Goal: Task Accomplishment & Management: Complete application form

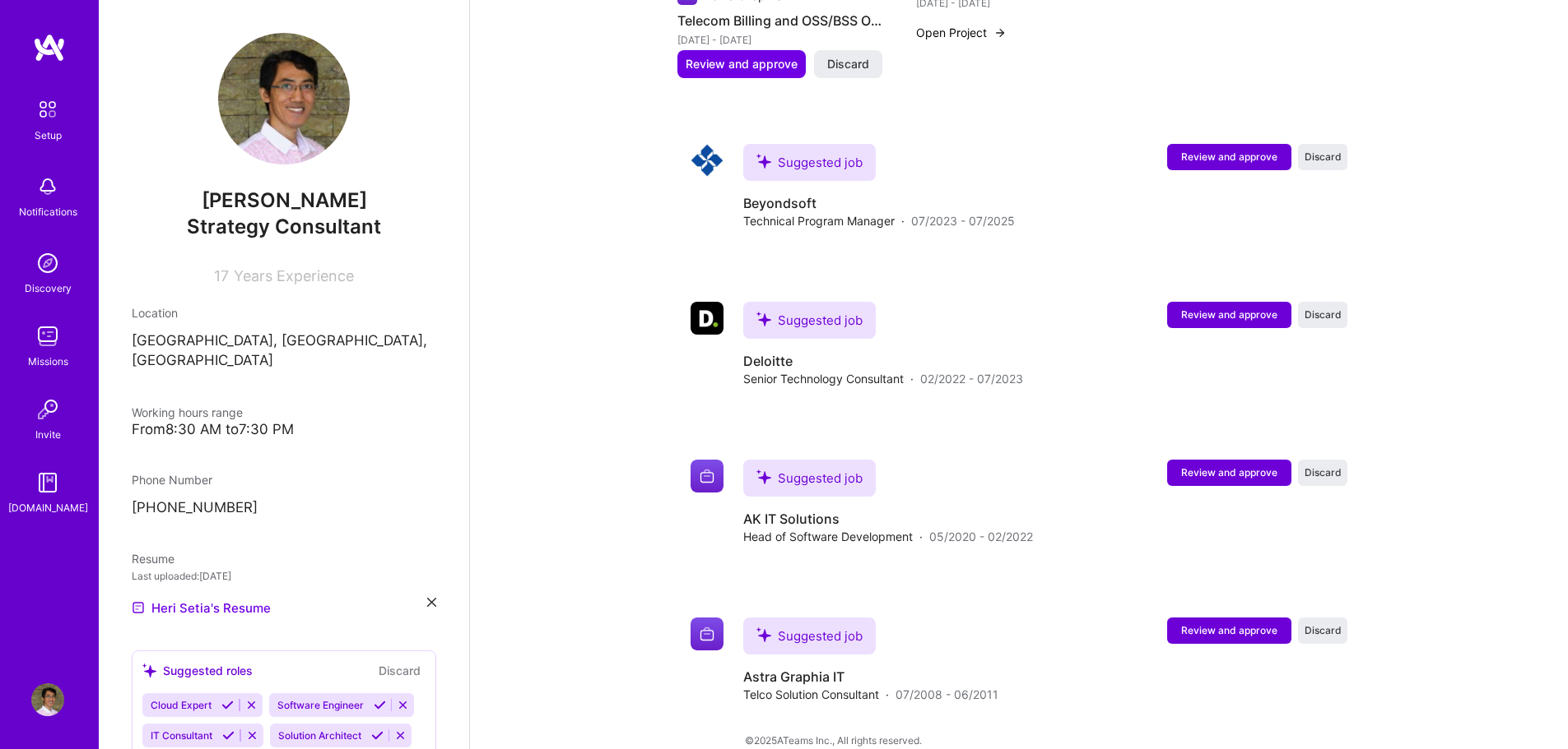
scroll to position [567, 0]
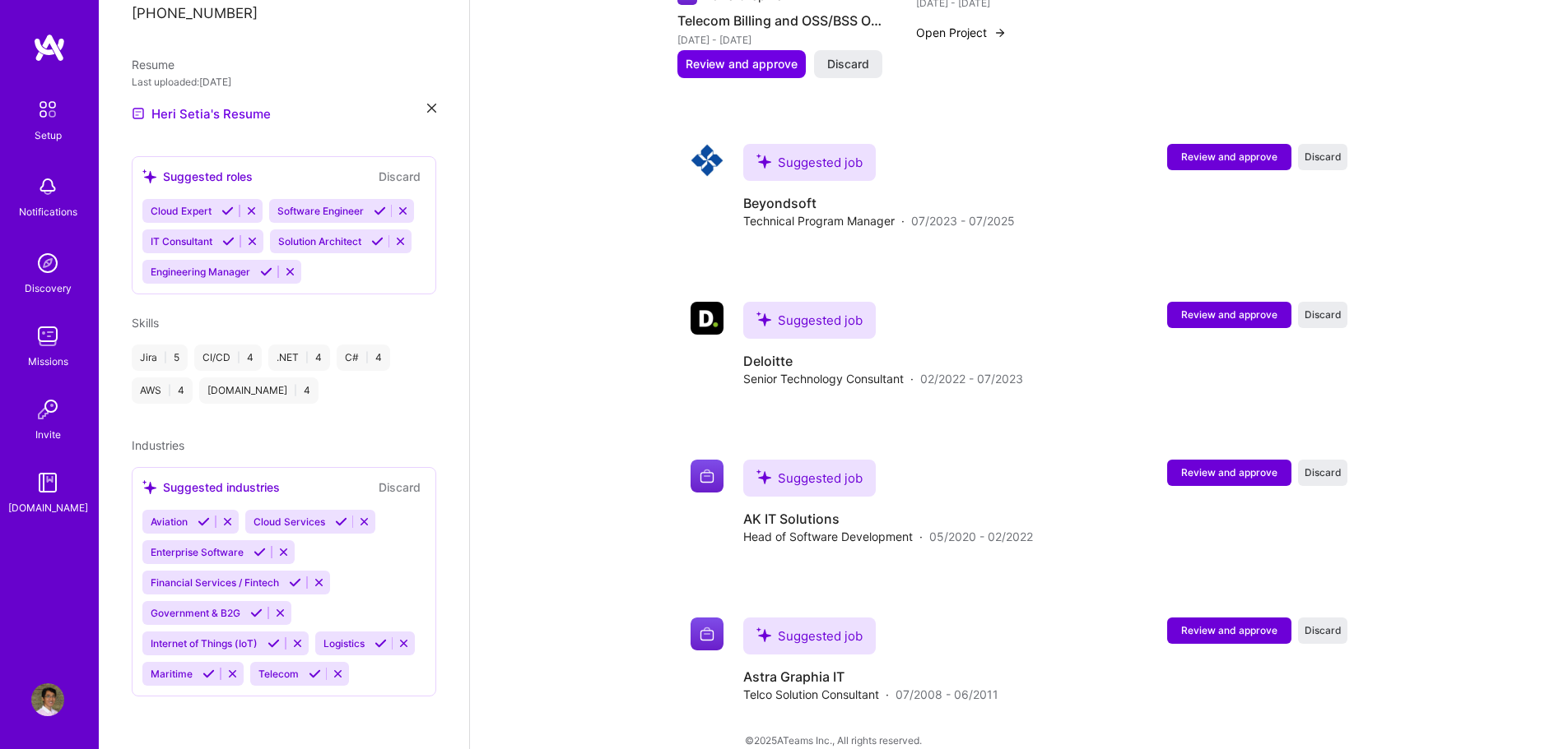
click at [37, 263] on img at bounding box center [48, 263] width 33 height 33
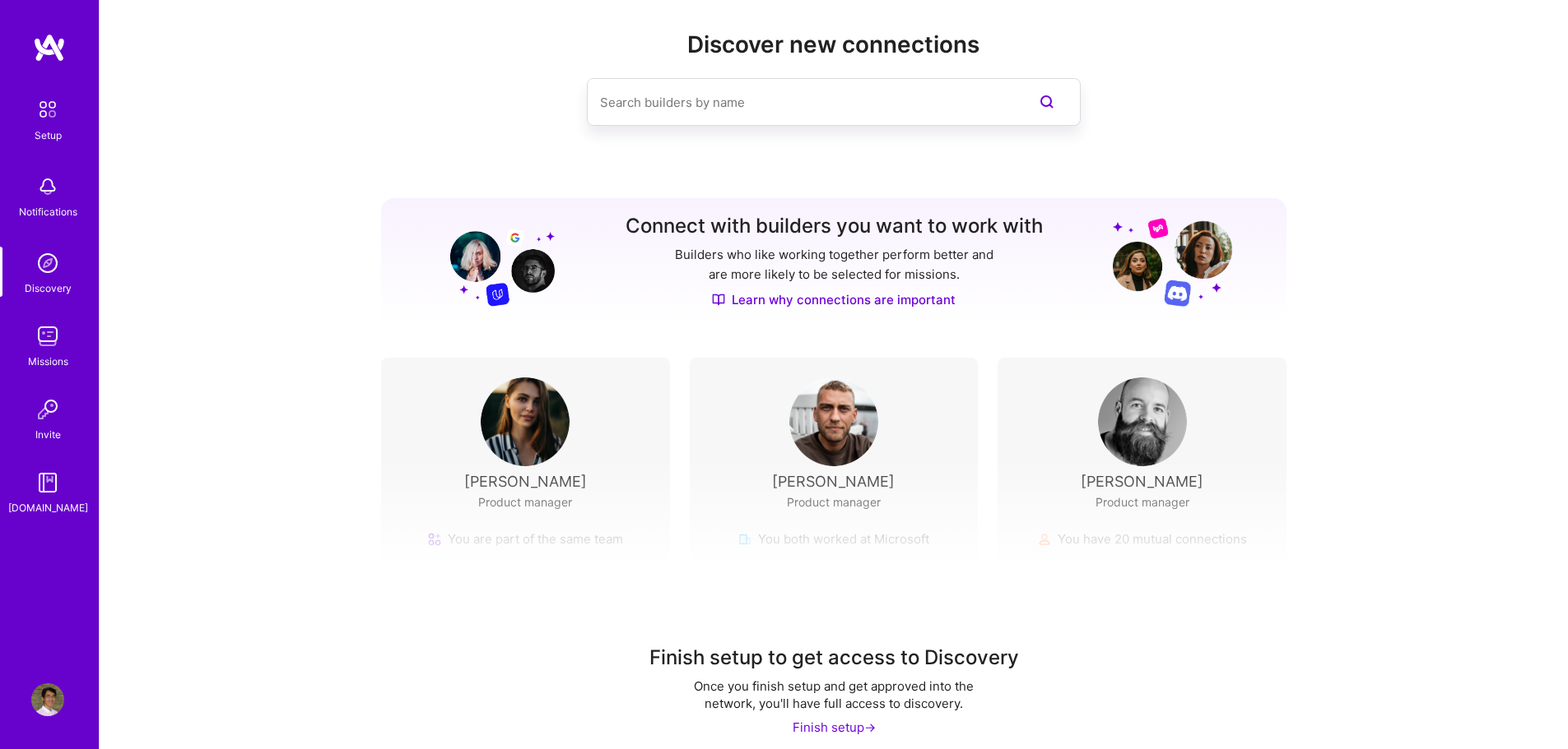
scroll to position [37, 0]
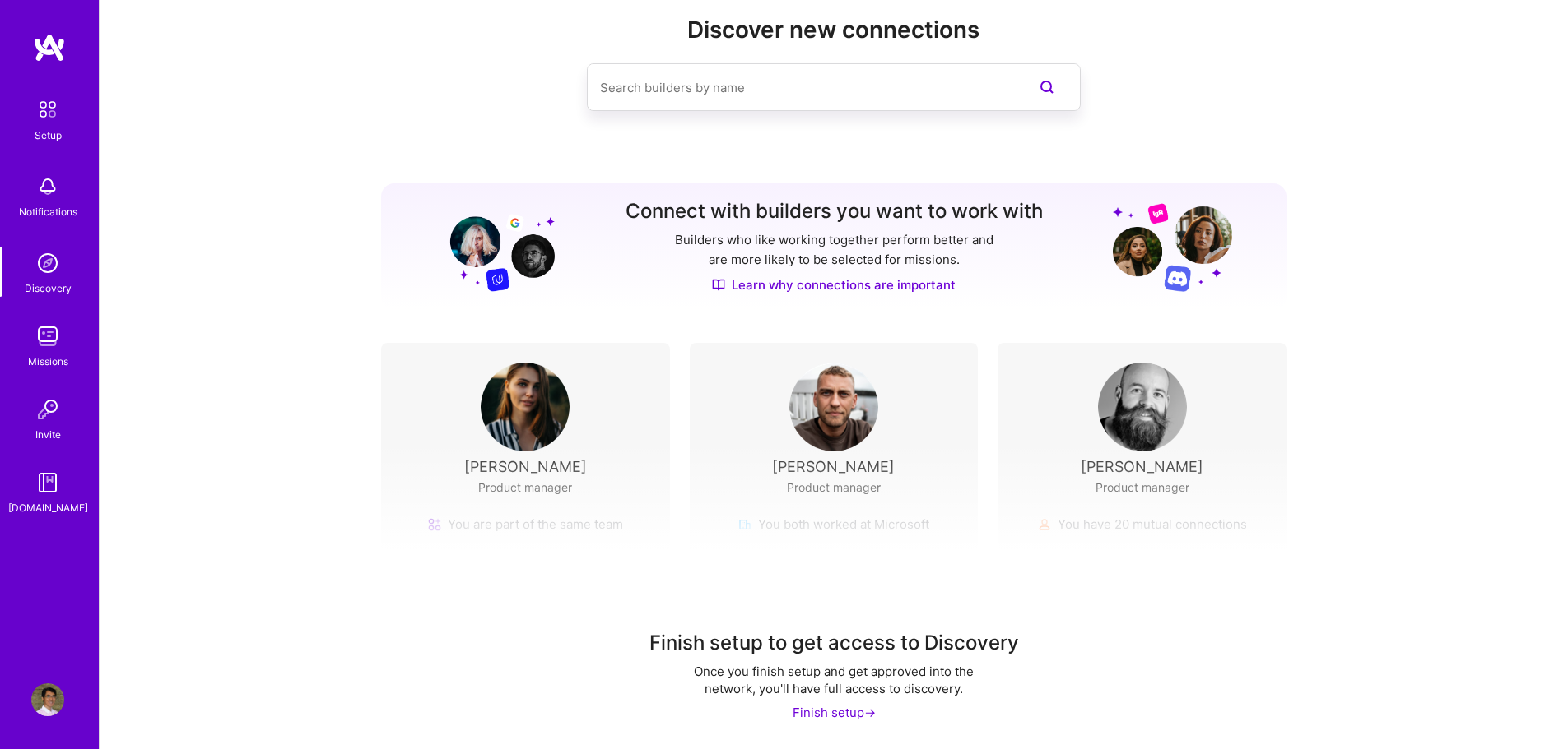
click at [810, 713] on div "Finish setup ->" at bounding box center [834, 712] width 83 height 18
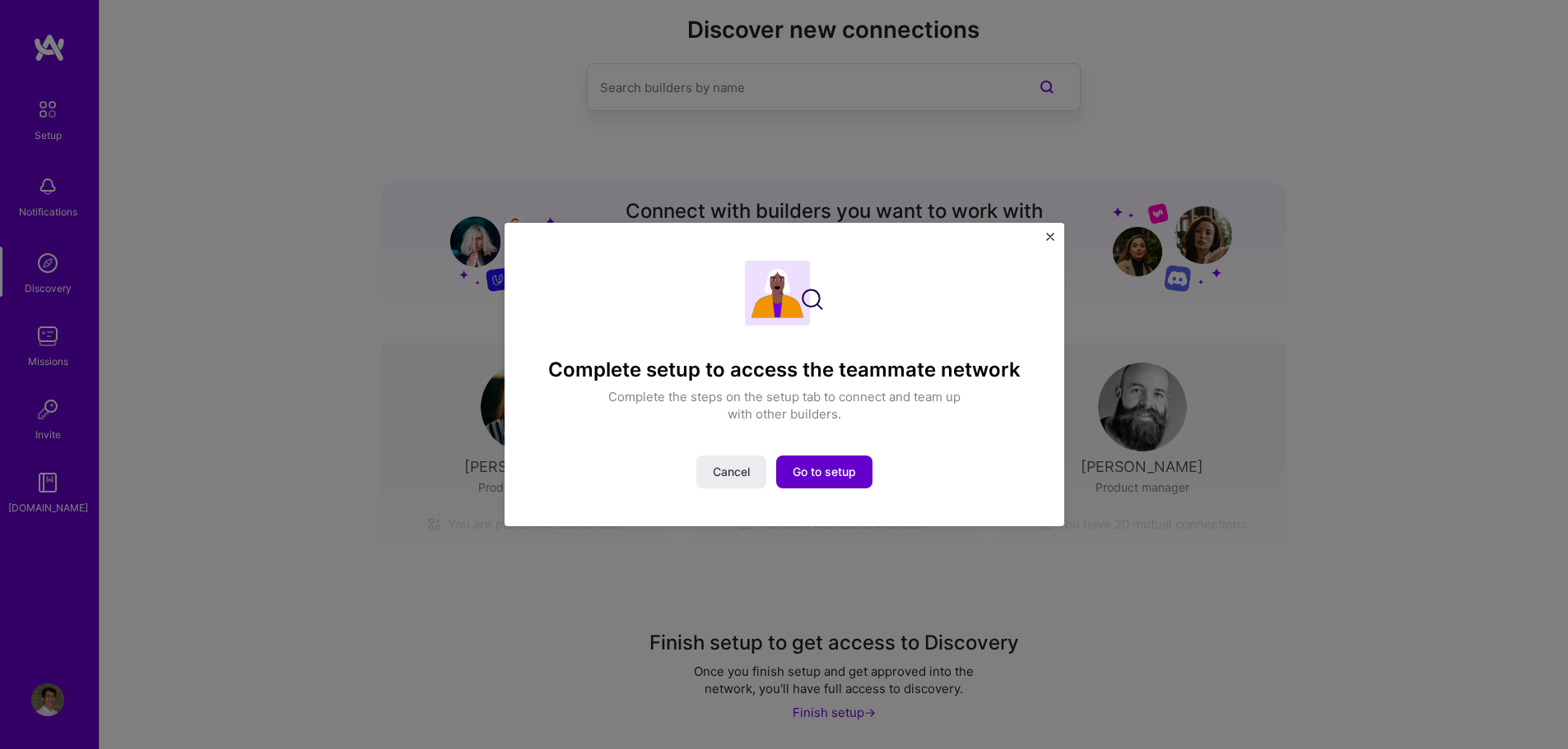
click at [825, 472] on span "Go to setup" at bounding box center [824, 473] width 64 height 17
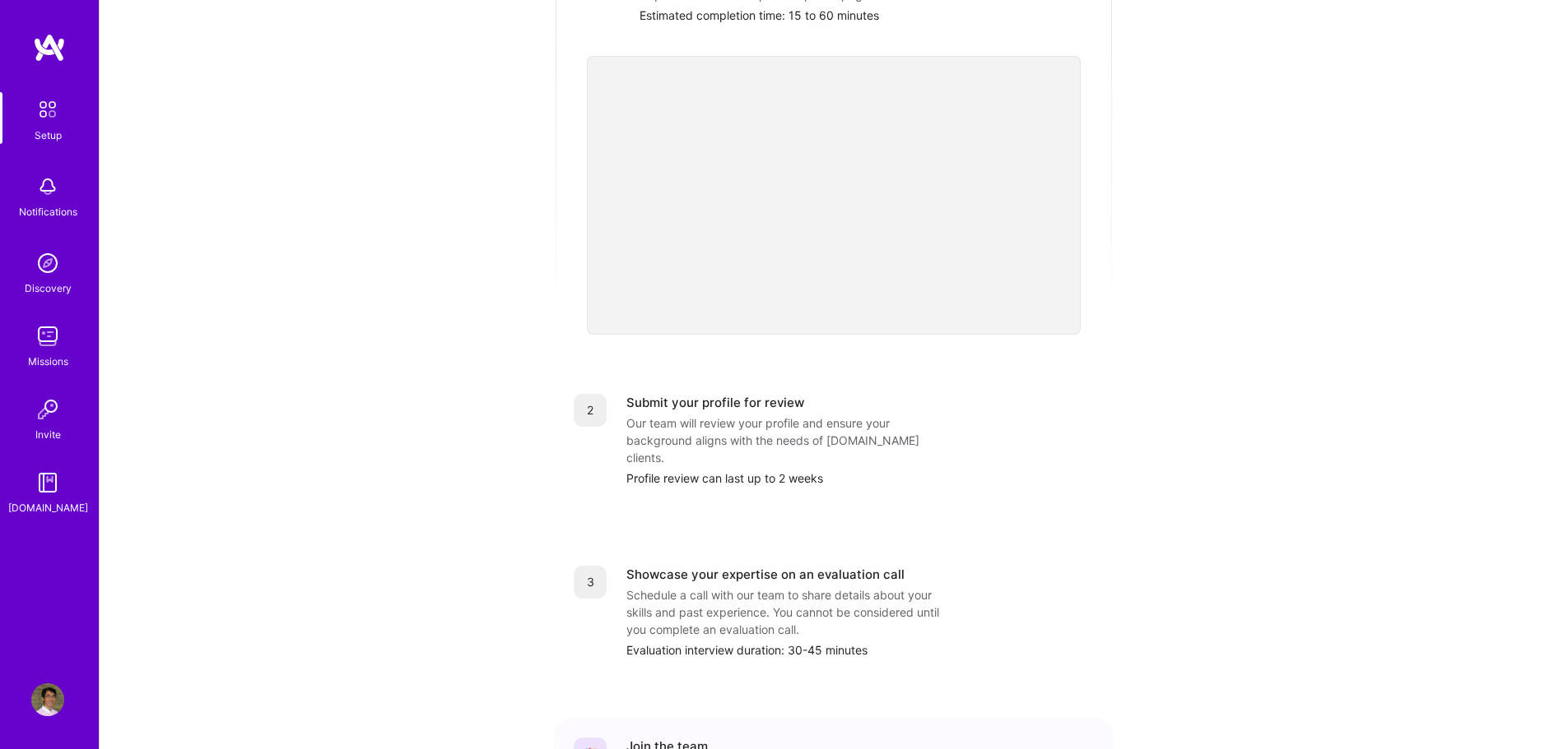
scroll to position [361, 0]
click at [41, 708] on img at bounding box center [48, 700] width 33 height 33
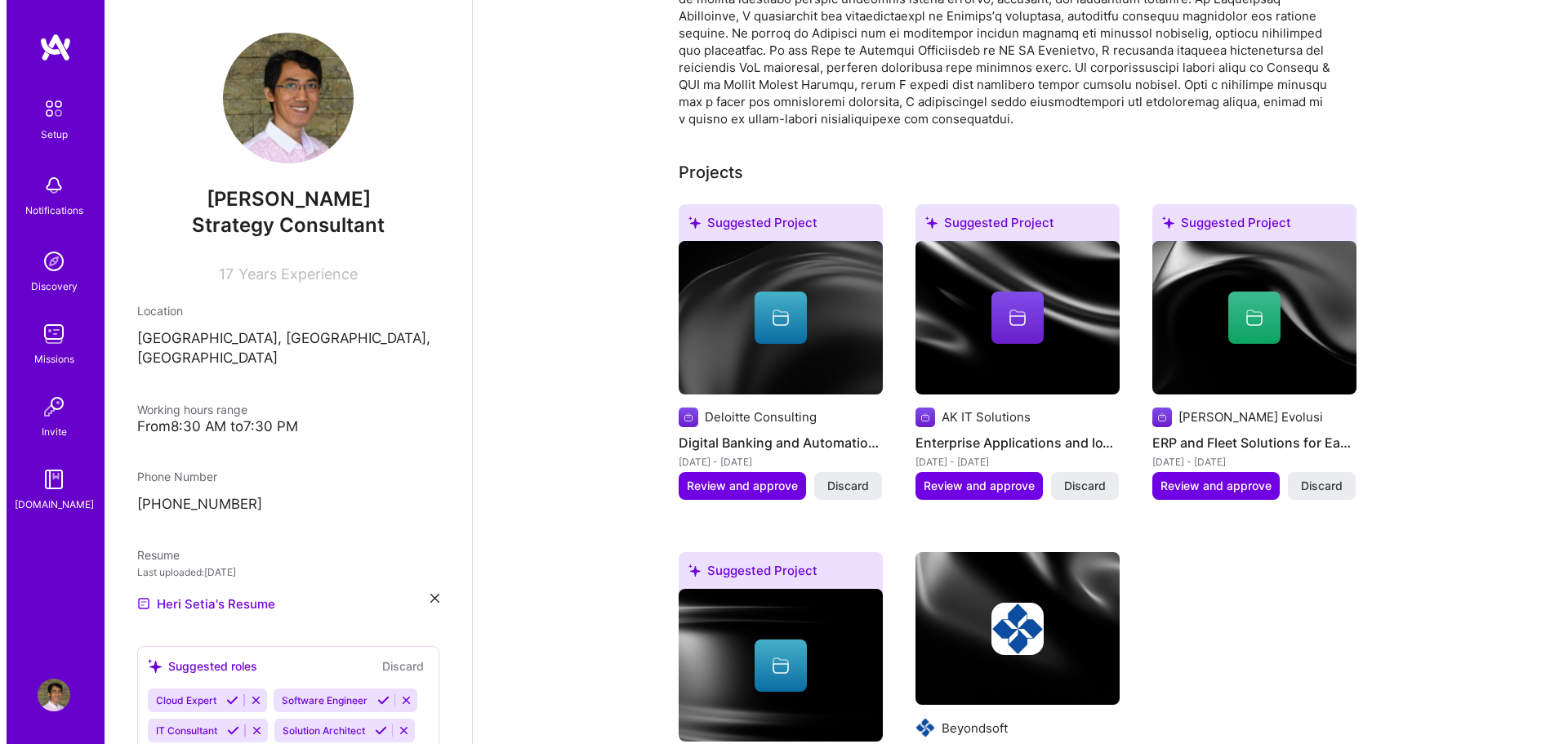
scroll to position [598, 0]
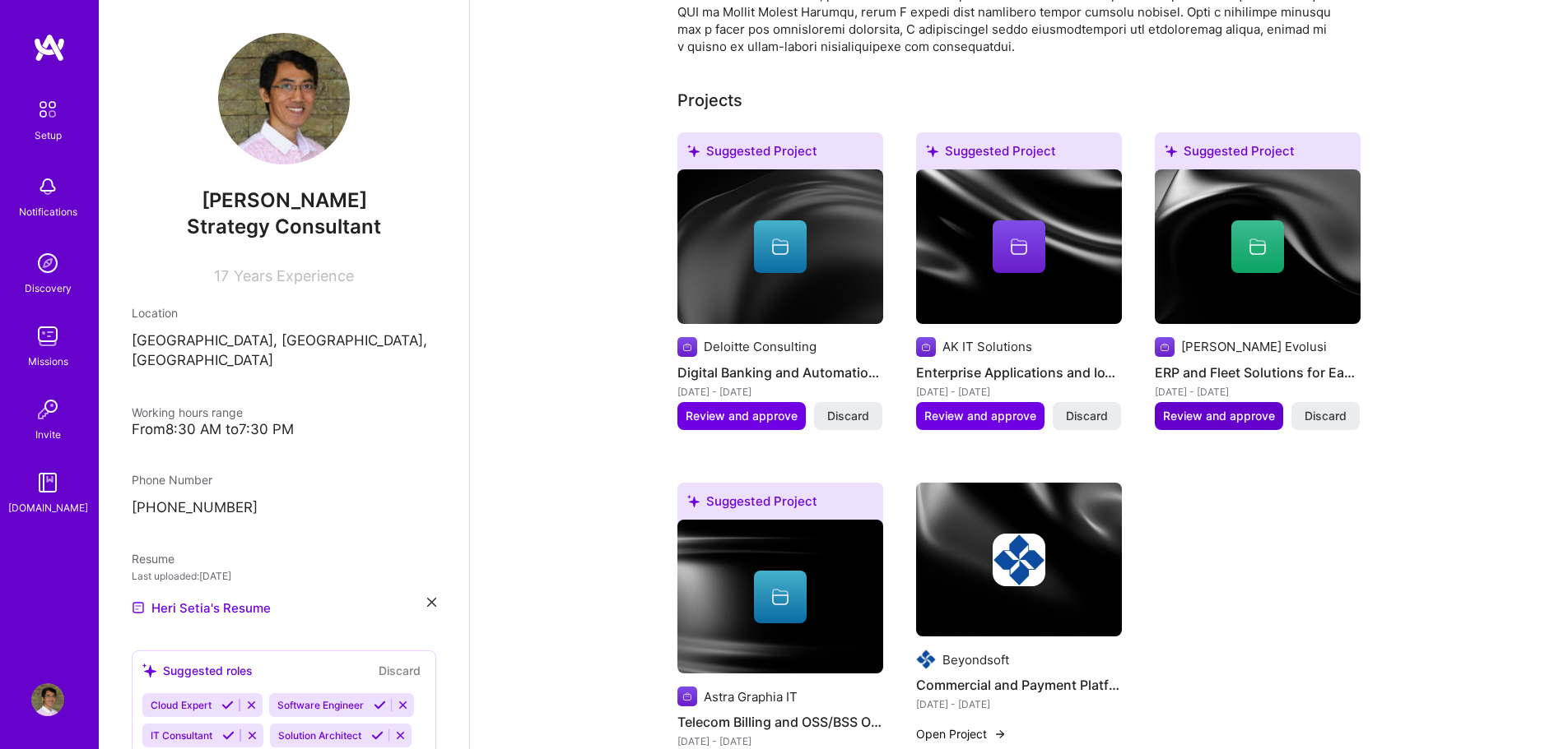
click at [1236, 408] on span "Review and approve" at bounding box center [1219, 416] width 112 height 17
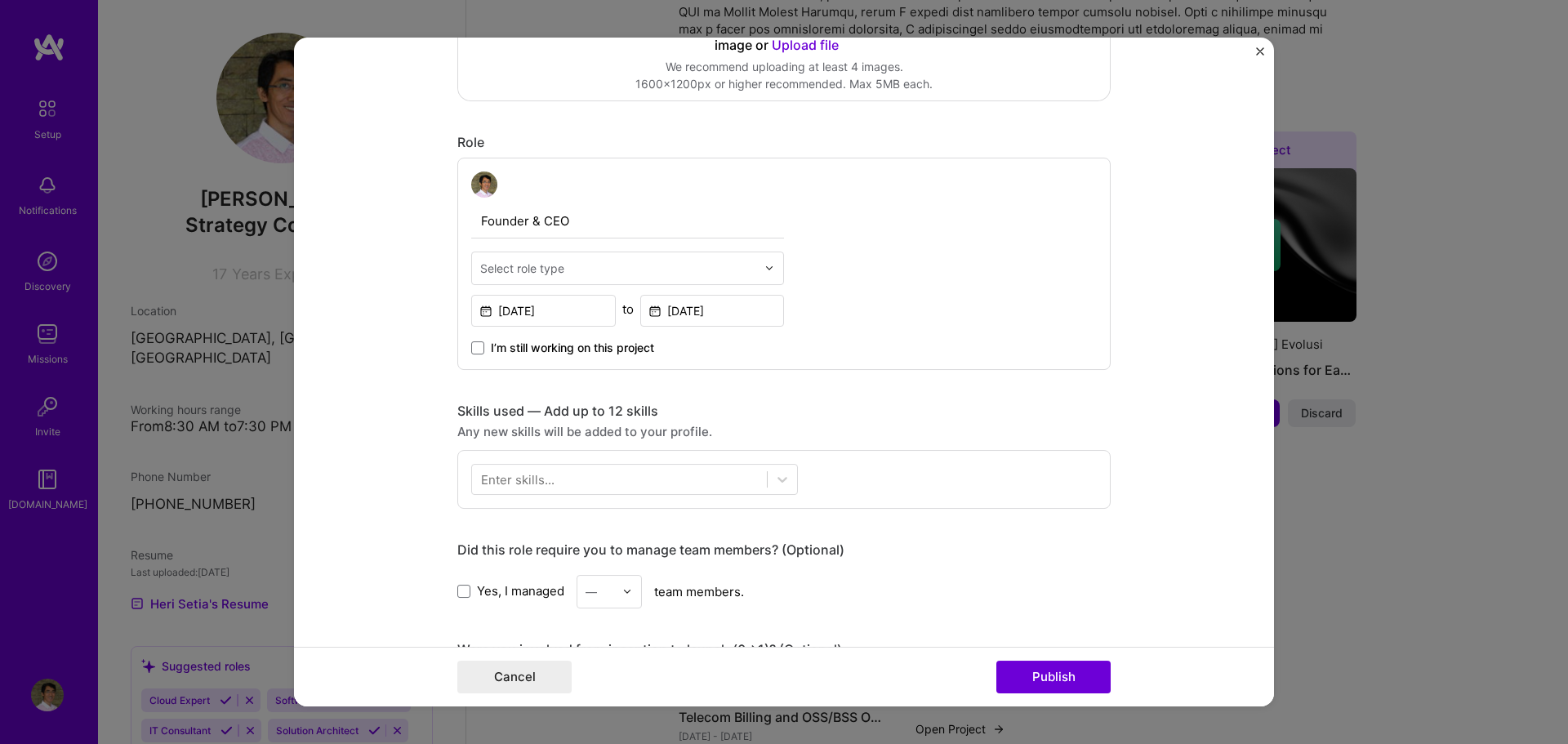
scroll to position [453, 0]
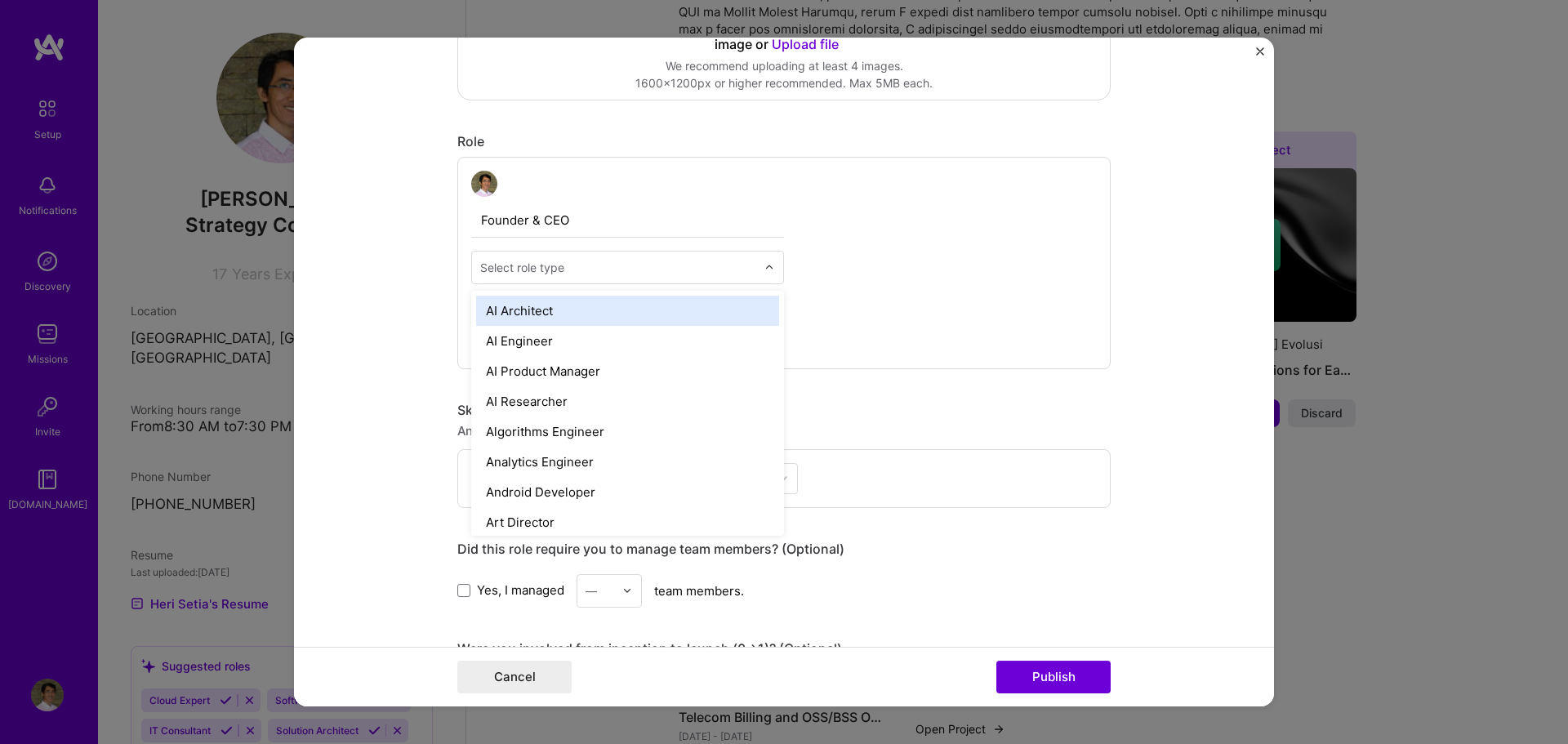
click at [765, 267] on img at bounding box center [769, 267] width 10 height 10
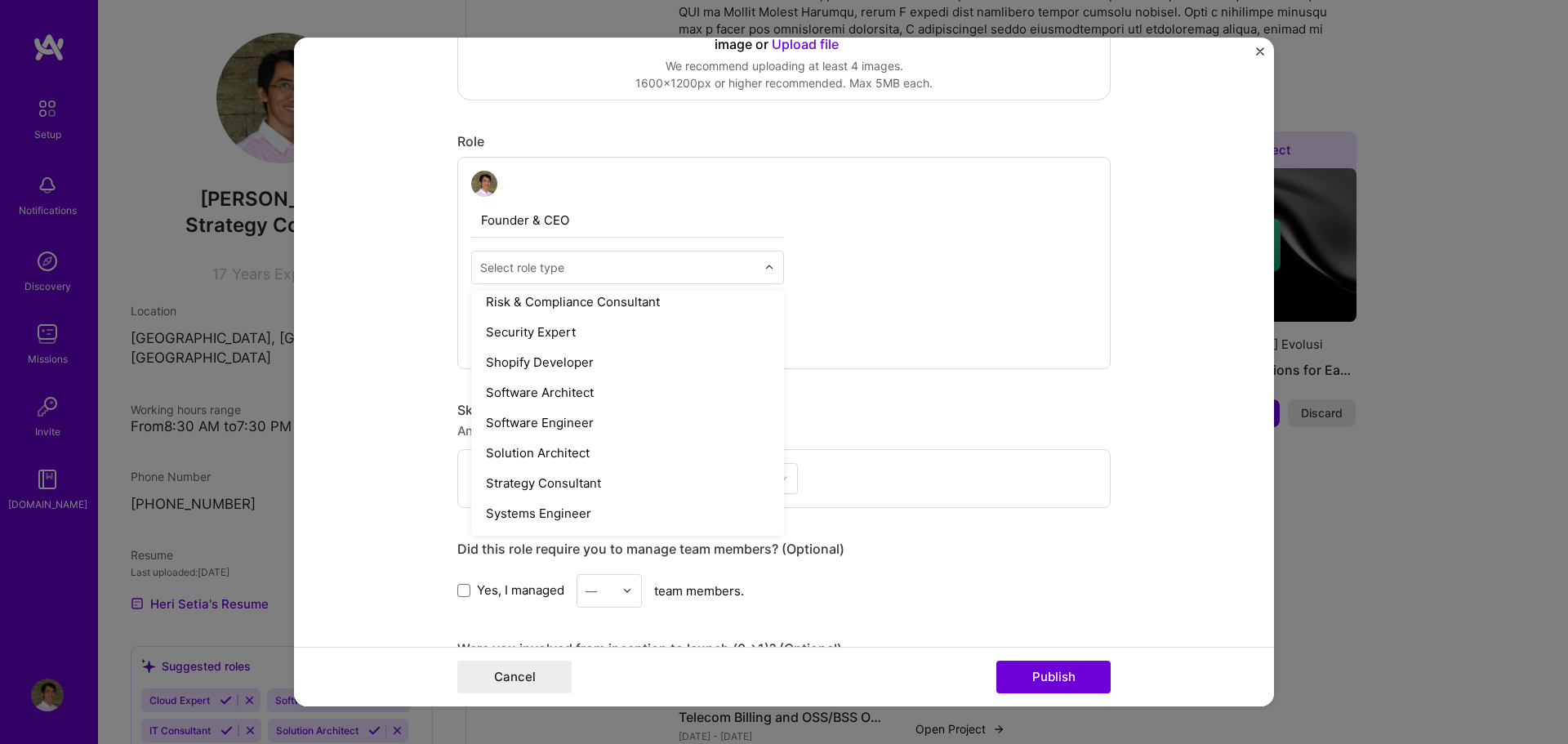
scroll to position [1709, 0]
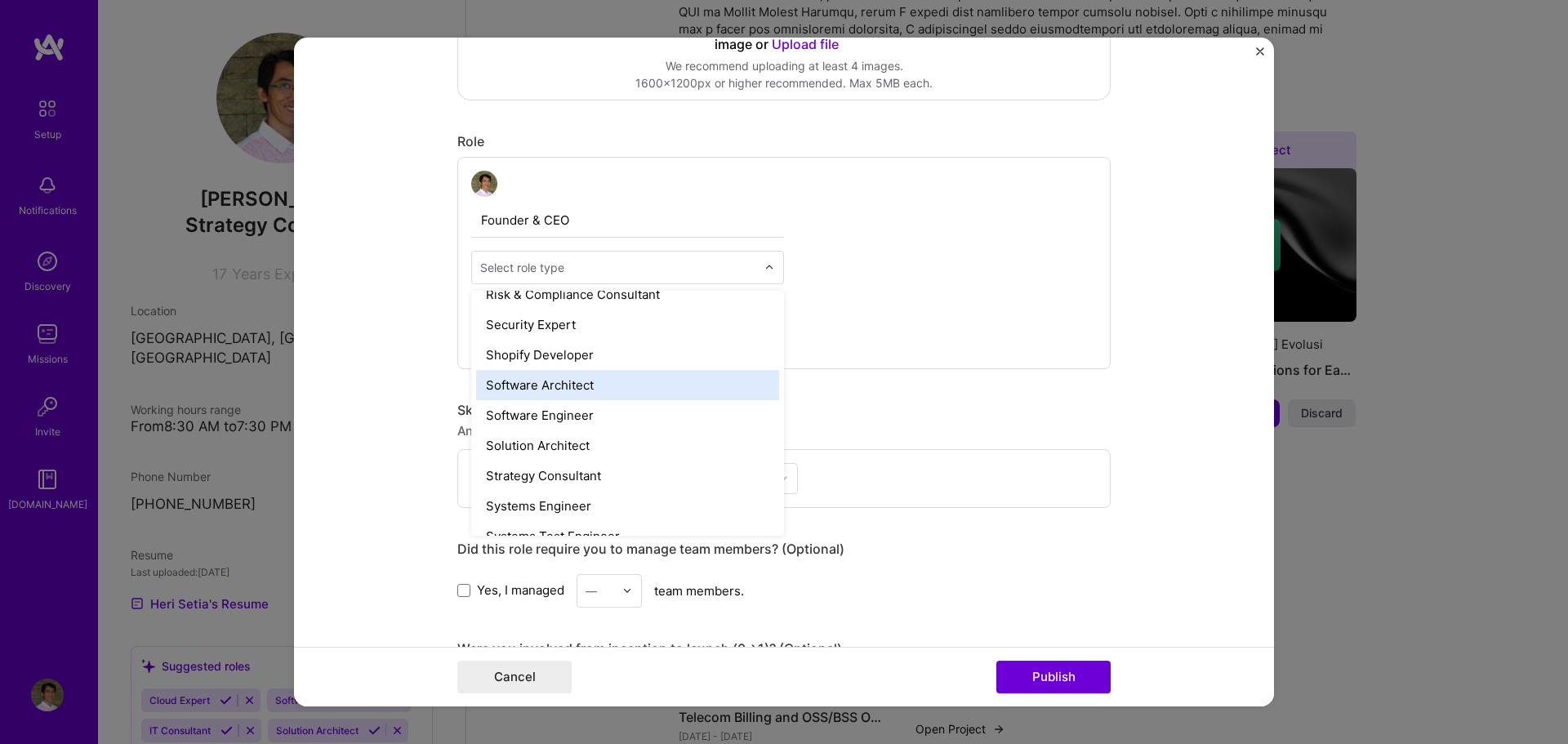
click at [673, 393] on div "Software Architect" at bounding box center [628, 384] width 303 height 30
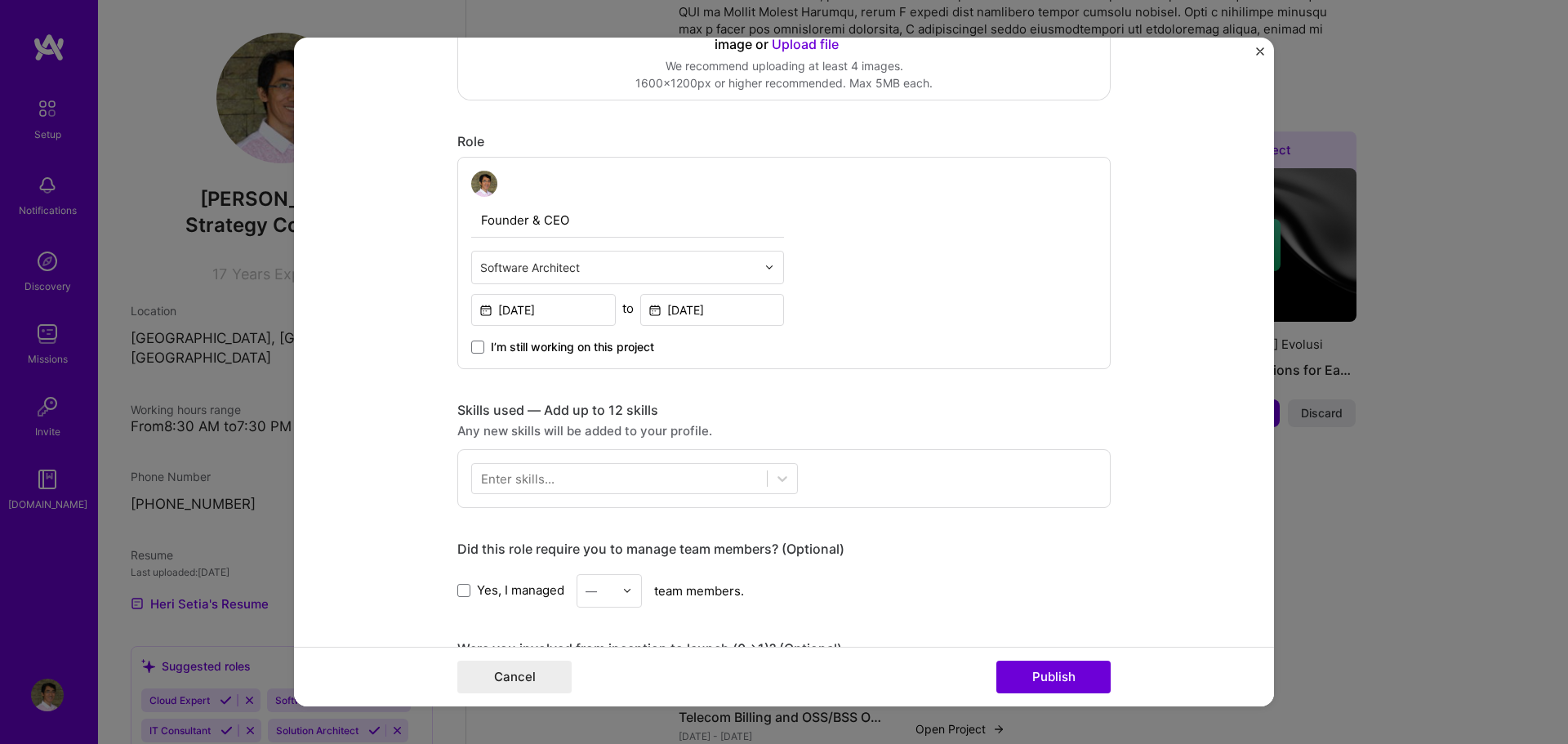
click at [765, 275] on div at bounding box center [774, 267] width 19 height 32
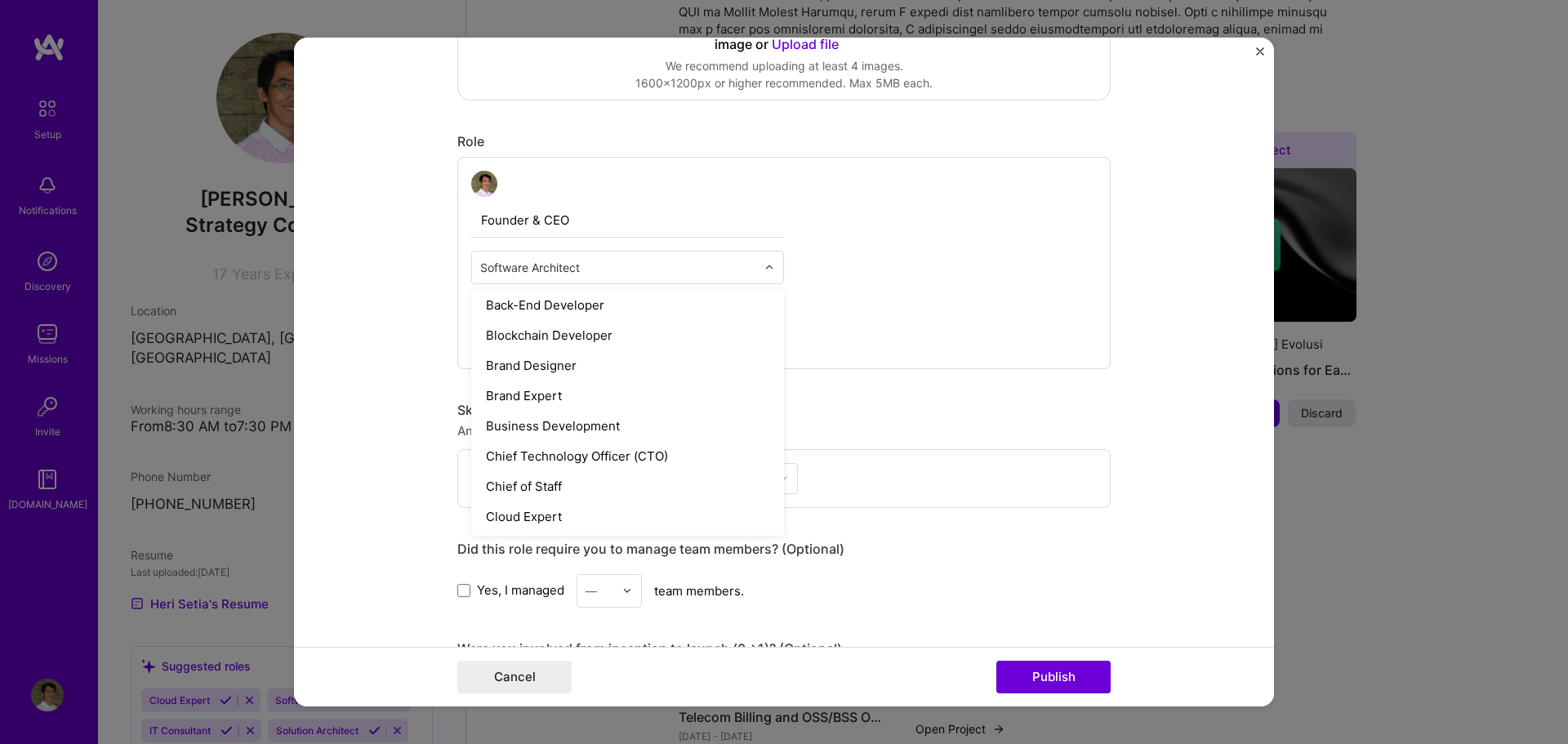
scroll to position [318, 0]
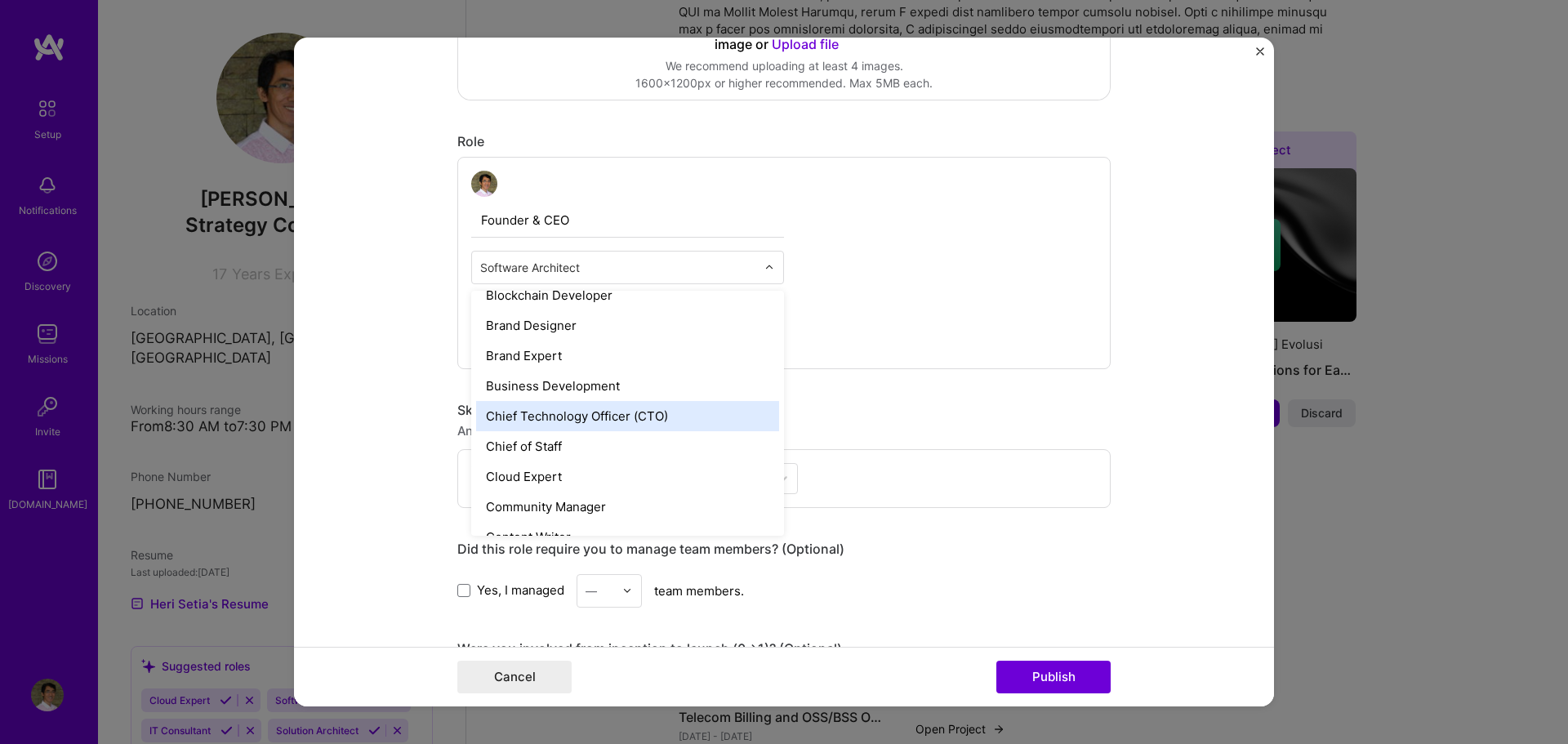
click at [698, 410] on div "Chief Technology Officer (CTO)" at bounding box center [628, 415] width 303 height 30
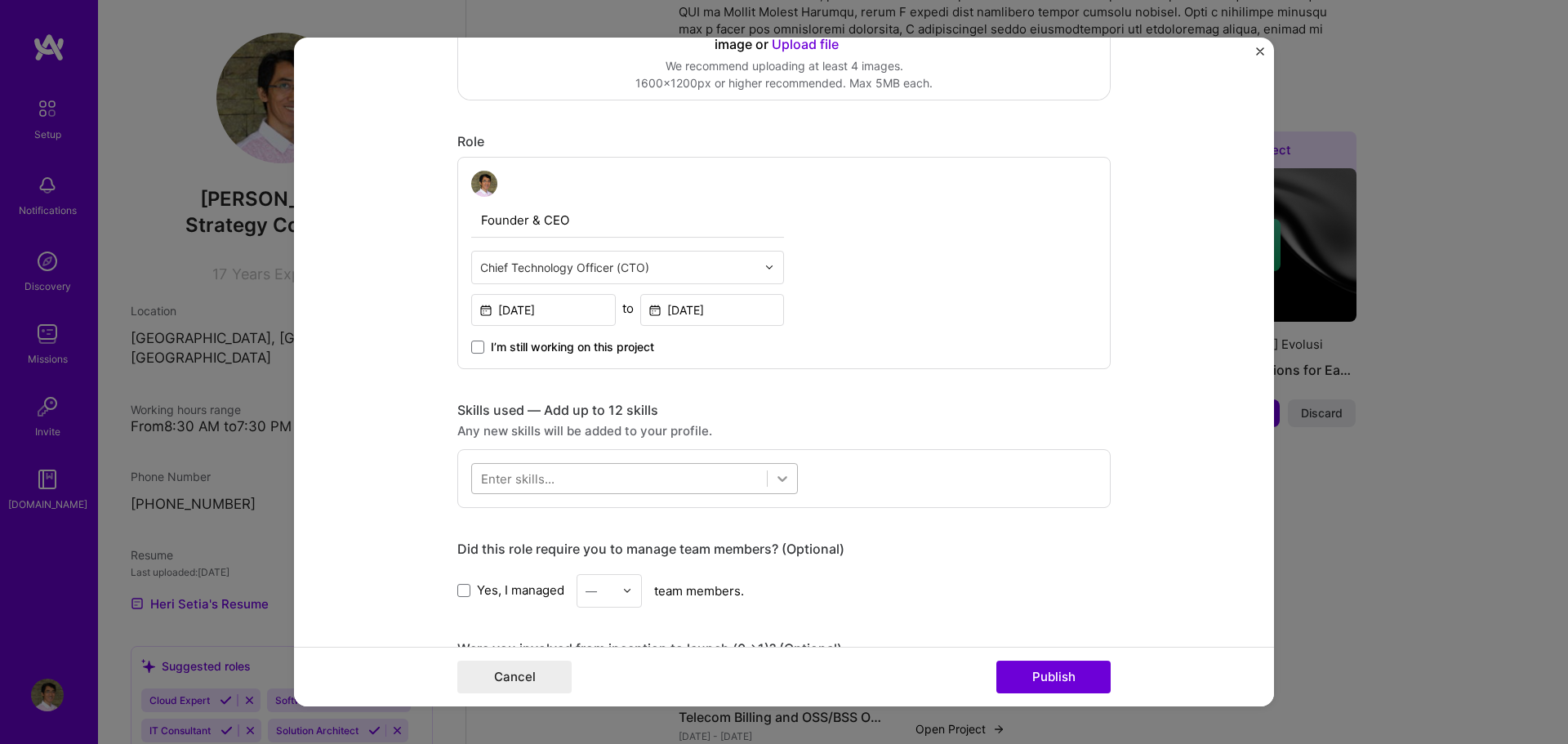
click at [774, 473] on icon at bounding box center [782, 479] width 16 height 16
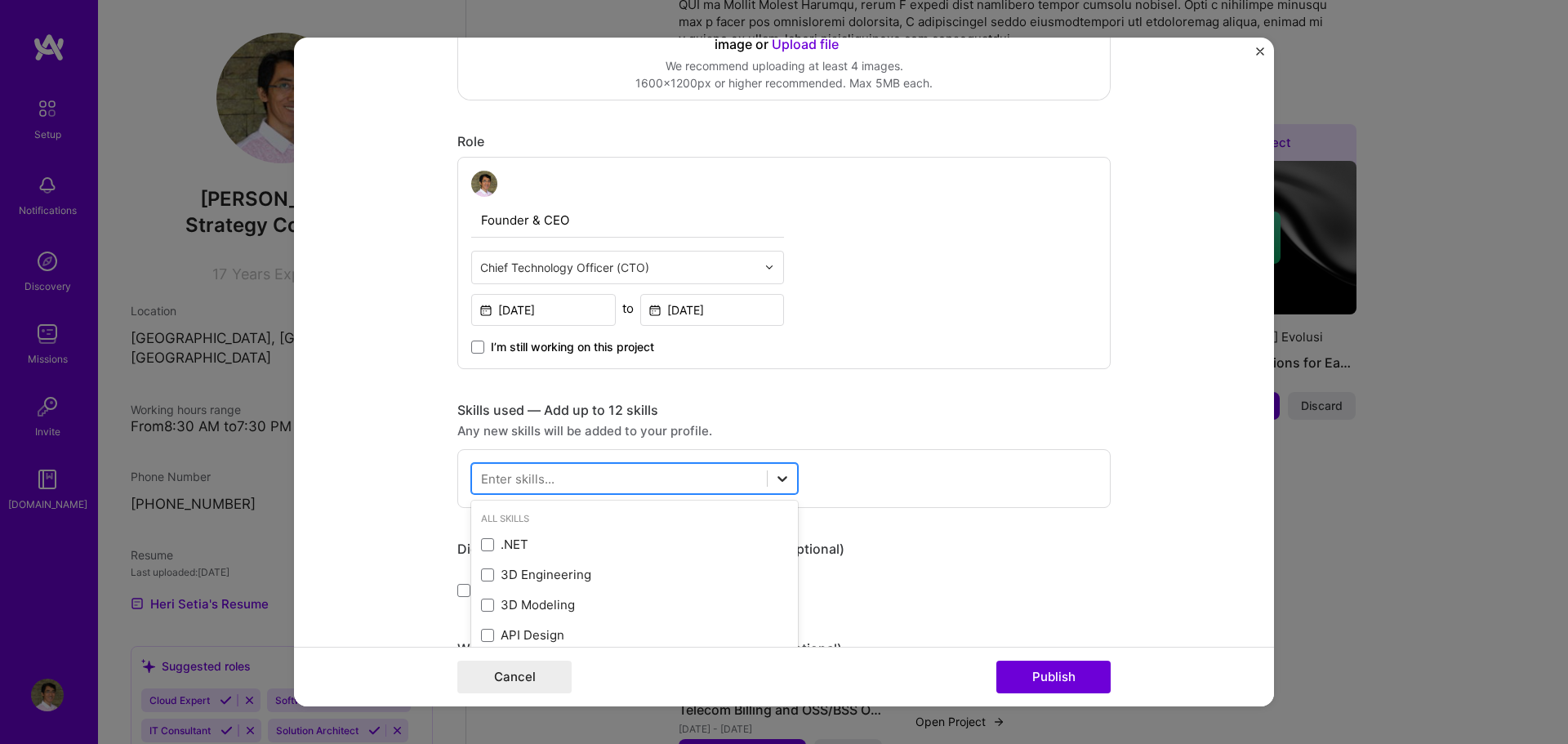
scroll to position [607, 0]
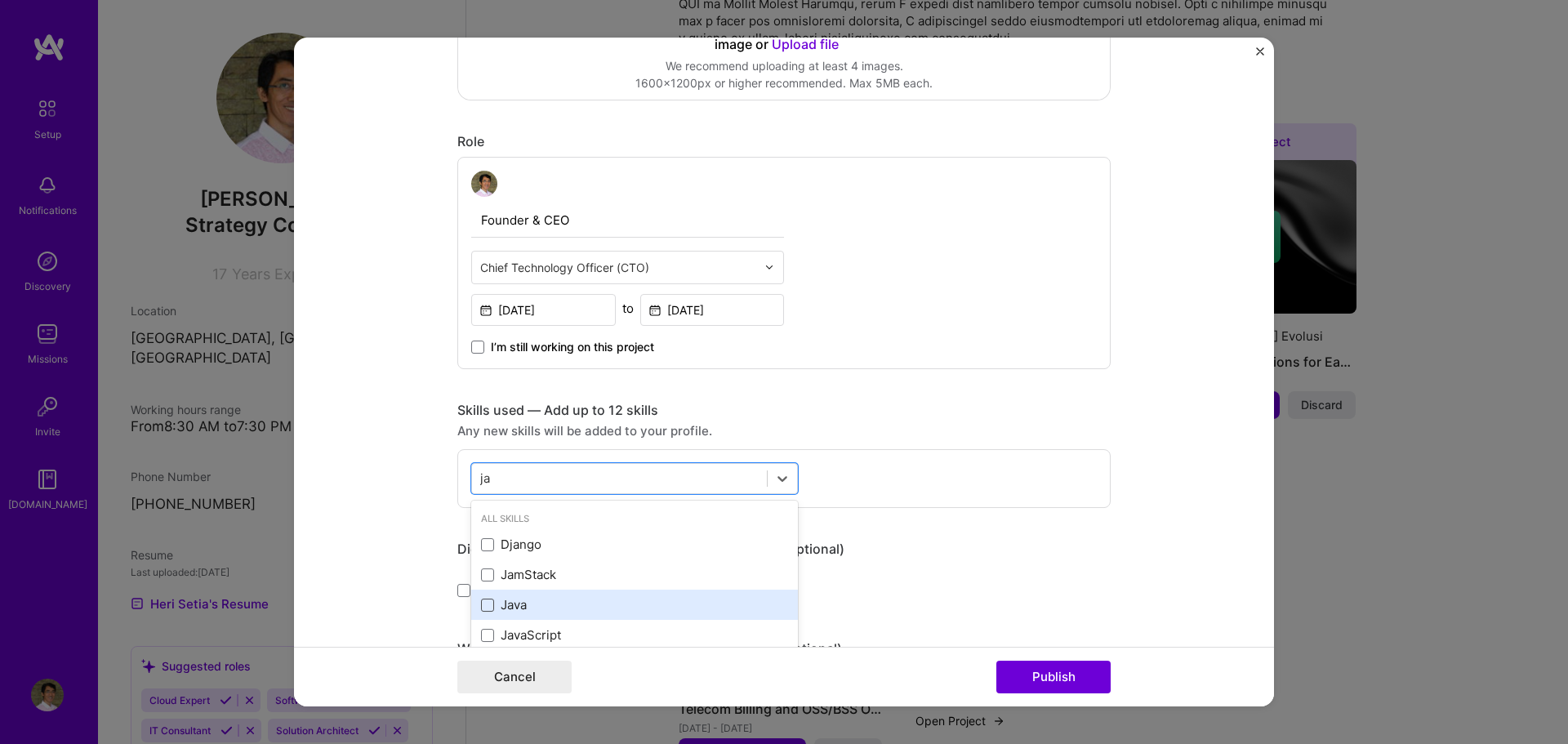
click at [484, 602] on span at bounding box center [488, 605] width 13 height 13
click at [0, 0] on input "checkbox" at bounding box center [0, 0] width 0 height 0
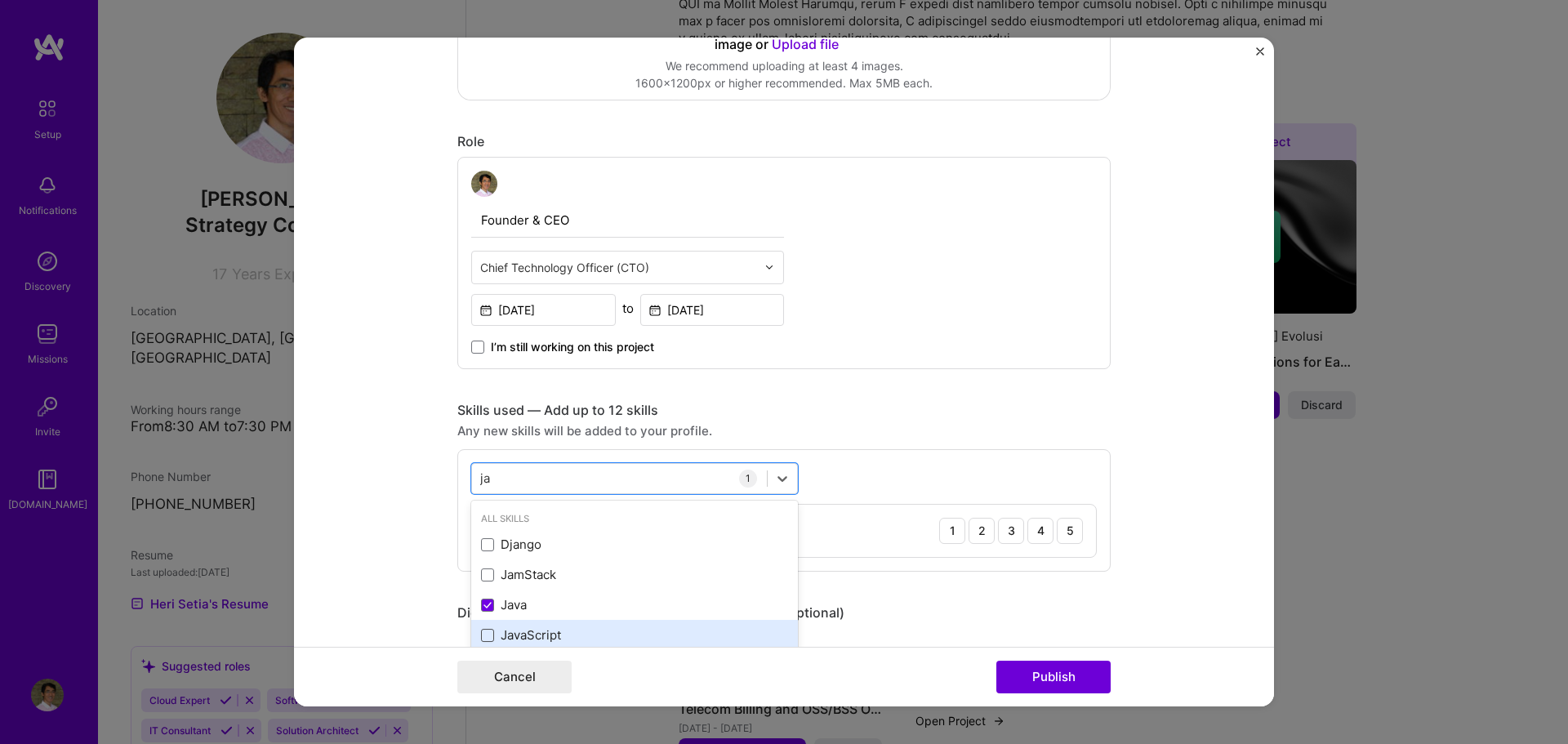
click at [481, 632] on span at bounding box center [488, 636] width 13 height 13
click at [0, 0] on input "checkbox" at bounding box center [0, 0] width 0 height 0
click at [603, 485] on div "ja ja" at bounding box center [619, 478] width 295 height 27
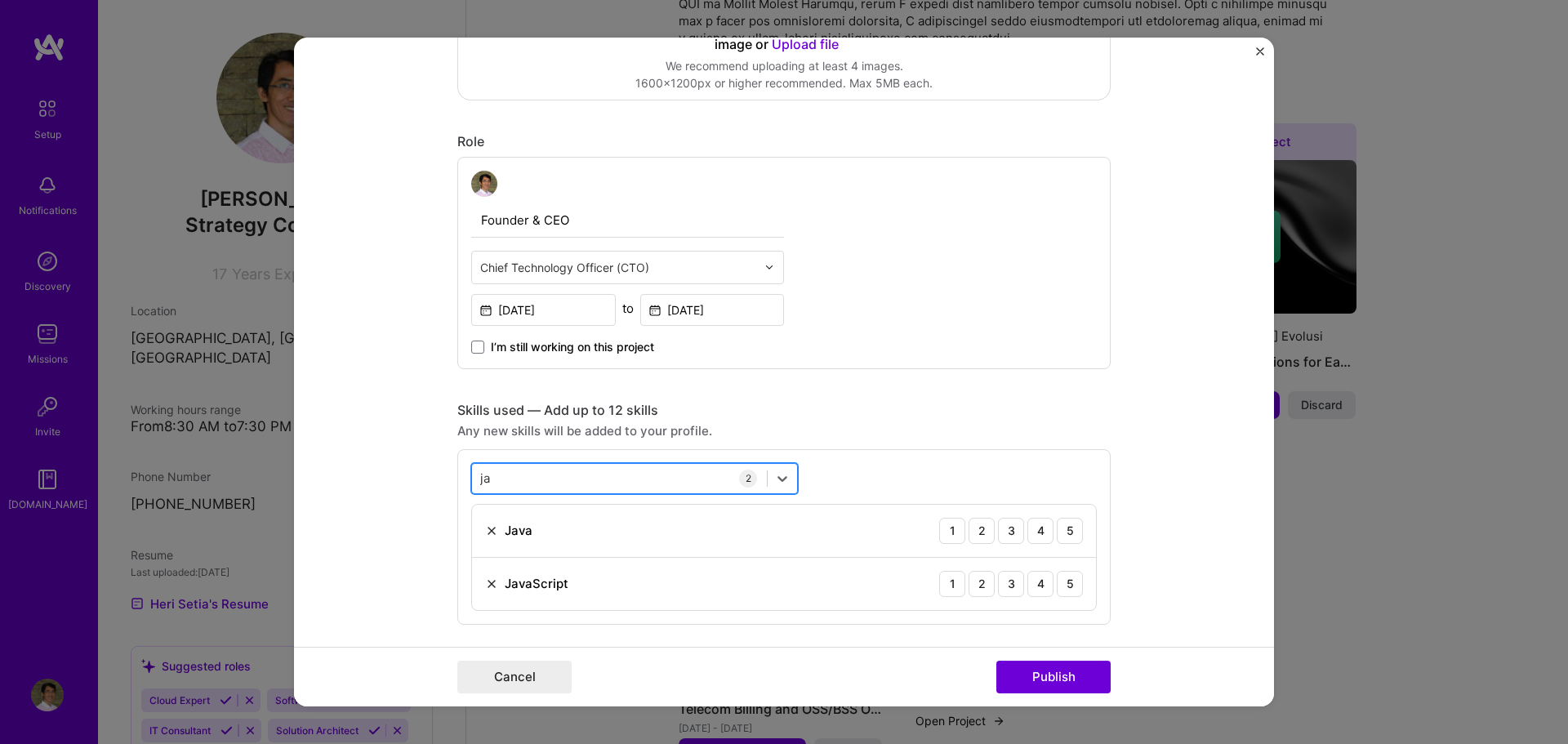
type input "j"
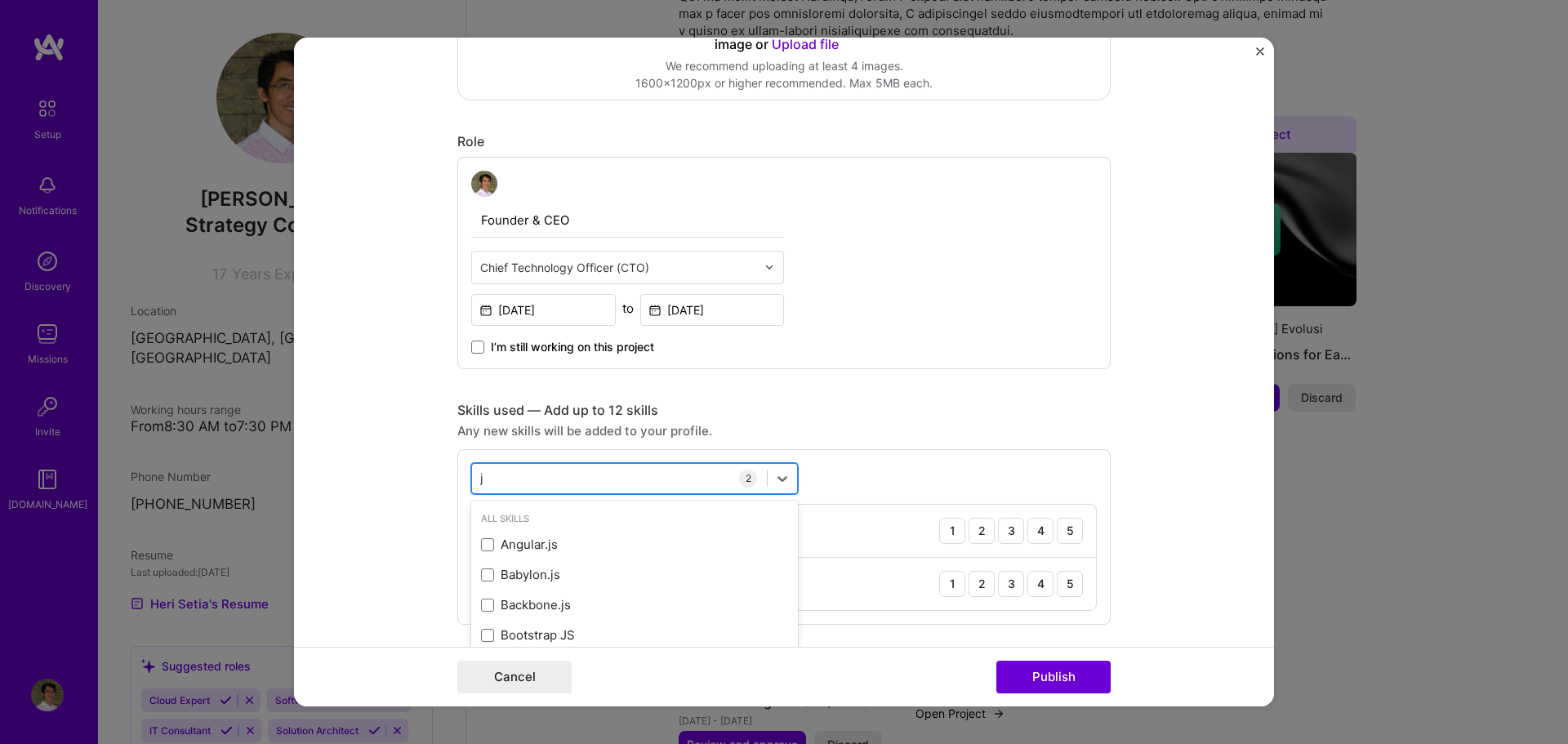
scroll to position [614, 0]
click at [485, 634] on span at bounding box center [488, 636] width 13 height 13
click at [0, 0] on input "checkbox" at bounding box center [0, 0] width 0 height 0
click at [687, 483] on div "sql sql" at bounding box center [619, 478] width 295 height 27
type input "s"
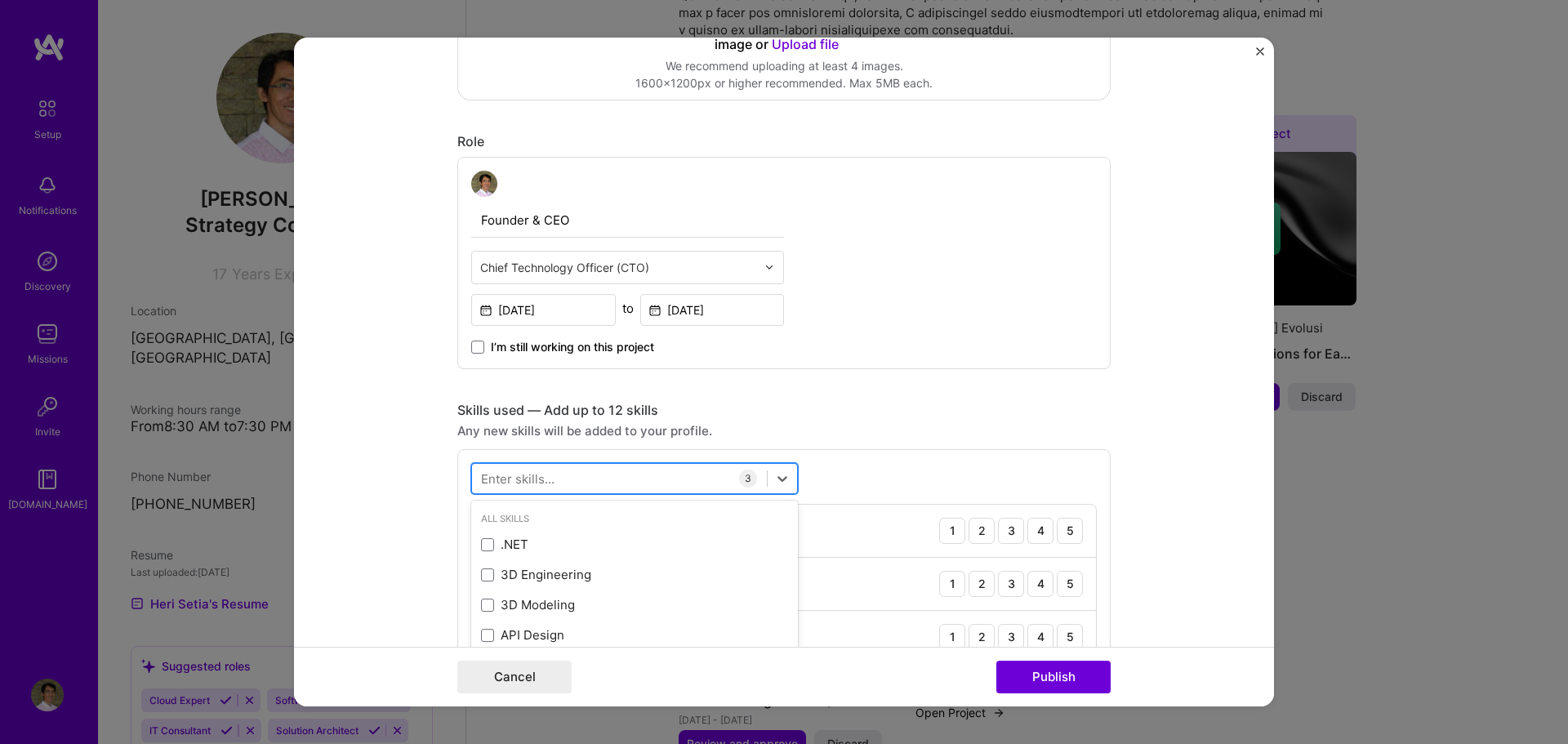
type input "a"
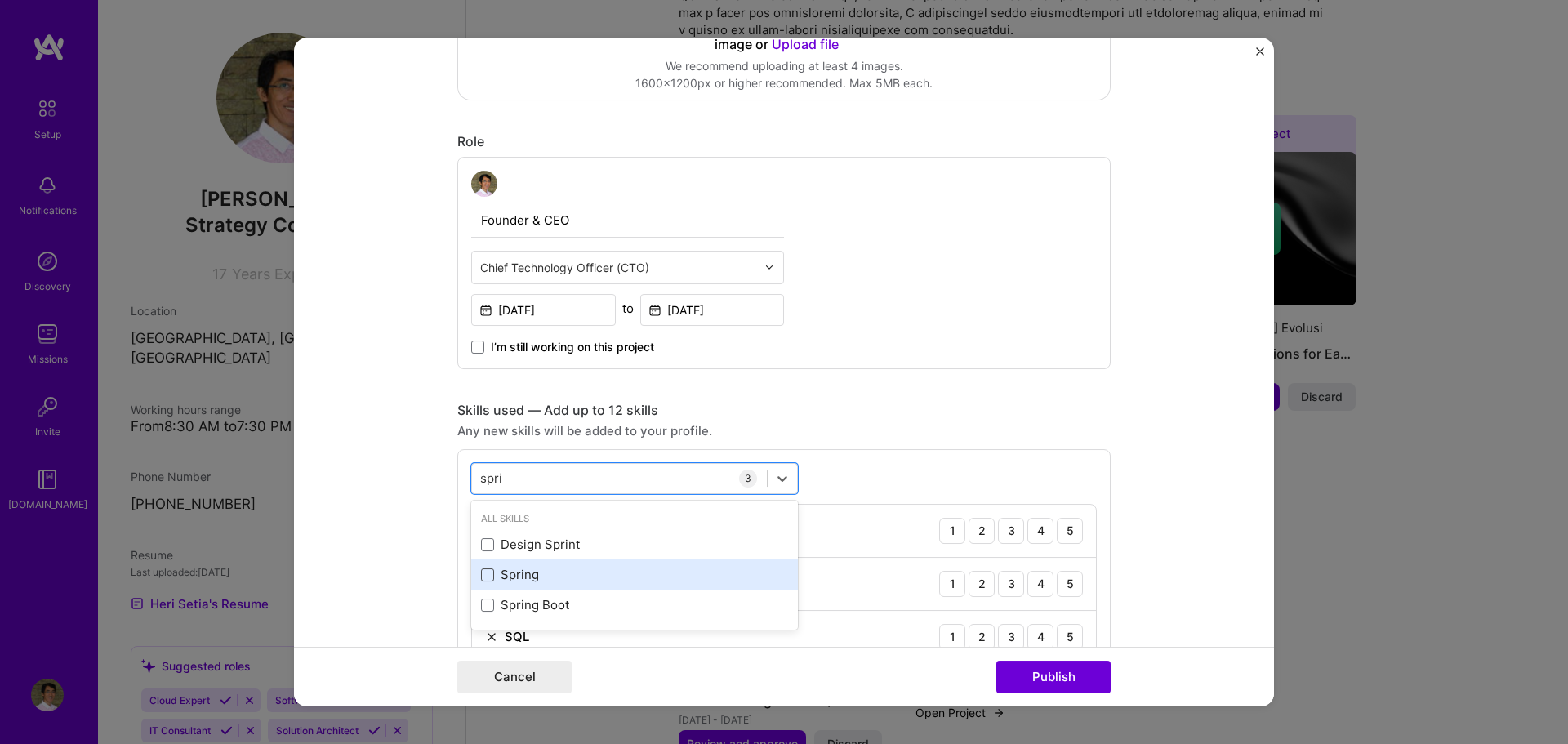
click at [482, 573] on span at bounding box center [488, 575] width 13 height 13
click at [0, 0] on input "checkbox" at bounding box center [0, 0] width 0 height 0
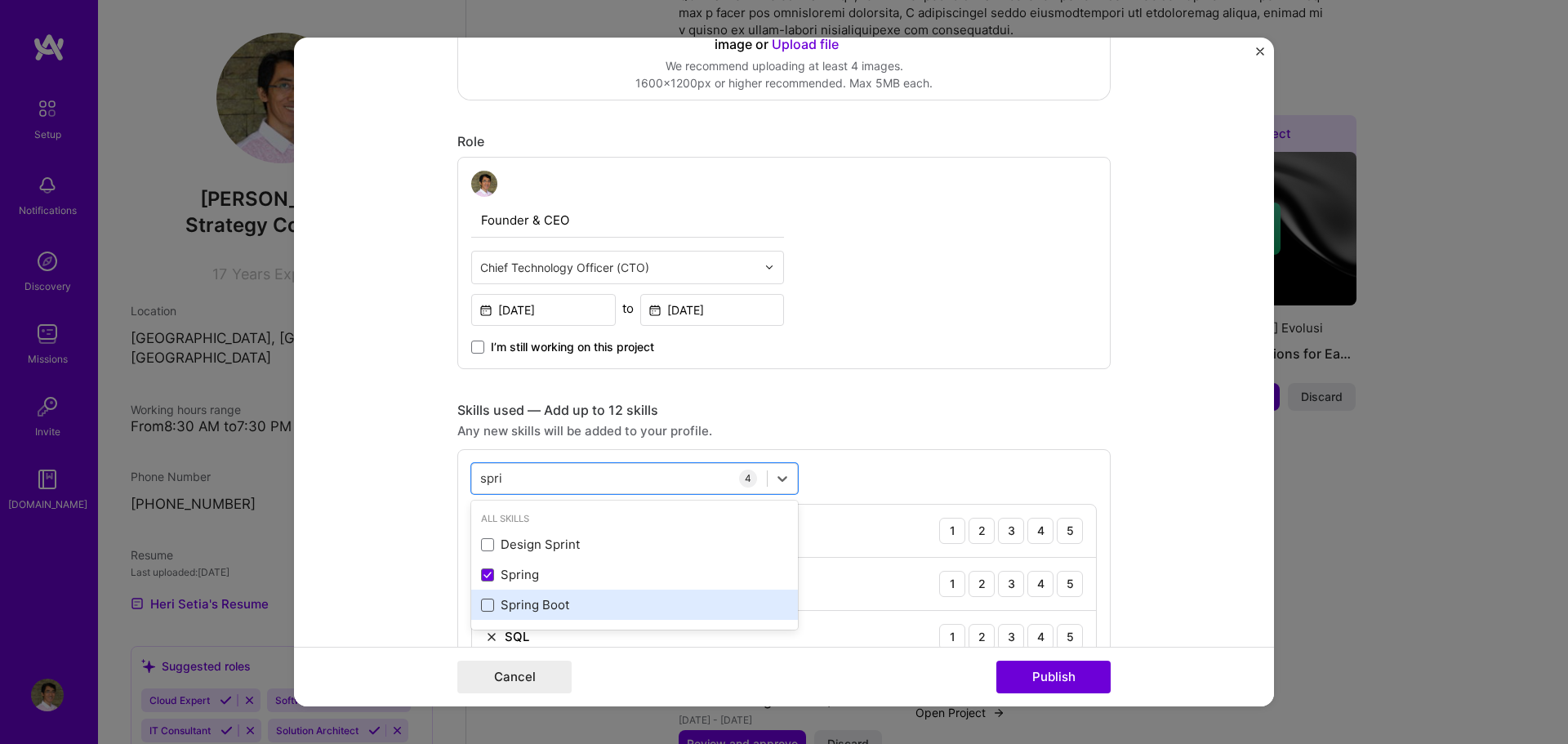
click at [481, 601] on span at bounding box center [488, 605] width 13 height 13
click at [0, 0] on input "checkbox" at bounding box center [0, 0] width 0 height 0
click at [703, 471] on div "spri spri" at bounding box center [619, 478] width 295 height 27
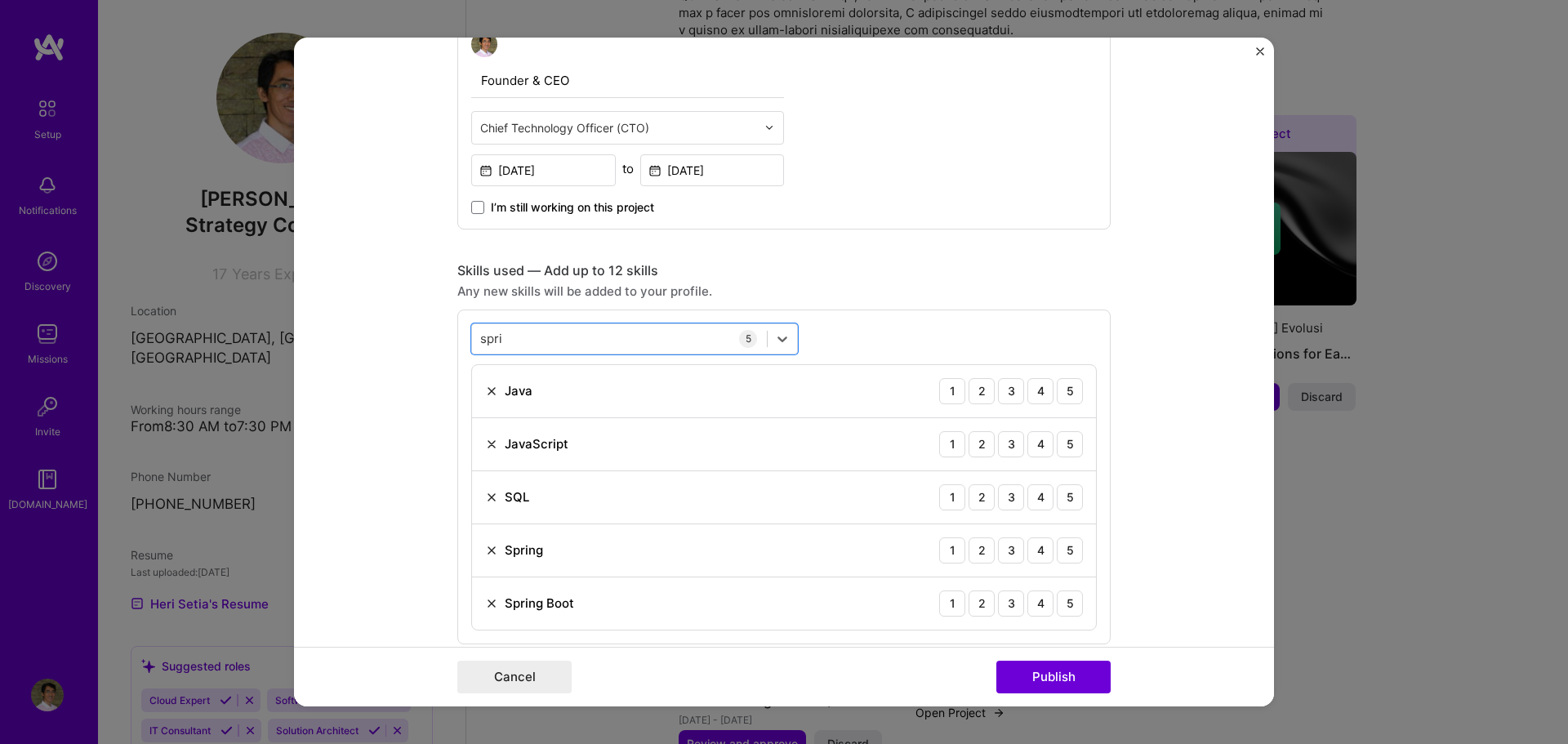
scroll to position [594, 0]
click at [692, 340] on div "spri spri" at bounding box center [619, 337] width 295 height 27
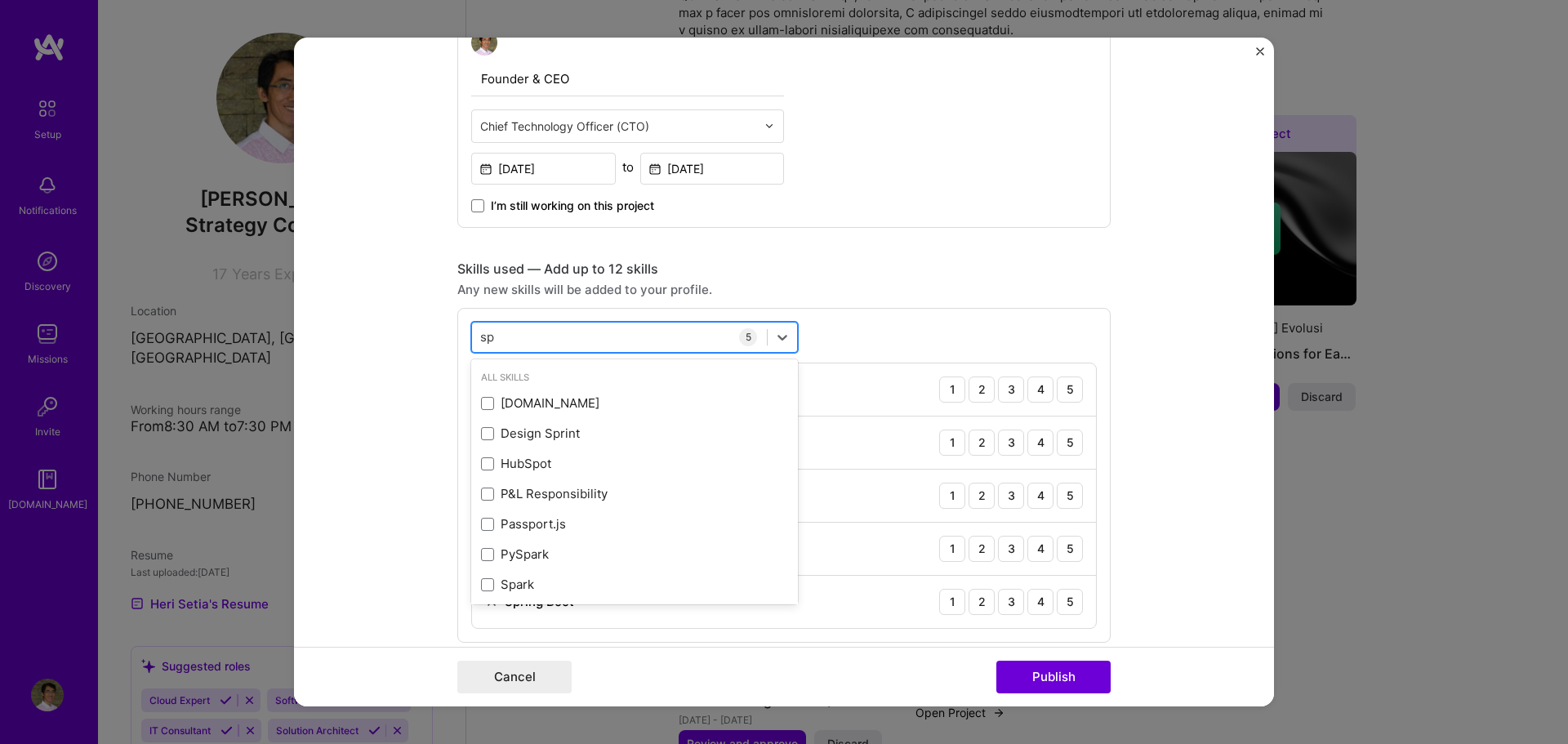
type input "s"
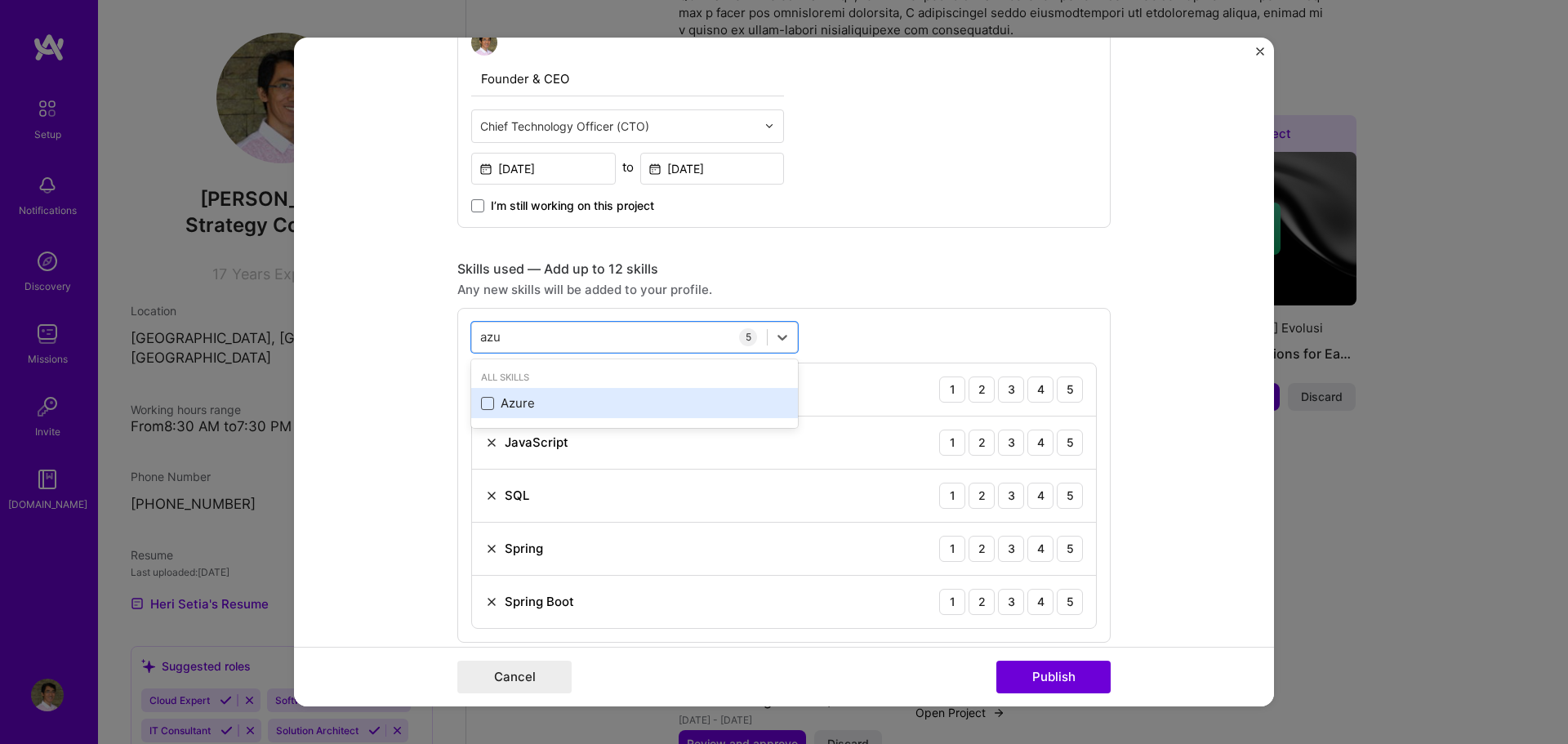
click at [481, 402] on span at bounding box center [488, 404] width 13 height 13
click at [0, 0] on input "checkbox" at bounding box center [0, 0] width 0 height 0
type input "azu"
click at [851, 327] on div "option Azure, selected. option Azure selected, 0 of 2. 1 result available for s…" at bounding box center [784, 502] width 653 height 388
click at [1057, 433] on div "5" at bounding box center [1069, 443] width 27 height 27
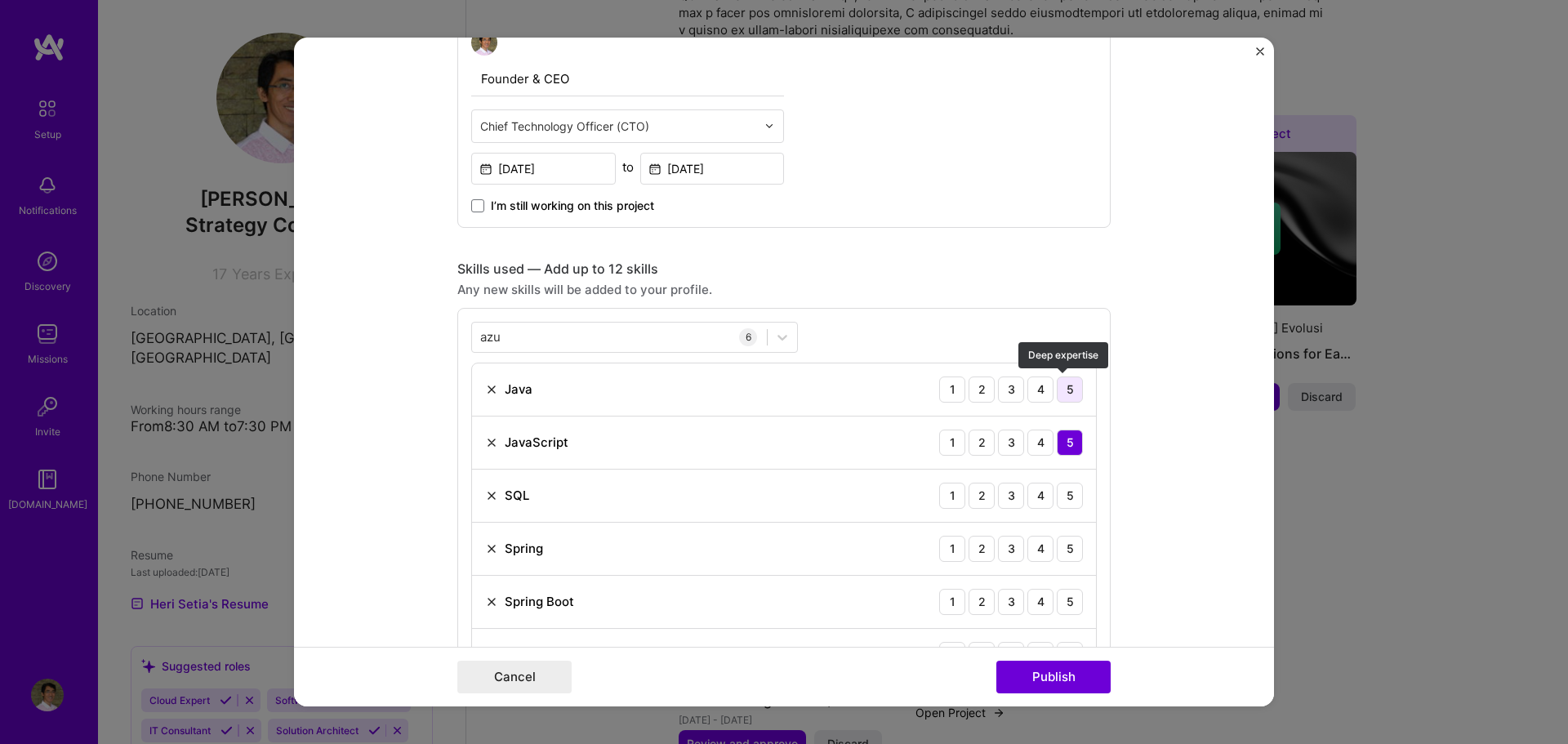
click at [1066, 385] on div "5" at bounding box center [1069, 390] width 27 height 27
click at [1058, 492] on div "5" at bounding box center [1069, 496] width 27 height 27
click at [1064, 545] on div "5" at bounding box center [1069, 549] width 27 height 27
click at [1064, 597] on div "5" at bounding box center [1069, 602] width 27 height 27
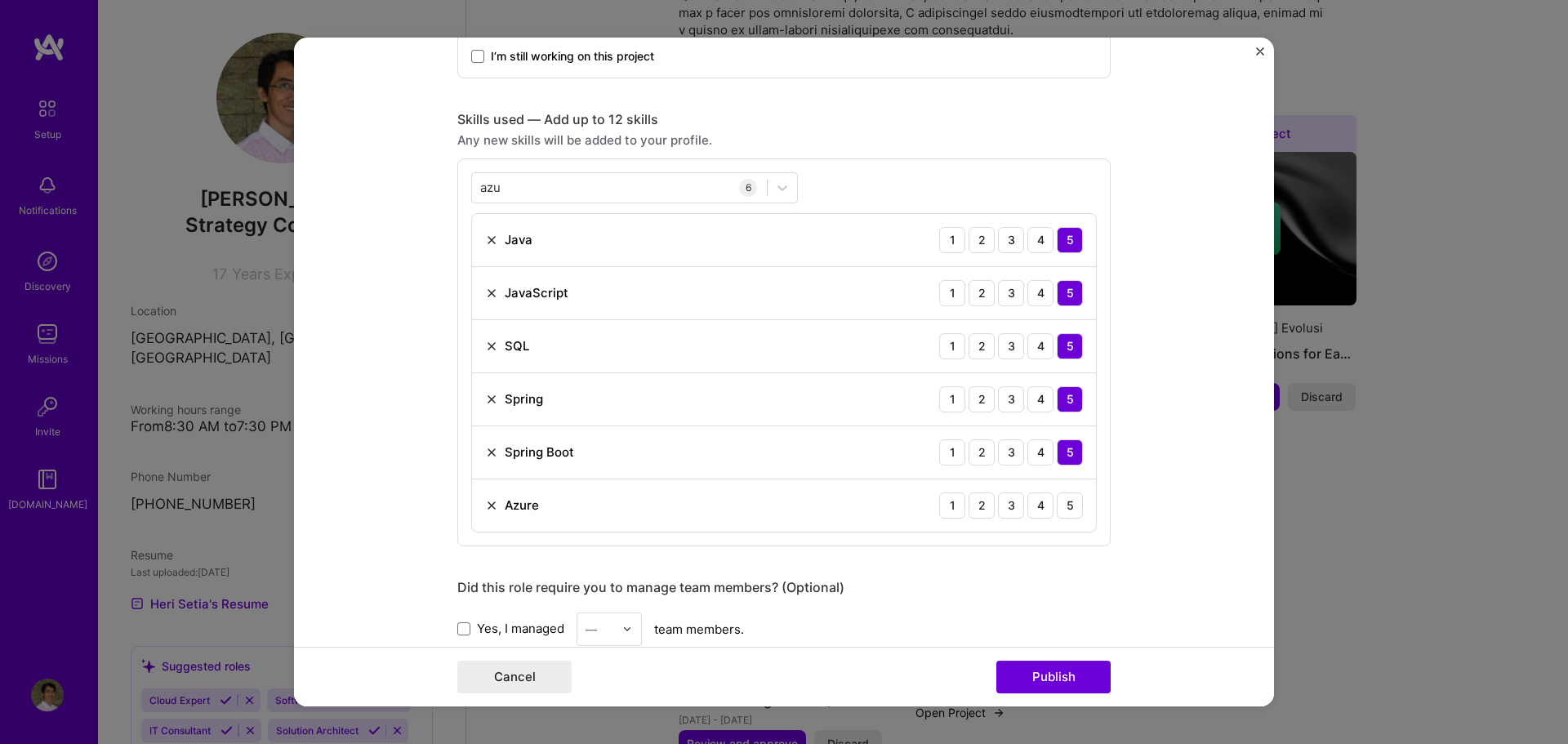
scroll to position [744, 0]
click at [1041, 512] on div "4" at bounding box center [1040, 505] width 27 height 27
click at [459, 626] on span at bounding box center [464, 628] width 13 height 13
click at [0, 0] on input "Yes, I managed" at bounding box center [0, 0] width 0 height 0
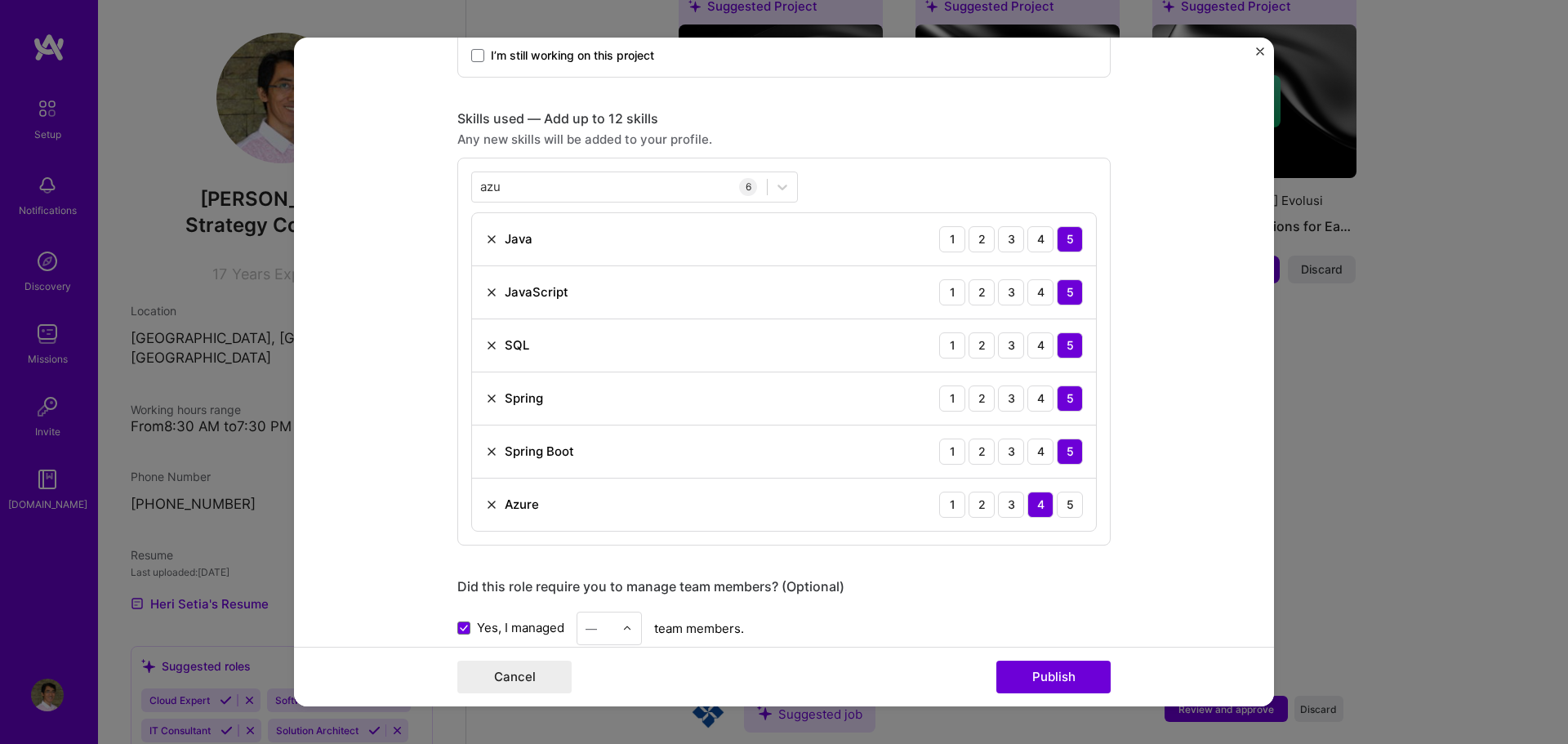
click at [598, 635] on input "text" at bounding box center [599, 629] width 28 height 17
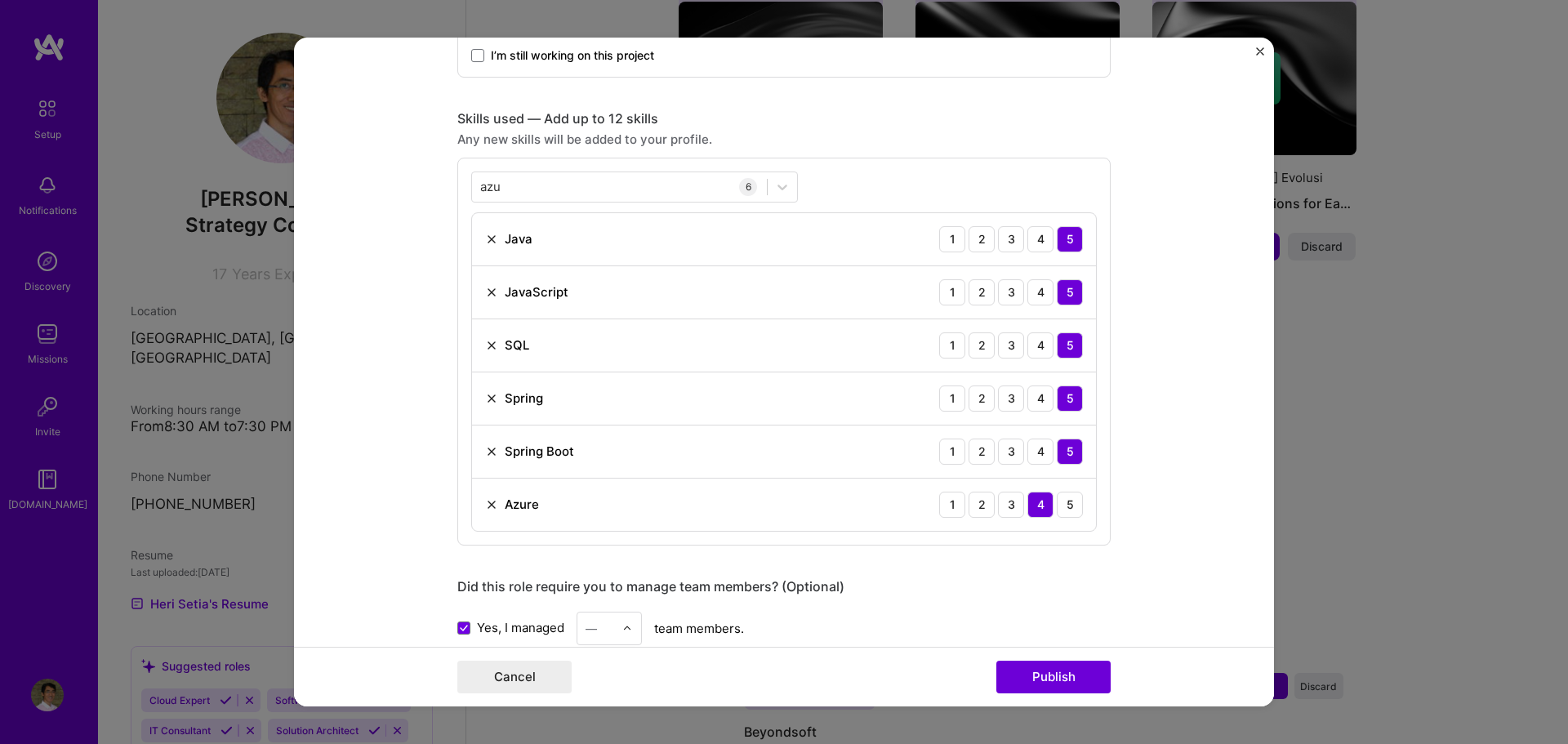
scroll to position [774, 0]
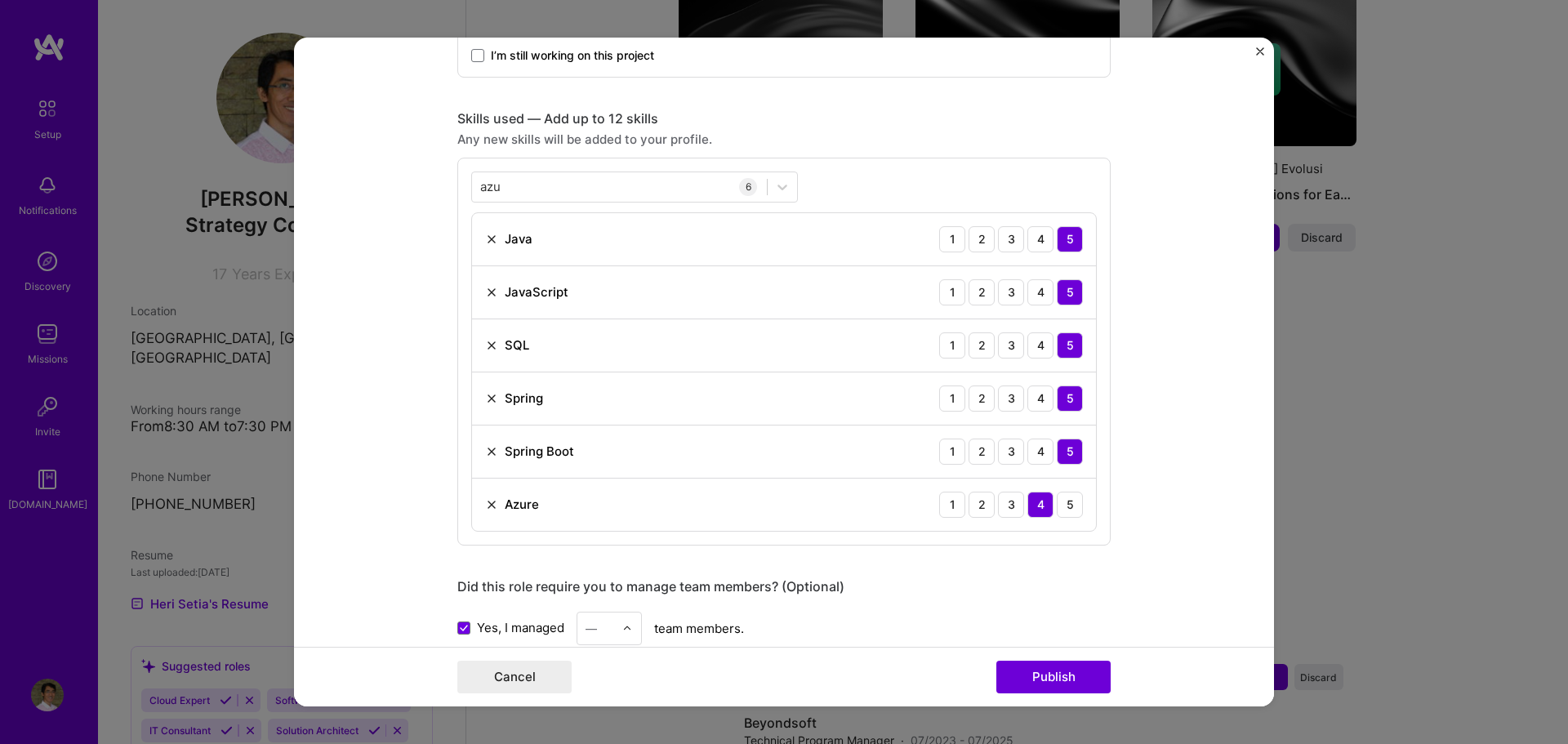
click at [622, 630] on img at bounding box center [627, 628] width 10 height 10
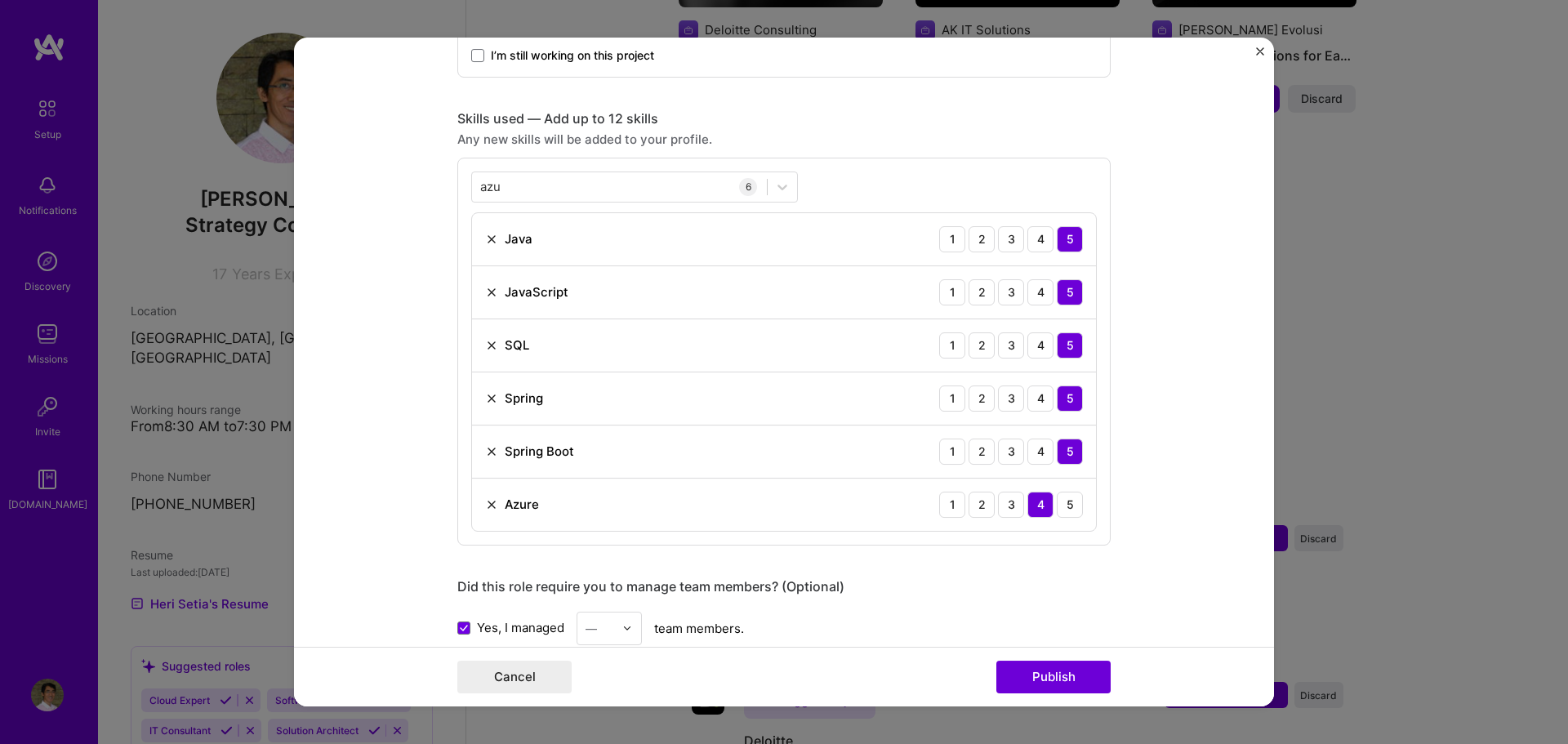
click at [622, 630] on img at bounding box center [627, 628] width 10 height 10
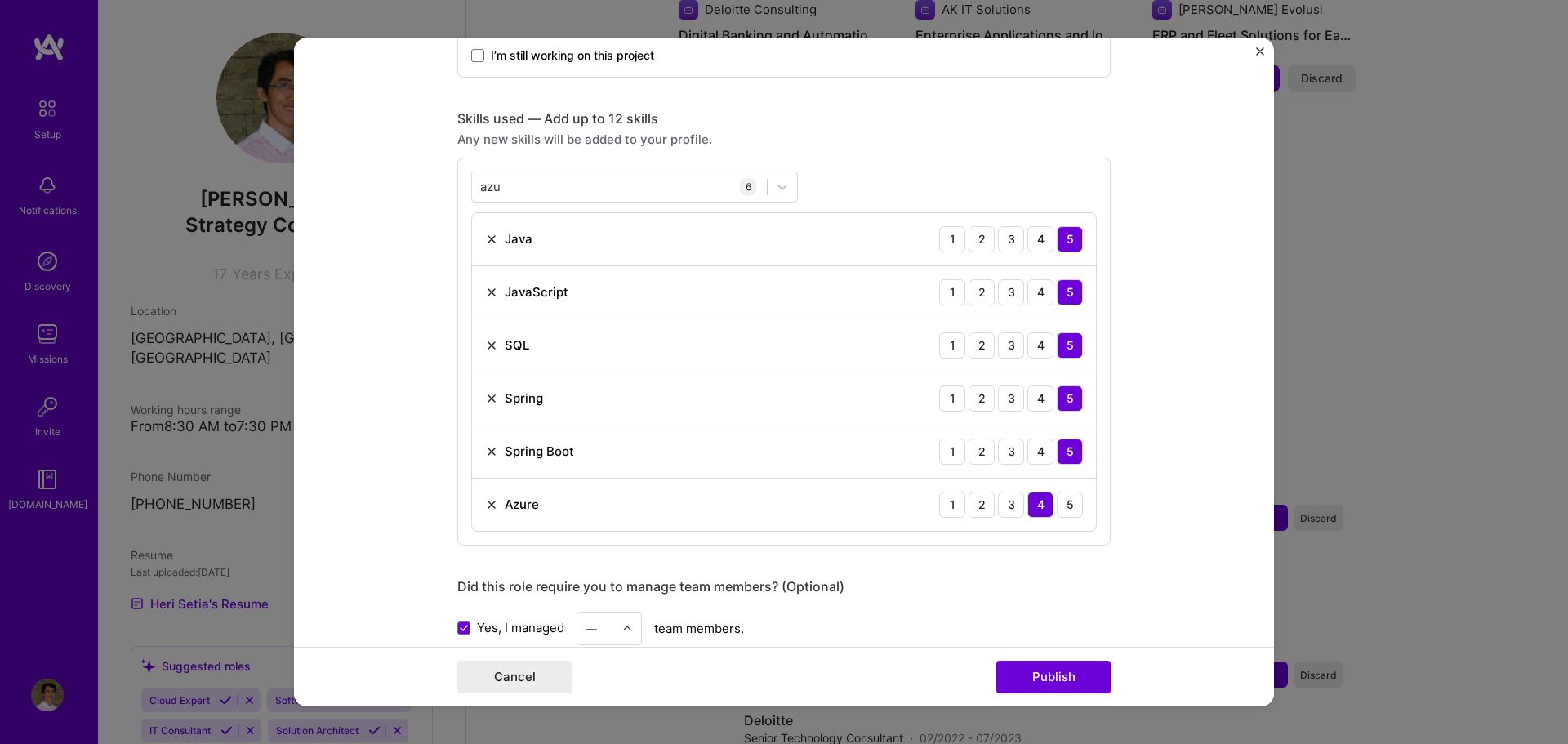
click at [607, 631] on input "text" at bounding box center [599, 629] width 28 height 17
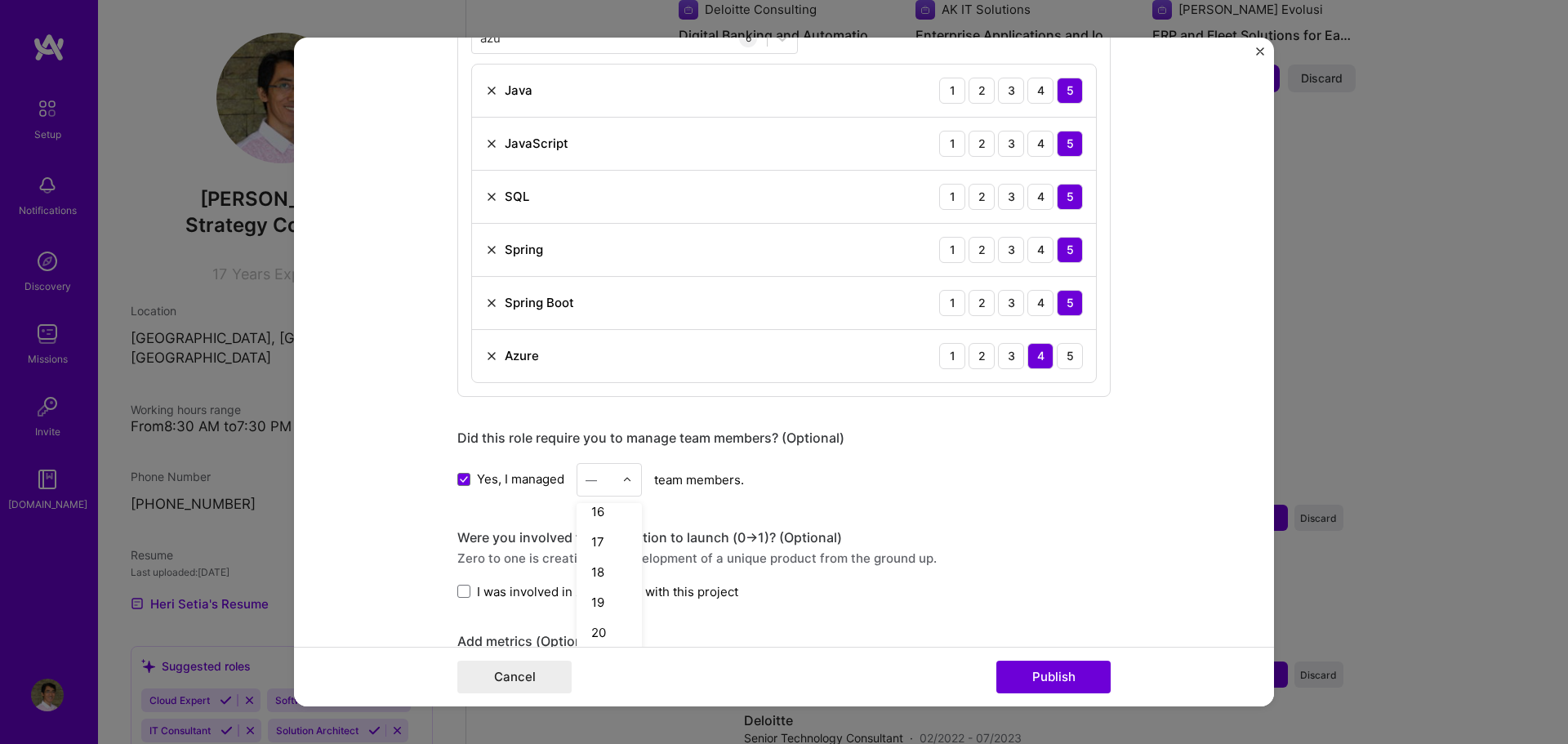
scroll to position [521, 0]
click at [598, 575] on div "20" at bounding box center [609, 577] width 56 height 30
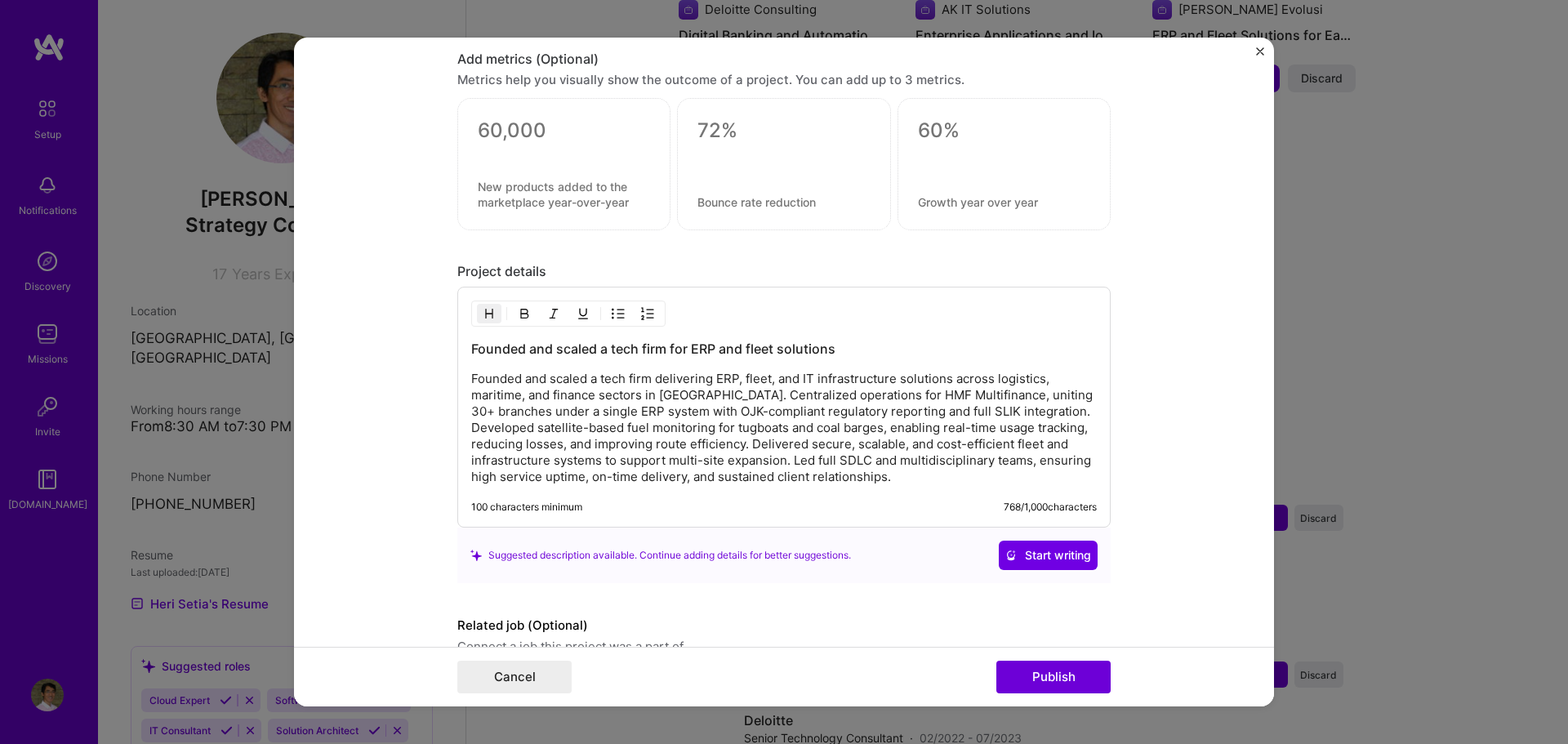
scroll to position [1558, 0]
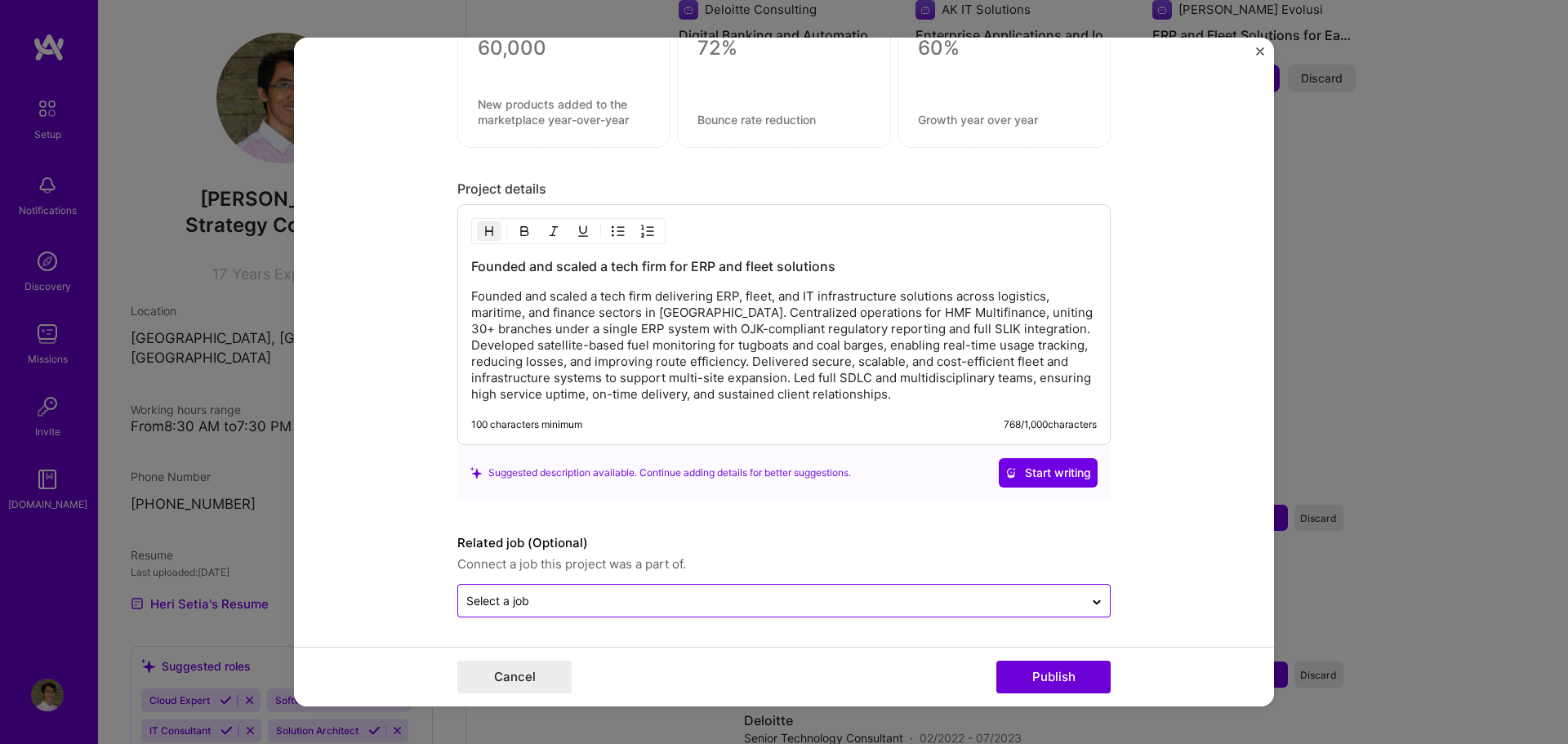
click at [1028, 598] on input "text" at bounding box center [771, 600] width 609 height 17
click at [1155, 578] on form "Editing suggested project This project is suggested based on your LinkedIn, res…" at bounding box center [783, 372] width 980 height 670
click at [1082, 669] on button "Publish" at bounding box center [1053, 677] width 114 height 33
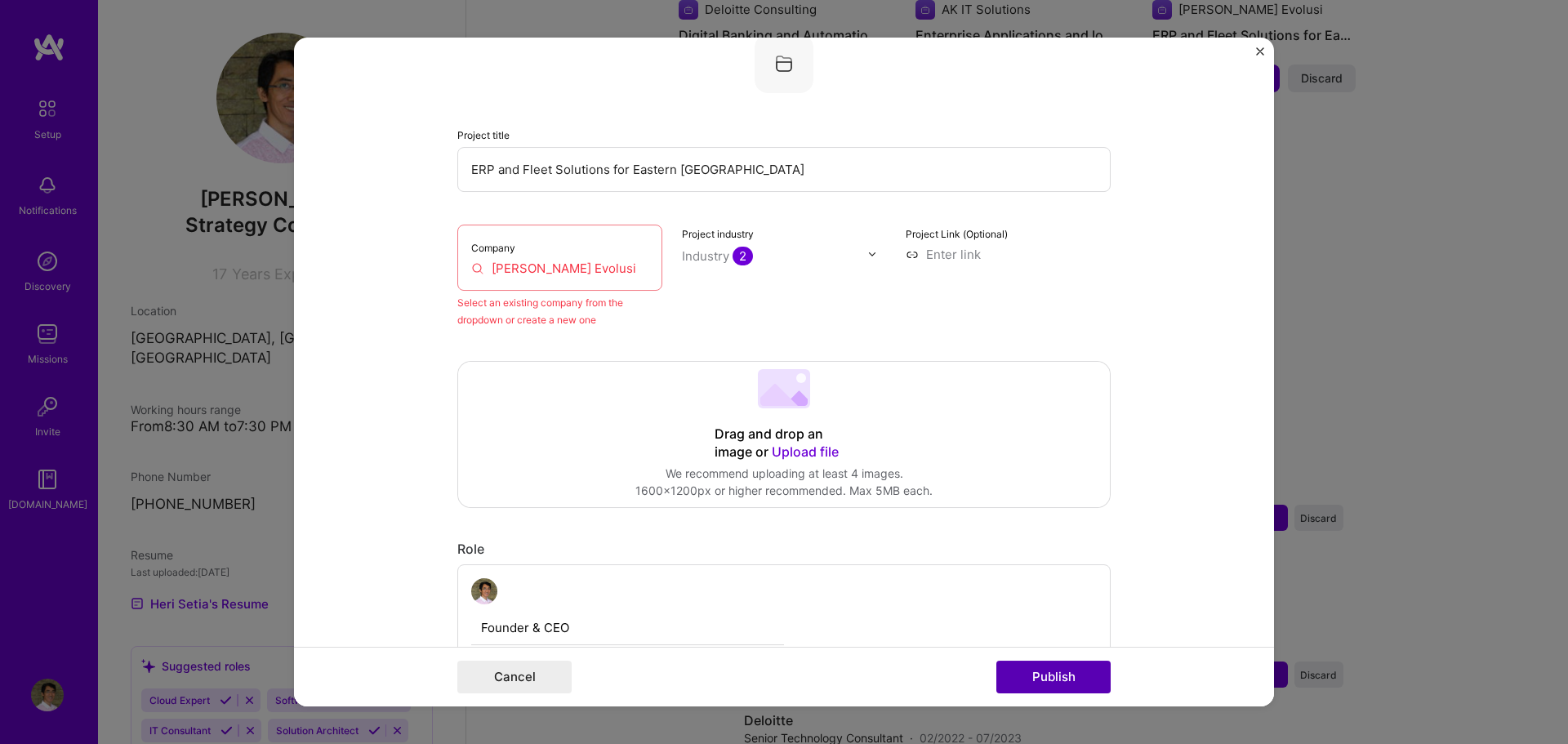
scroll to position [107, 0]
click at [586, 271] on input "[PERSON_NAME] Evolusi" at bounding box center [560, 272] width 177 height 17
click at [570, 272] on input "[PERSON_NAME] Evolusi" at bounding box center [560, 272] width 177 height 17
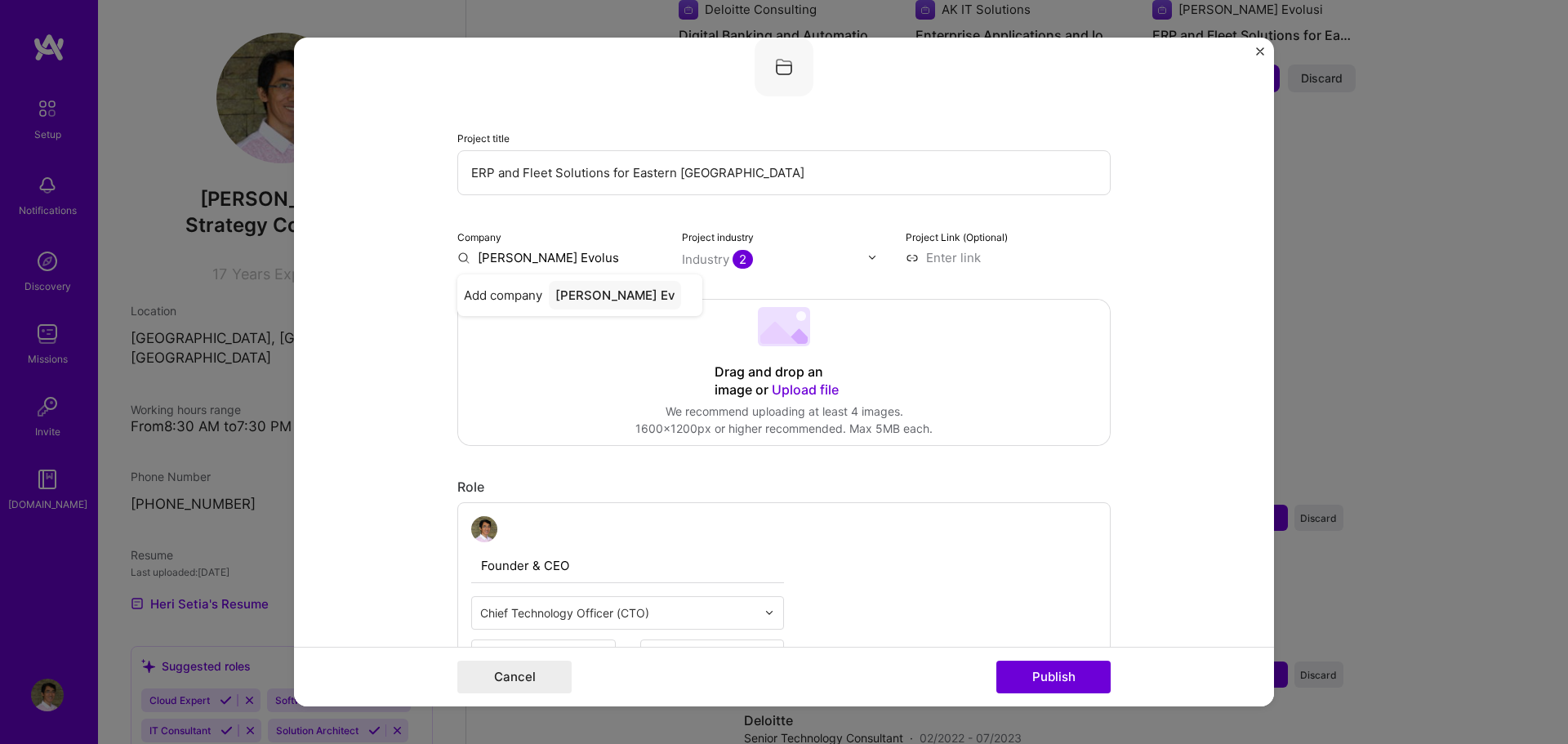
type input "[PERSON_NAME] Evolusi"
click at [583, 293] on div "[PERSON_NAME] Evolusi" at bounding box center [620, 303] width 152 height 44
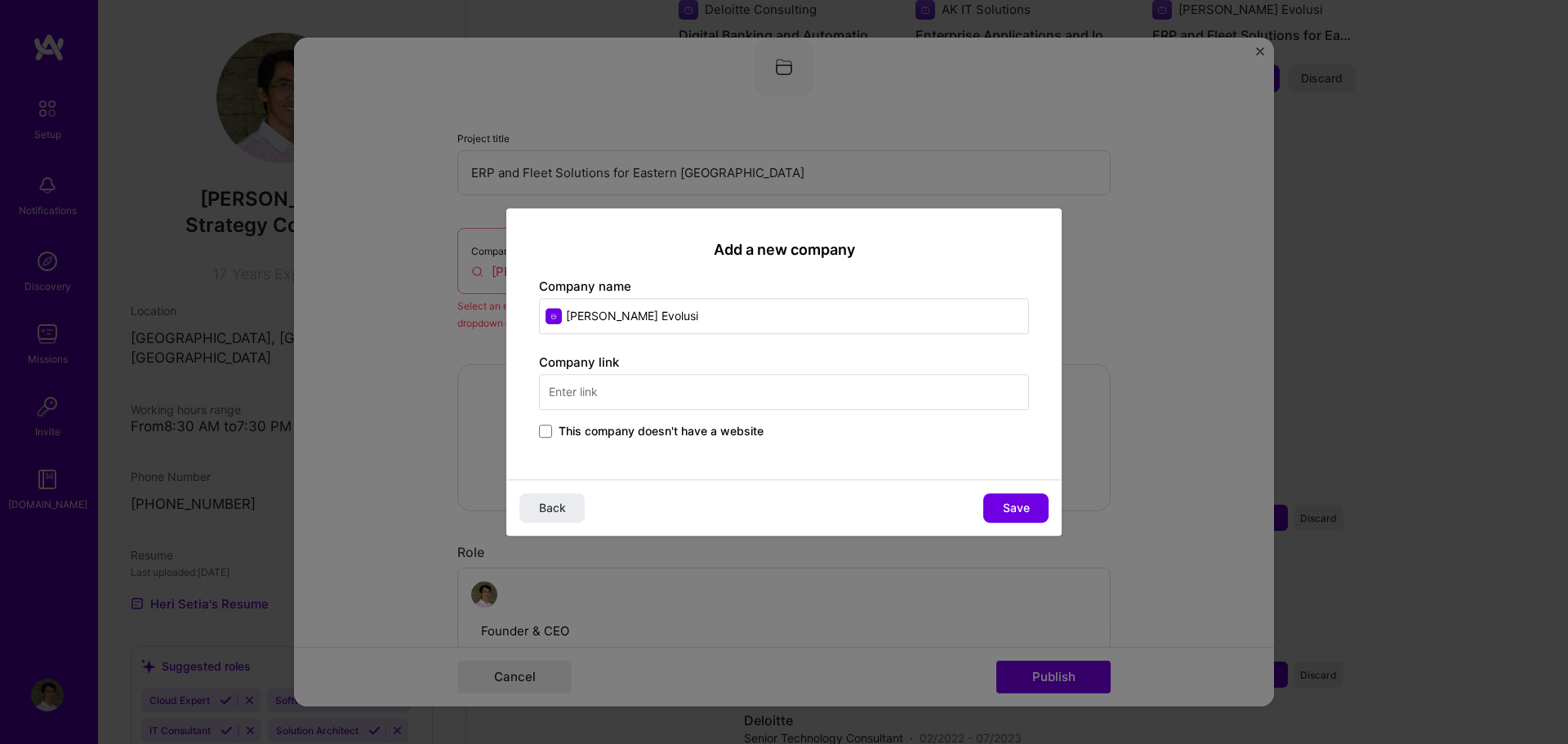
click at [713, 434] on span "This company doesn't have a website" at bounding box center [661, 432] width 205 height 16
click at [0, 0] on input "This company doesn't have a website" at bounding box center [0, 0] width 0 height 0
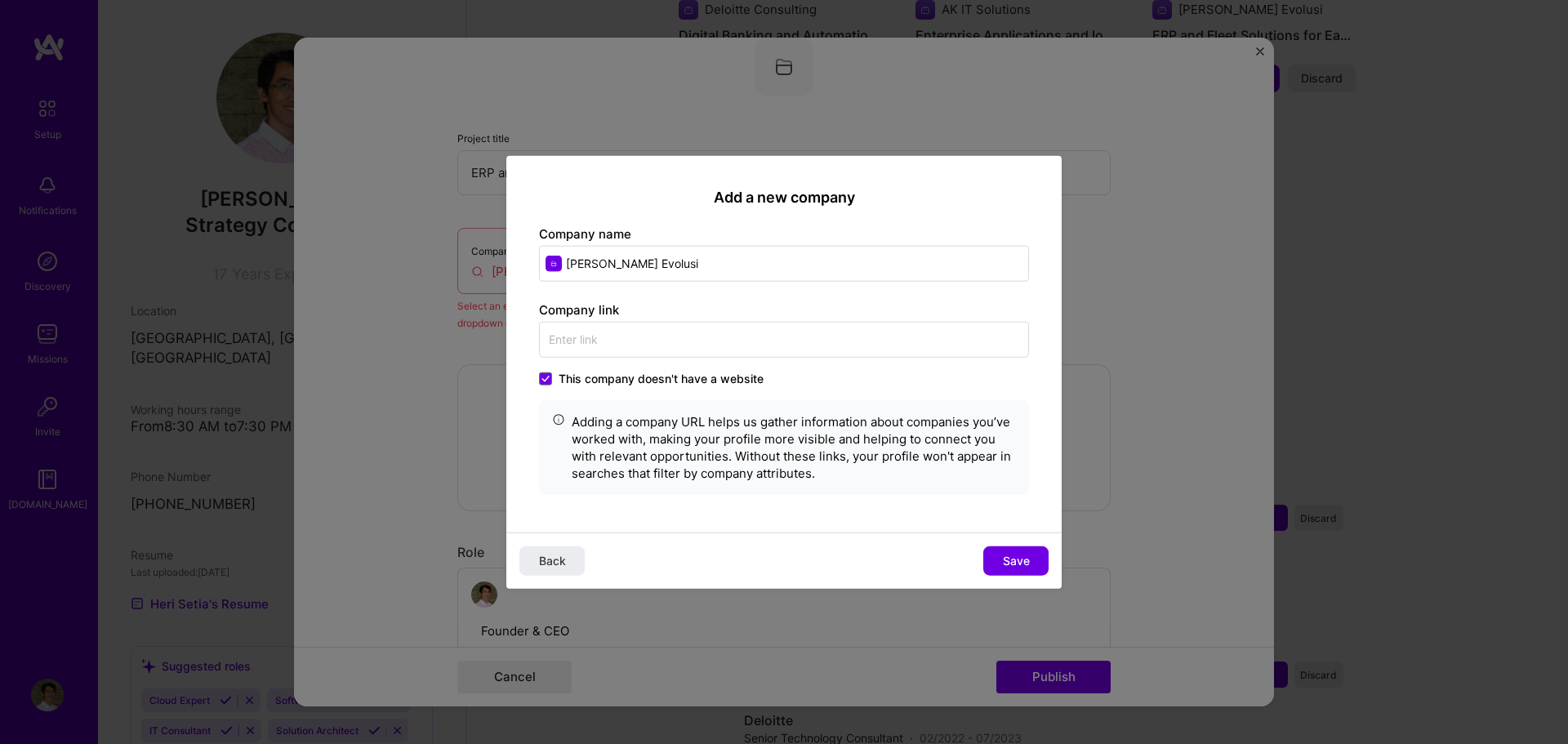
click at [683, 375] on span "This company doesn't have a website" at bounding box center [661, 379] width 205 height 16
click at [0, 0] on input "This company doesn't have a website" at bounding box center [0, 0] width 0 height 0
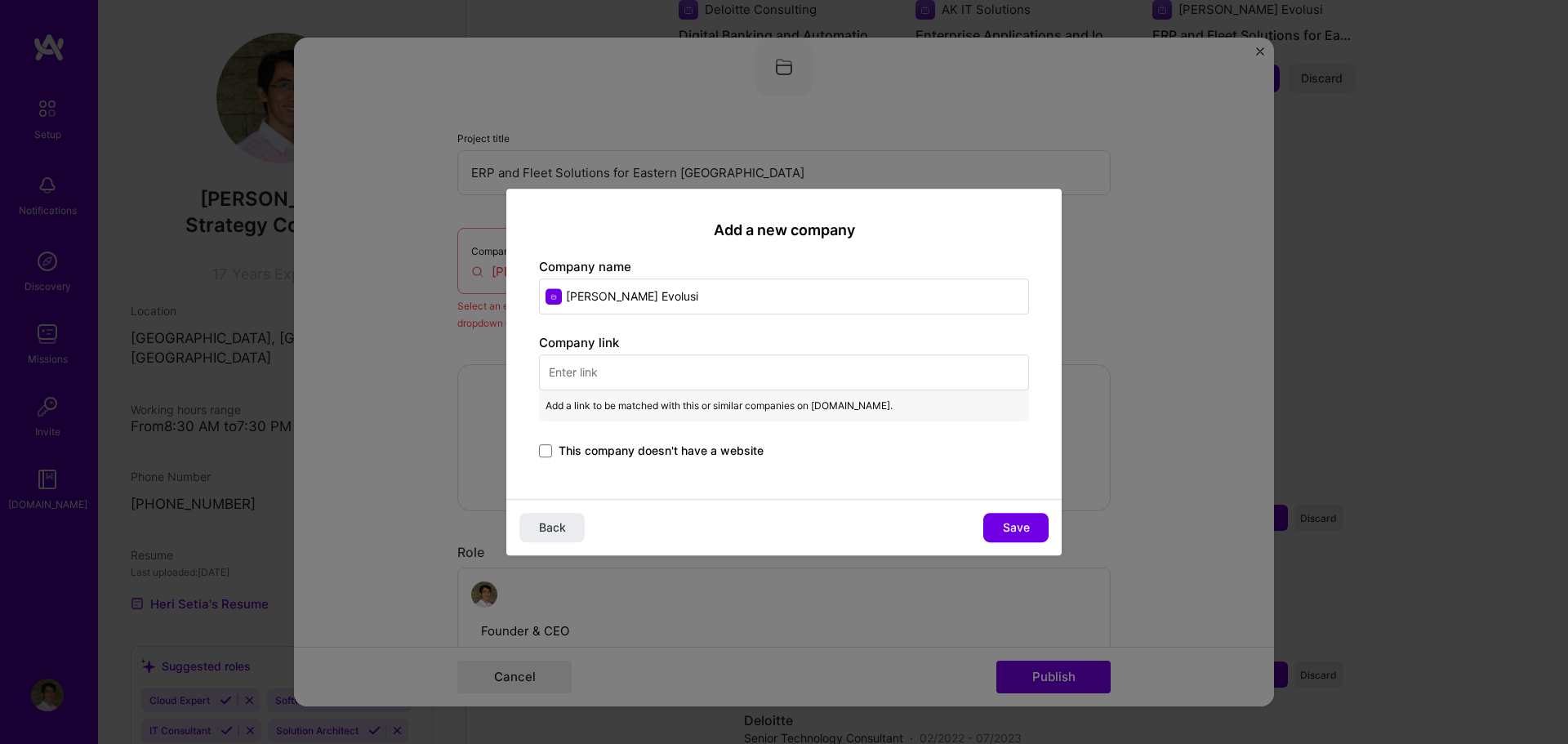
click at [611, 384] on input "text" at bounding box center [784, 372] width 490 height 36
paste input "[URL][DOMAIN_NAME]"
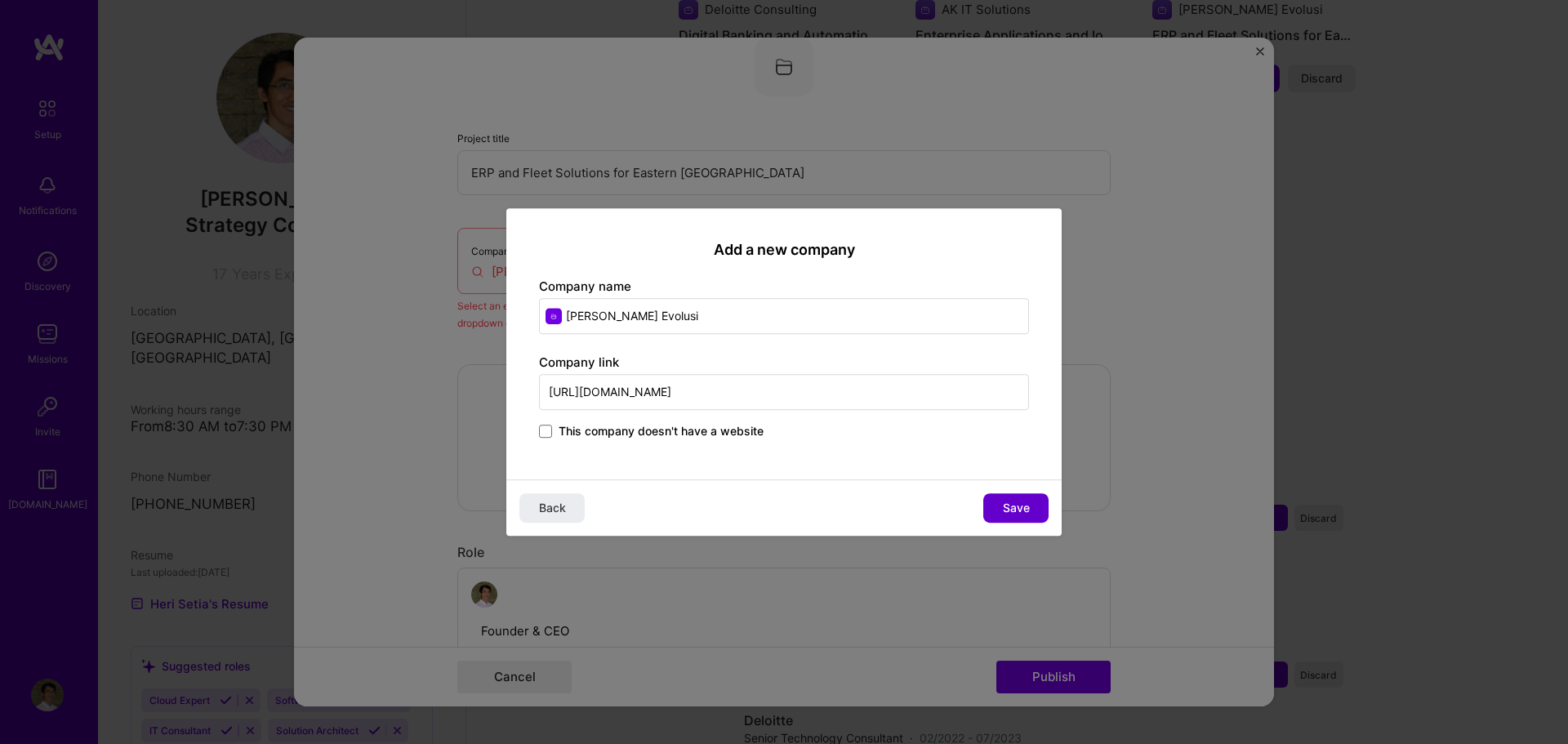
type input "[URL][DOMAIN_NAME]"
click at [1003, 503] on span "Save" at bounding box center [1015, 508] width 27 height 16
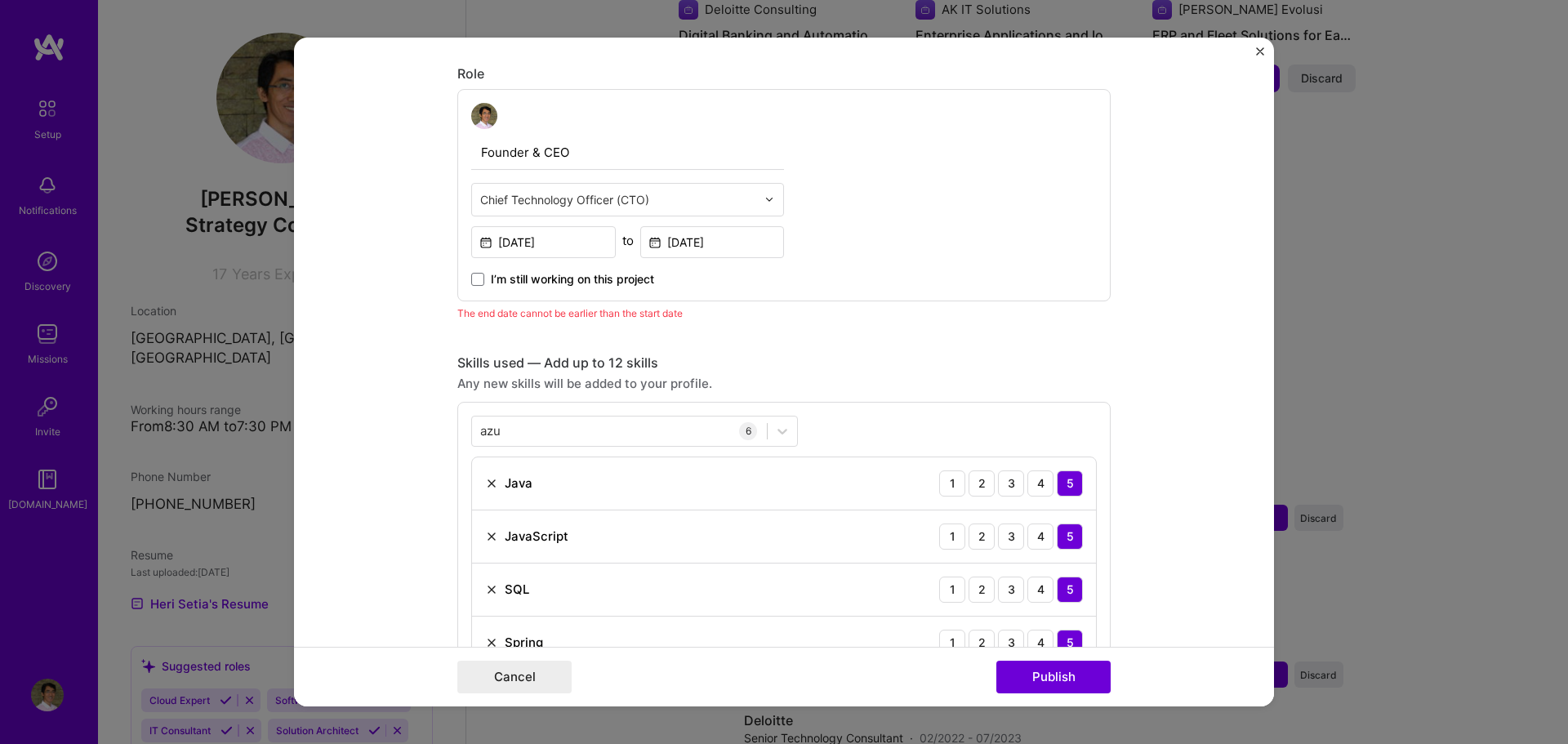
scroll to position [561, 0]
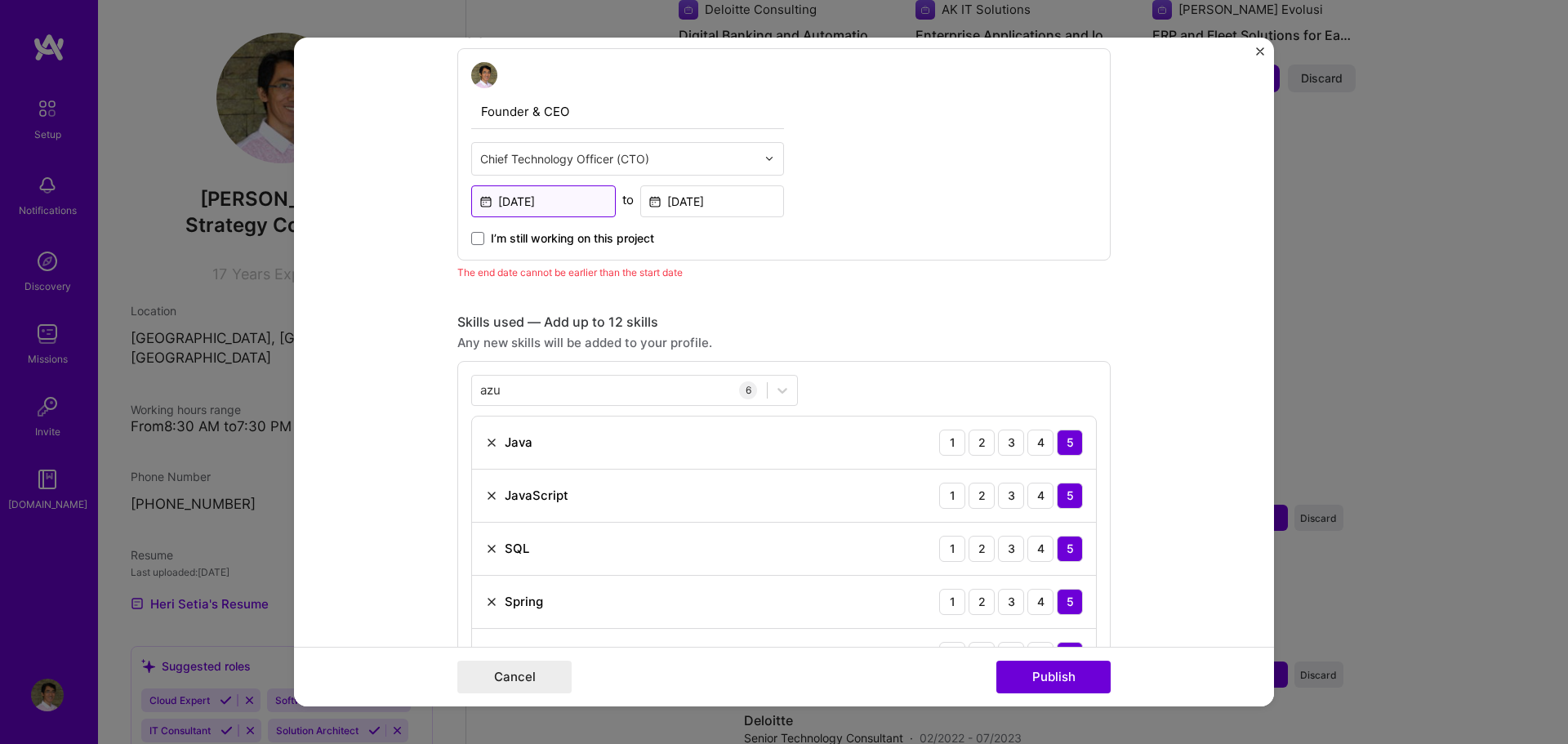
click at [562, 208] on input "[DATE]" at bounding box center [543, 201] width 145 height 32
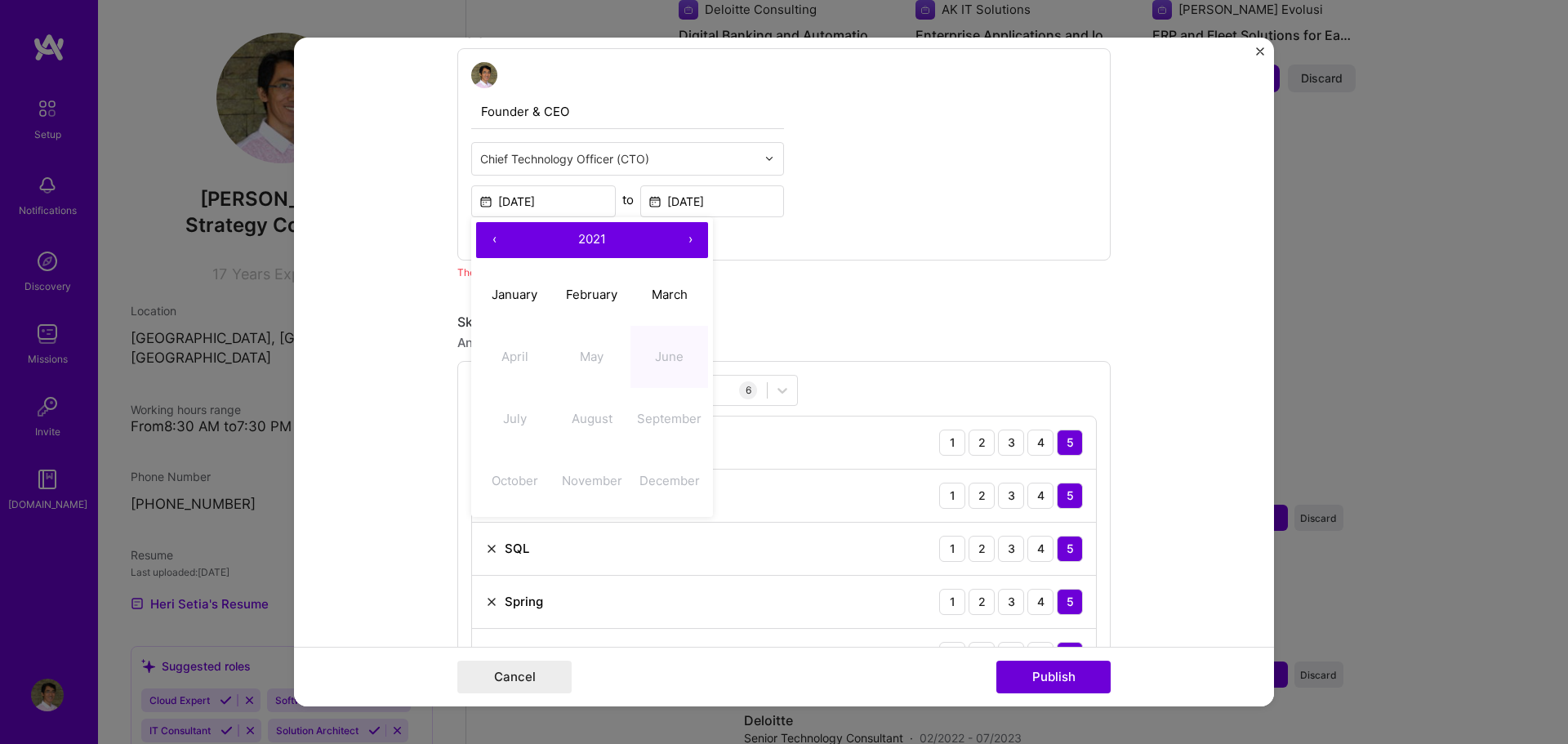
click at [588, 241] on span "2021" at bounding box center [592, 239] width 27 height 16
click at [497, 241] on button "‹" at bounding box center [494, 240] width 36 height 36
click at [506, 288] on button "2011" at bounding box center [515, 295] width 78 height 62
click at [678, 347] on button "June" at bounding box center [669, 357] width 78 height 62
type input "[DATE]"
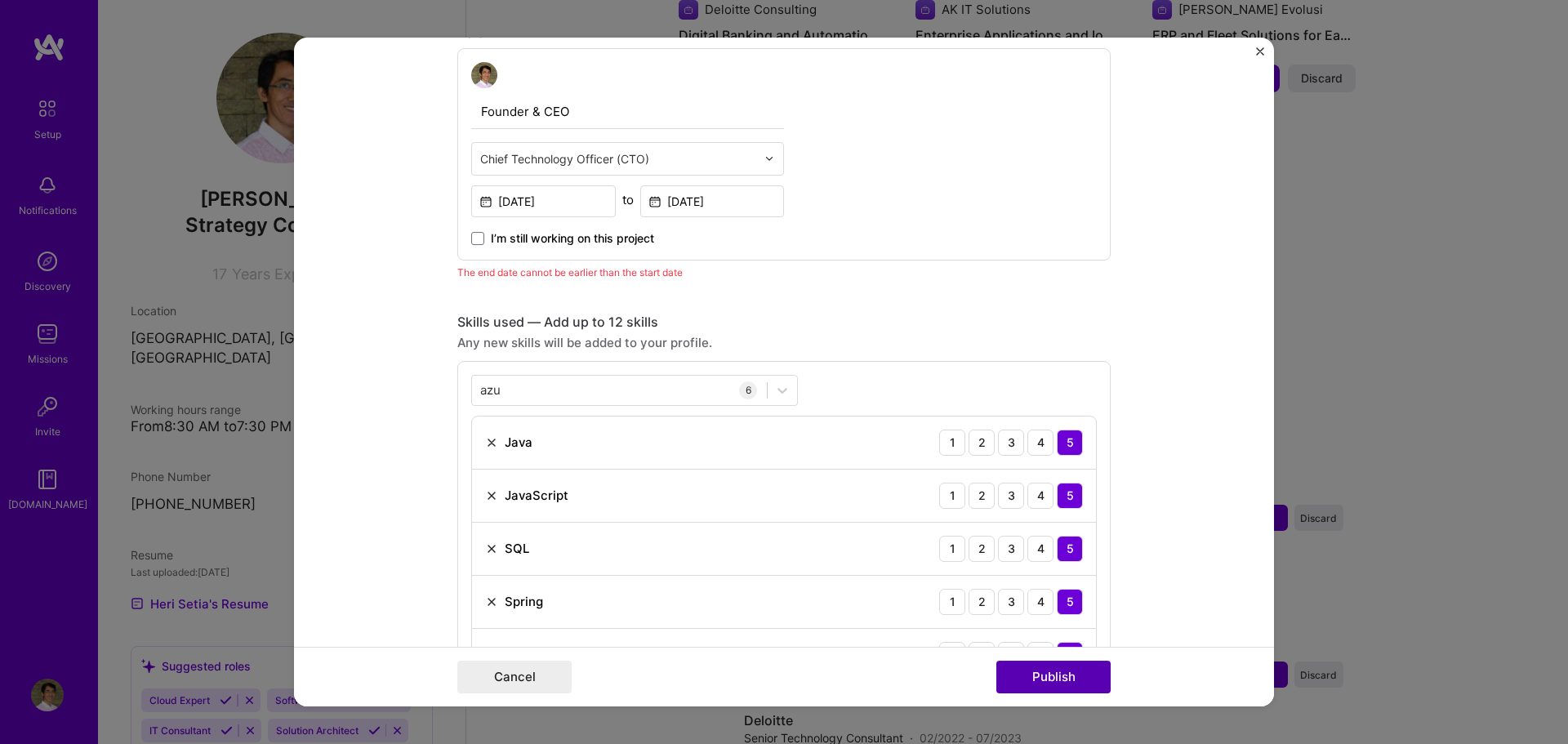
click at [1054, 683] on button "Publish" at bounding box center [1053, 677] width 114 height 33
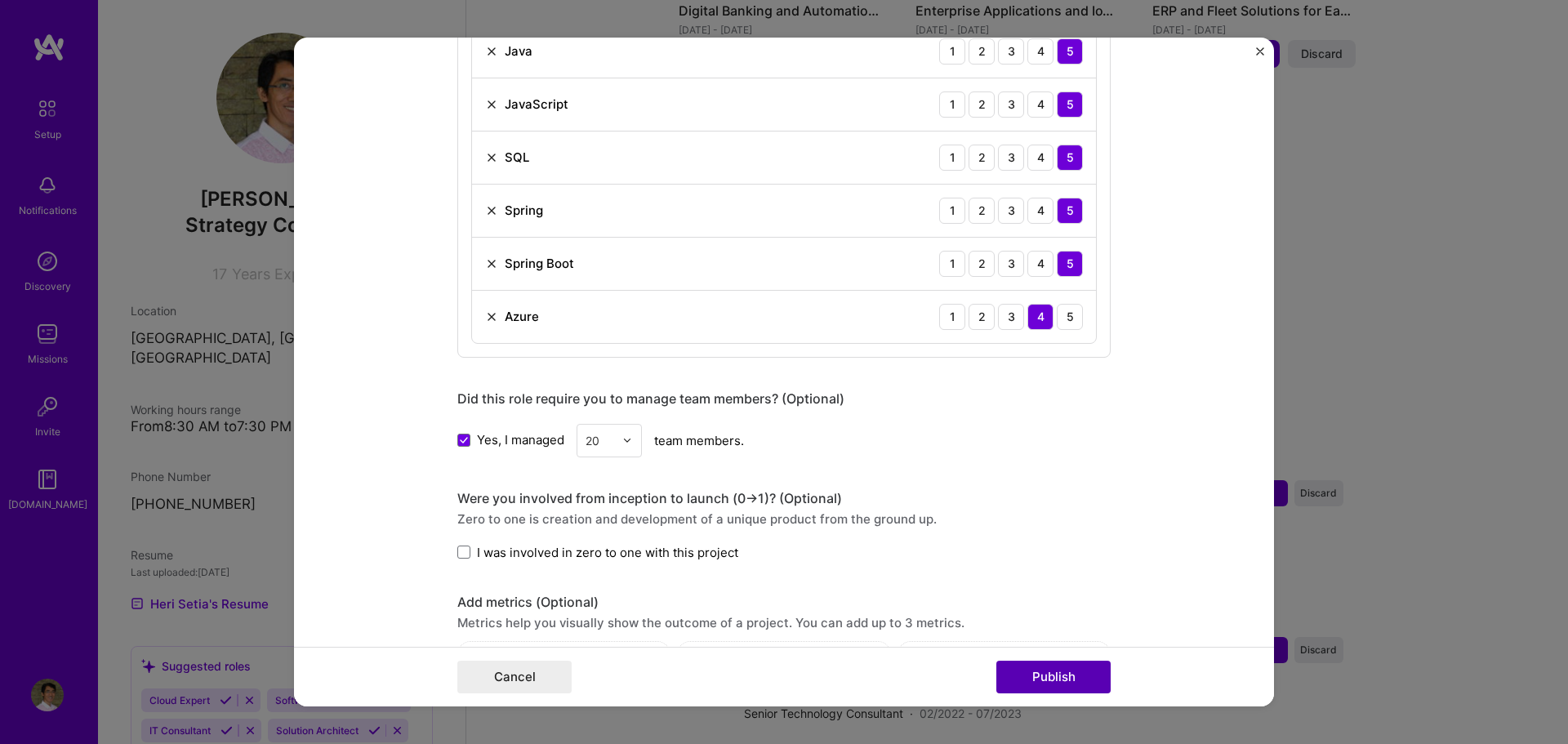
scroll to position [1155, 0]
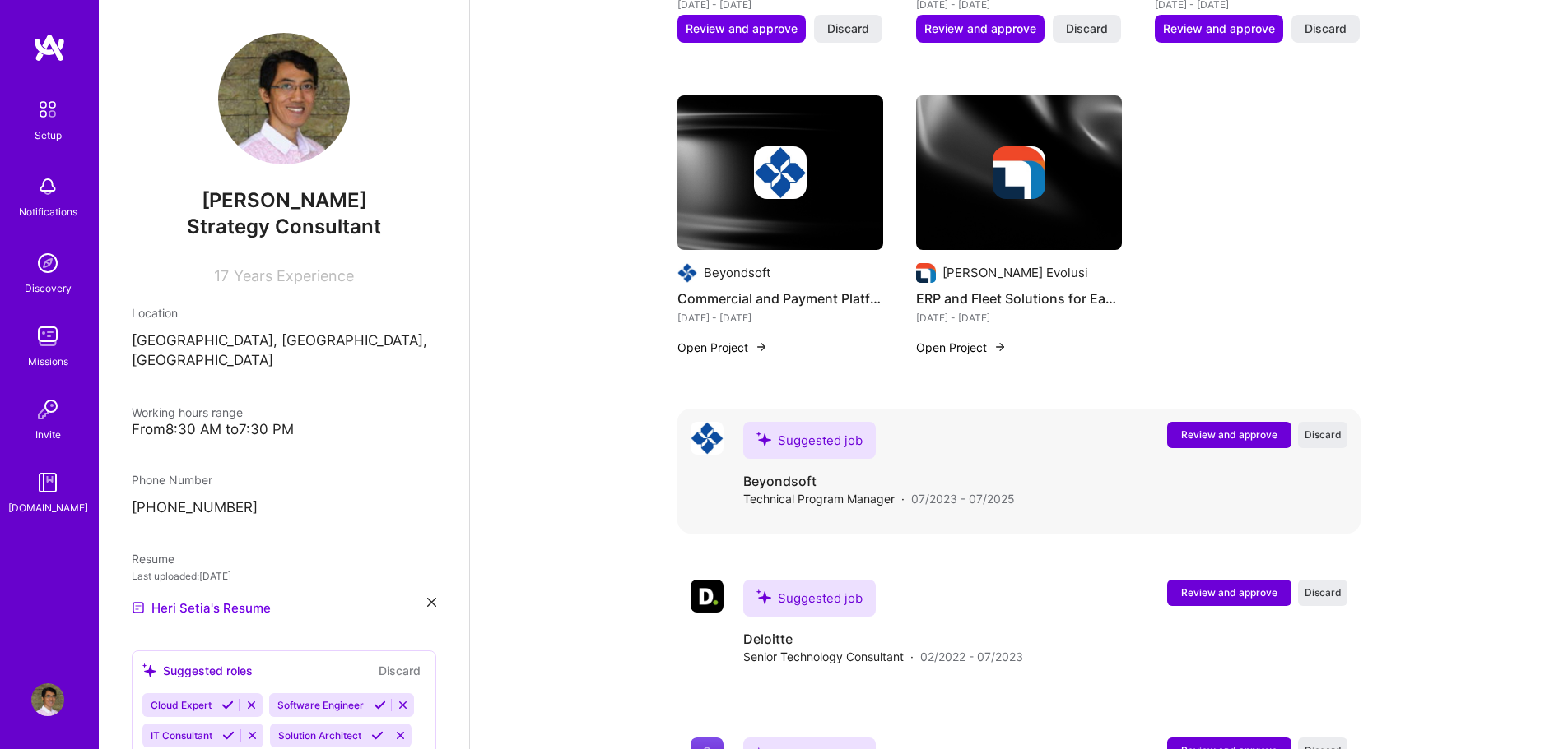
click at [1194, 427] on span "Review and approve" at bounding box center [1229, 434] width 96 height 14
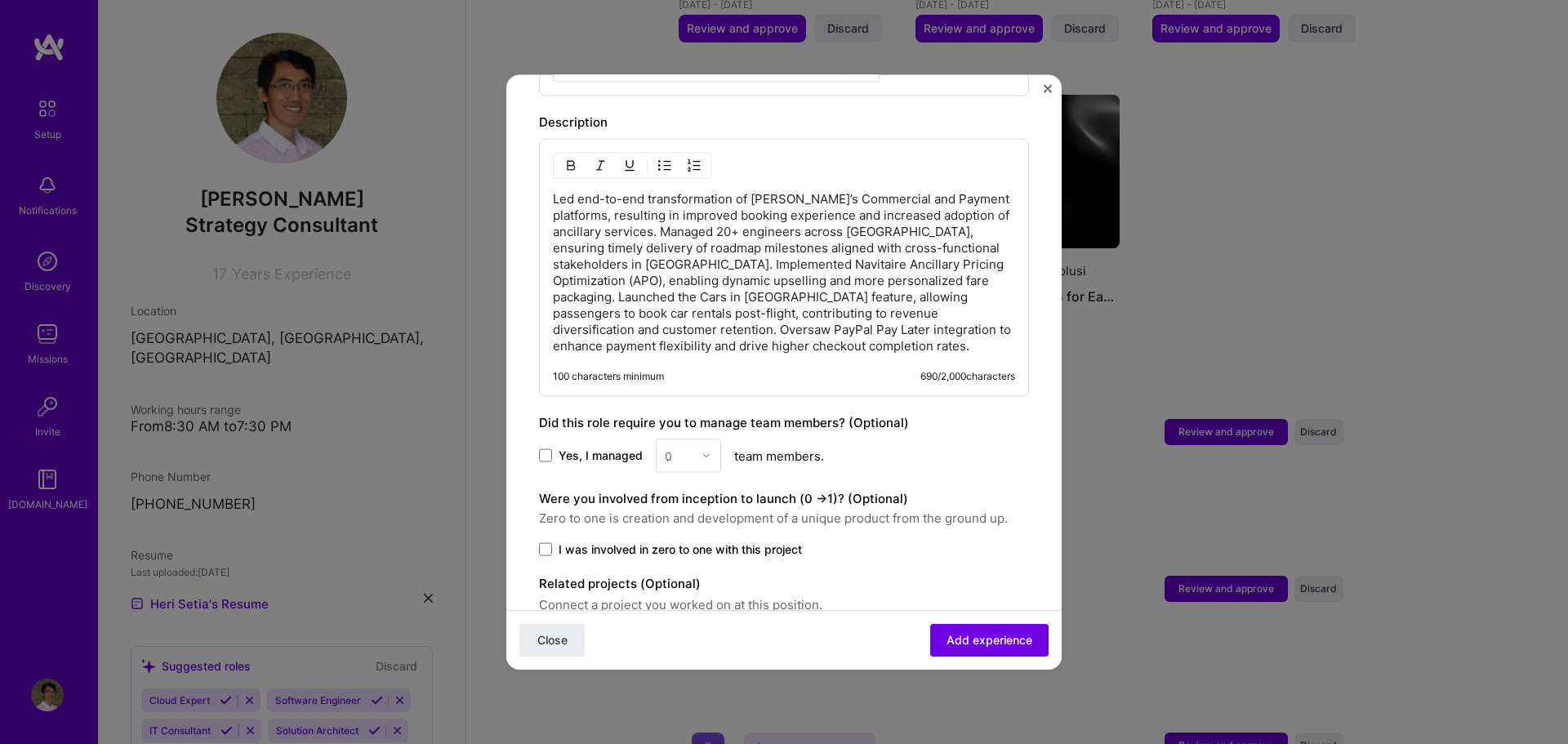
scroll to position [674, 0]
click at [579, 446] on span "Yes, I managed" at bounding box center [601, 454] width 84 height 16
click at [0, 0] on input "Yes, I managed" at bounding box center [0, 0] width 0 height 0
click at [700, 437] on div "0" at bounding box center [688, 453] width 65 height 34
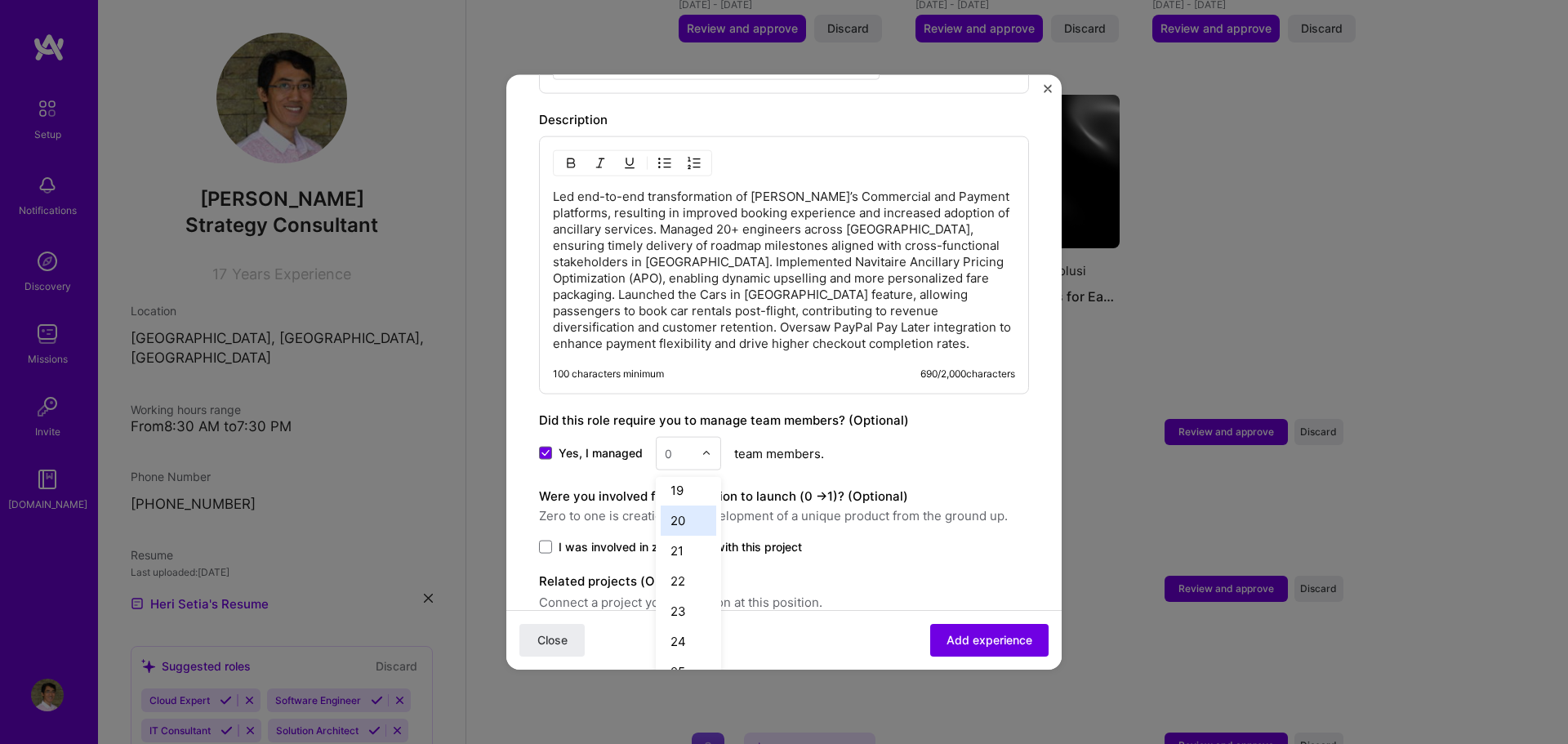
click at [682, 509] on div "20" at bounding box center [688, 520] width 56 height 30
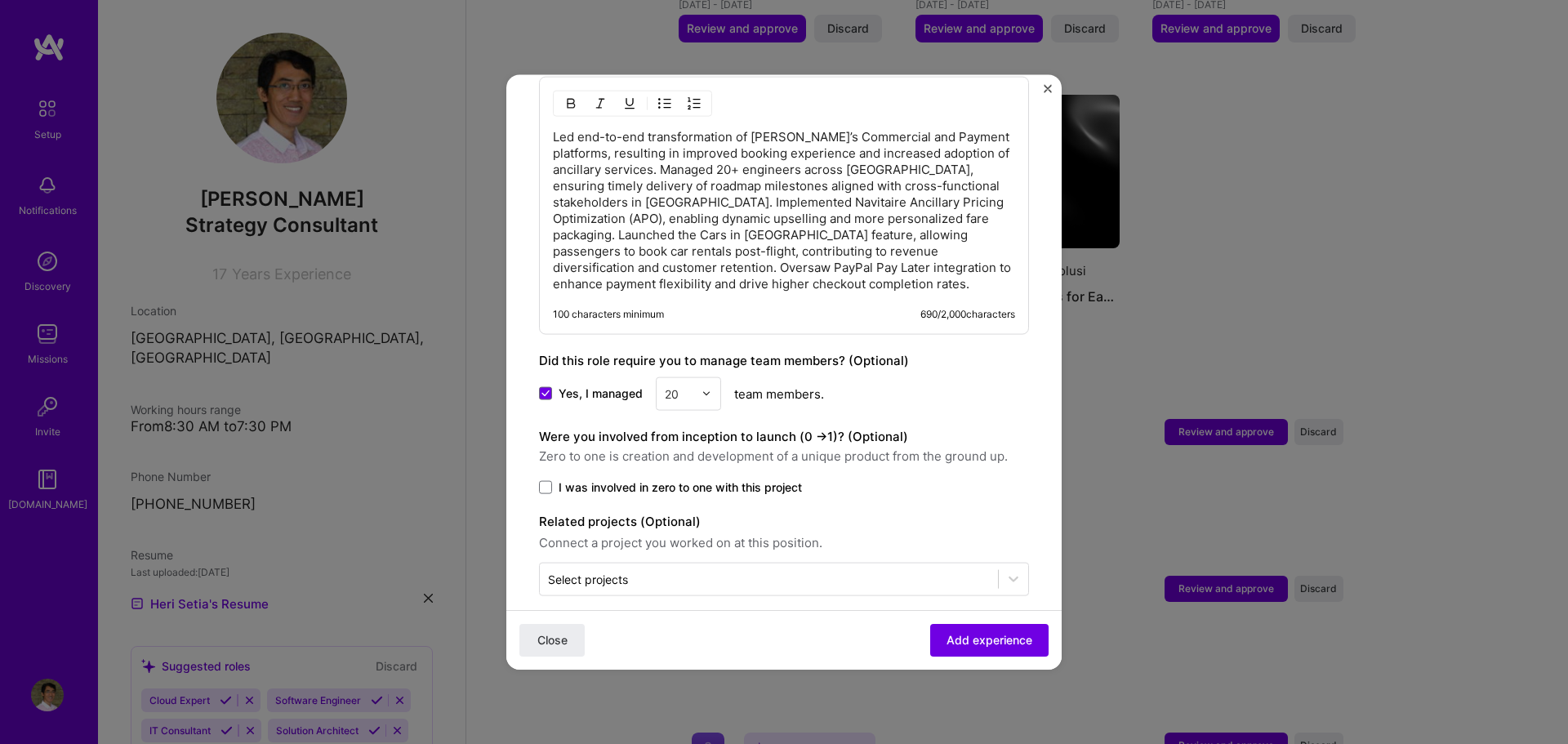
scroll to position [734, 0]
click at [1005, 570] on icon at bounding box center [1014, 578] width 16 height 16
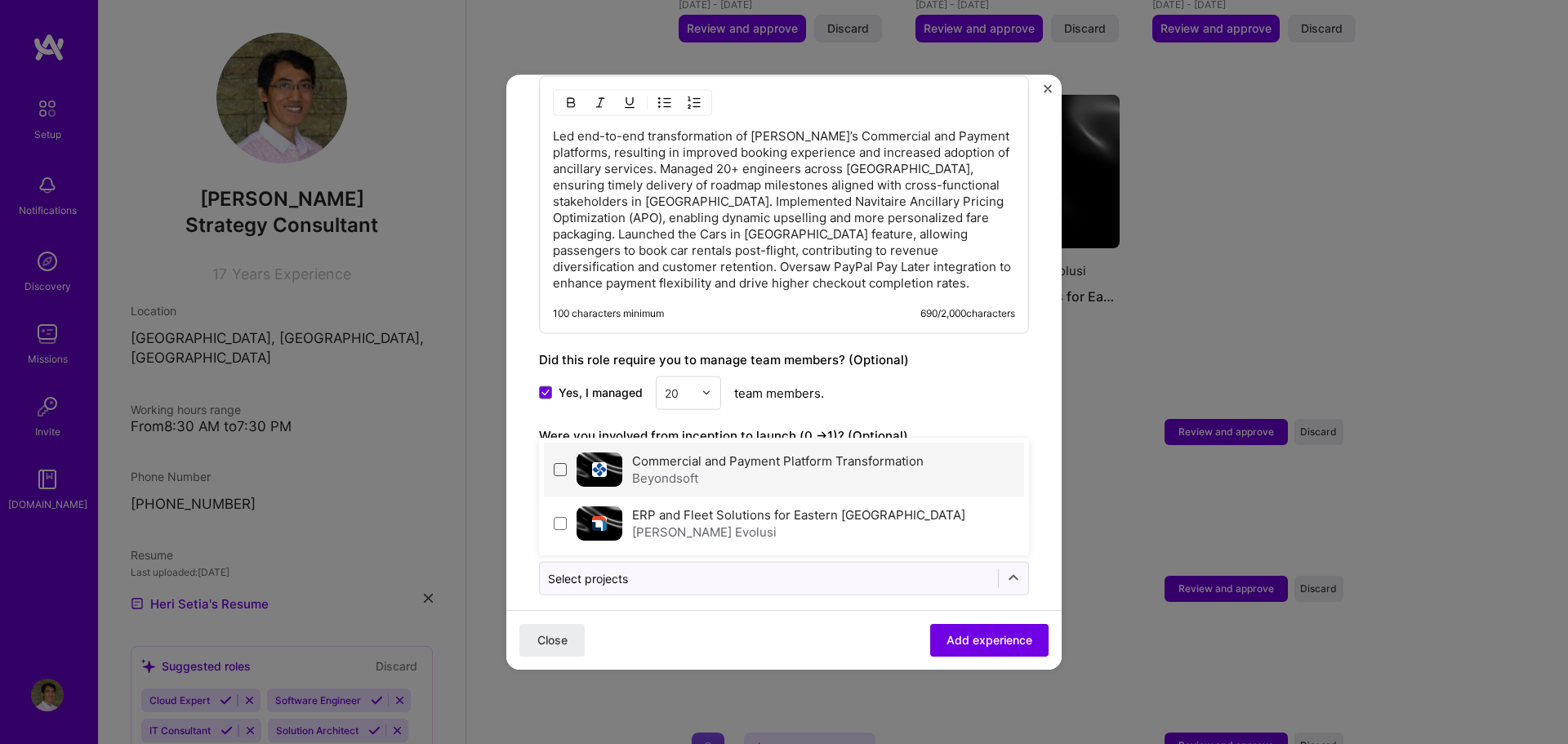
click at [557, 462] on span at bounding box center [560, 469] width 13 height 13
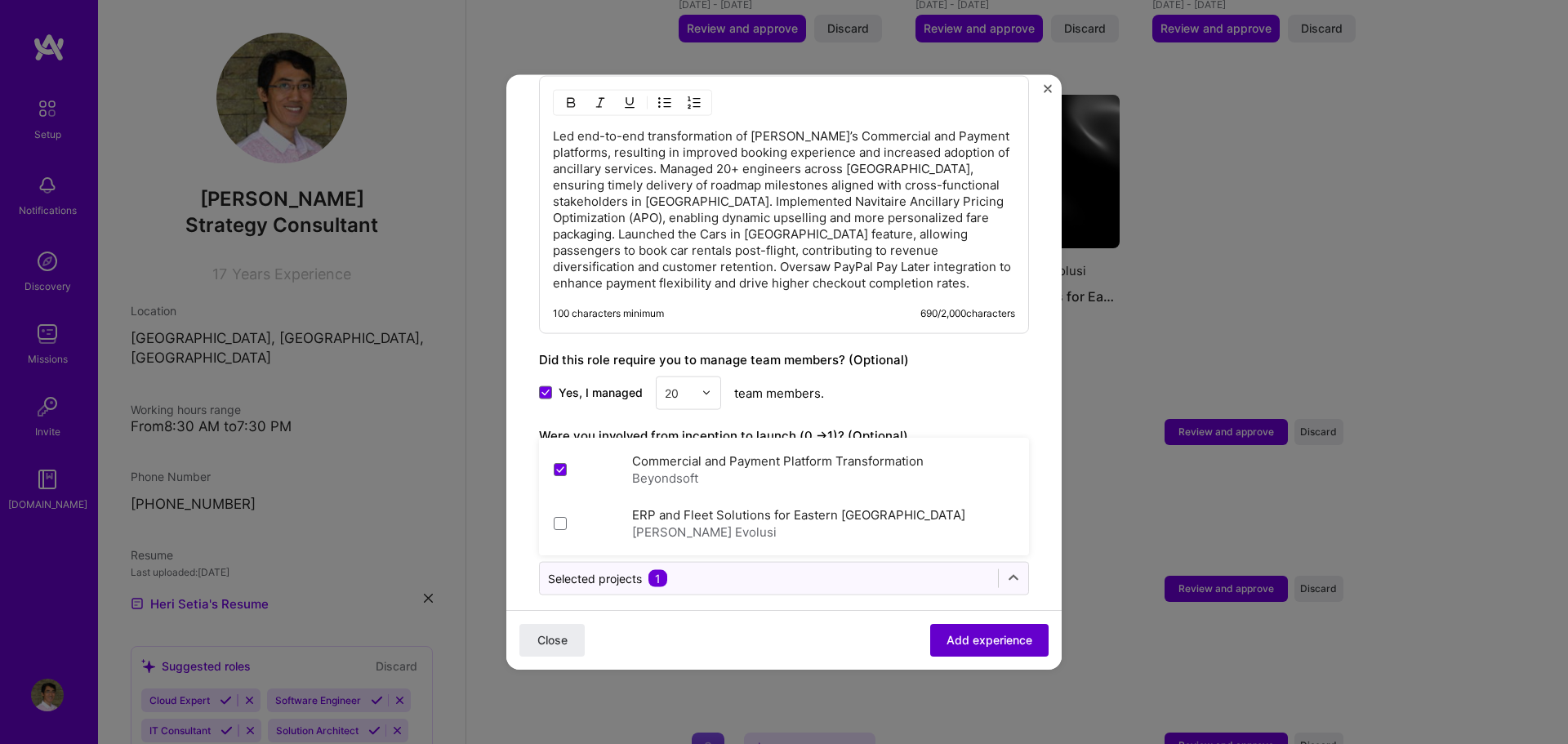
click at [947, 634] on span "Add experience" at bounding box center [990, 641] width 86 height 16
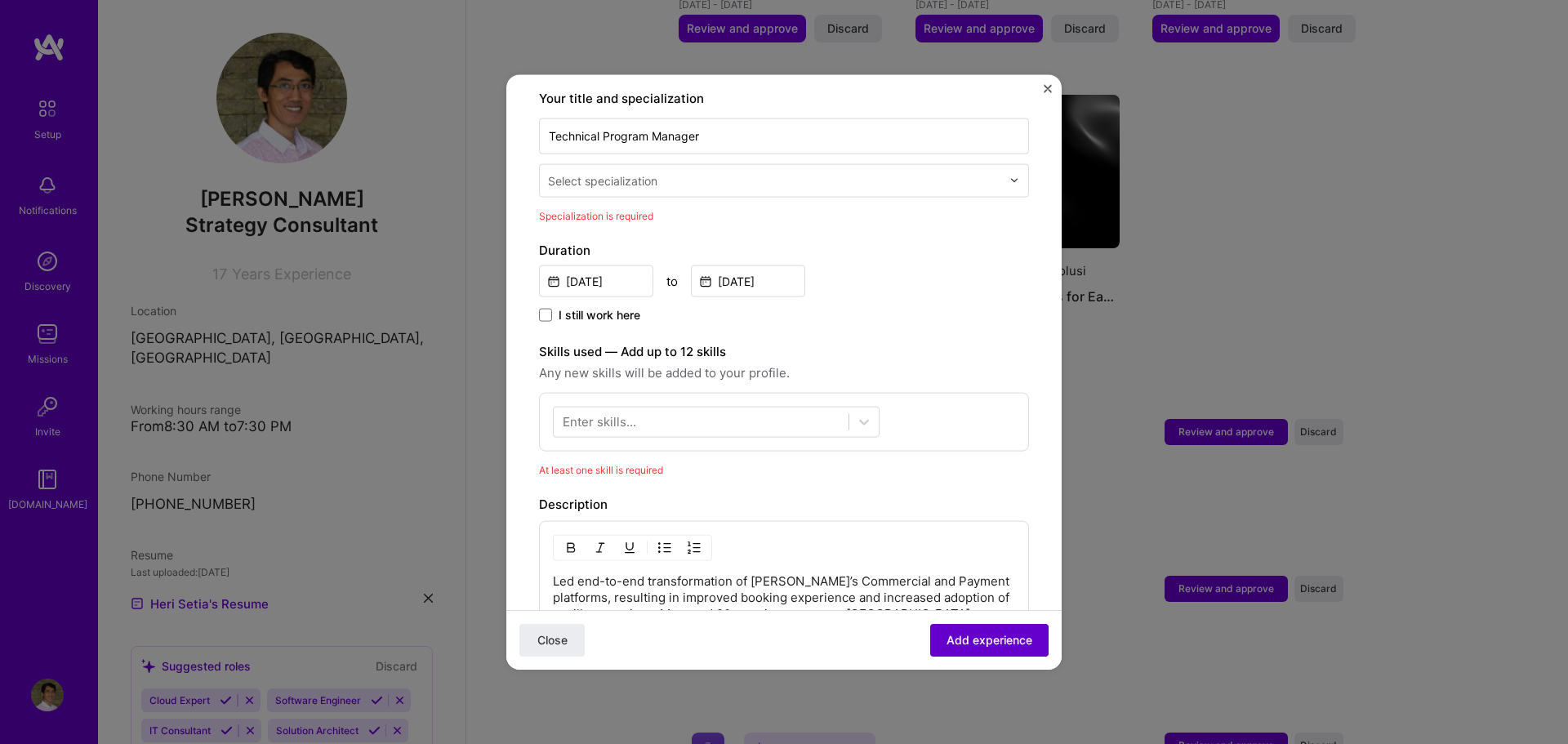
scroll to position [340, 0]
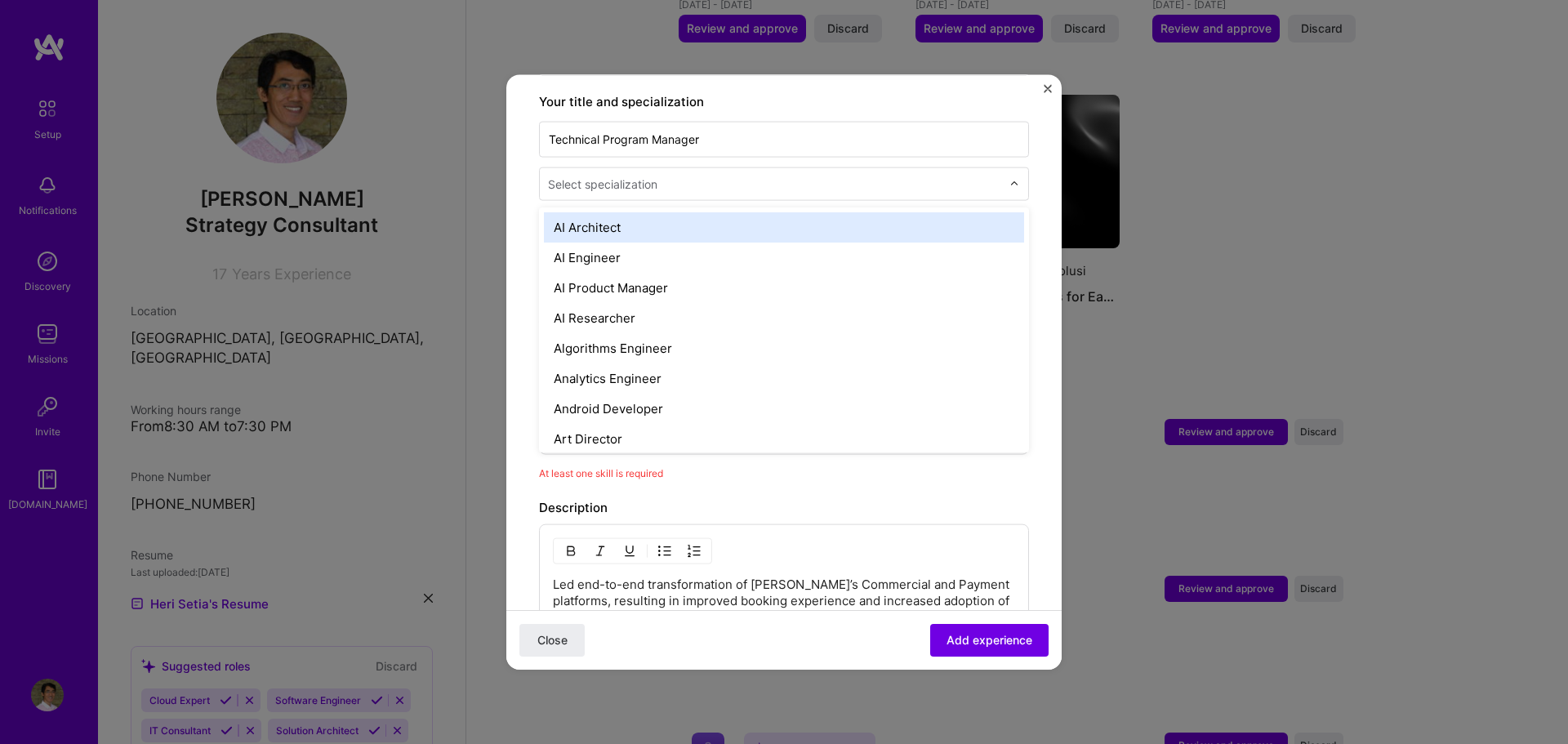
click at [1010, 172] on div at bounding box center [1019, 183] width 19 height 32
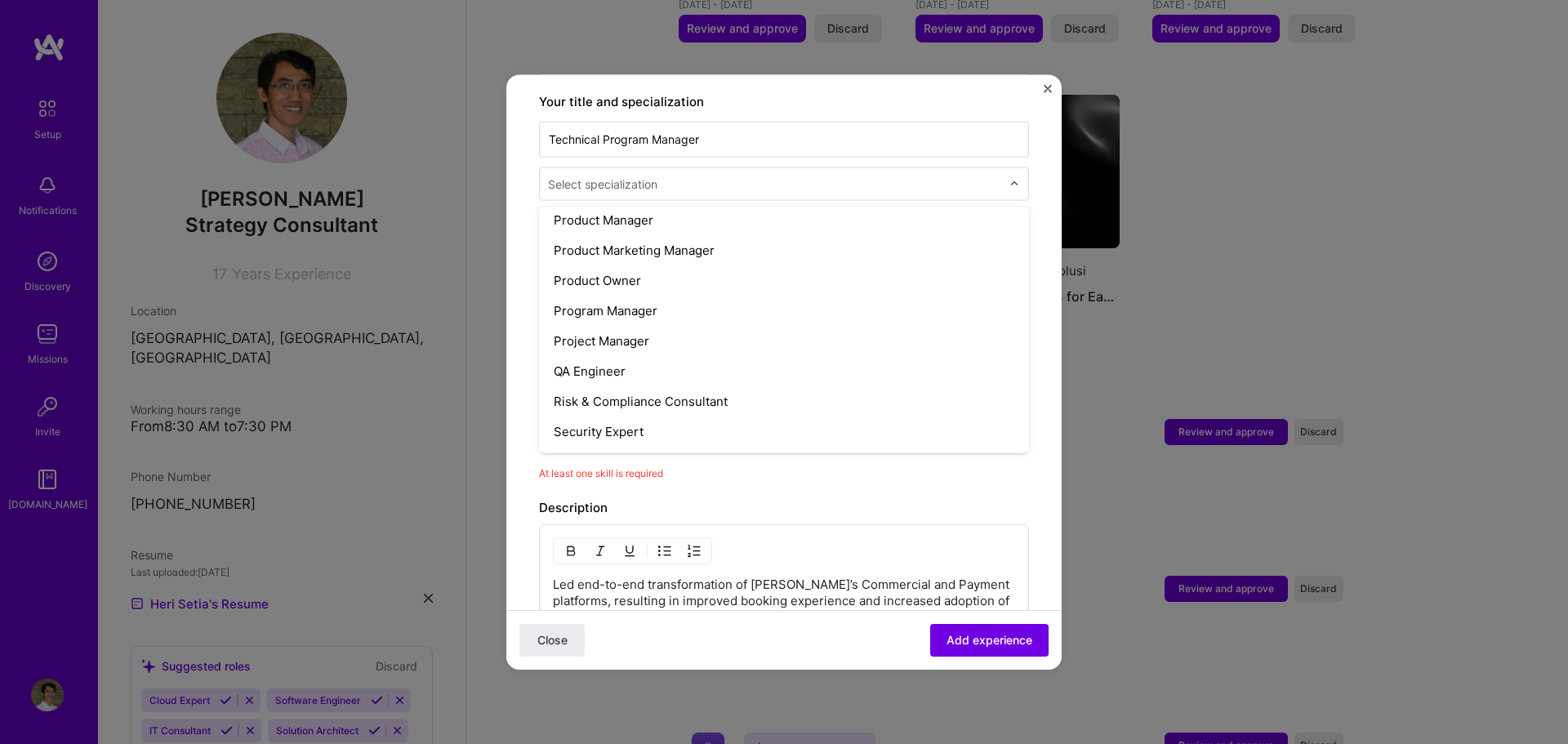
scroll to position [1623, 0]
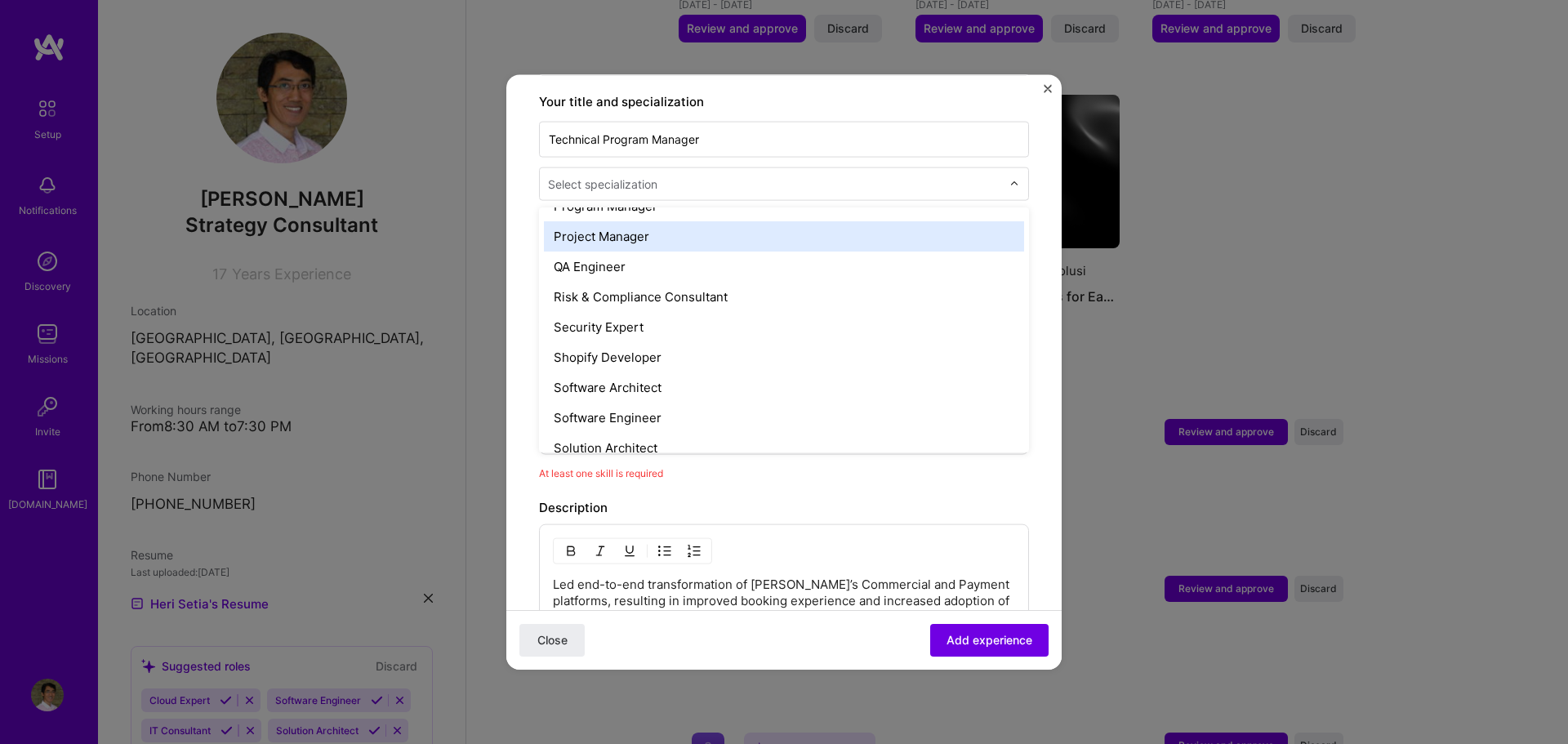
click at [673, 221] on div "Project Manager" at bounding box center [784, 235] width 480 height 30
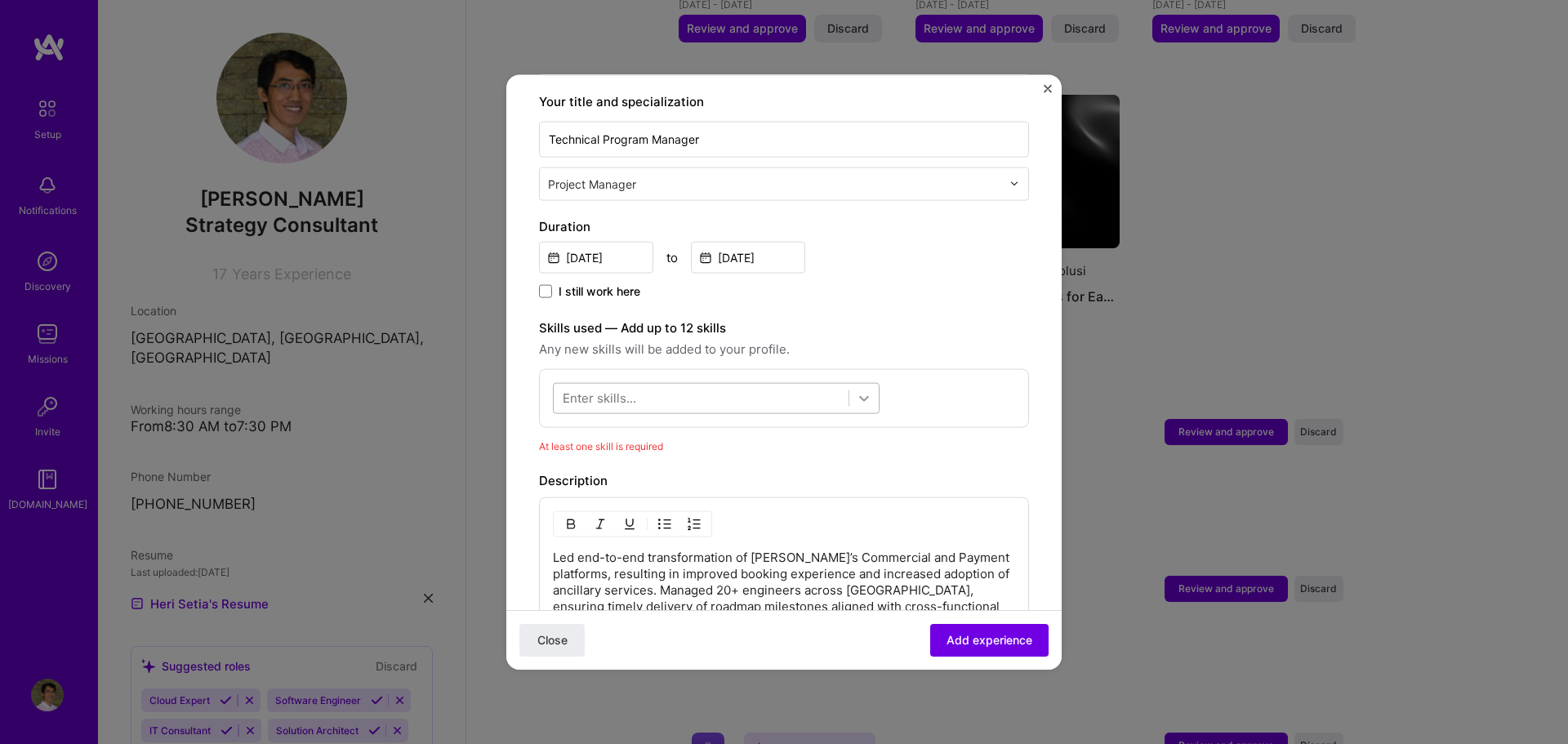
click at [876, 383] on div at bounding box center [865, 398] width 29 height 29
click at [563, 458] on span at bounding box center [569, 464] width 13 height 13
click at [0, 0] on input "checkbox" at bounding box center [0, 0] width 0 height 0
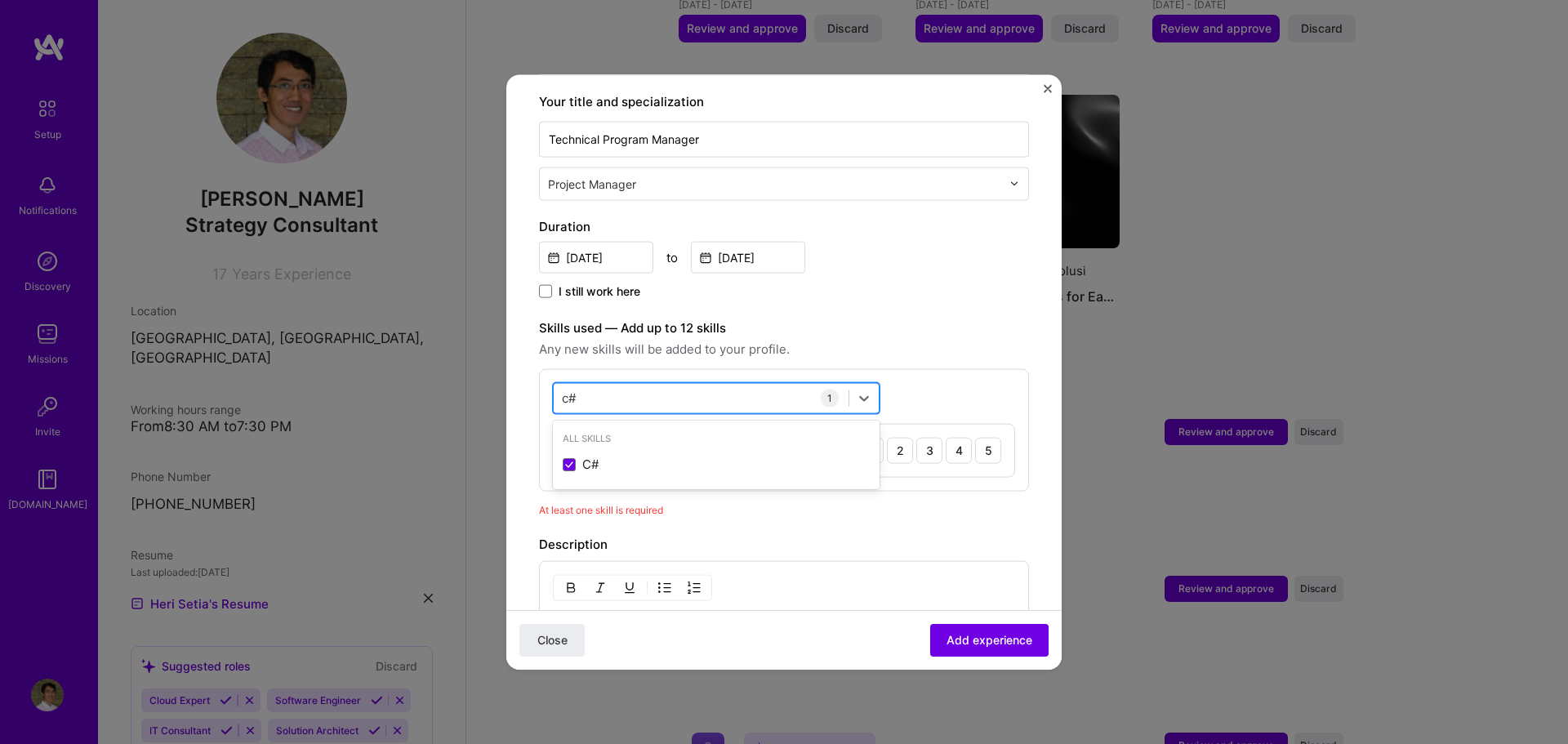
click at [652, 385] on div "c# c#" at bounding box center [701, 398] width 295 height 27
type input "c"
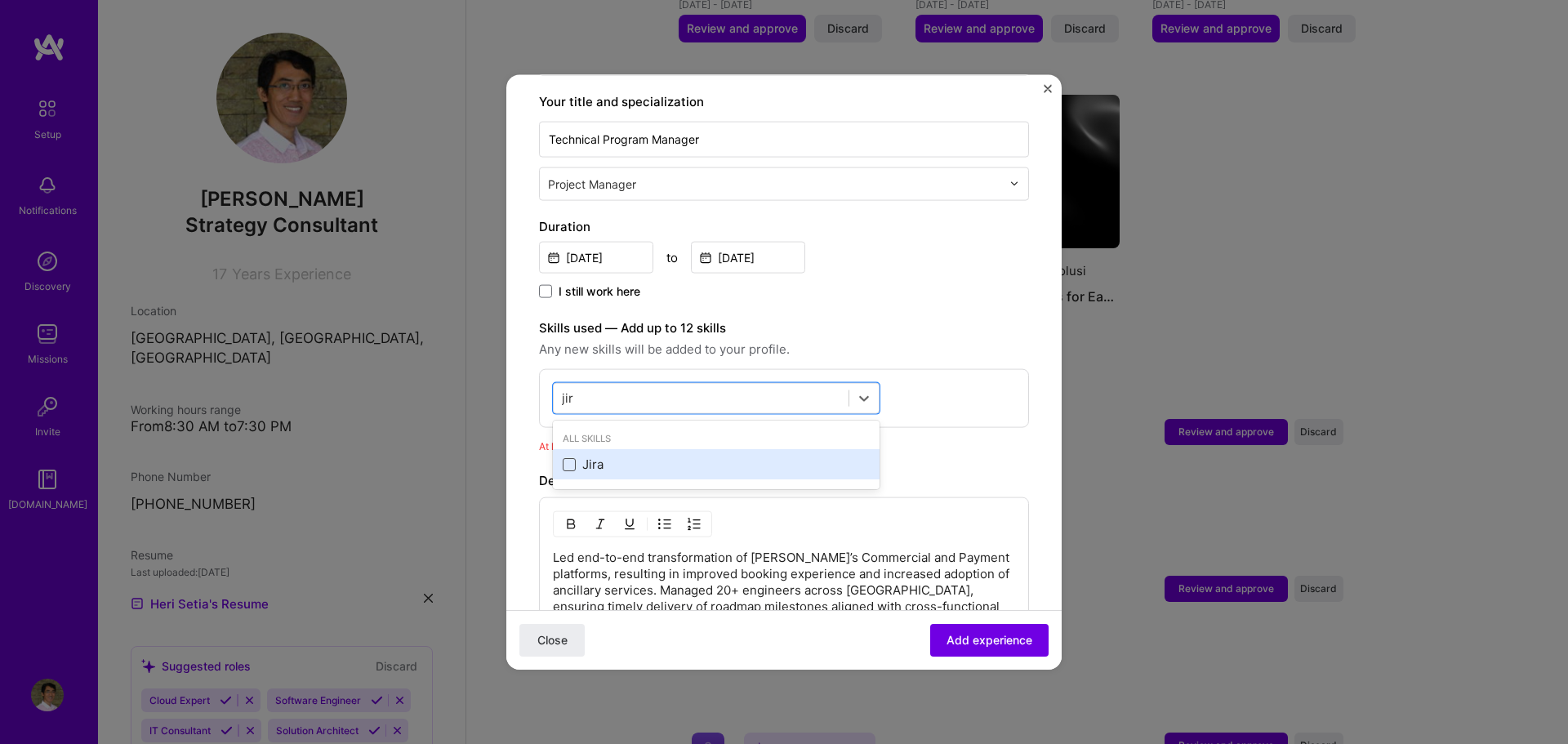
click at [569, 458] on span at bounding box center [569, 464] width 13 height 13
click at [0, 0] on input "checkbox" at bounding box center [0, 0] width 0 height 0
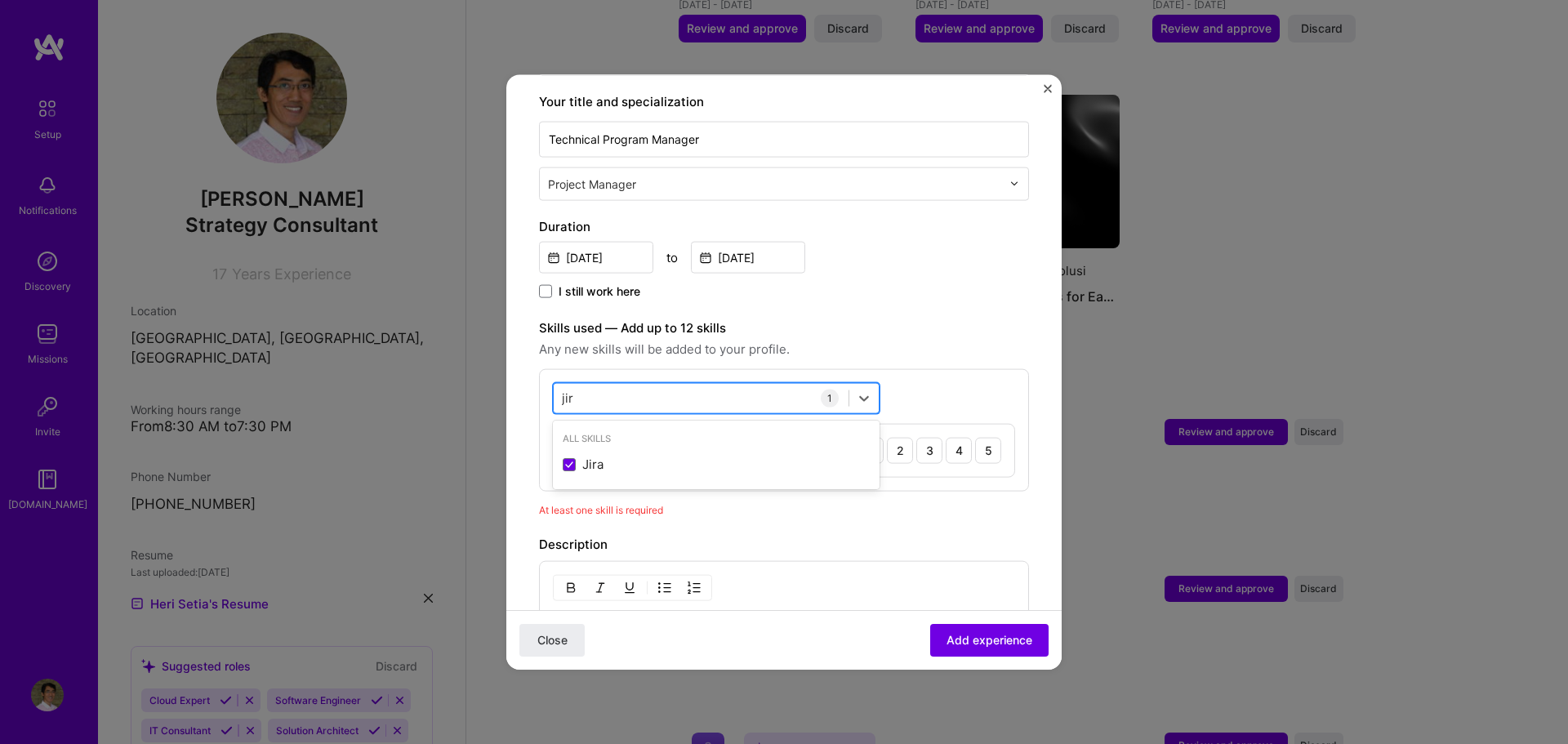
click at [687, 387] on div "jir jir" at bounding box center [701, 398] width 295 height 27
type input "j"
click at [568, 458] on span at bounding box center [569, 464] width 13 height 13
click at [0, 0] on input "checkbox" at bounding box center [0, 0] width 0 height 0
type input "a"
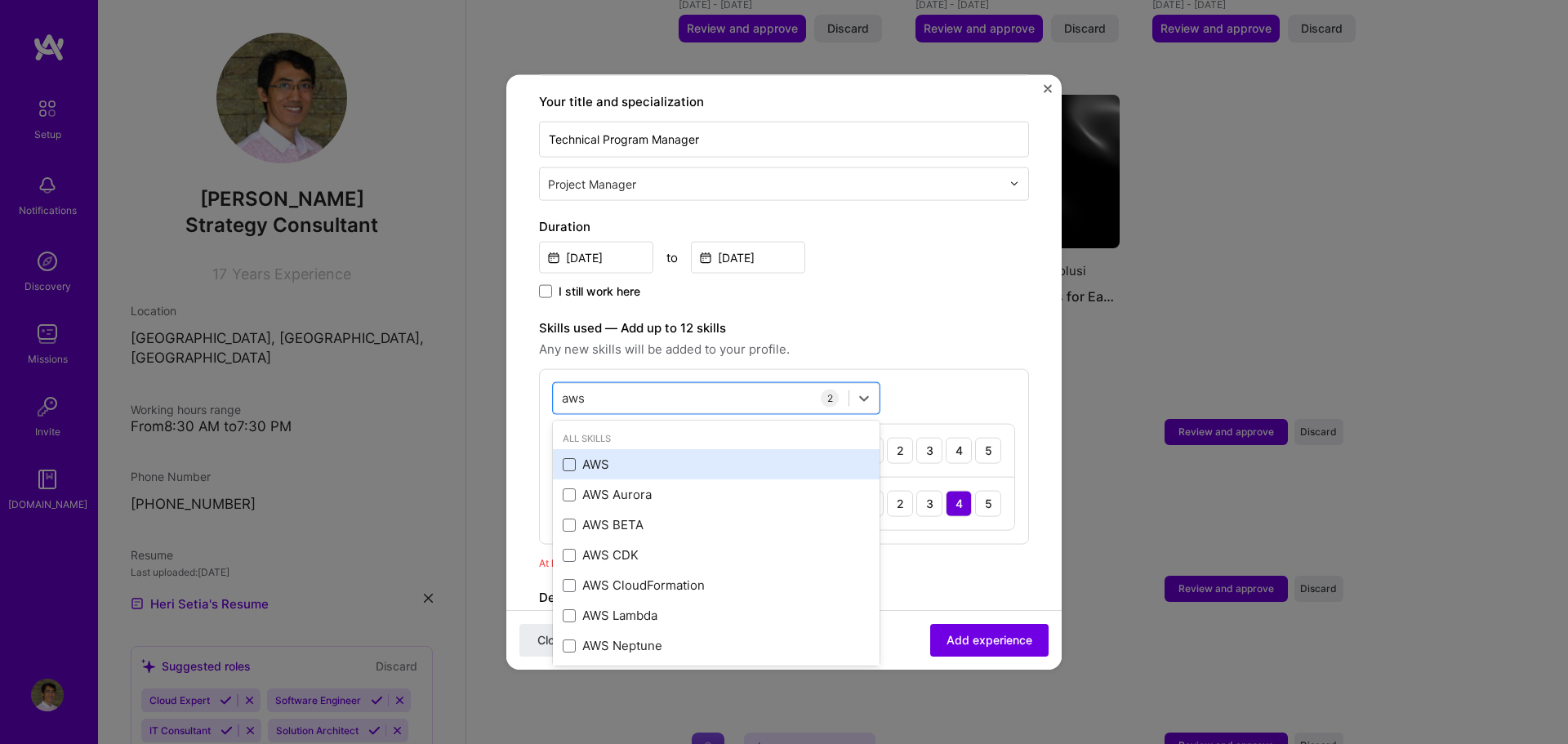
click at [564, 458] on span at bounding box center [569, 464] width 13 height 13
click at [0, 0] on input "checkbox" at bounding box center [0, 0] width 0 height 0
type input "aws"
click at [929, 369] on div "option AWS, selected. option AWS selected, 0 of 2. 8 results available for sear…" at bounding box center [784, 483] width 490 height 229
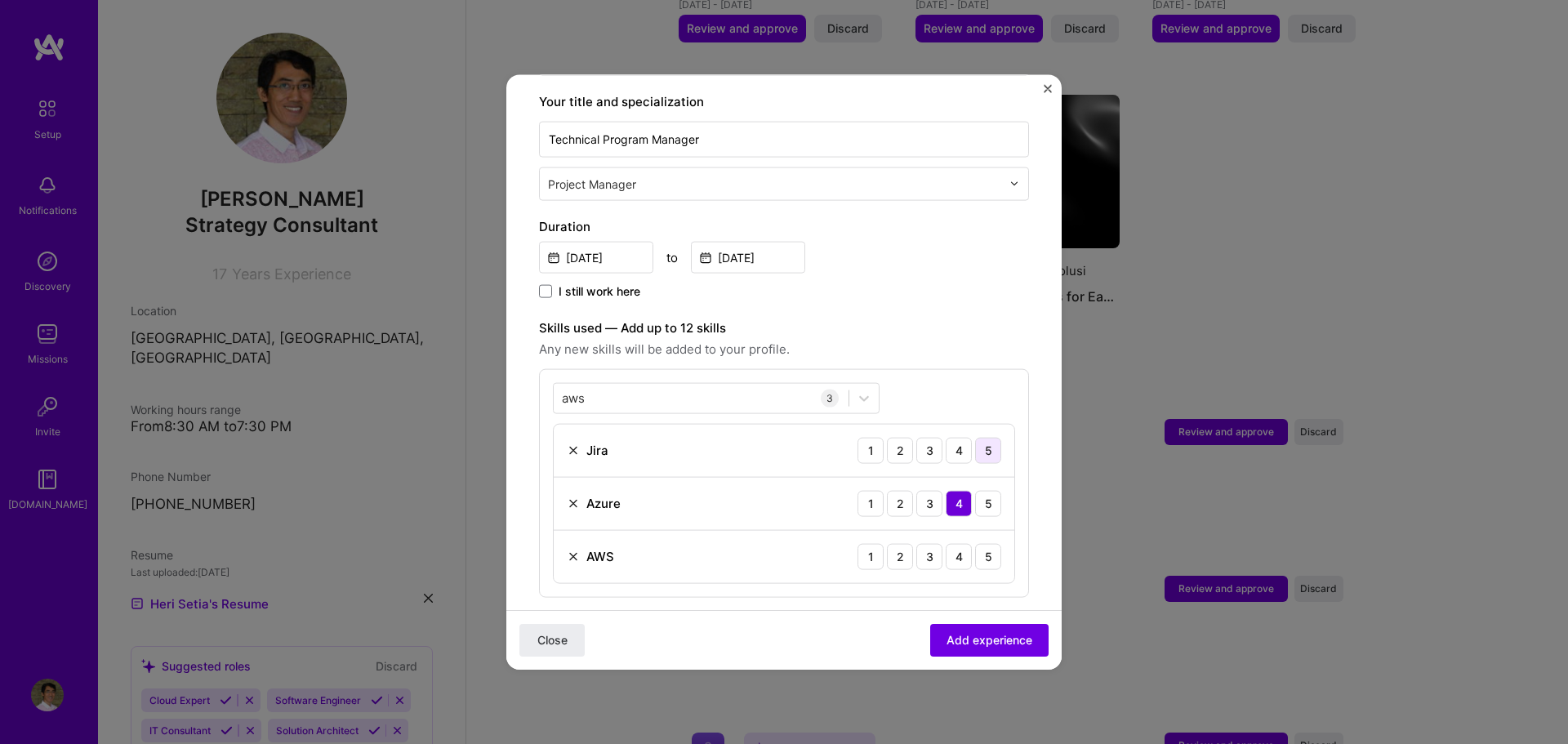
click at [975, 437] on div "5" at bounding box center [988, 450] width 27 height 27
click at [957, 545] on div "4" at bounding box center [959, 556] width 27 height 27
click at [970, 633] on span "Add experience" at bounding box center [990, 641] width 86 height 16
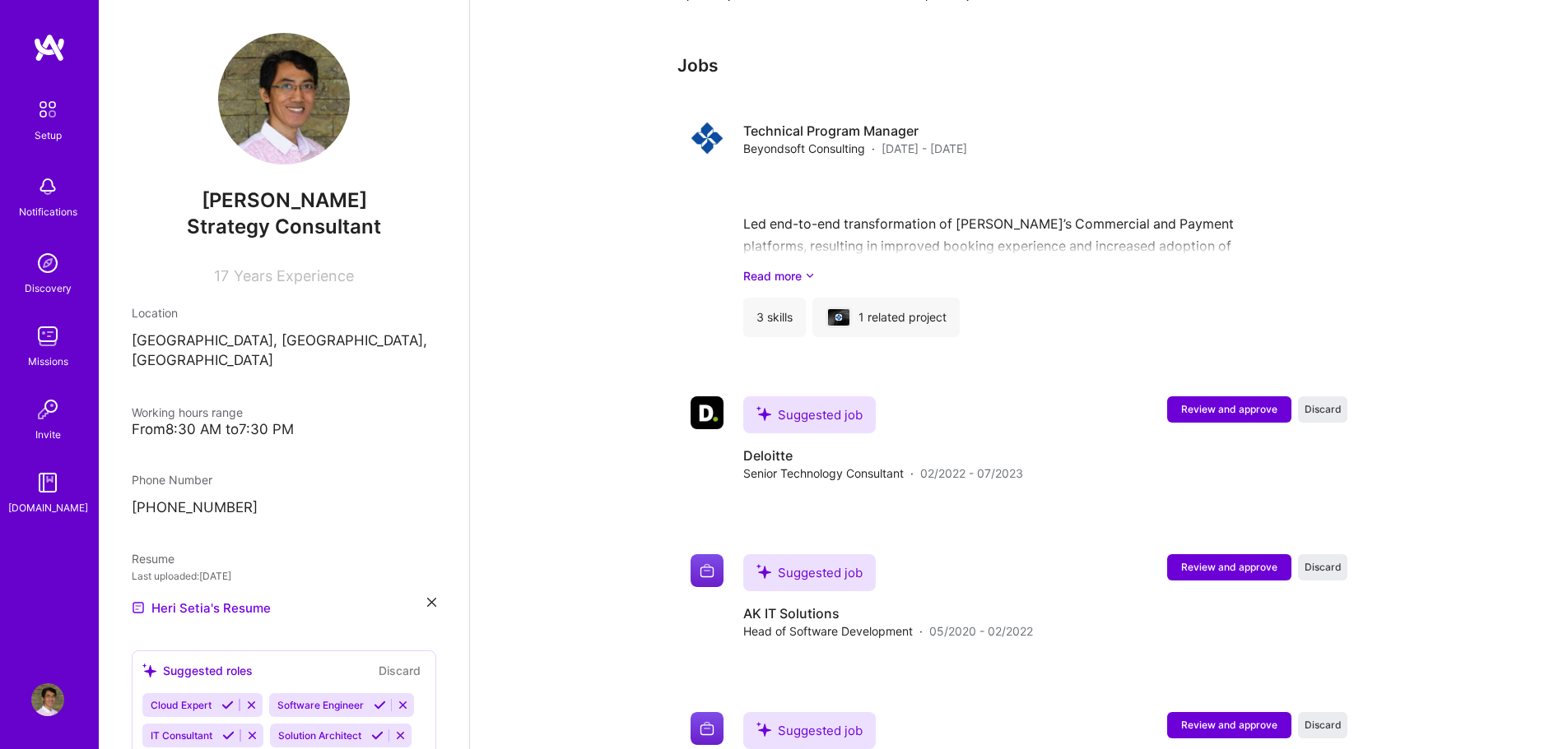
scroll to position [1293, 0]
click at [802, 268] on link "Read more" at bounding box center [1044, 276] width 604 height 18
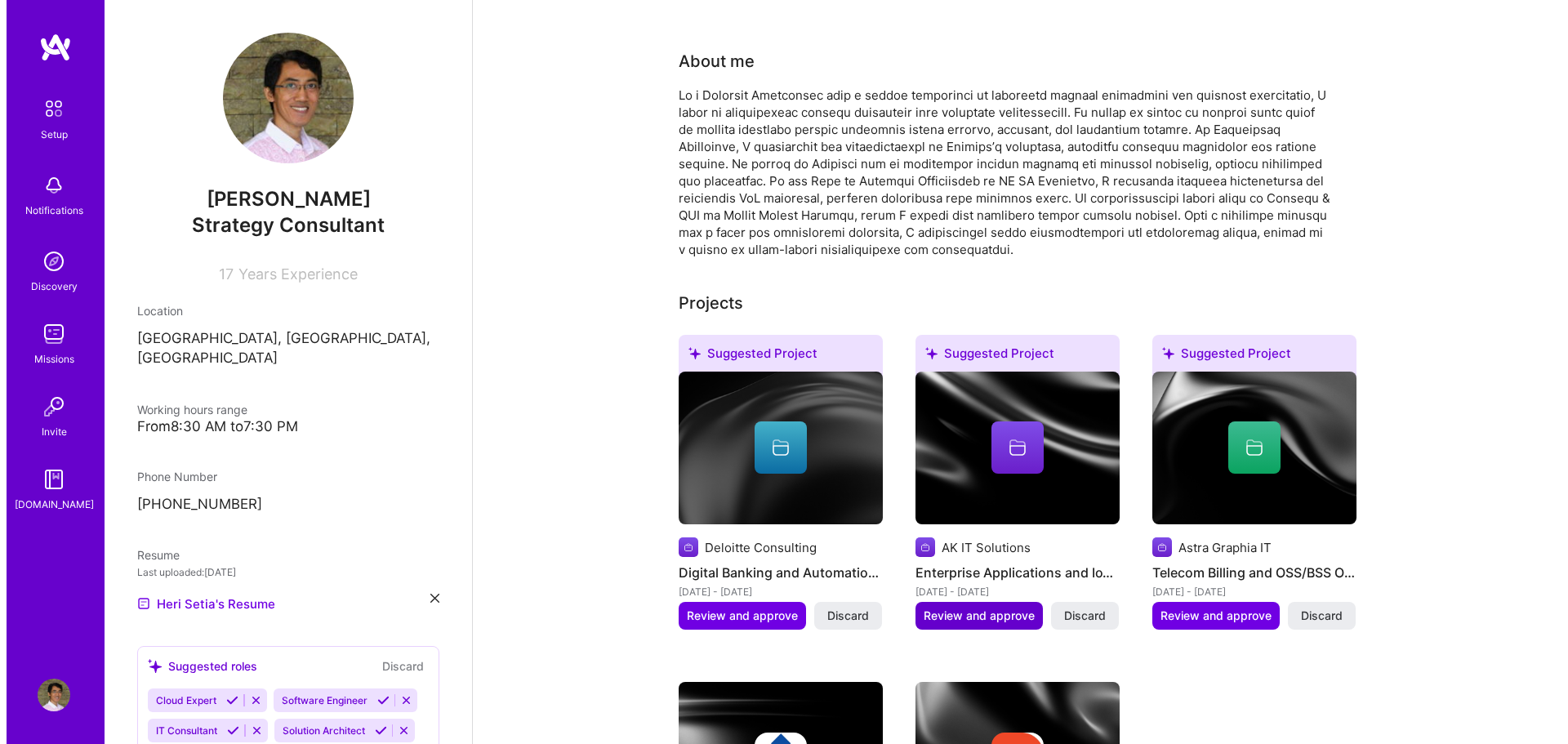
scroll to position [347, 0]
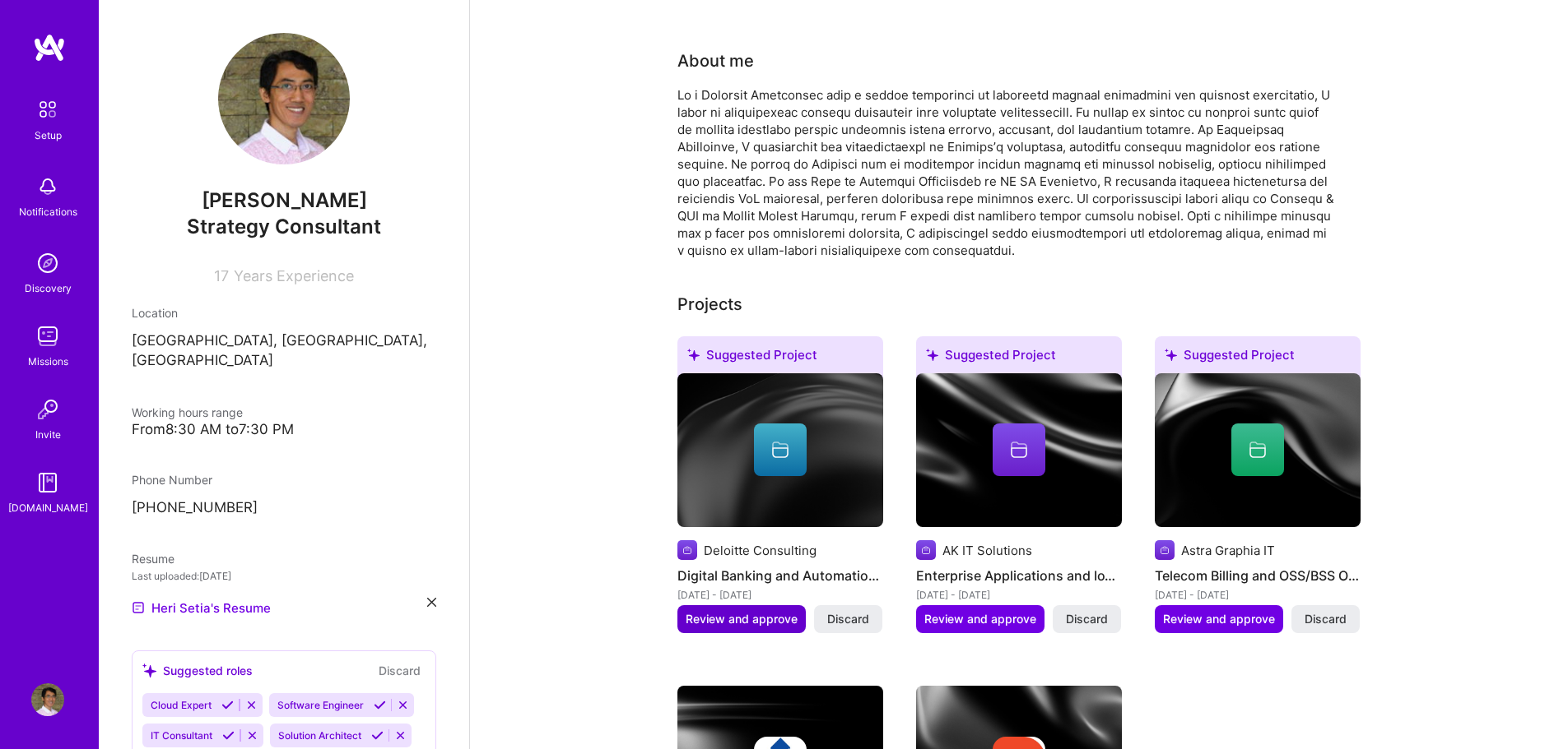
click at [762, 611] on span "Review and approve" at bounding box center [741, 619] width 112 height 17
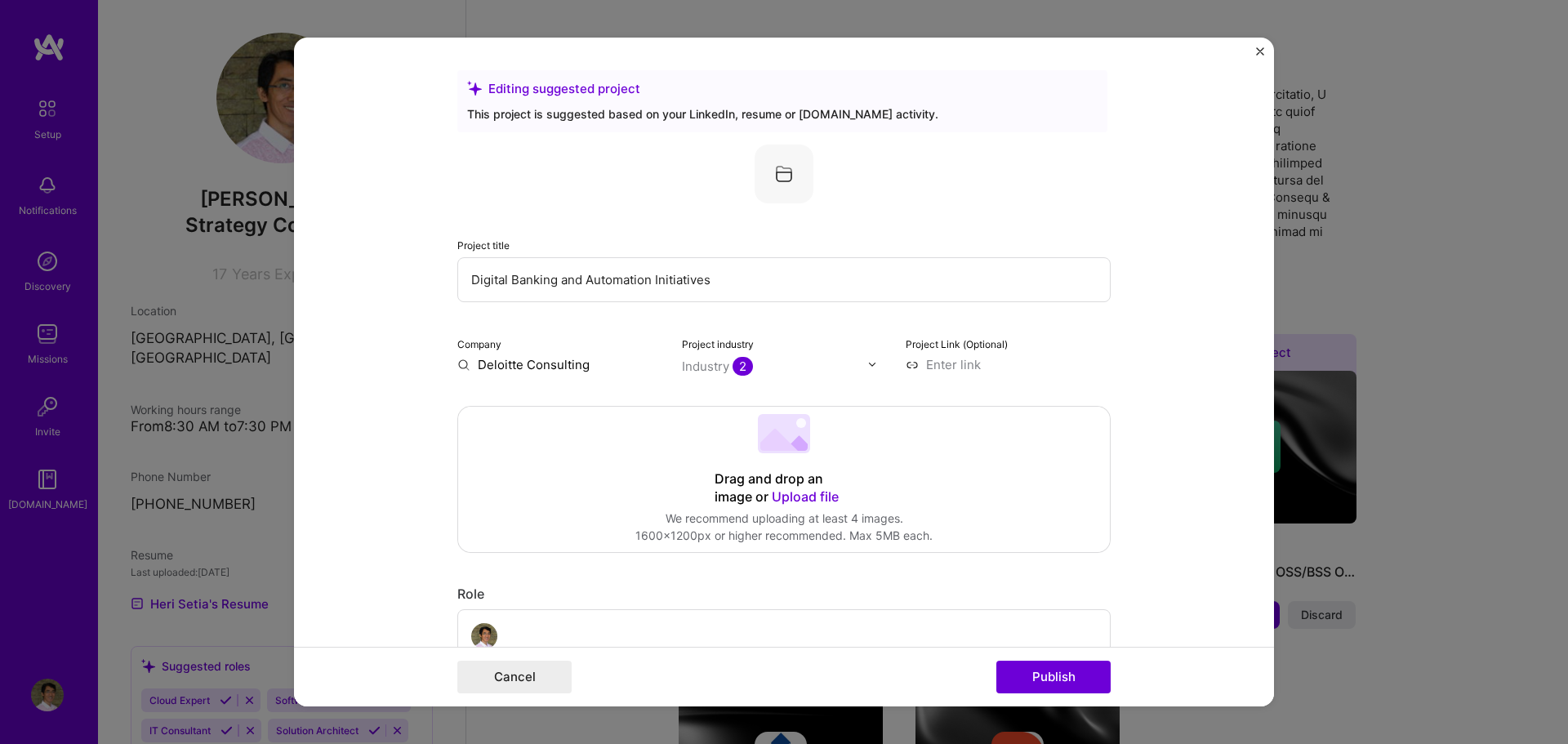
click at [519, 363] on input "Deloitte Consulting" at bounding box center [560, 364] width 205 height 17
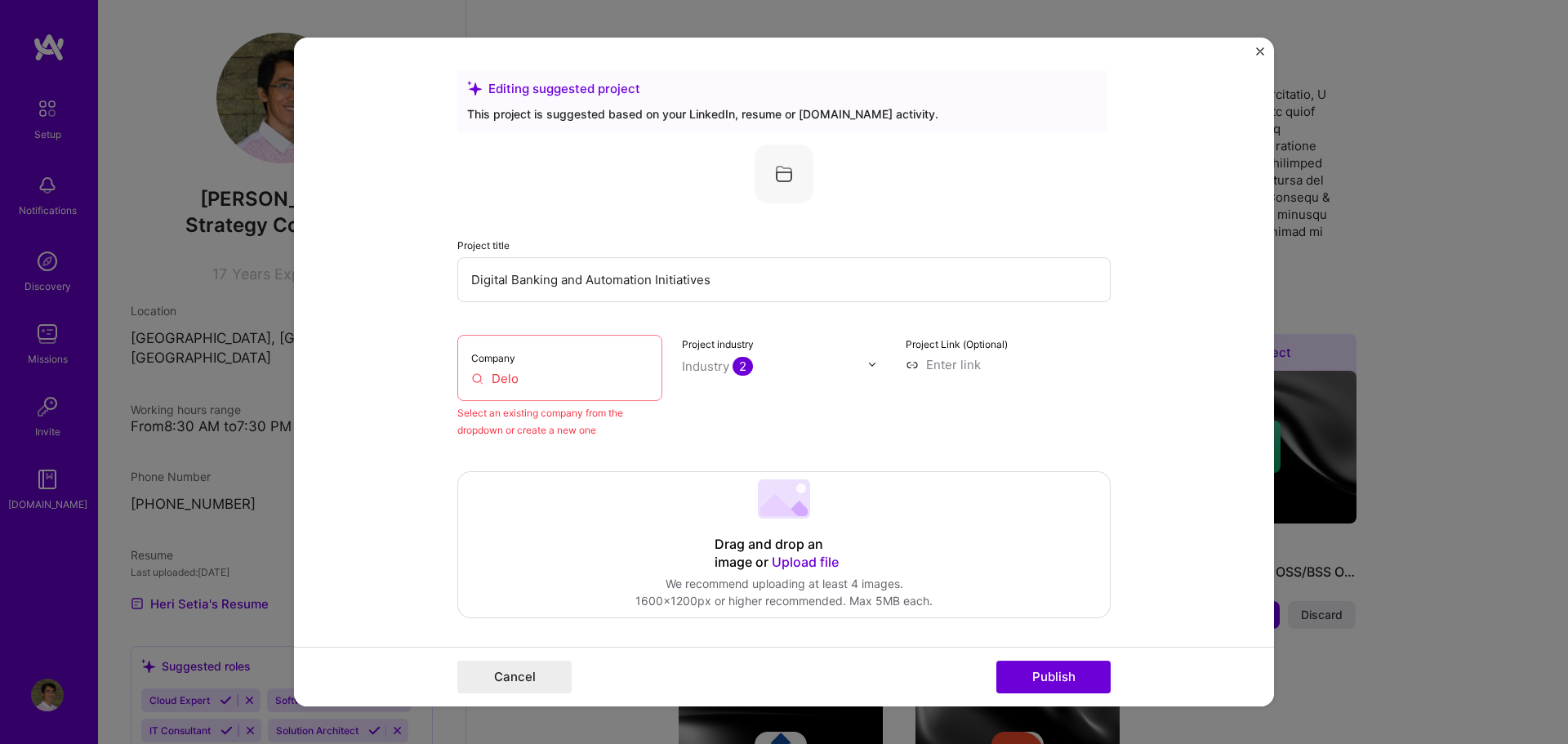
click at [584, 389] on div "Company Delo" at bounding box center [560, 368] width 205 height 66
click at [564, 381] on input "Delo" at bounding box center [560, 378] width 177 height 17
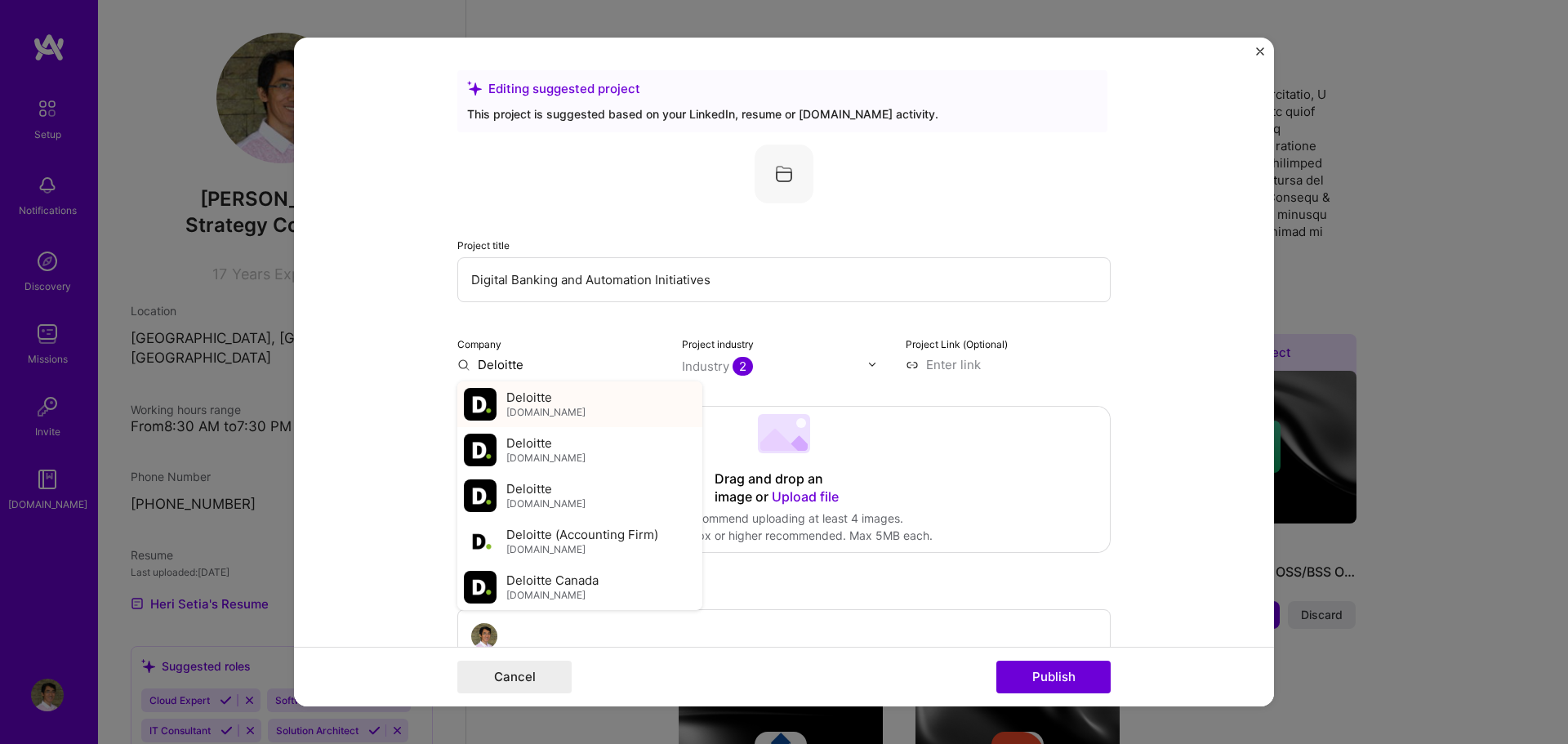
type input "Deloitte"
click at [557, 393] on div "Deloitte [DOMAIN_NAME]" at bounding box center [546, 404] width 80 height 30
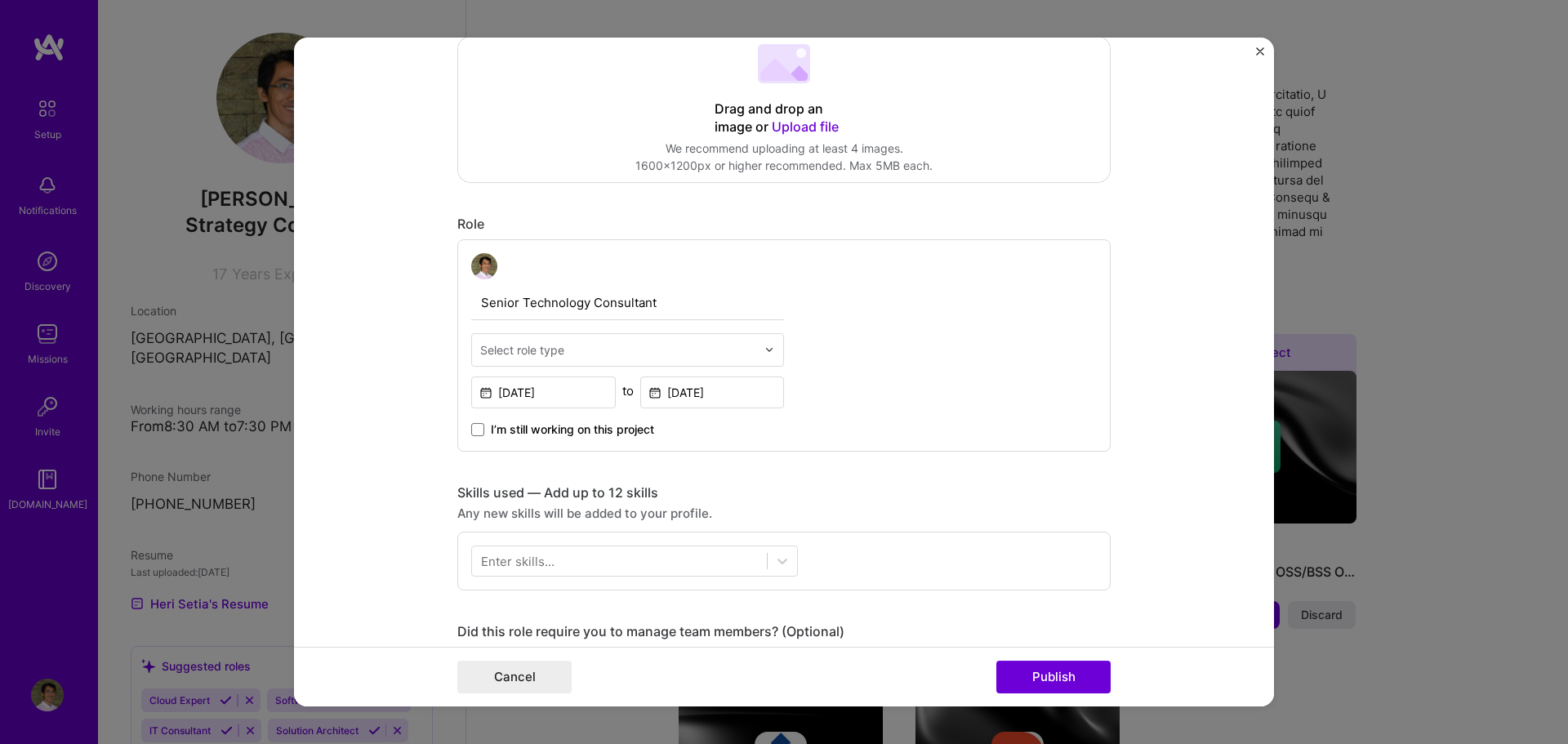
scroll to position [372, 0]
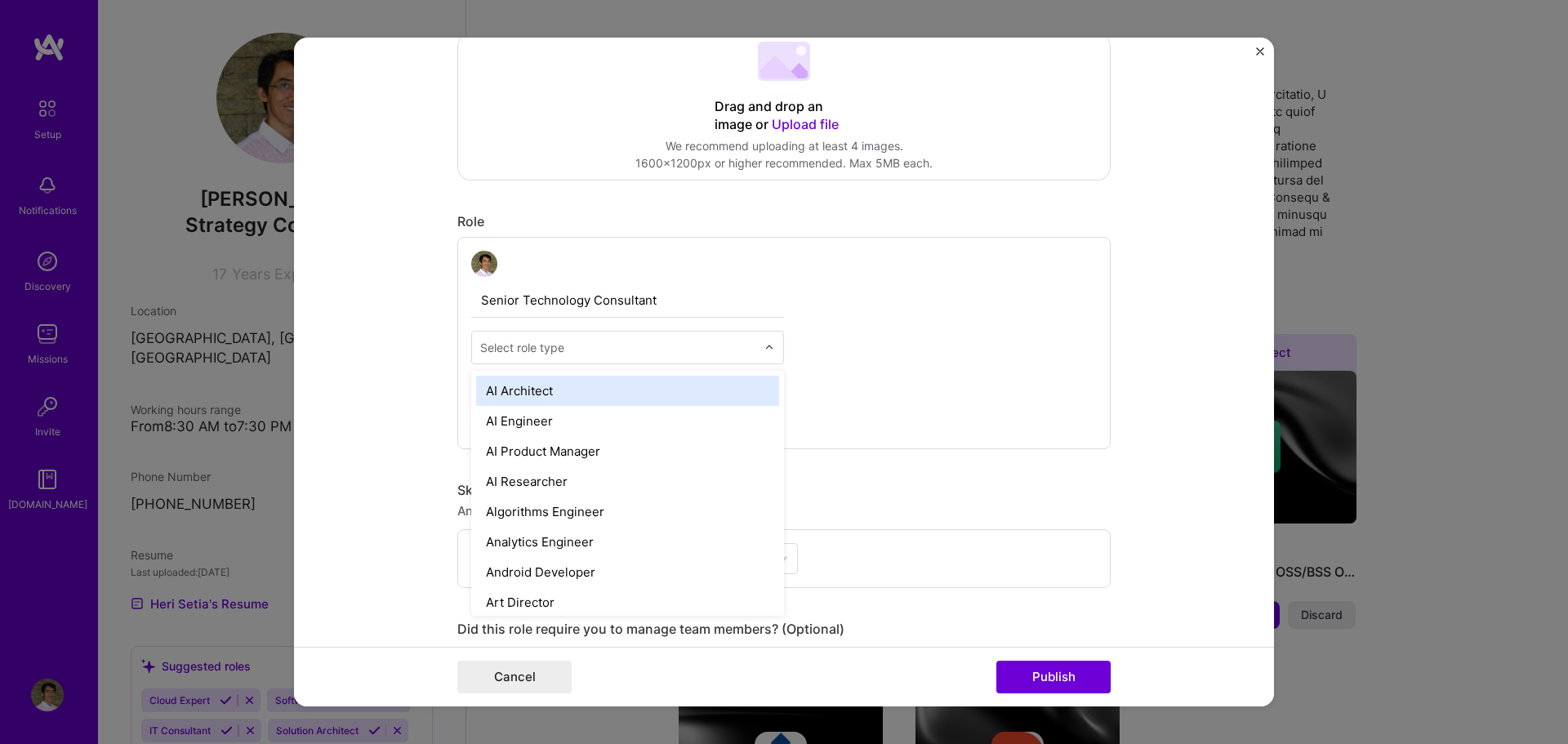
click at [735, 353] on input "text" at bounding box center [618, 348] width 276 height 17
type input "cons"
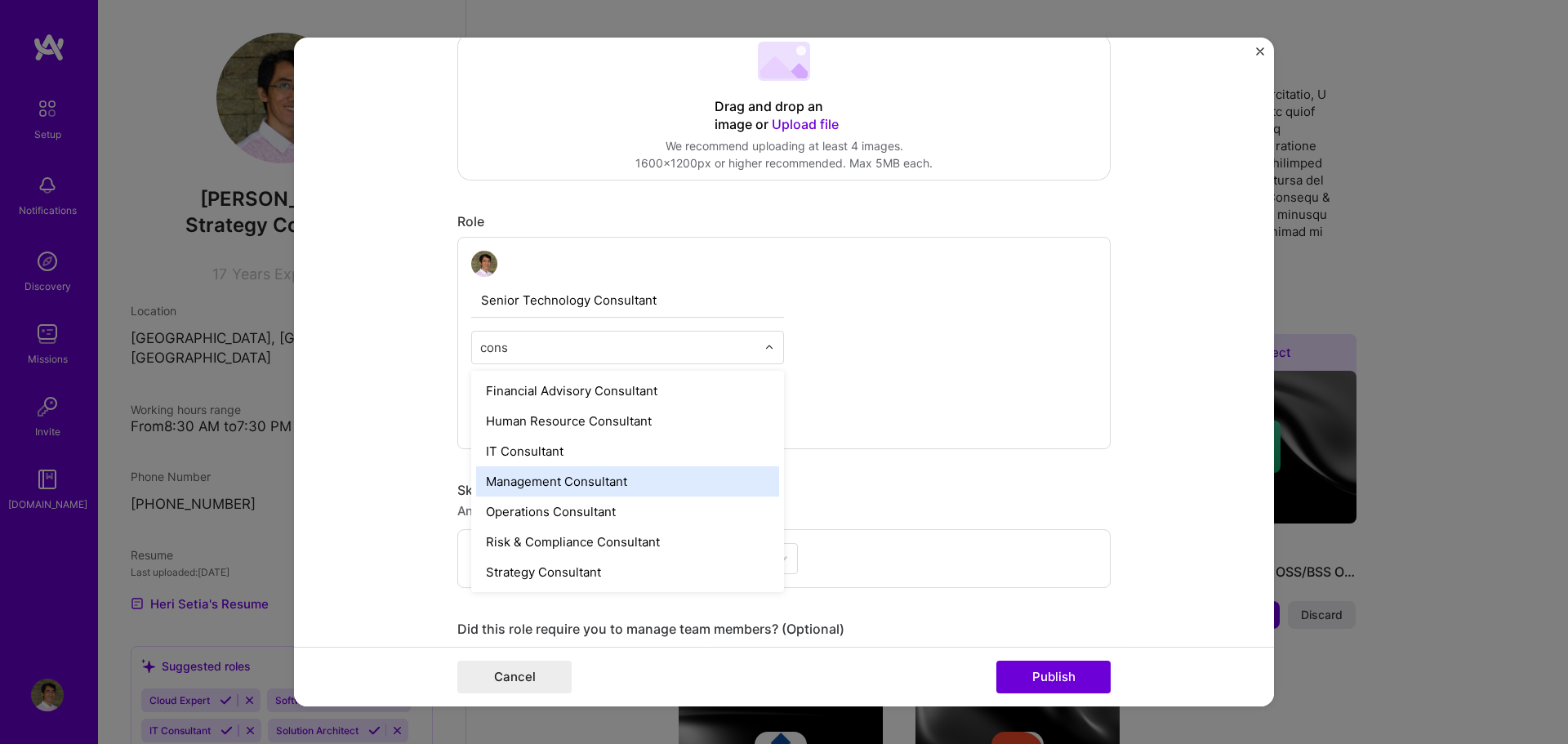
click at [646, 467] on div "Management Consultant" at bounding box center [628, 481] width 303 height 30
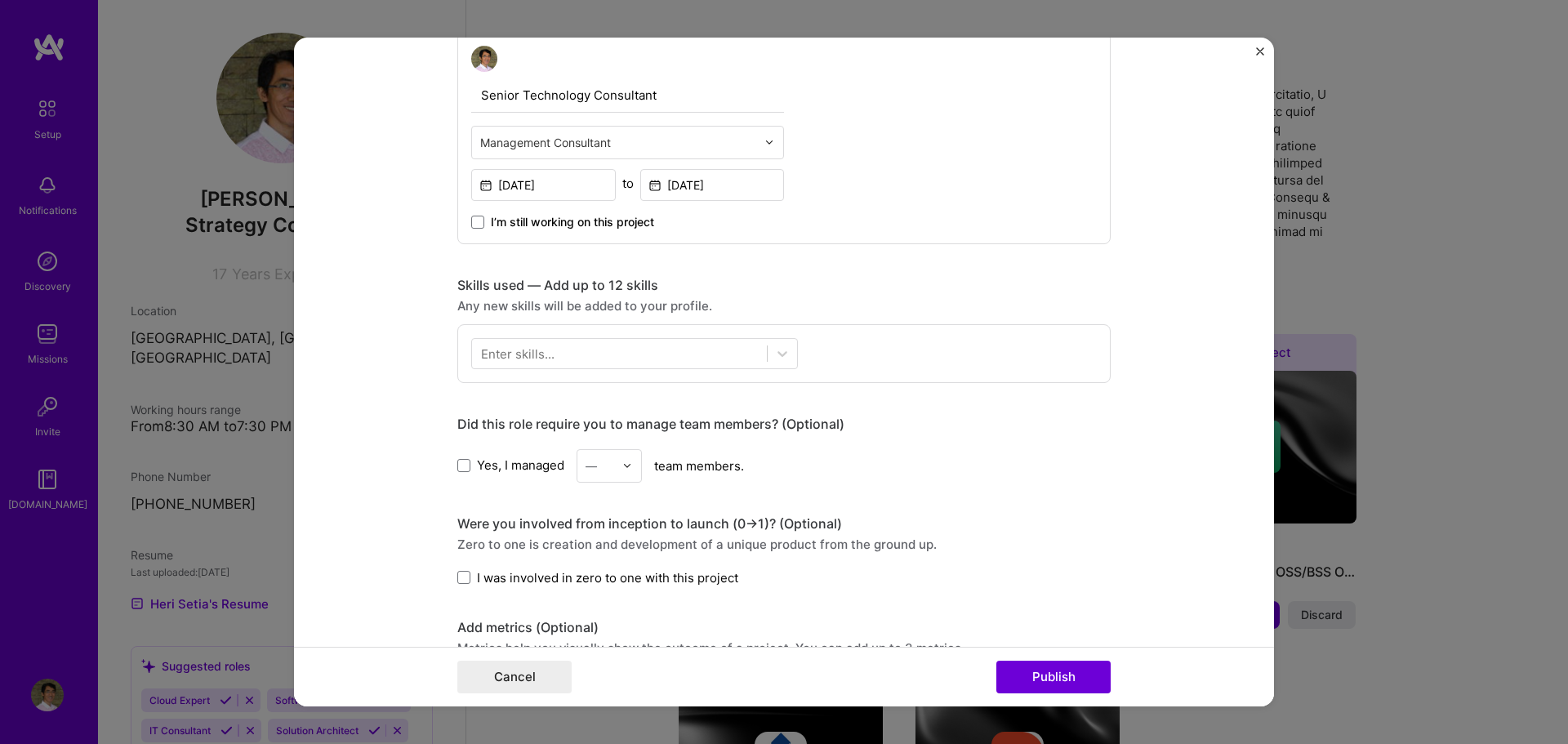
scroll to position [578, 0]
click at [608, 362] on div at bounding box center [619, 352] width 295 height 27
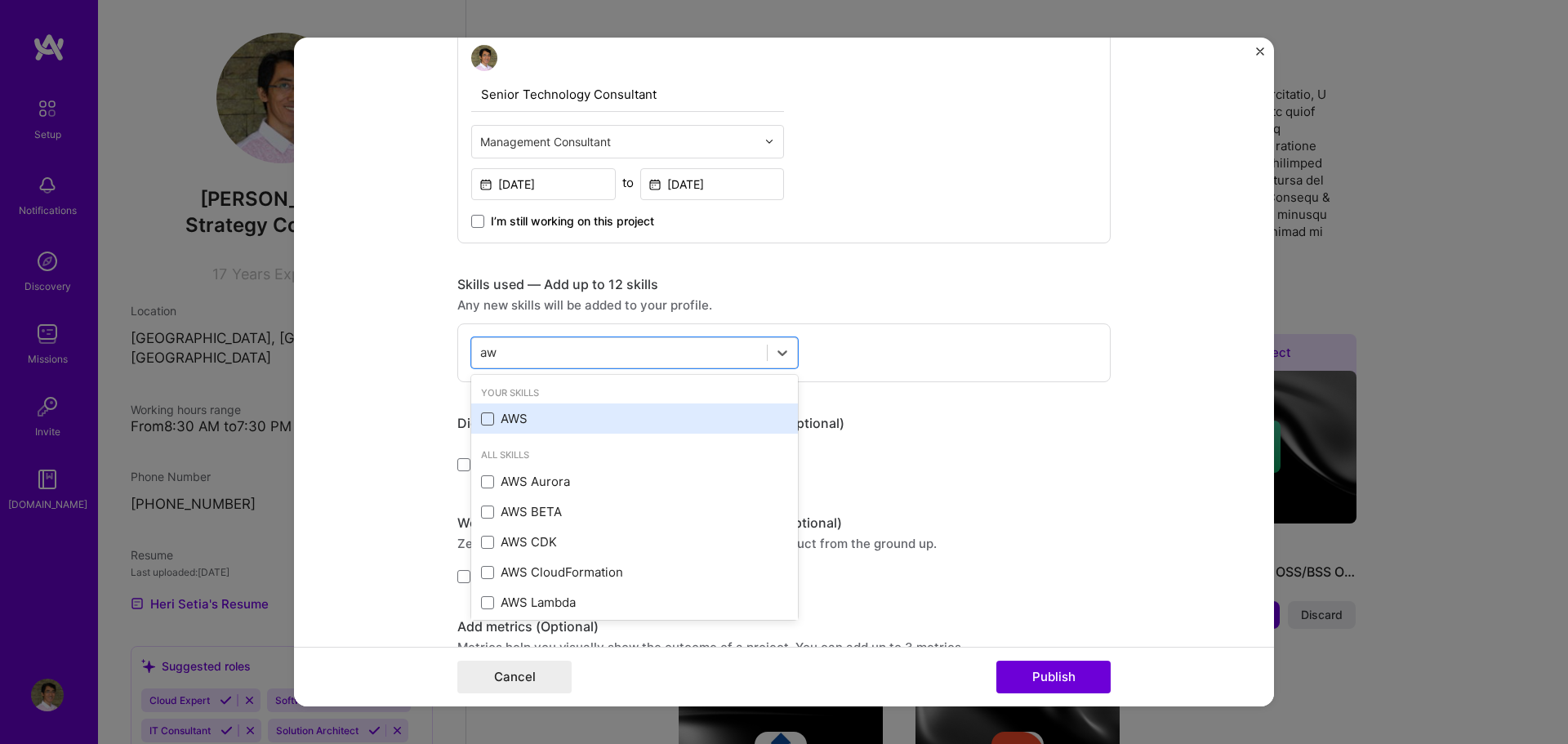
click at [481, 415] on span at bounding box center [488, 419] width 13 height 13
click at [0, 0] on input "checkbox" at bounding box center [0, 0] width 0 height 0
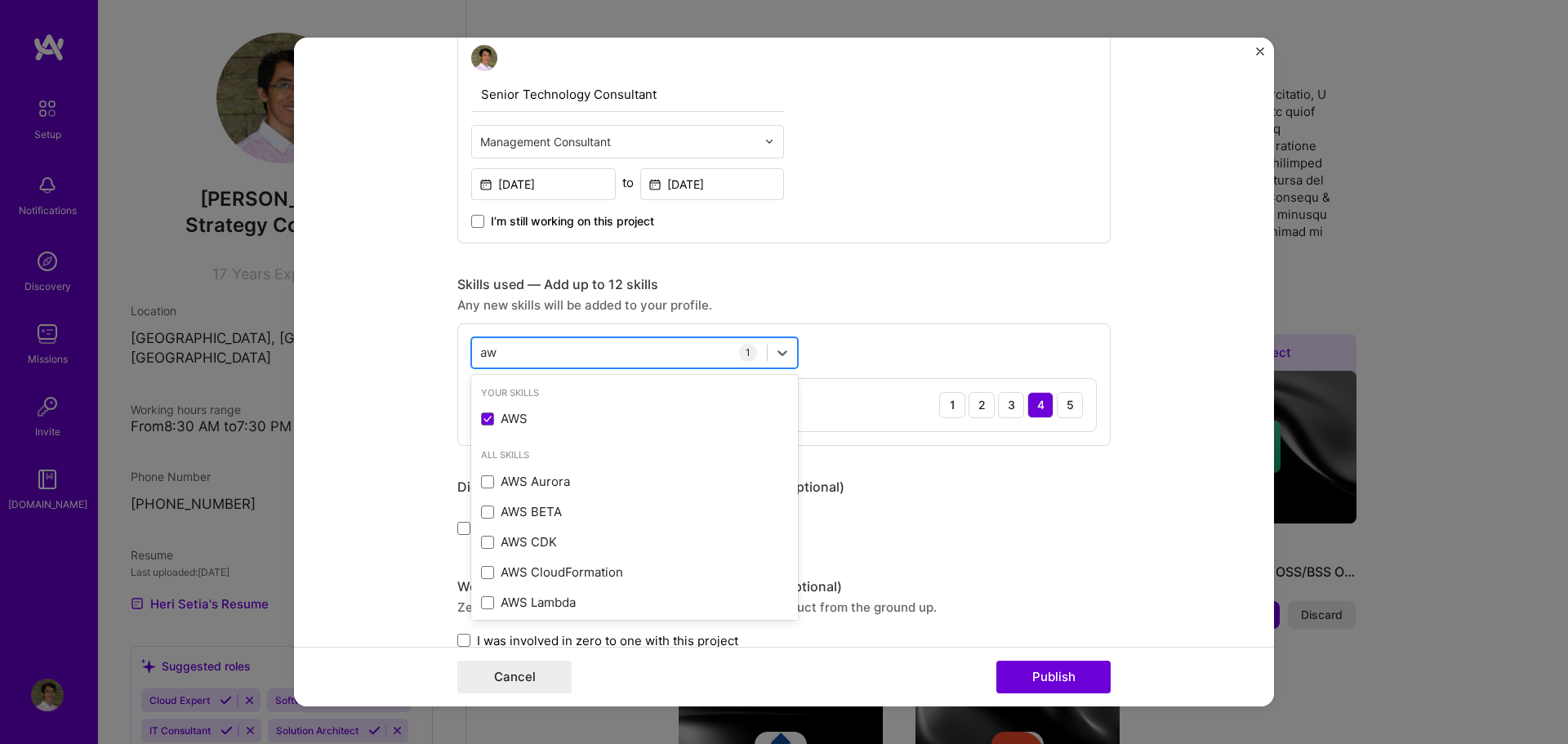
type input "a"
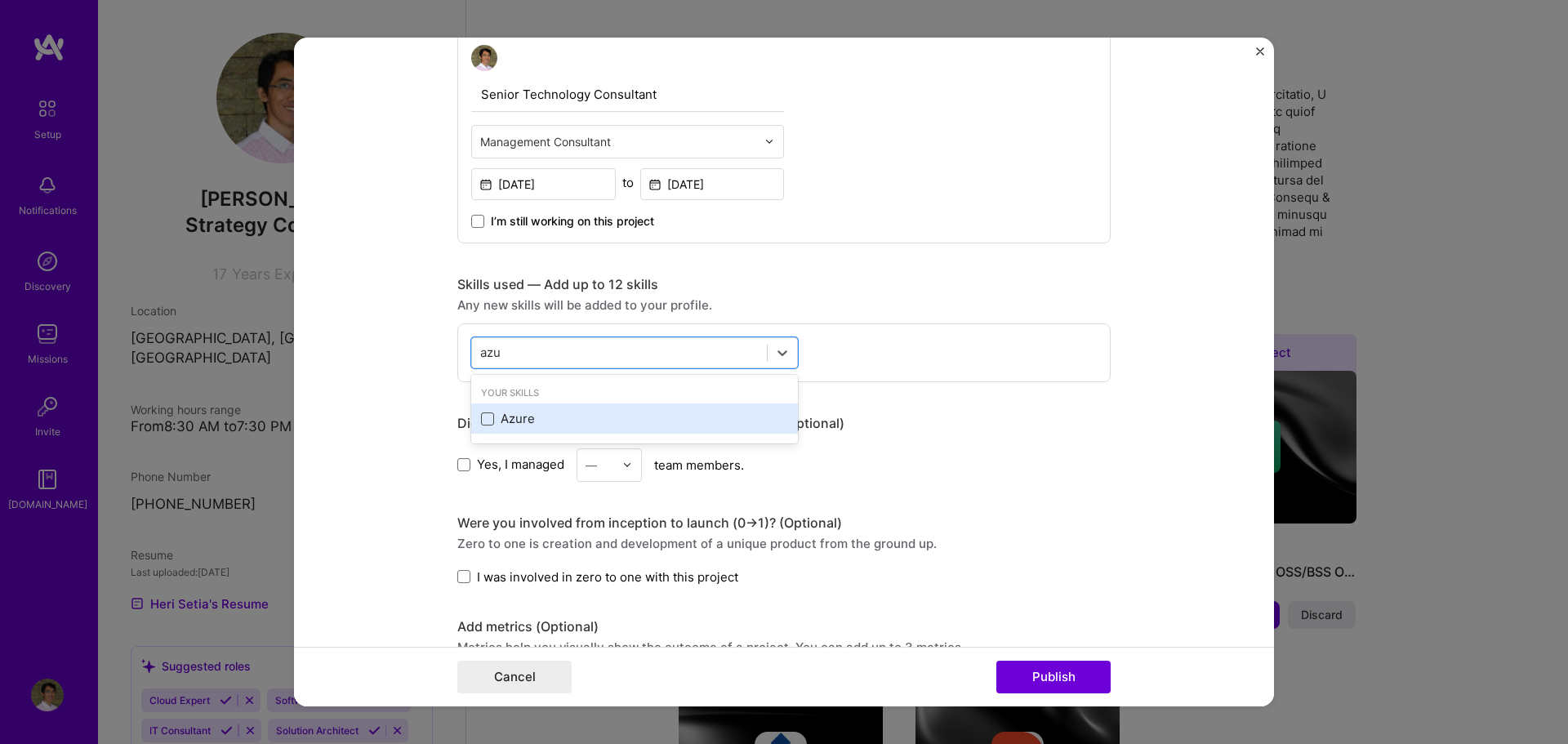
click at [481, 420] on span at bounding box center [488, 419] width 13 height 13
click at [0, 0] on input "checkbox" at bounding box center [0, 0] width 0 height 0
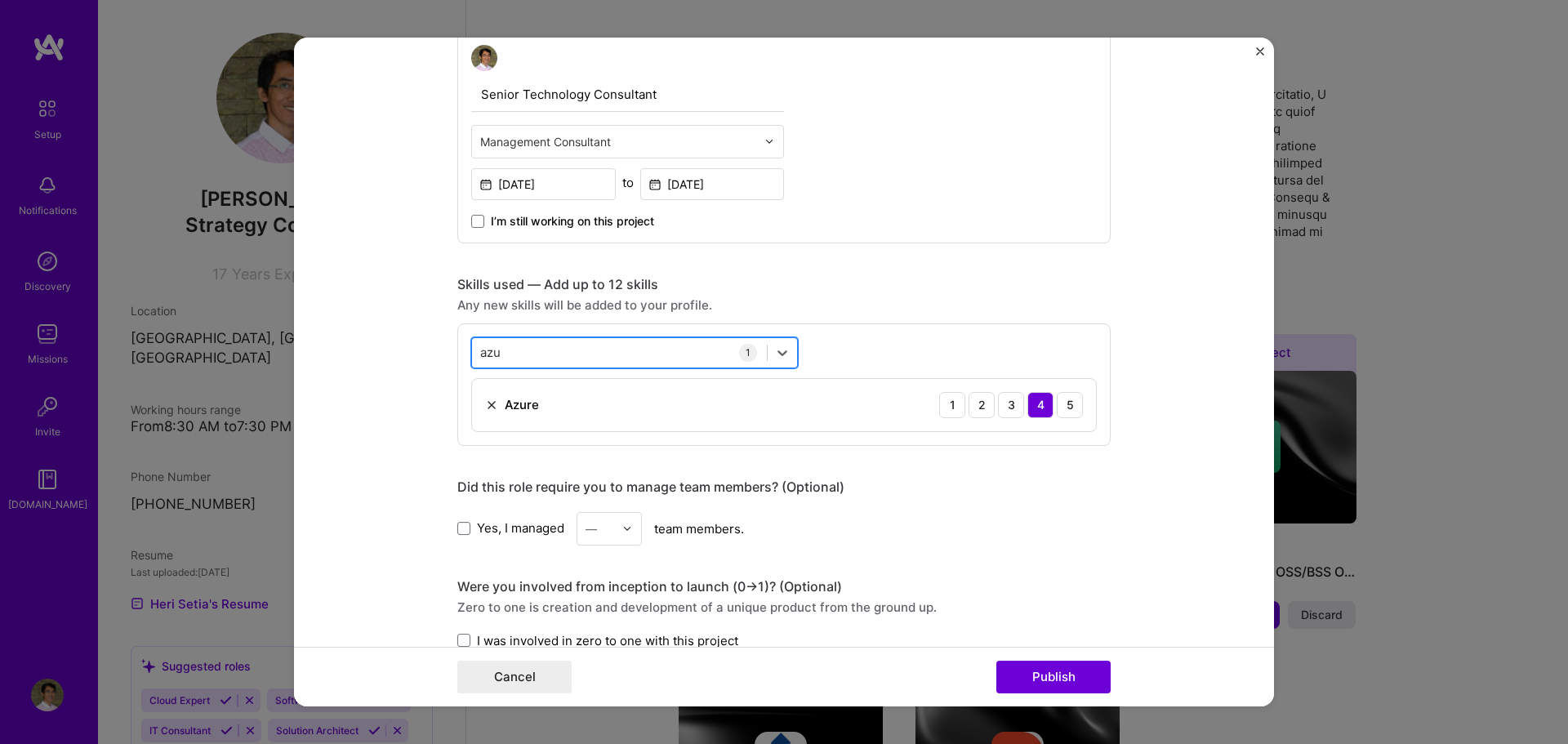
click at [640, 355] on div "azu azu" at bounding box center [619, 352] width 295 height 27
type input "a"
click at [482, 420] on span at bounding box center [488, 419] width 13 height 13
click at [0, 0] on input "checkbox" at bounding box center [0, 0] width 0 height 0
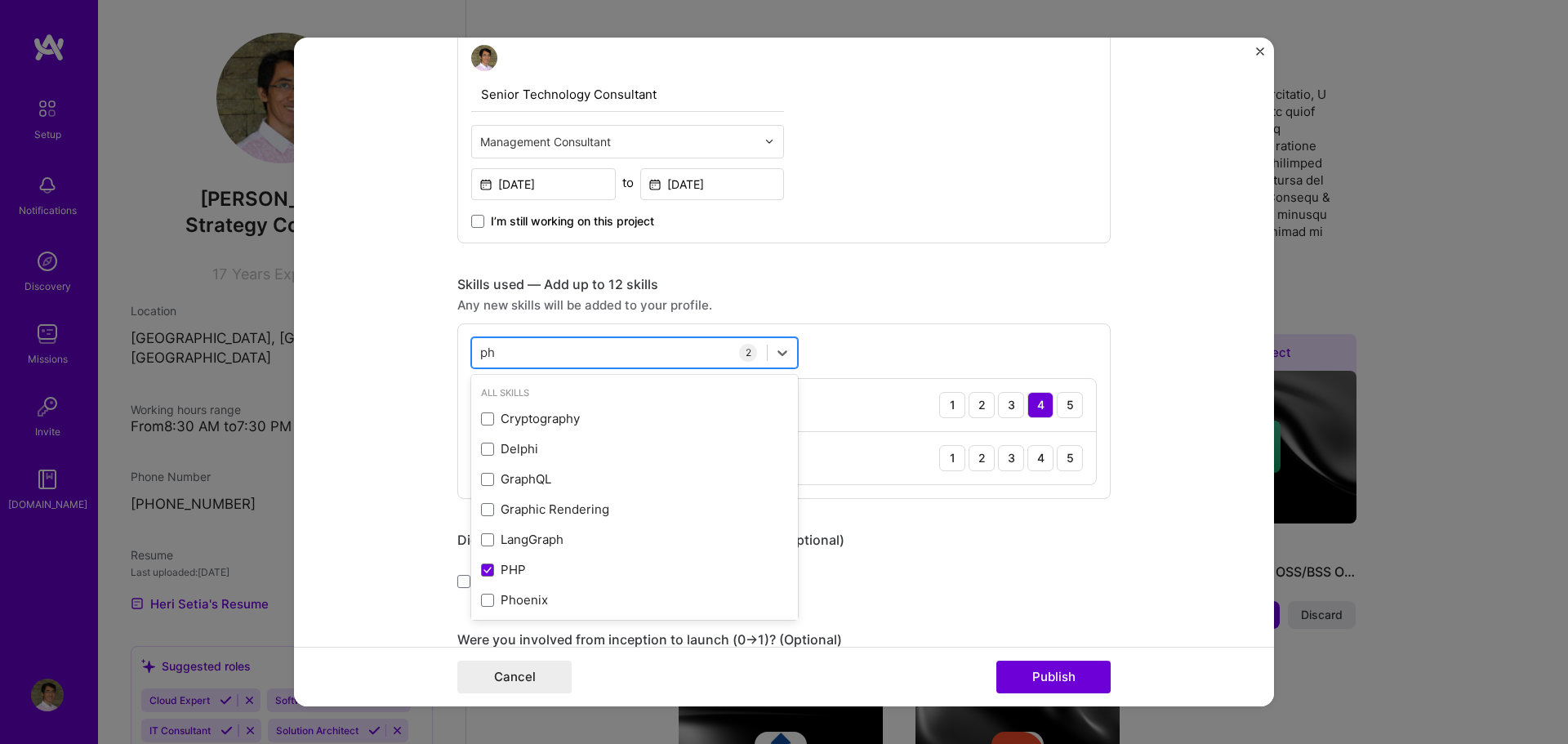
type input "p"
click at [481, 602] on span at bounding box center [488, 600] width 13 height 13
click at [0, 0] on input "checkbox" at bounding box center [0, 0] width 0 height 0
click at [546, 350] on div "py py" at bounding box center [619, 352] width 295 height 27
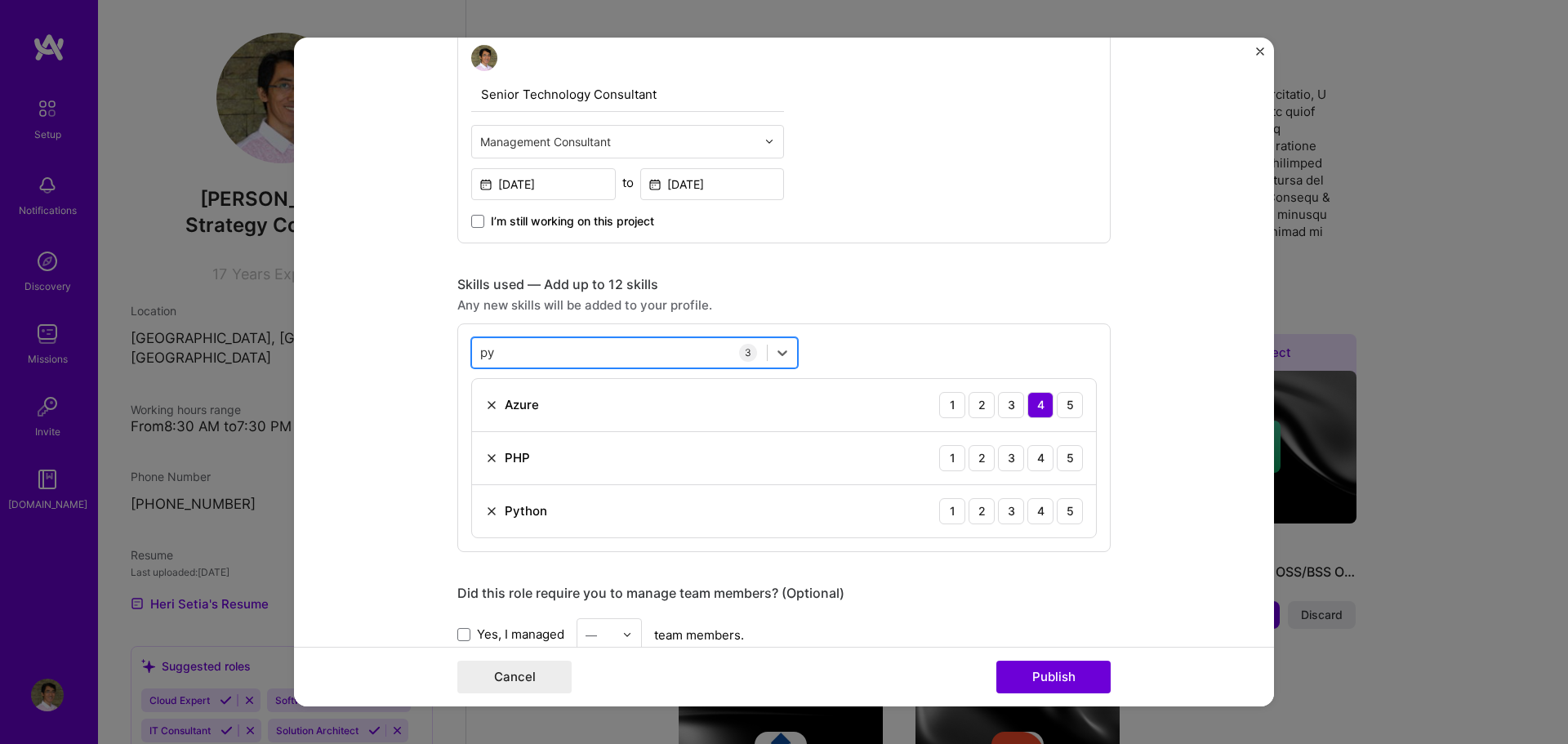
type input "p"
click at [481, 423] on span at bounding box center [488, 419] width 13 height 13
click at [0, 0] on input "checkbox" at bounding box center [0, 0] width 0 height 0
click at [530, 353] on div "c# c#" at bounding box center [619, 352] width 295 height 27
type input "c"
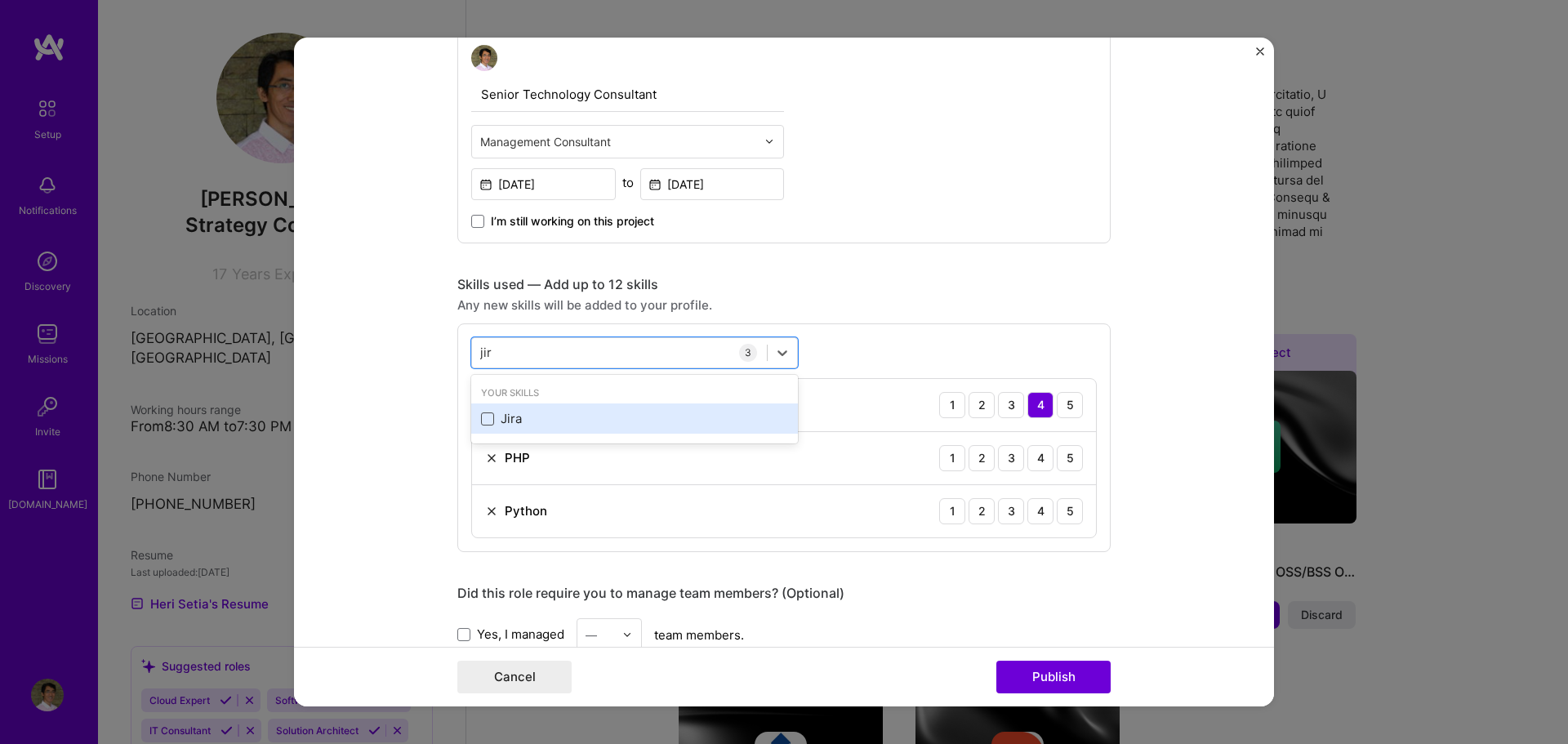
click at [484, 415] on span at bounding box center [488, 419] width 13 height 13
click at [0, 0] on input "checkbox" at bounding box center [0, 0] width 0 height 0
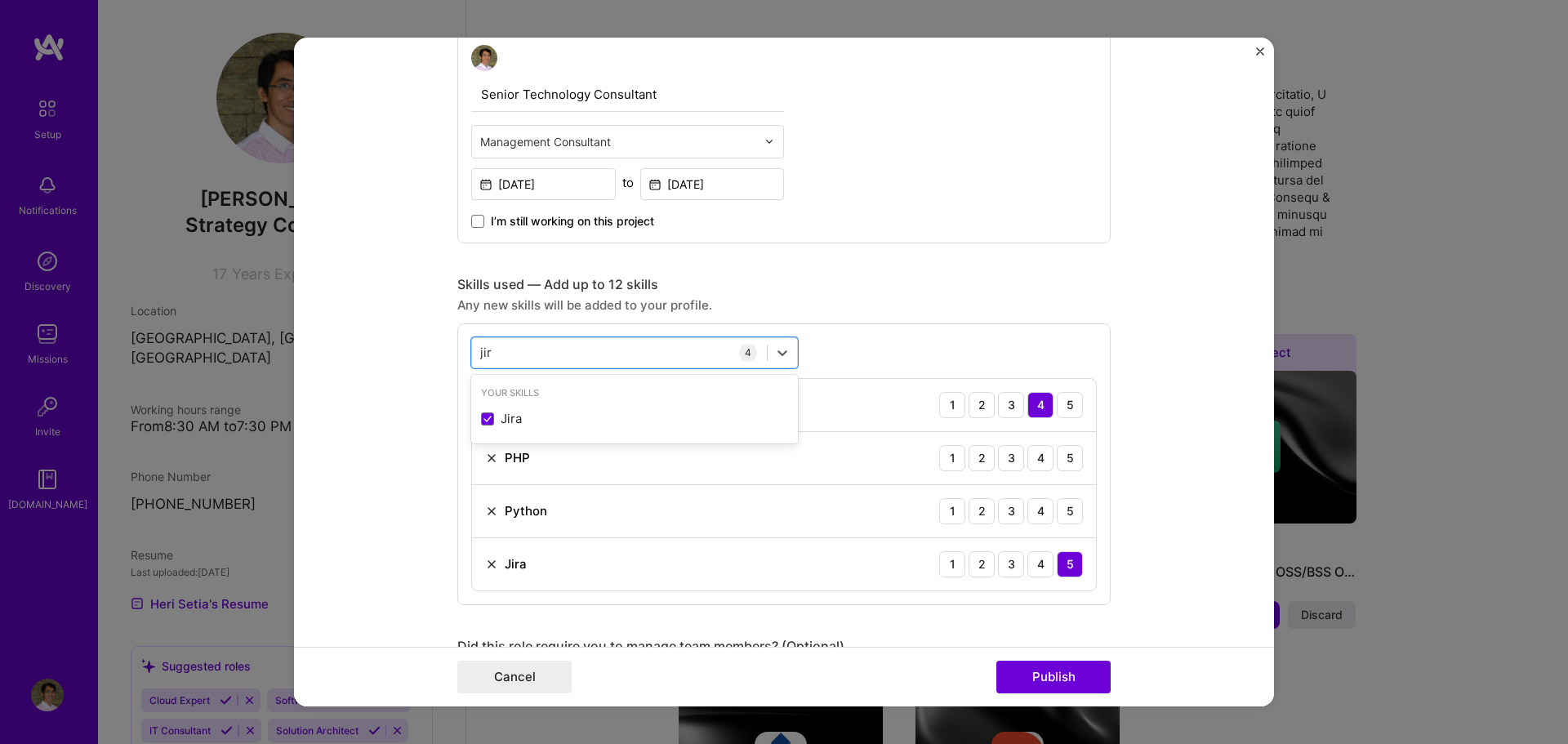
type input "jir"
drag, startPoint x: 1156, startPoint y: 357, endPoint x: 1150, endPoint y: 362, distance: 7.8
click at [1155, 358] on form "Editing suggested project This project is suggested based on your LinkedIn, res…" at bounding box center [783, 372] width 980 height 670
click at [1064, 456] on div "5" at bounding box center [1069, 458] width 27 height 27
click at [1039, 513] on div "4" at bounding box center [1040, 512] width 27 height 27
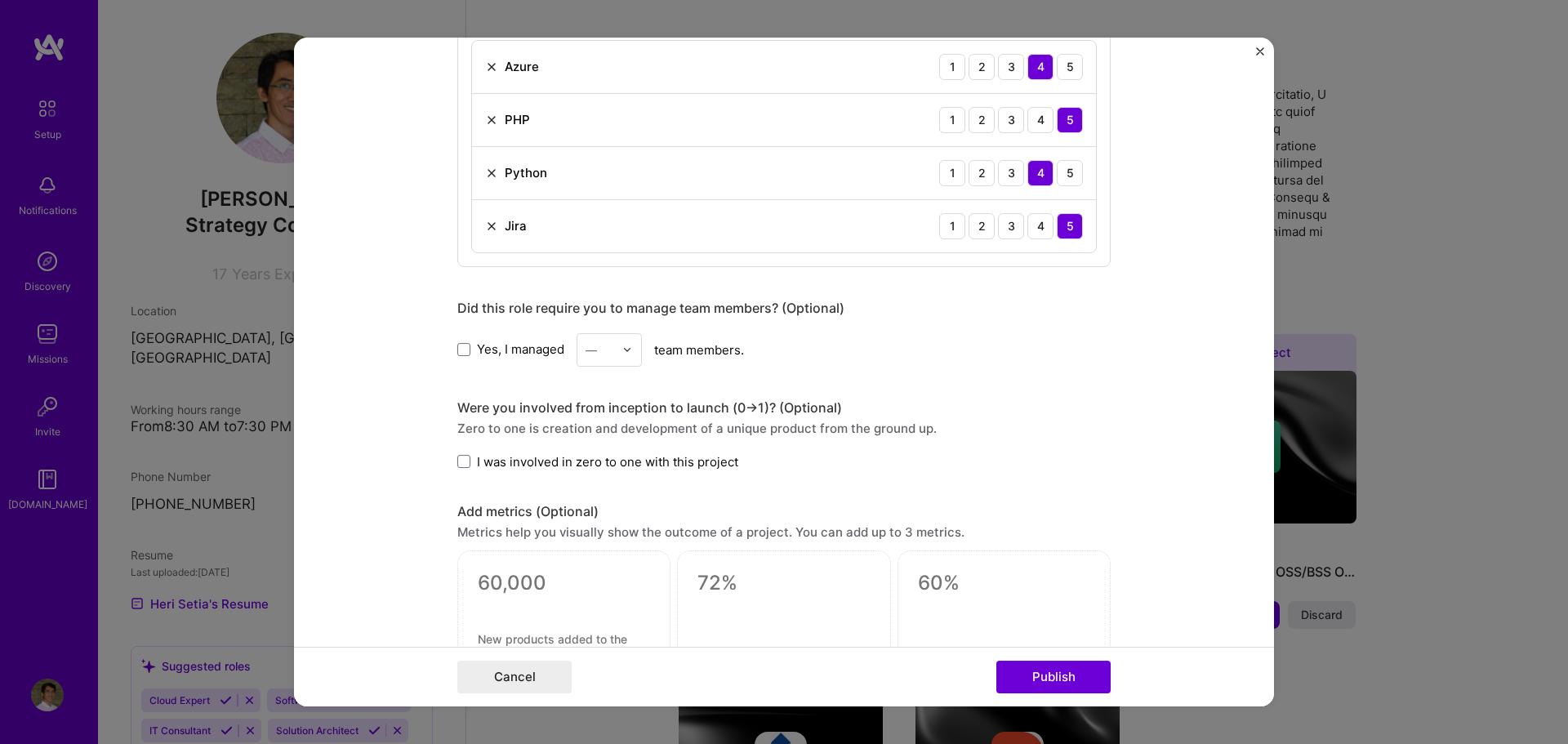
scroll to position [918, 0]
click at [493, 355] on span "Yes, I managed" at bounding box center [521, 348] width 88 height 17
click at [0, 0] on input "Yes, I managed" at bounding box center [0, 0] width 0 height 0
click at [623, 350] on img at bounding box center [627, 349] width 10 height 10
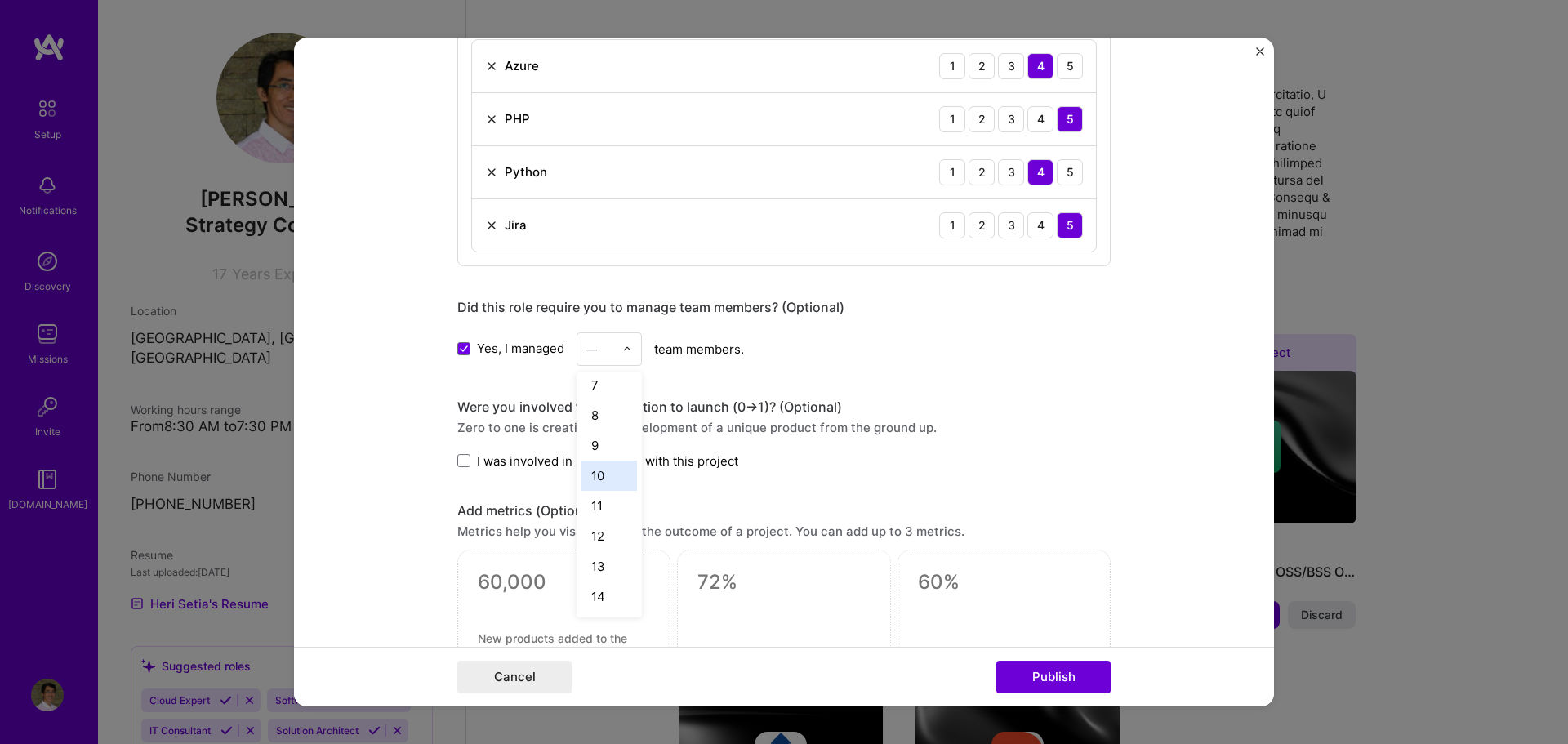
click at [609, 477] on div "10" at bounding box center [609, 476] width 56 height 30
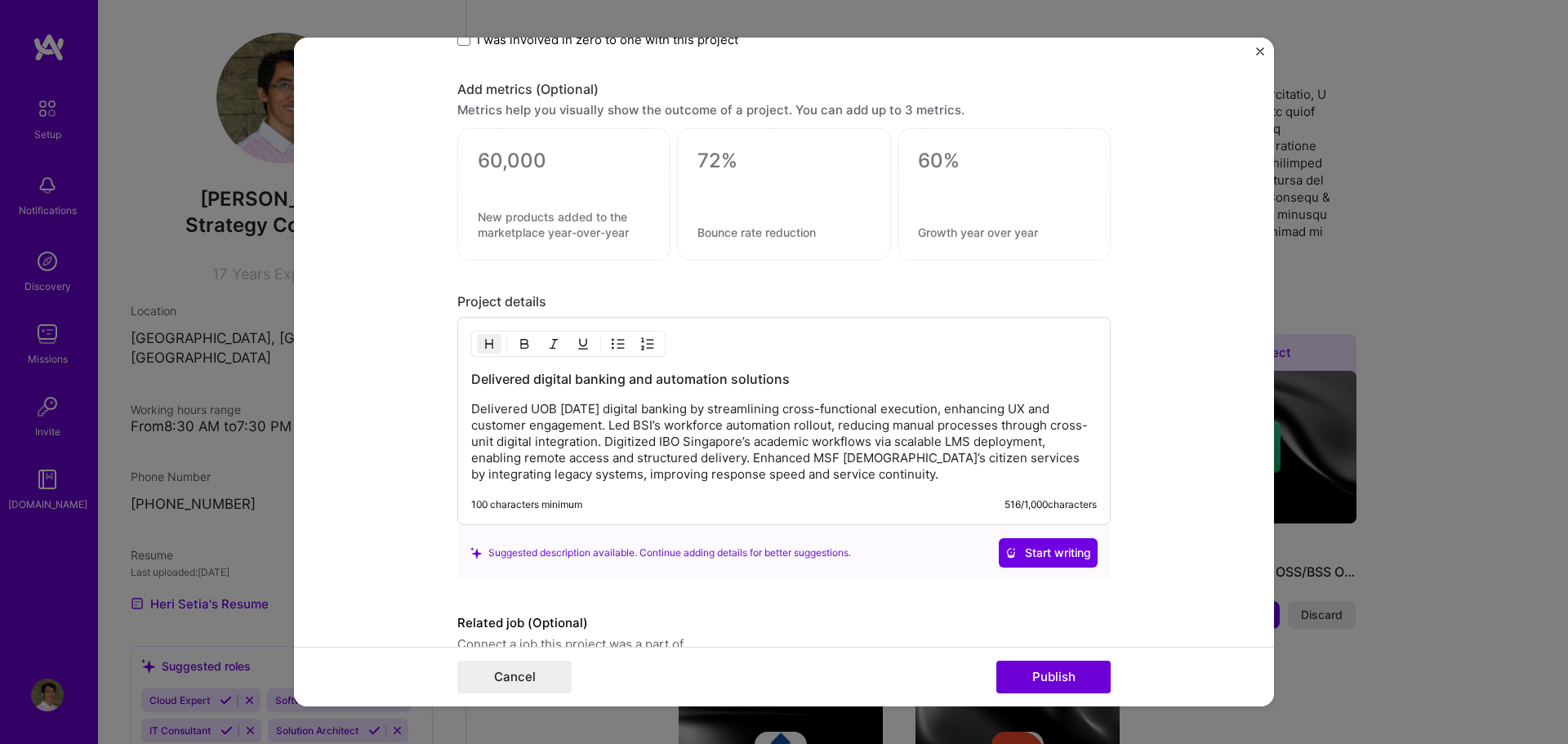
scroll to position [1419, 0]
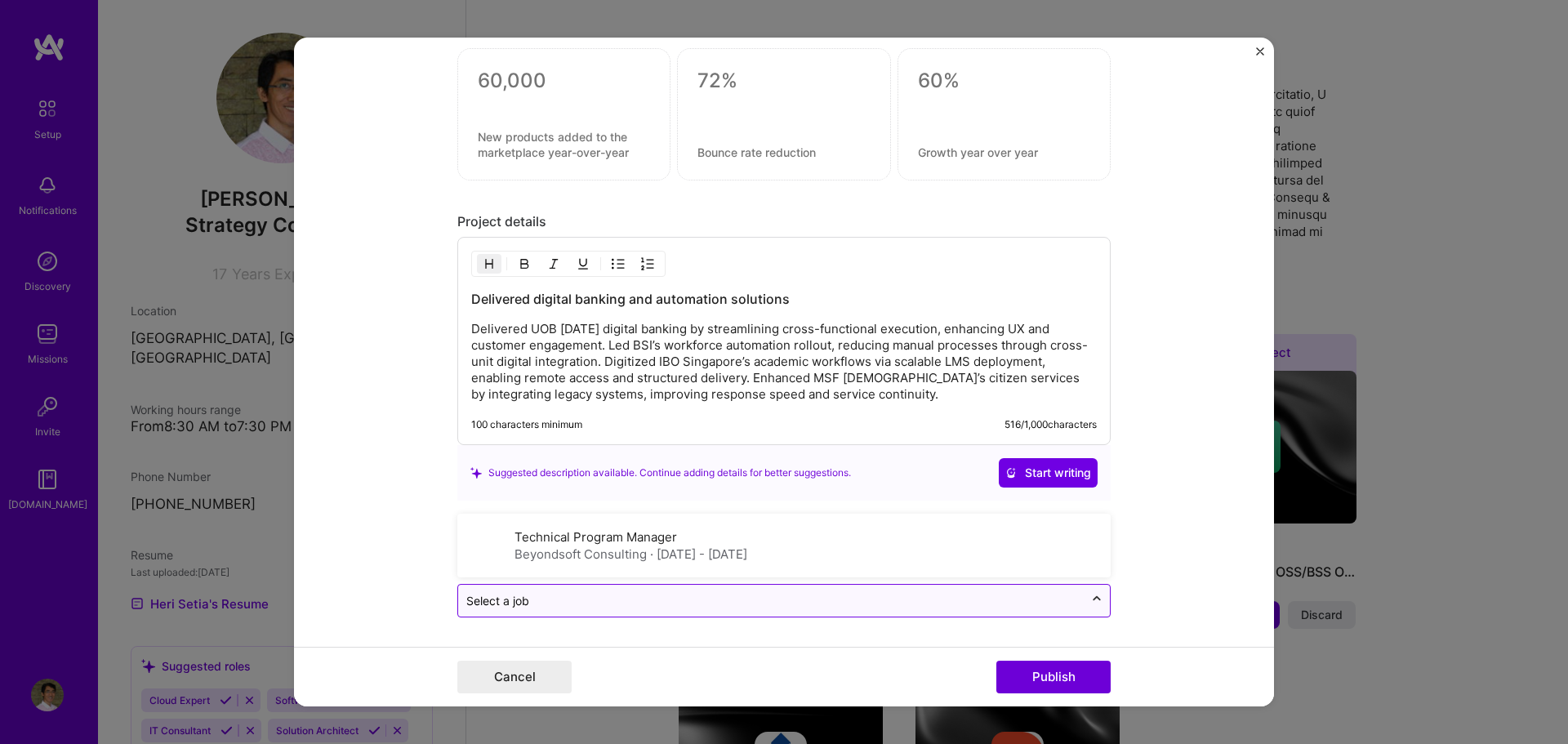
click at [1091, 600] on icon at bounding box center [1097, 599] width 13 height 16
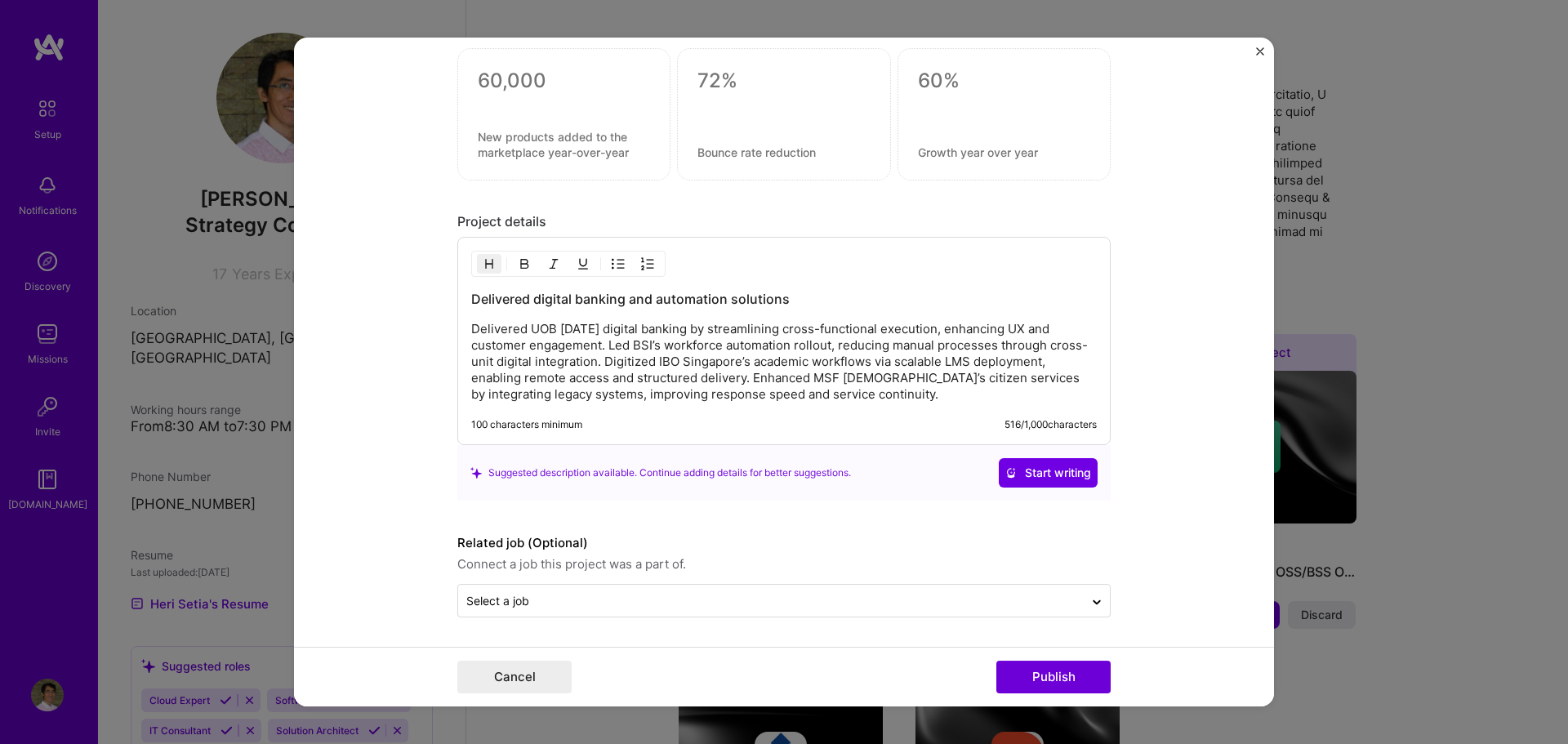
click at [1154, 591] on form "Editing suggested project This project is suggested based on your LinkedIn, res…" at bounding box center [783, 372] width 980 height 670
click at [1070, 678] on button "Publish" at bounding box center [1053, 677] width 114 height 33
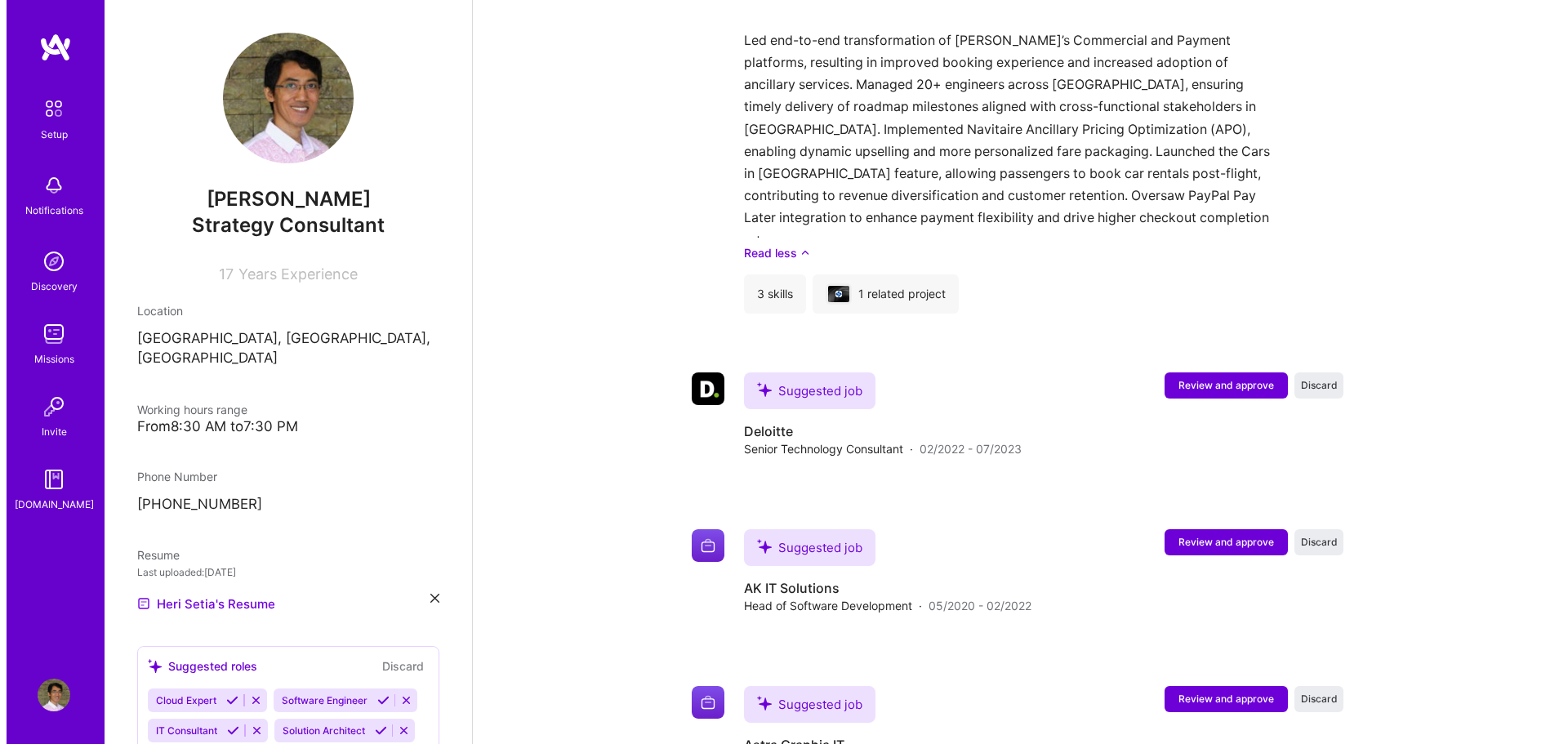
scroll to position [1468, 0]
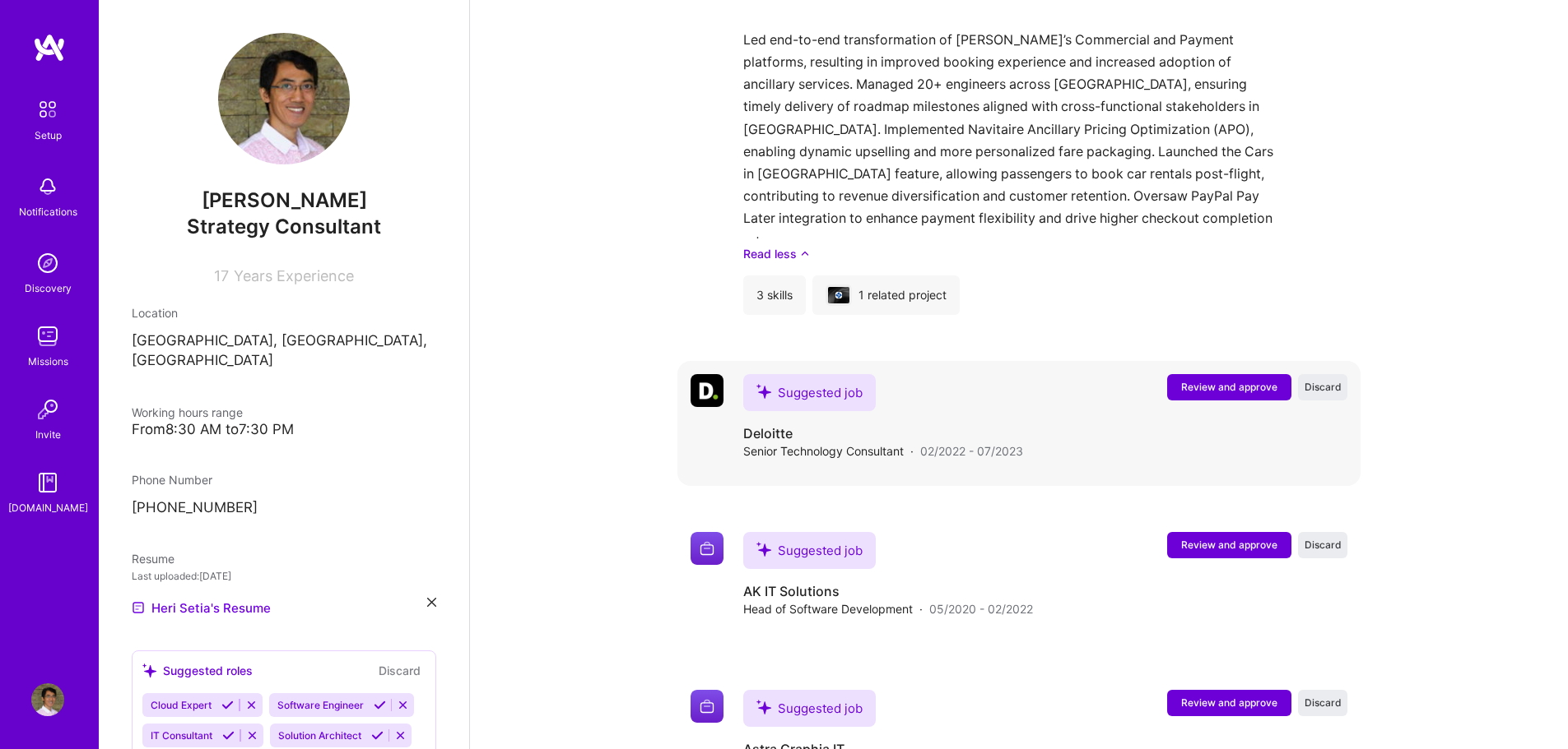
click at [1229, 374] on button "Review and approve" at bounding box center [1229, 387] width 124 height 27
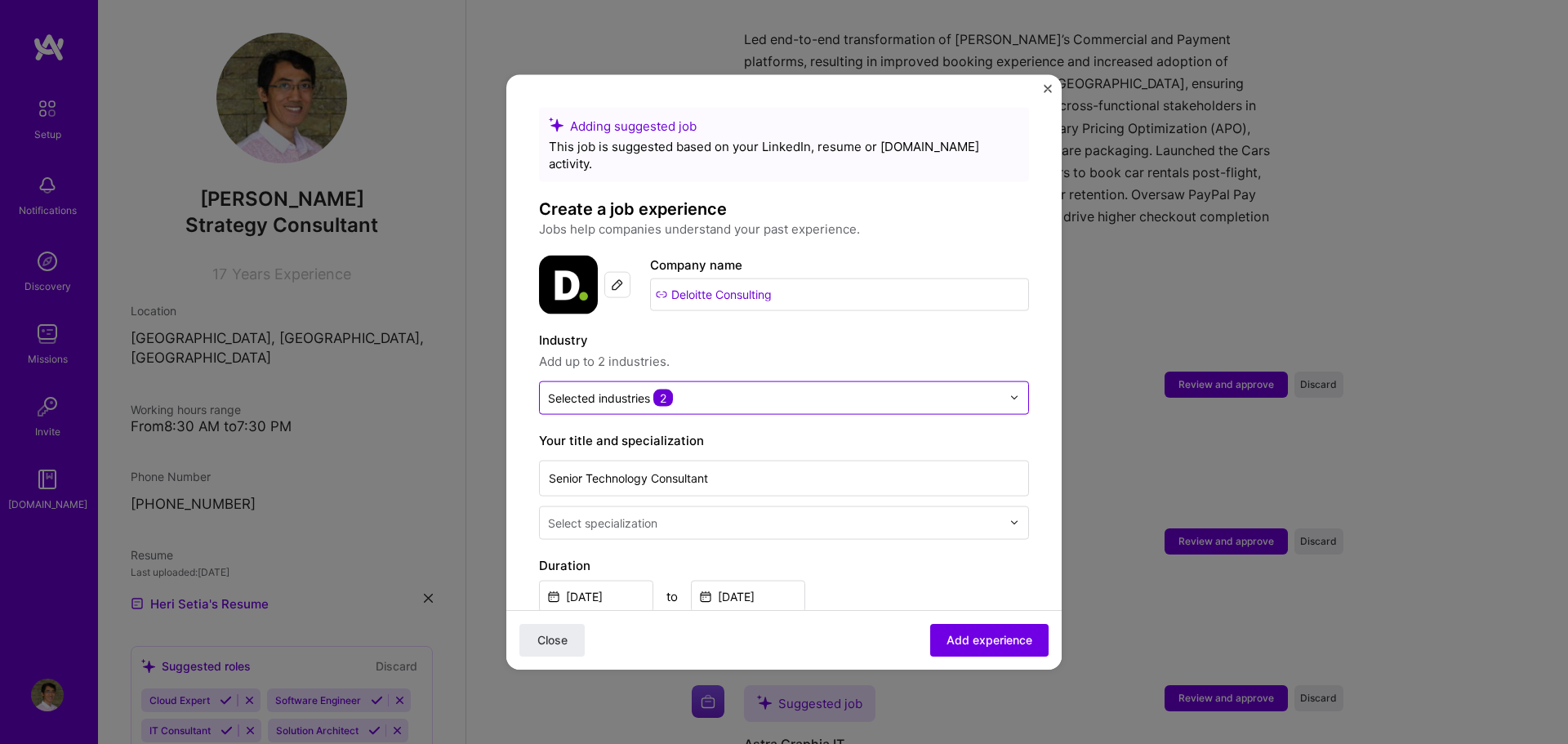
click at [1010, 393] on img at bounding box center [1015, 397] width 10 height 10
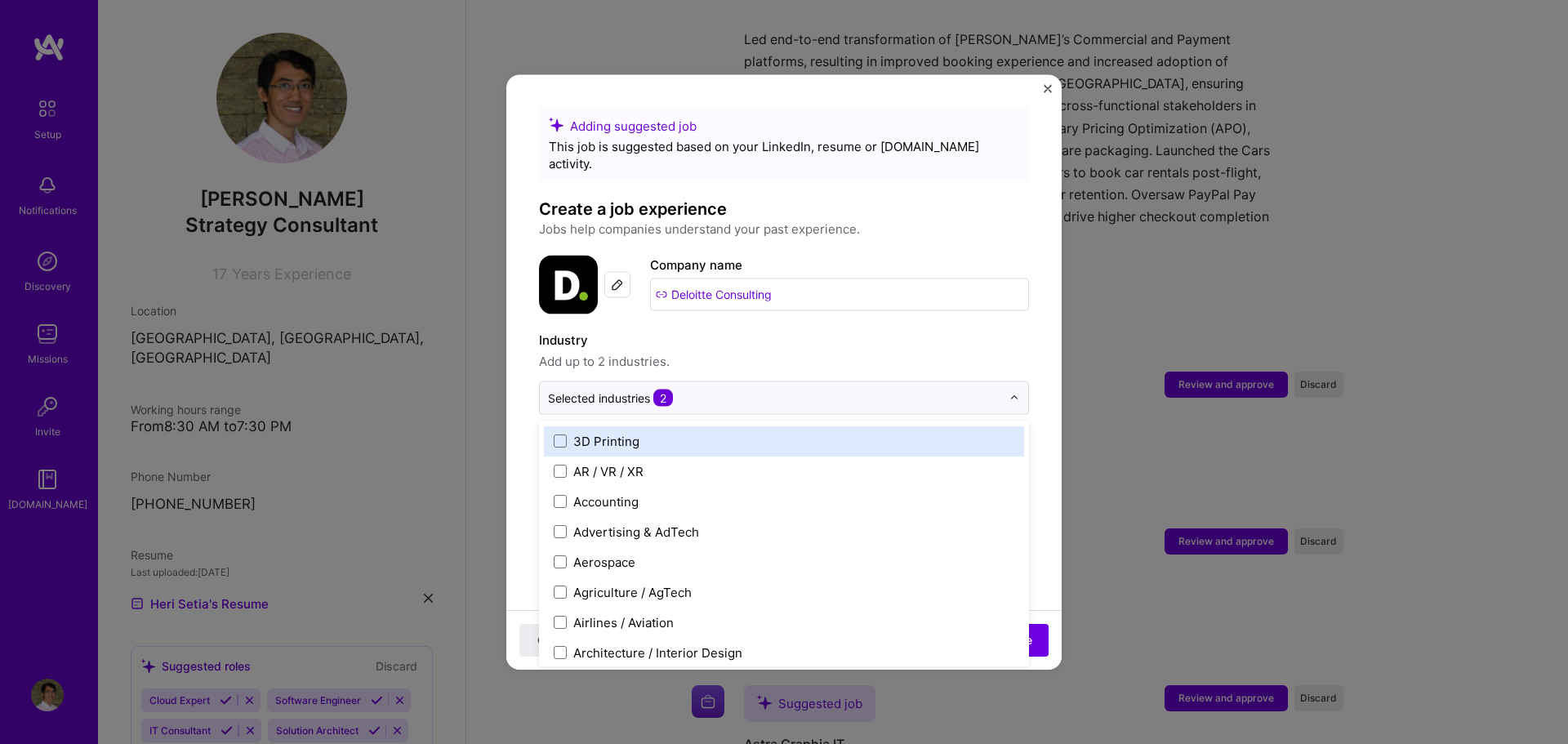
click at [1040, 374] on form "Adding suggested job This job is suggested based on your LinkedIn, resume or [D…" at bounding box center [784, 739] width 555 height 1265
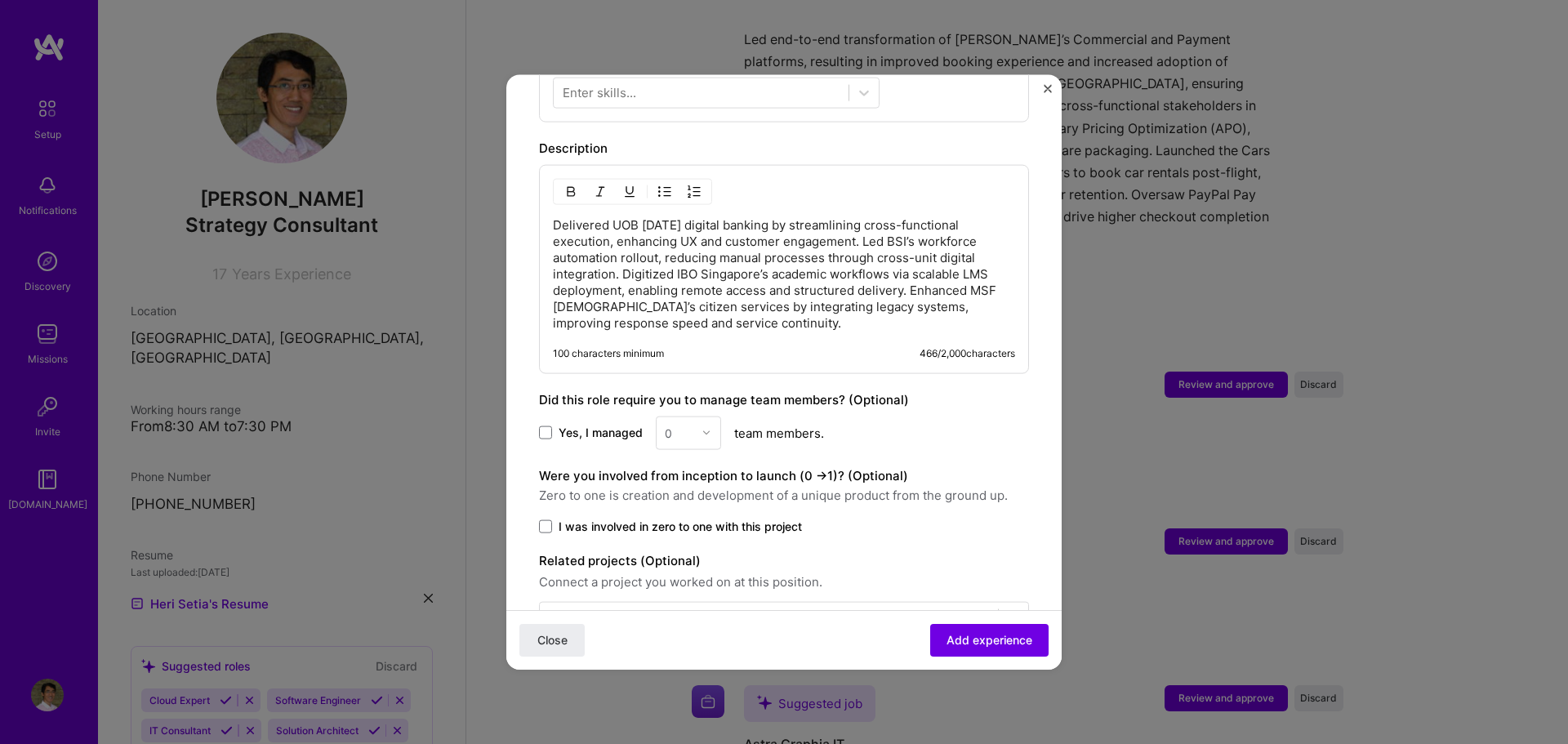
scroll to position [649, 0]
click at [603, 421] on span "Yes, I managed" at bounding box center [601, 429] width 84 height 16
click at [0, 0] on input "Yes, I managed" at bounding box center [0, 0] width 0 height 0
click at [703, 424] on img at bounding box center [706, 428] width 10 height 10
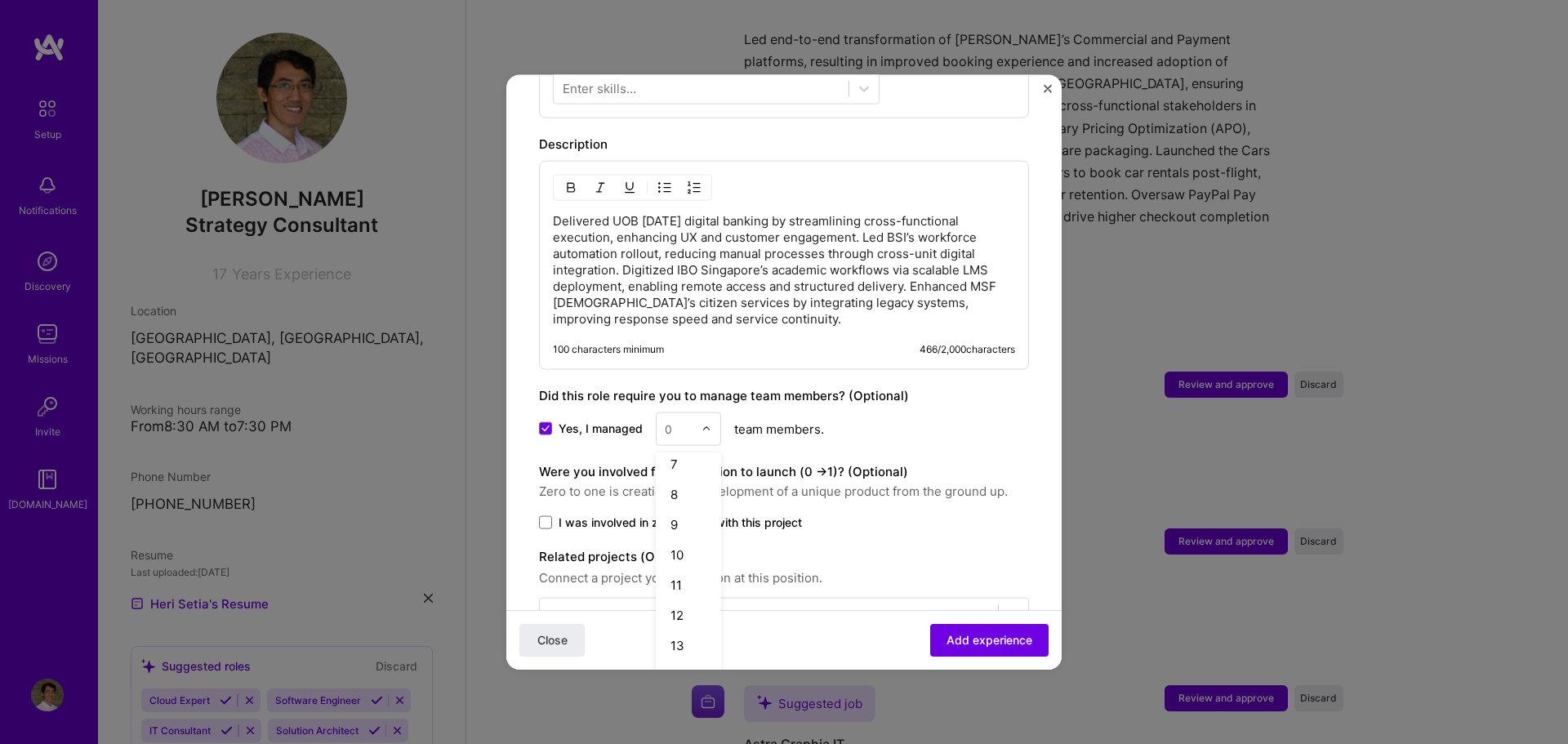
scroll to position [193, 0]
click at [694, 536] on div "10" at bounding box center [688, 551] width 56 height 30
click at [947, 639] on span "Add experience" at bounding box center [990, 641] width 86 height 16
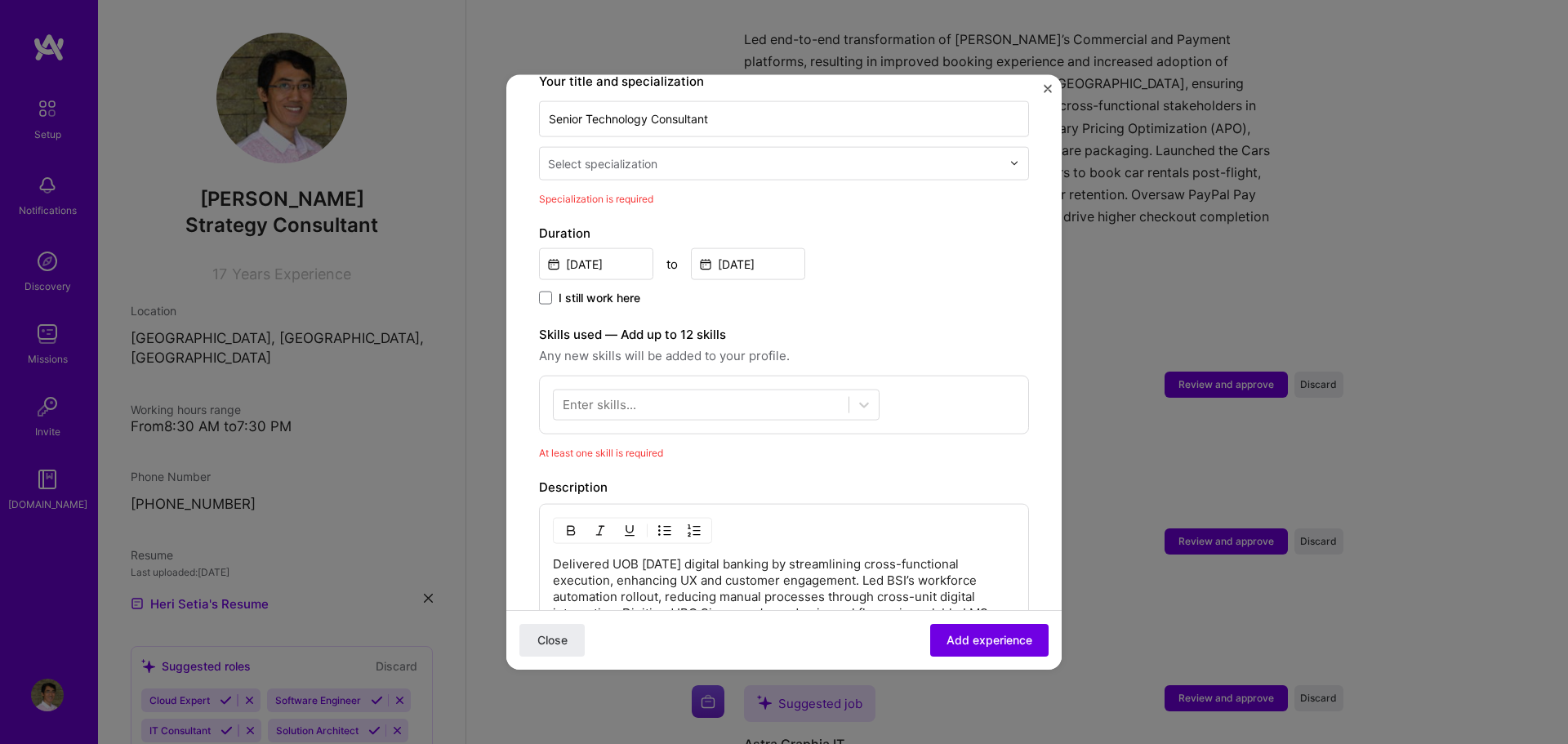
scroll to position [340, 0]
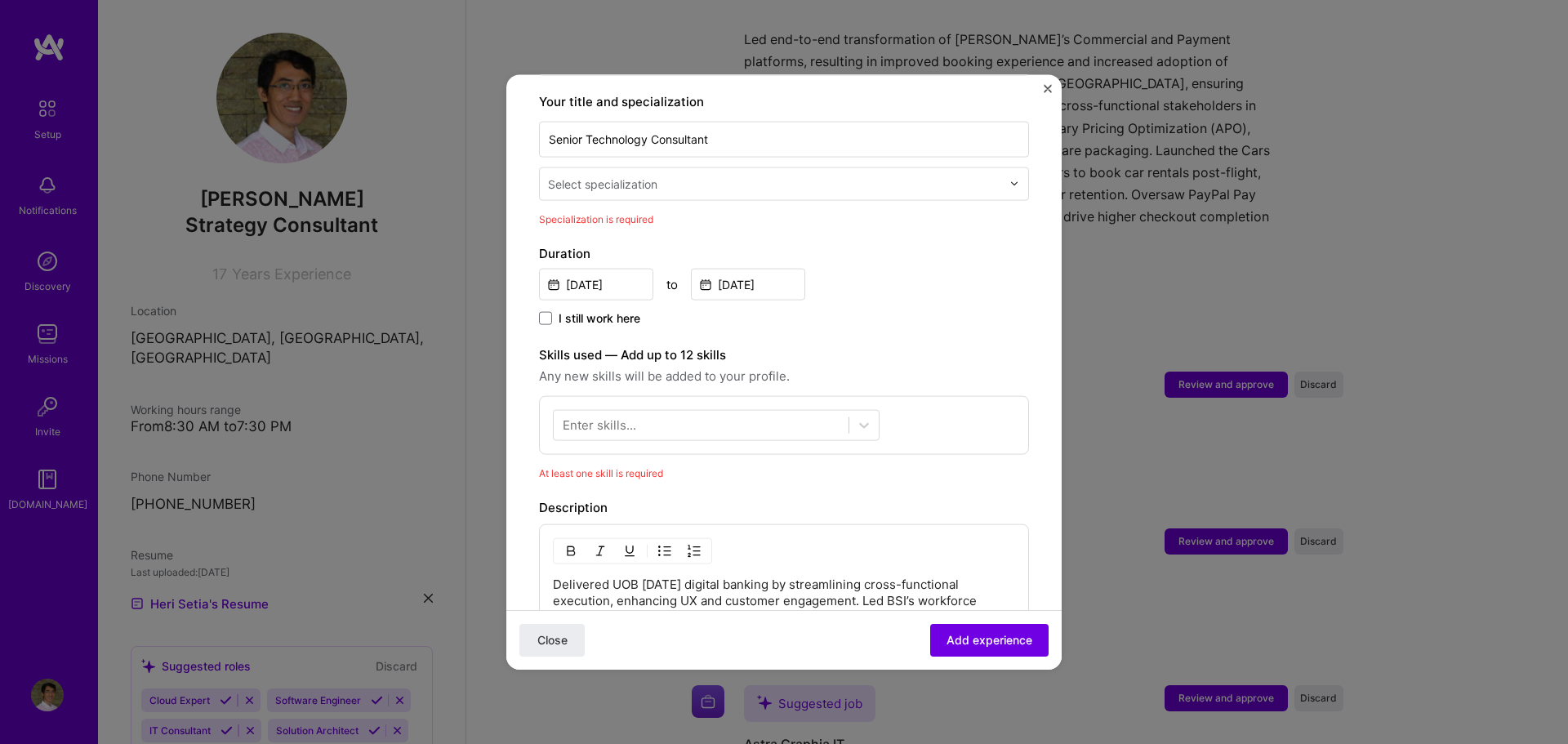
click at [762, 175] on input "text" at bounding box center [776, 183] width 456 height 17
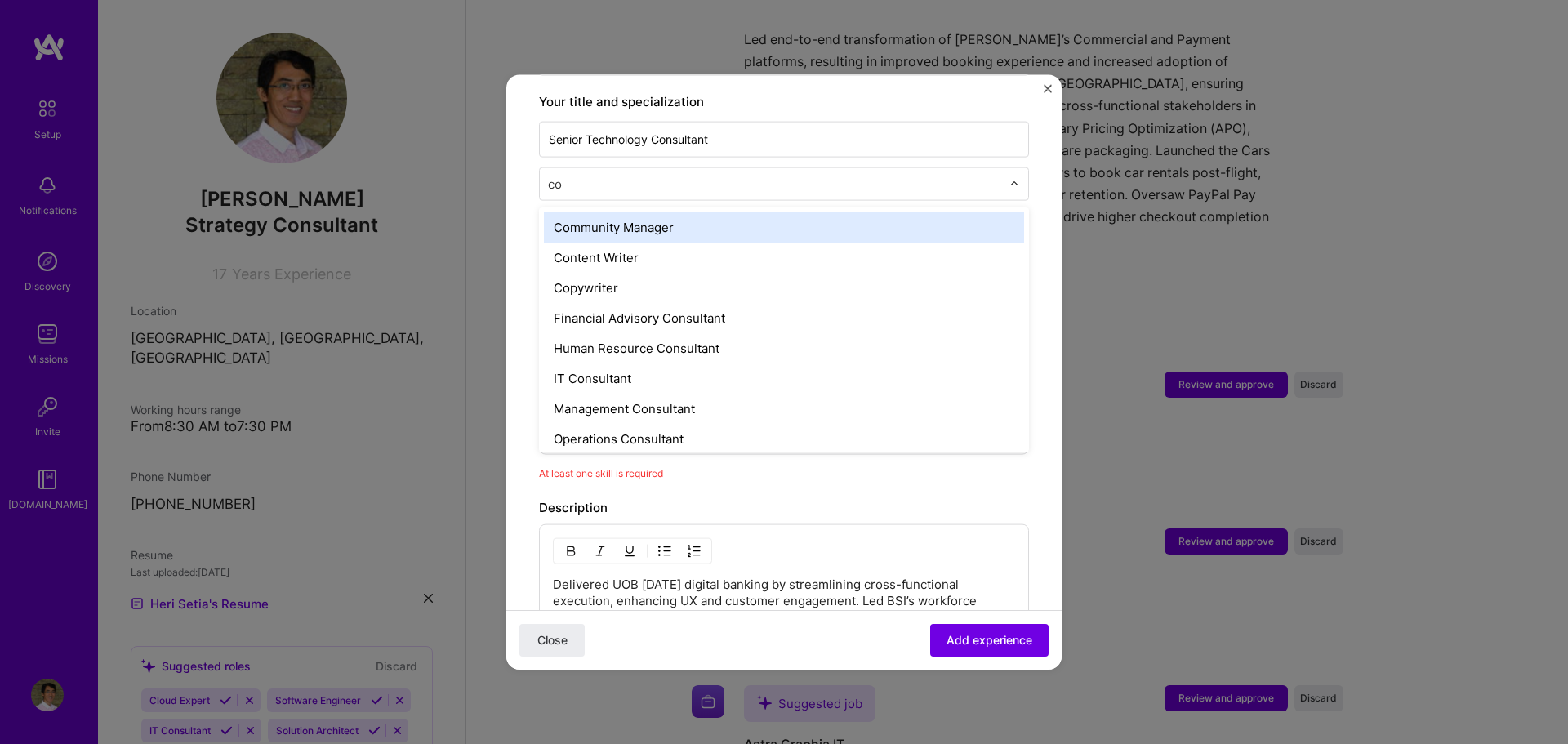
type input "con"
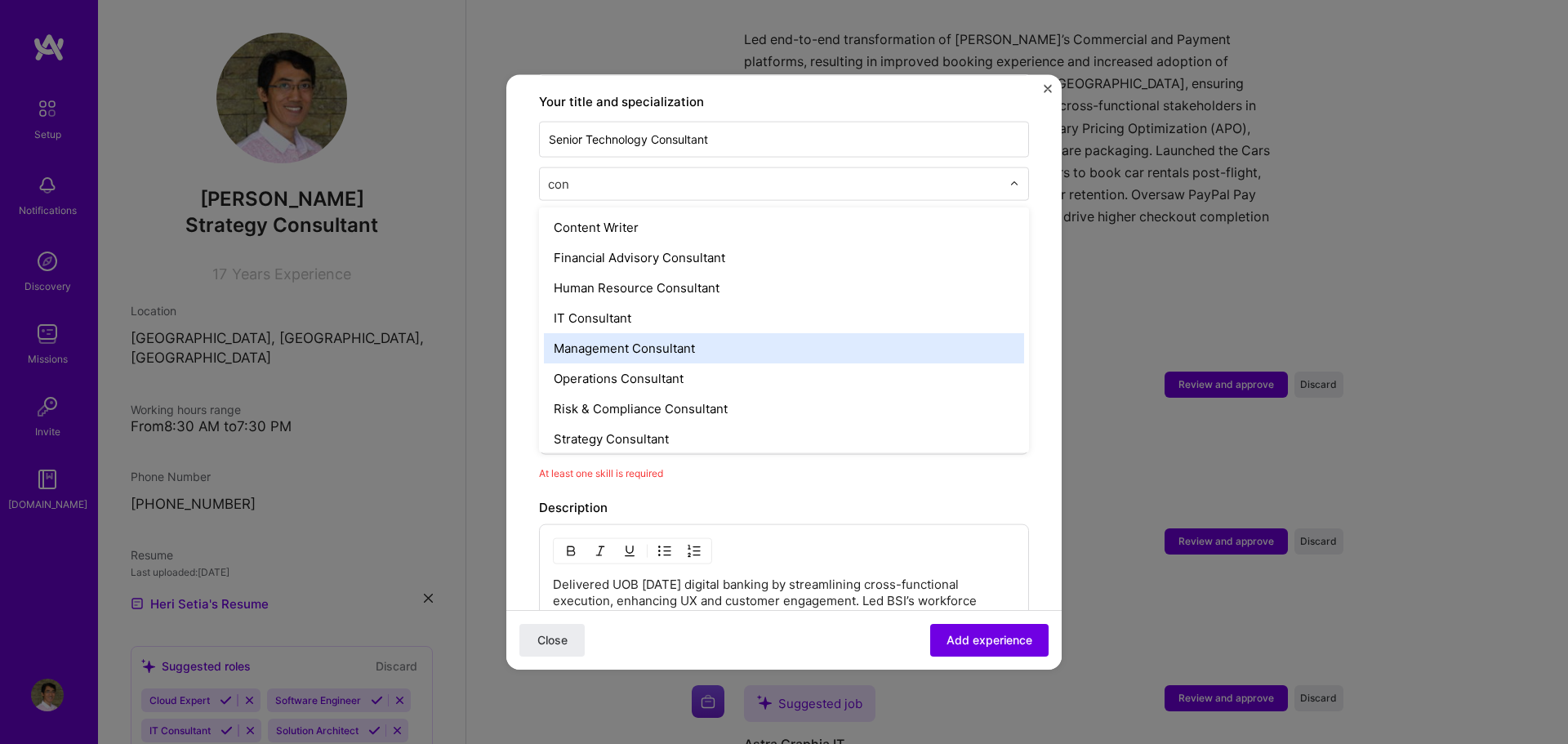
click at [698, 332] on div "Management Consultant" at bounding box center [784, 347] width 480 height 30
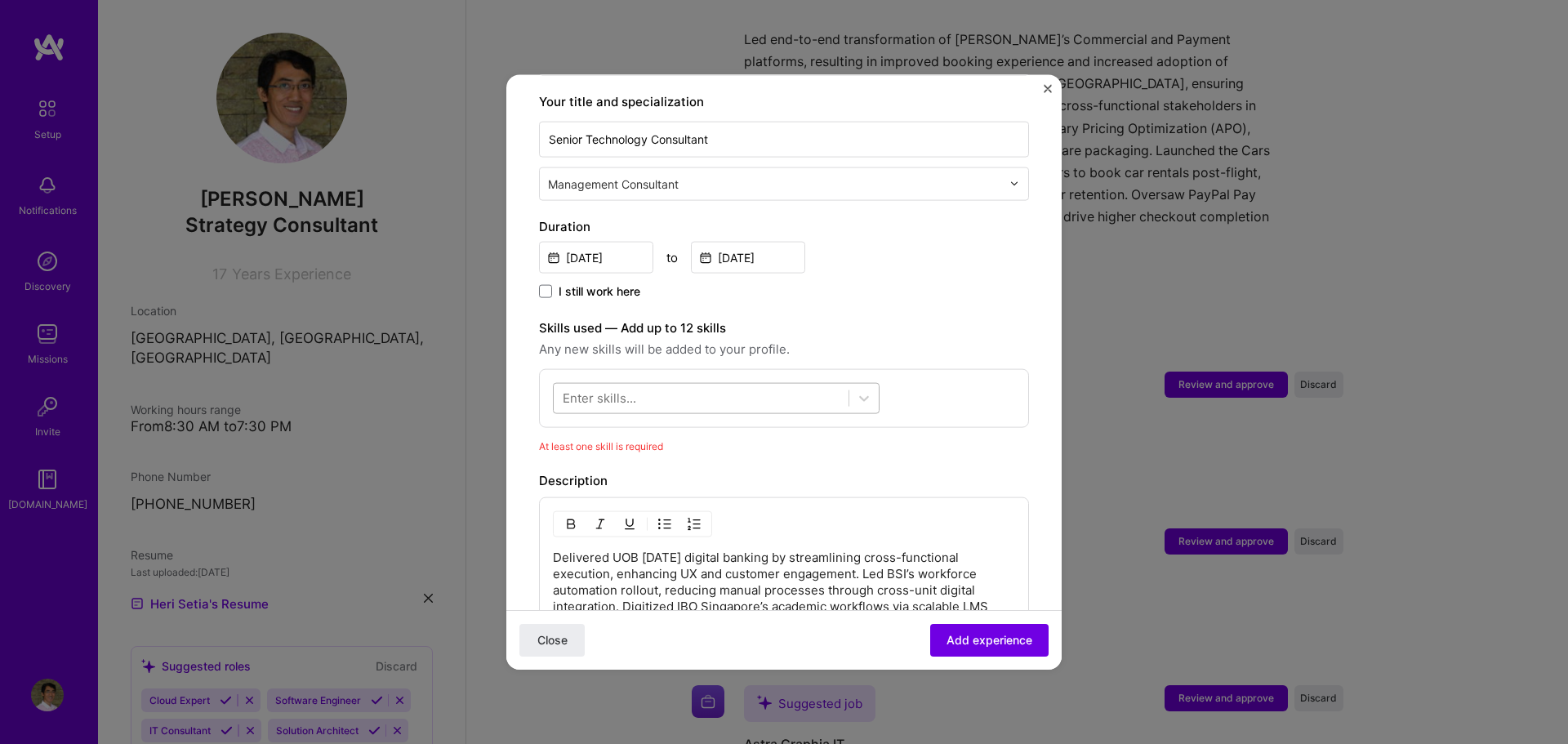
click at [782, 385] on div at bounding box center [701, 398] width 295 height 27
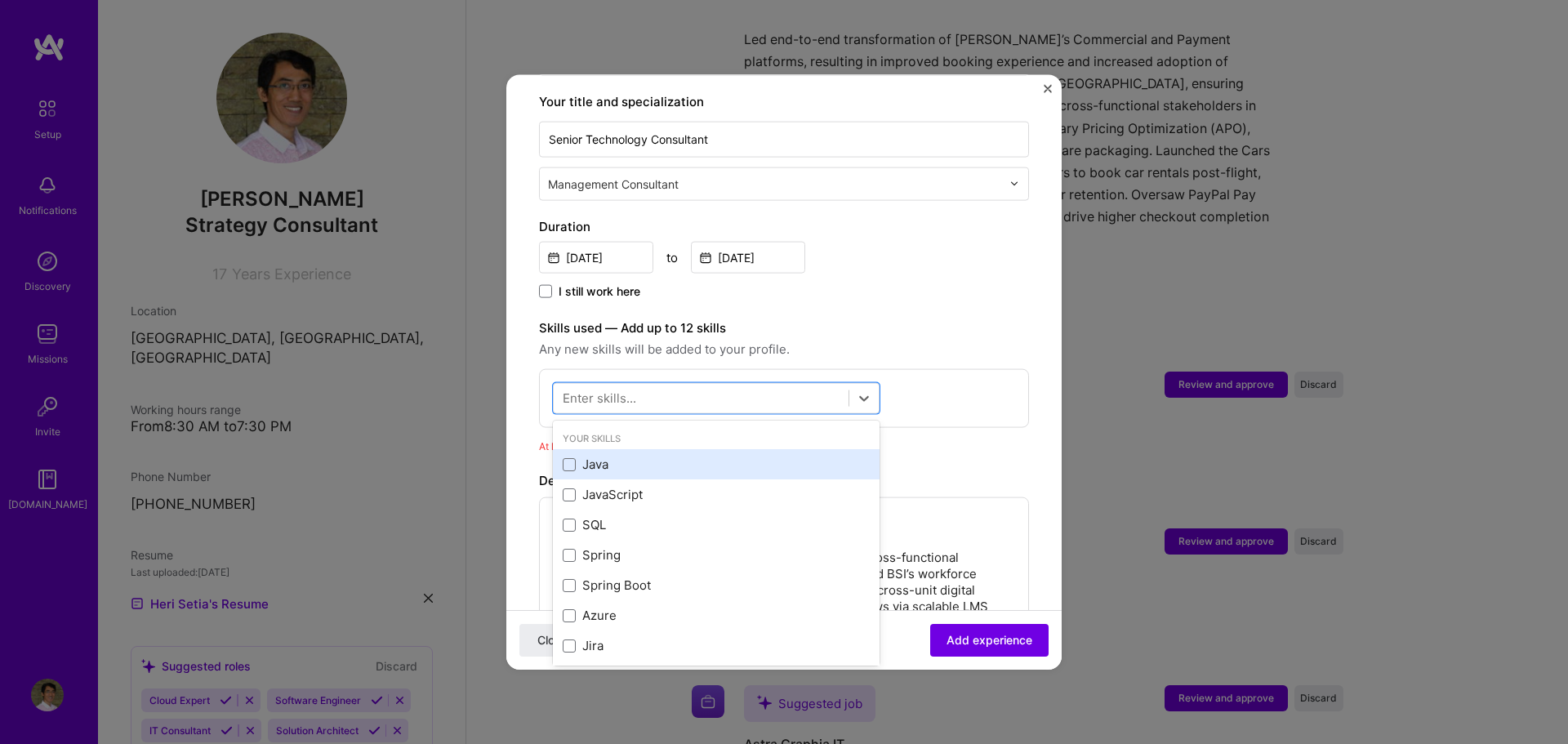
click at [630, 456] on div "Java" at bounding box center [716, 464] width 307 height 17
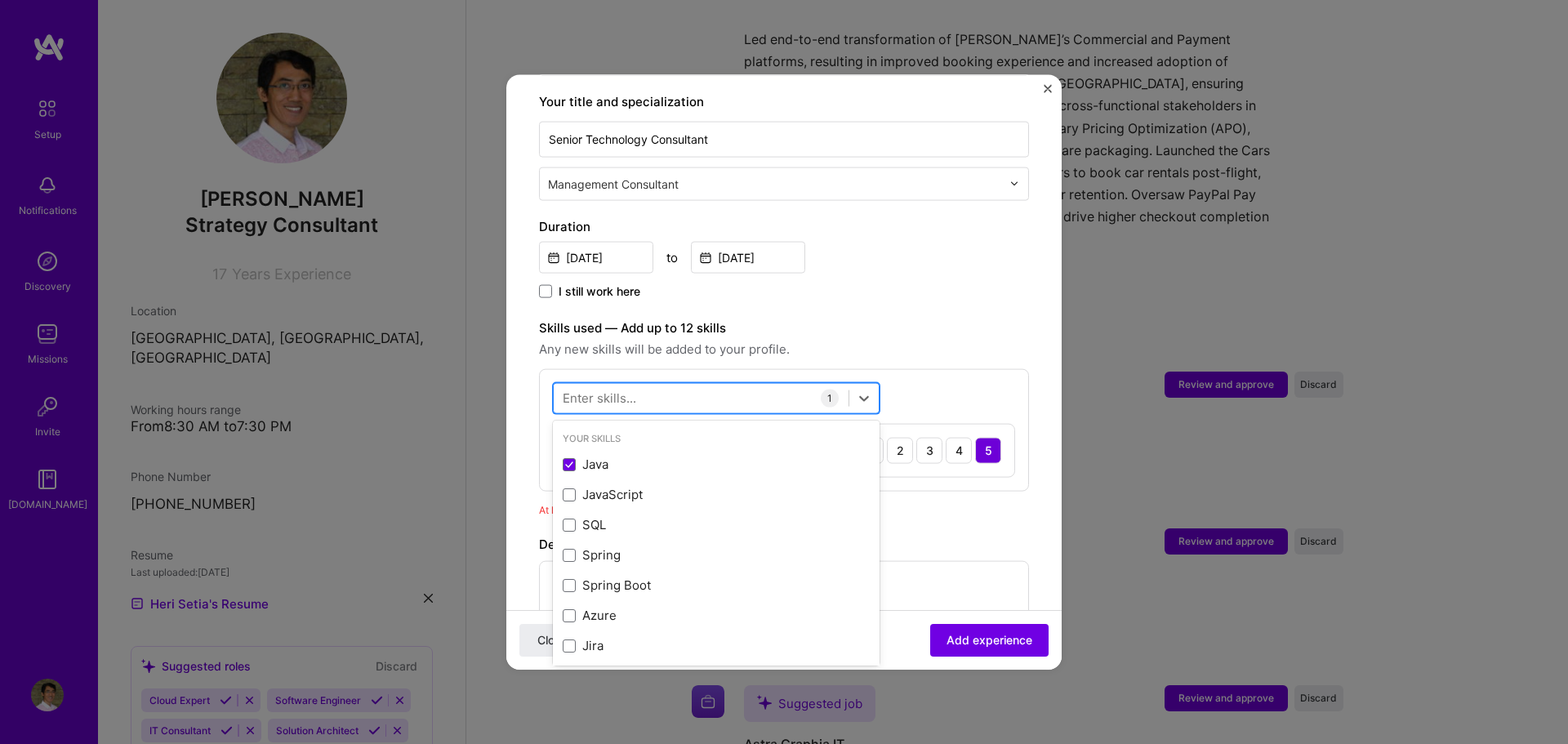
click at [721, 385] on div at bounding box center [701, 398] width 295 height 27
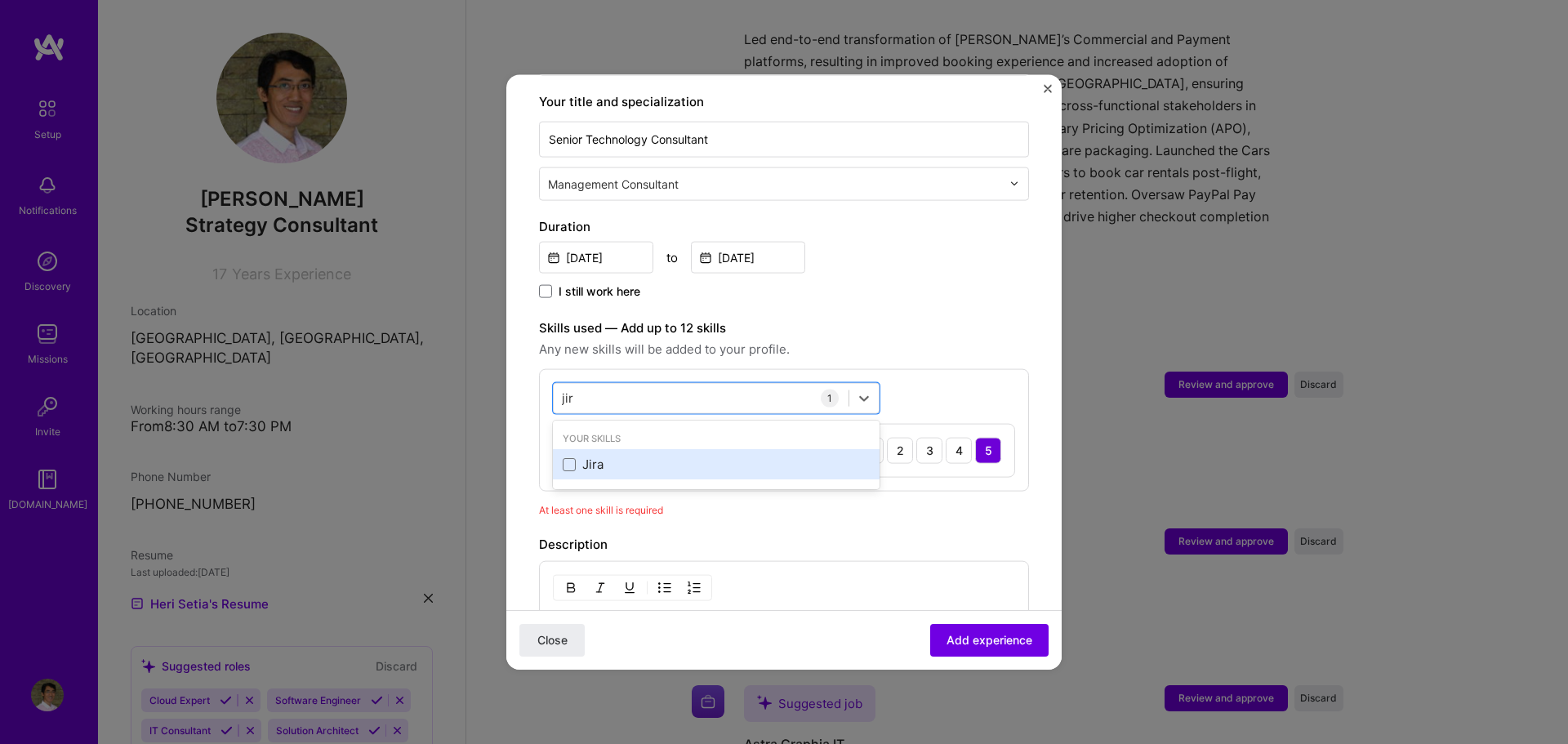
click at [596, 456] on div "Jira" at bounding box center [716, 464] width 307 height 17
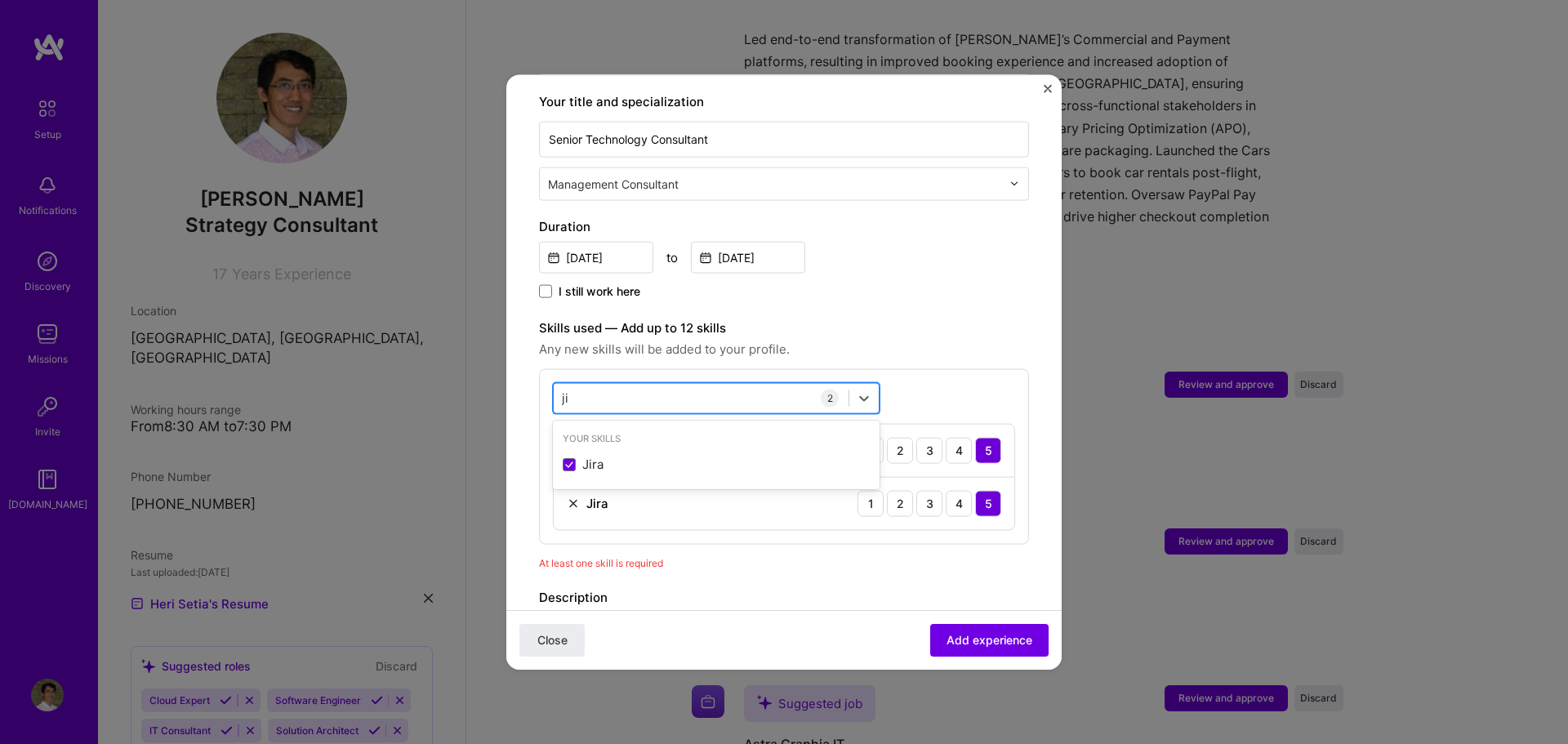
type input "j"
click at [561, 449] on div "C#" at bounding box center [715, 464] width 327 height 30
click at [632, 386] on div "c# c#" at bounding box center [701, 398] width 295 height 27
type input "c"
click at [571, 458] on span at bounding box center [569, 464] width 13 height 13
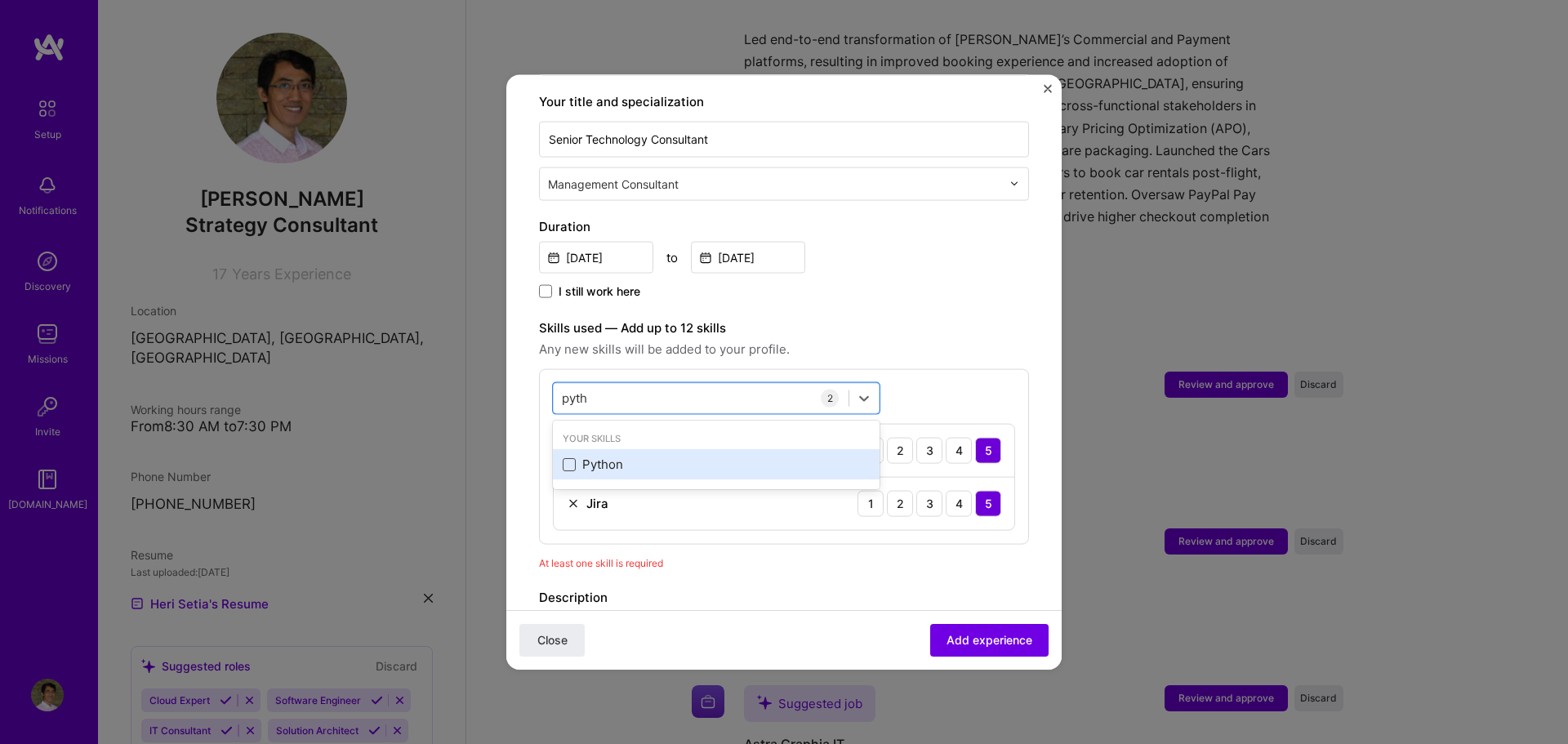
click at [0, 0] on input "checkbox" at bounding box center [0, 0] width 0 height 0
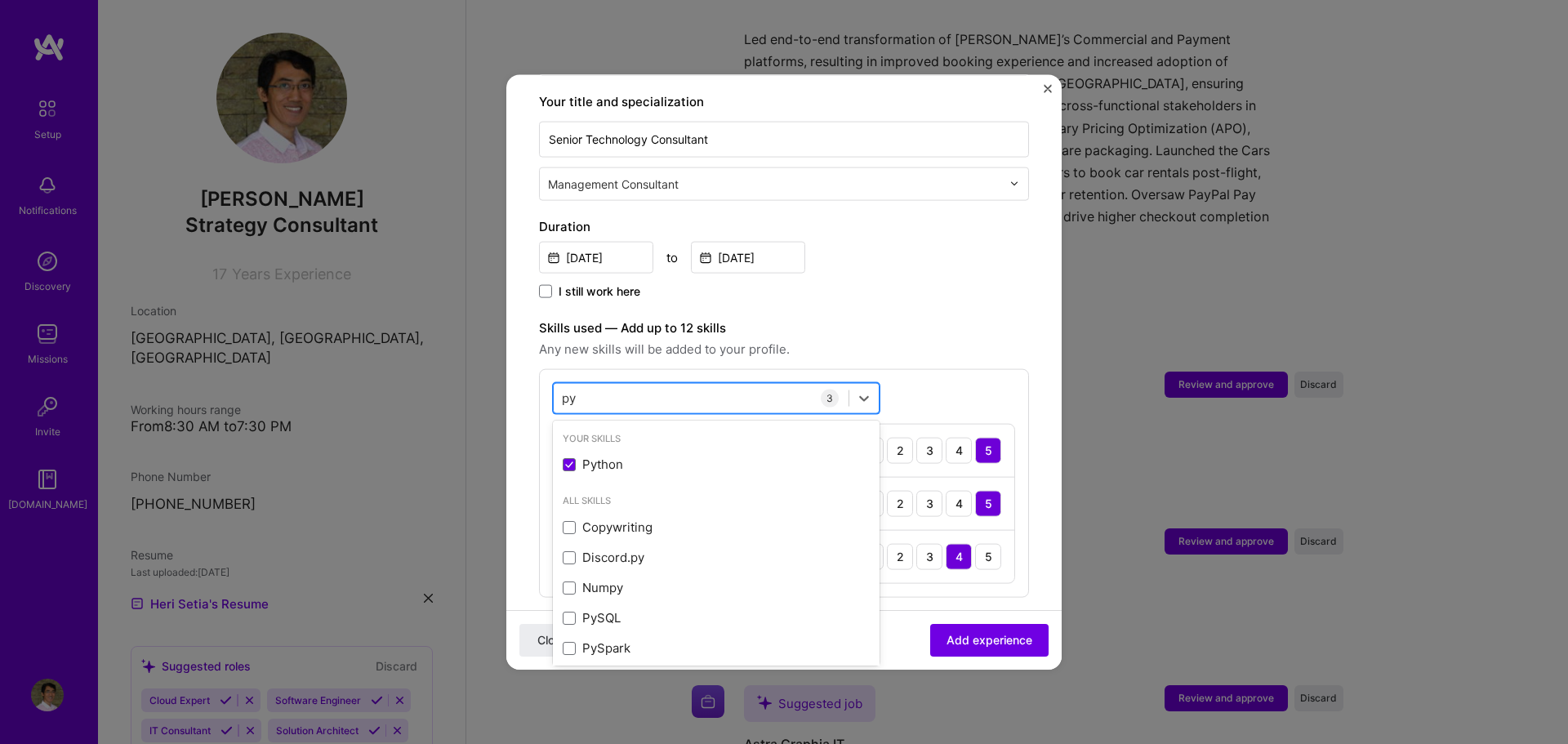
type input "p"
click at [568, 458] on span at bounding box center [569, 464] width 13 height 13
click at [0, 0] on input "checkbox" at bounding box center [0, 0] width 0 height 0
type input "a"
type input "z"
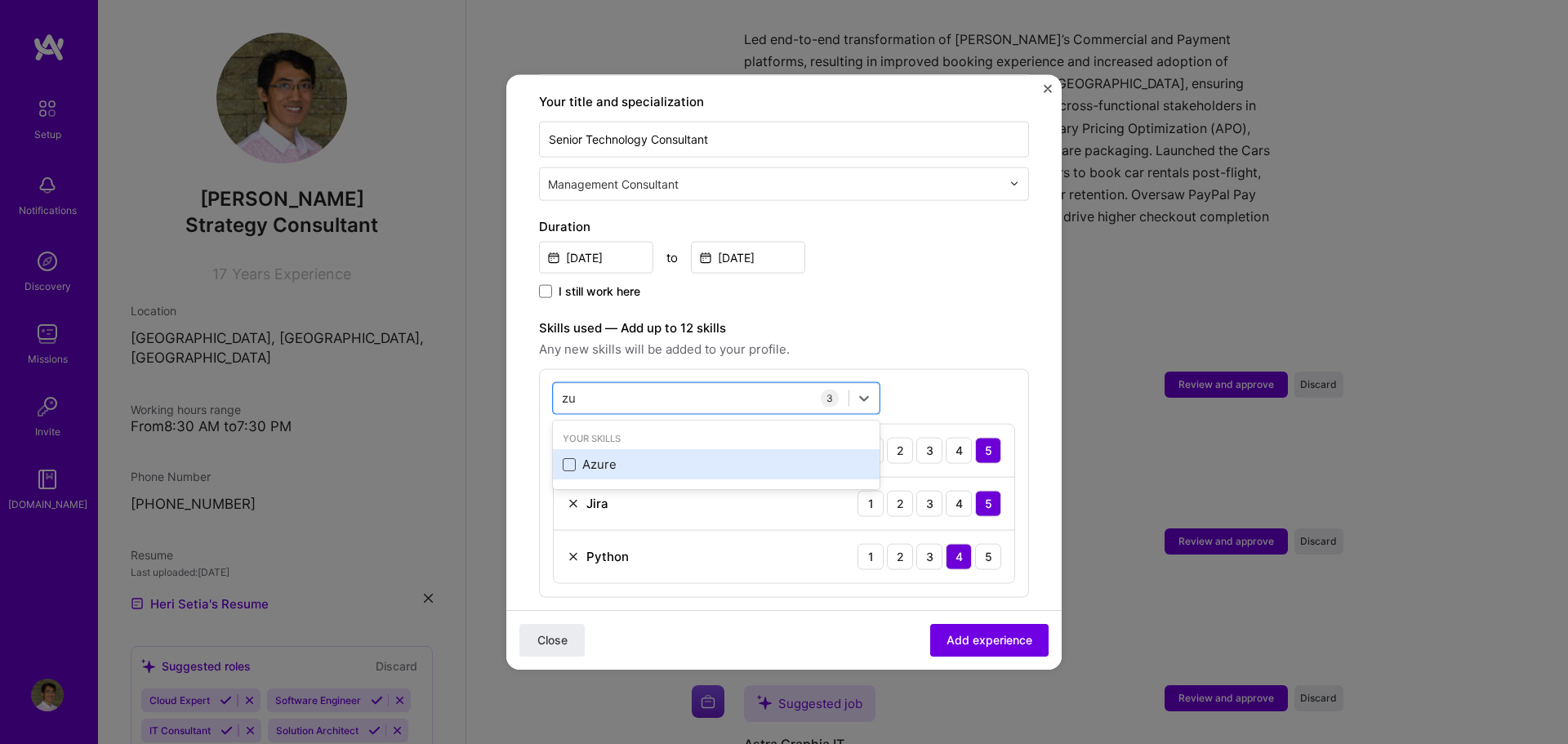
click at [568, 458] on span at bounding box center [569, 464] width 13 height 13
click at [0, 0] on input "checkbox" at bounding box center [0, 0] width 0 height 0
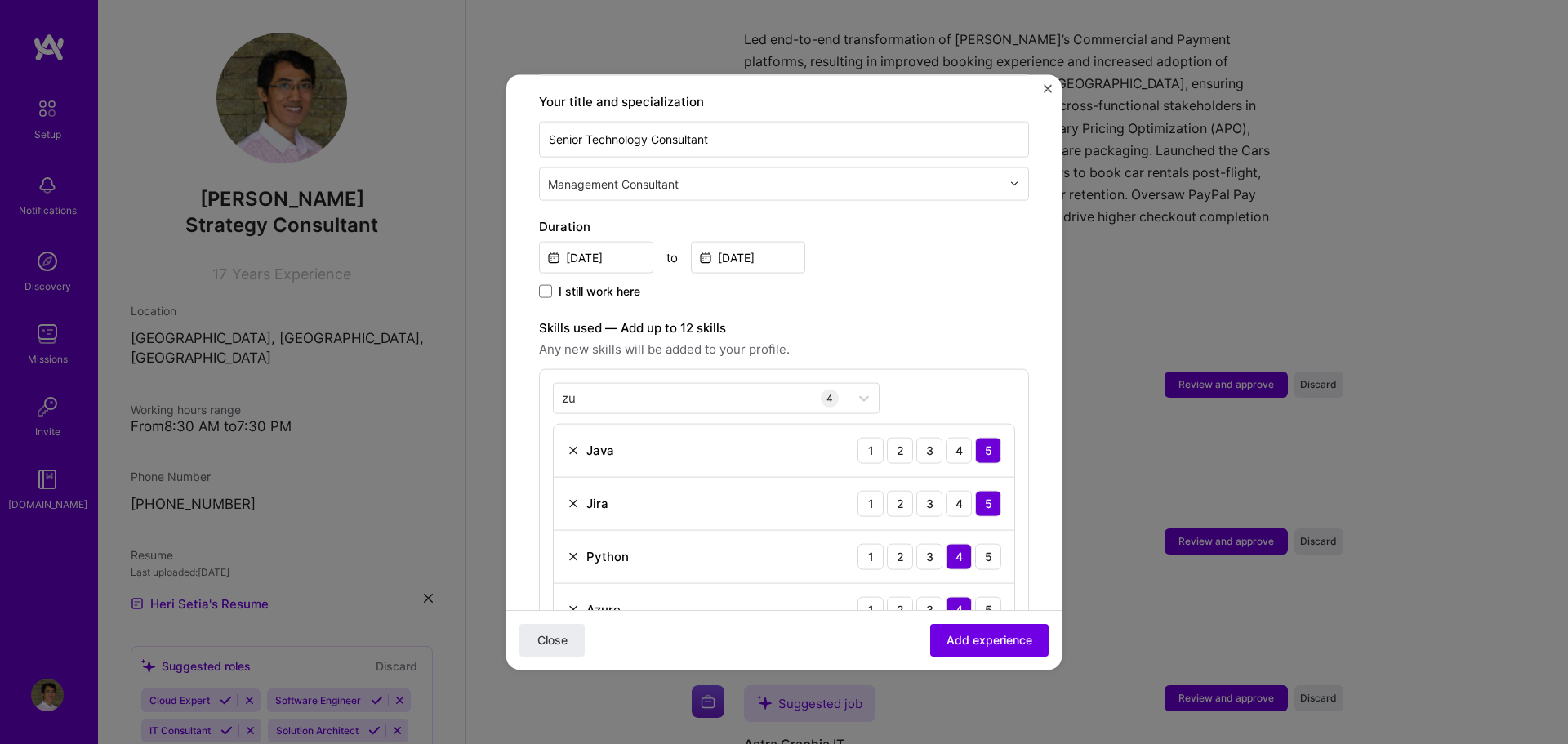
click at [939, 318] on label "Skills used — Add up to 12 skills" at bounding box center [784, 327] width 490 height 19
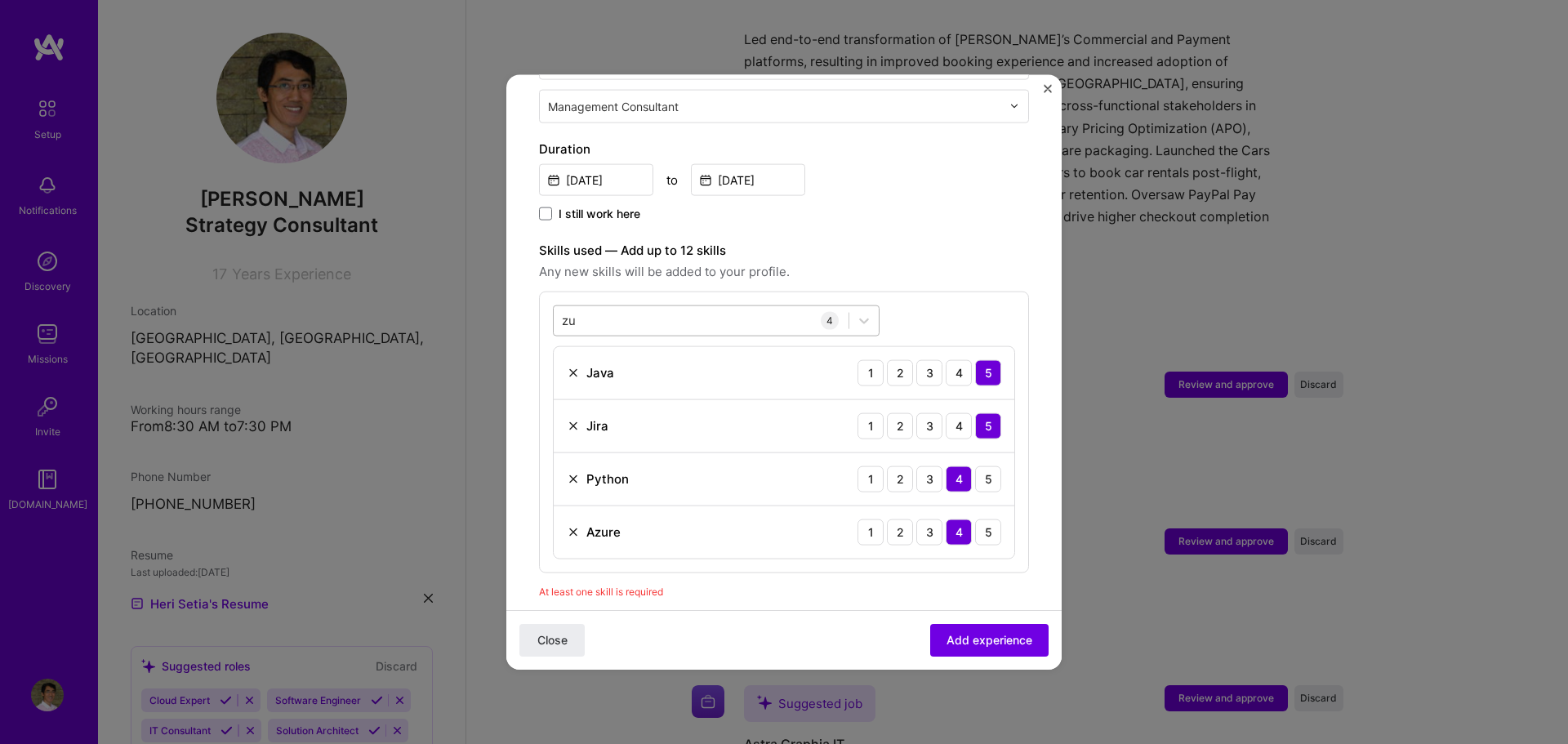
click at [768, 307] on div "zu zu" at bounding box center [701, 320] width 295 height 27
type input "z"
click at [564, 380] on span at bounding box center [569, 386] width 13 height 13
click at [0, 0] on input "checkbox" at bounding box center [0, 0] width 0 height 0
click at [691, 307] on div "c# c#" at bounding box center [701, 320] width 295 height 27
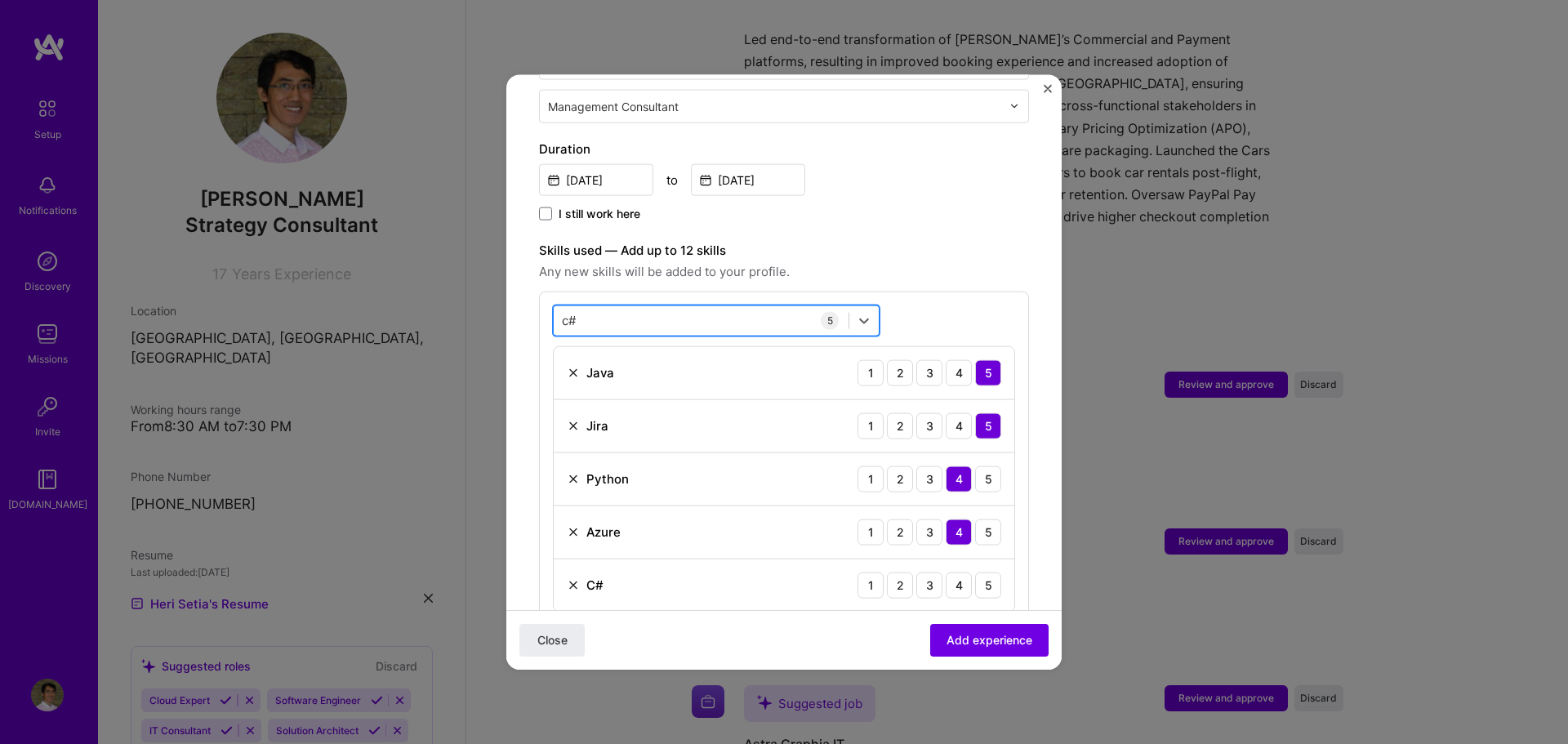
type input "c"
click at [566, 380] on span at bounding box center [569, 386] width 13 height 13
click at [0, 0] on input "checkbox" at bounding box center [0, 0] width 0 height 0
type input "php"
click at [903, 262] on span "Any new skills will be added to your profile." at bounding box center [784, 271] width 490 height 19
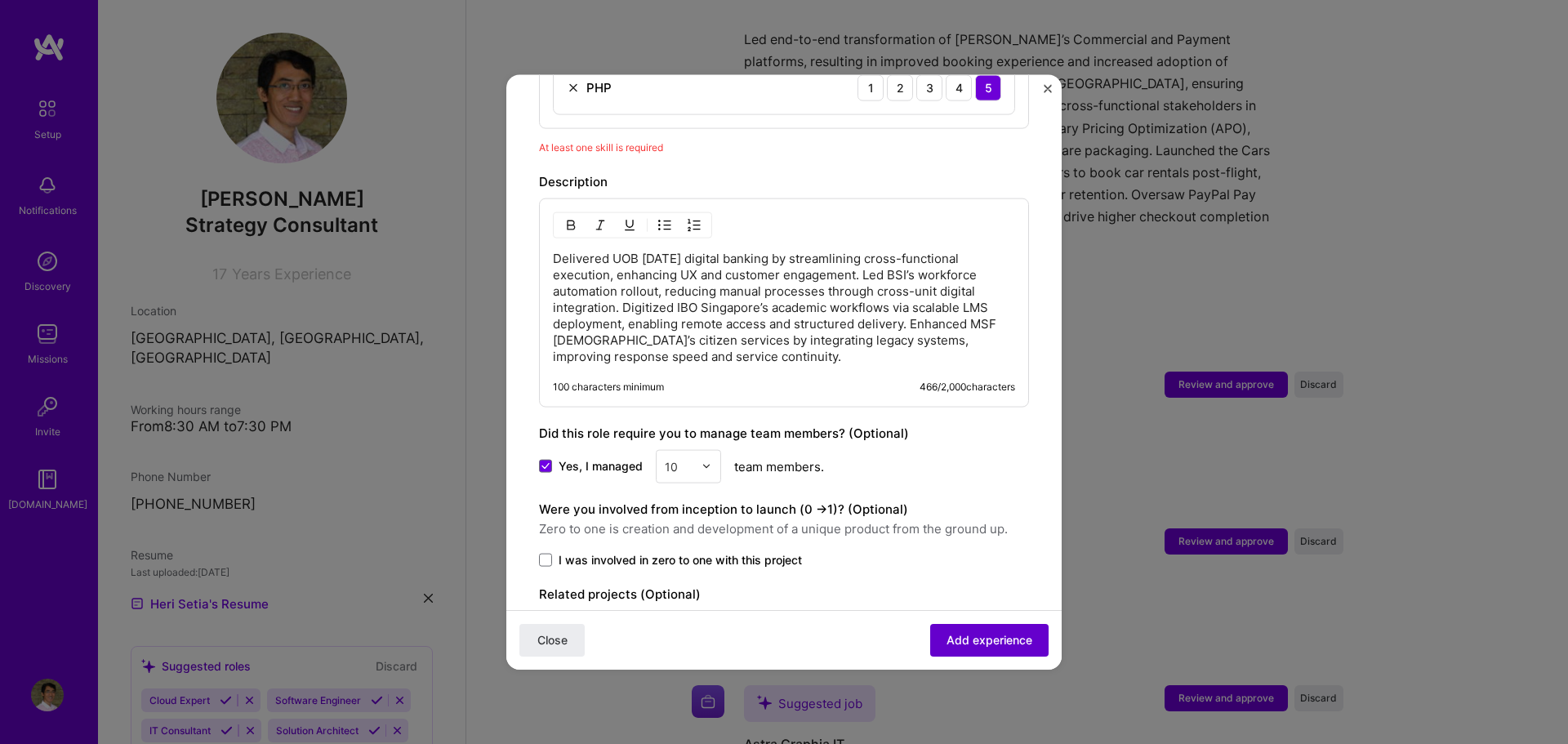
scroll to position [915, 0]
click at [979, 632] on span "Add experience" at bounding box center [990, 641] width 86 height 16
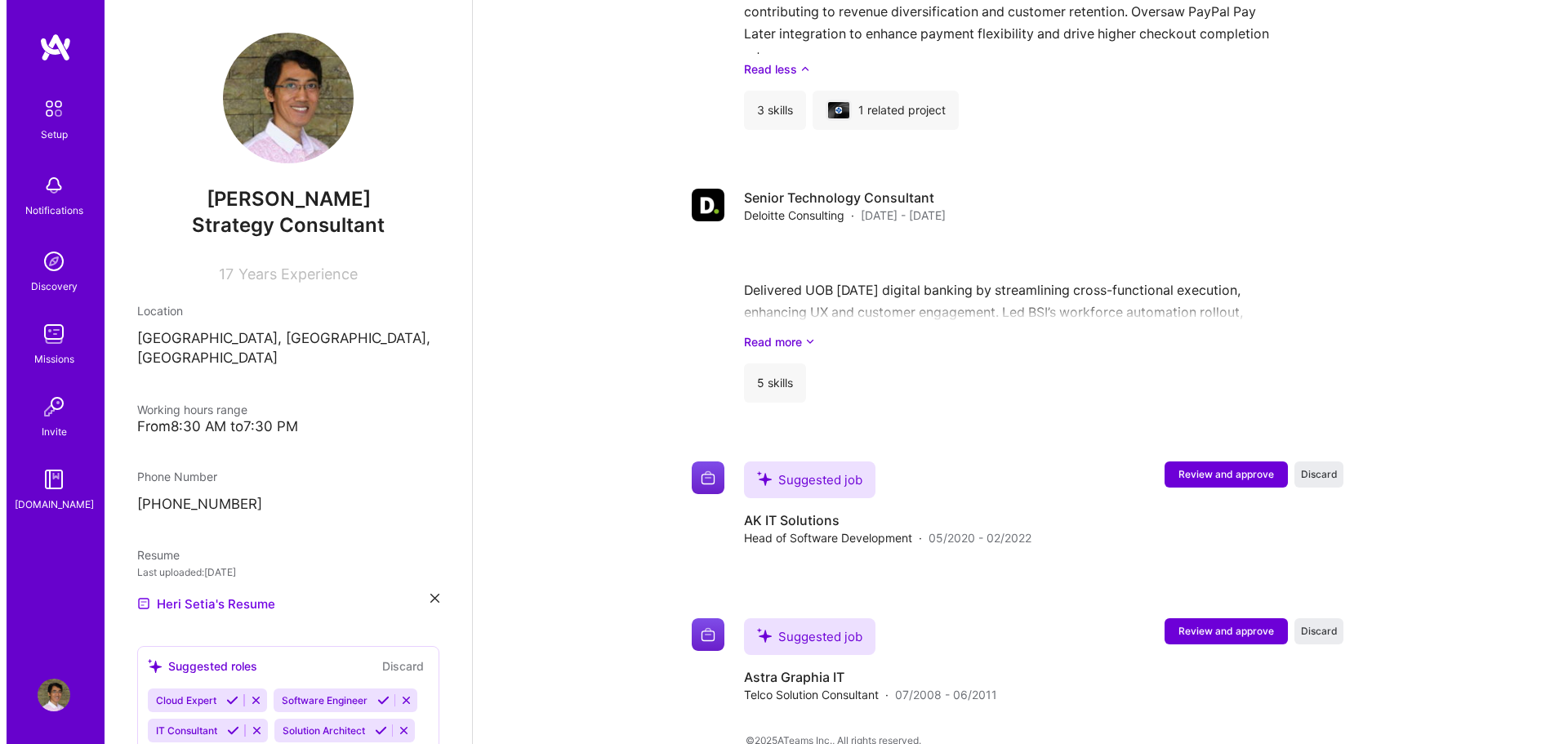
scroll to position [1655, 0]
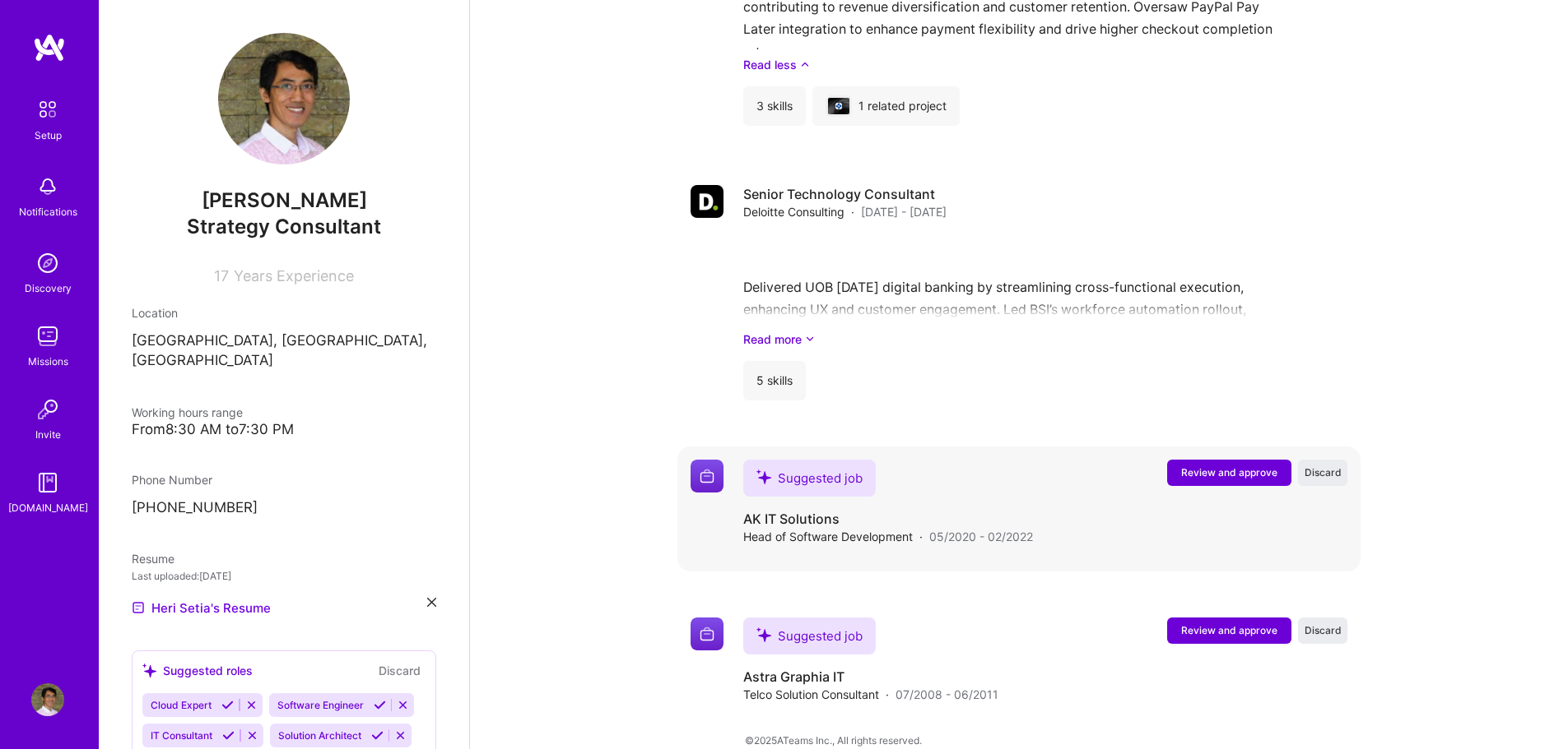
click at [1208, 460] on button "Review and approve" at bounding box center [1229, 473] width 124 height 27
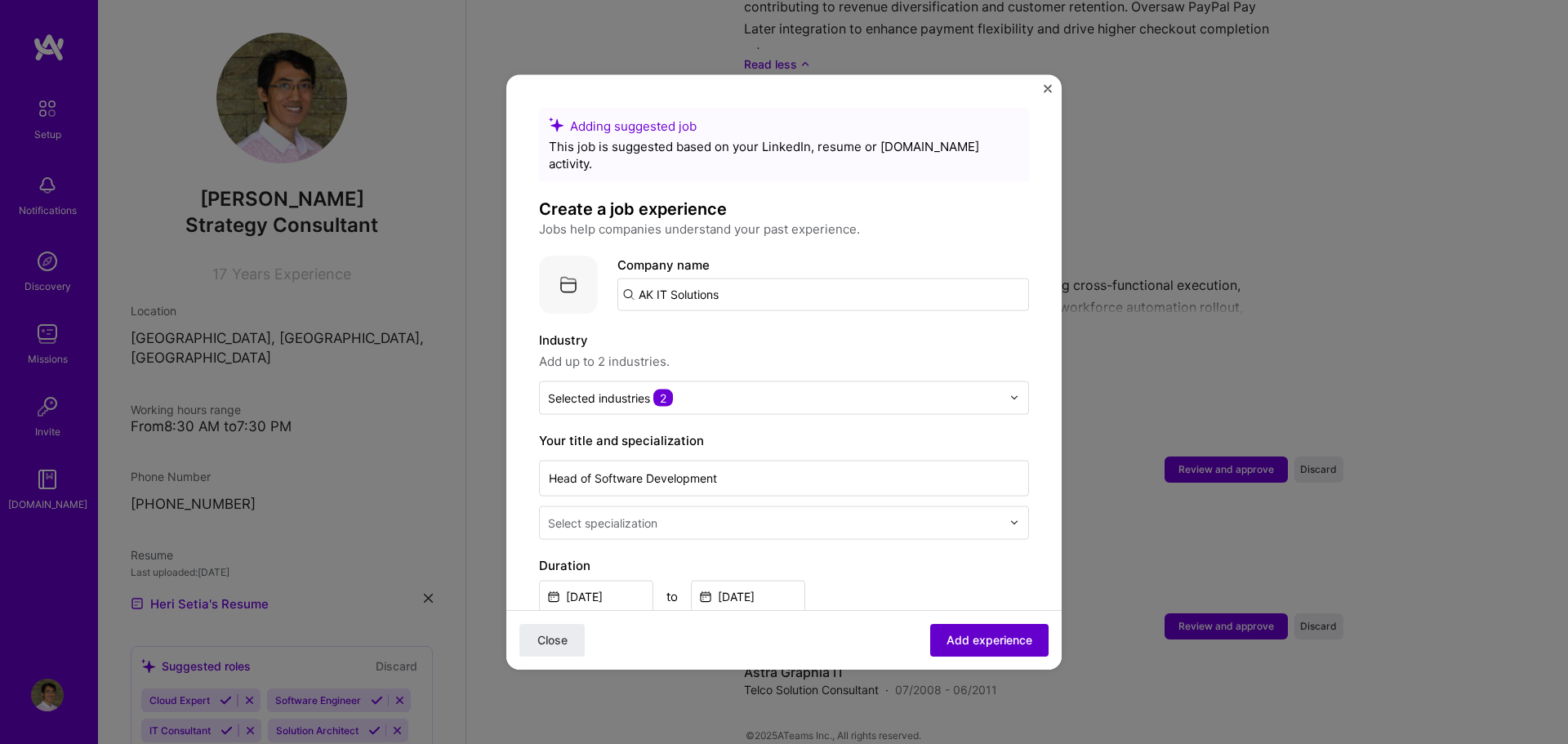
click at [988, 648] on span "Add experience" at bounding box center [990, 641] width 86 height 16
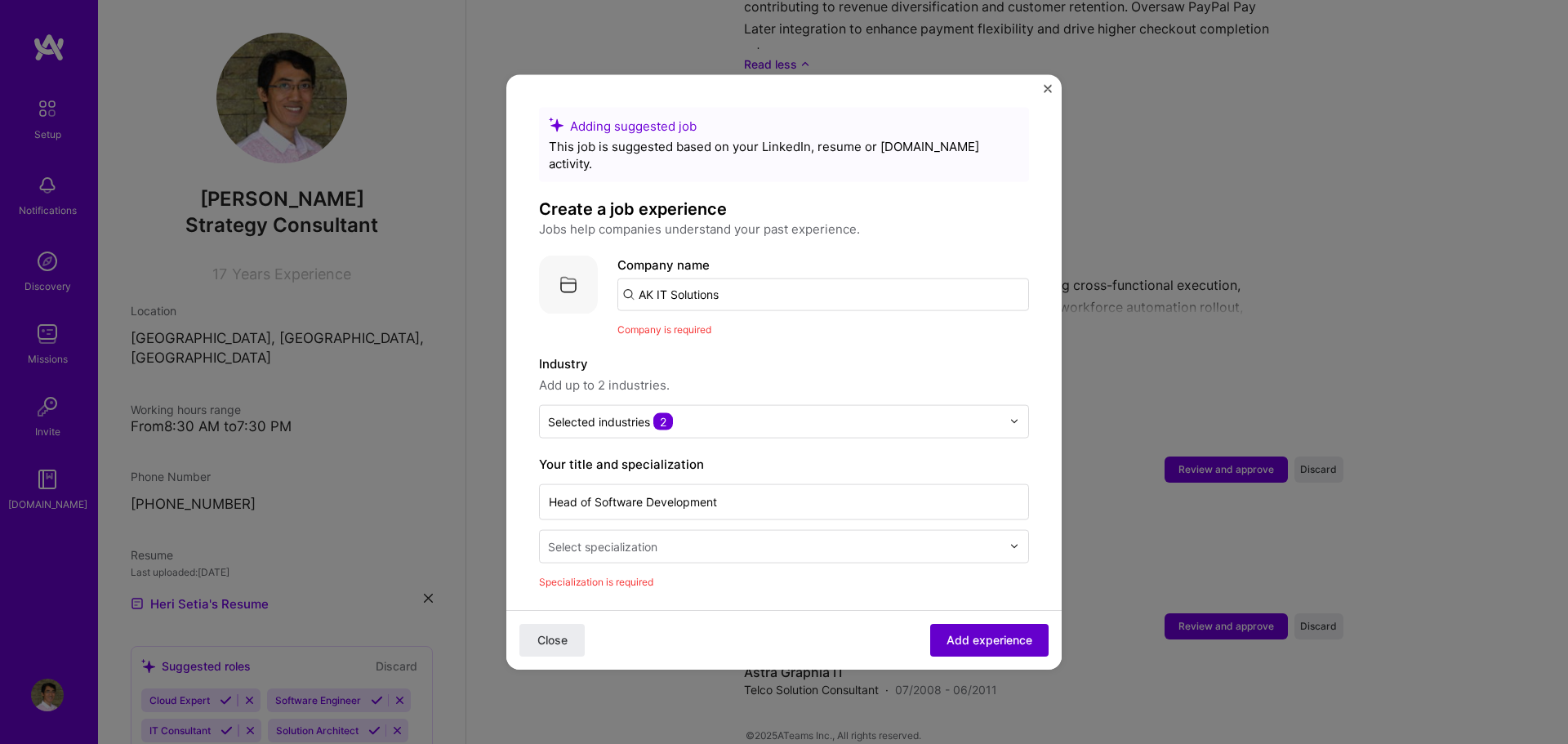
scroll to position [164, 0]
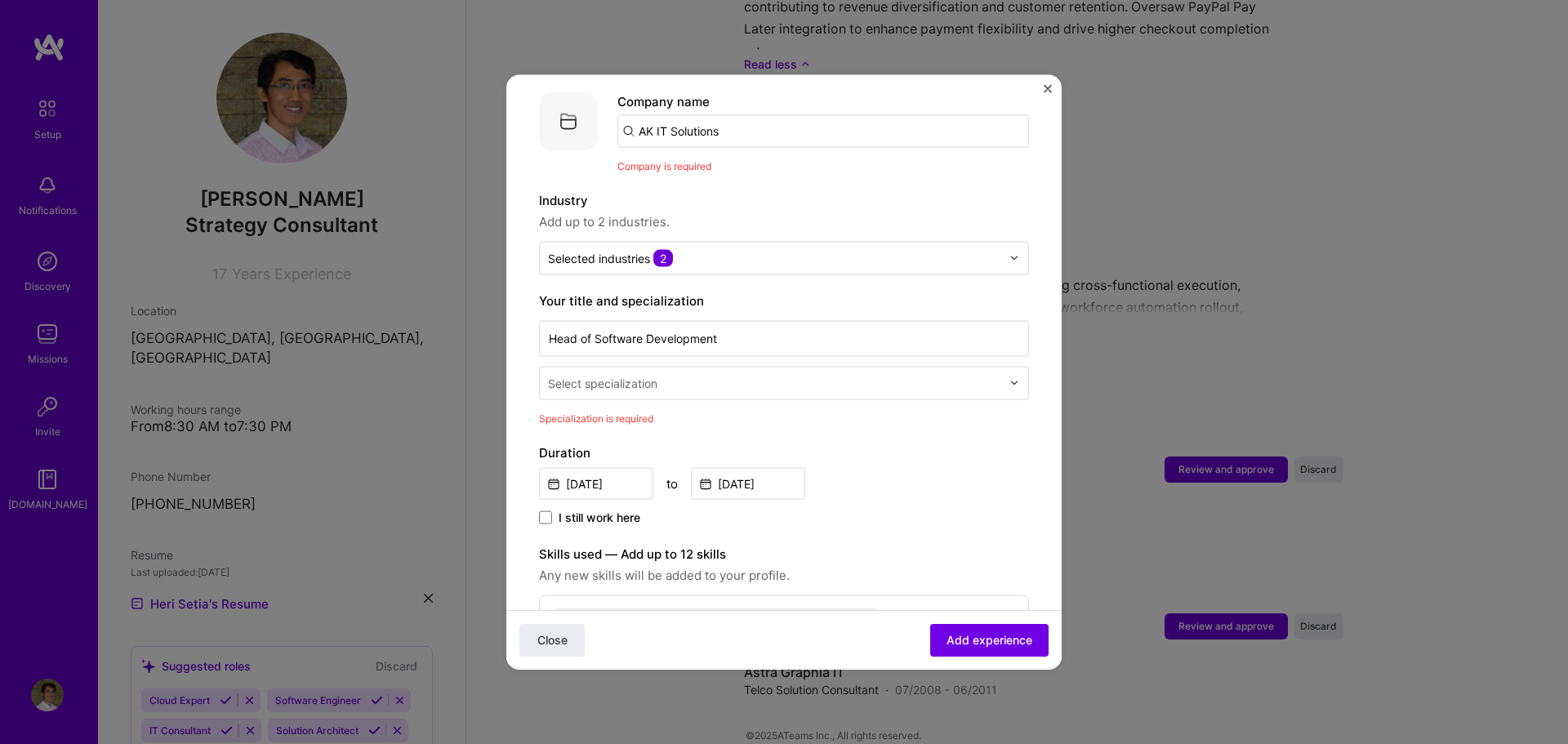
click at [746, 117] on input "AK IT Solutions" at bounding box center [823, 131] width 412 height 33
type input "AK IT Solutions"
click at [756, 162] on div "AK IT Solutions" at bounding box center [760, 176] width 103 height 28
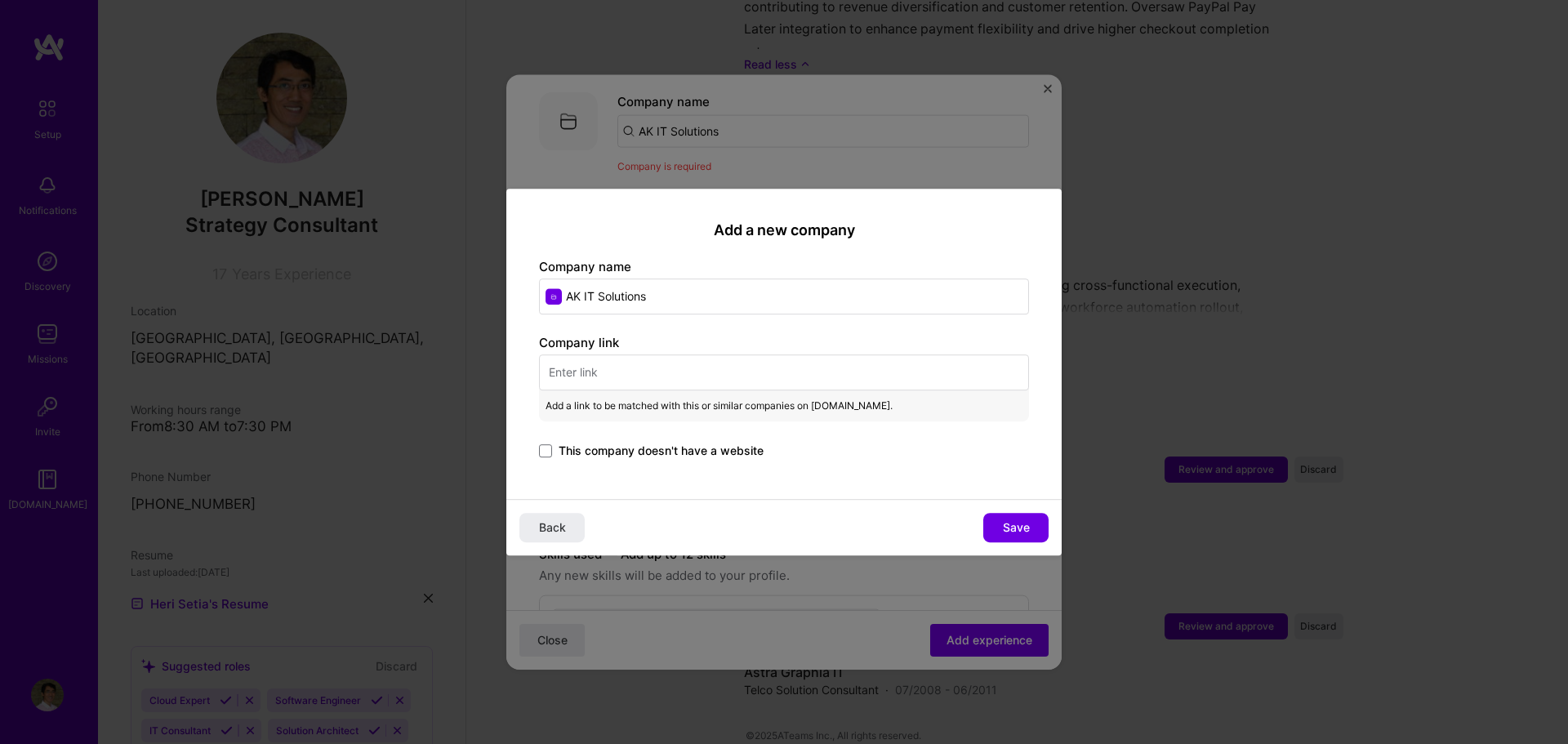
click at [691, 359] on input "text" at bounding box center [784, 372] width 490 height 36
paste input "[URL][DOMAIN_NAME]"
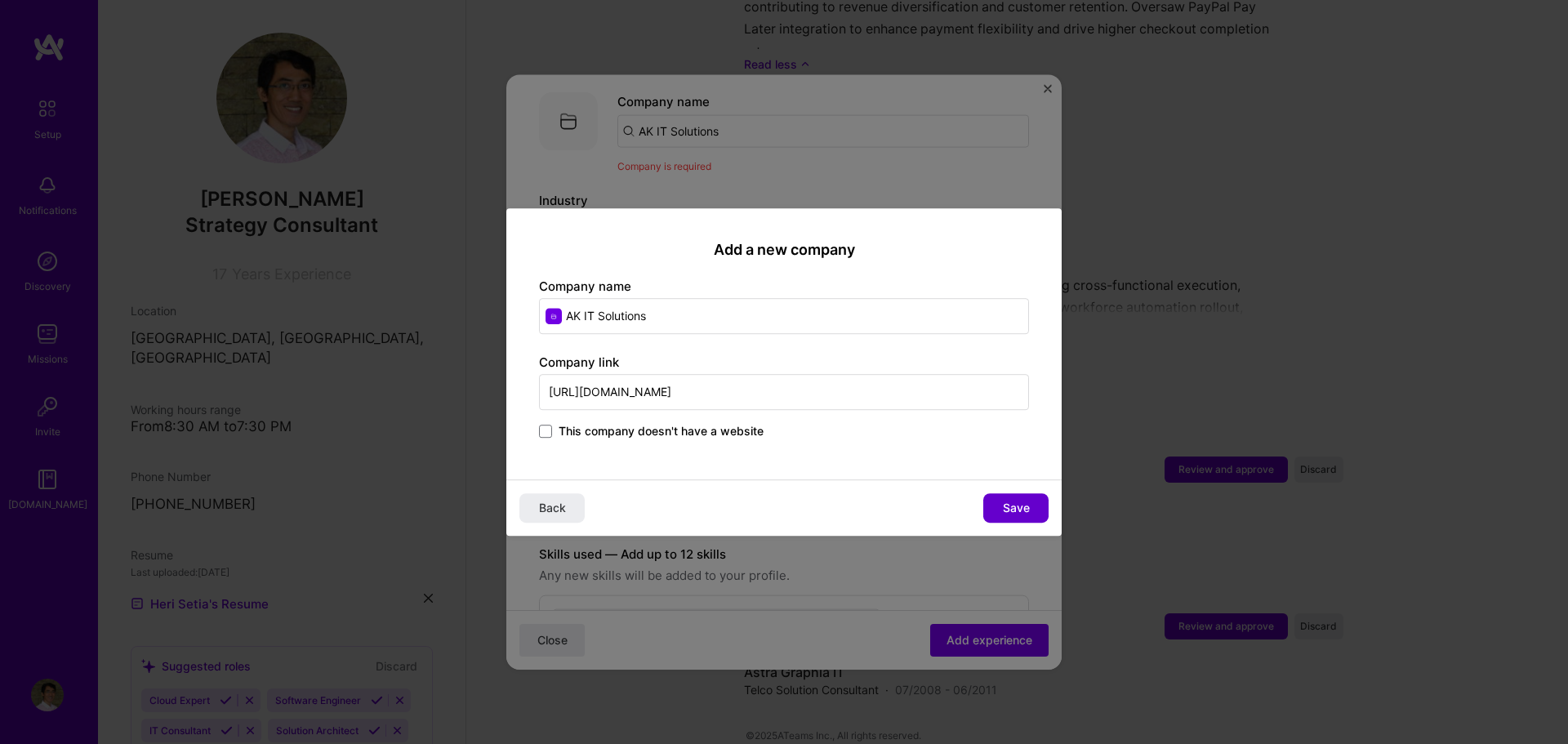
type input "[URL][DOMAIN_NAME]"
click at [1026, 516] on span "Save" at bounding box center [1015, 508] width 27 height 16
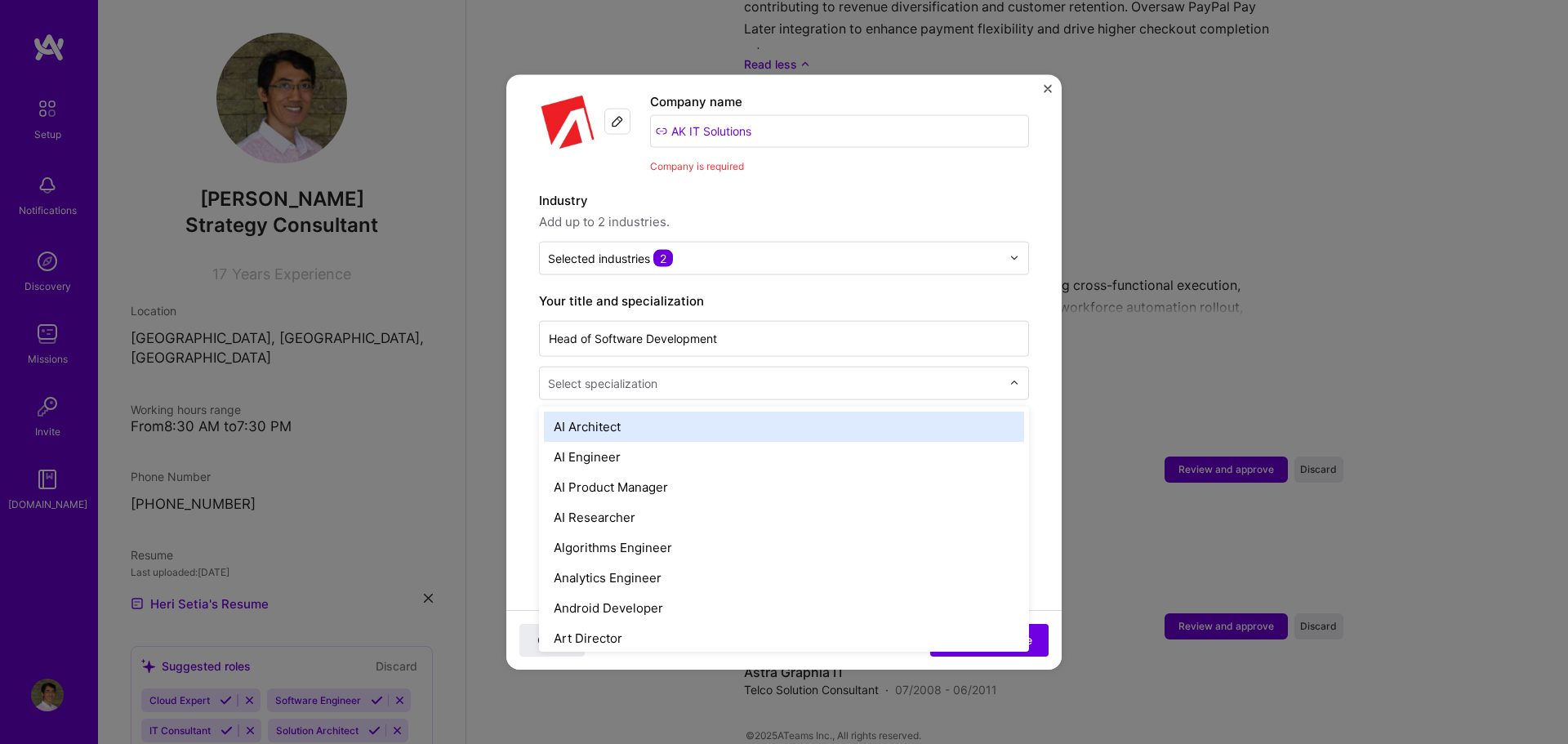
click at [988, 374] on input "text" at bounding box center [776, 383] width 456 height 17
type input "IT"
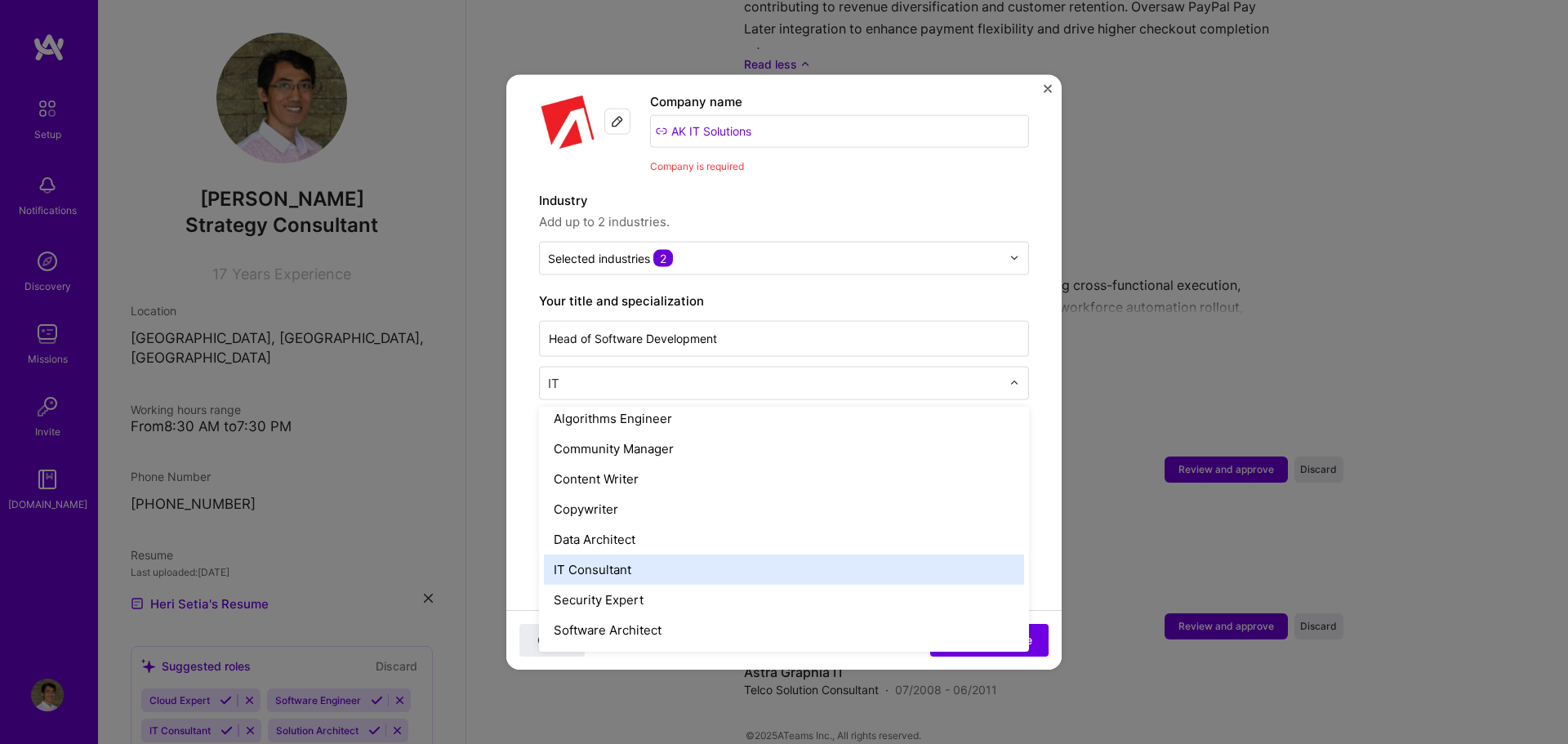
click at [904, 554] on div "IT Consultant" at bounding box center [784, 568] width 480 height 30
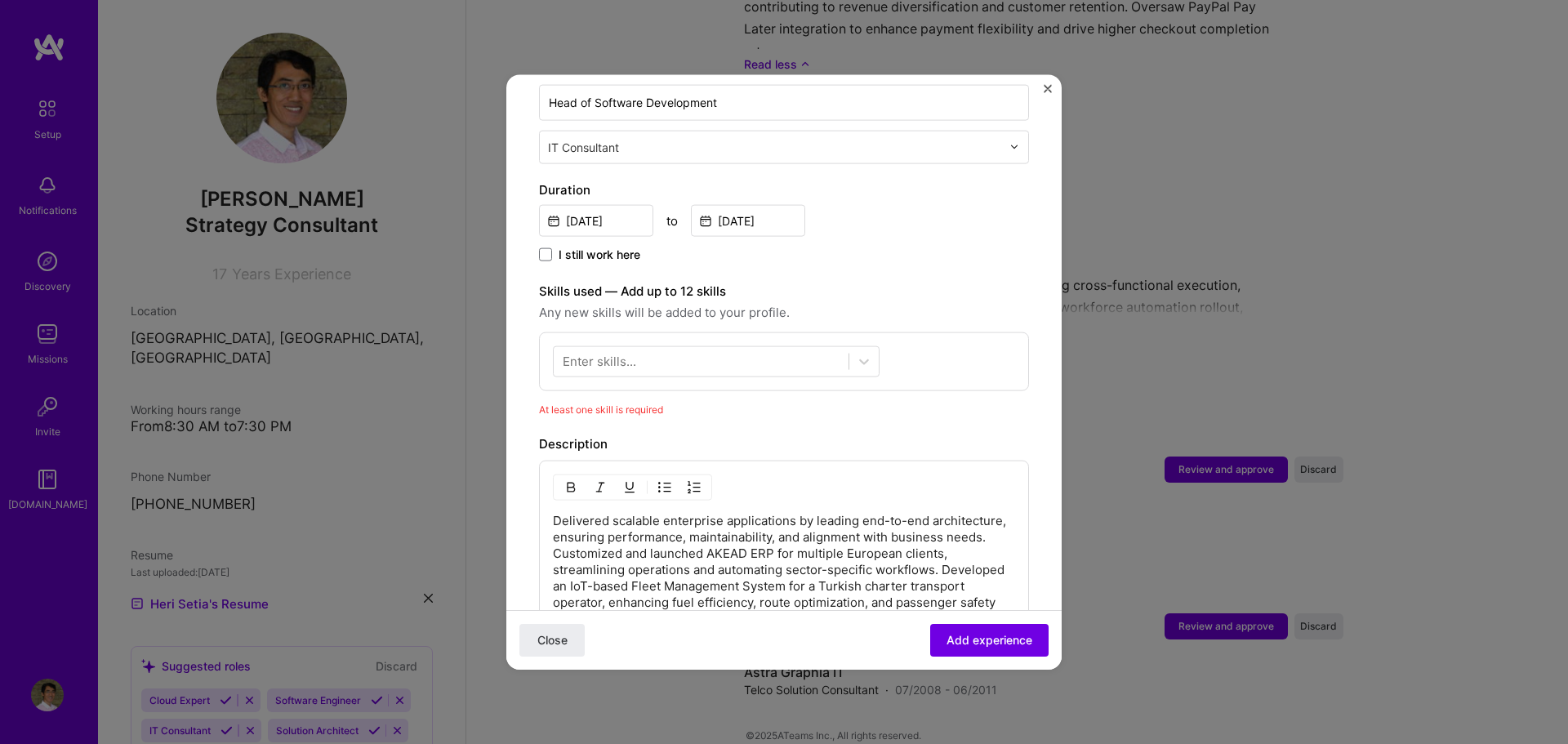
scroll to position [401, 0]
click at [810, 347] on div at bounding box center [701, 360] width 295 height 27
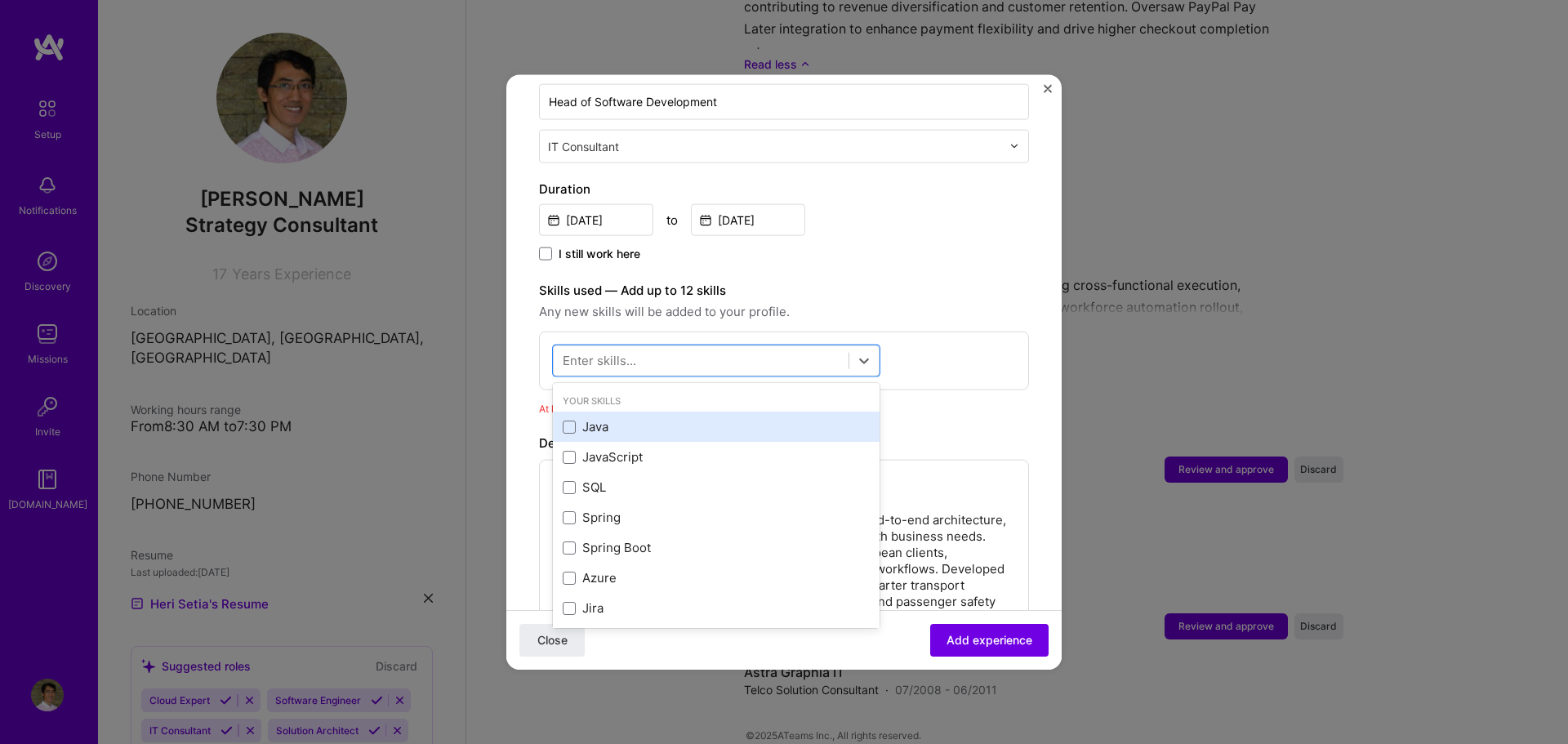
click at [614, 418] on div "Java" at bounding box center [716, 426] width 307 height 17
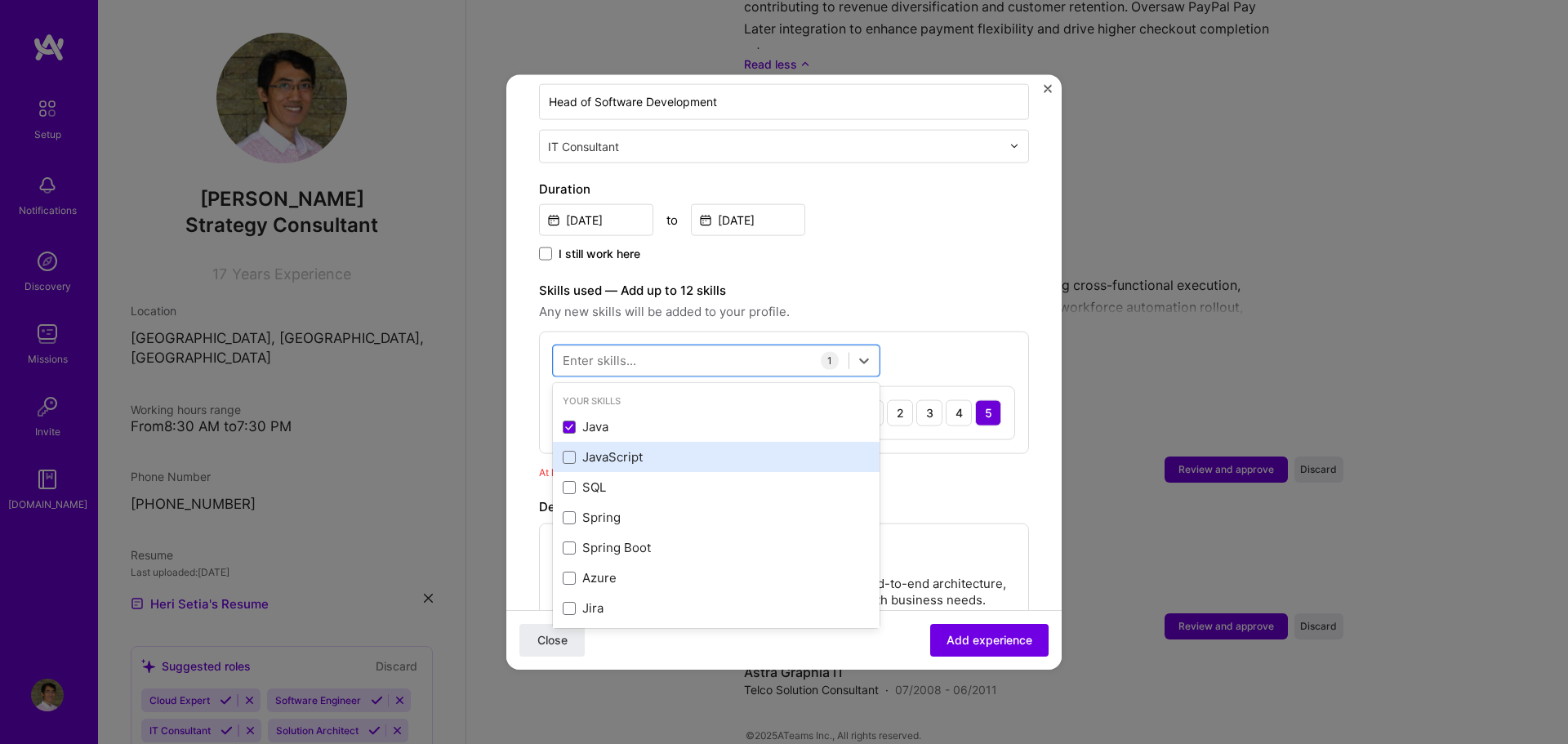
click at [614, 448] on div "JavaScript" at bounding box center [716, 457] width 307 height 17
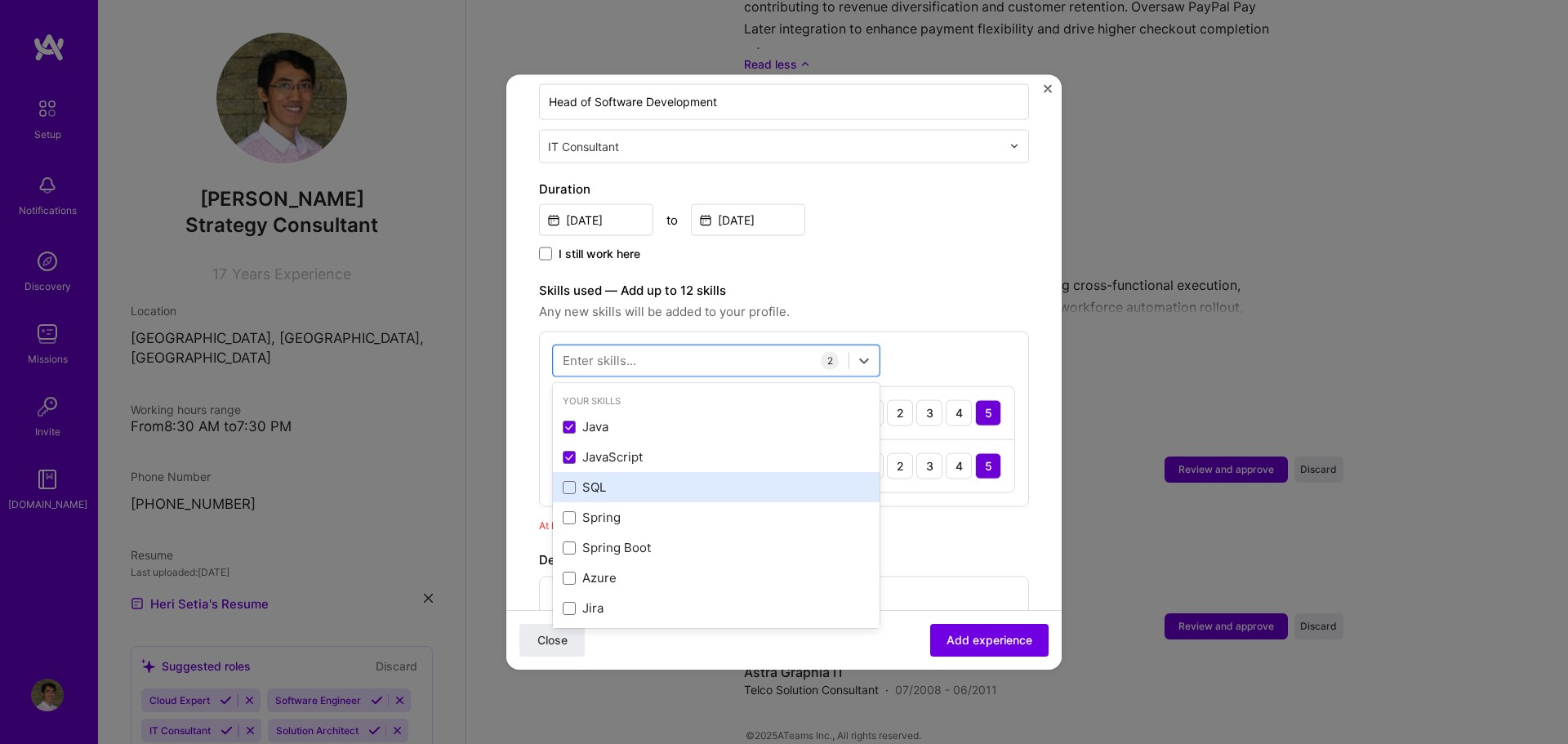
click at [602, 479] on div "SQL" at bounding box center [716, 487] width 307 height 17
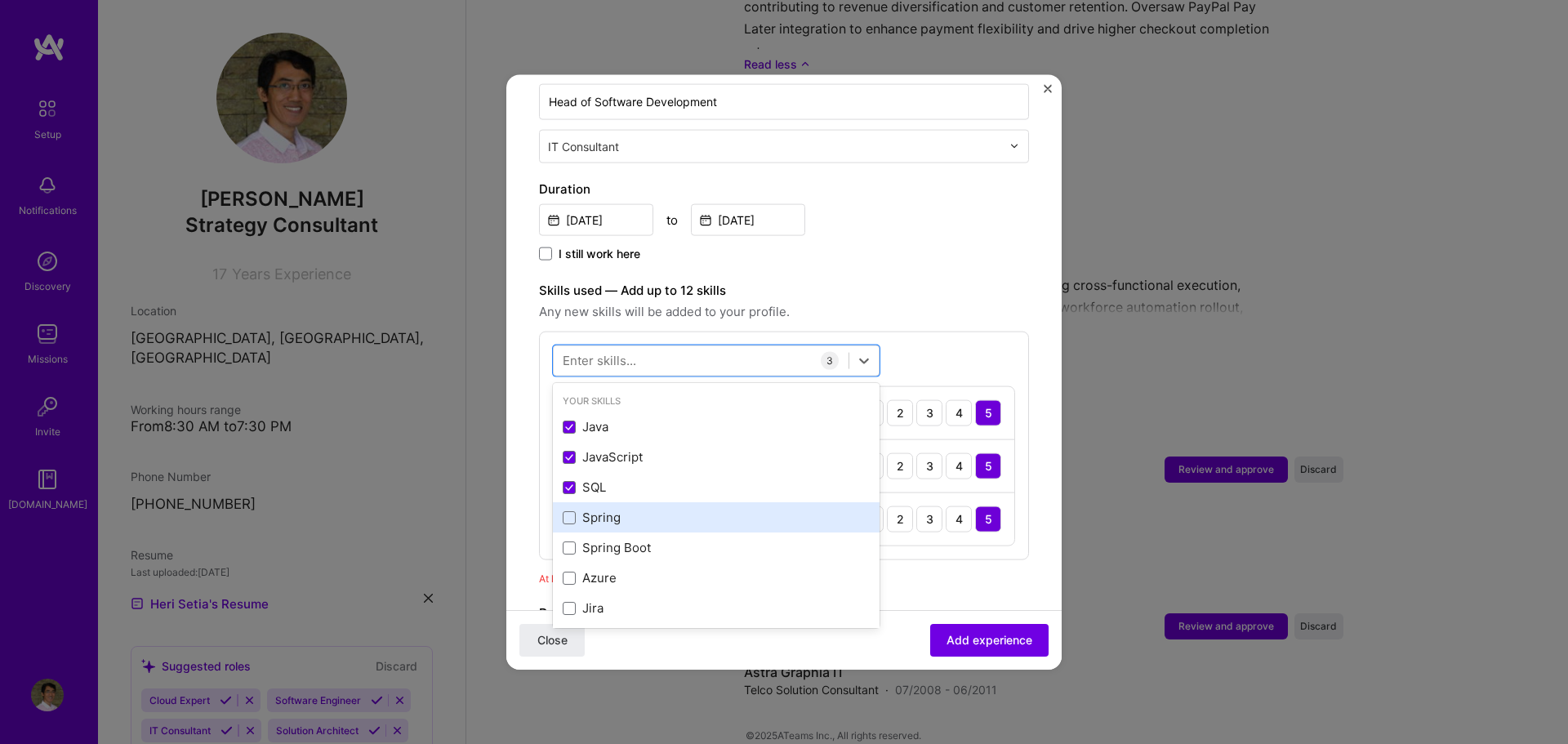
click at [609, 509] on div "Spring" at bounding box center [716, 517] width 307 height 17
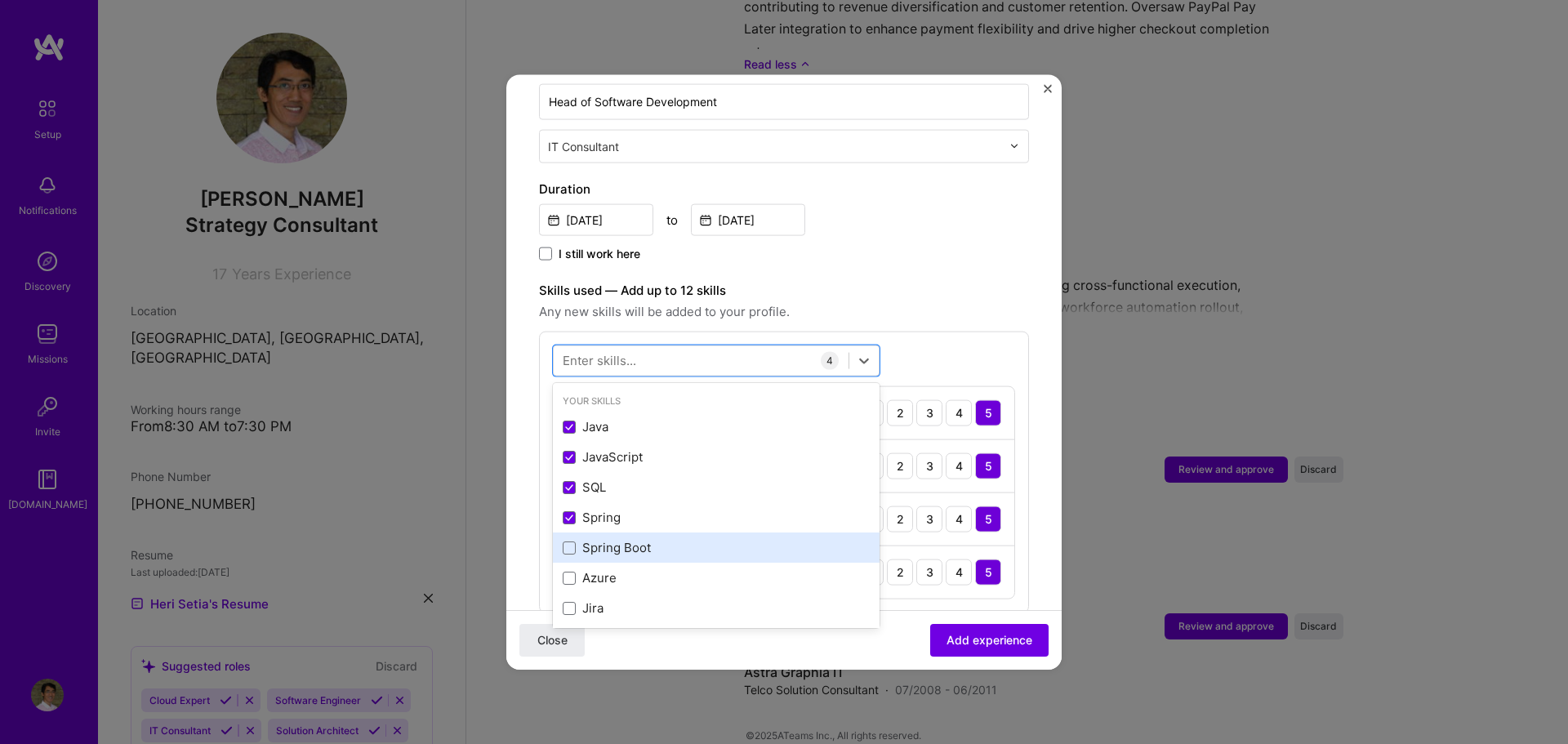
click at [615, 539] on div "Spring Boot" at bounding box center [716, 547] width 307 height 17
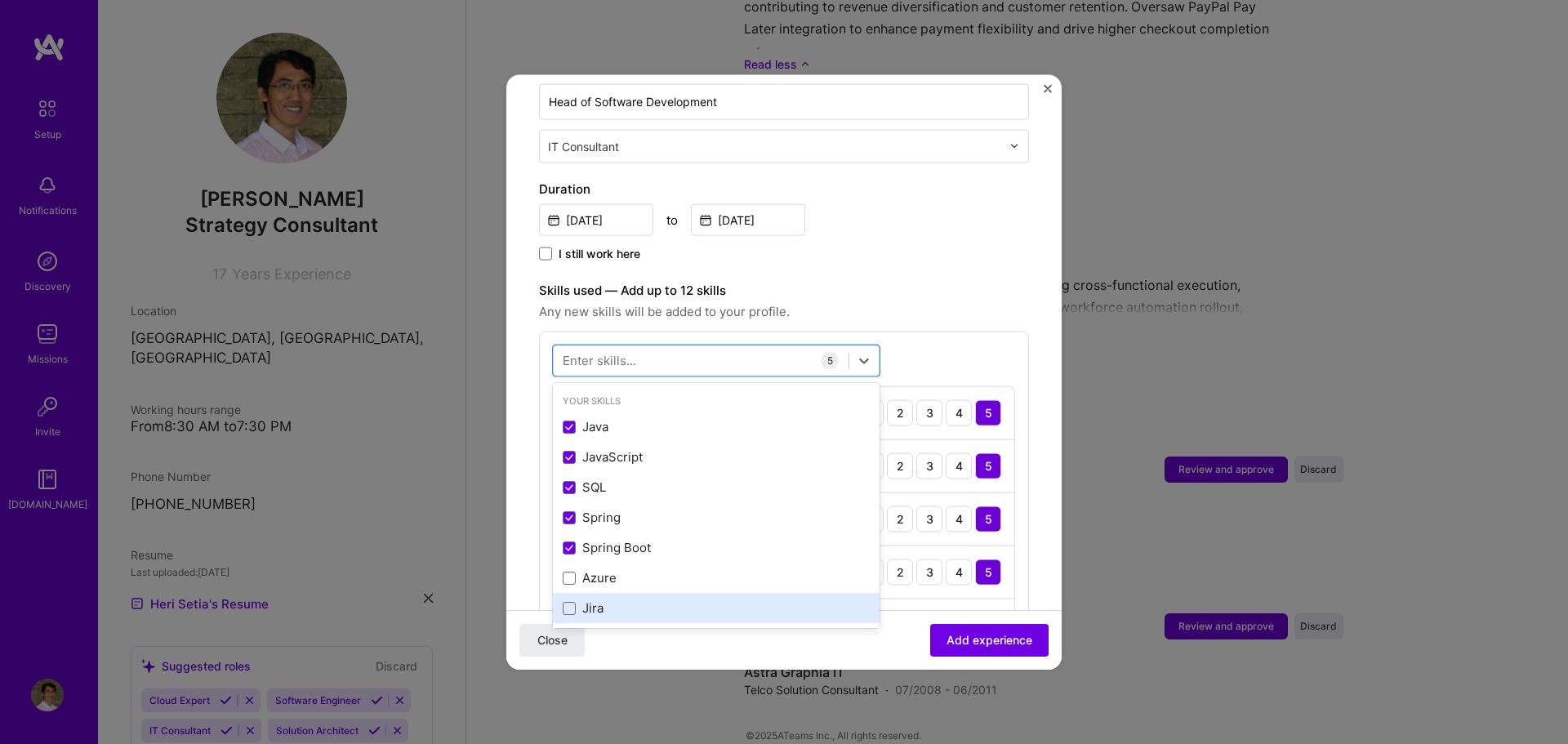
drag, startPoint x: 604, startPoint y: 569, endPoint x: 596, endPoint y: 588, distance: 20.6
click at [603, 570] on div "Azure" at bounding box center [715, 577] width 327 height 30
click at [593, 599] on div "Jira" at bounding box center [716, 608] width 307 height 17
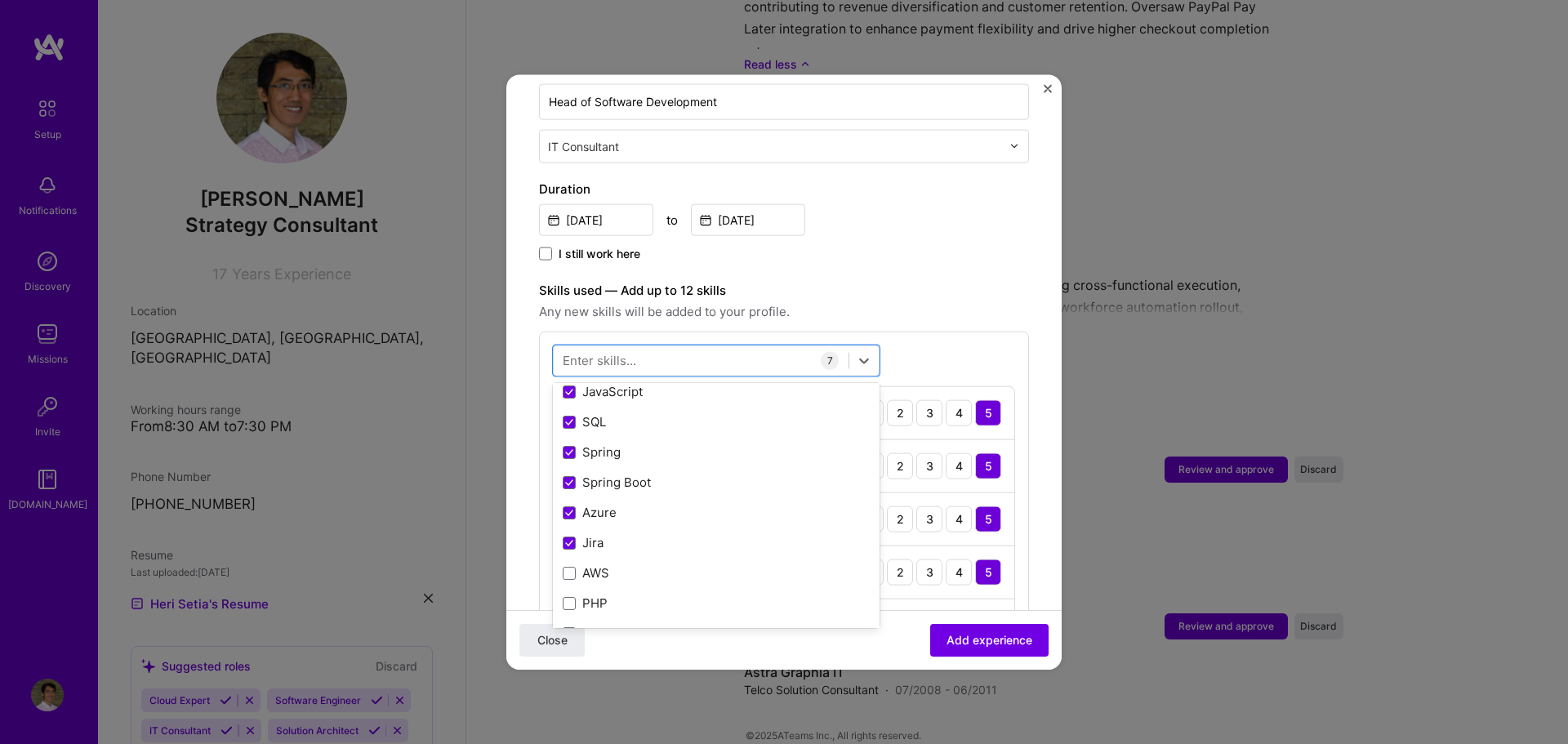
scroll to position [131, 0]
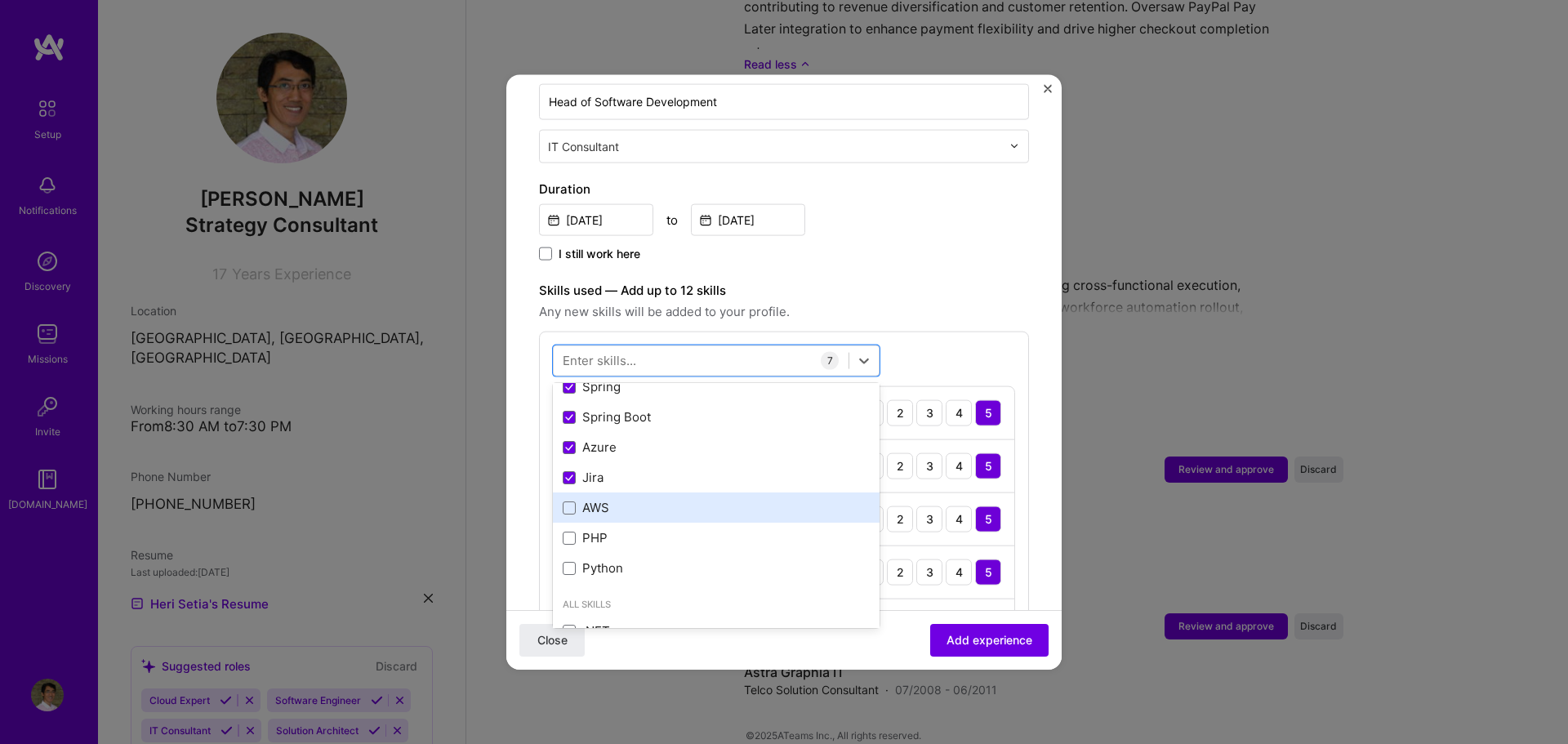
click at [656, 500] on div "AWS" at bounding box center [716, 508] width 307 height 17
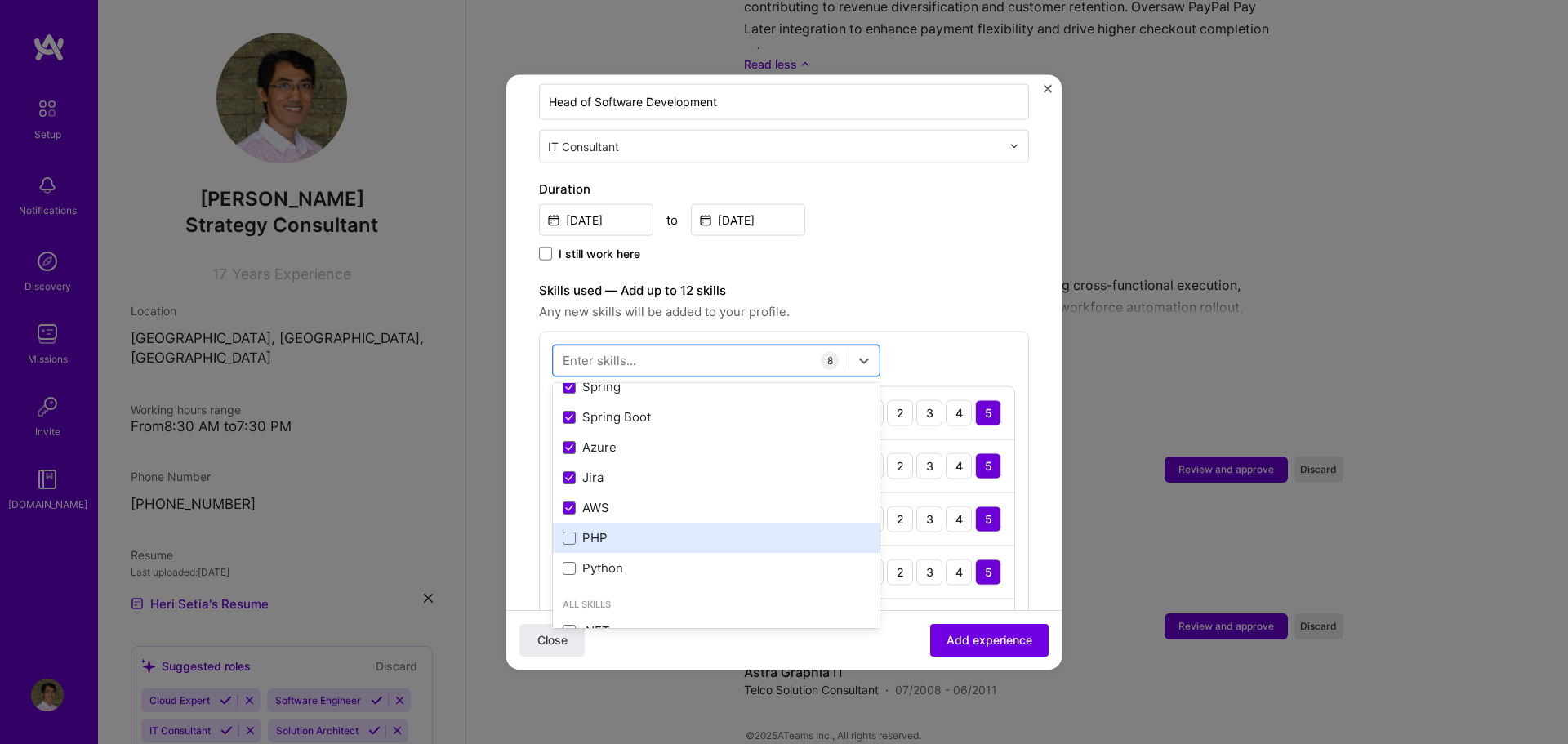
click at [642, 530] on div "PHP" at bounding box center [716, 538] width 307 height 17
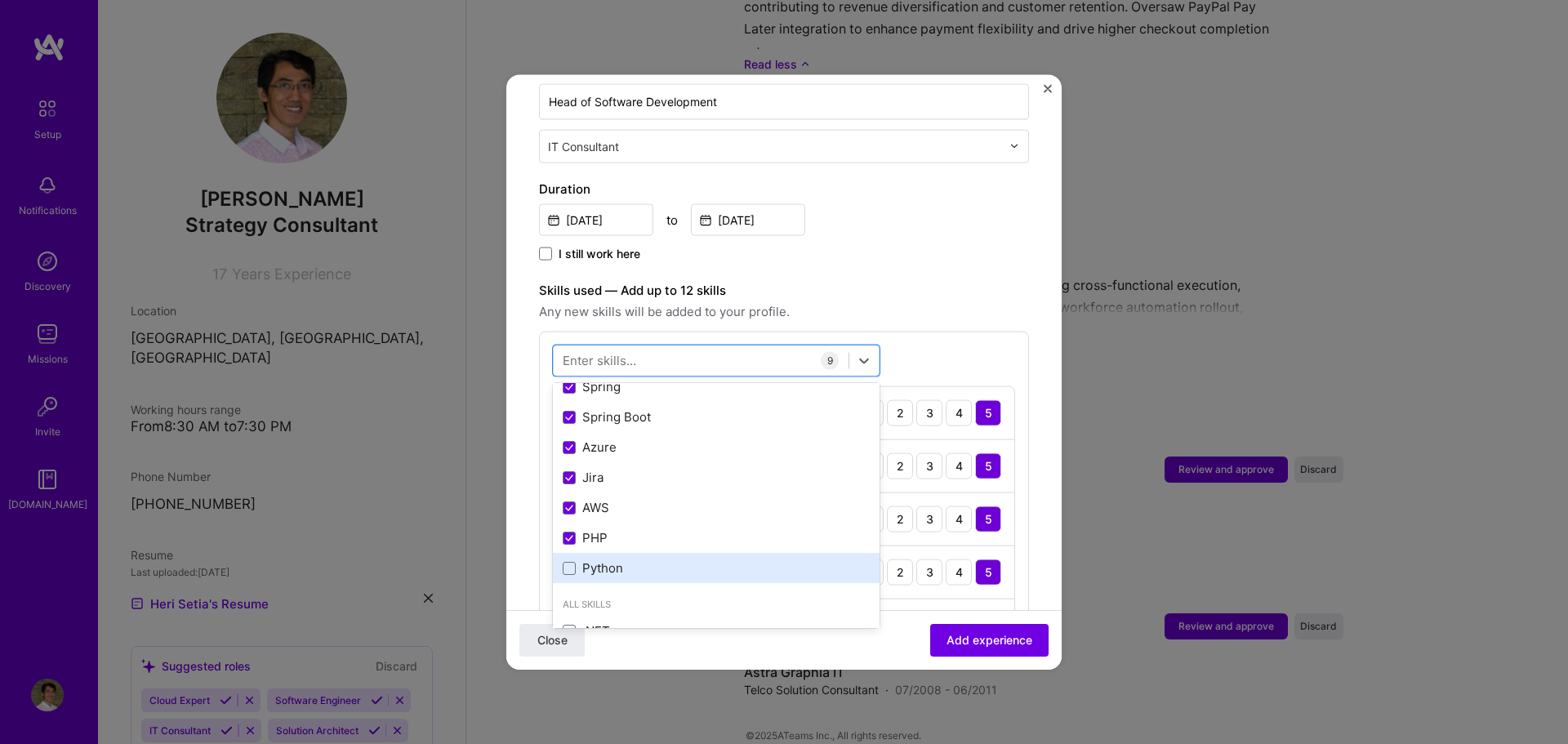
click at [640, 553] on div "Python" at bounding box center [715, 567] width 327 height 30
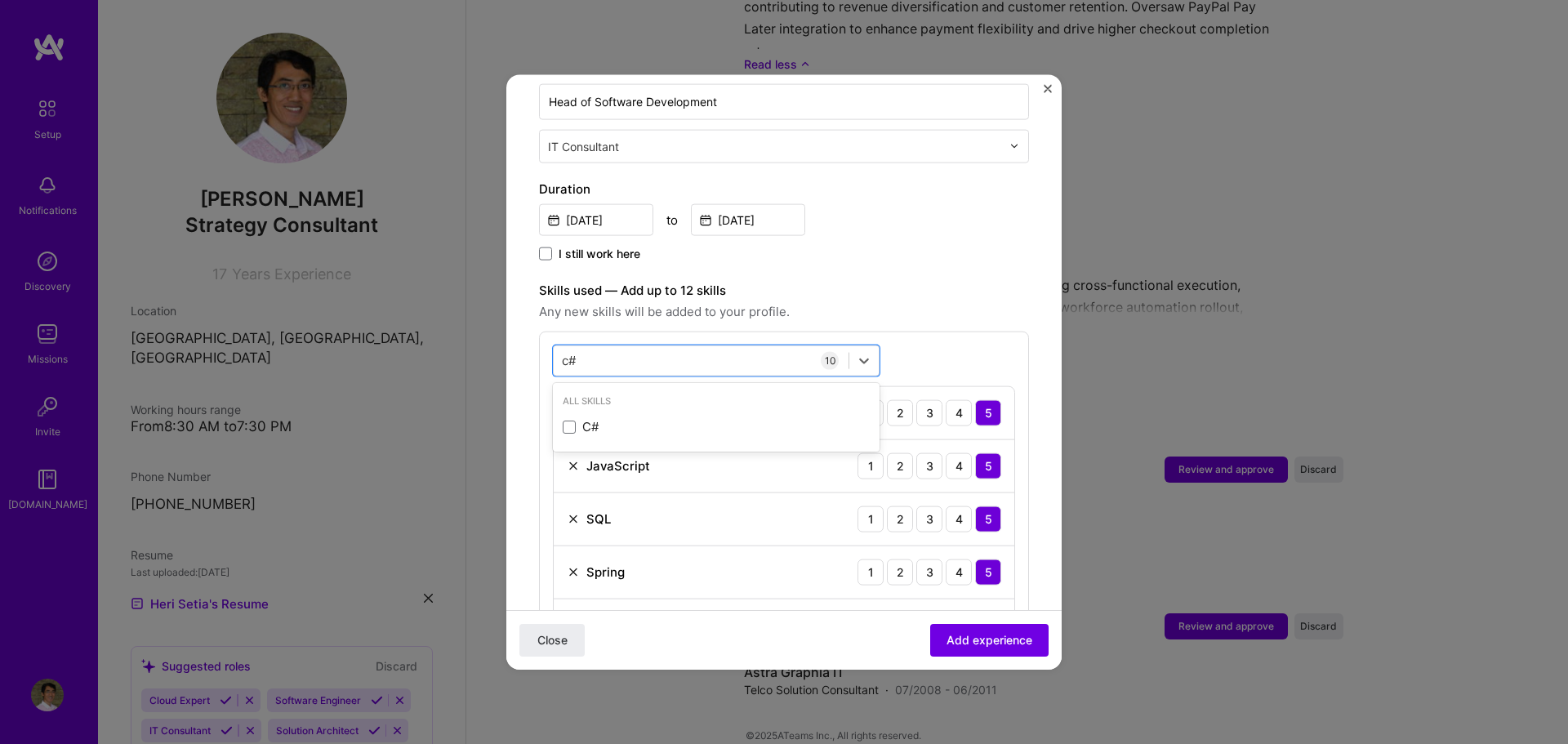
scroll to position [0, 0]
click at [635, 418] on div "C#" at bounding box center [716, 426] width 307 height 17
click at [638, 348] on div "c# c#" at bounding box center [701, 360] width 295 height 27
type input "c"
click at [586, 418] on div "Node.js" at bounding box center [716, 426] width 307 height 17
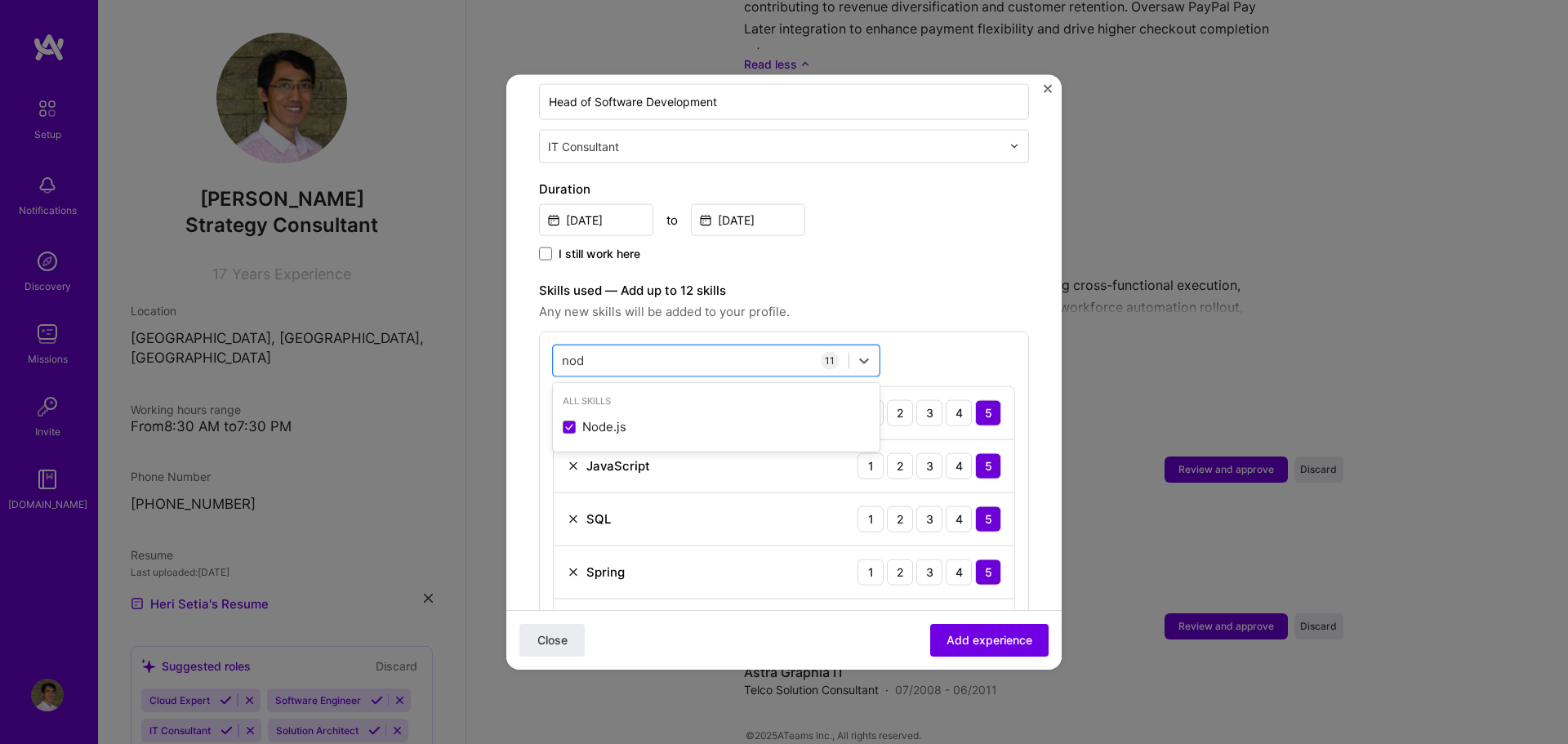
type input "nod"
click at [937, 344] on div "nod nod 11 Java 1 2 3 4 5 JavaScript 1 2 3 4 5 SQL 1 2 3 4 5 Spring 1 2 3 4 5 S…" at bounding box center [784, 658] width 490 height 653
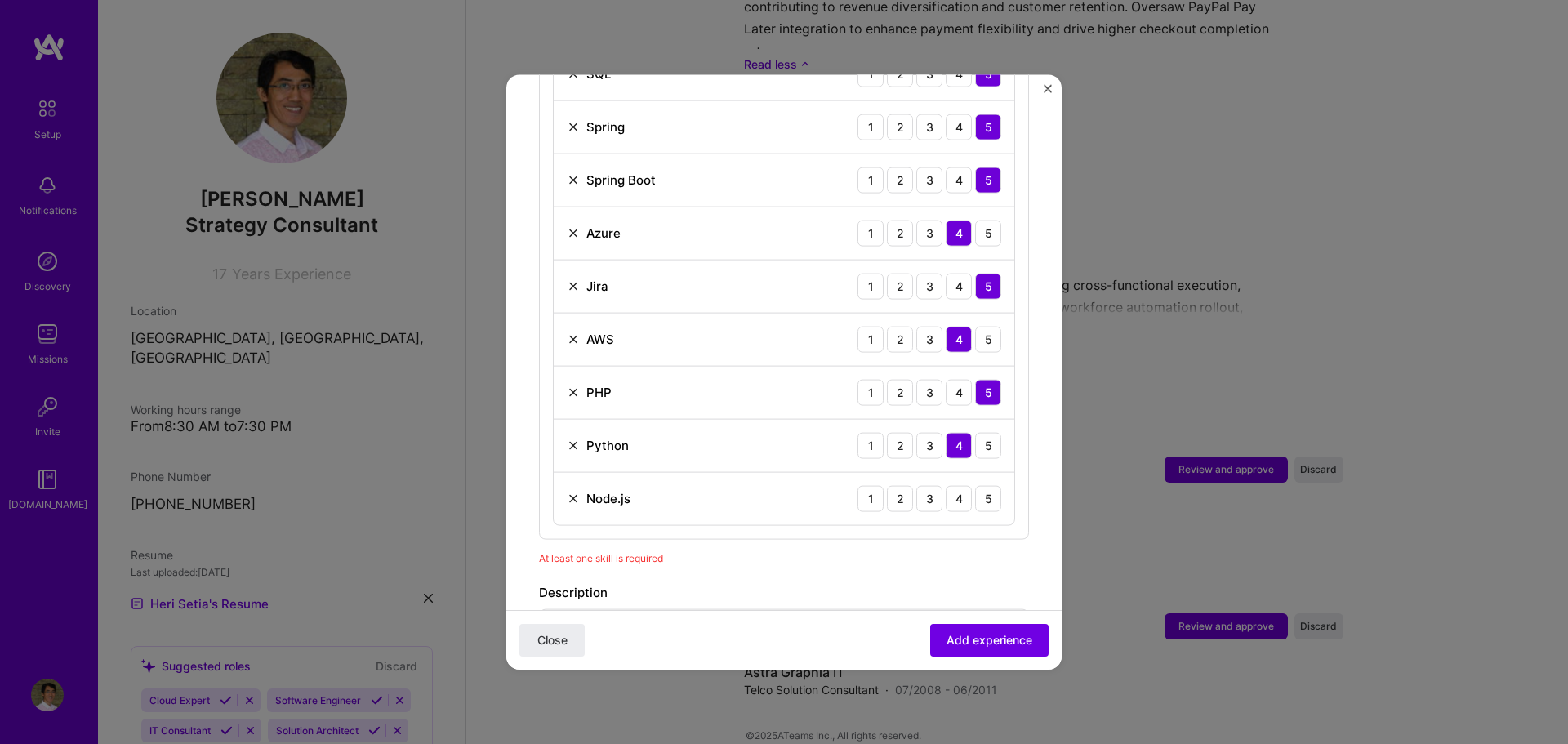
scroll to position [846, 0]
click at [951, 484] on div "4" at bounding box center [959, 497] width 27 height 27
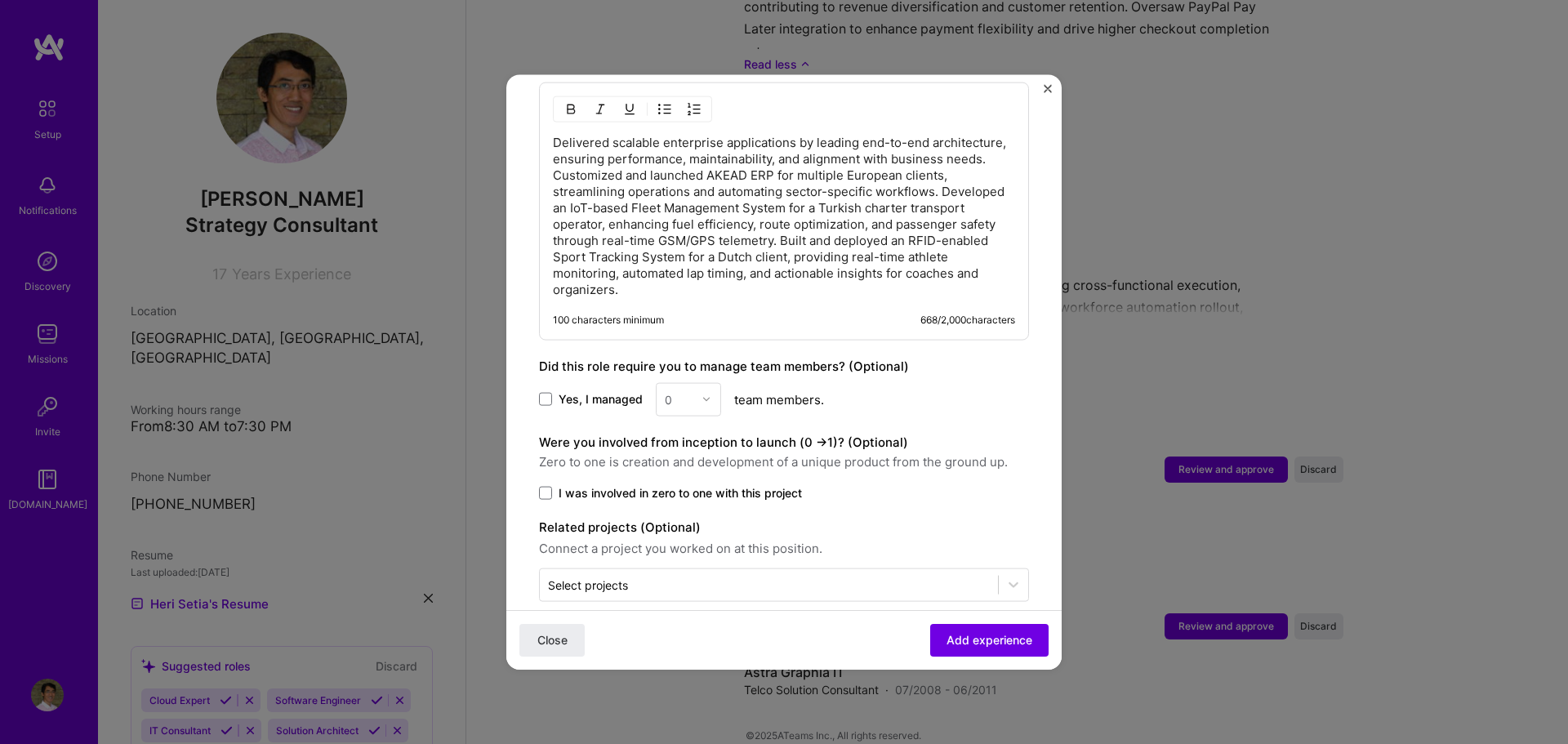
scroll to position [1379, 0]
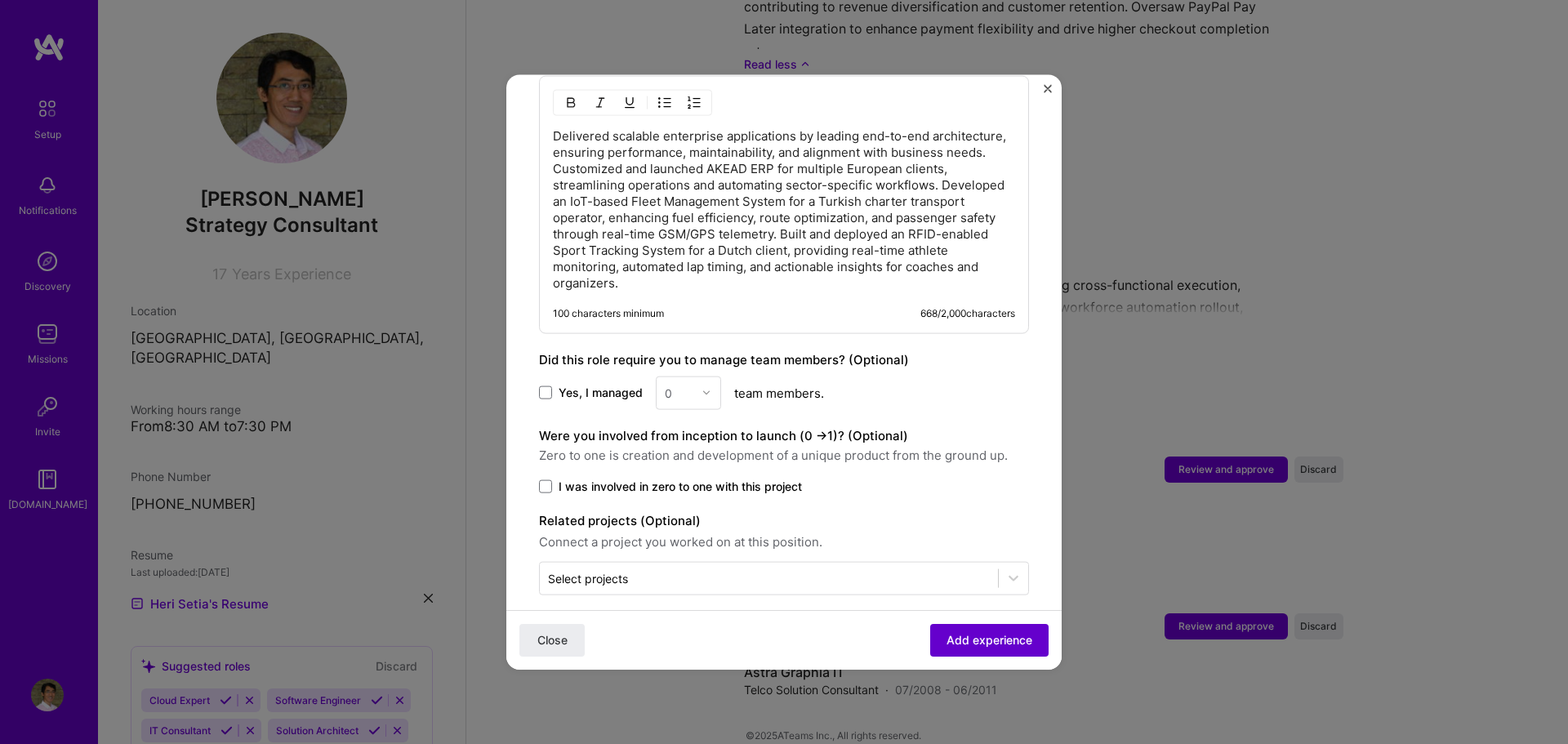
click at [994, 632] on span "Add experience" at bounding box center [990, 641] width 86 height 16
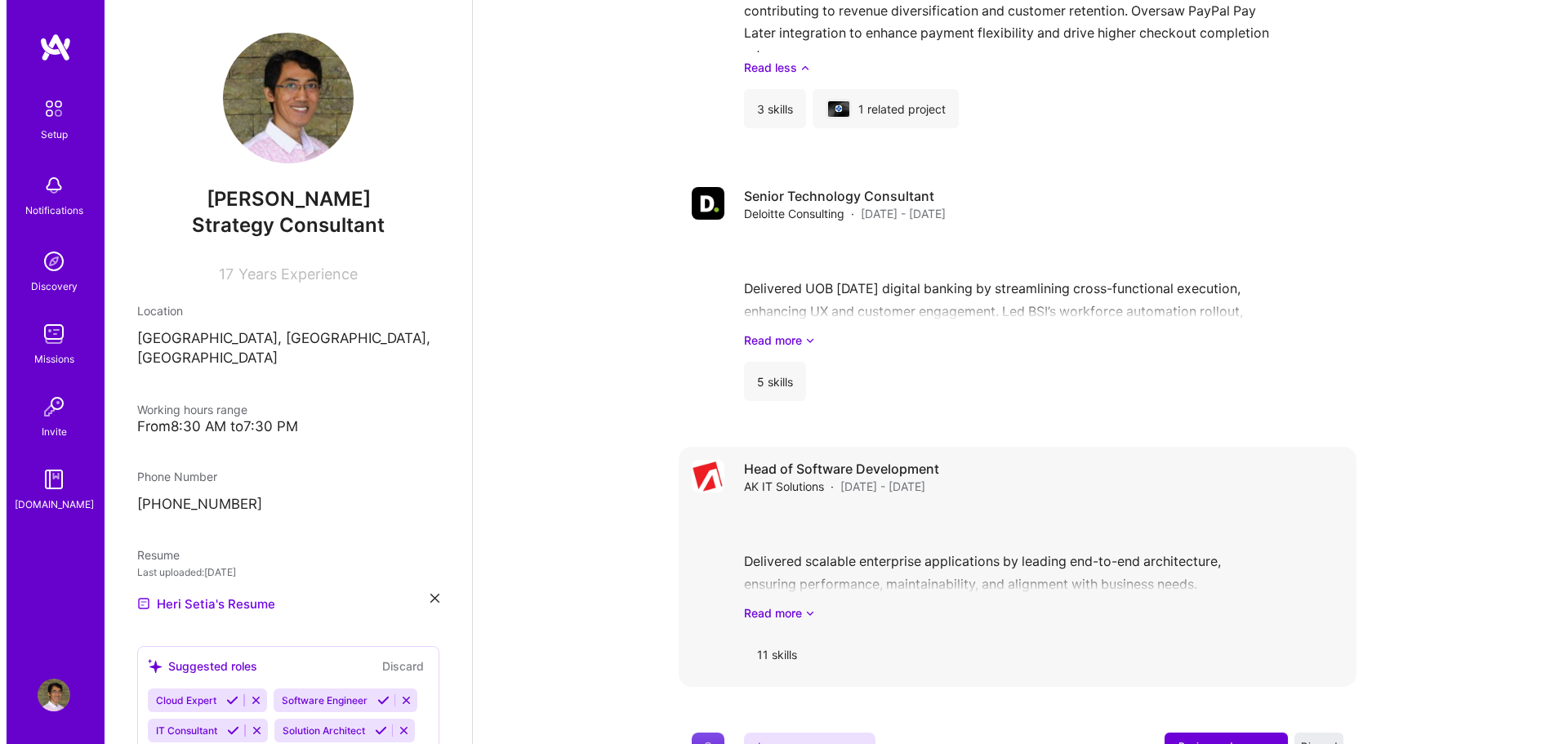
scroll to position [1746, 0]
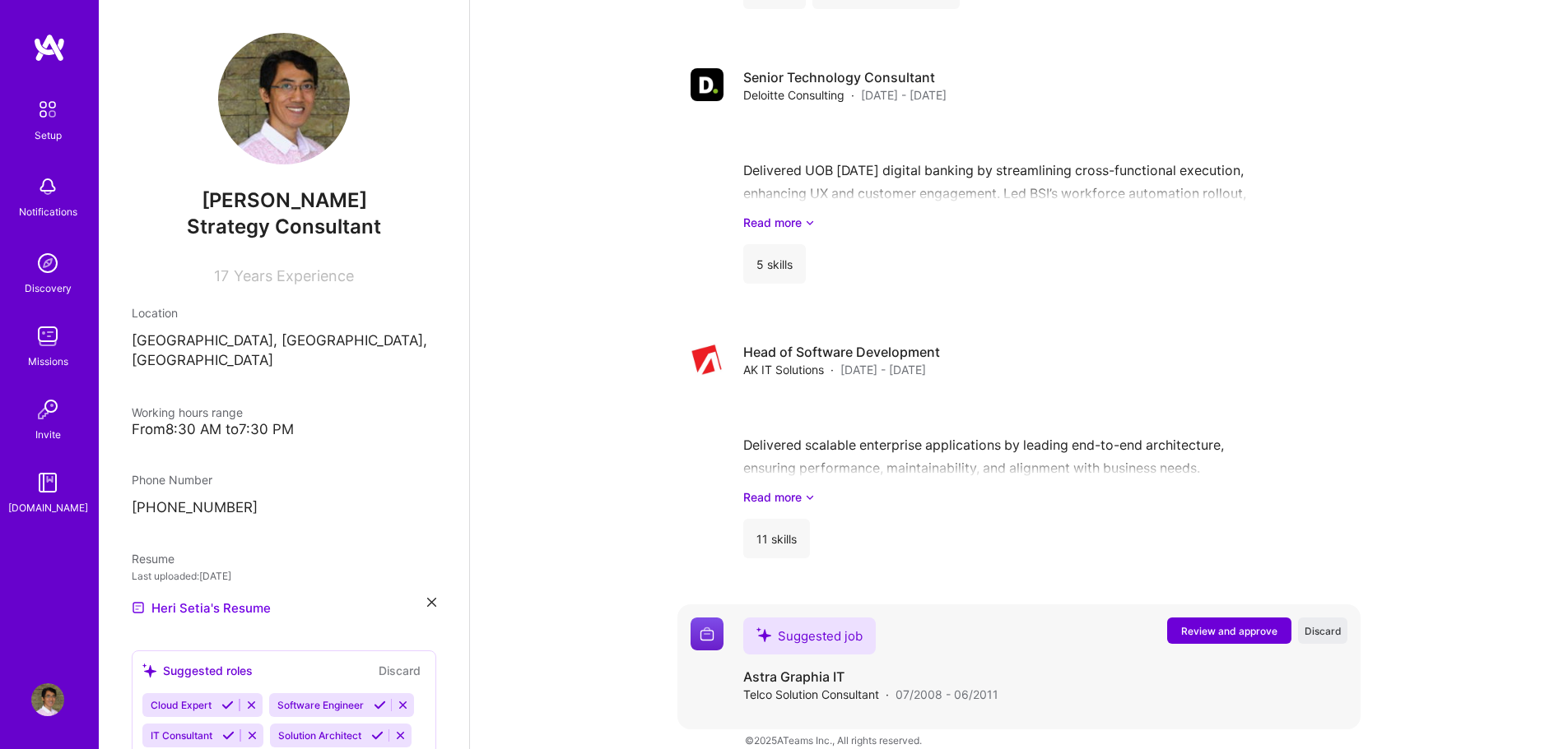
click at [1175, 618] on button "Review and approve" at bounding box center [1229, 631] width 124 height 27
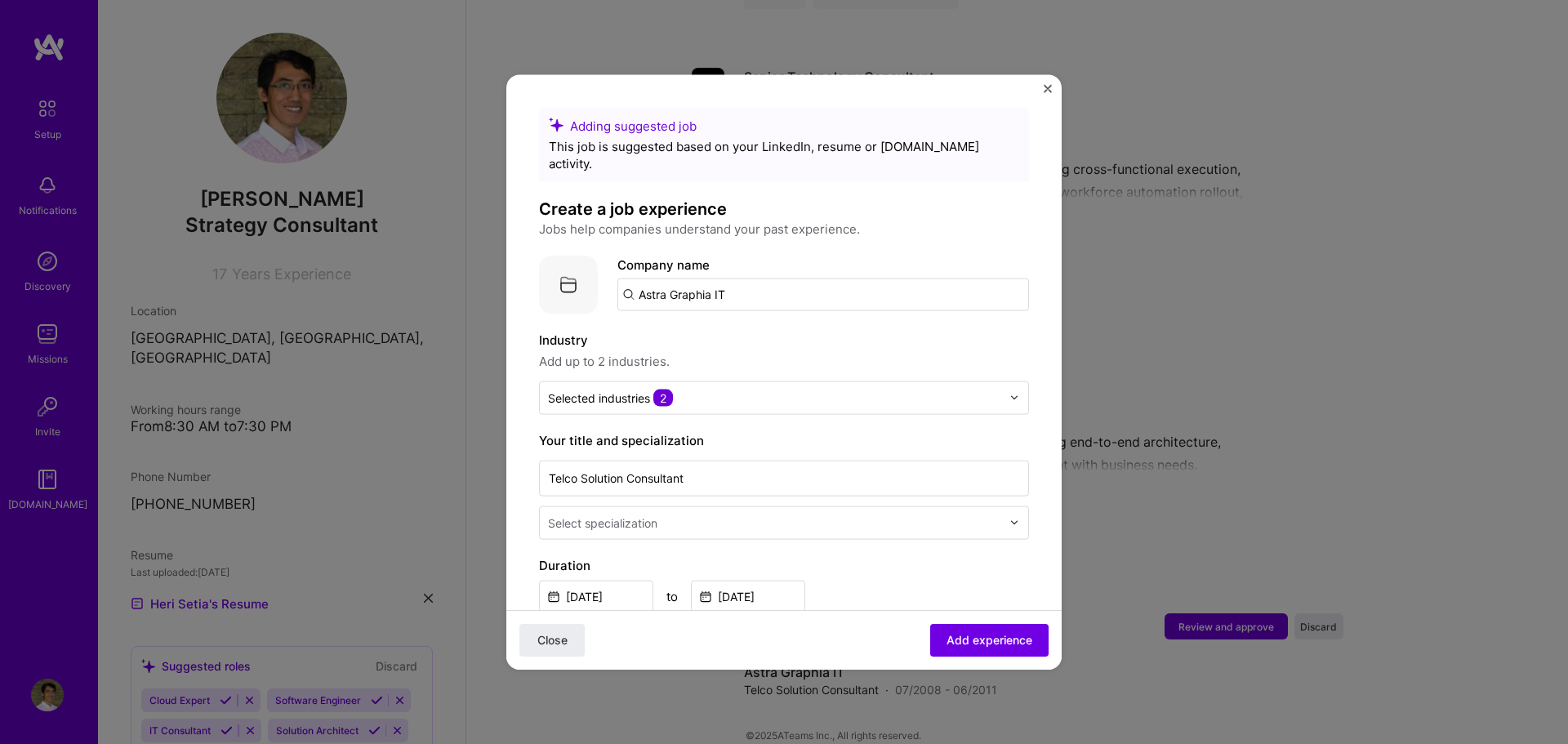
click at [791, 278] on input "Astra Graphia IT" at bounding box center [823, 295] width 412 height 33
type input "Astragraphia Information Technology"
click at [843, 325] on div "Astragraphia Information Technology" at bounding box center [826, 339] width 234 height 28
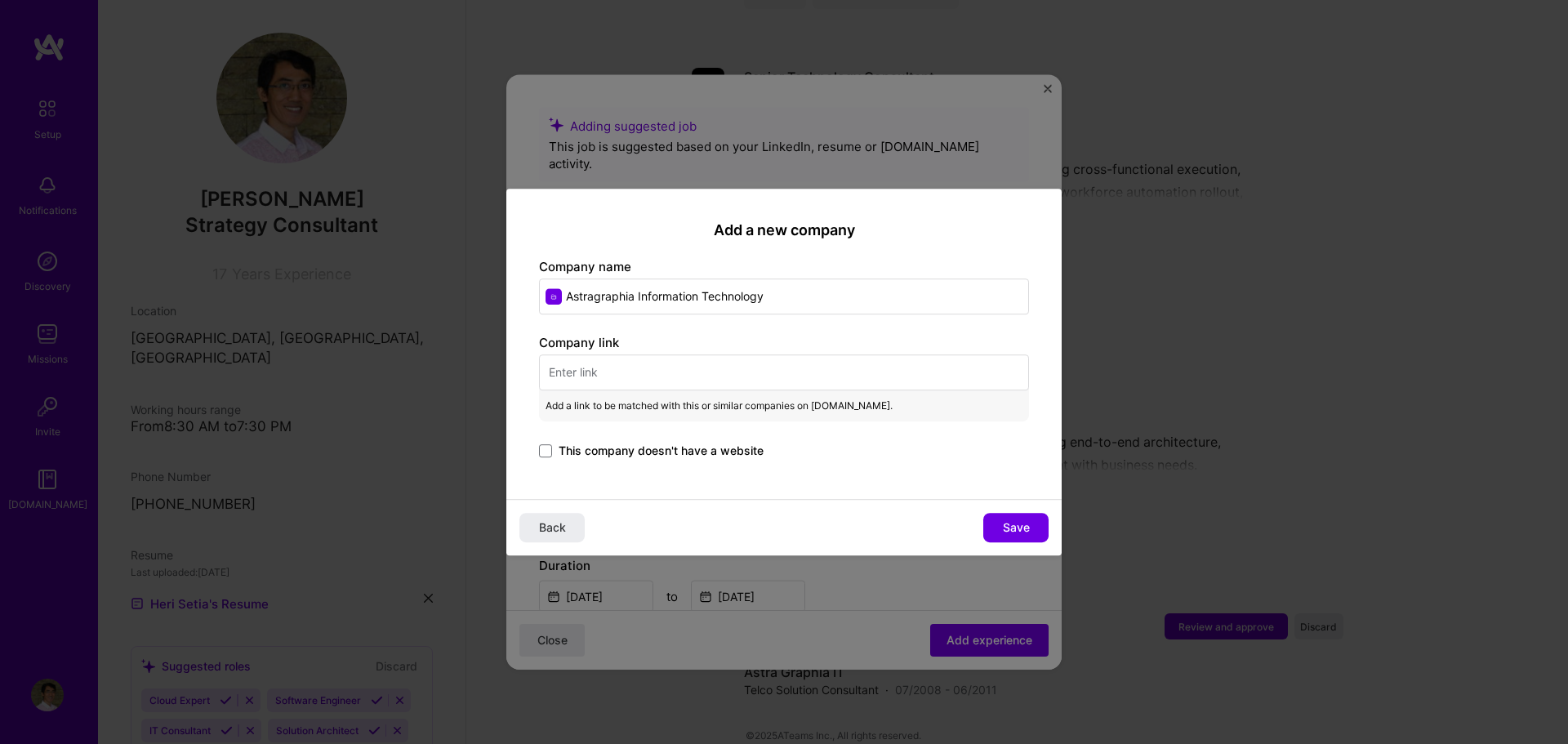
click at [649, 378] on input "text" at bounding box center [784, 372] width 490 height 36
paste input "[URL][DOMAIN_NAME]"
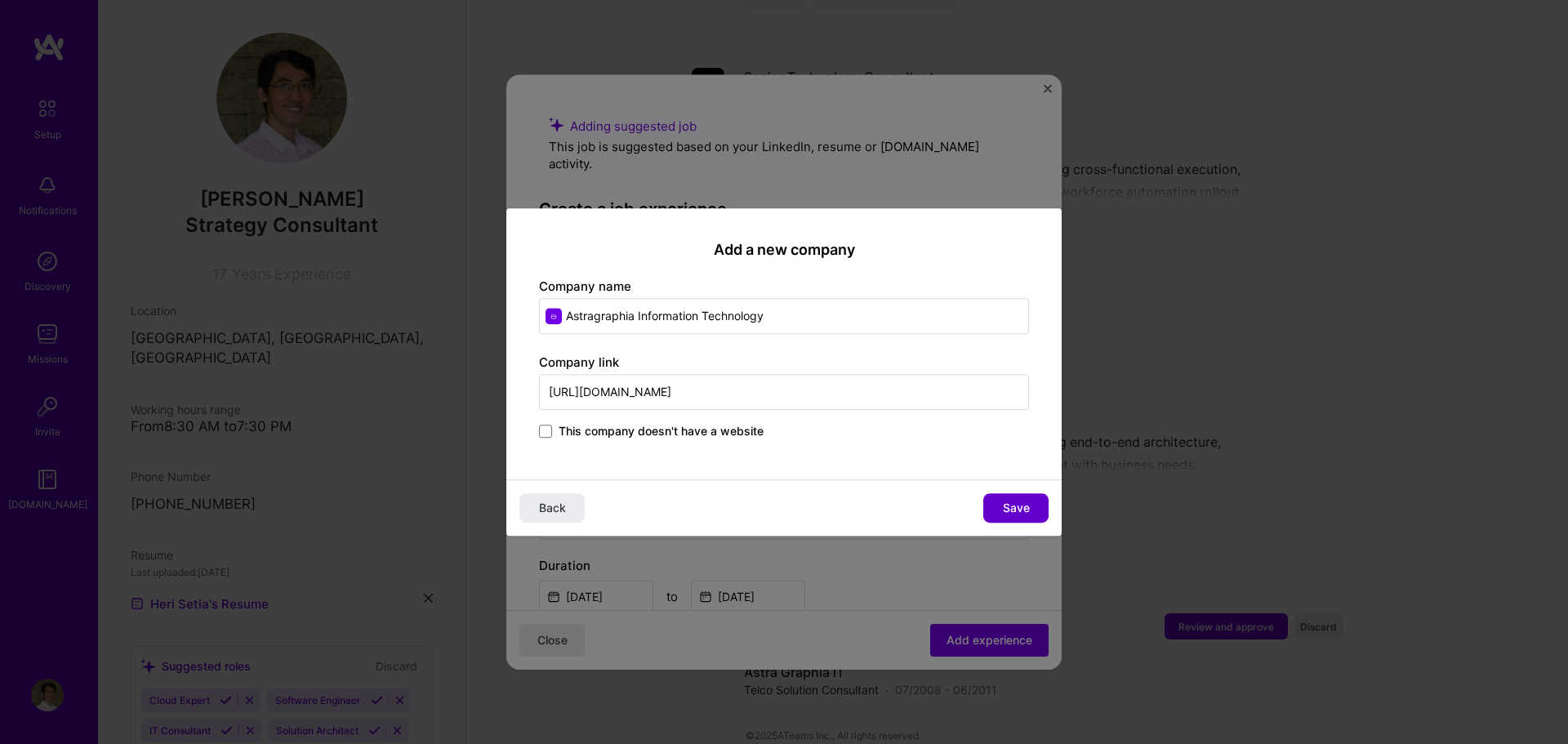
type input "[URL][DOMAIN_NAME]"
click at [1001, 502] on button "Save" at bounding box center [1015, 508] width 65 height 29
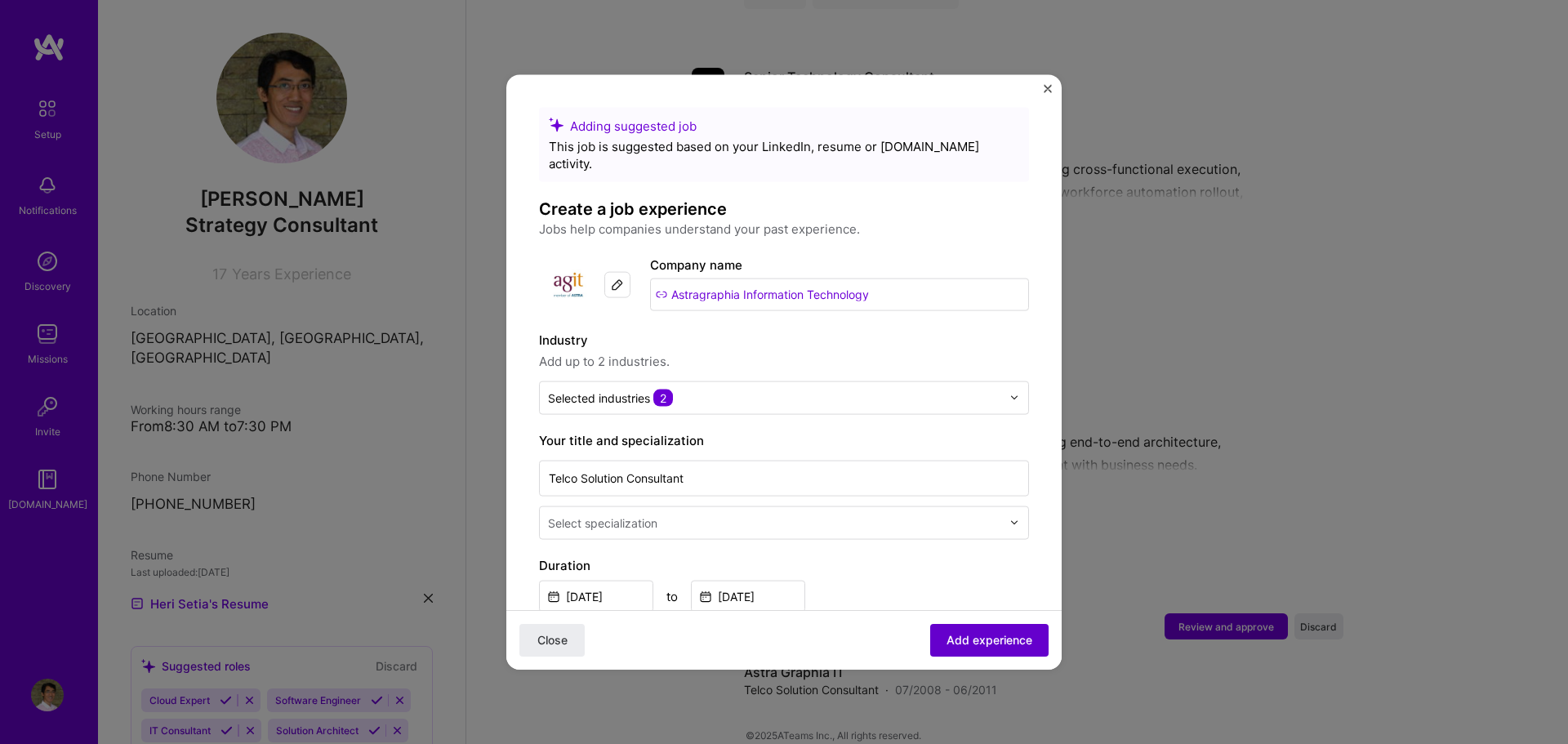
click at [994, 631] on button "Add experience" at bounding box center [989, 641] width 118 height 33
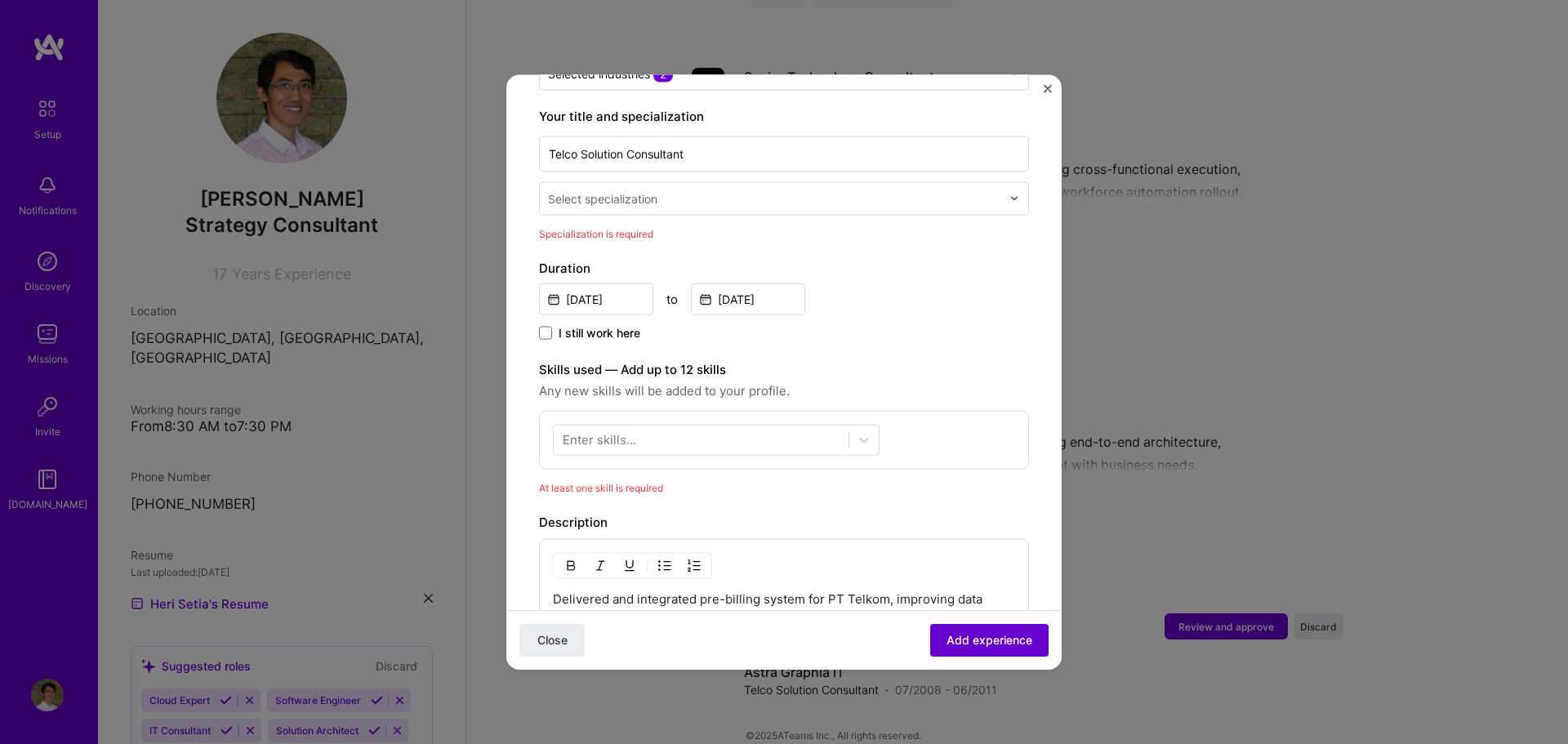
scroll to position [340, 0]
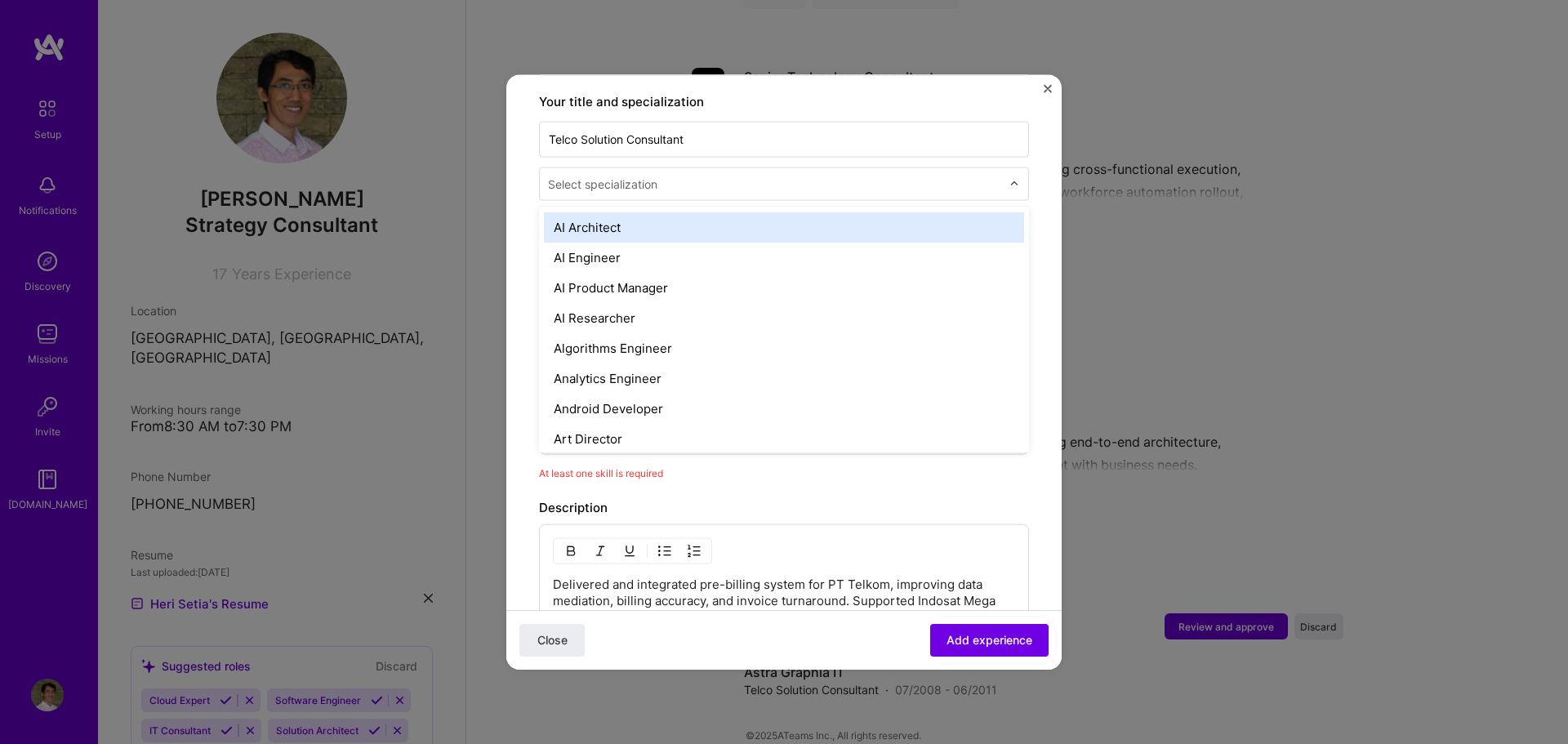
click at [800, 175] on input "text" at bounding box center [776, 183] width 456 height 17
type input "it"
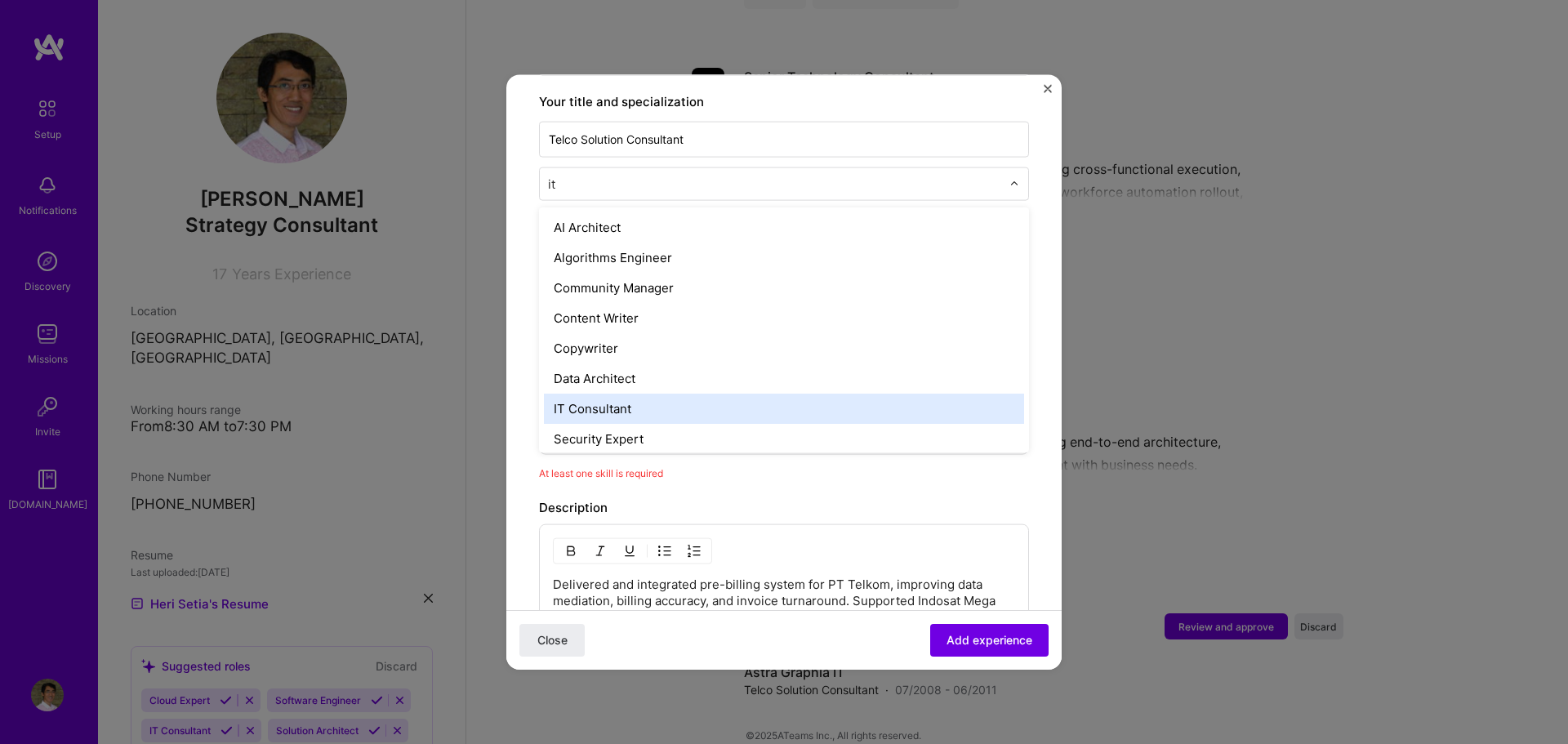
click at [698, 393] on div "IT Consultant" at bounding box center [784, 407] width 480 height 30
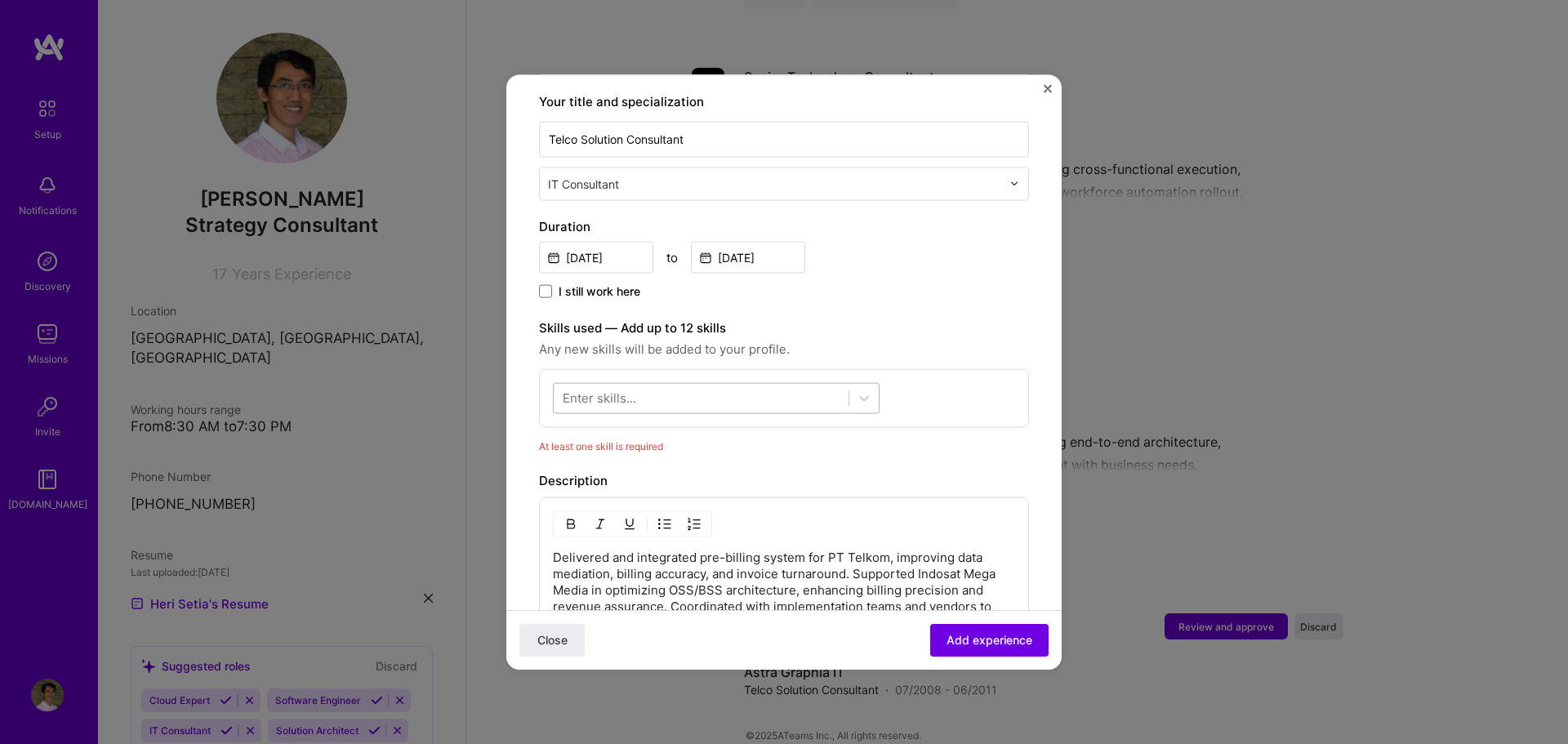
click at [735, 385] on div at bounding box center [701, 398] width 295 height 27
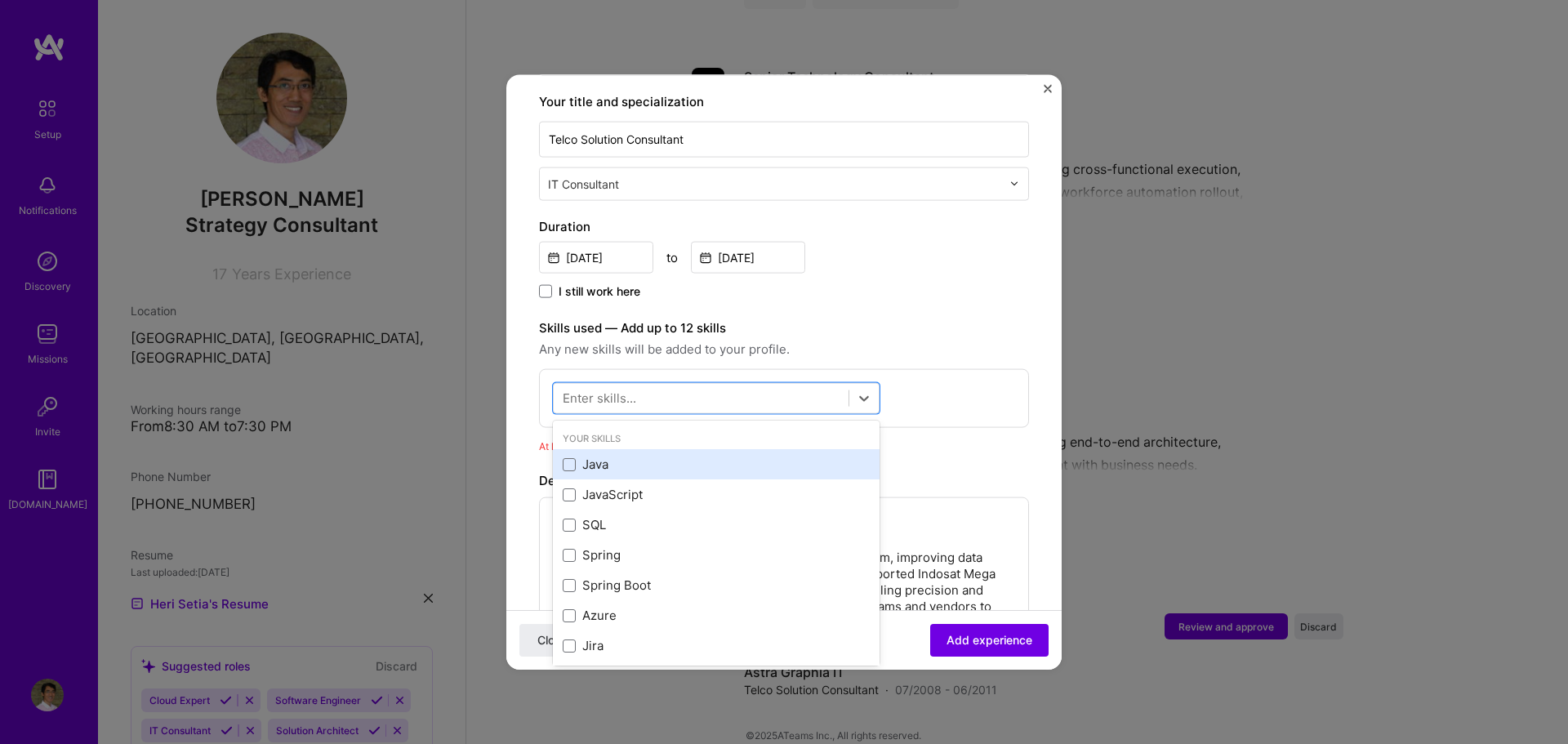
click at [679, 456] on div "Java" at bounding box center [716, 464] width 307 height 17
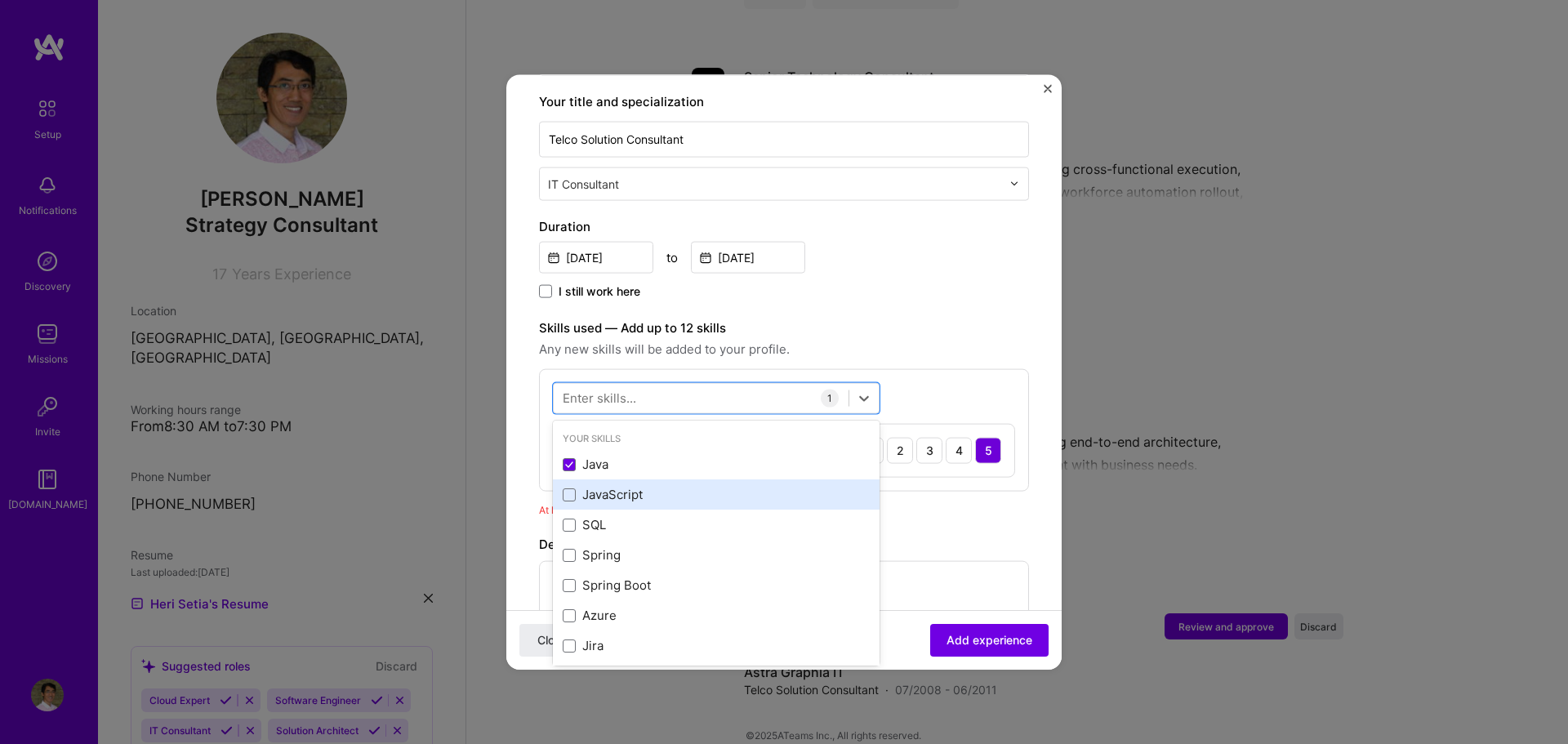
click at [679, 480] on div "JavaScript" at bounding box center [715, 494] width 327 height 30
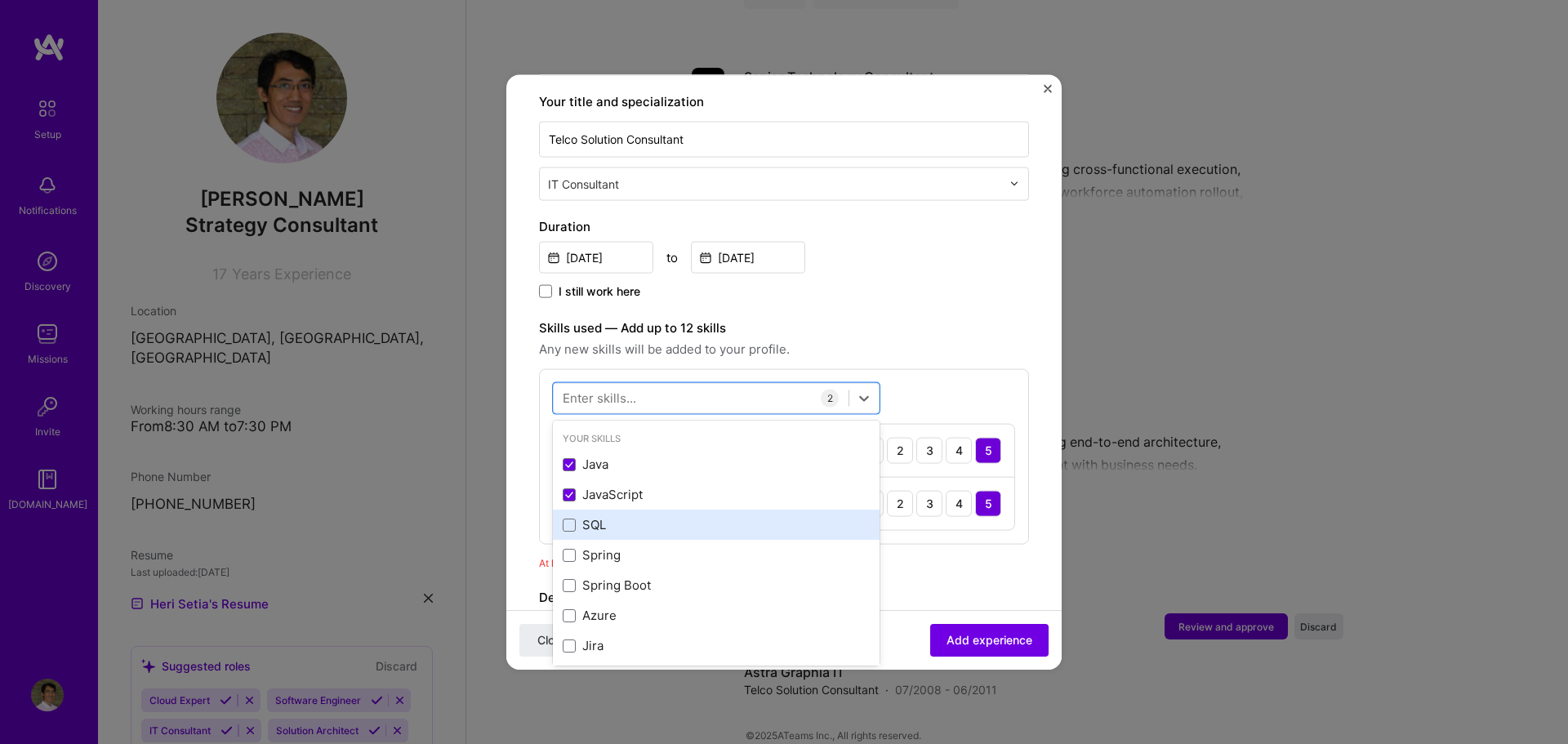
click at [665, 516] on div "SQL" at bounding box center [716, 524] width 307 height 17
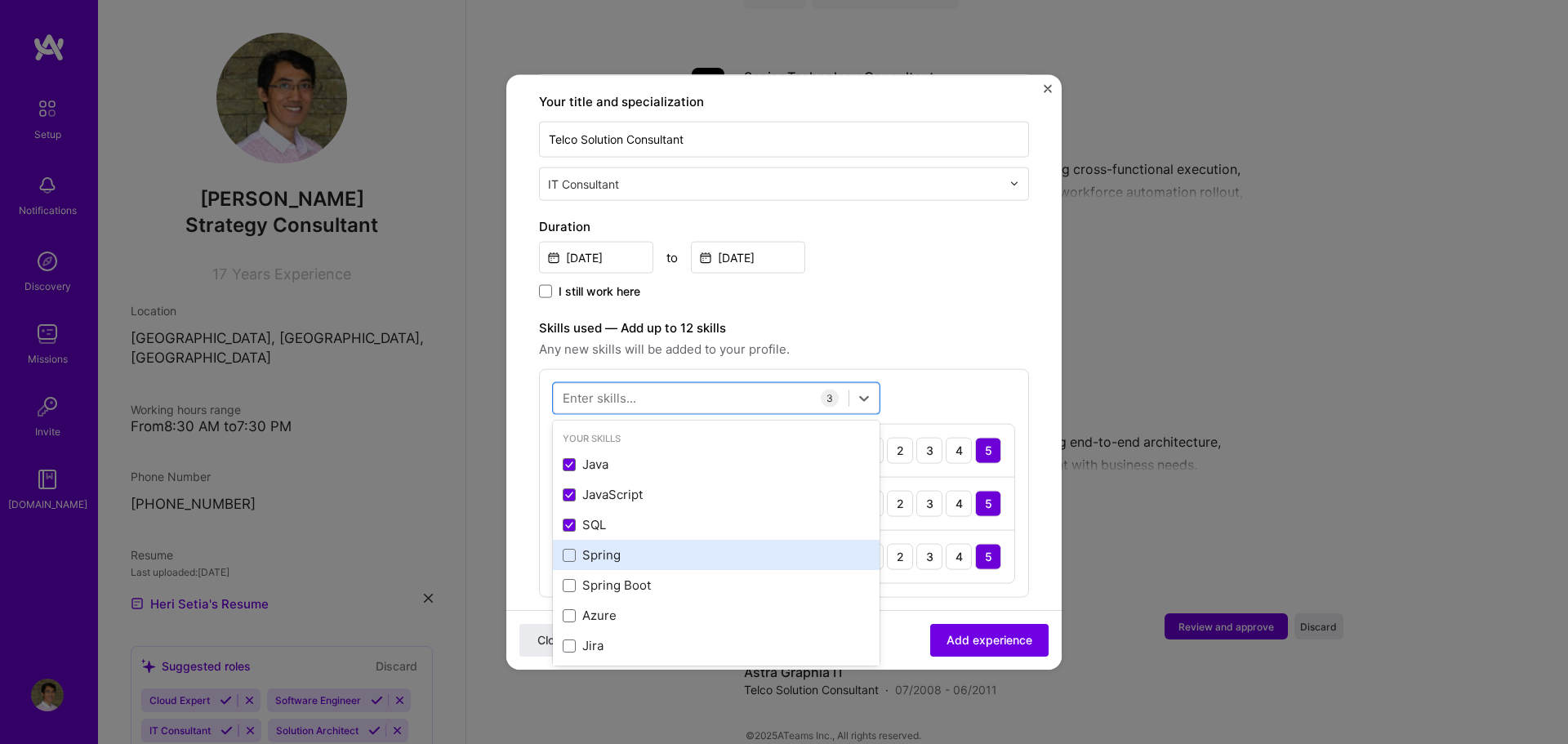
click at [660, 546] on div "Spring" at bounding box center [716, 555] width 307 height 17
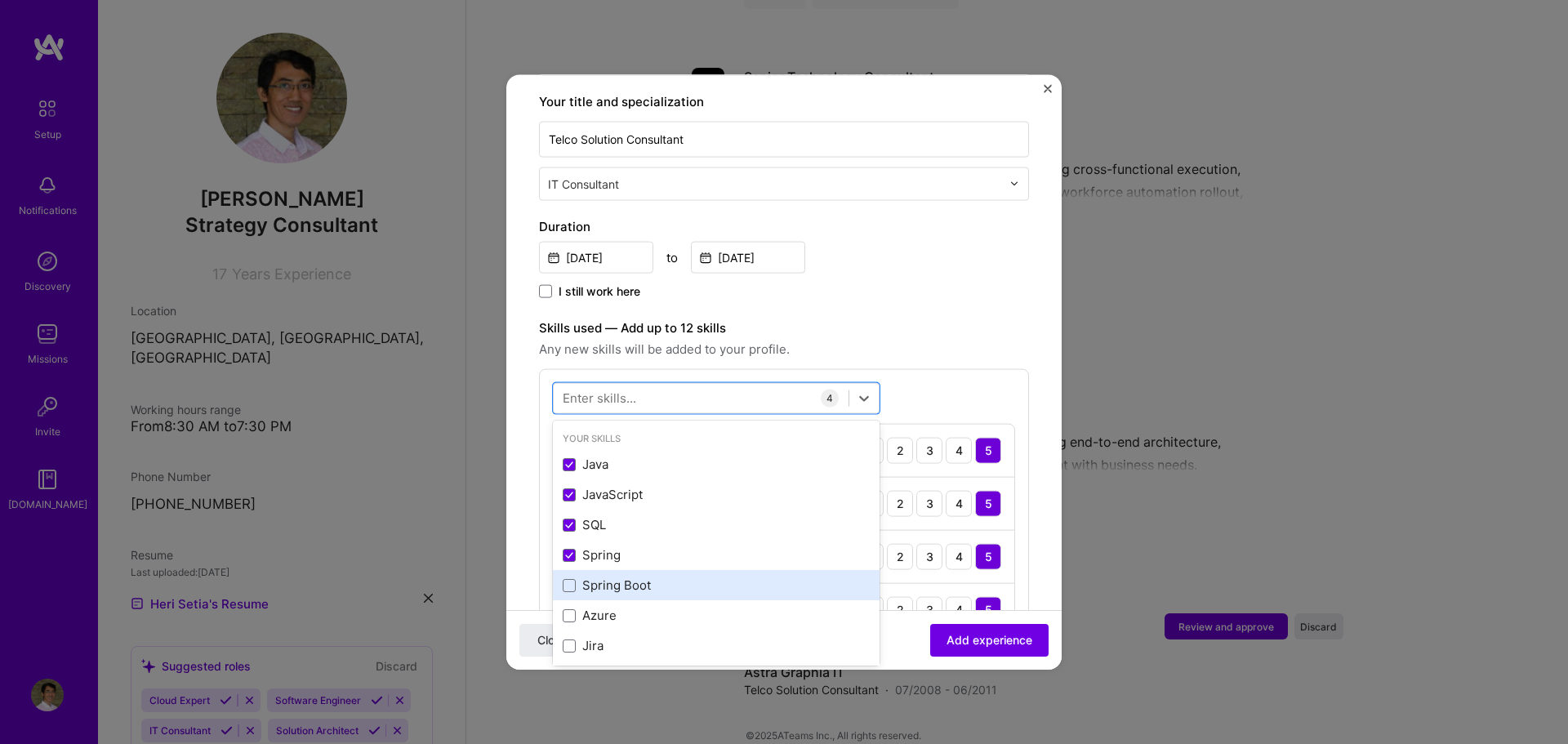
click at [660, 577] on div "Spring Boot" at bounding box center [716, 585] width 307 height 17
click at [726, 385] on div at bounding box center [701, 398] width 295 height 27
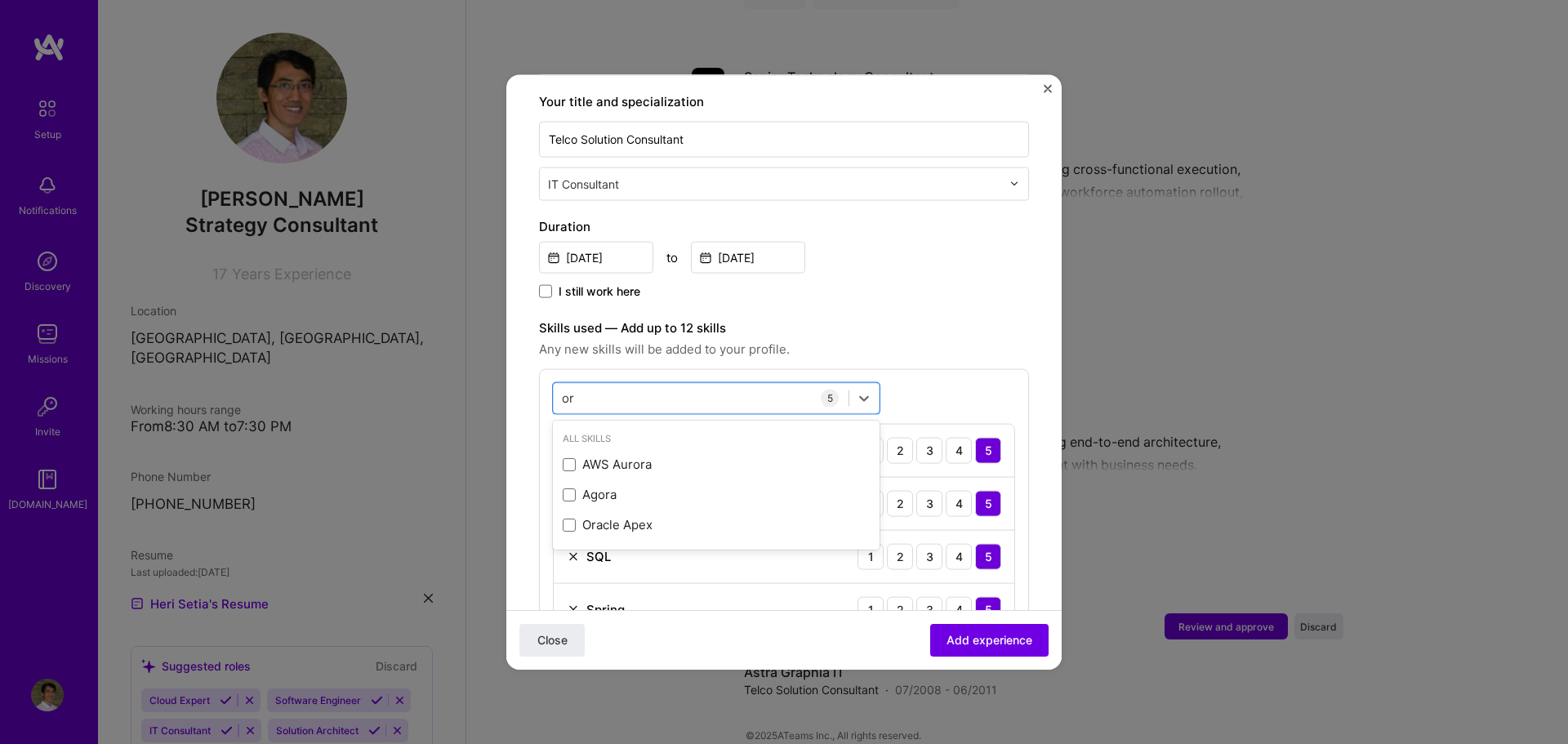
type input "o"
click at [644, 456] on div "Linux" at bounding box center [716, 464] width 307 height 17
type input "linu"
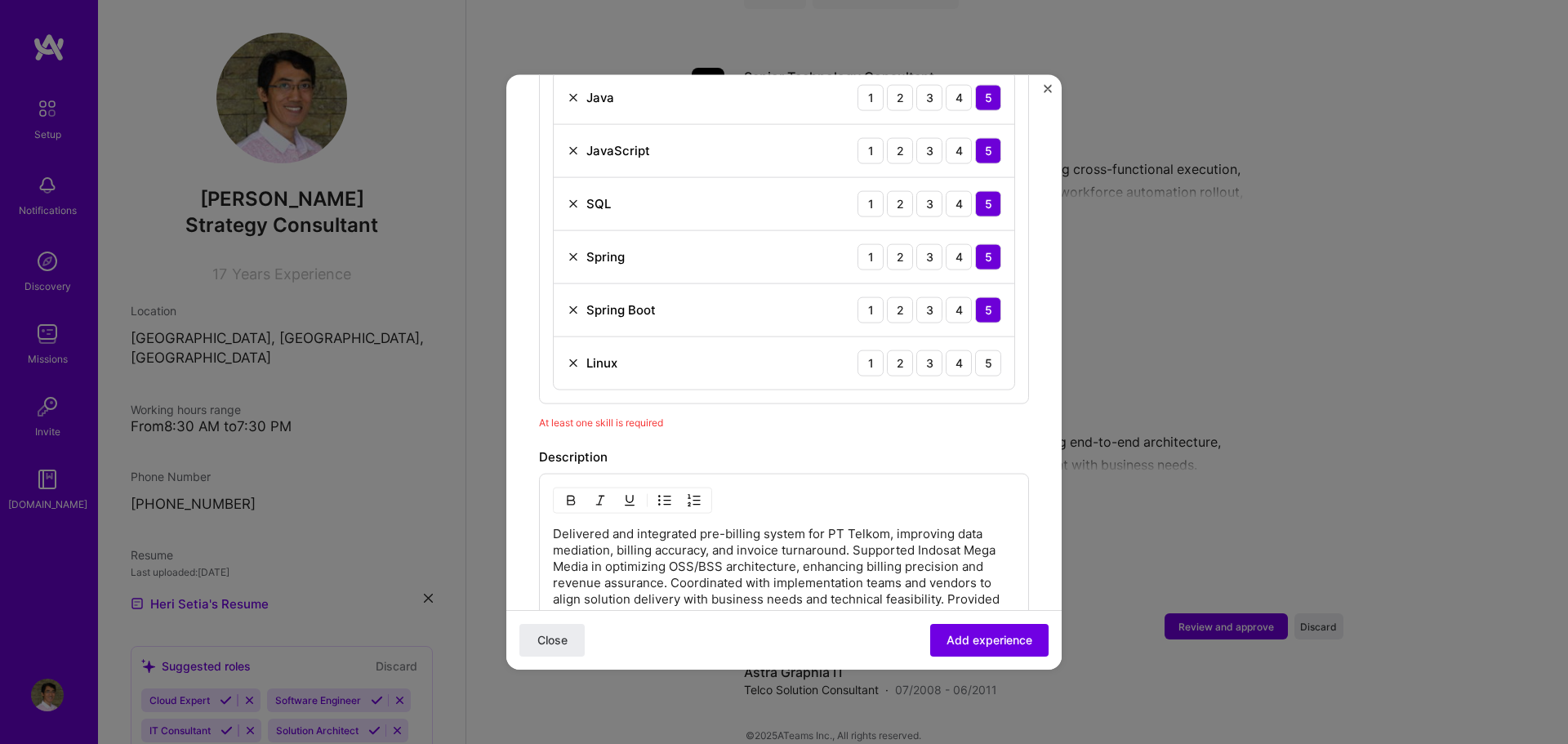
scroll to position [697, 0]
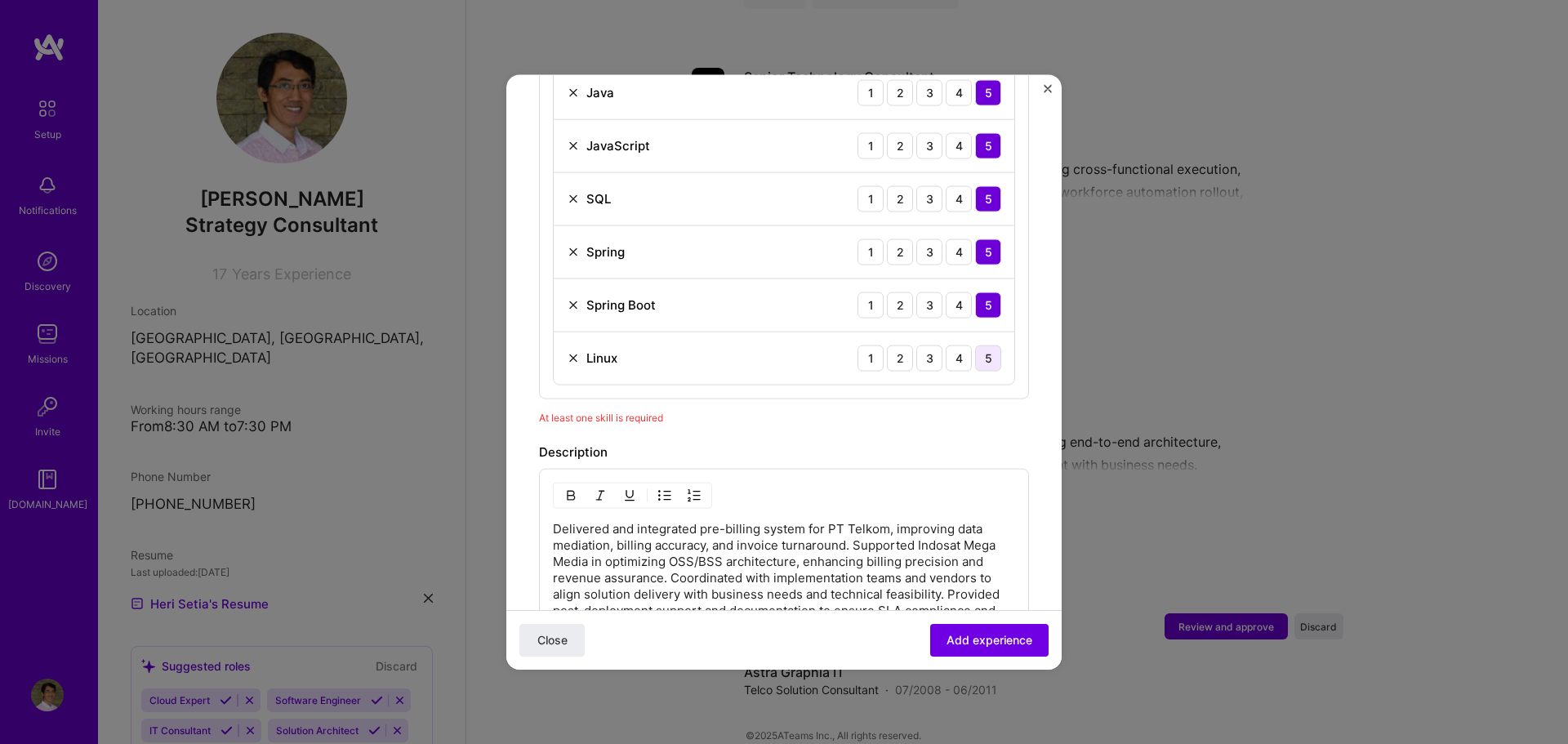
click at [975, 345] on div "5" at bounding box center [988, 358] width 27 height 27
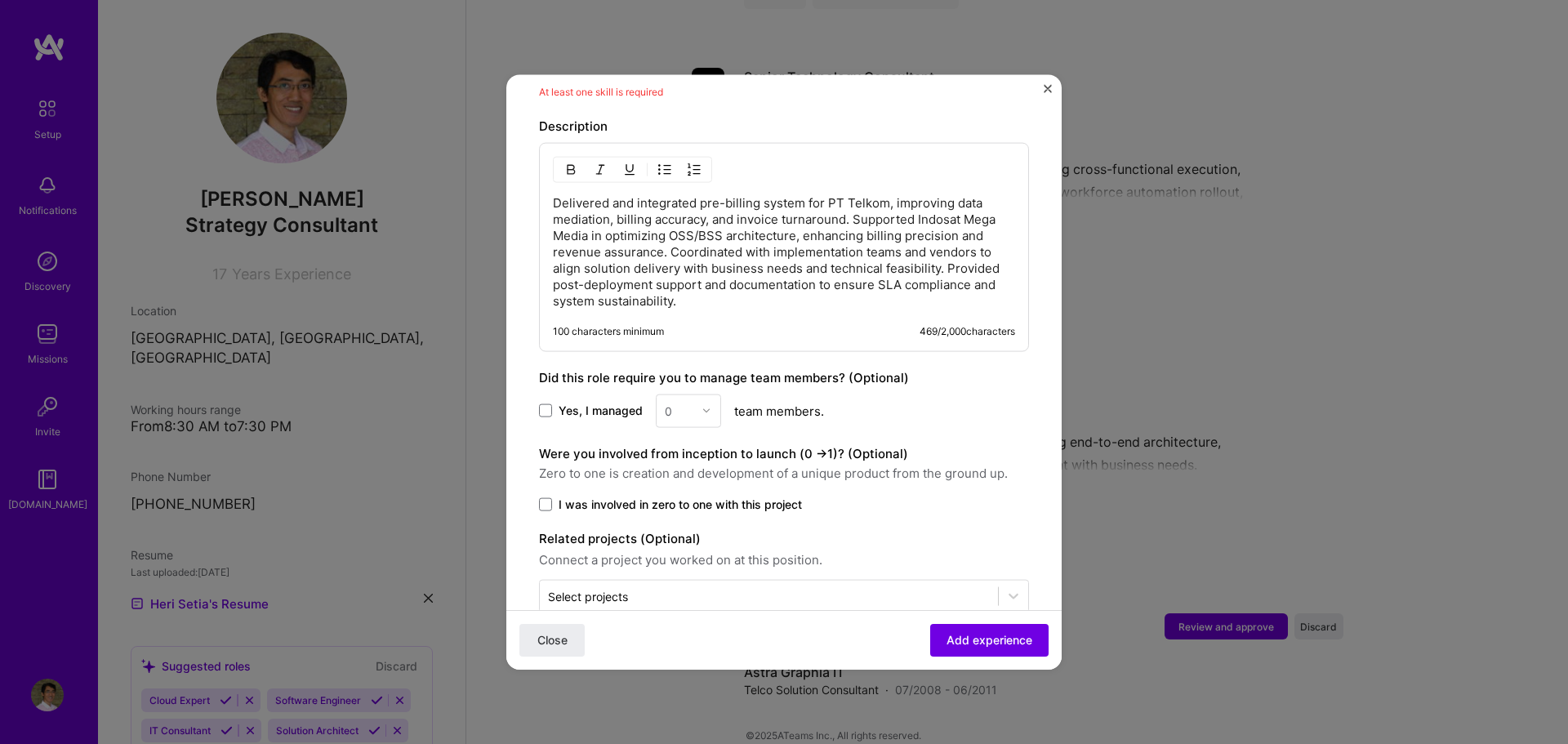
scroll to position [1041, 0]
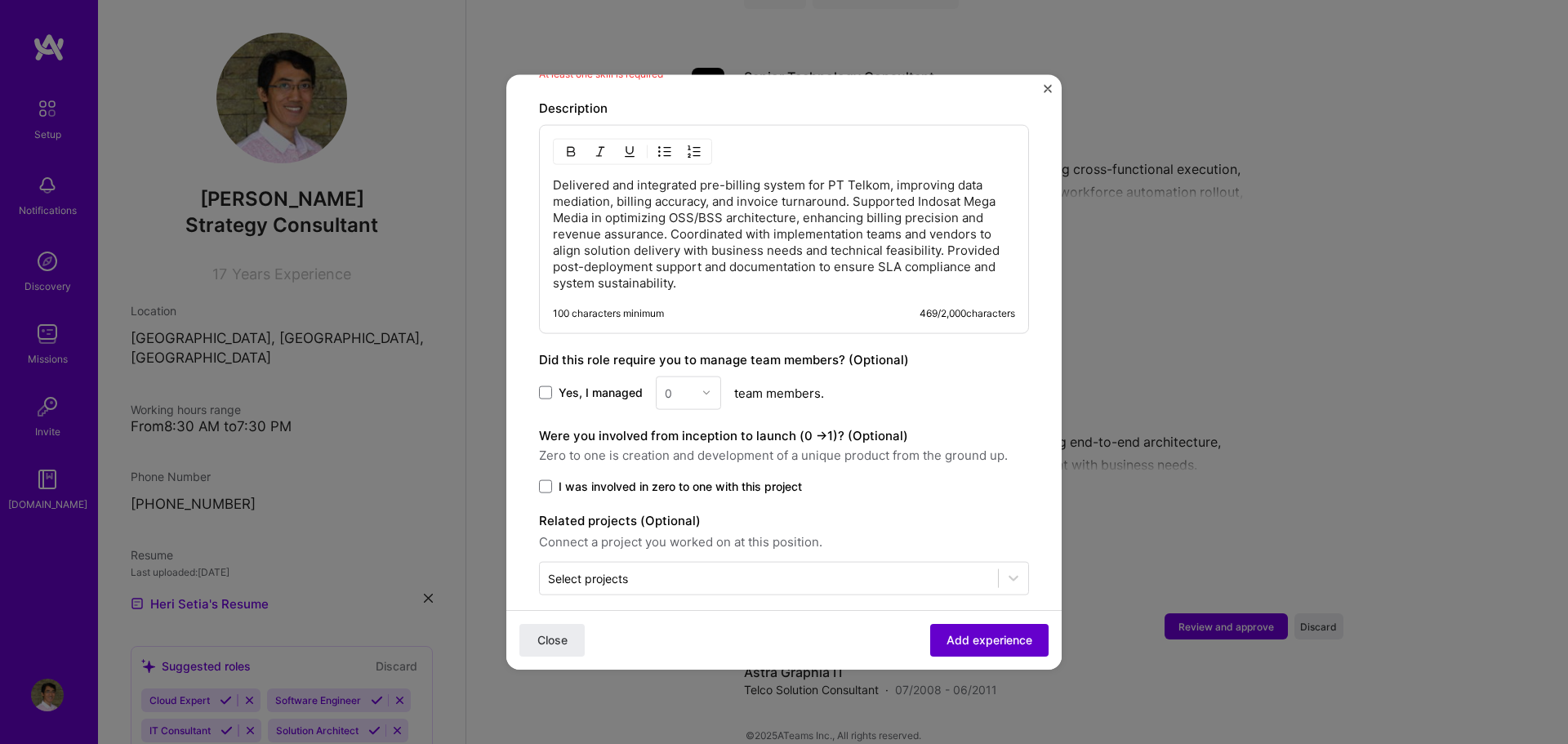
click at [985, 632] on span "Add experience" at bounding box center [990, 641] width 86 height 16
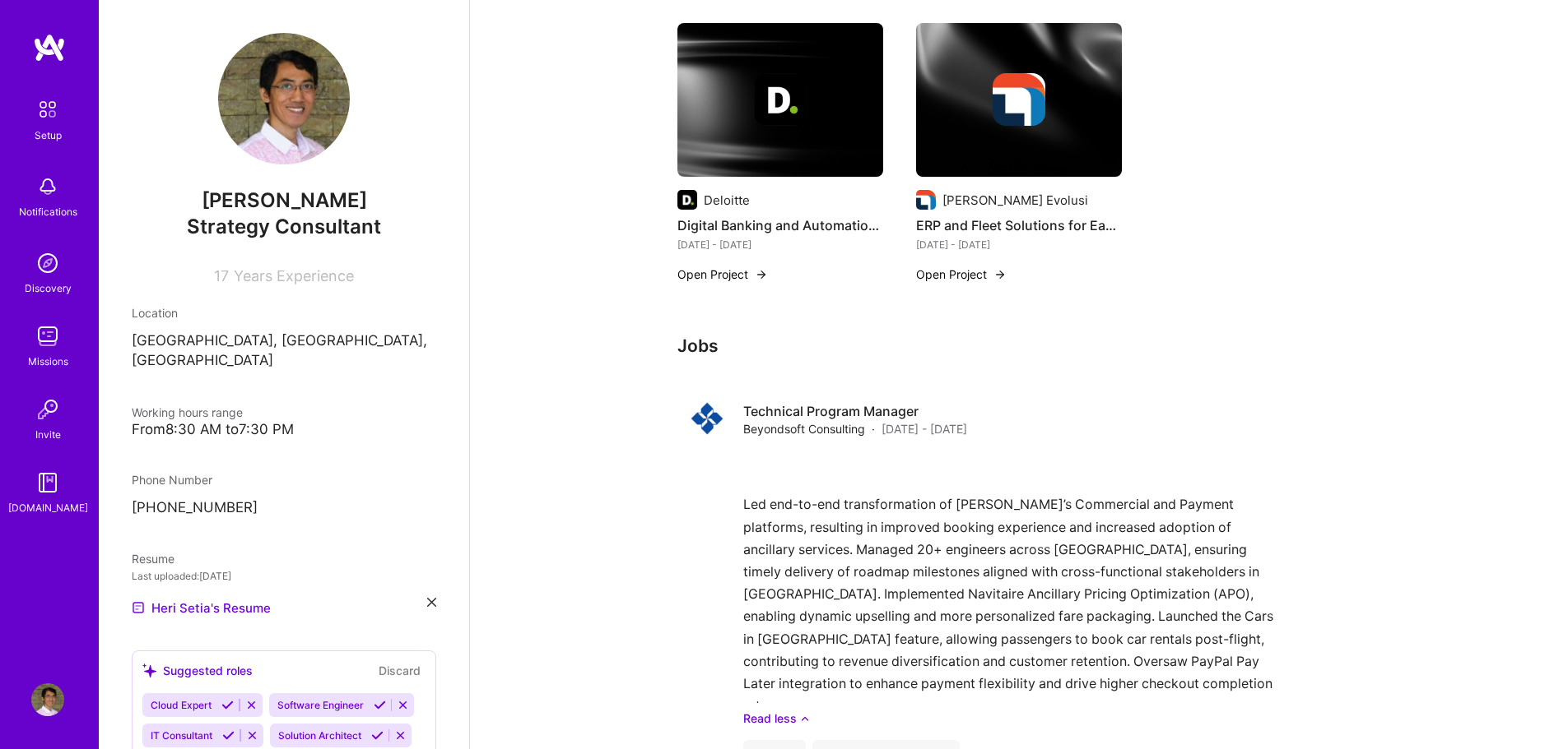
scroll to position [988, 0]
click at [61, 283] on div "Discovery" at bounding box center [48, 288] width 47 height 18
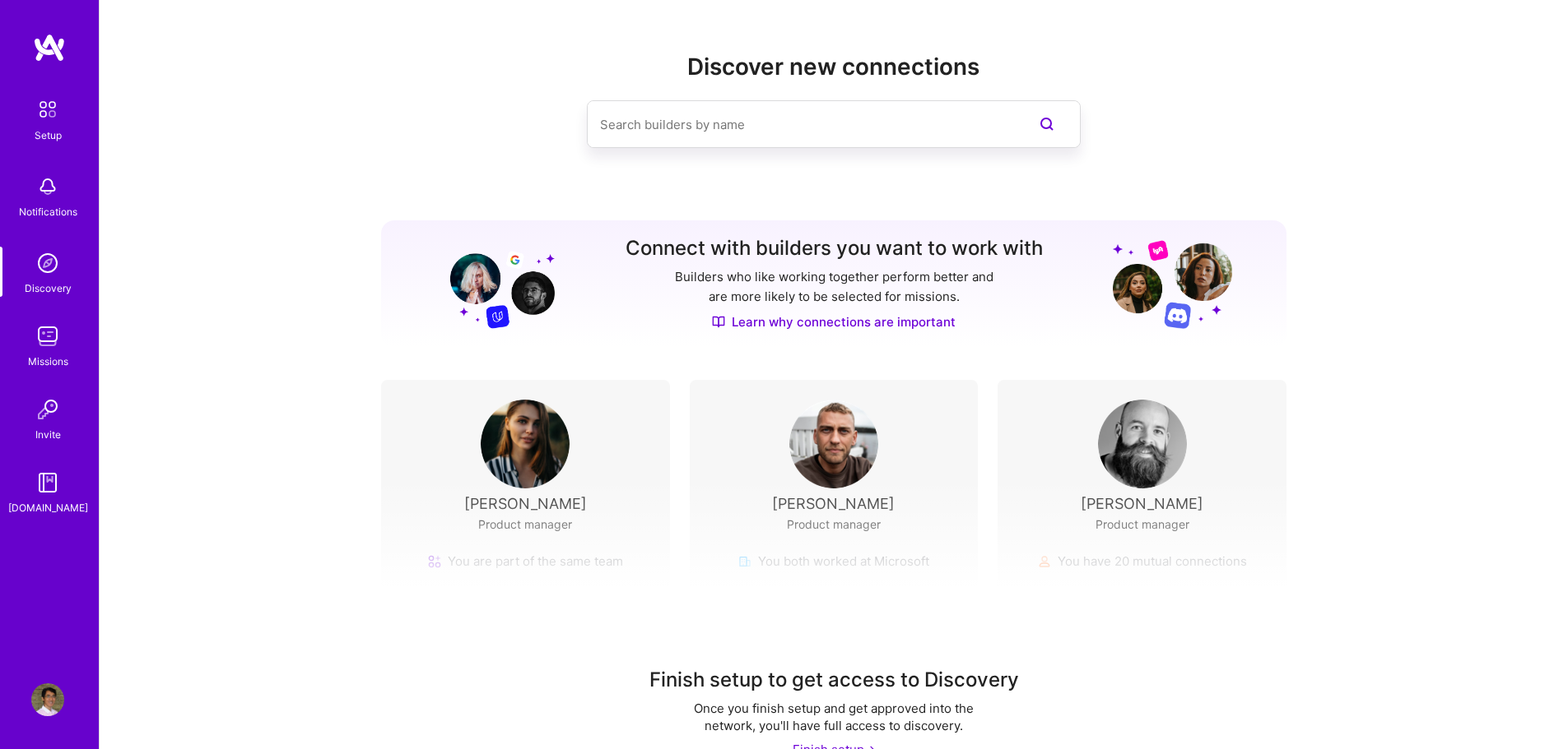
scroll to position [37, 0]
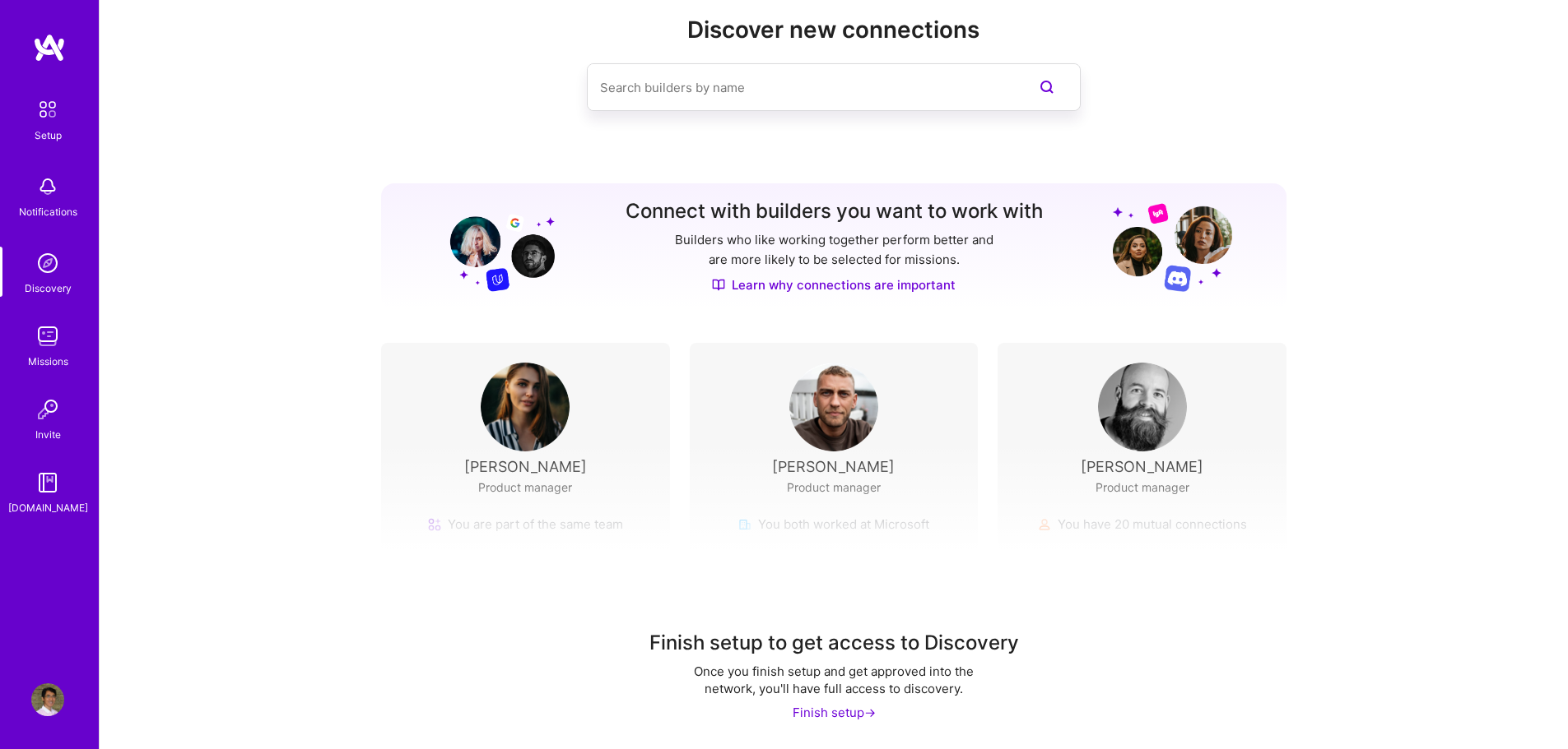
click at [812, 715] on div "Finish setup ->" at bounding box center [834, 712] width 83 height 18
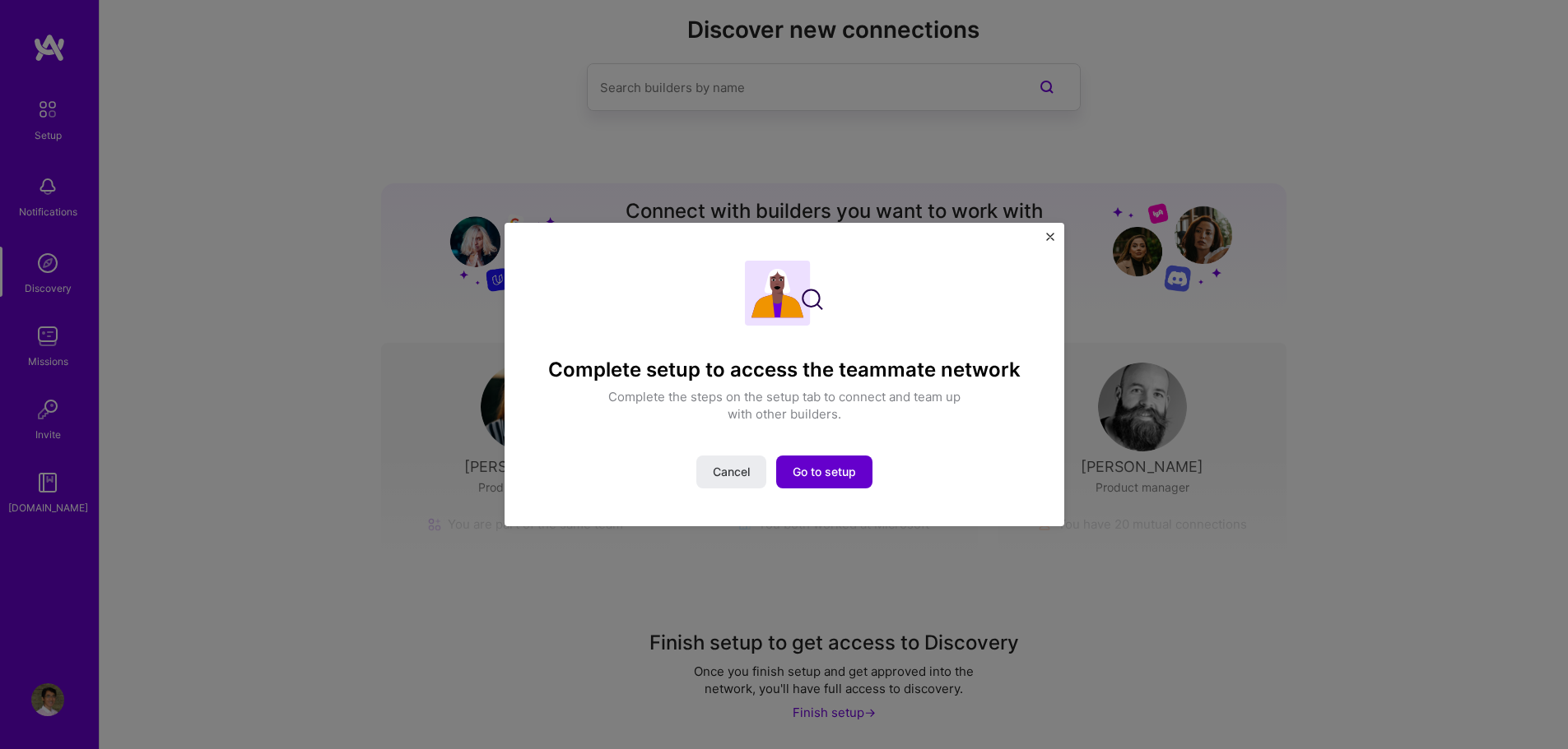
click at [847, 474] on span "Go to setup" at bounding box center [824, 473] width 64 height 17
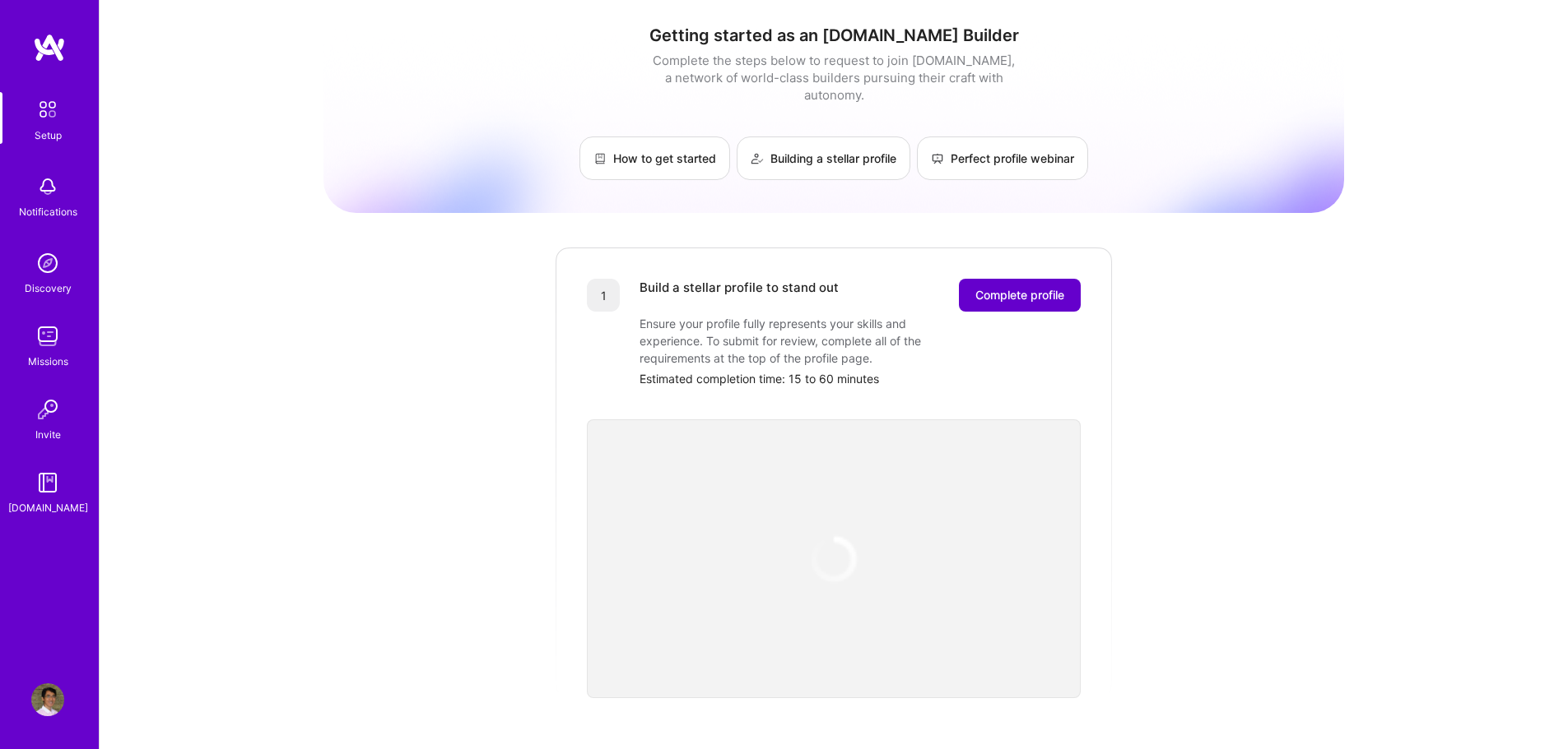
click at [1030, 287] on span "Complete profile" at bounding box center [1020, 296] width 88 height 17
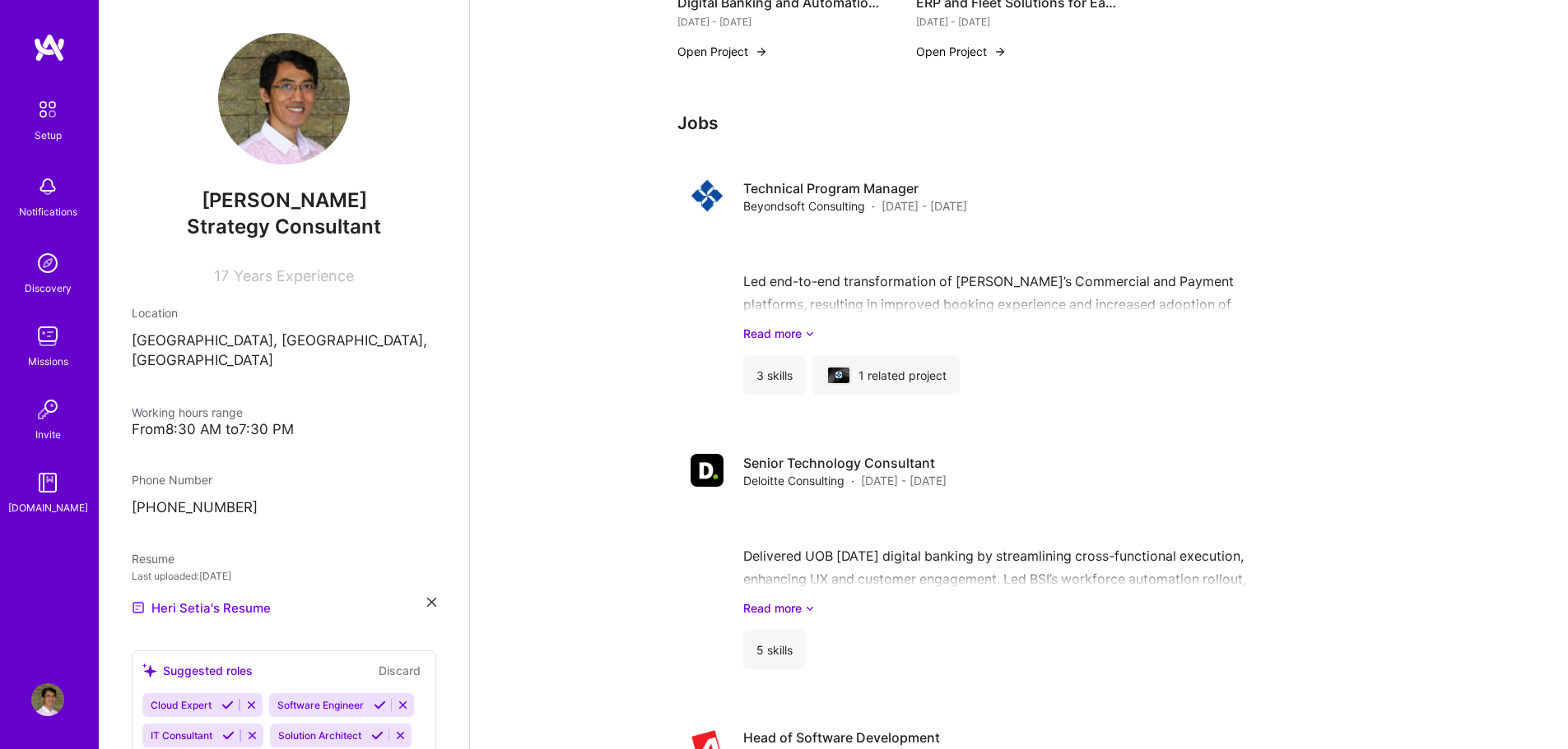
scroll to position [1212, 0]
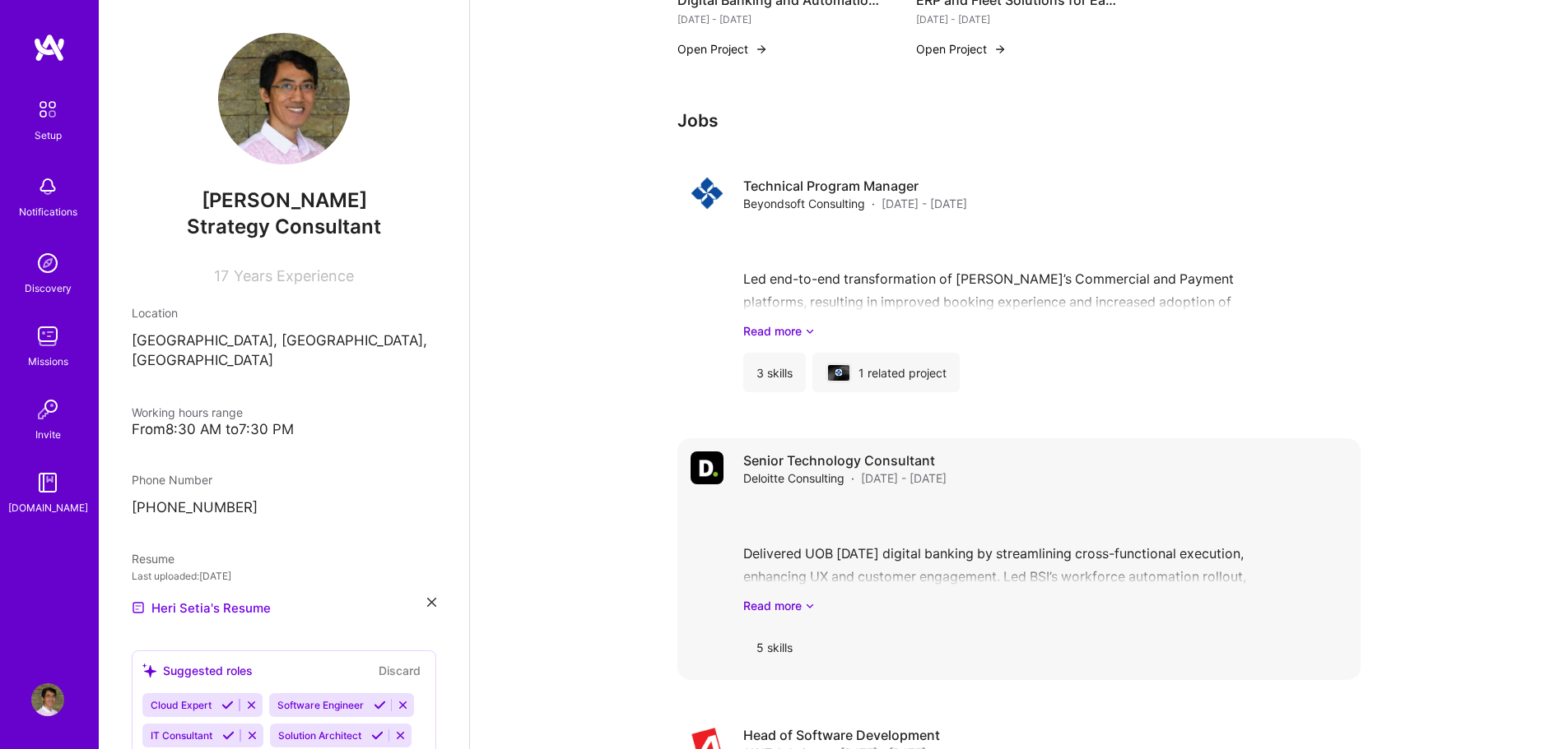
click at [821, 510] on div "Delivered UOB [DATE] digital banking by streamlining cross-functional execution…" at bounding box center [1044, 557] width 604 height 114
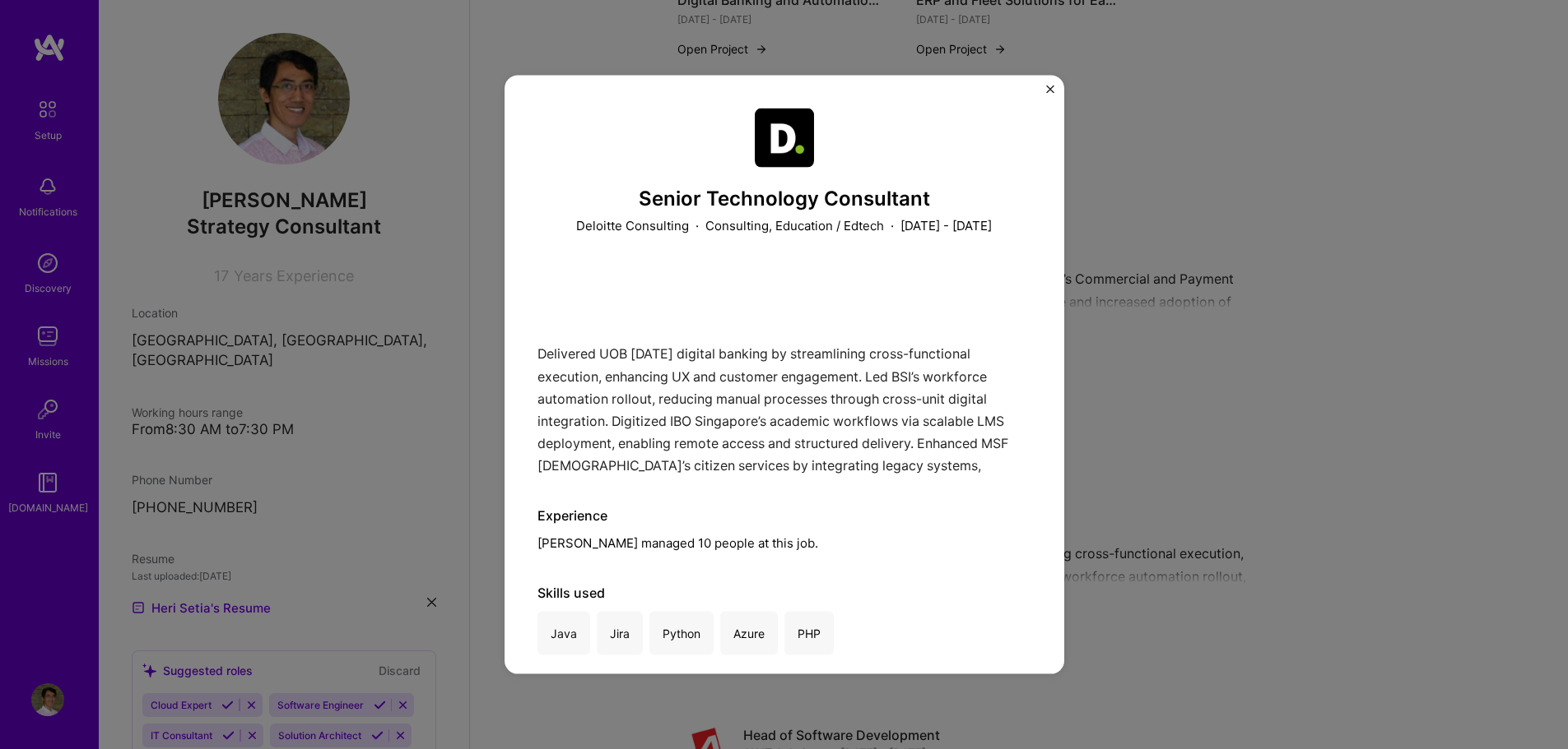
click at [1049, 88] on img "Close" at bounding box center [1050, 88] width 8 height 8
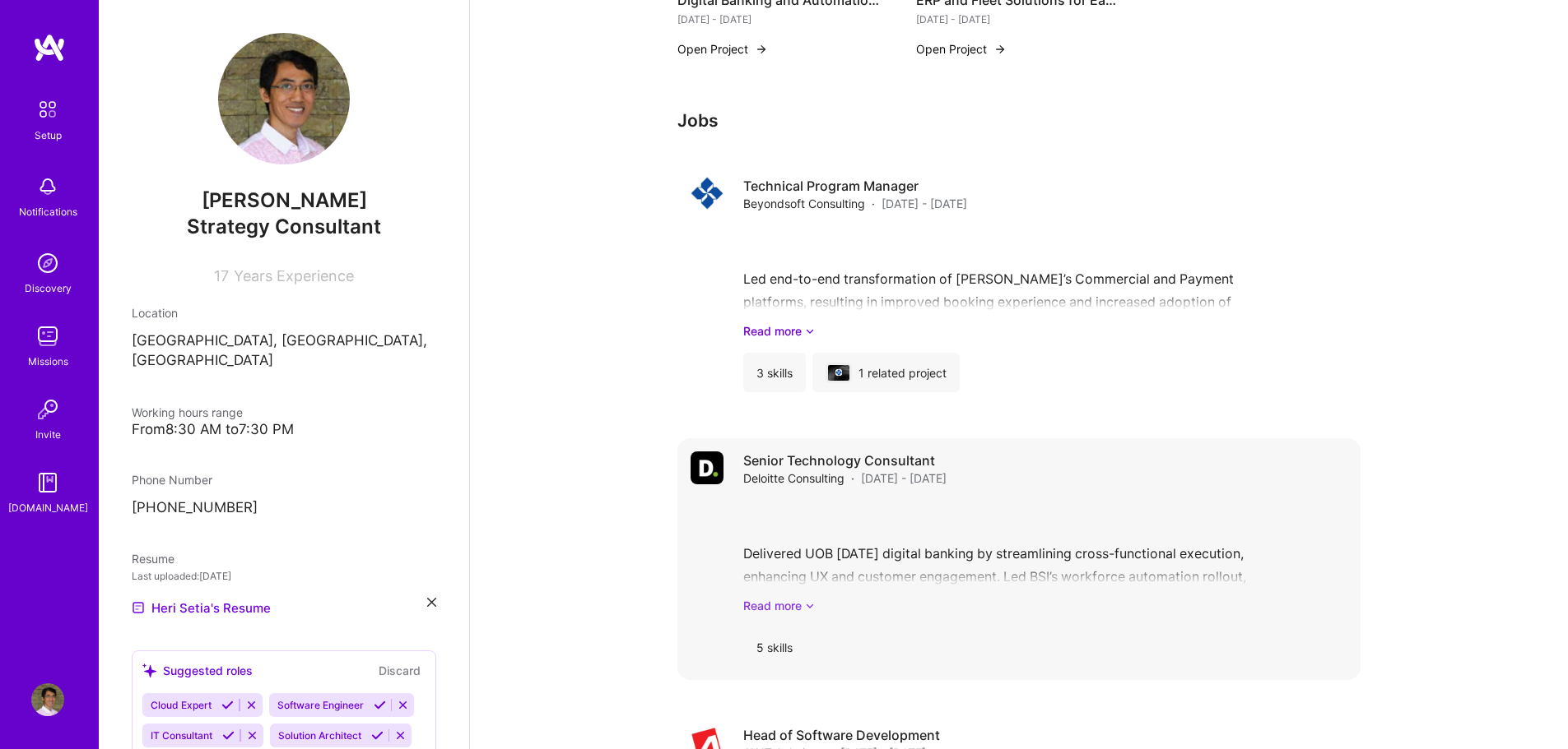
click at [788, 597] on link "Read more" at bounding box center [1044, 605] width 604 height 18
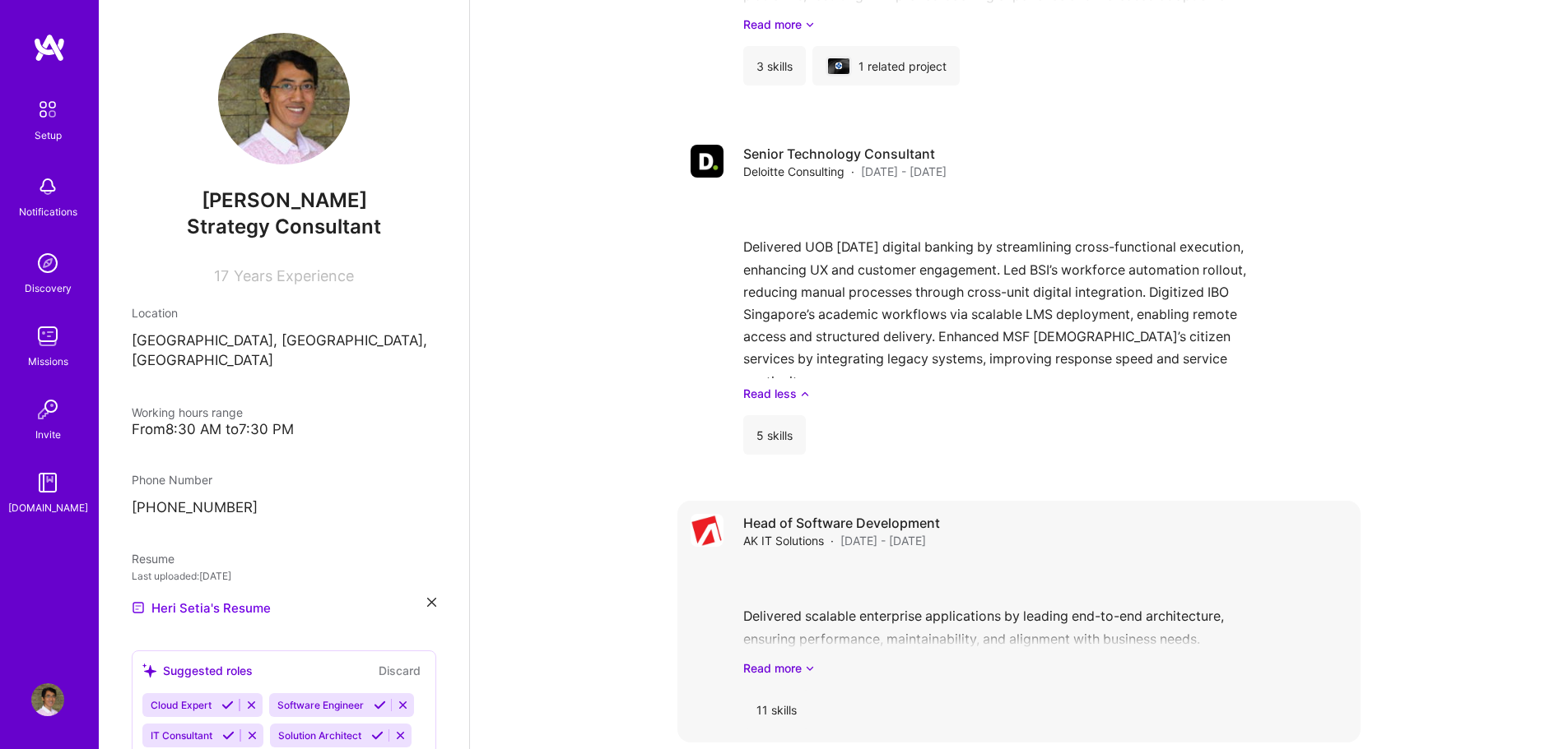
scroll to position [1520, 0]
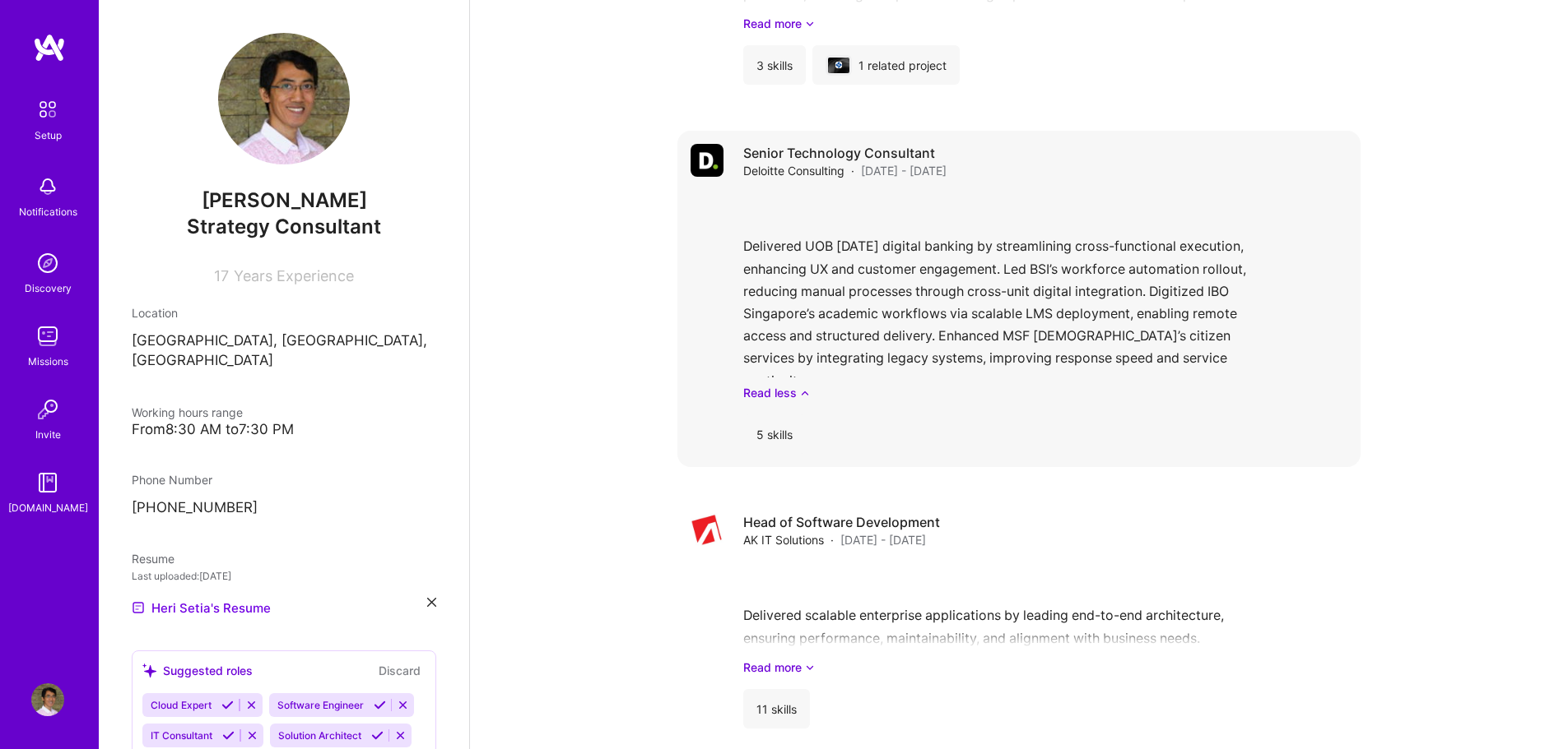
click at [780, 144] on h4 "Senior Technology Consultant" at bounding box center [844, 153] width 204 height 18
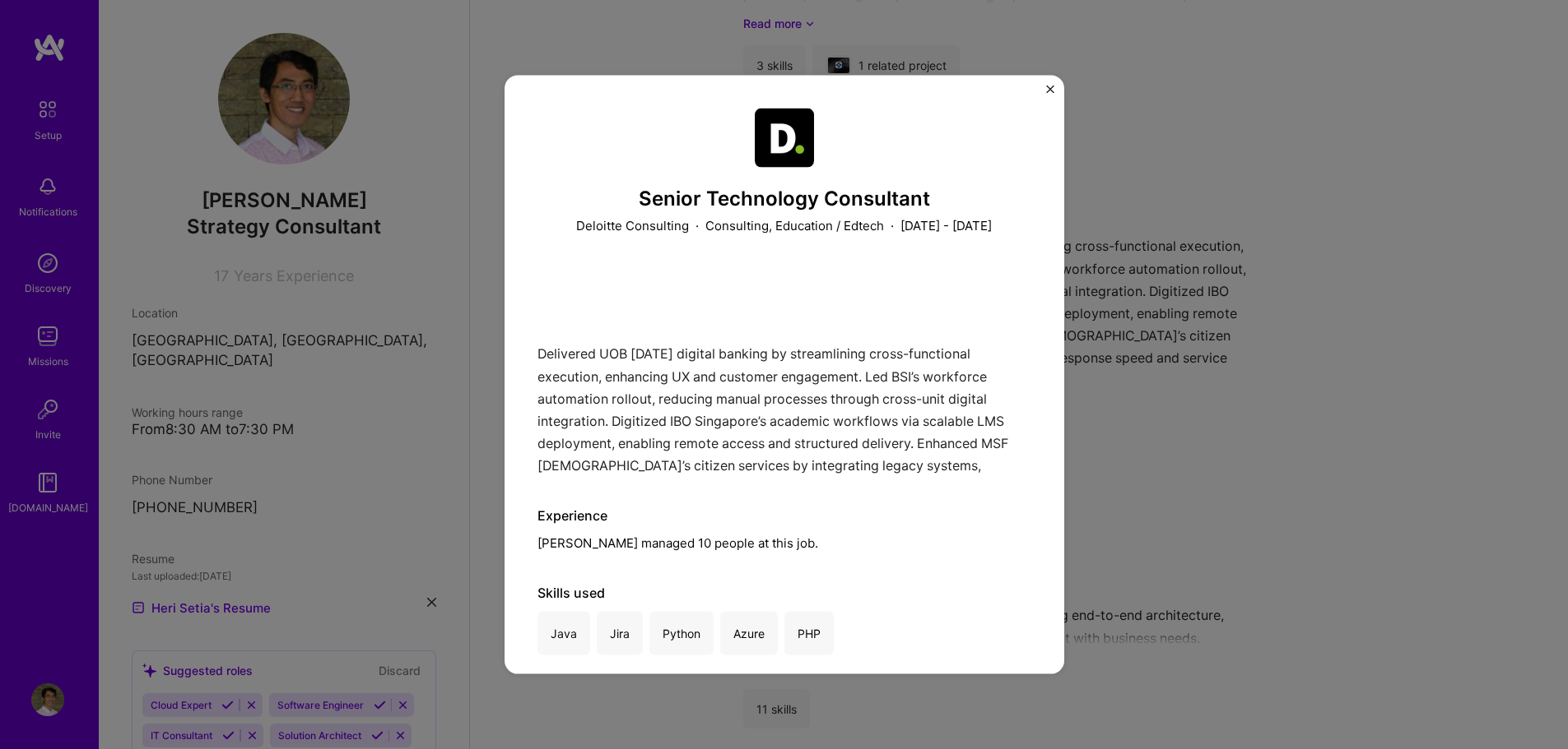
drag, startPoint x: 1049, startPoint y: 234, endPoint x: 1044, endPoint y: 273, distance: 39.3
click at [1044, 273] on div "Senior Technology Consultant Deloitte Consulting · Consulting, Education / Edte…" at bounding box center [784, 374] width 560 height 600
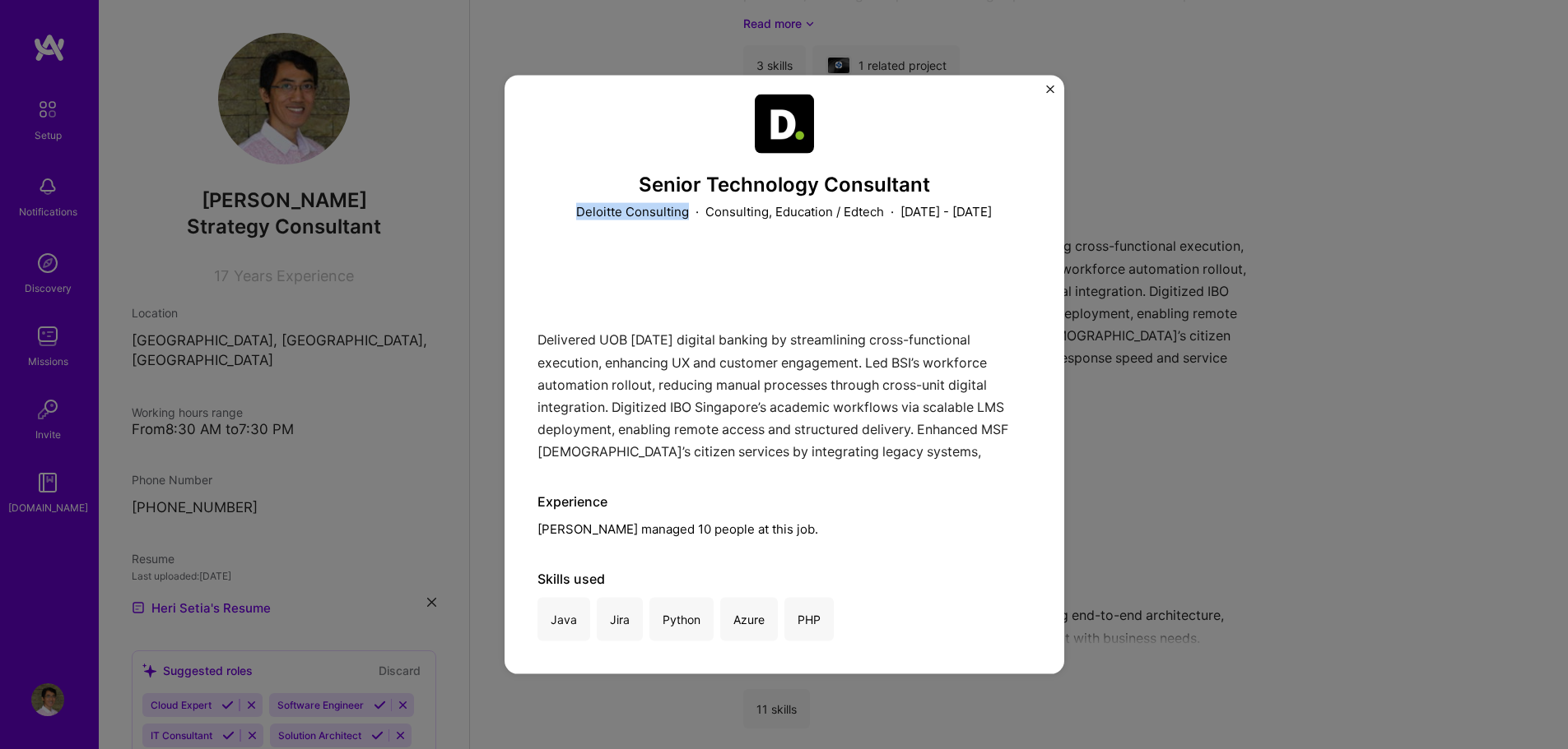
drag, startPoint x: 650, startPoint y: 214, endPoint x: 542, endPoint y: 217, distance: 108.0
click at [542, 217] on div "Deloitte Consulting · Consulting, Education / Edtech · [DATE] - [DATE]" at bounding box center [784, 212] width 494 height 18
copy p "Deloitte Consulting"
click at [1046, 92] on img "Close" at bounding box center [1050, 88] width 8 height 8
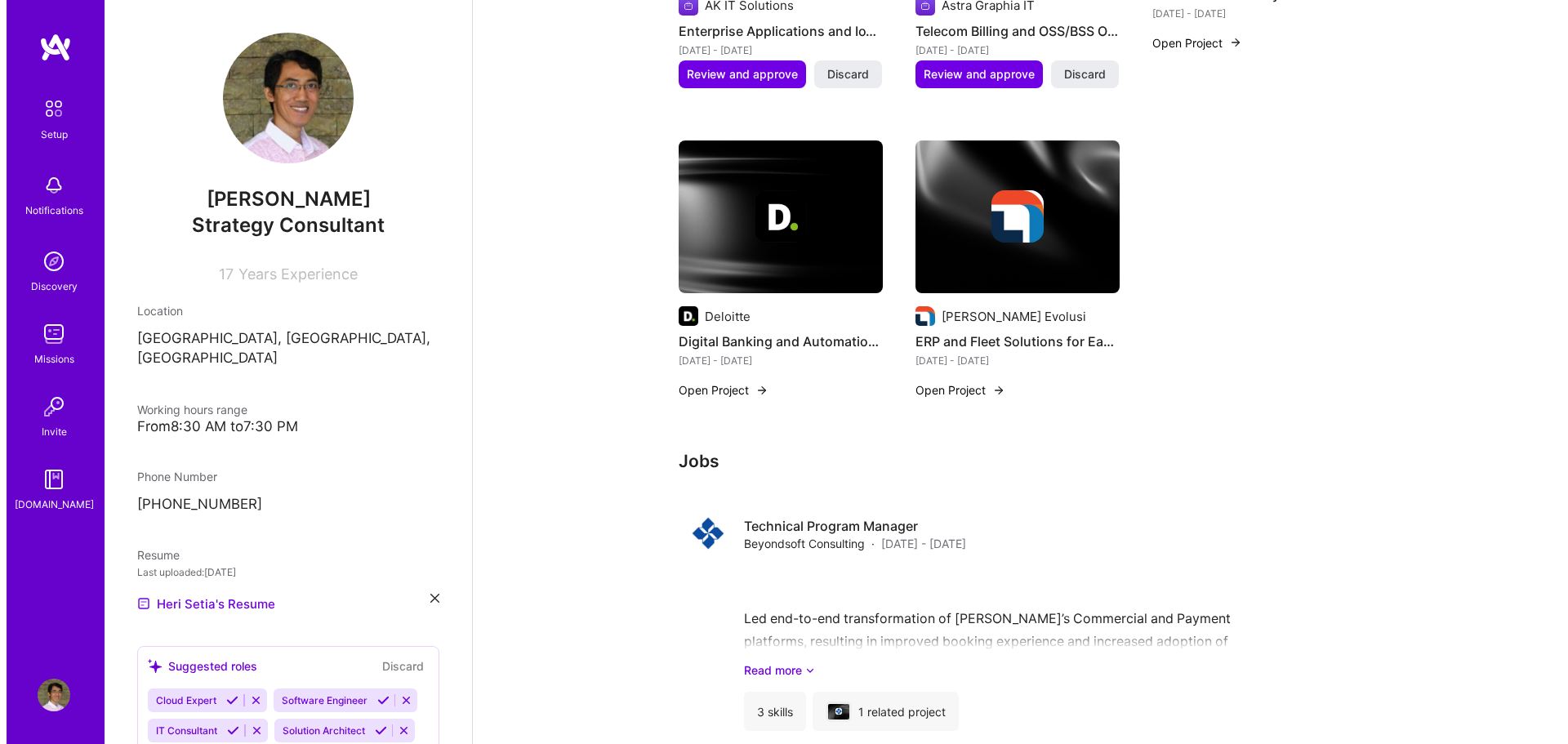
scroll to position [862, 0]
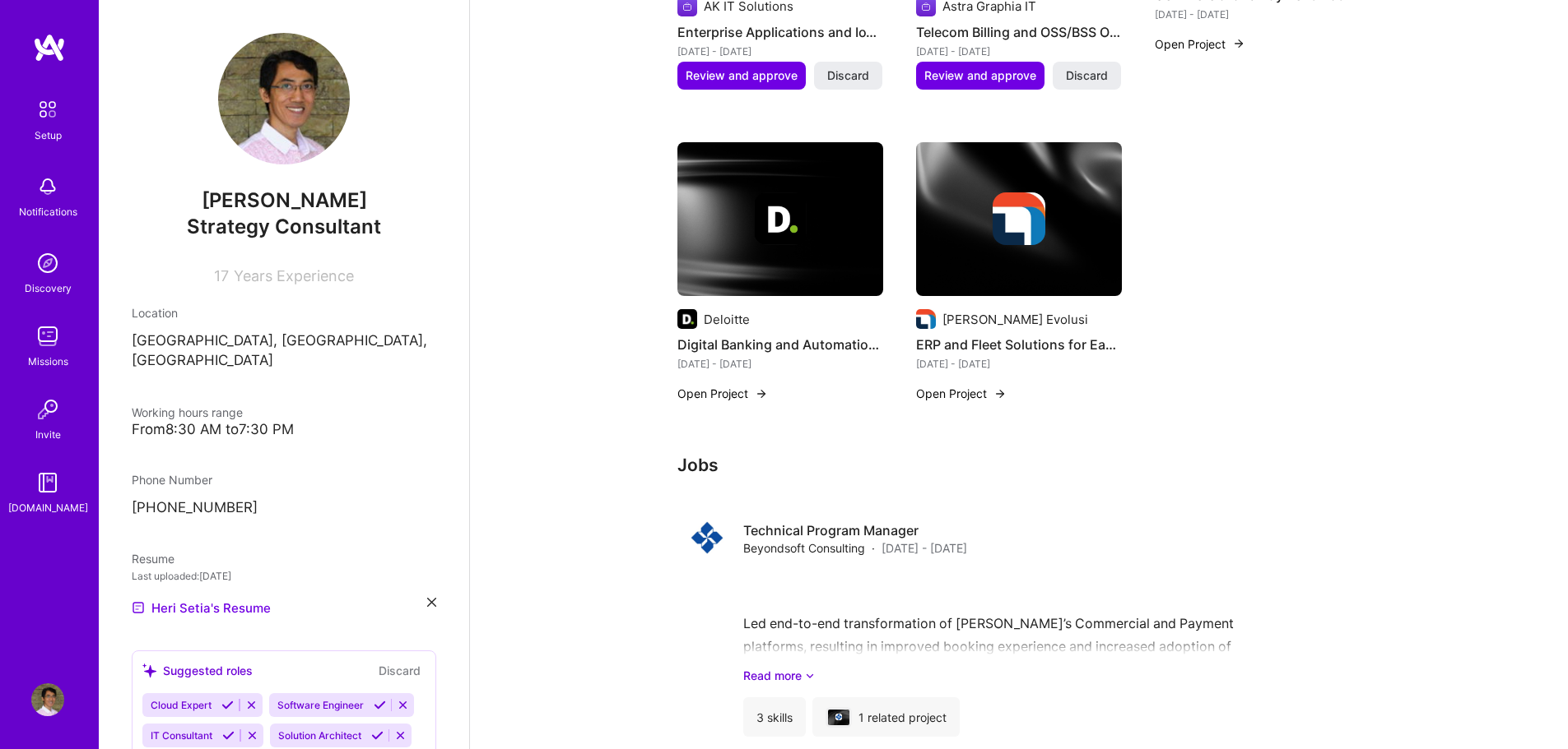
click at [860, 214] on div at bounding box center [780, 218] width 206 height 53
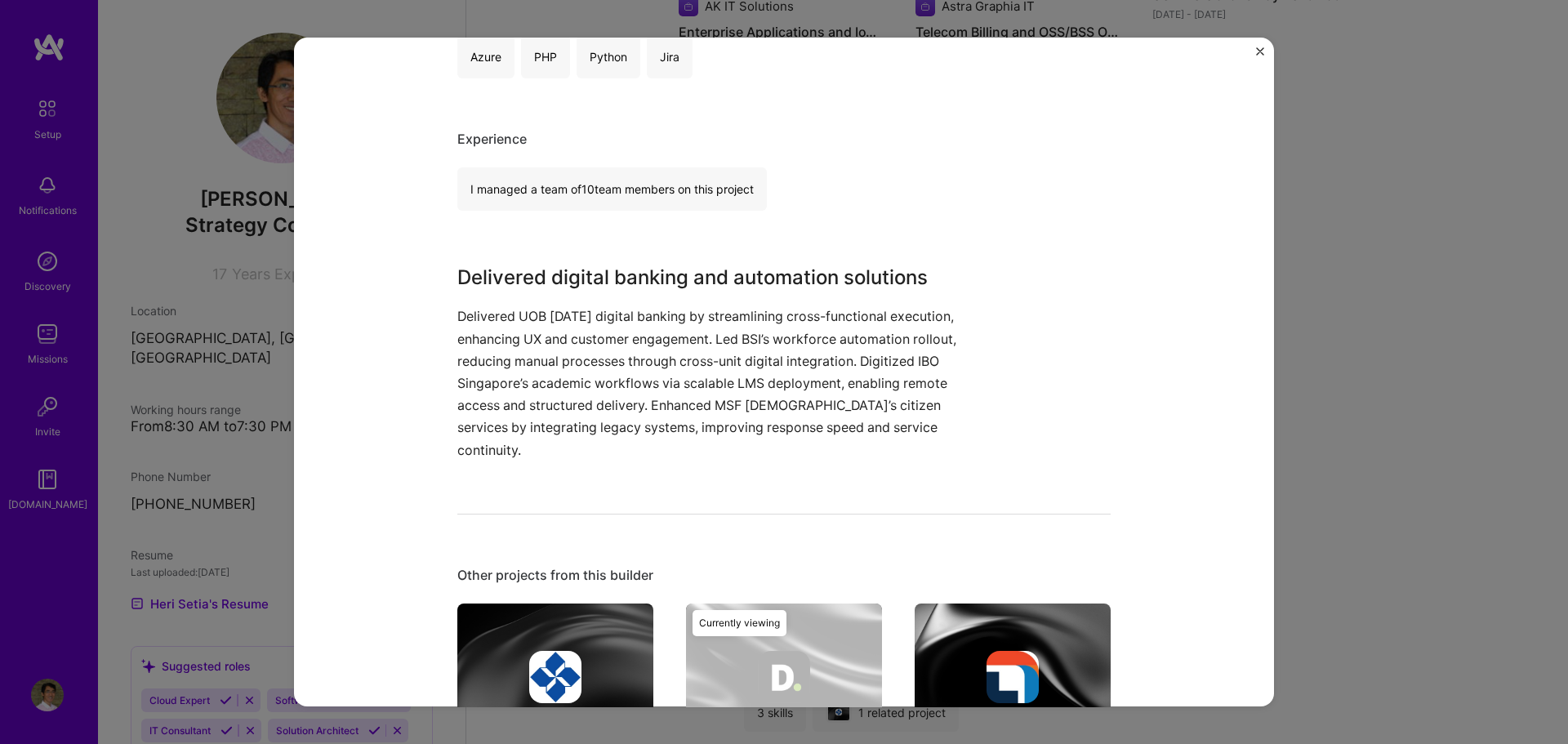
scroll to position [550, 0]
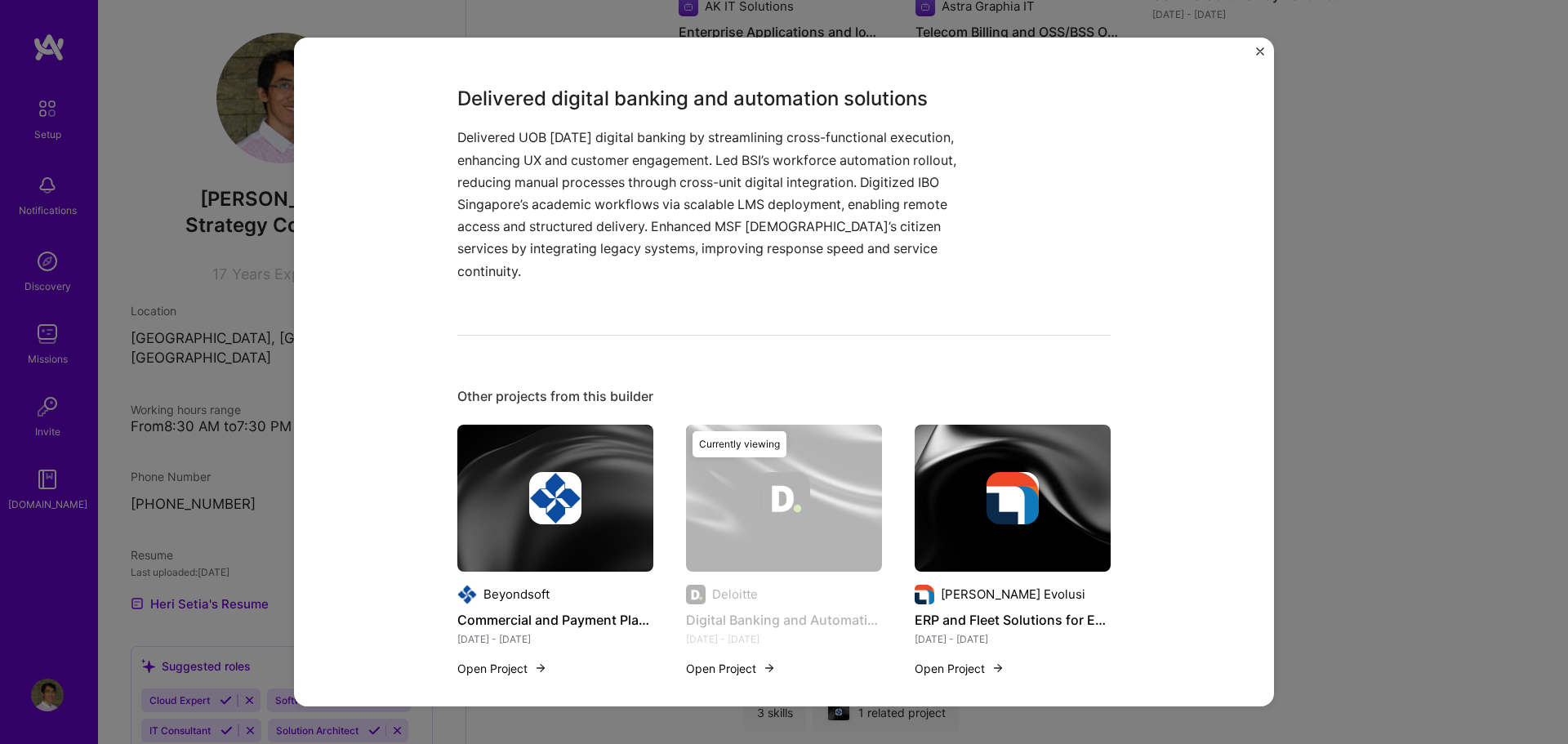
click at [745, 660] on button "Open Project" at bounding box center [731, 668] width 90 height 17
click at [1259, 51] on img "Close" at bounding box center [1260, 51] width 8 height 8
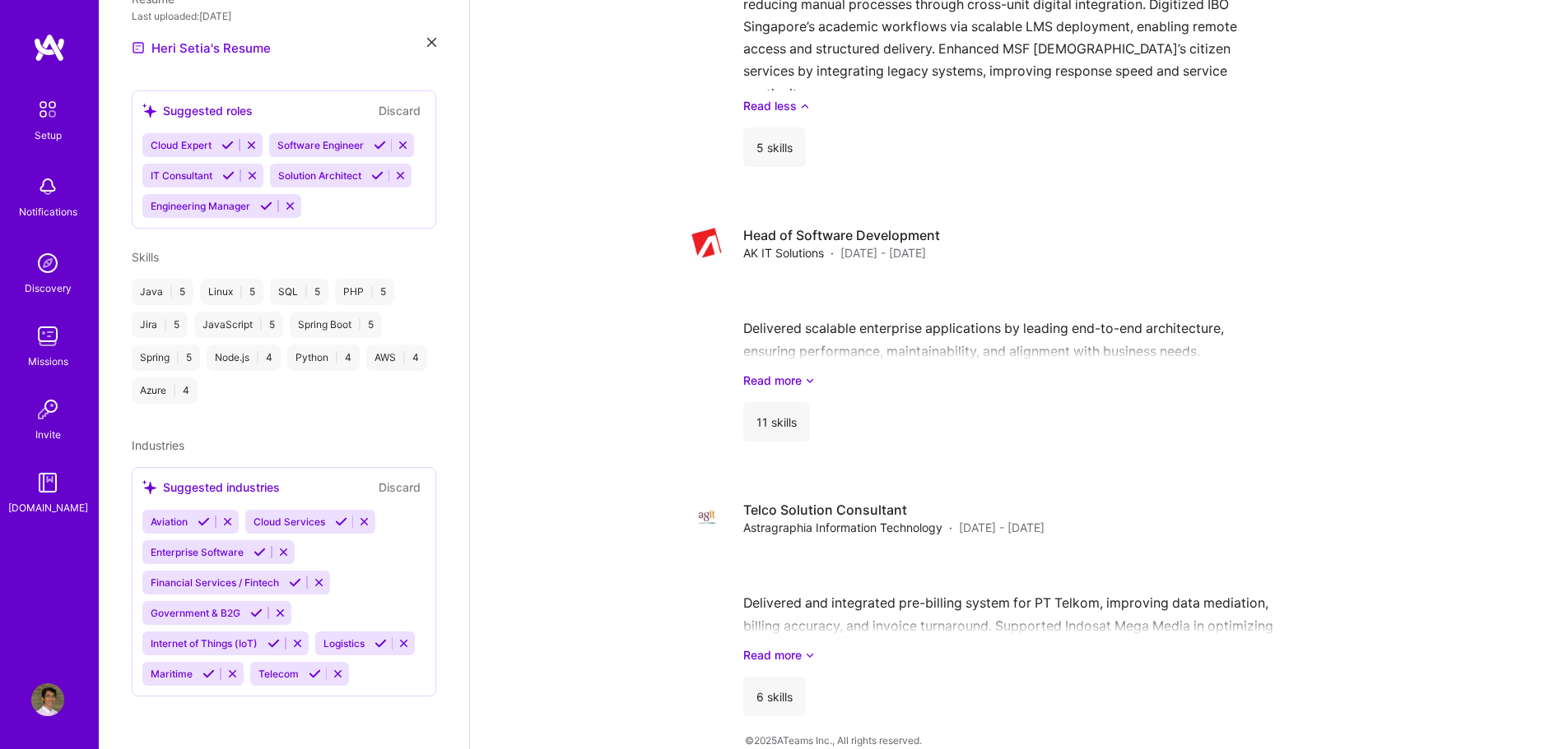
scroll to position [633, 0]
click at [259, 546] on icon at bounding box center [259, 552] width 12 height 12
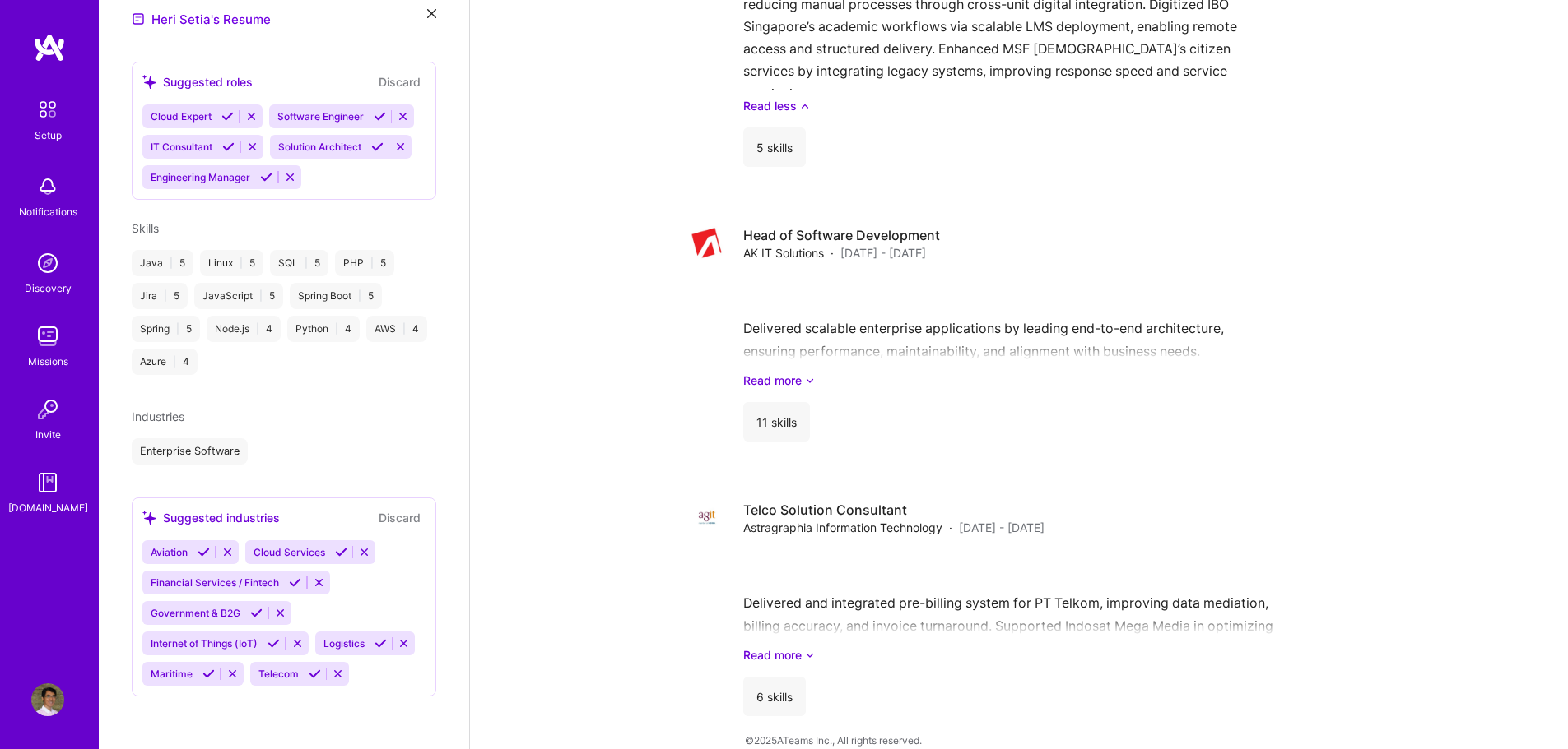
click at [215, 673] on icon at bounding box center [208, 673] width 12 height 12
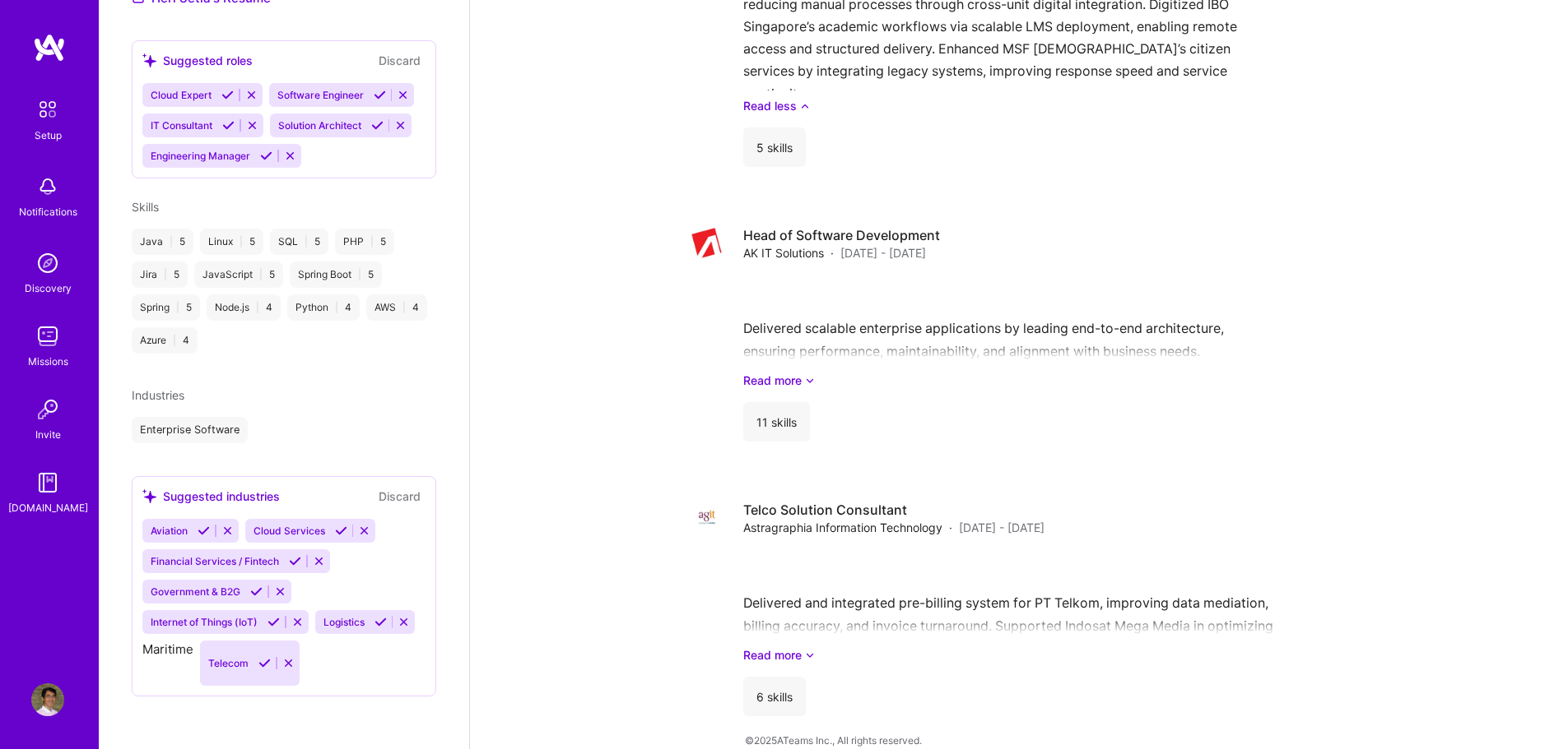
scroll to position [631, 0]
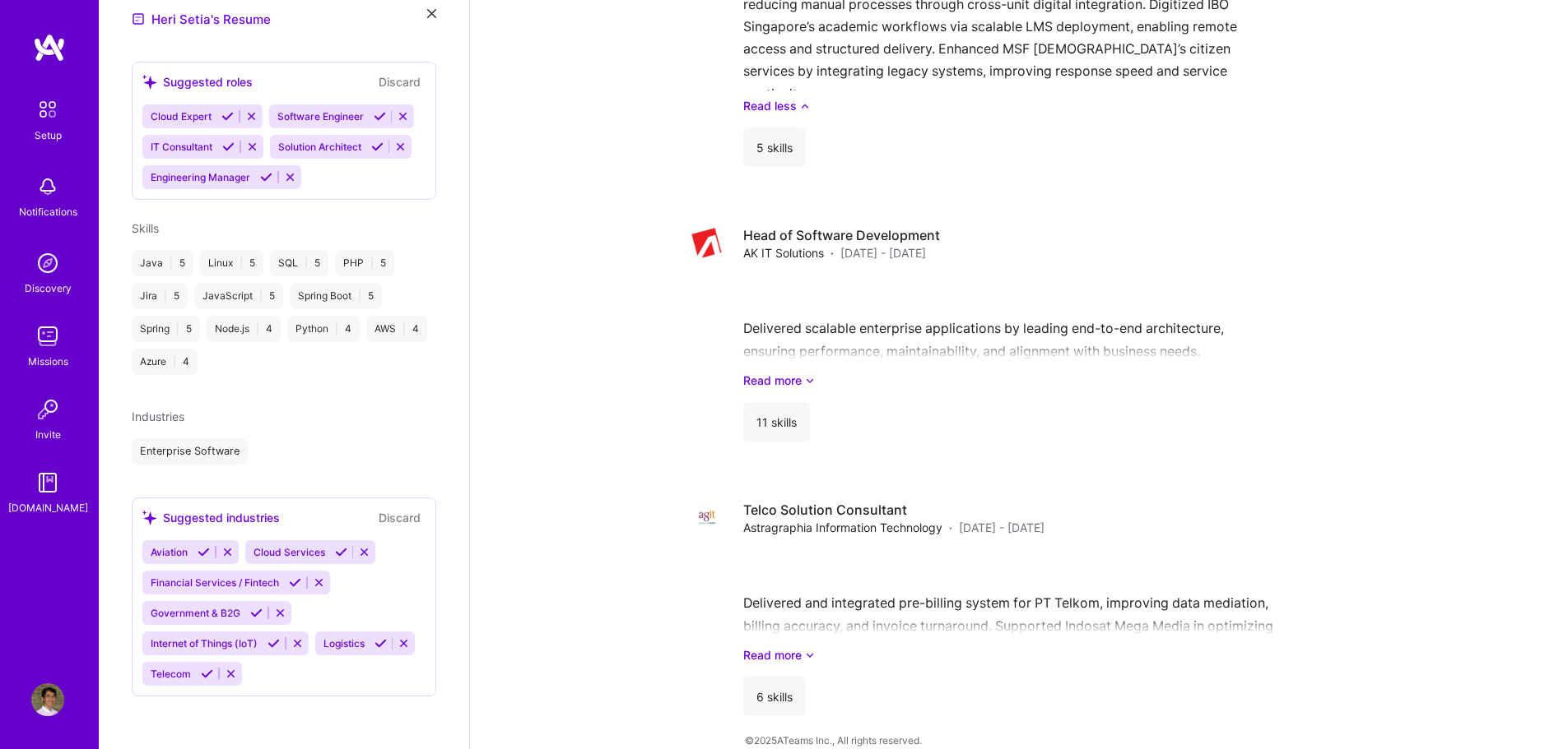
click at [294, 583] on icon at bounding box center [294, 582] width 12 height 12
click at [203, 554] on icon at bounding box center [203, 552] width 12 height 12
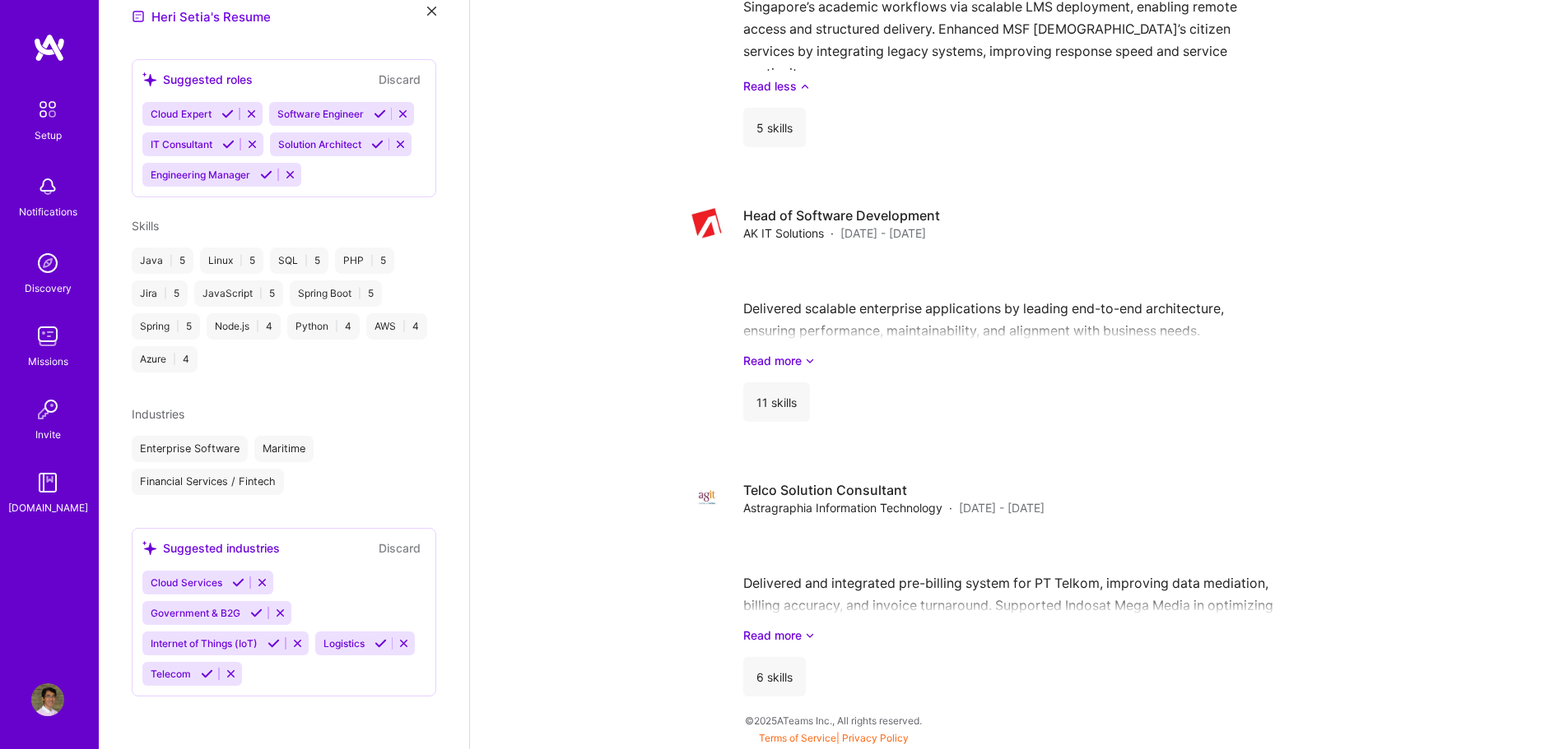
scroll to position [1783, 0]
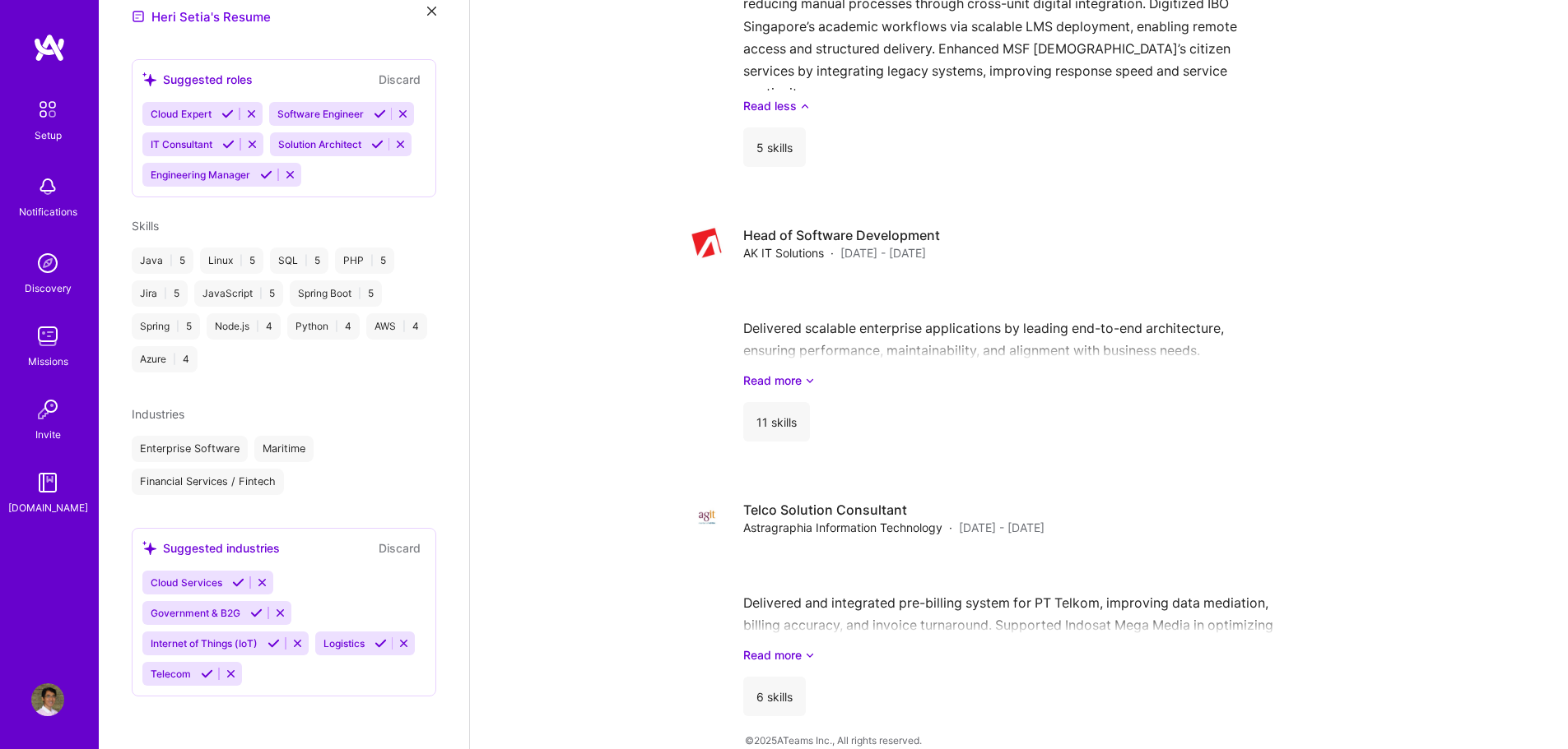
click at [256, 619] on icon at bounding box center [255, 613] width 12 height 12
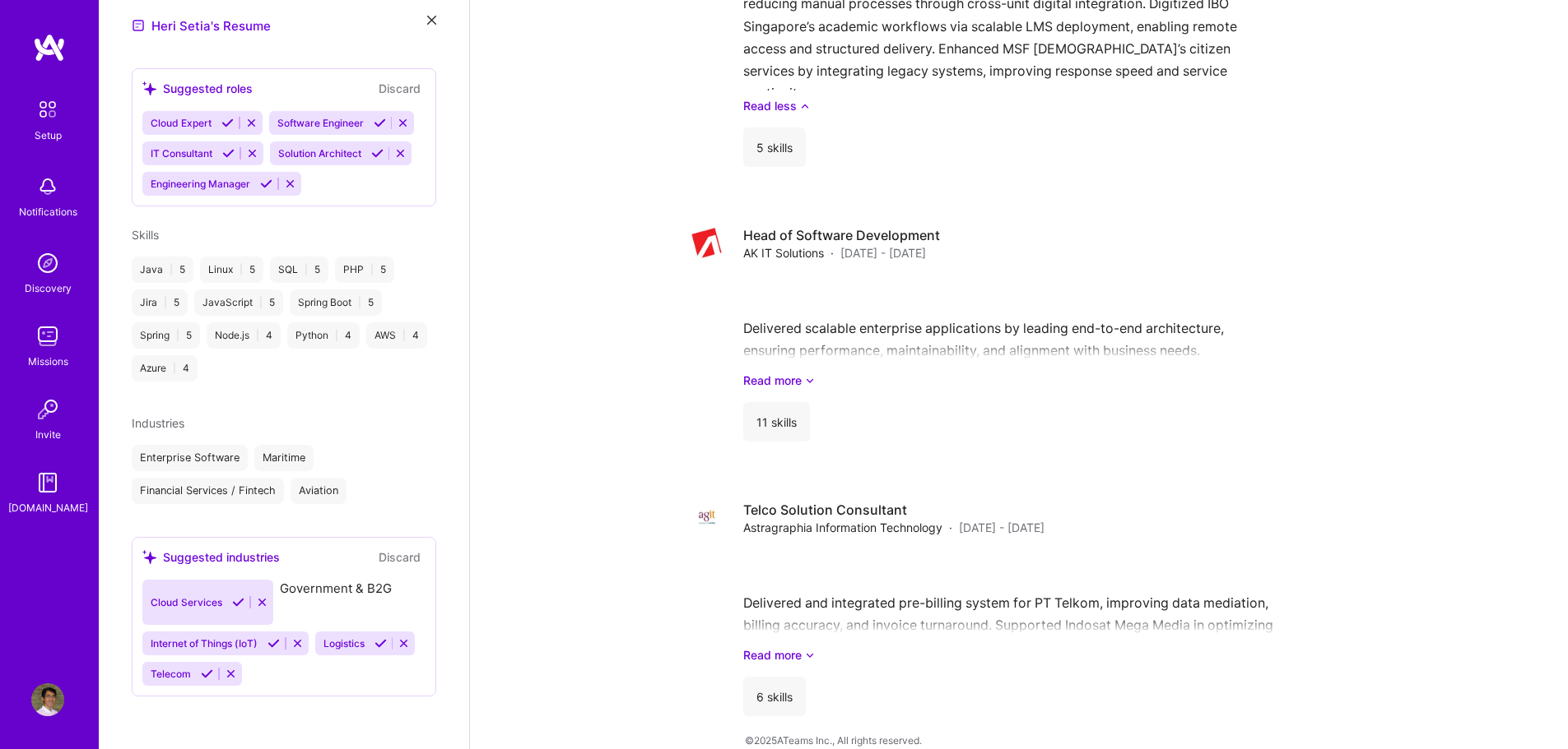
scroll to position [603, 0]
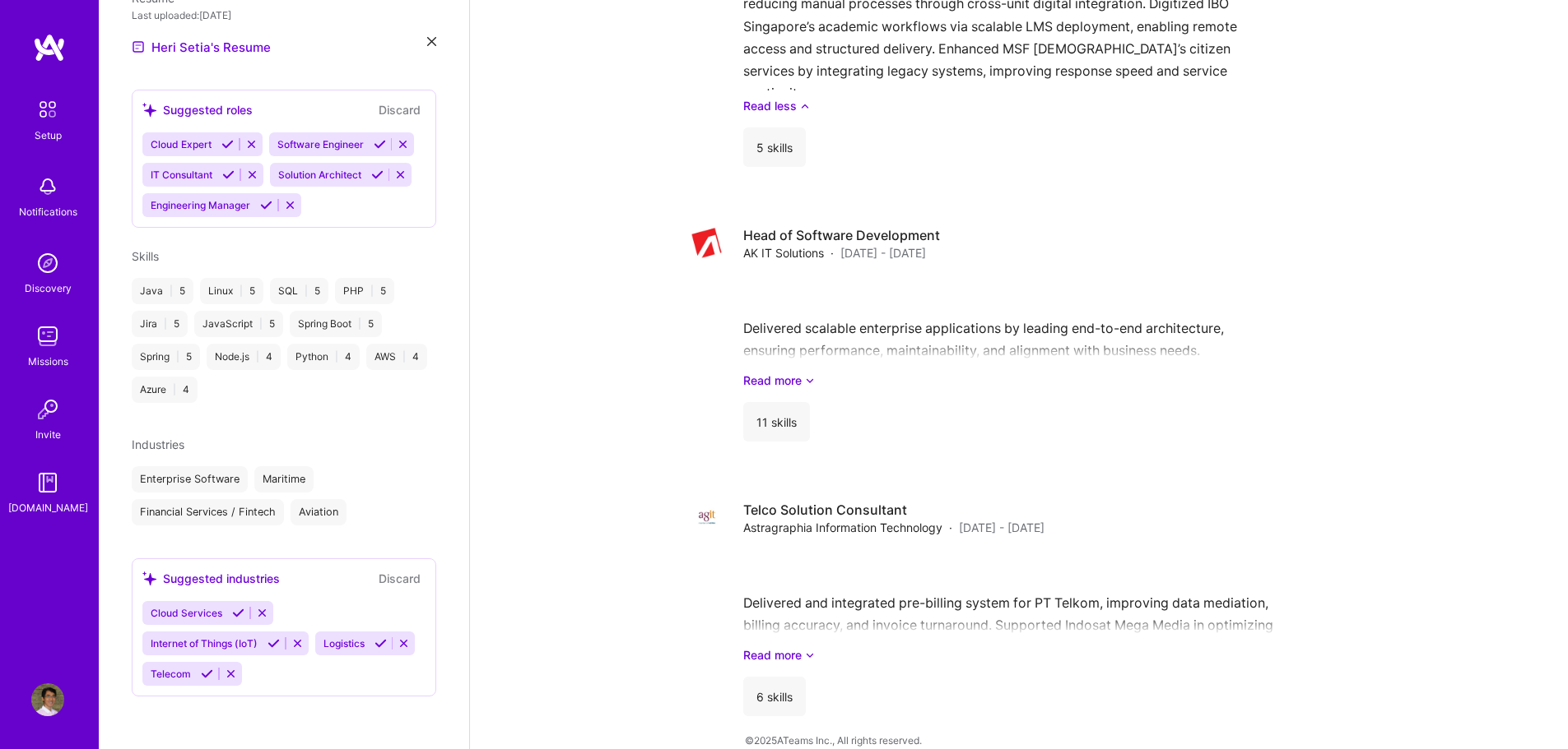
click at [235, 608] on icon at bounding box center [238, 613] width 12 height 12
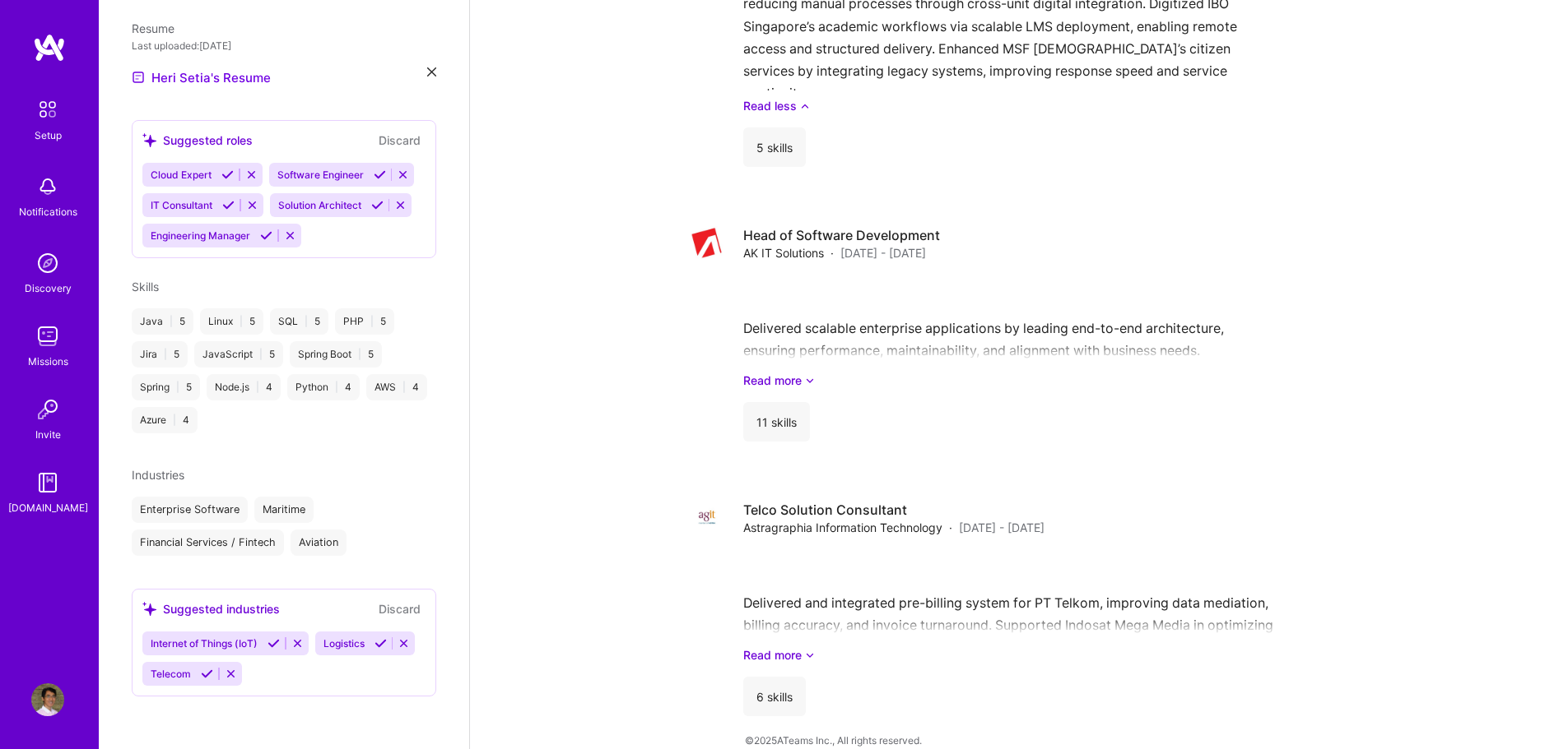
scroll to position [603, 0]
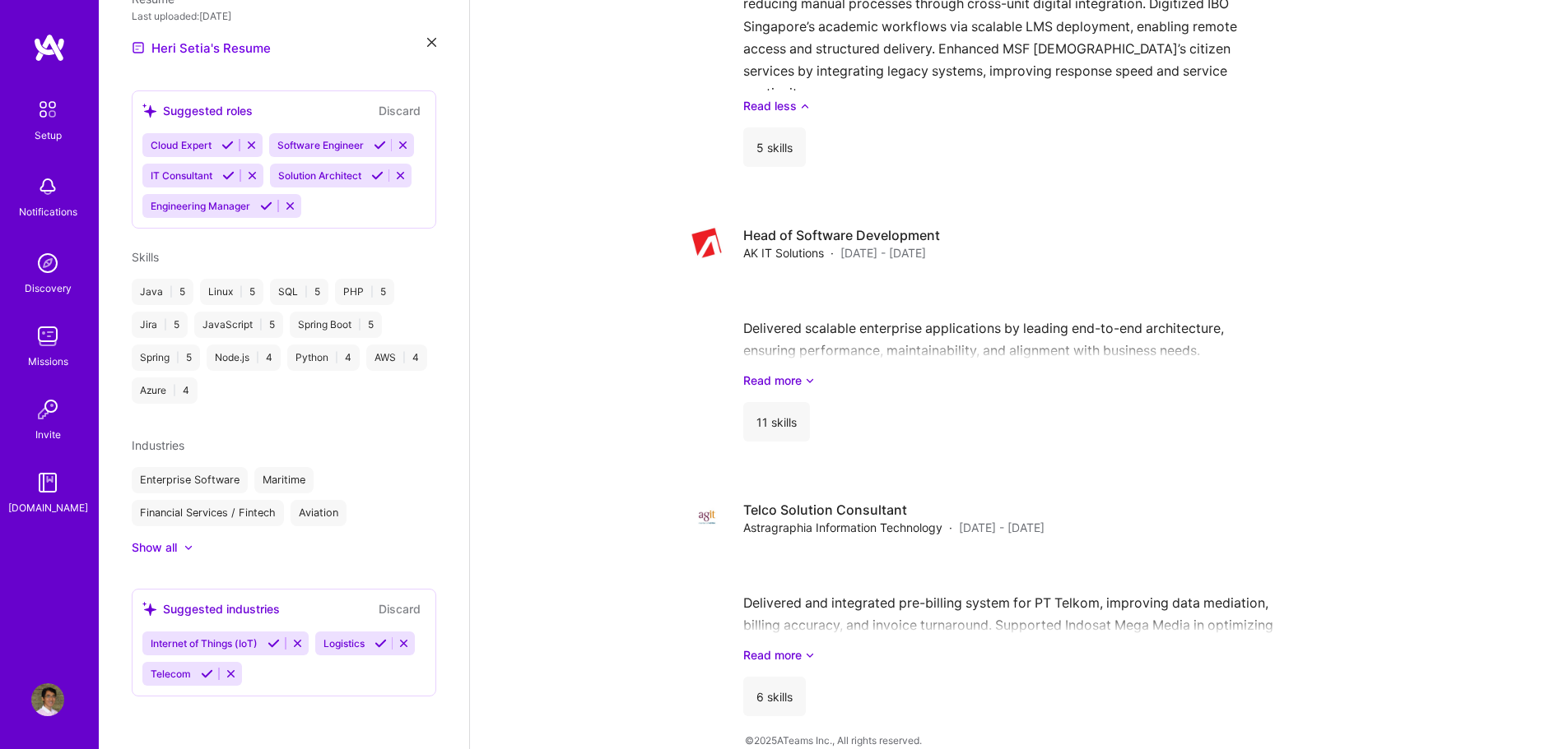
click at [270, 646] on icon at bounding box center [273, 643] width 12 height 12
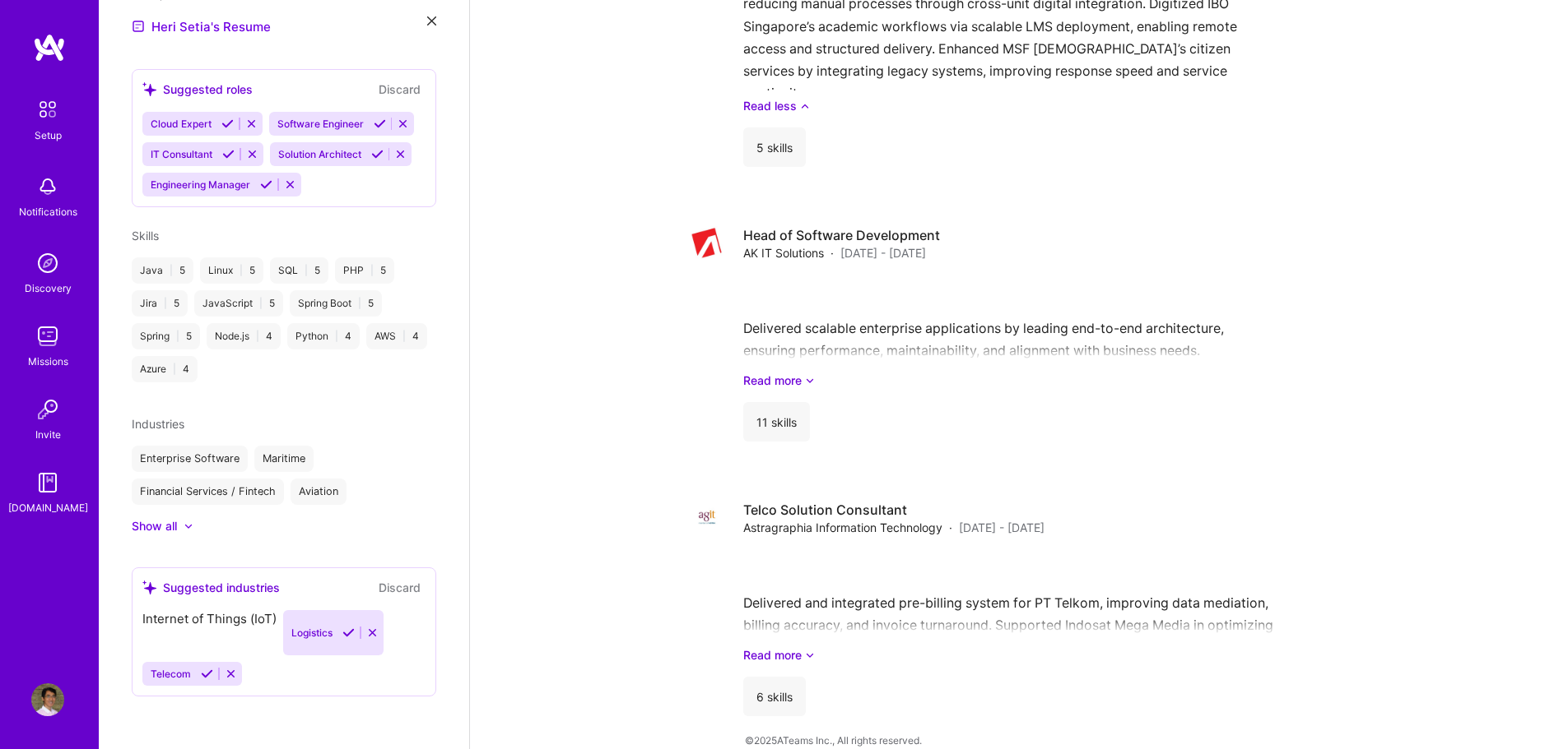
scroll to position [572, 0]
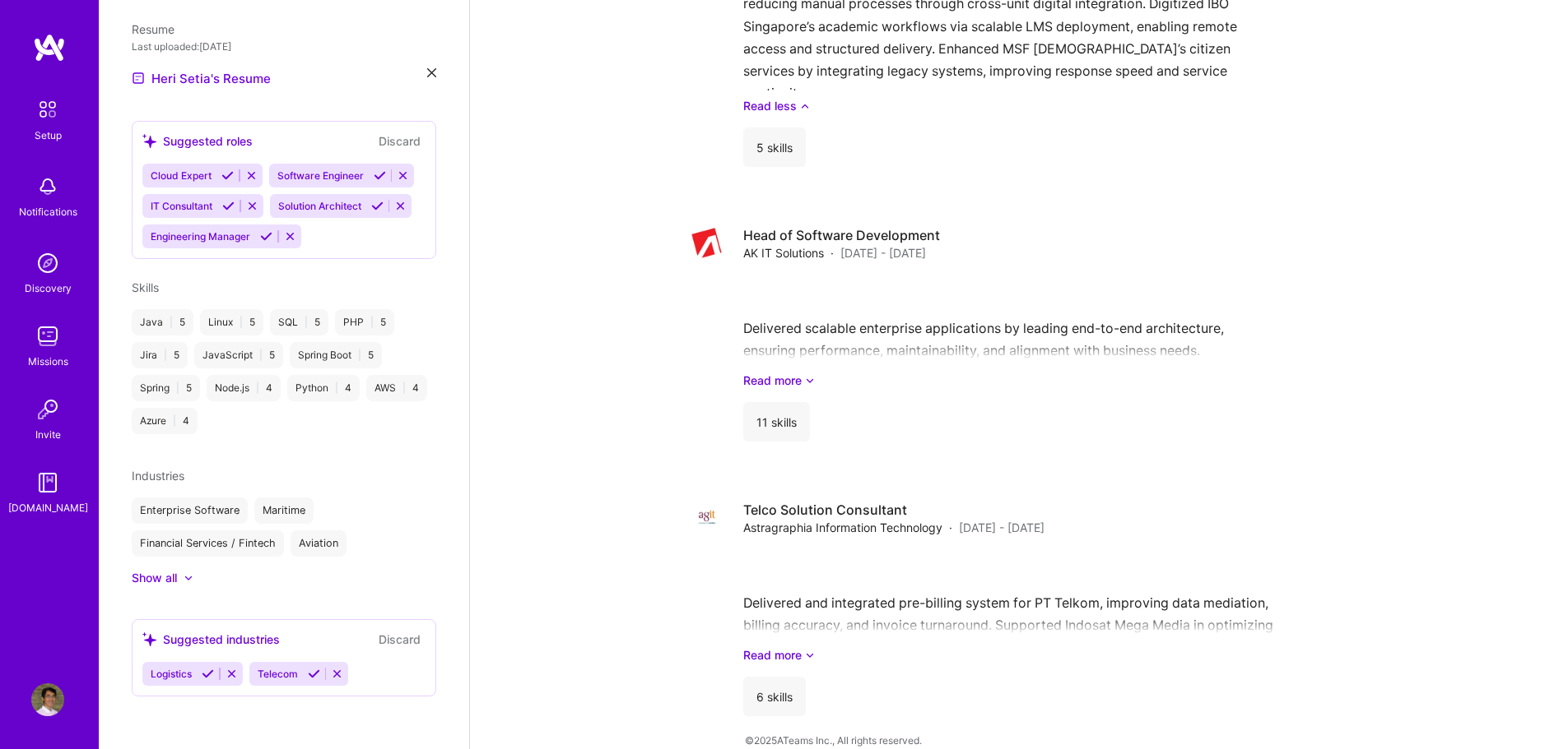
click at [310, 678] on icon at bounding box center [313, 673] width 12 height 12
click at [209, 678] on icon at bounding box center [207, 673] width 12 height 12
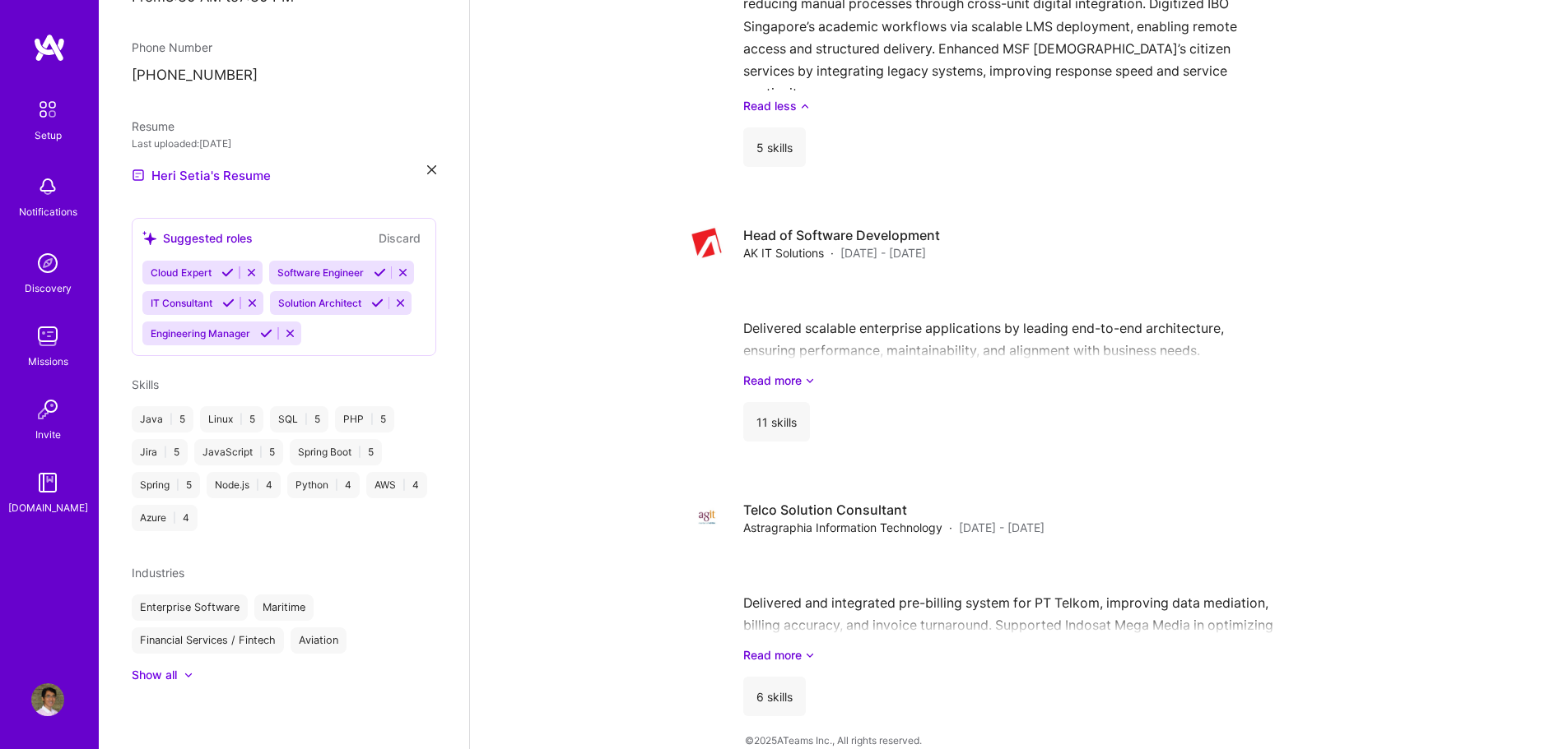
click at [268, 334] on icon at bounding box center [265, 333] width 12 height 12
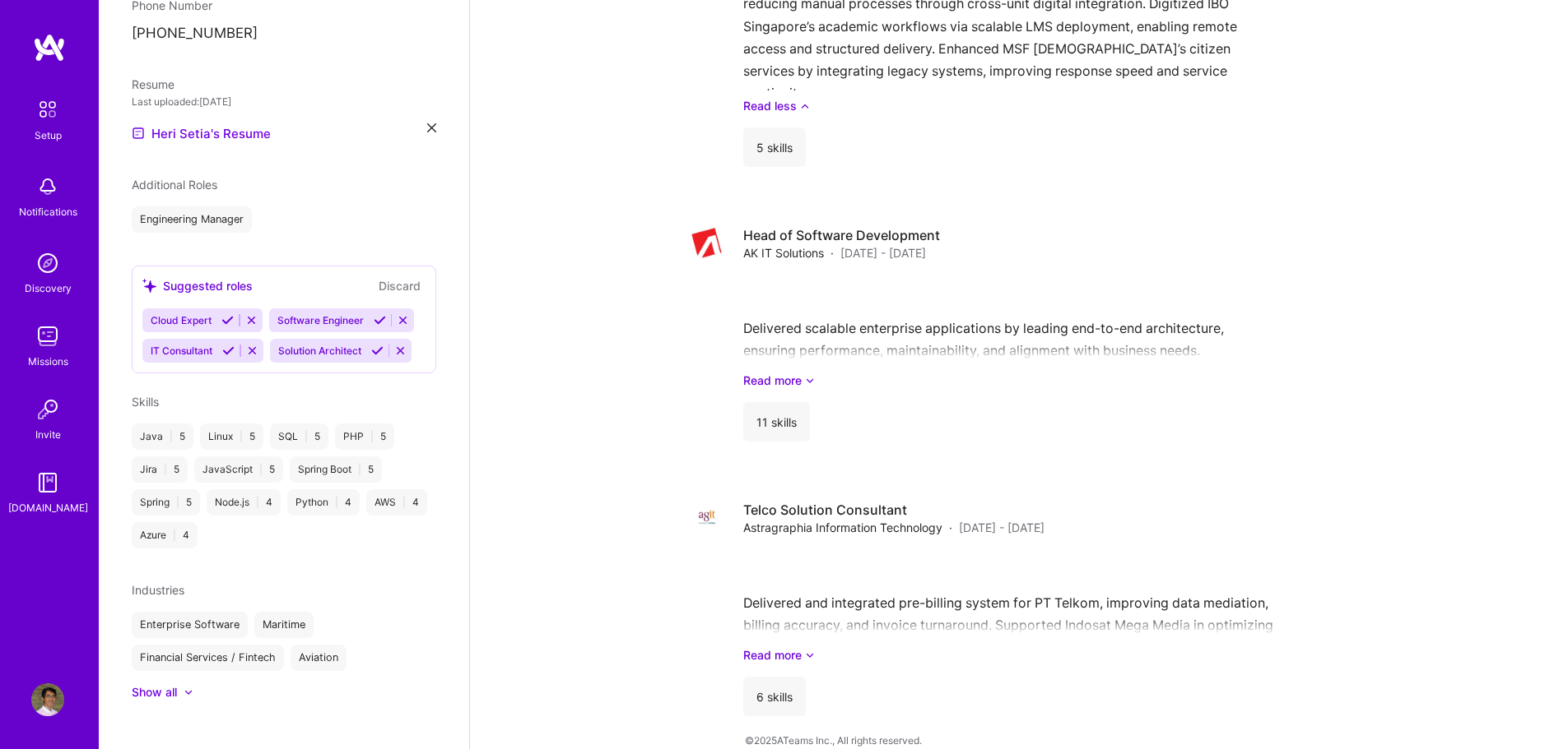
click at [373, 326] on icon at bounding box center [379, 320] width 12 height 12
click at [229, 316] on icon at bounding box center [227, 322] width 12 height 12
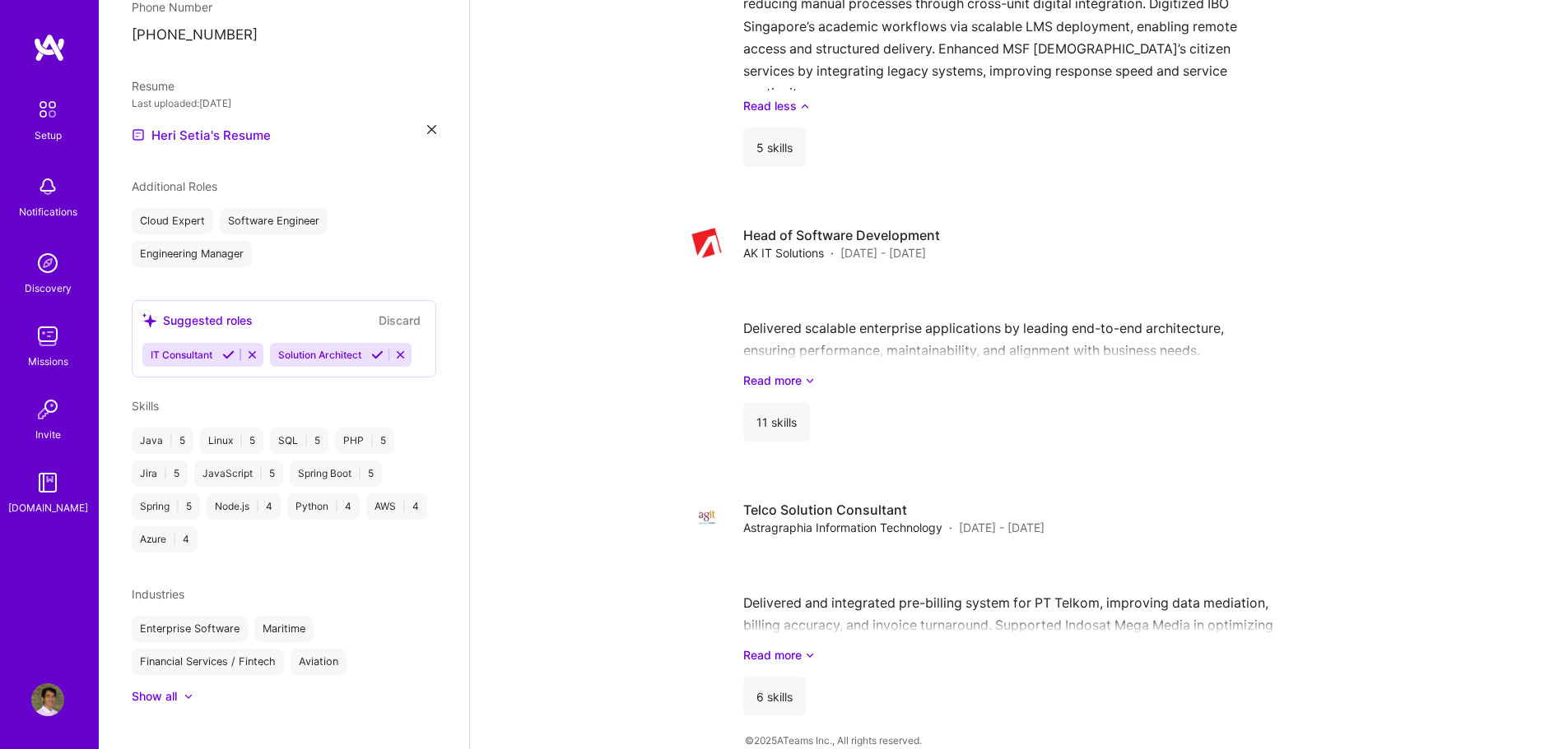
click at [230, 349] on icon at bounding box center [228, 355] width 12 height 12
click at [248, 349] on icon at bounding box center [249, 355] width 12 height 12
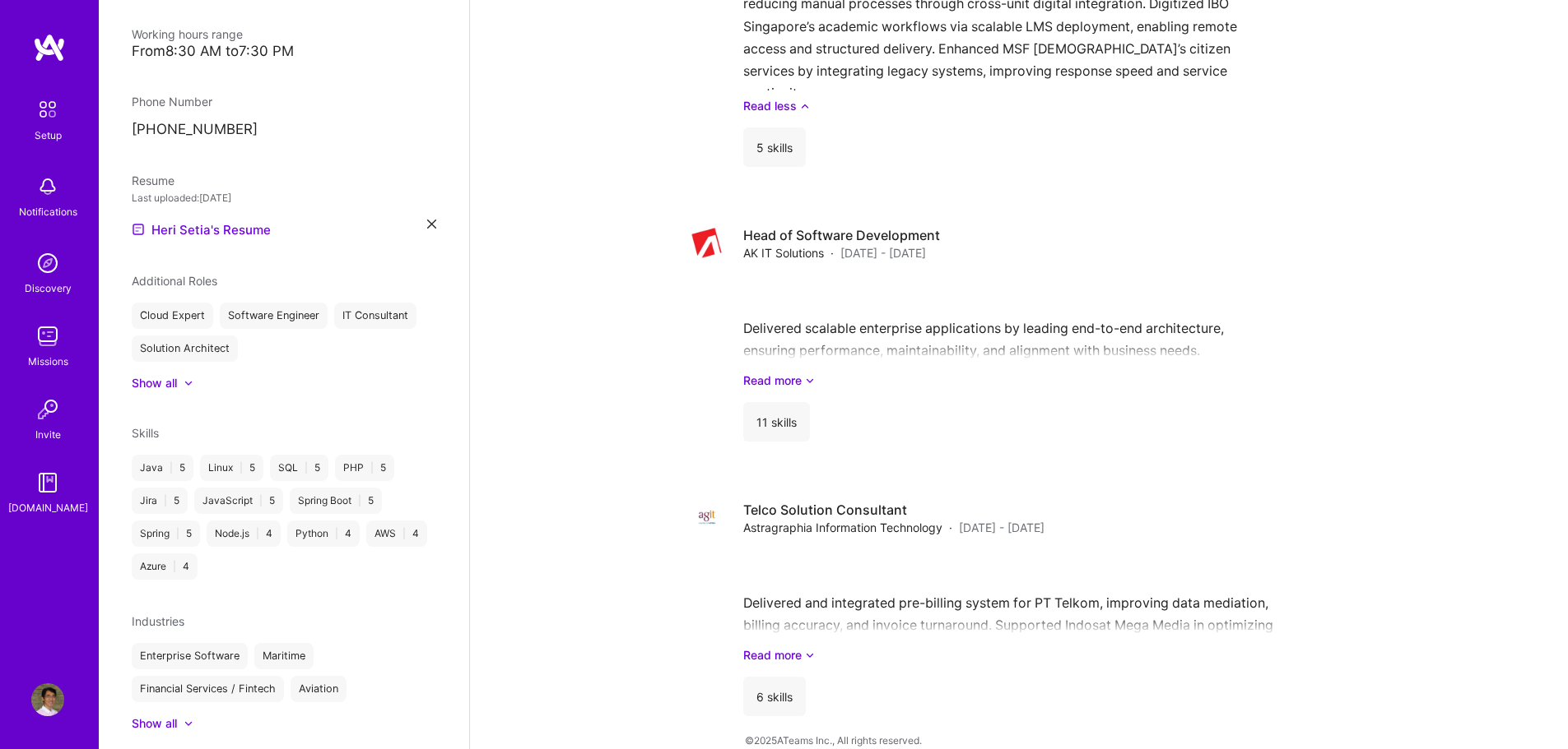
scroll to position [408, 0]
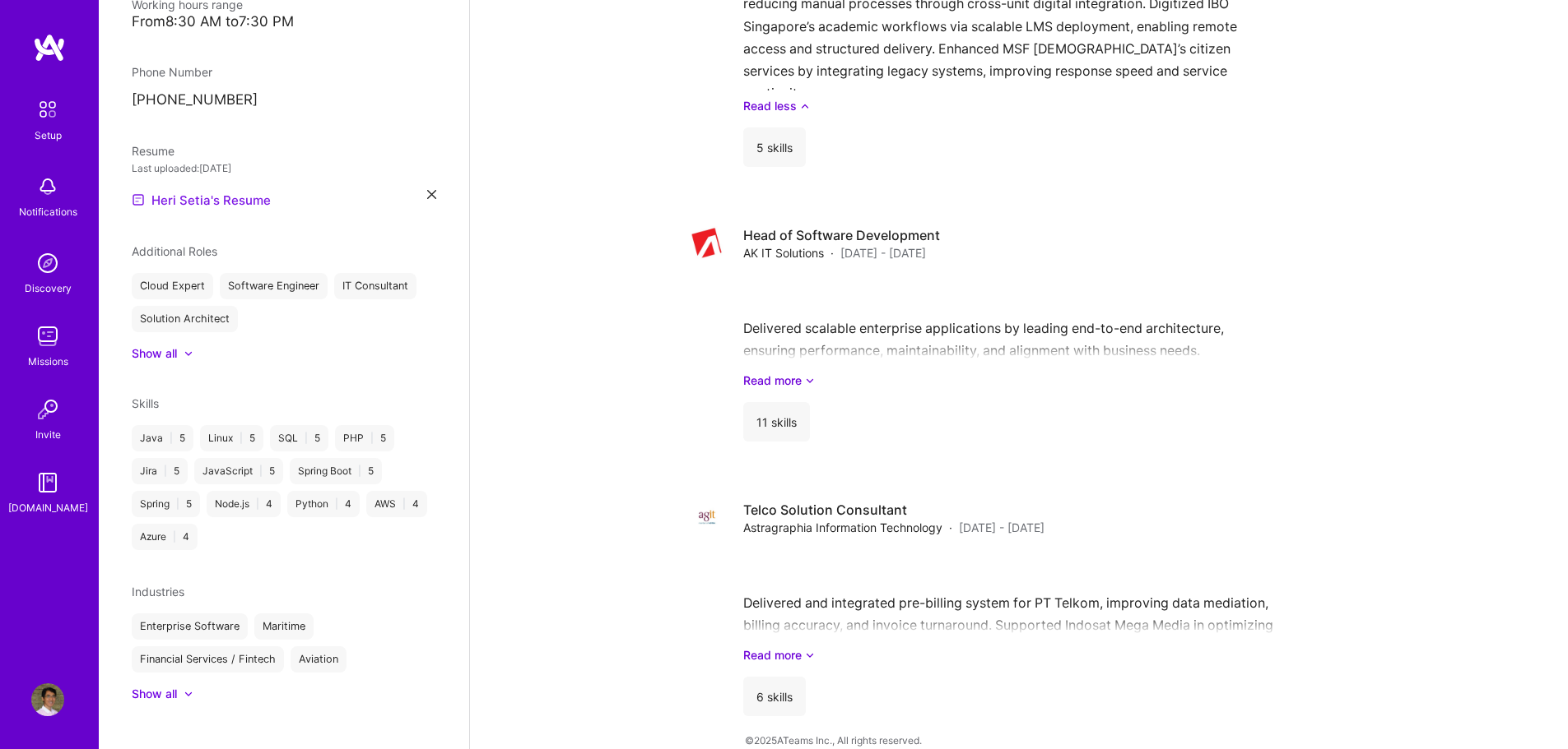
click at [257, 190] on link "Heri Setia's Resume" at bounding box center [201, 199] width 139 height 19
click at [47, 694] on img at bounding box center [48, 700] width 33 height 33
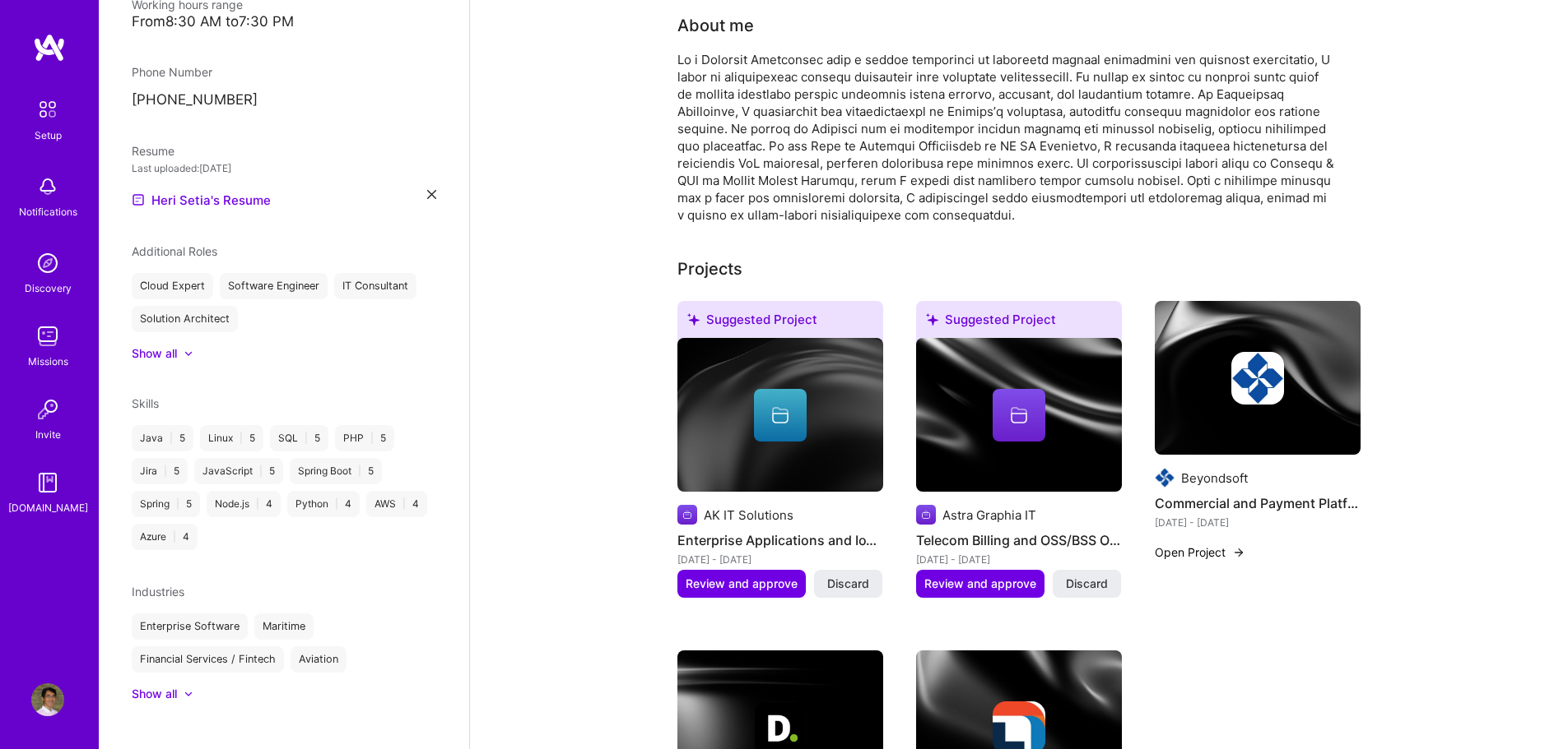
scroll to position [0, 0]
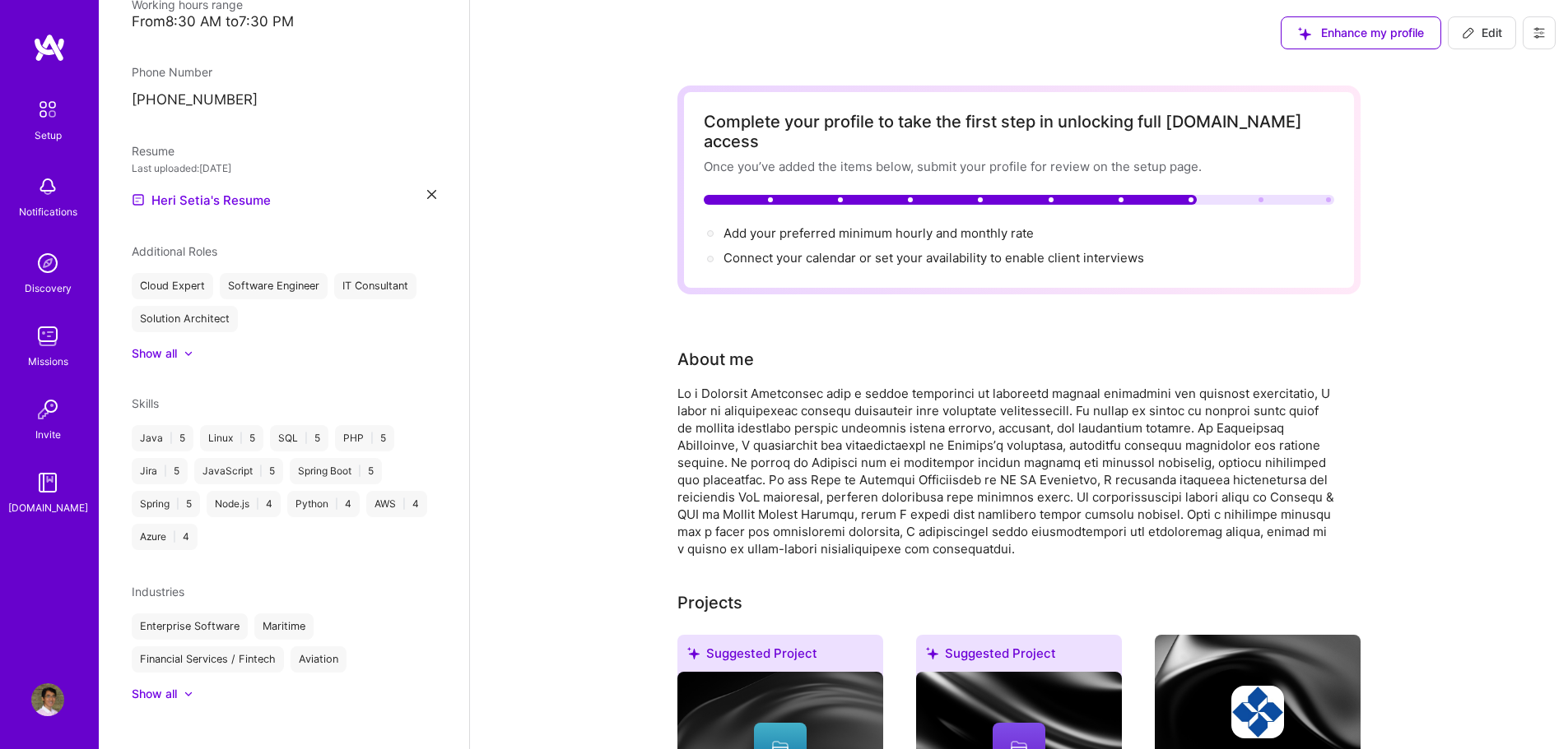
click at [1472, 31] on icon at bounding box center [1468, 32] width 10 height 10
select select "ID"
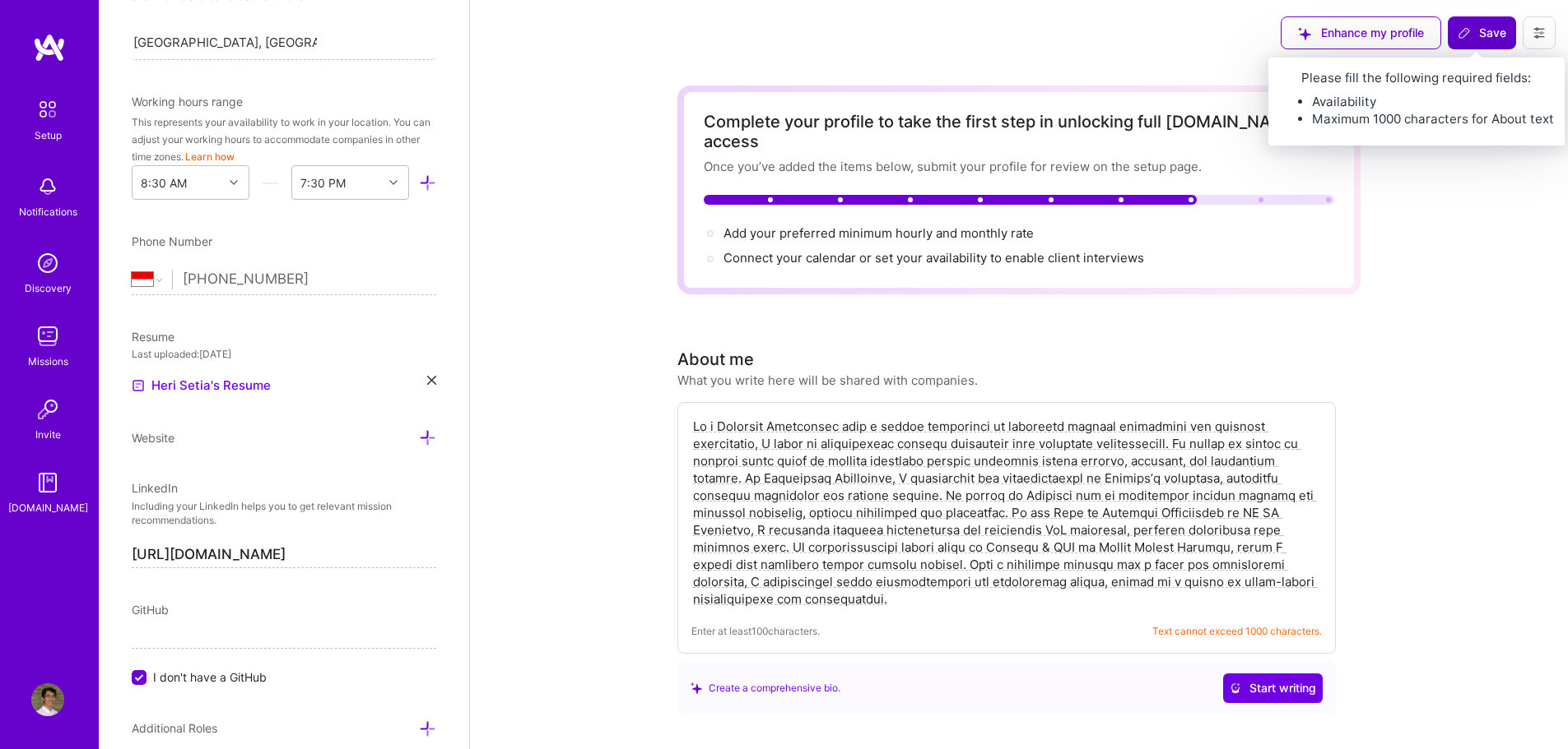
scroll to position [579, 0]
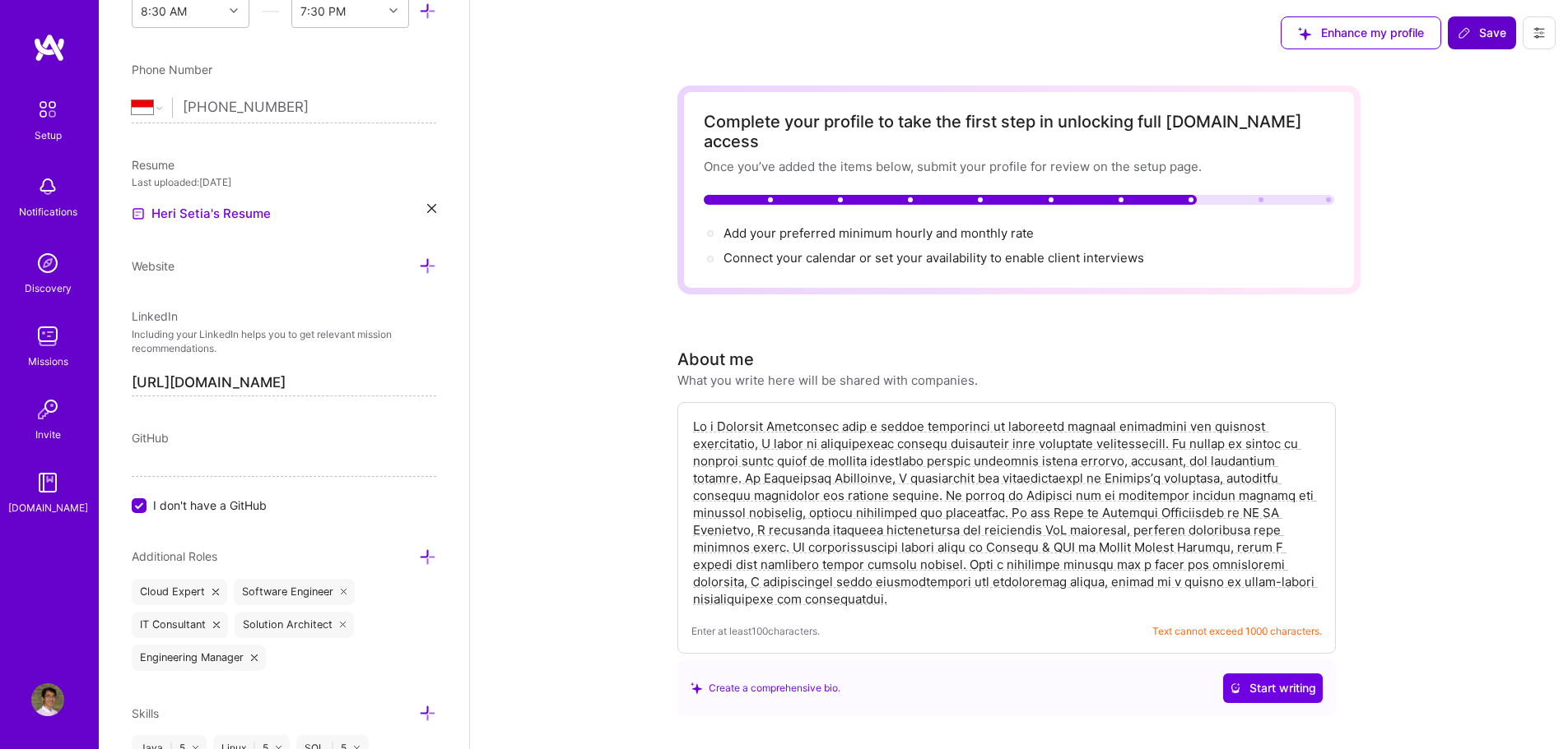
click at [427, 208] on icon at bounding box center [431, 208] width 9 height 9
click at [227, 212] on span "PDF file format" at bounding box center [221, 212] width 112 height 18
click at [814, 226] on span "Add your preferred minimum hourly and monthly rate →" at bounding box center [886, 233] width 325 height 16
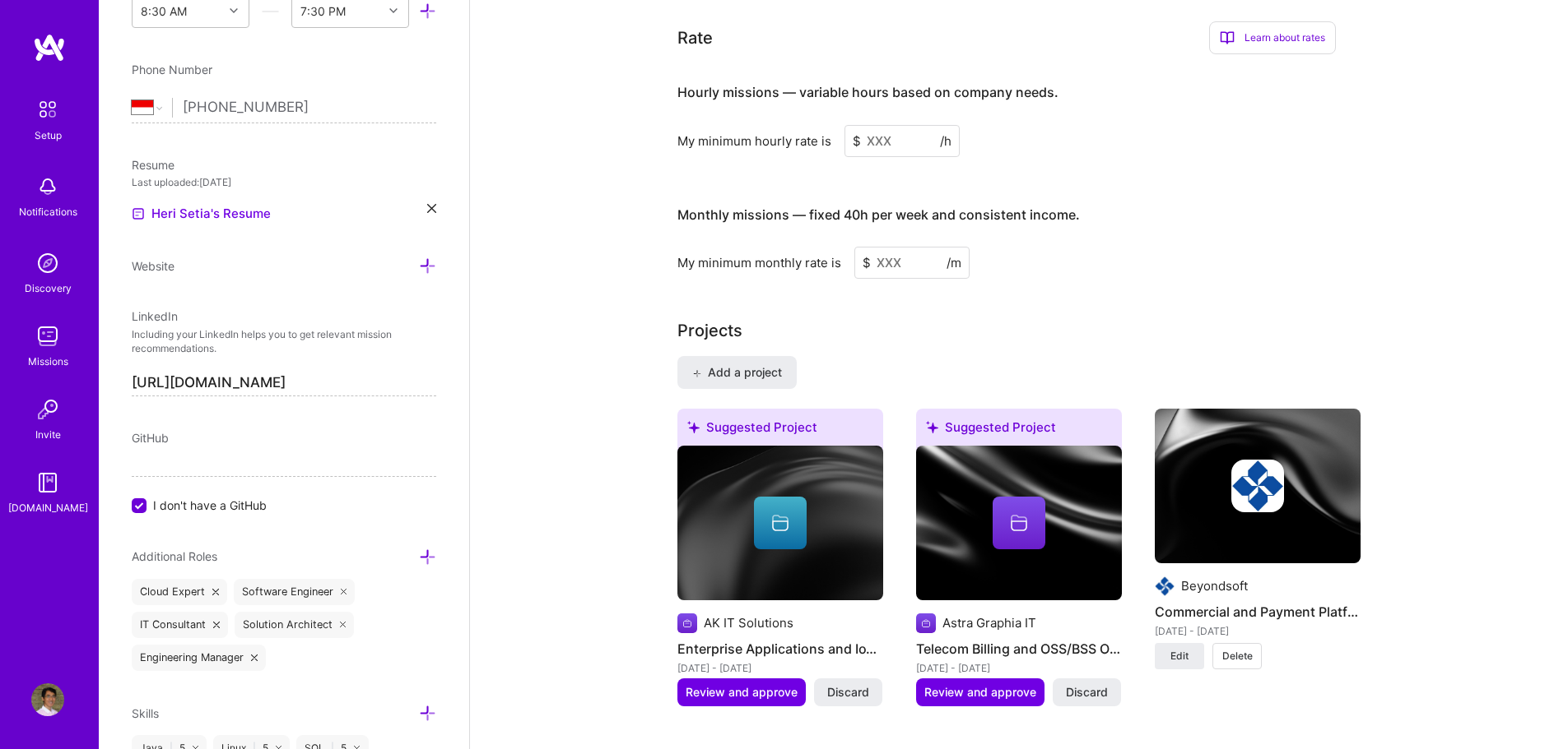
scroll to position [1038, 0]
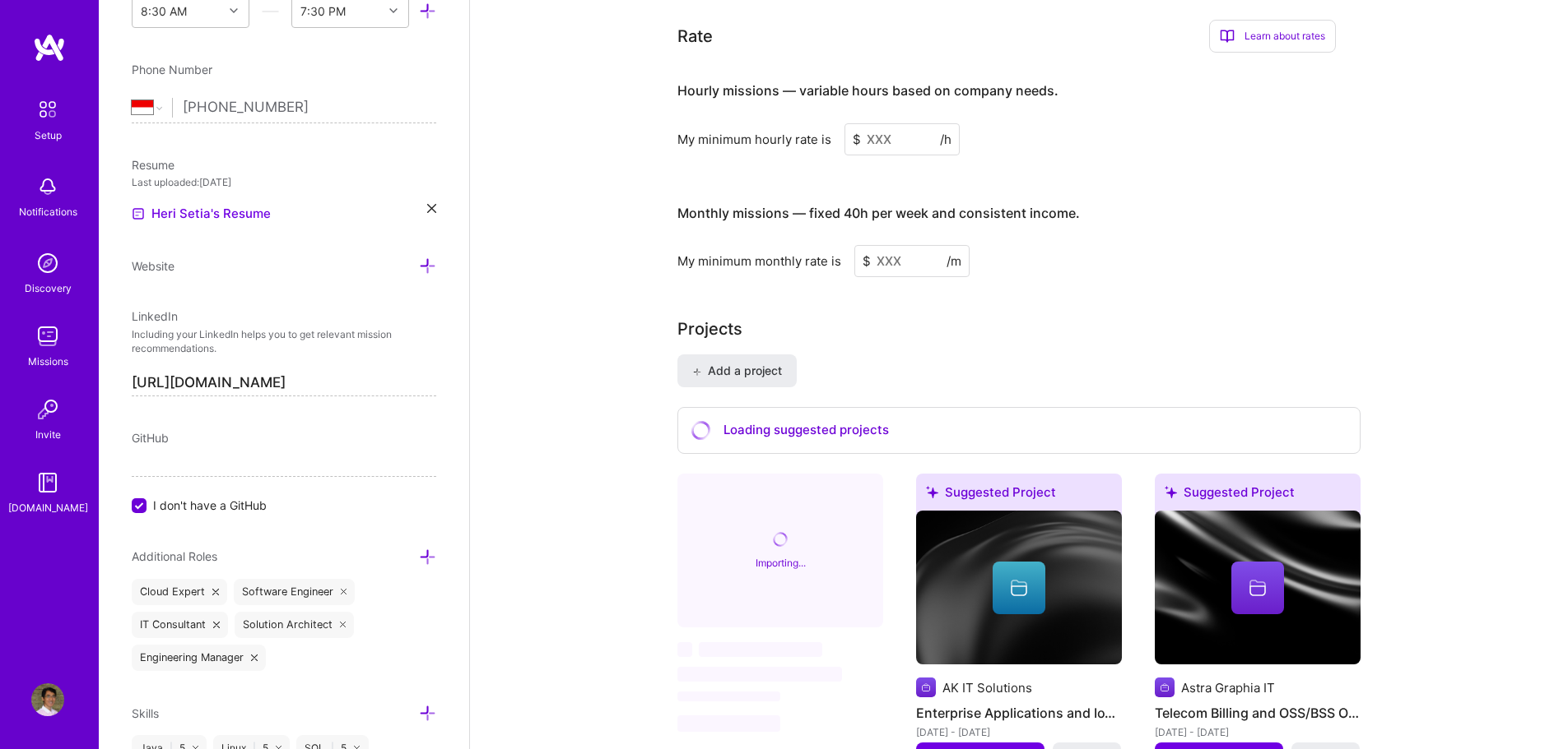
click at [885, 131] on input at bounding box center [902, 139] width 115 height 32
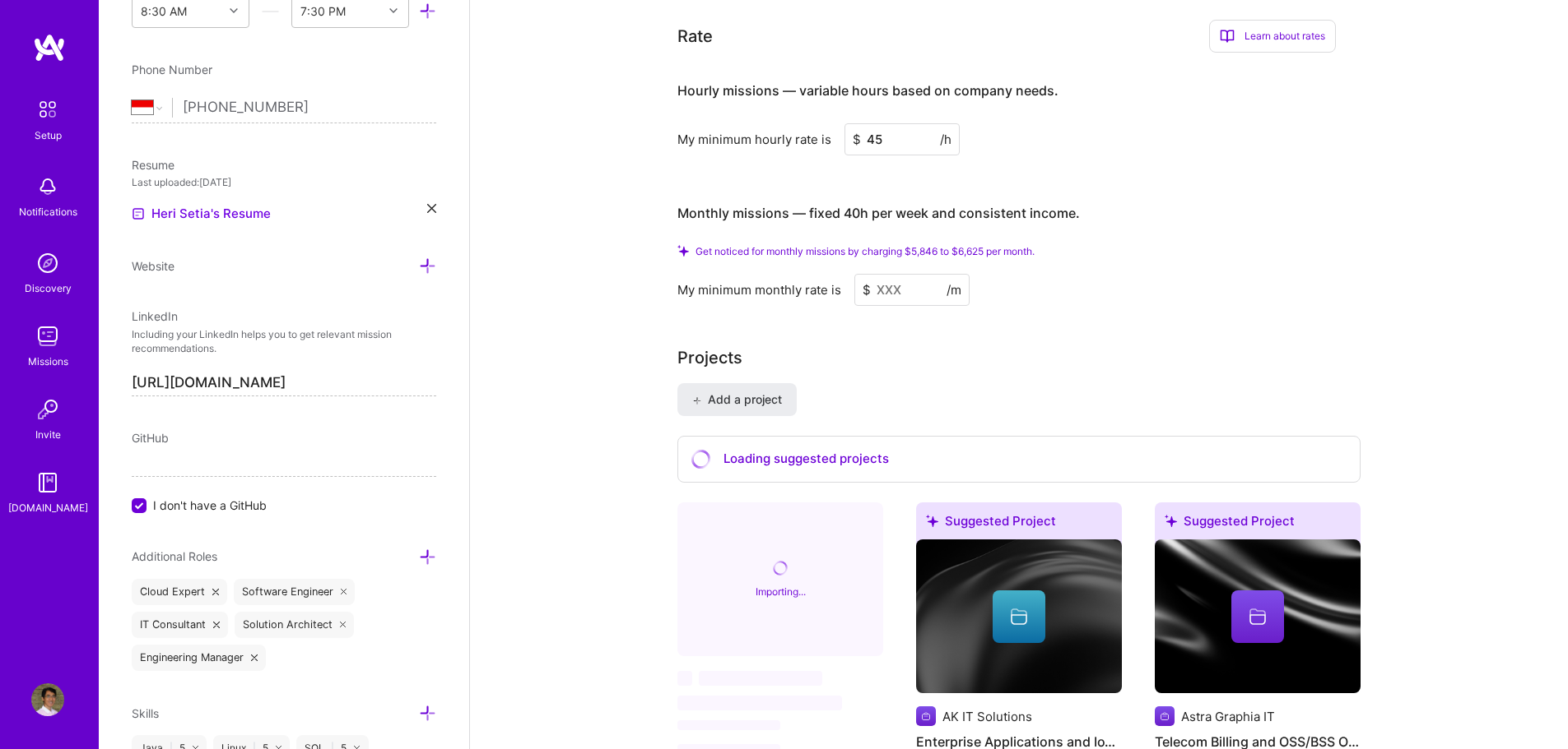
type input "45"
click at [911, 274] on input at bounding box center [912, 289] width 115 height 32
click at [833, 245] on span "Get noticed for monthly missions by charging $5,846 to $6,625 per month." at bounding box center [866, 251] width 339 height 12
click at [880, 274] on input at bounding box center [912, 289] width 115 height 32
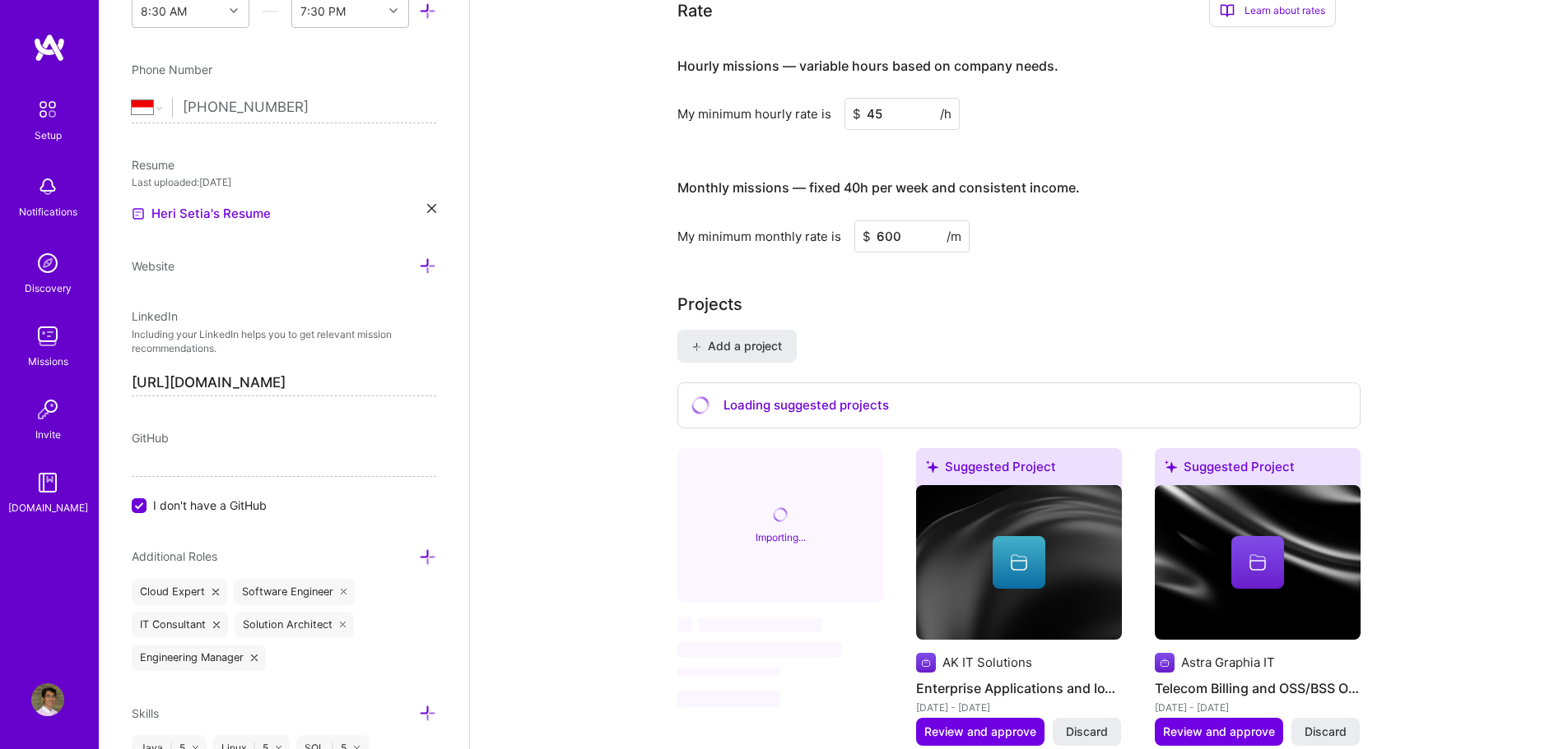
click at [882, 292] on div "Projects" at bounding box center [1019, 304] width 683 height 25
click at [912, 227] on input "600" at bounding box center [912, 236] width 115 height 32
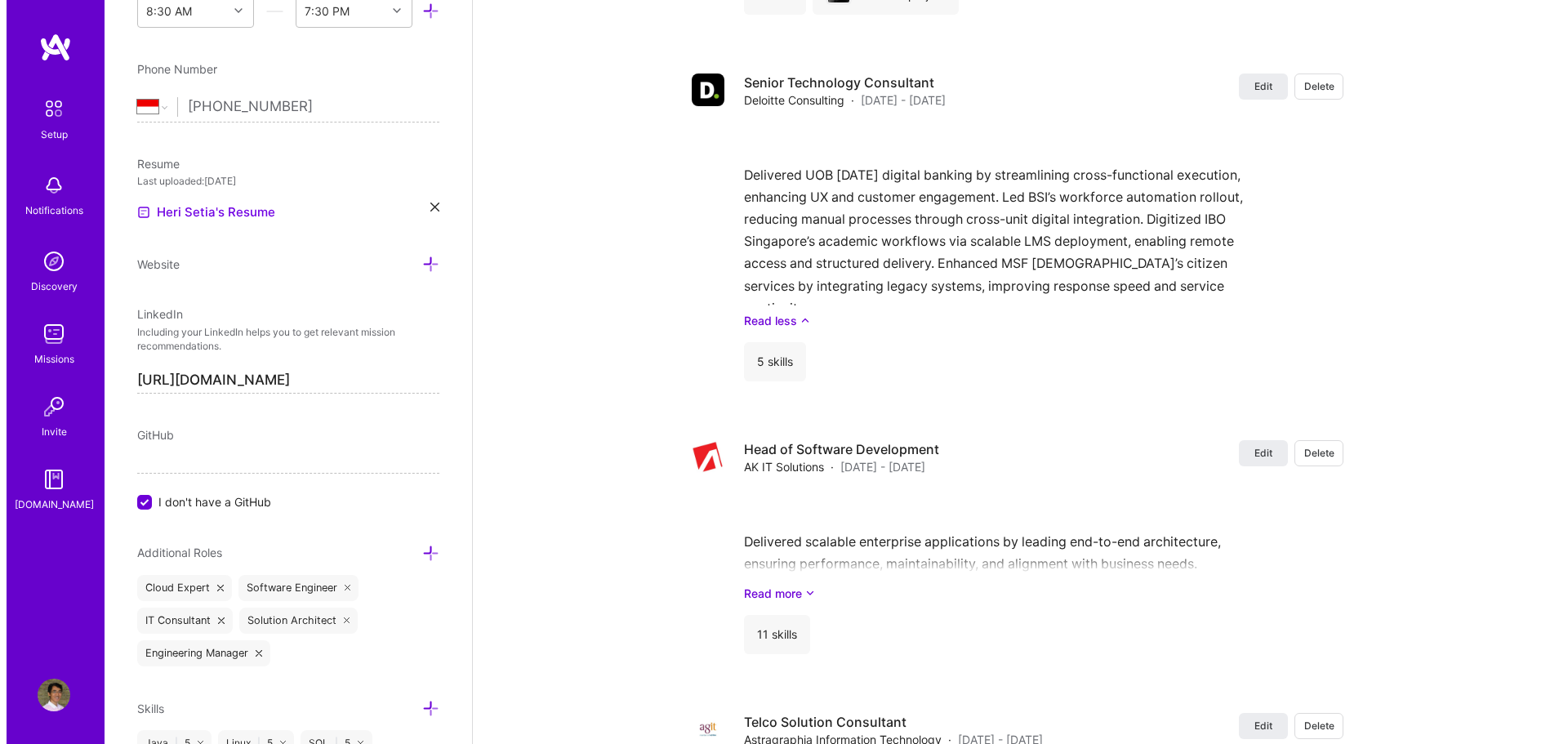
scroll to position [2453, 0]
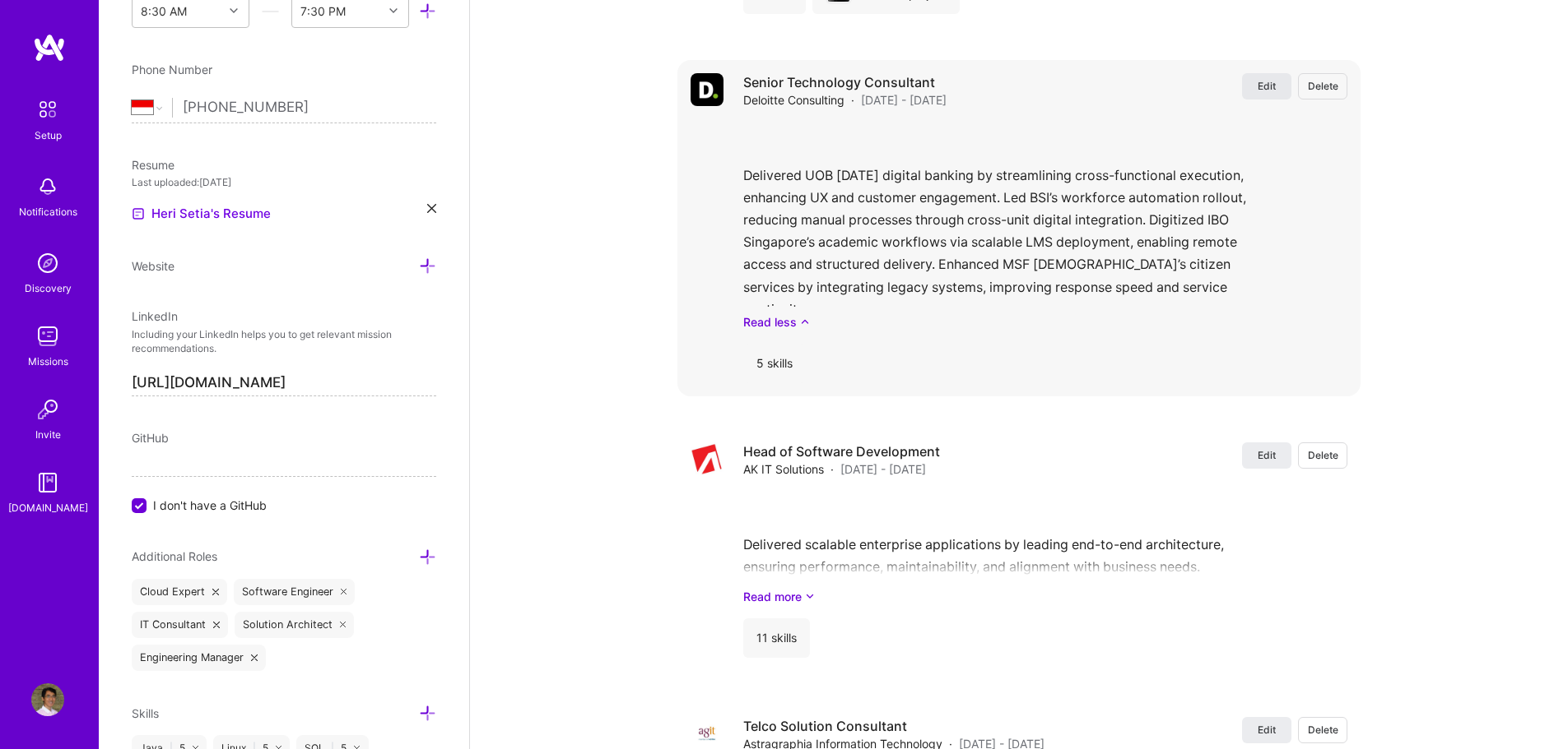
type input "6000"
click at [1254, 73] on button "Edit" at bounding box center [1267, 86] width 50 height 27
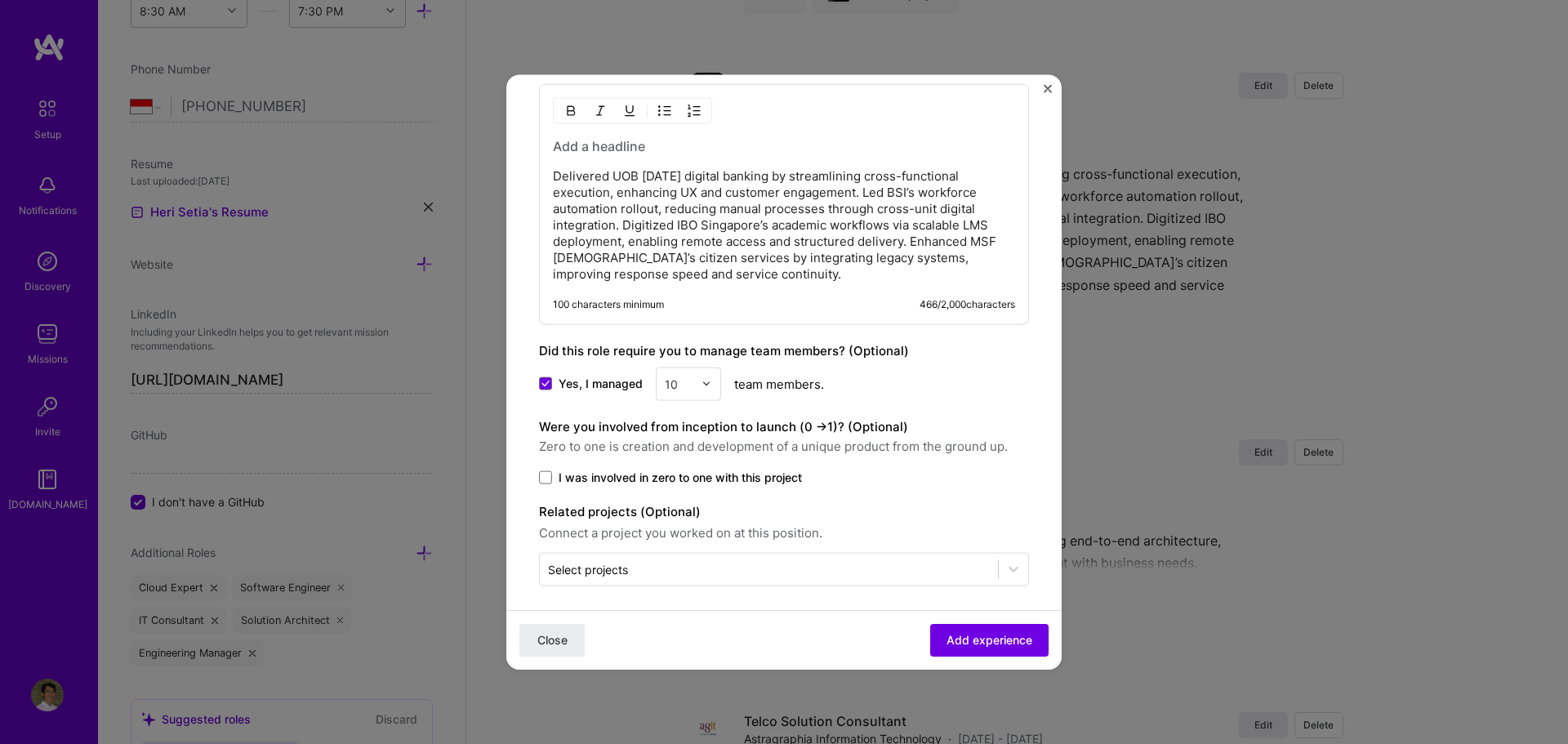
scroll to position [920, 0]
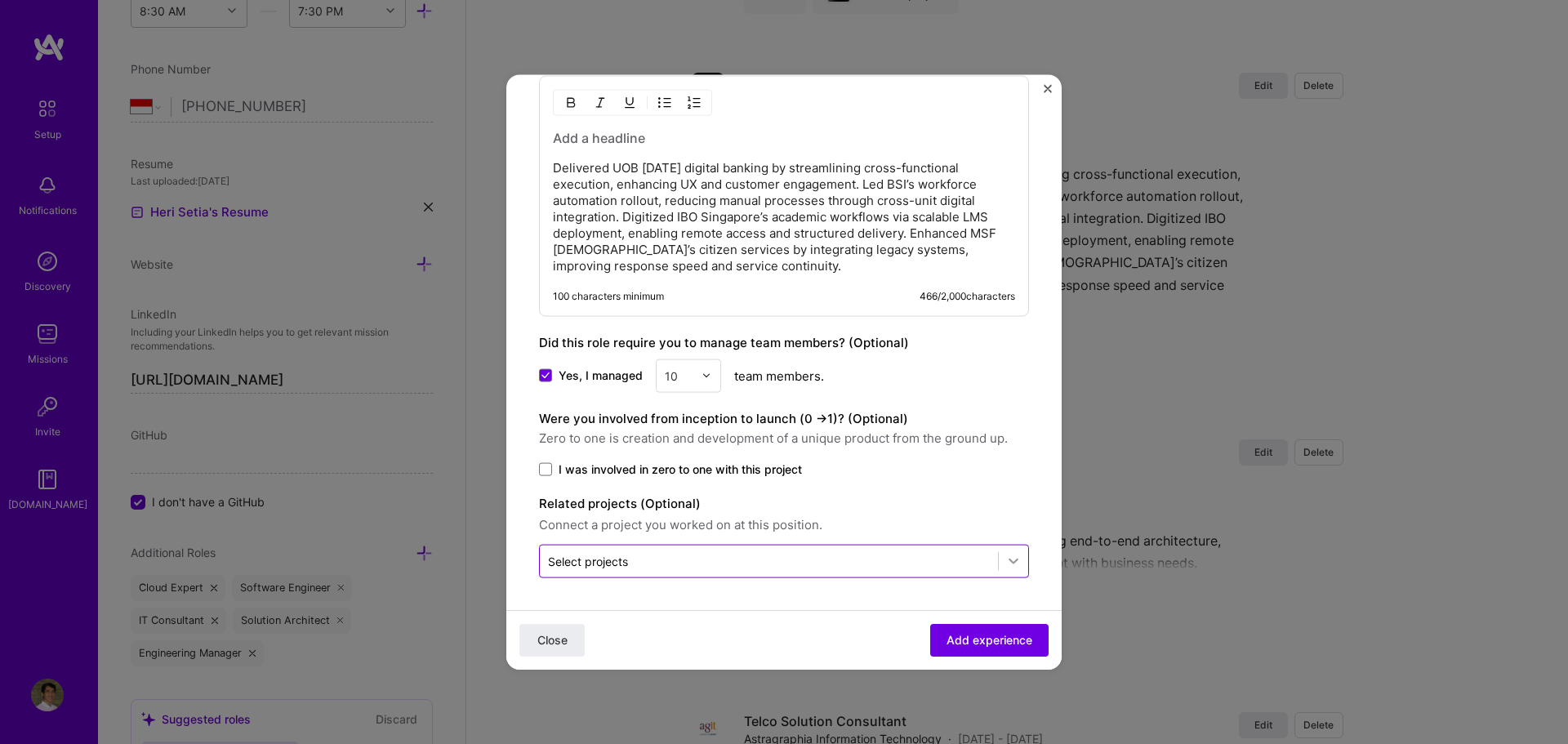
click at [1005, 566] on icon at bounding box center [1014, 561] width 16 height 16
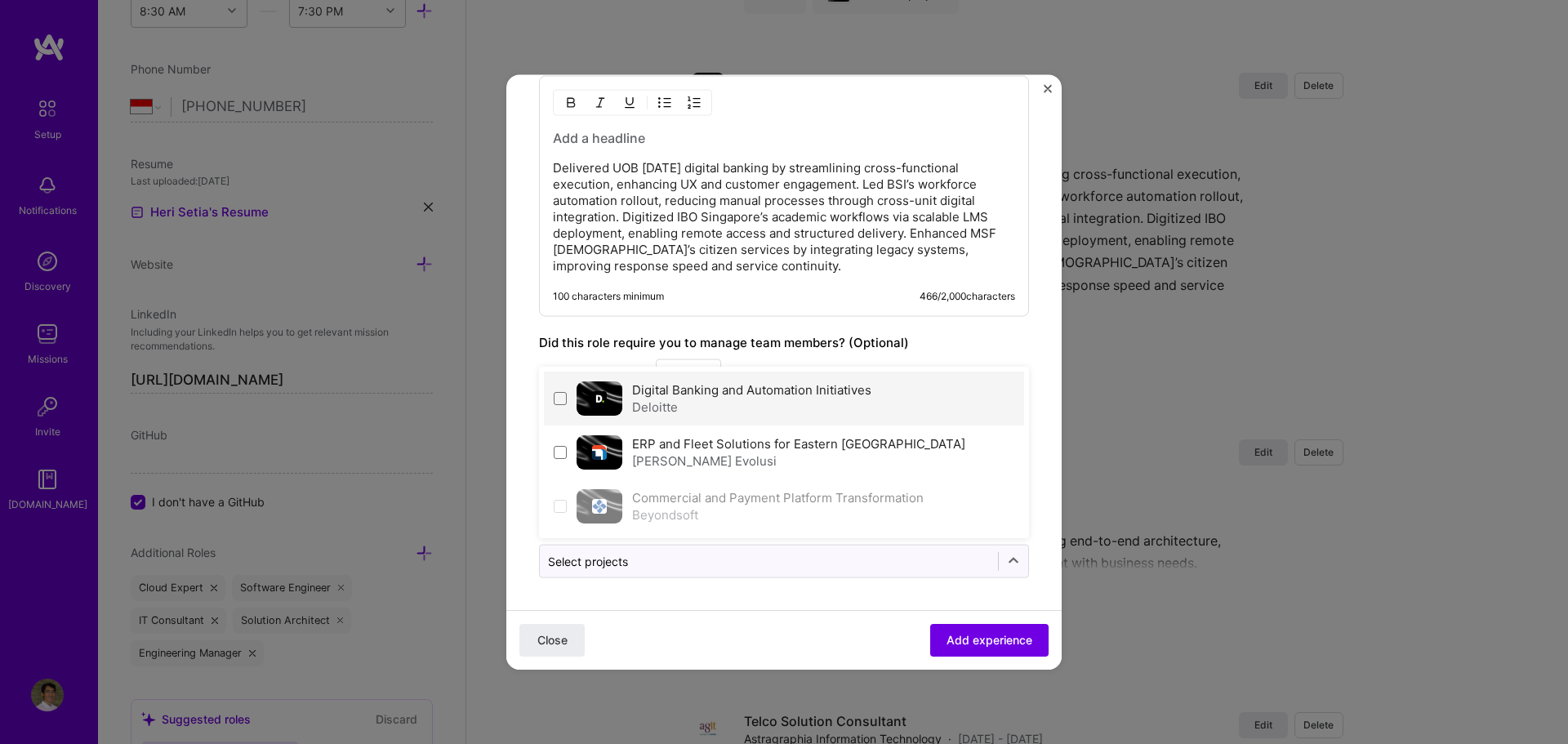
click at [829, 408] on div "Deloitte" at bounding box center [752, 406] width 240 height 17
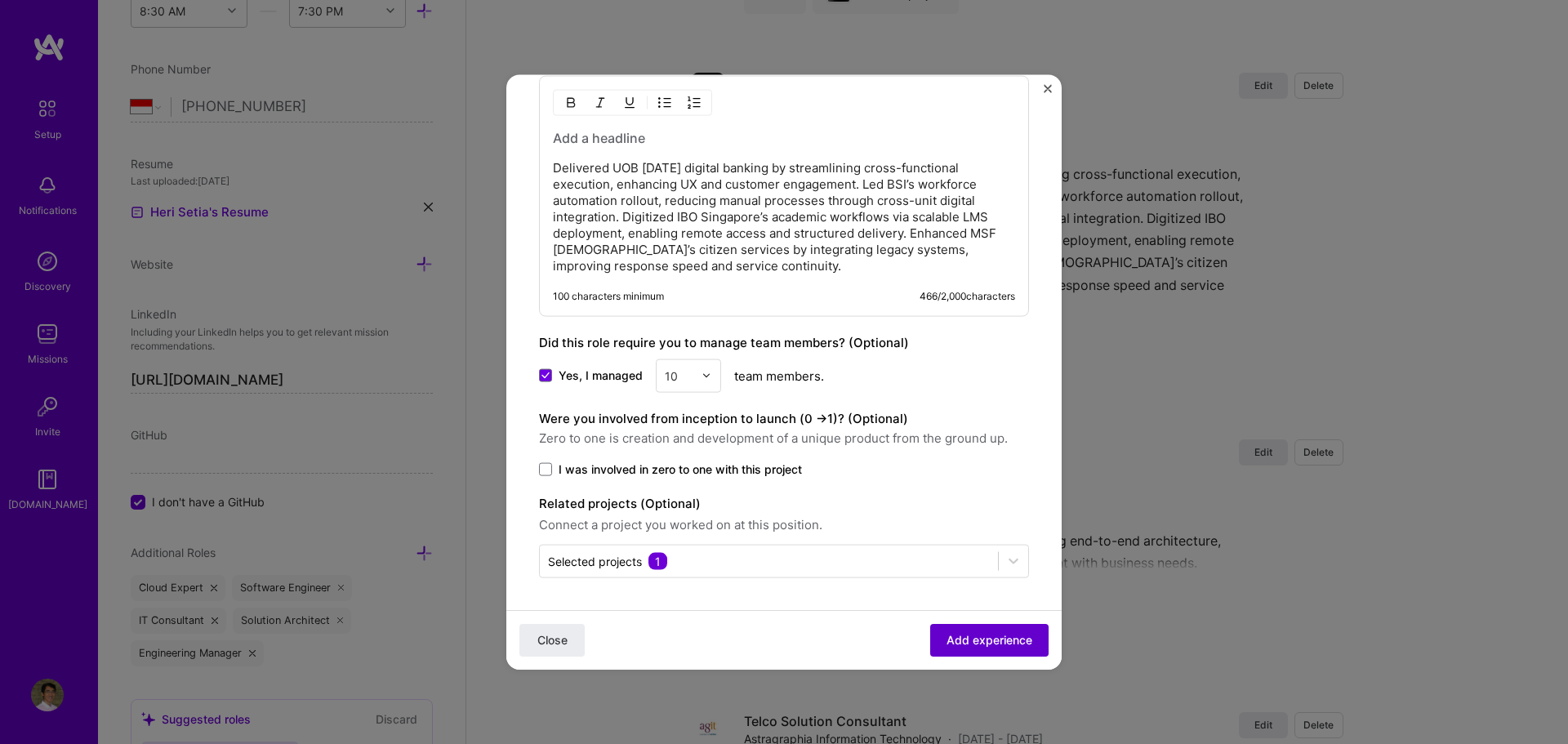
click at [981, 639] on span "Add experience" at bounding box center [990, 641] width 86 height 16
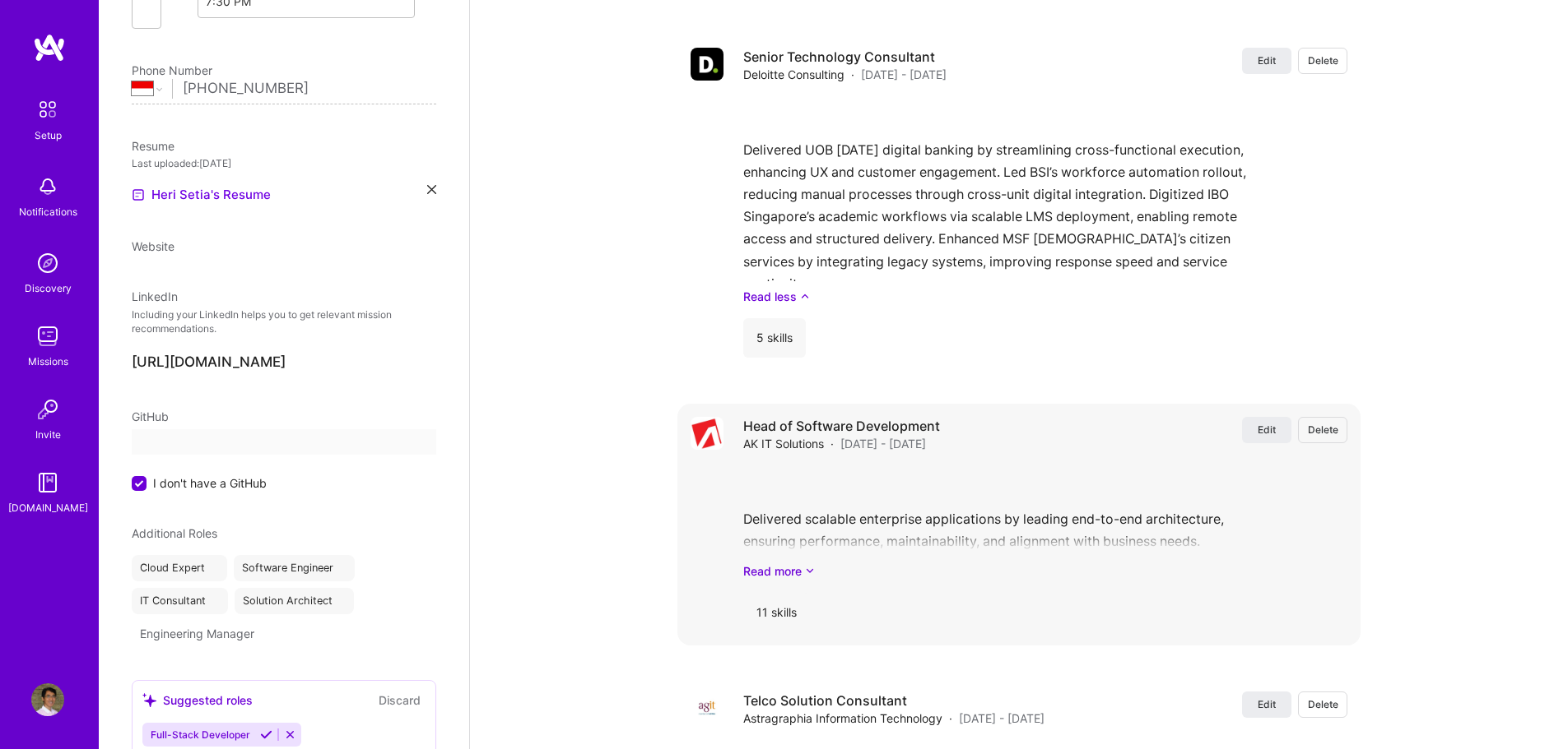
select select "ID"
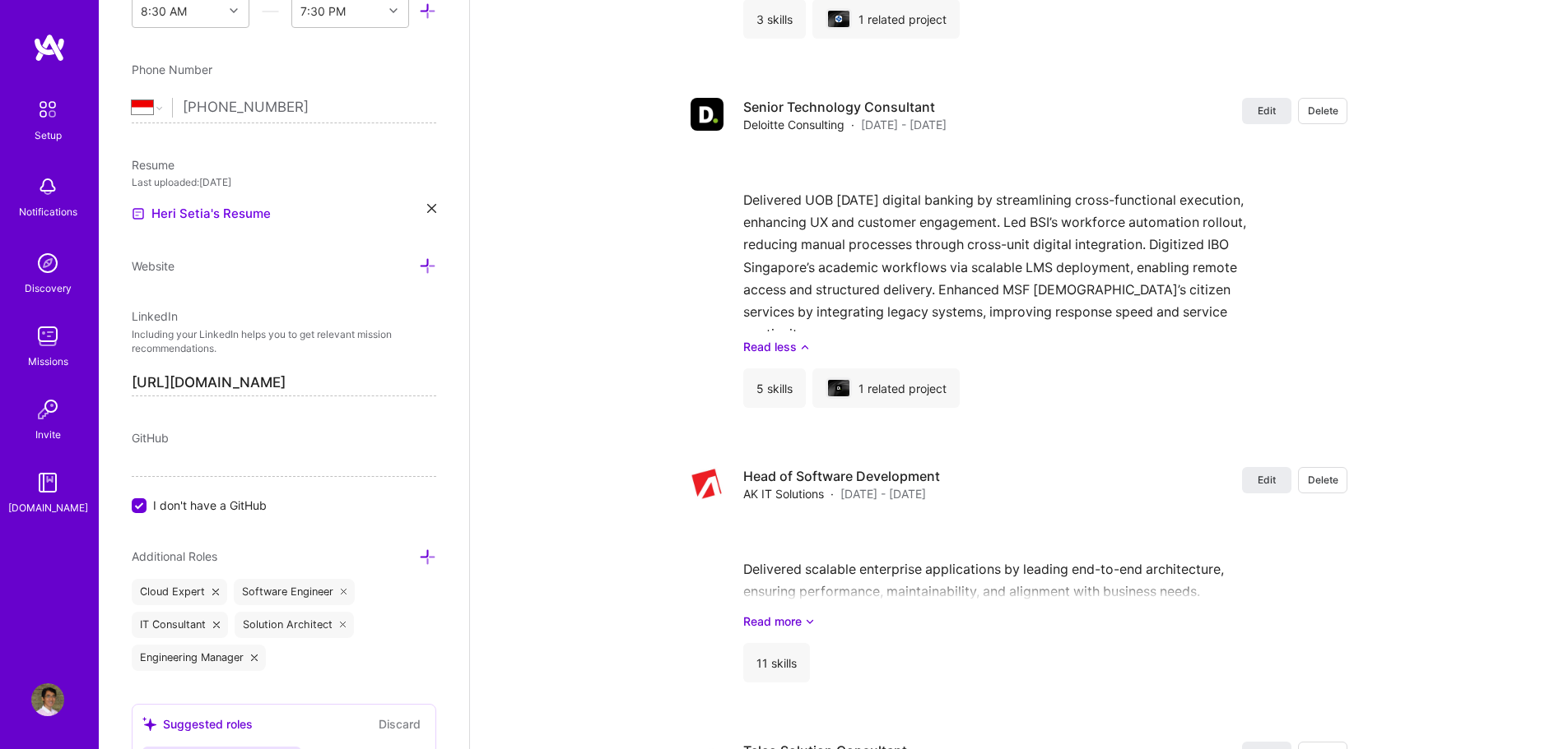
scroll to position [32, 0]
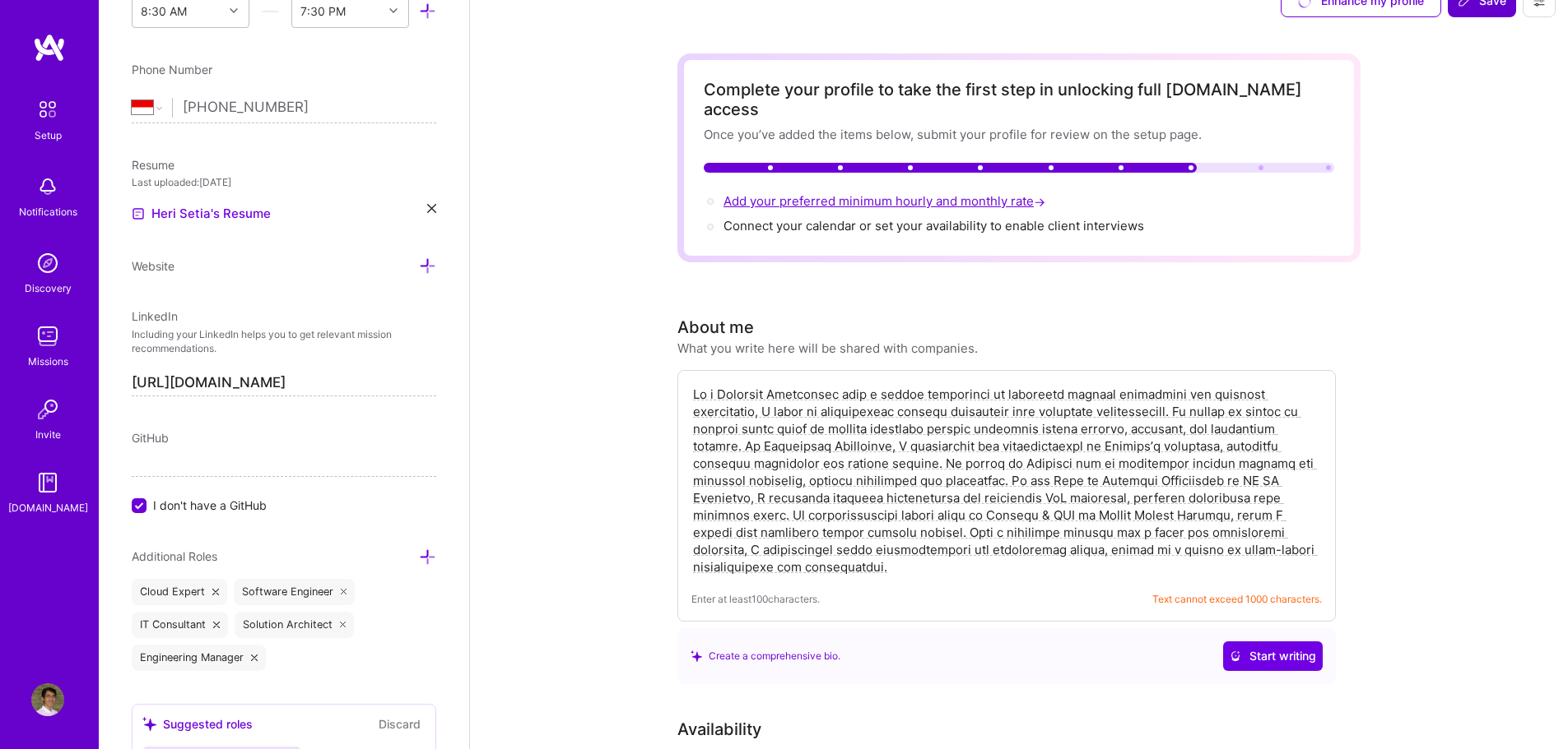
click at [964, 193] on span "Add your preferred minimum hourly and monthly rate →" at bounding box center [886, 201] width 325 height 16
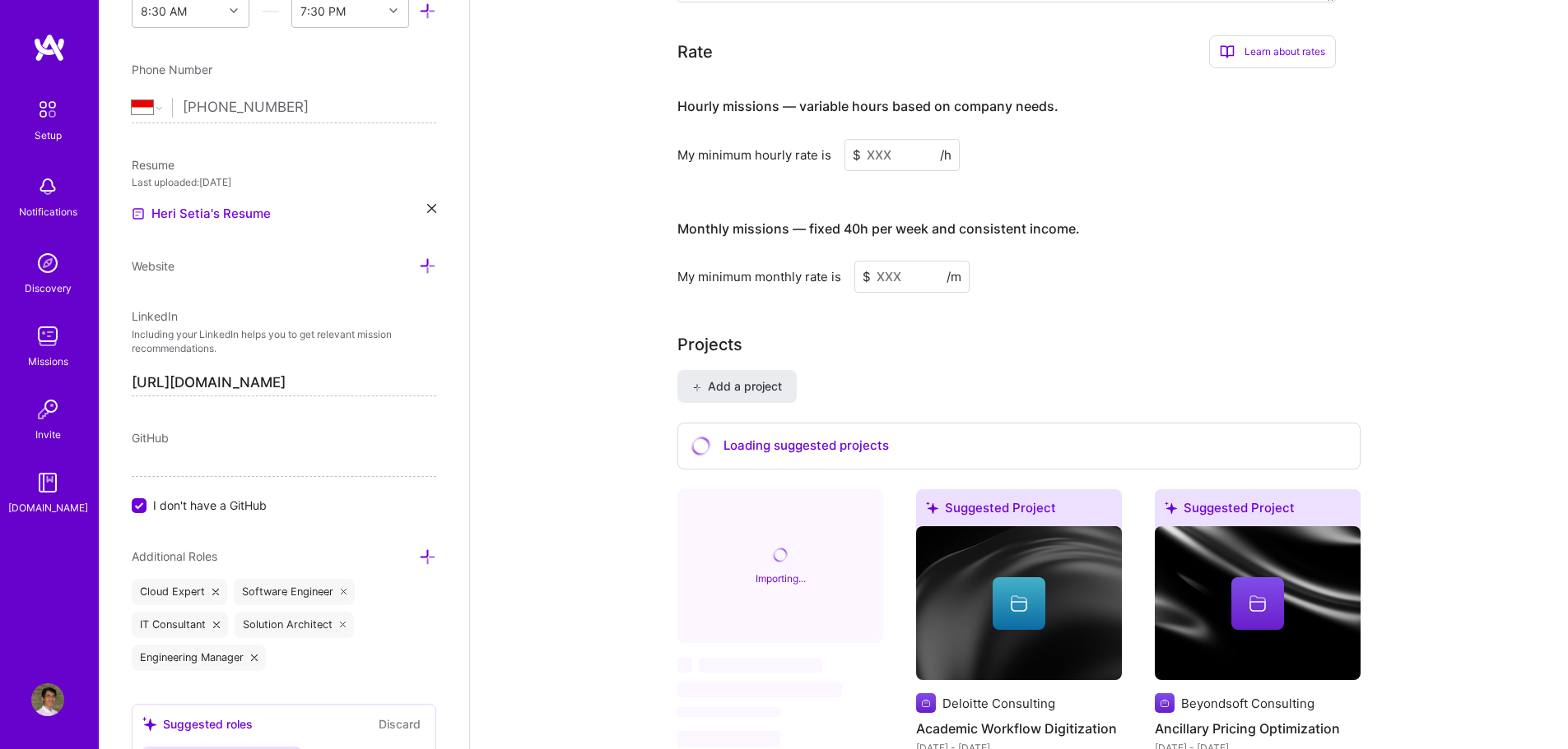
scroll to position [1038, 0]
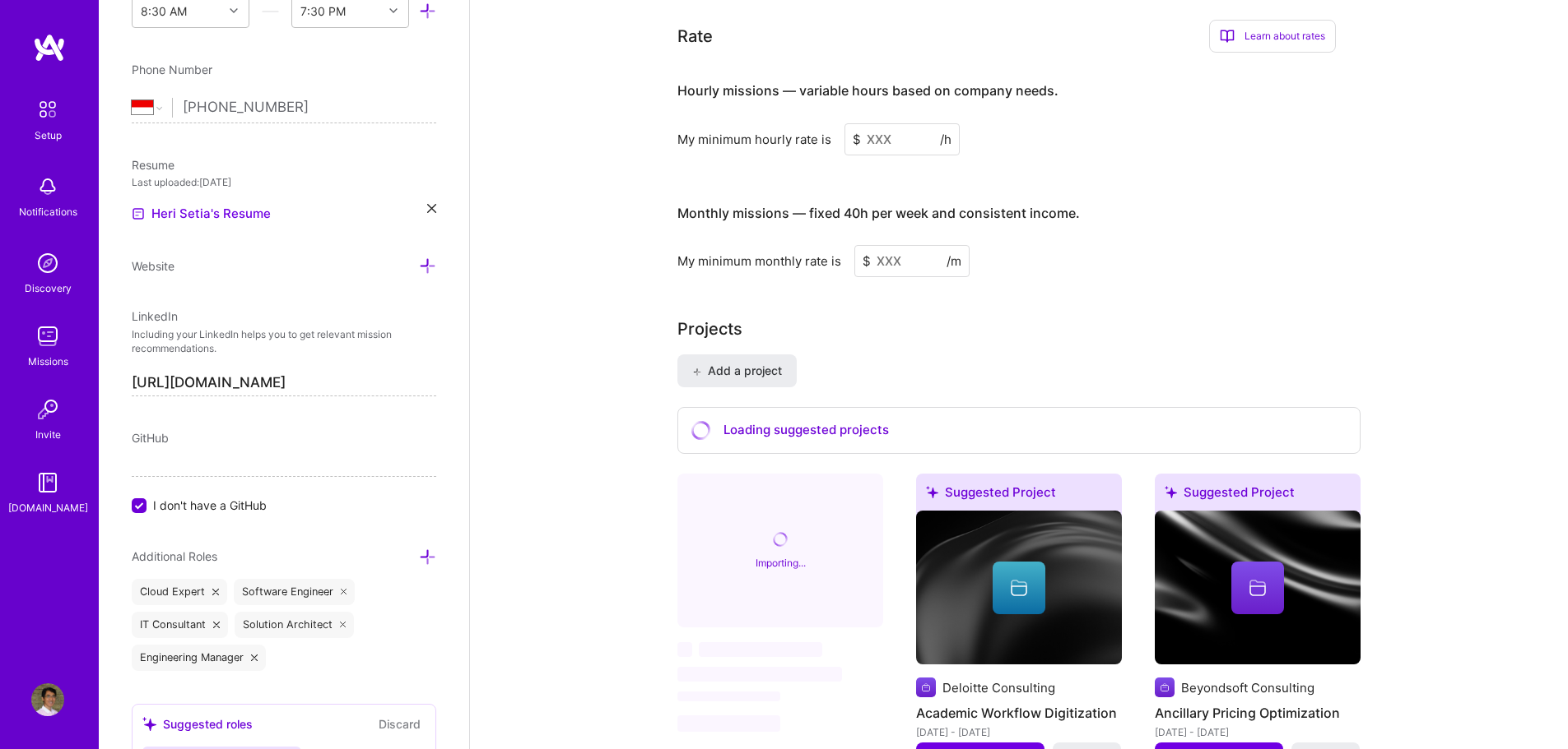
click at [886, 123] on input at bounding box center [902, 139] width 115 height 32
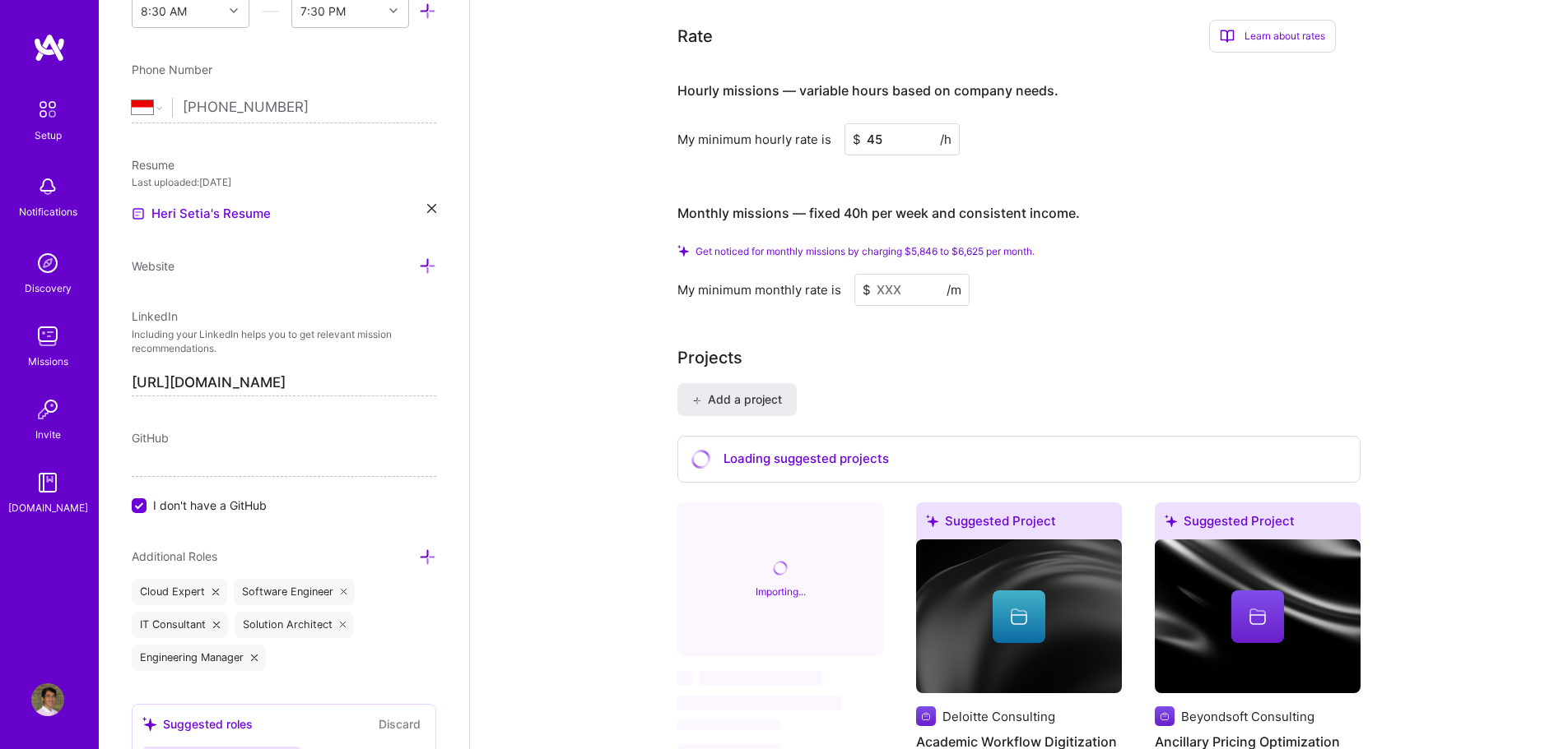
type input "45"
click at [911, 280] on input at bounding box center [912, 289] width 115 height 32
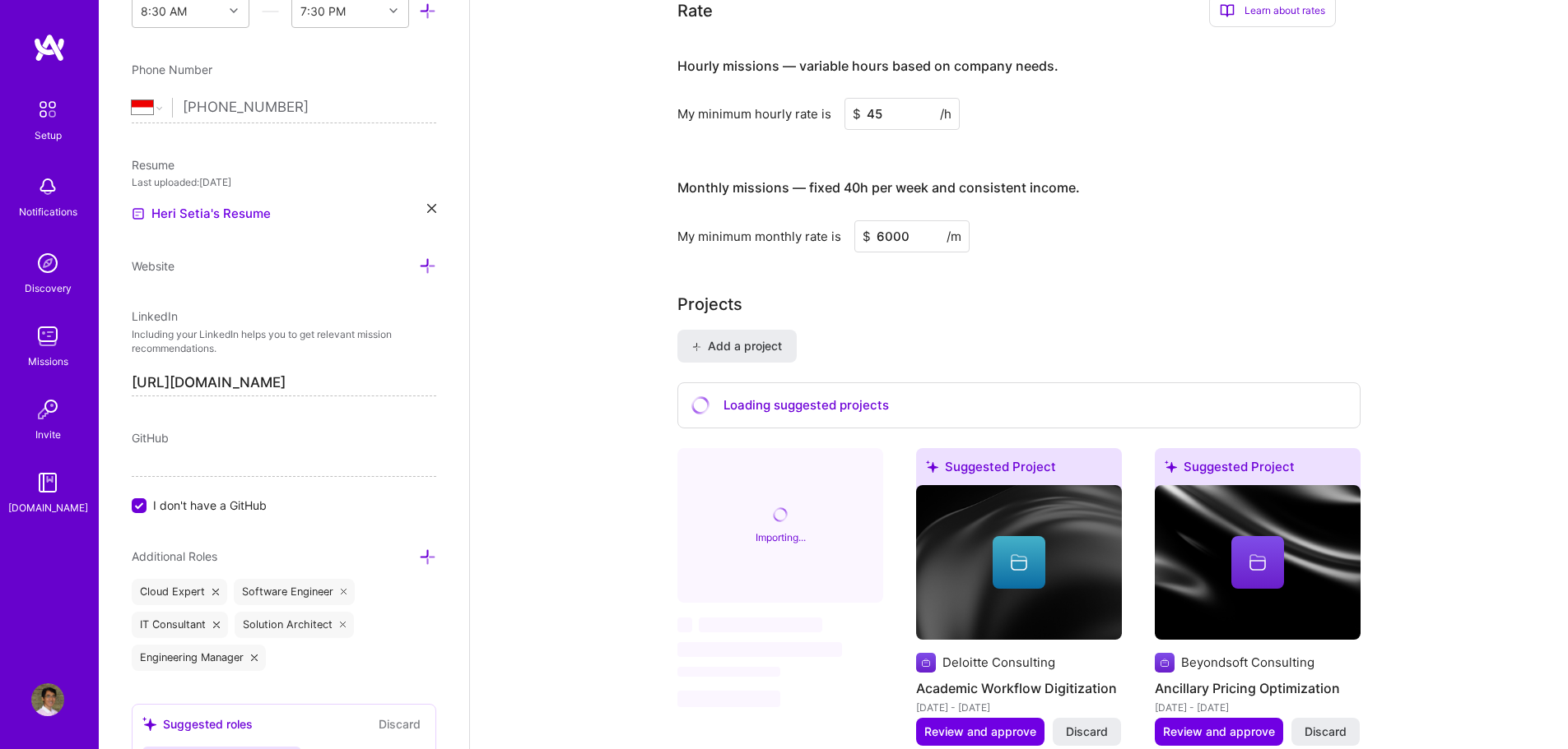
type input "6000"
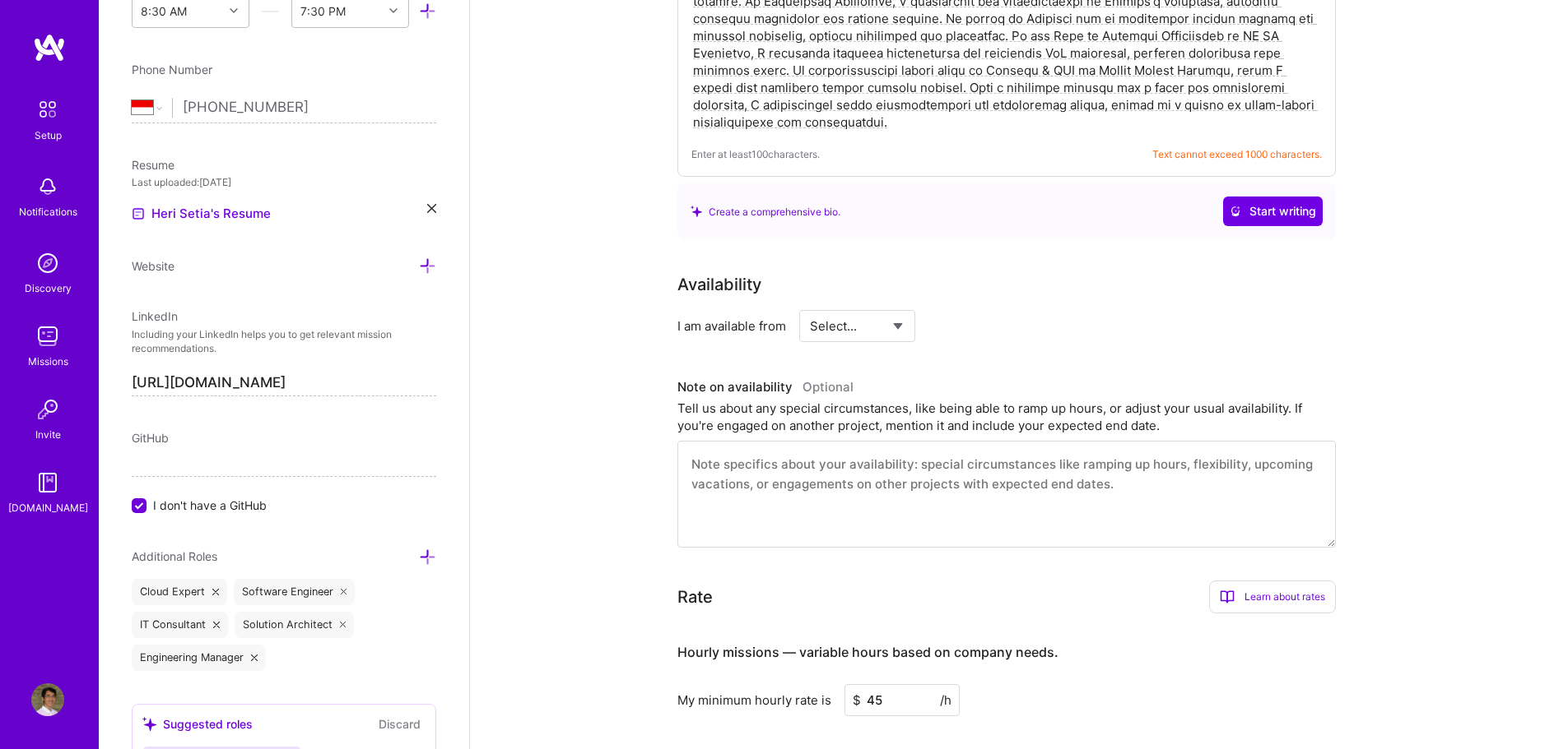
scroll to position [453, 0]
click at [901, 303] on select "Select... Right Now Future Date Not Available" at bounding box center [857, 324] width 95 height 42
select select "Right Now"
click at [810, 303] on select "Select... Right Now Future Date Not Available" at bounding box center [857, 324] width 95 height 42
click at [992, 309] on input at bounding box center [1007, 324] width 99 height 32
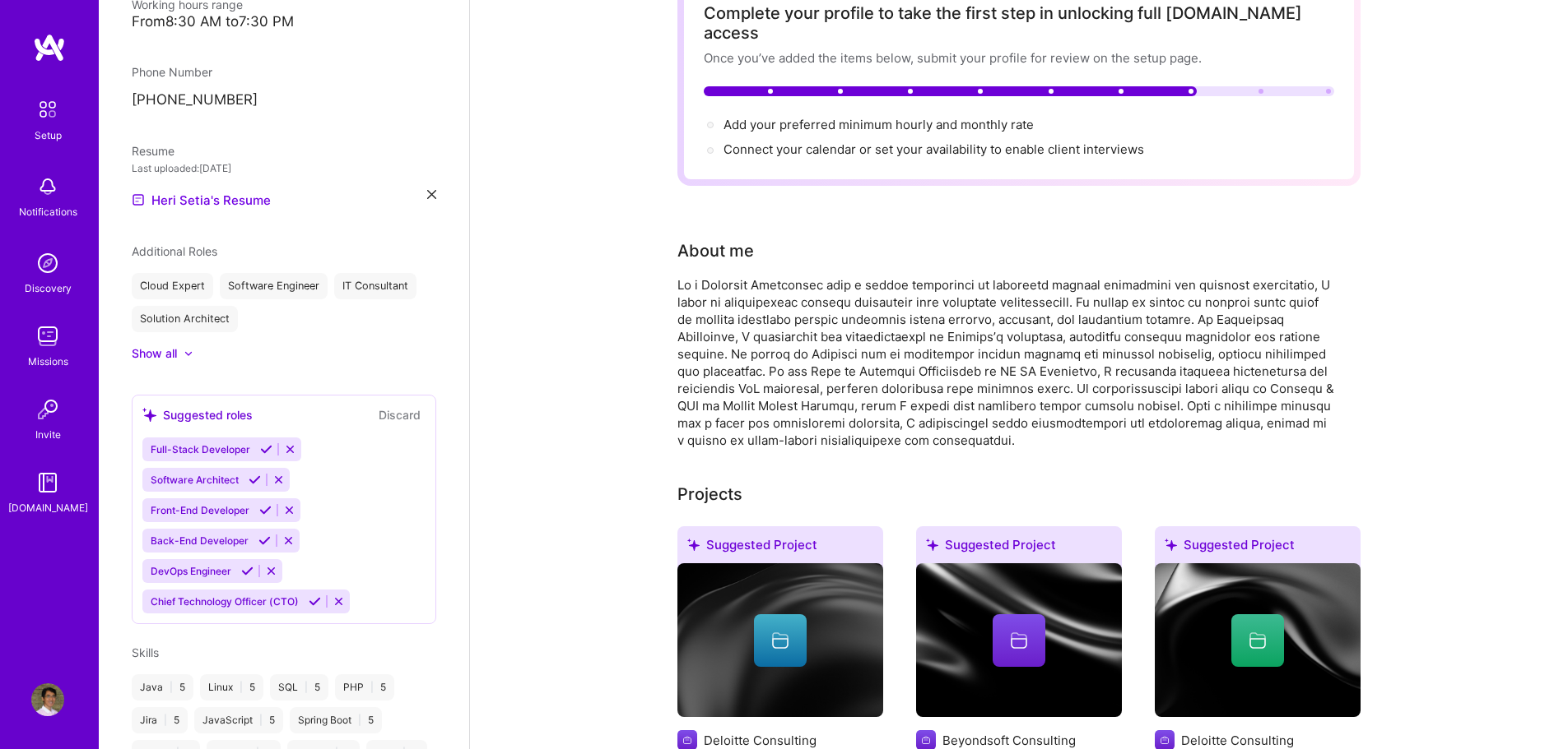
scroll to position [0, 0]
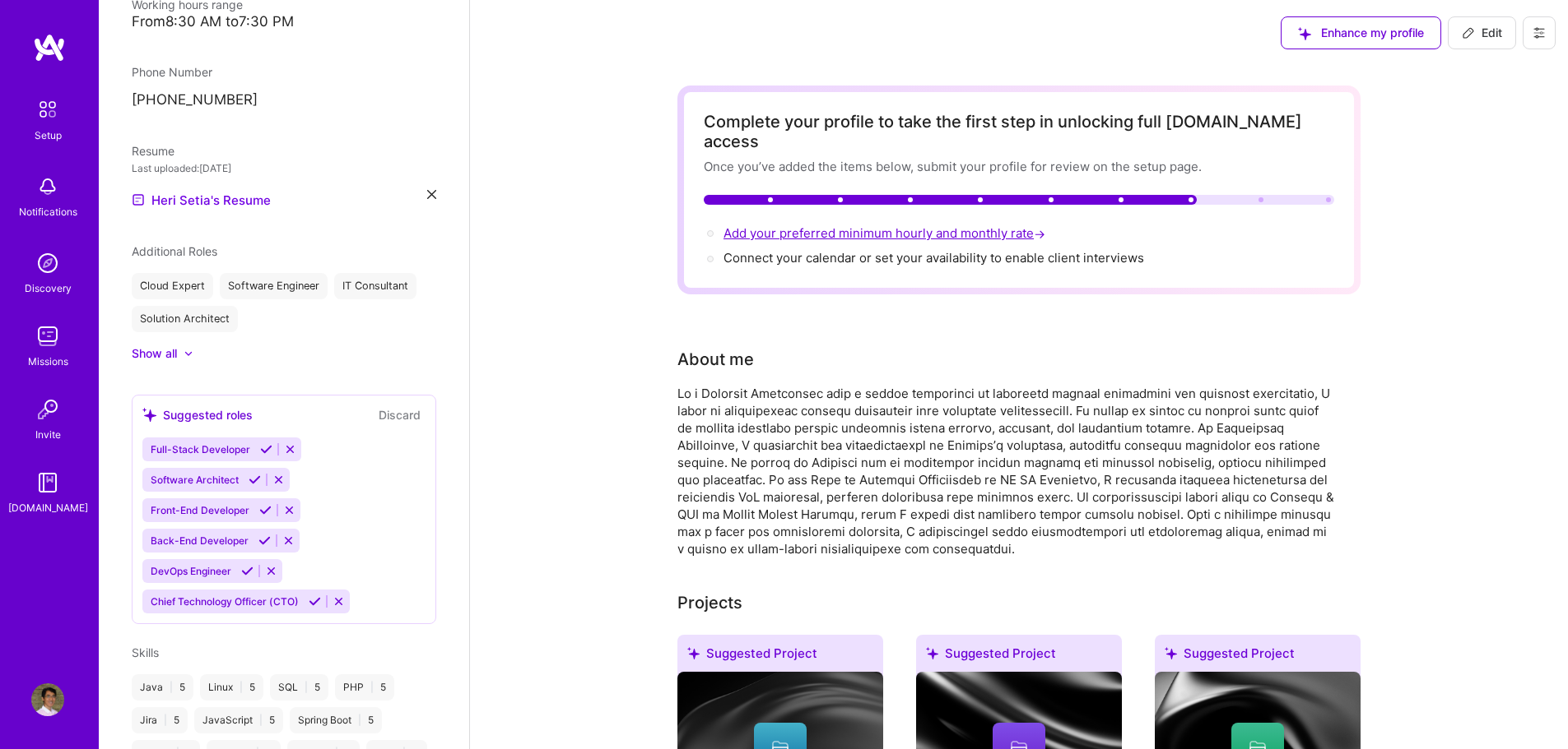
click at [967, 226] on span "Add your preferred minimum hourly and monthly rate →" at bounding box center [886, 233] width 325 height 16
select select "ID"
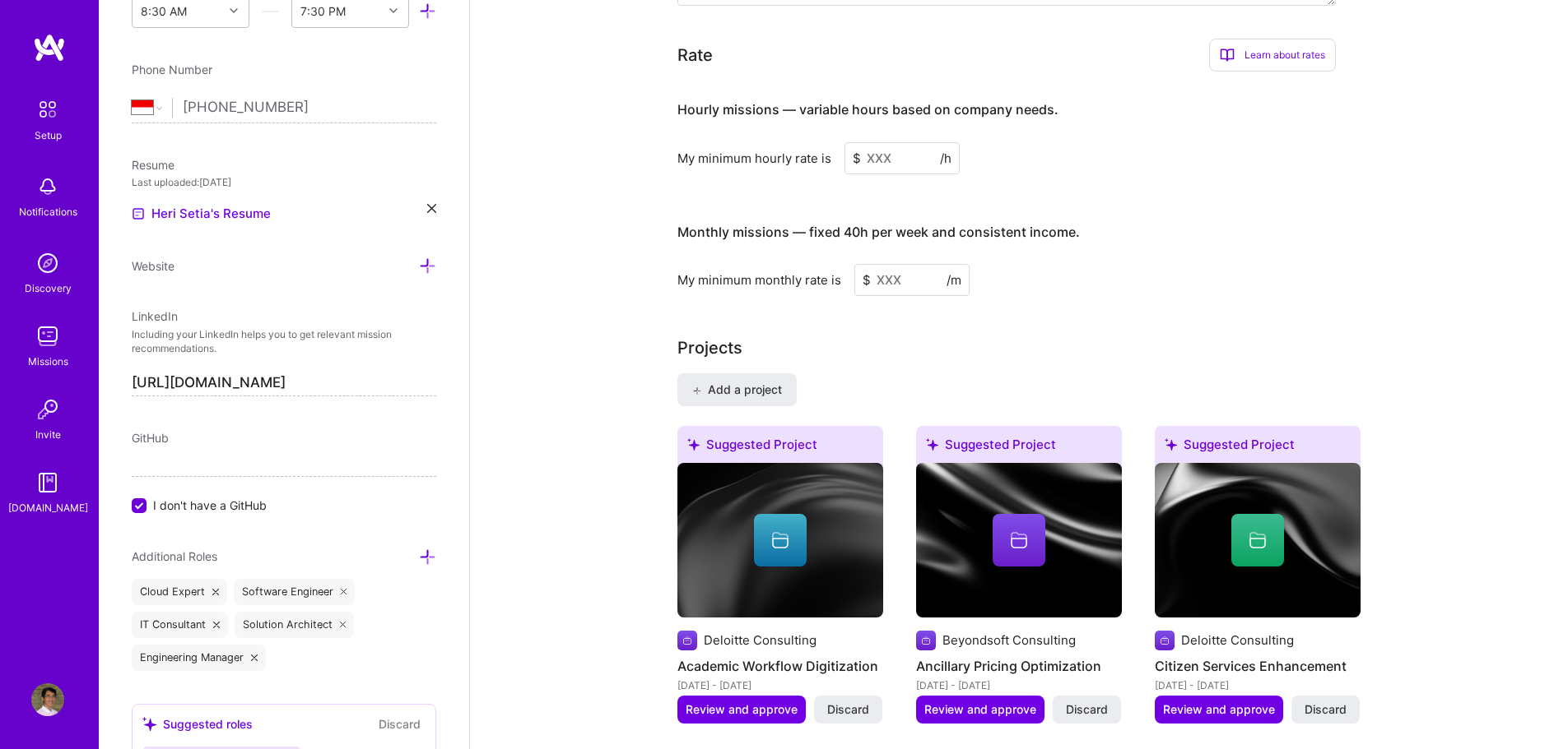
scroll to position [1038, 0]
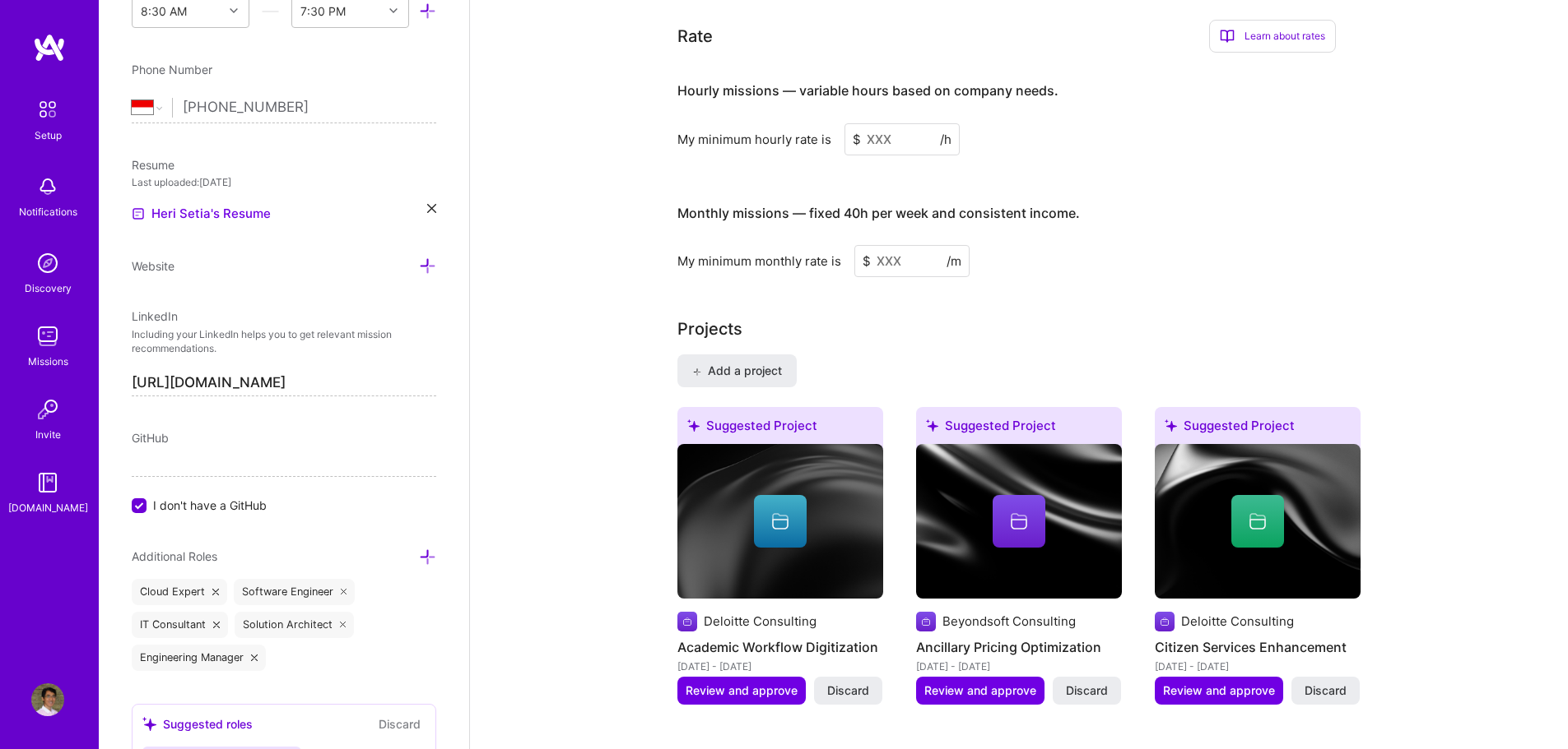
click at [905, 124] on input at bounding box center [902, 139] width 115 height 32
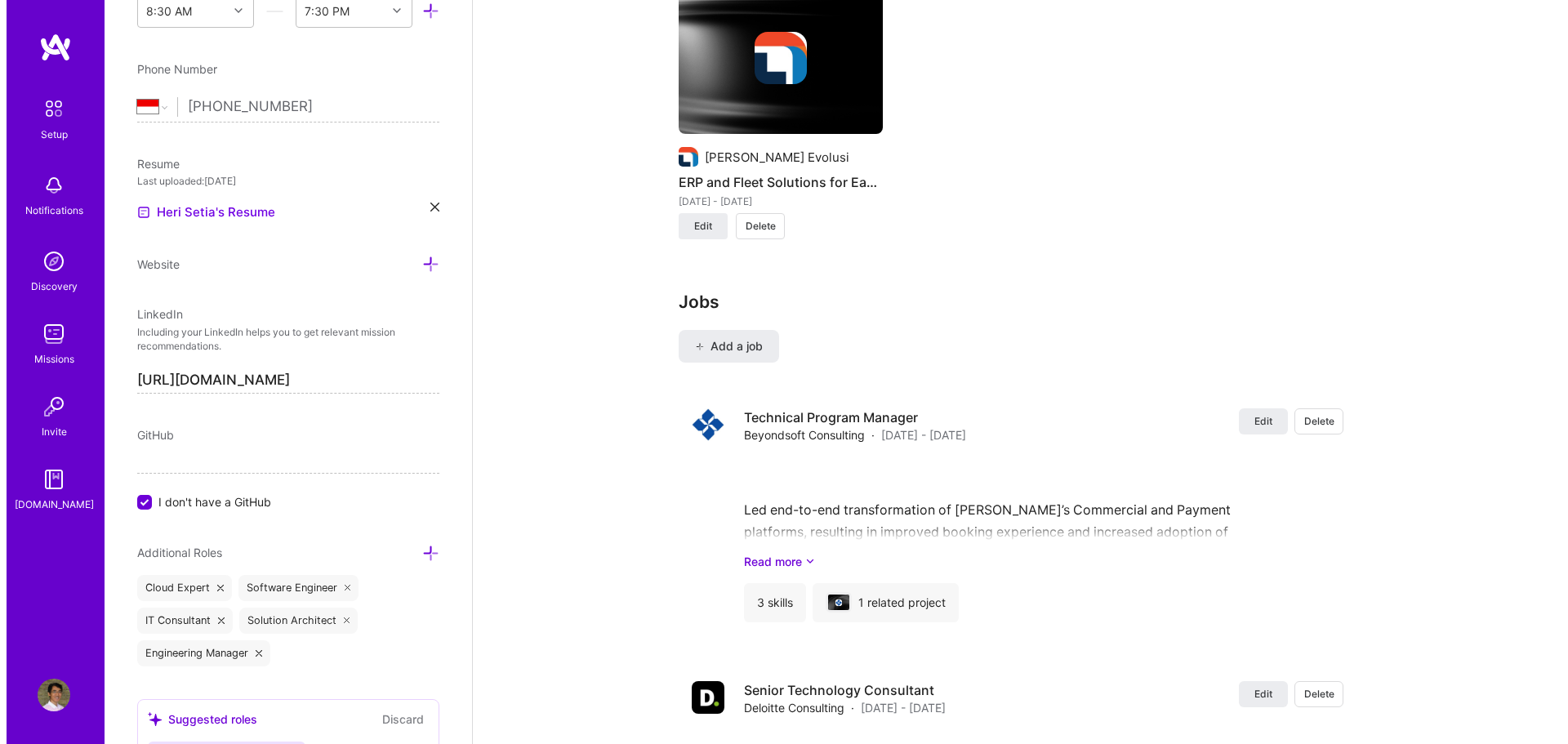
scroll to position [4202, 0]
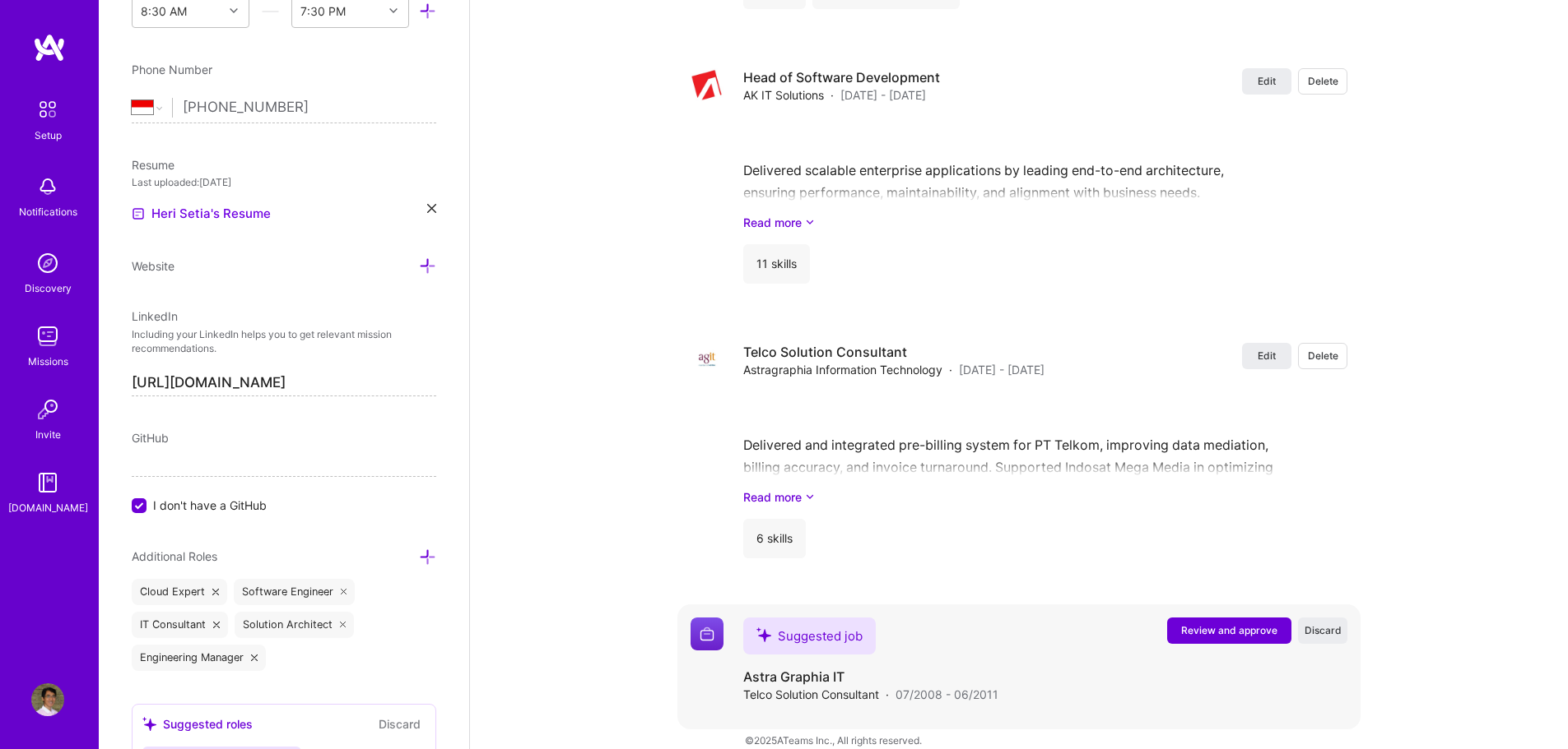
type input "45"
click at [1216, 624] on span "Review and approve" at bounding box center [1229, 630] width 96 height 14
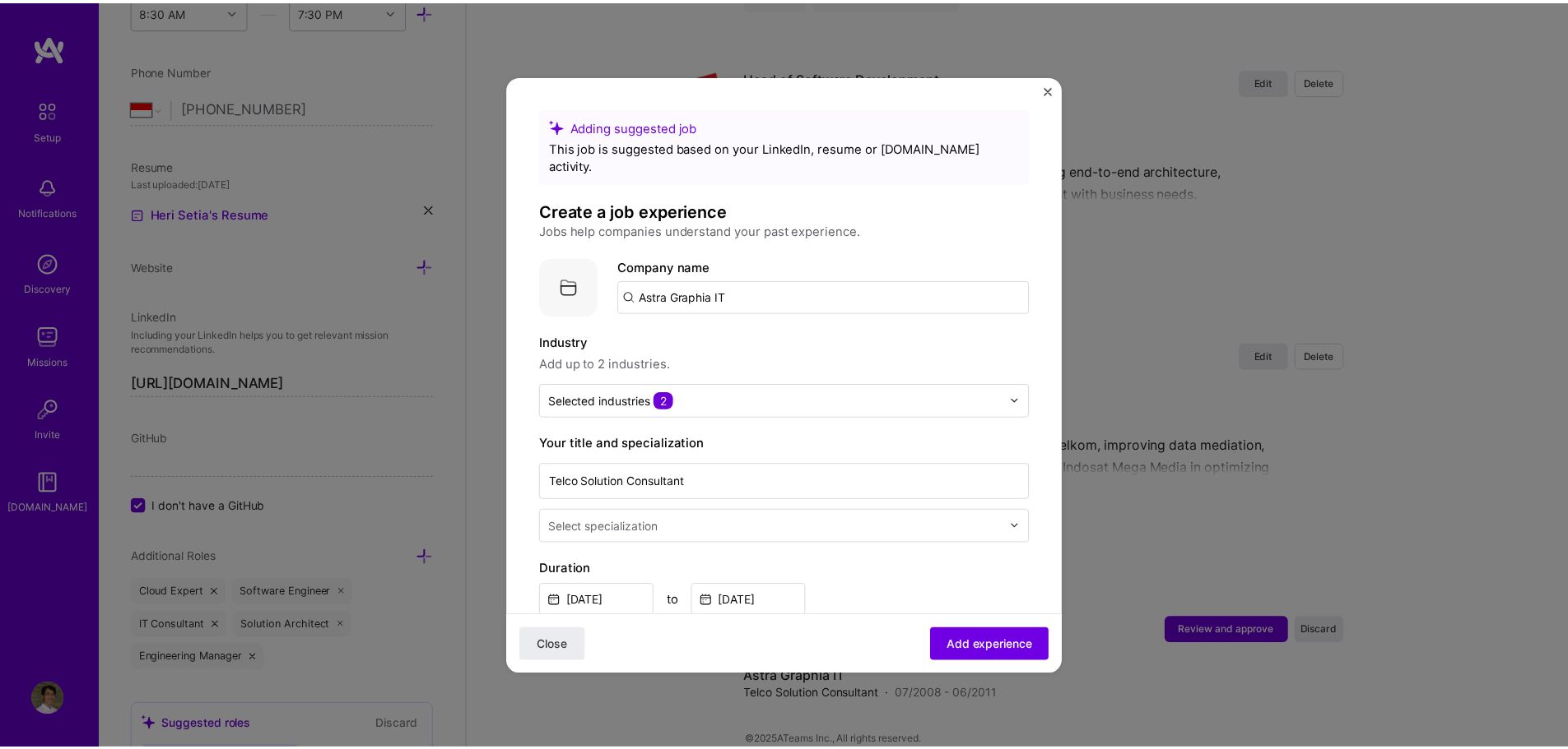
scroll to position [3, 0]
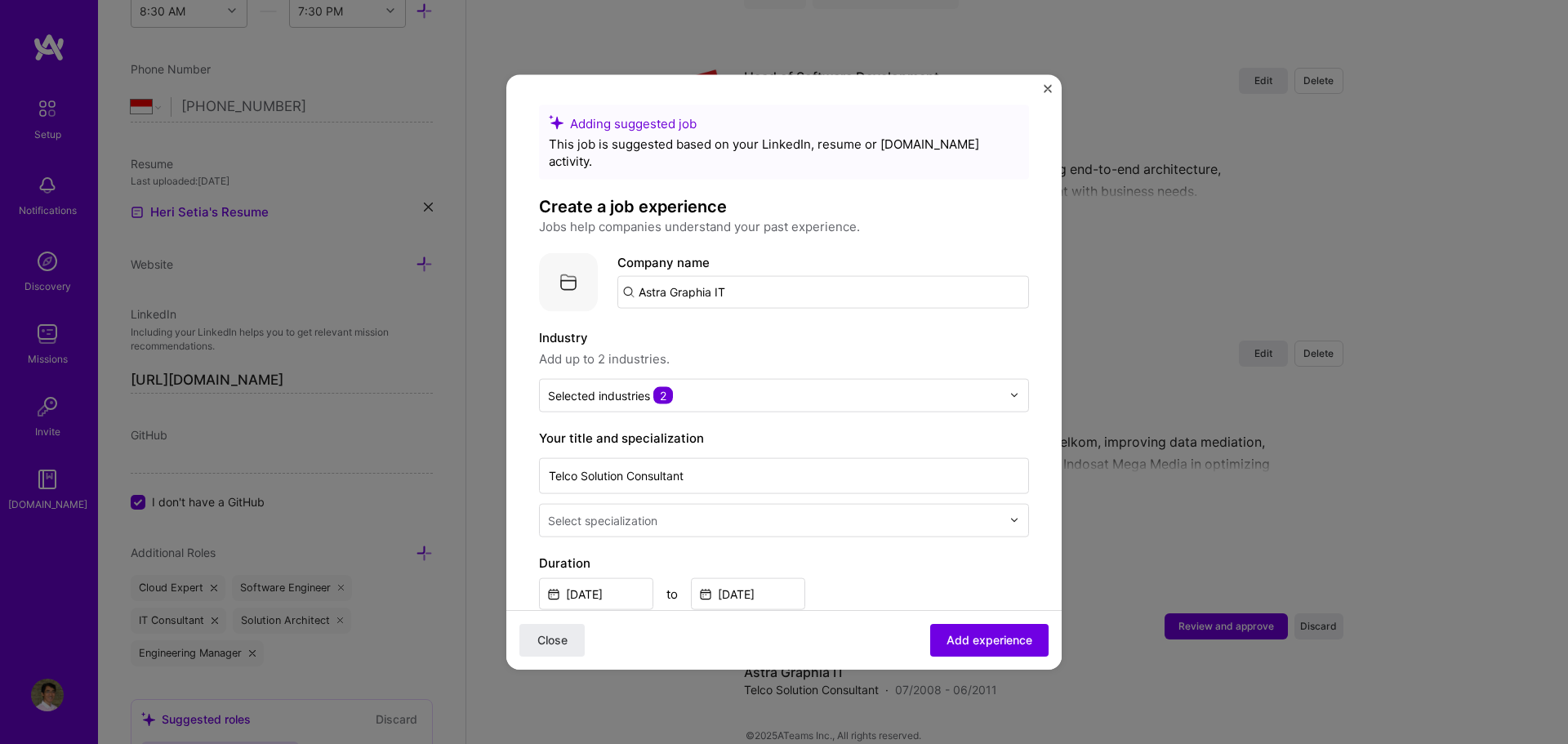
click at [1046, 91] on img "Close" at bounding box center [1047, 88] width 8 height 8
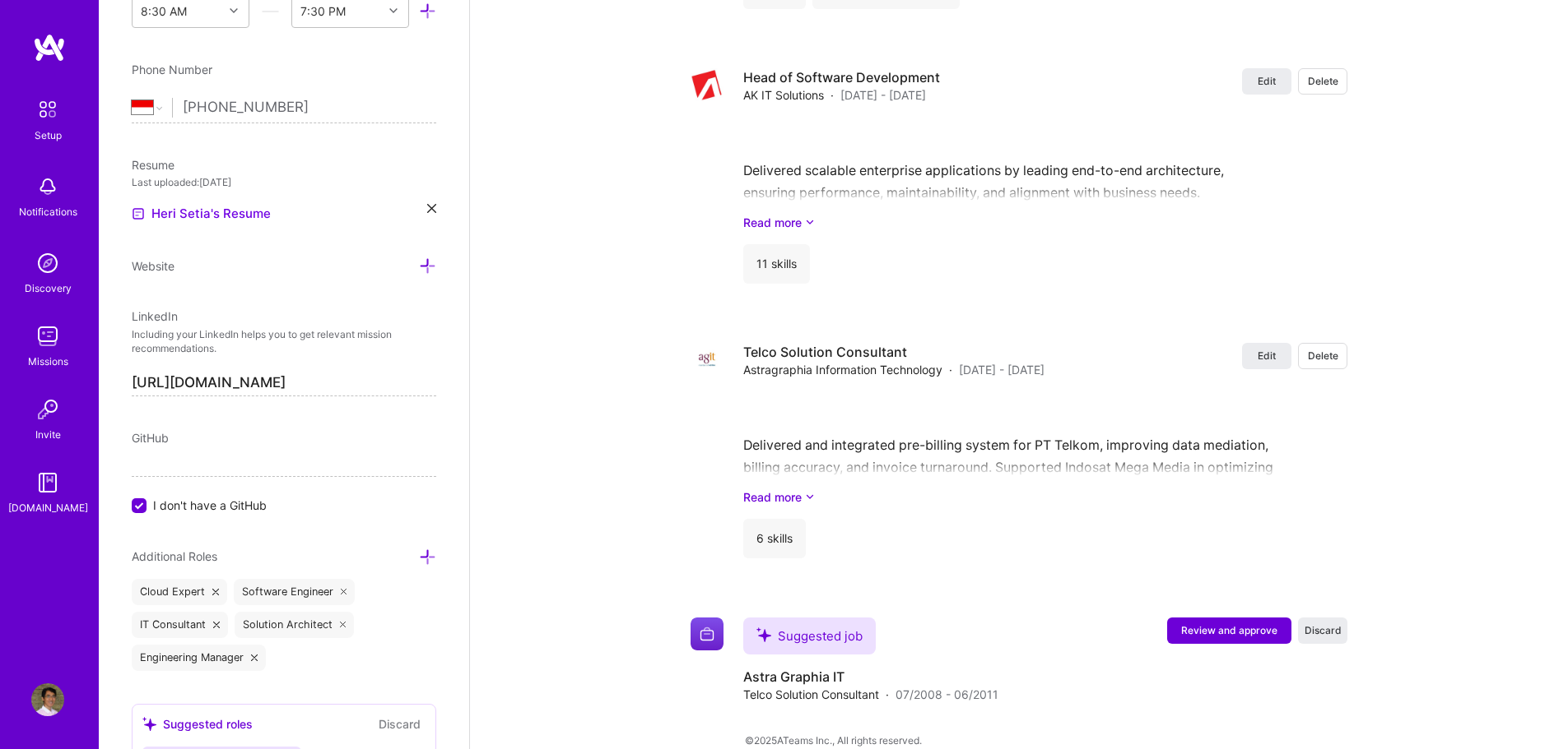
click at [48, 102] on img at bounding box center [48, 110] width 35 height 35
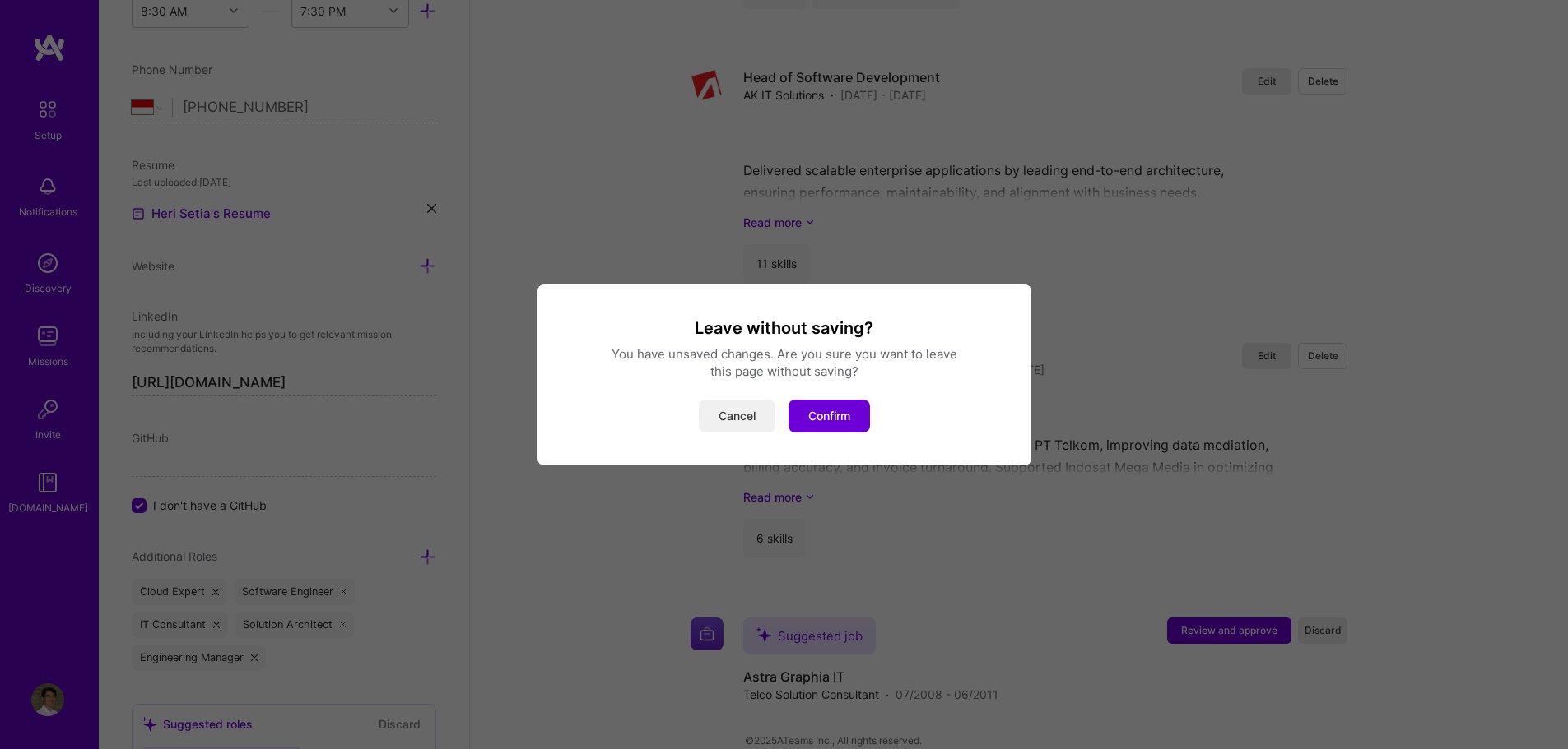
click at [757, 416] on button "Cancel" at bounding box center [737, 416] width 77 height 33
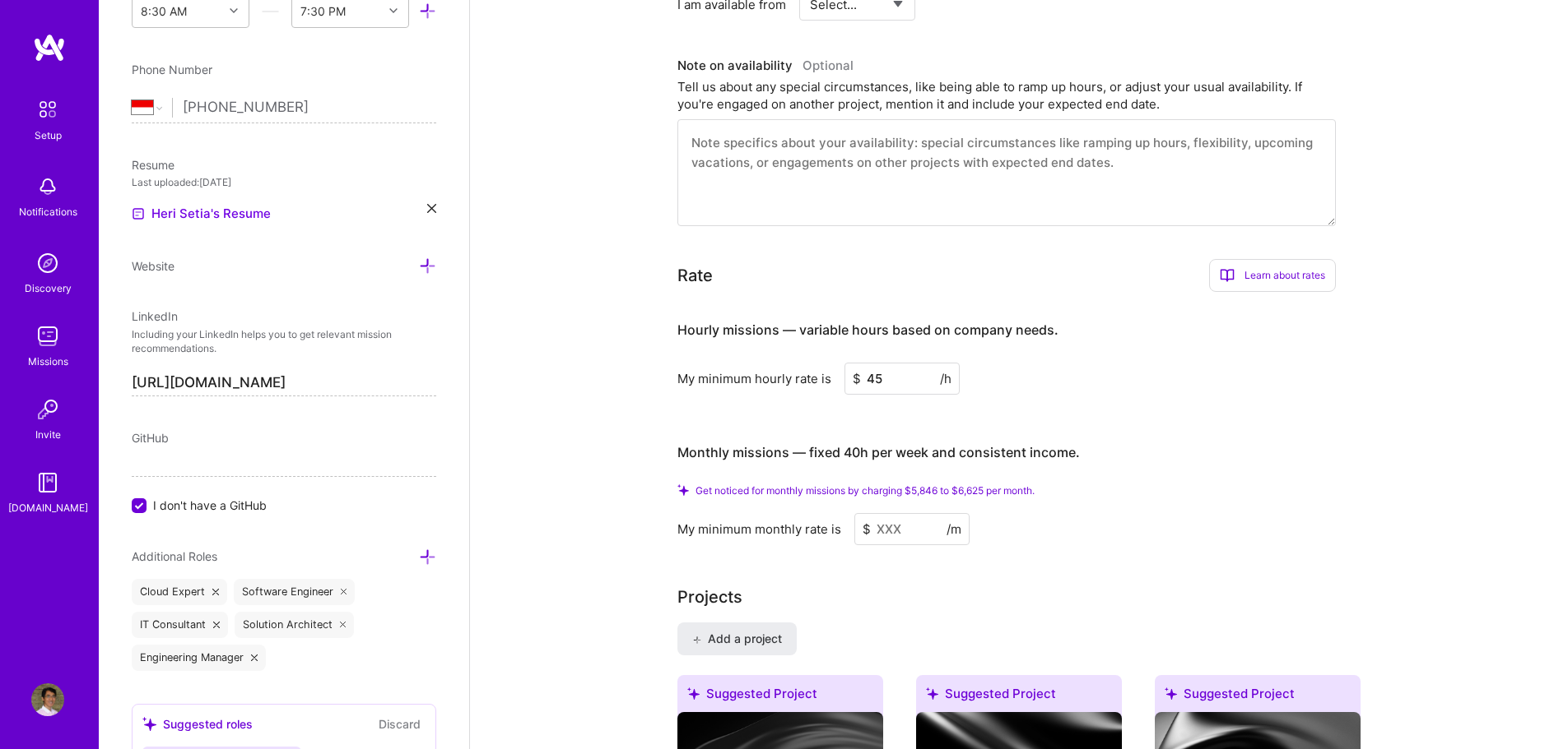
scroll to position [0, 0]
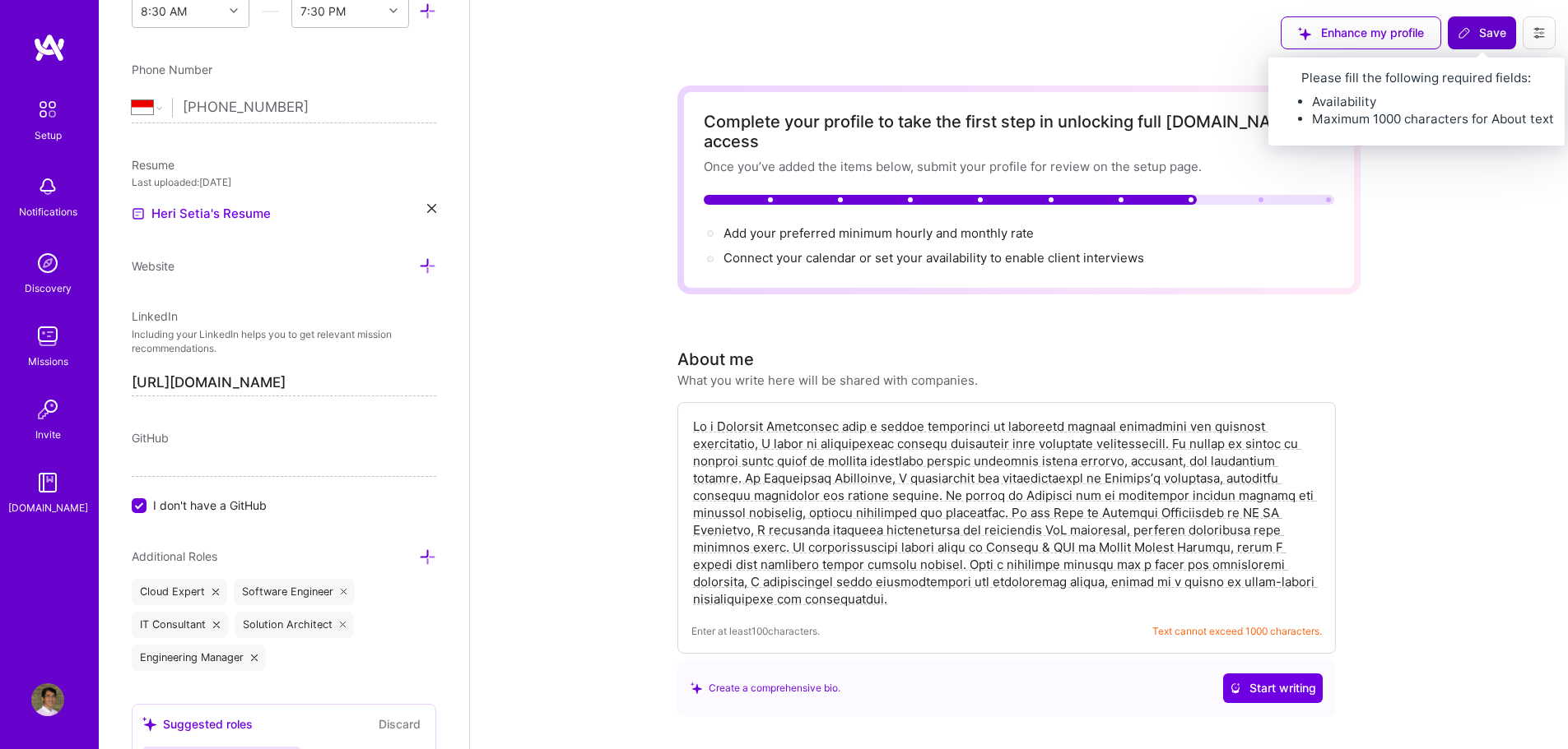
click at [1472, 35] on span "Save" at bounding box center [1481, 33] width 49 height 17
click at [1480, 42] on button "Save" at bounding box center [1482, 33] width 68 height 33
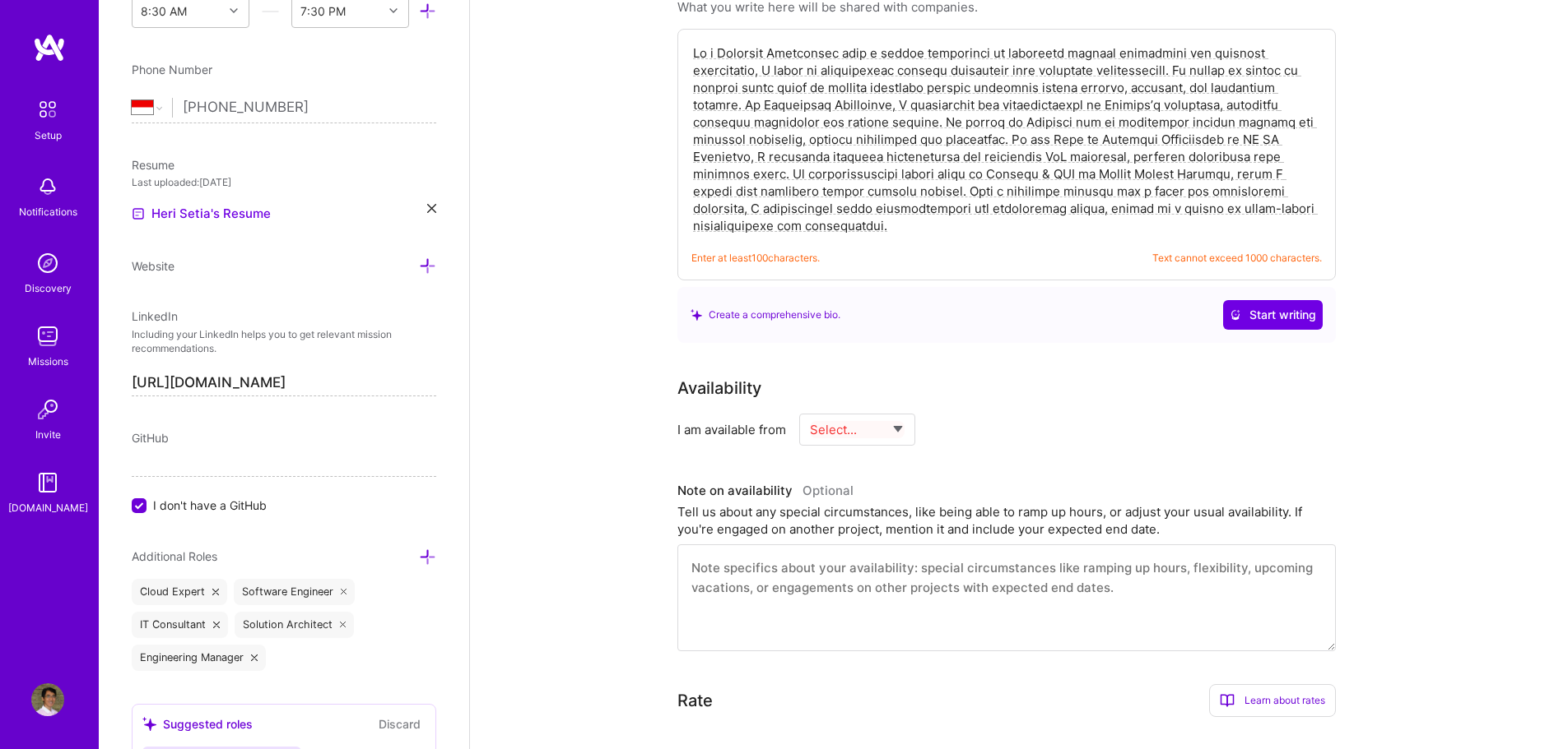
scroll to position [252, 0]
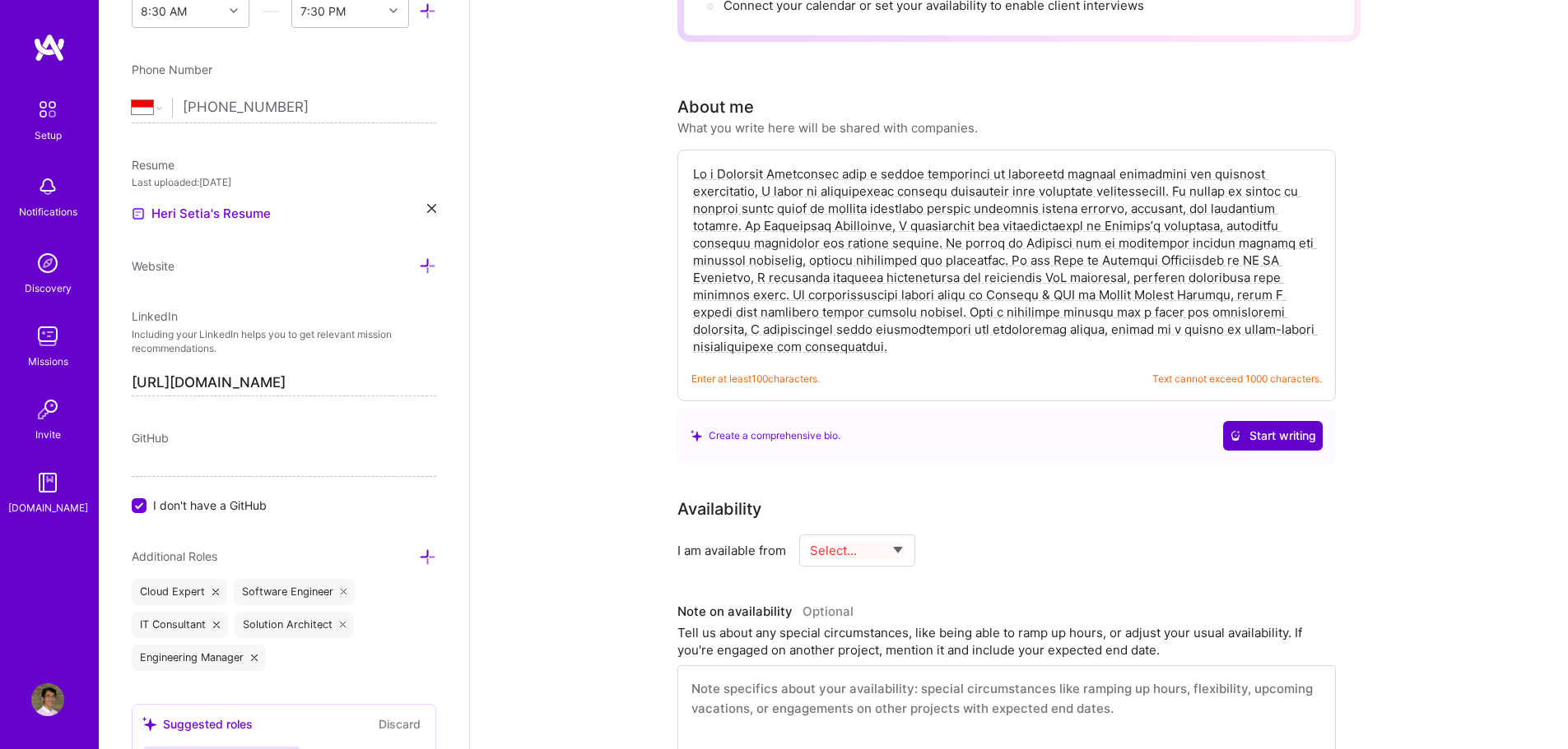
click at [1286, 427] on span "Start writing" at bounding box center [1273, 436] width 87 height 17
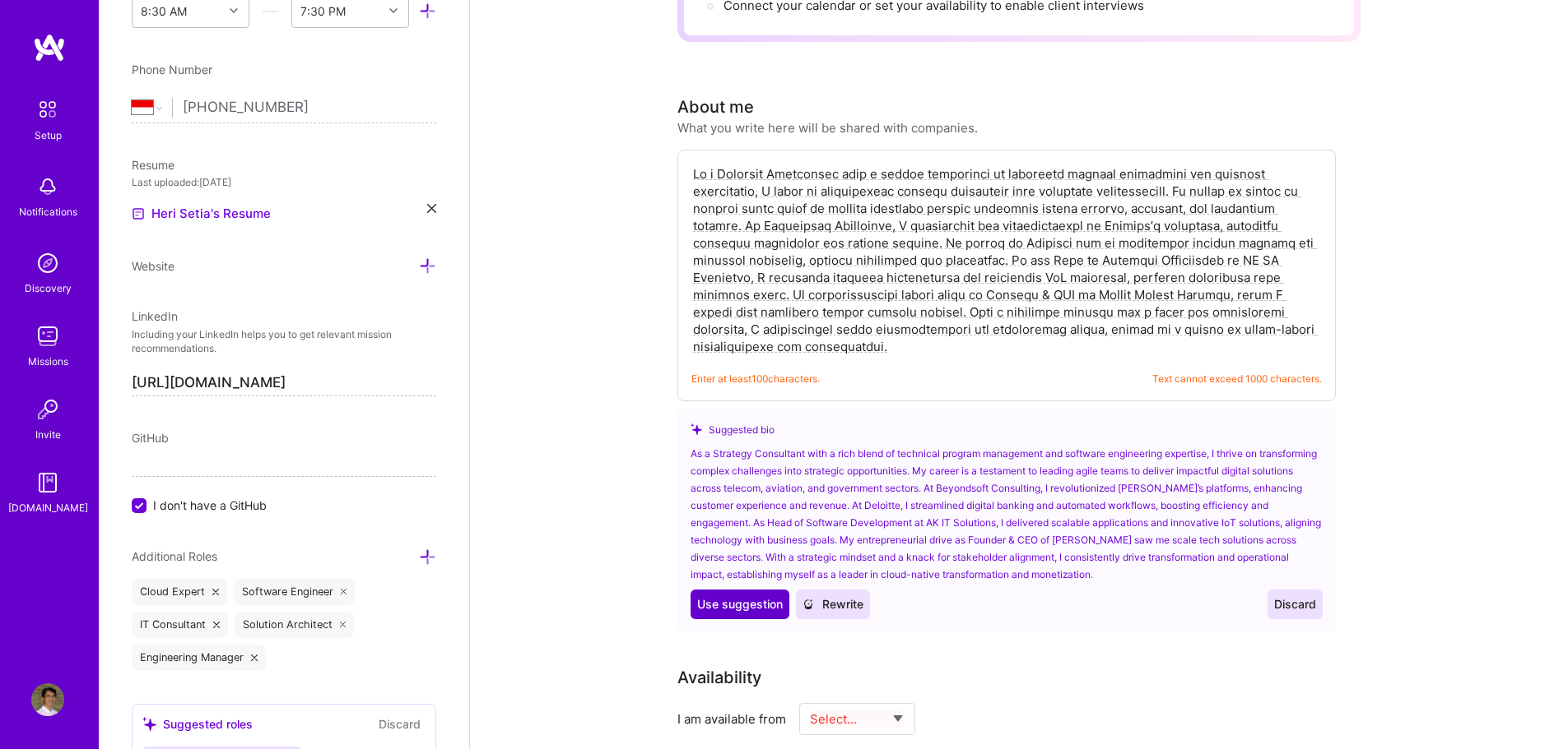
click at [728, 596] on span "Use suggestion" at bounding box center [739, 604] width 86 height 17
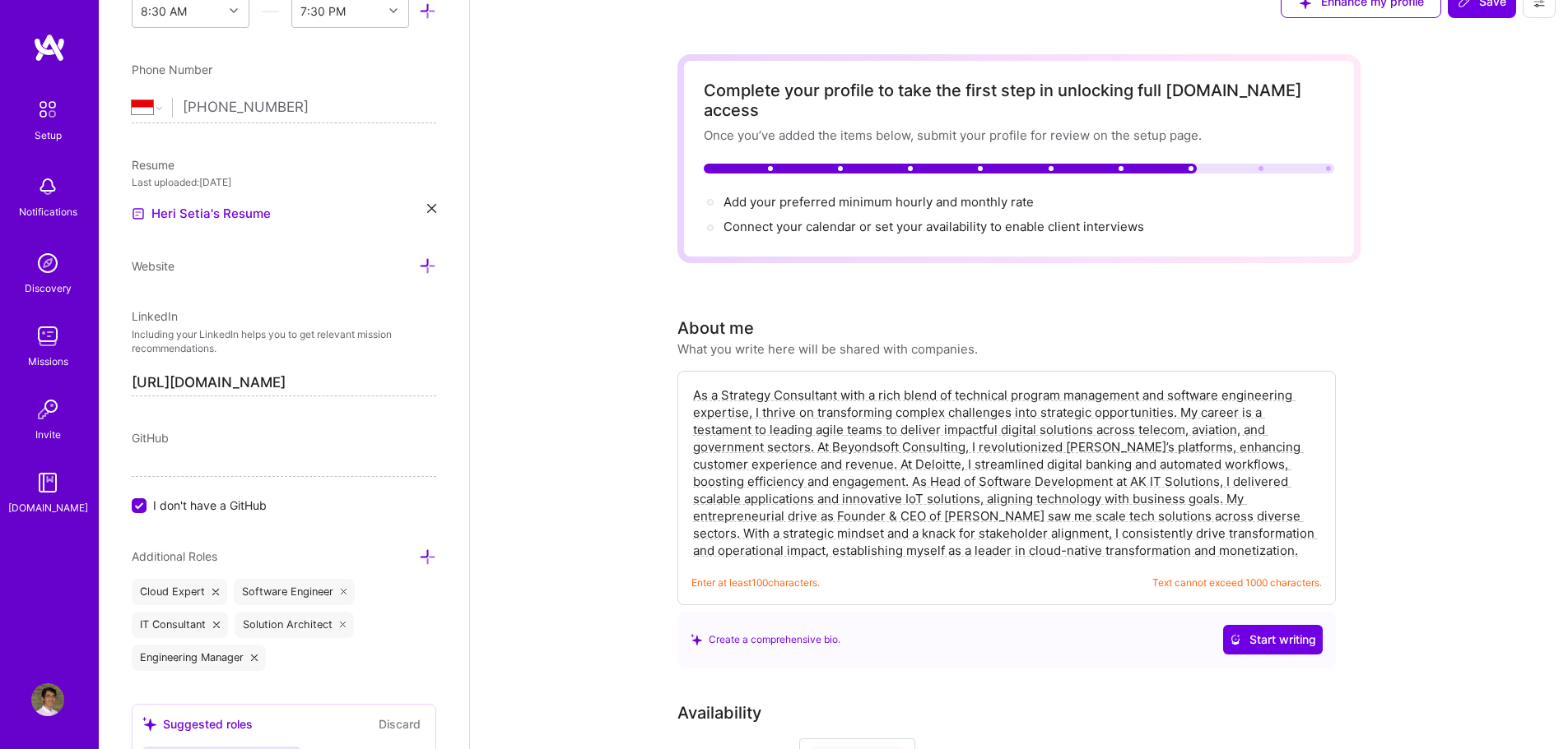
scroll to position [0, 0]
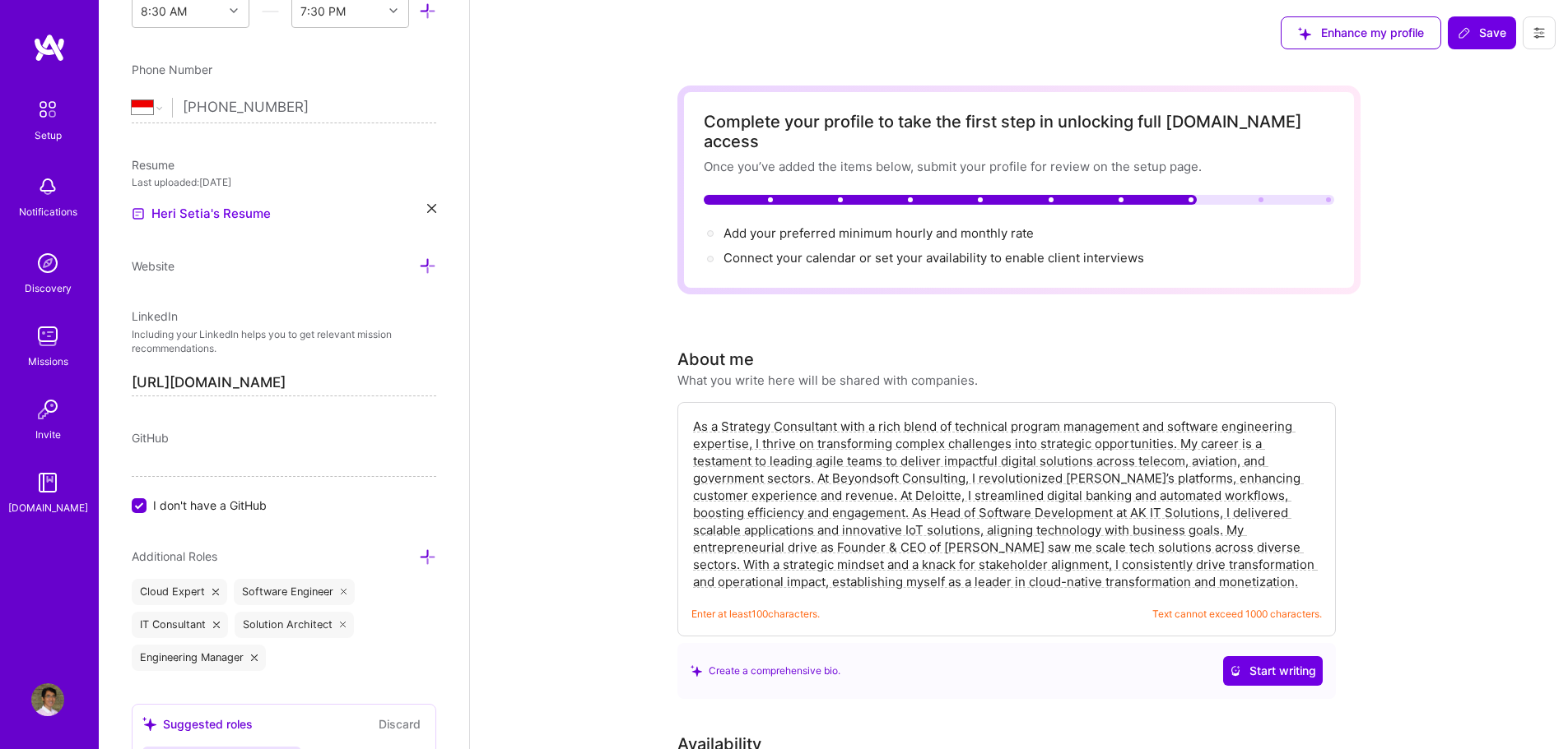
click at [928, 477] on textarea "As a Strategy Consultant with a rich blend of technical program management and …" at bounding box center [1007, 504] width 631 height 176
click at [865, 431] on textarea "As a Strategy Consultant with a rich blend of technical program management and …" at bounding box center [1007, 504] width 631 height 176
paste textarea "expertise in technical program management and software engineering, I transform…"
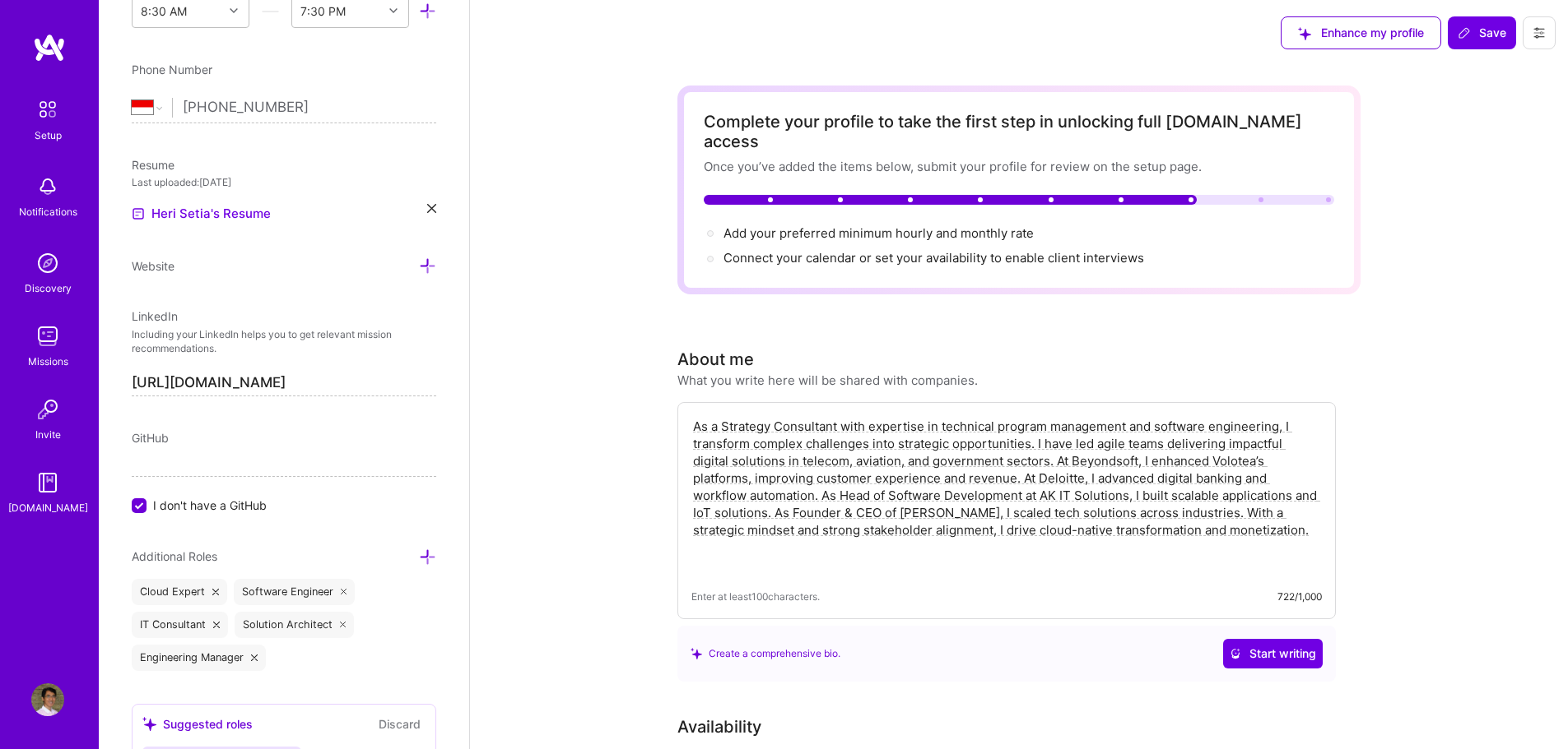
click at [1294, 525] on textarea "As a Strategy Consultant with expertise in technical program management and sof…" at bounding box center [1007, 496] width 631 height 158
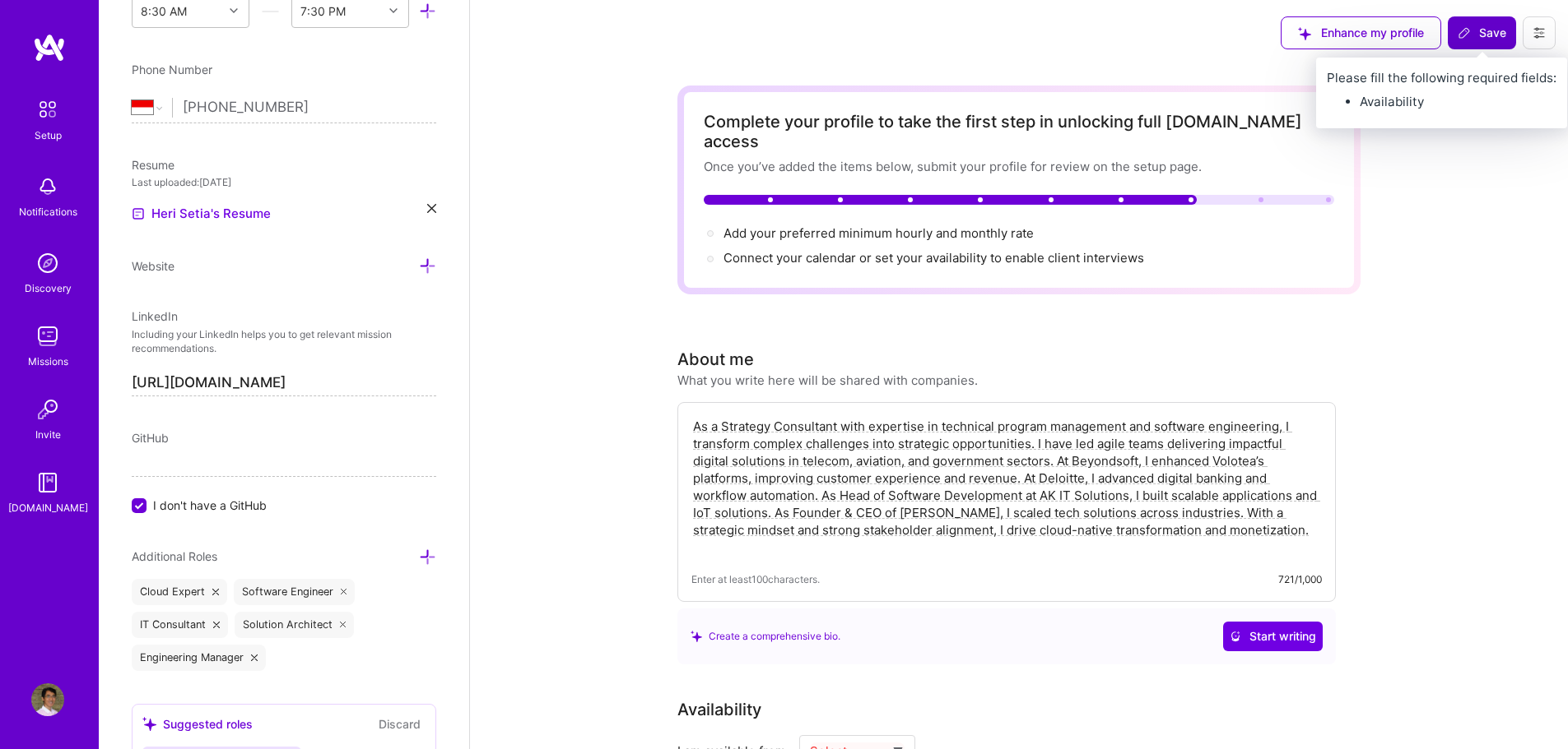
type textarea "As a Strategy Consultant with expertise in technical program management and sof…"
click at [1472, 23] on button "Save" at bounding box center [1482, 33] width 68 height 33
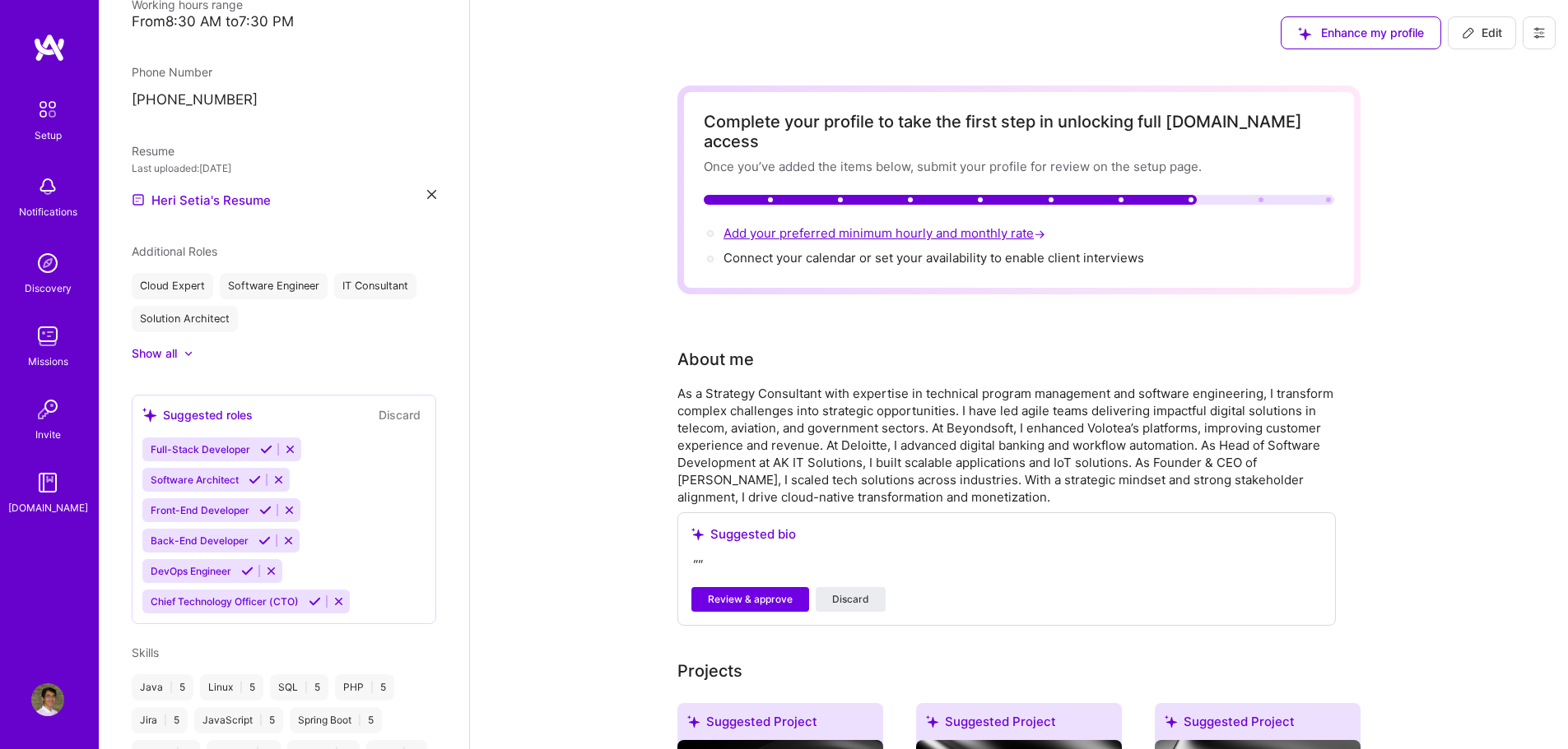
click at [1014, 226] on span "Add your preferred minimum hourly and monthly rate →" at bounding box center [886, 233] width 325 height 16
select select "ID"
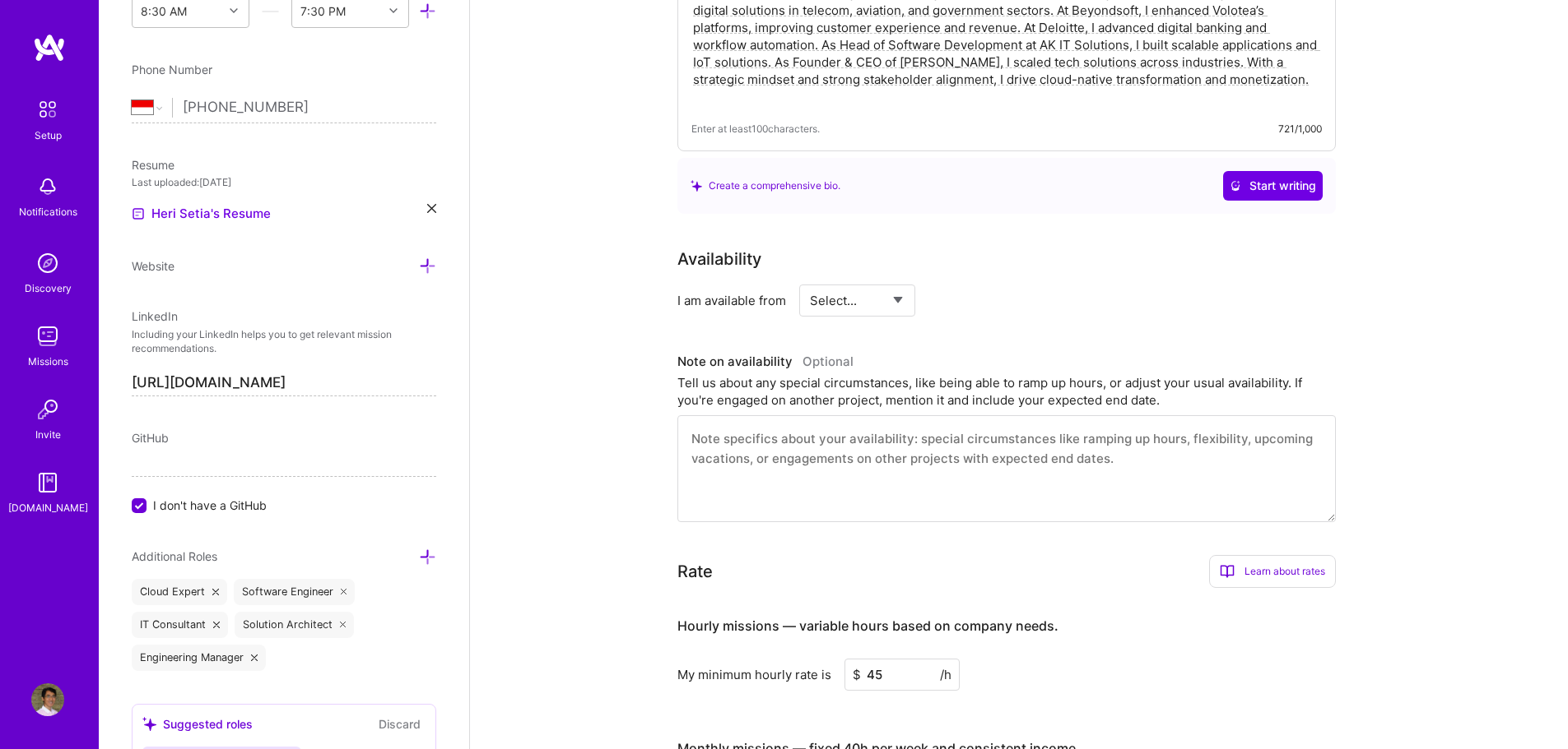
scroll to position [451, 0]
click at [897, 283] on select "Select... Right Now Future Date Not Available" at bounding box center [857, 300] width 95 height 42
select select "Right Now"
click at [810, 279] on select "Select... Right Now Future Date Not Available" at bounding box center [857, 300] width 95 height 42
click at [987, 294] on input at bounding box center [1007, 299] width 99 height 32
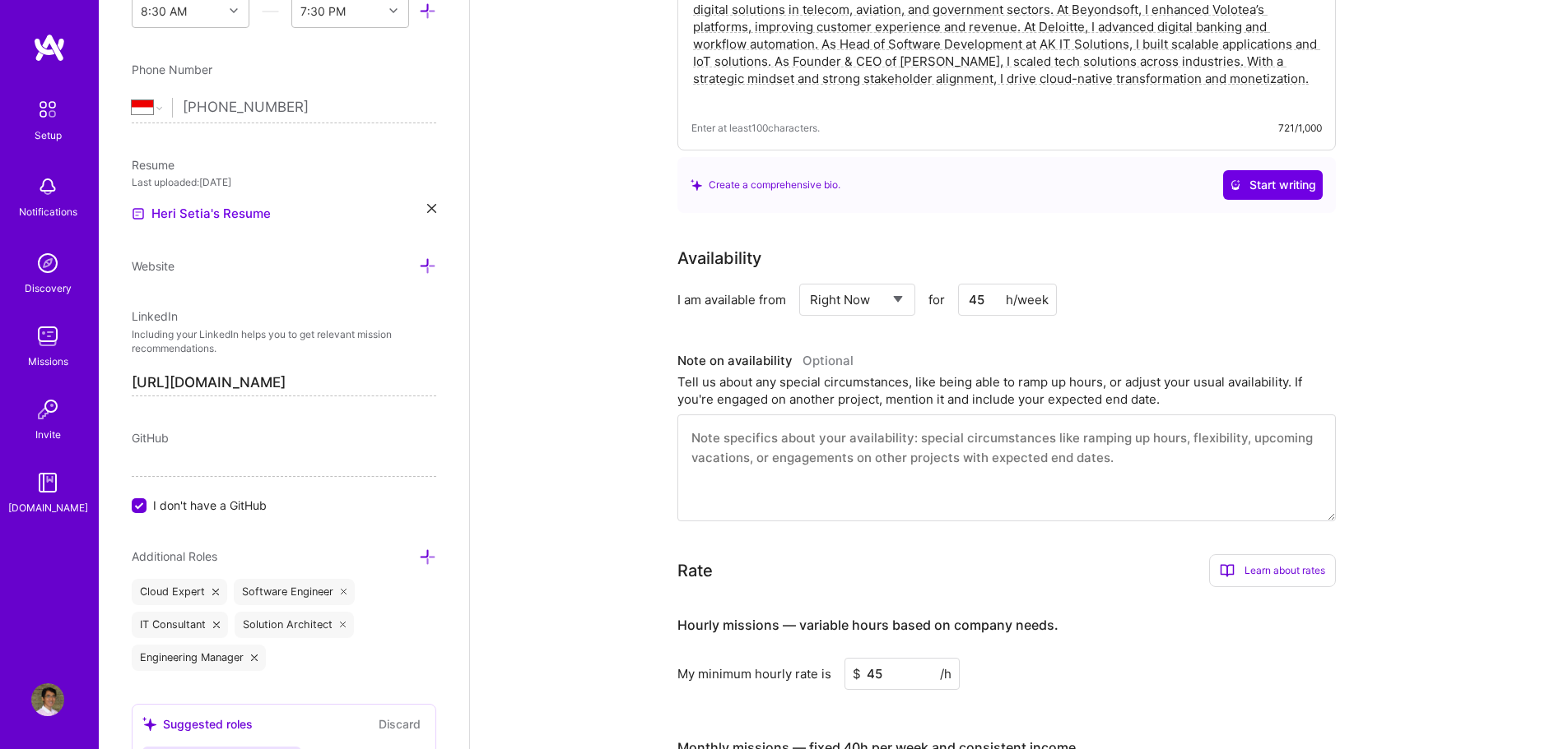
click at [985, 284] on input "45" at bounding box center [1007, 299] width 99 height 32
type input "1"
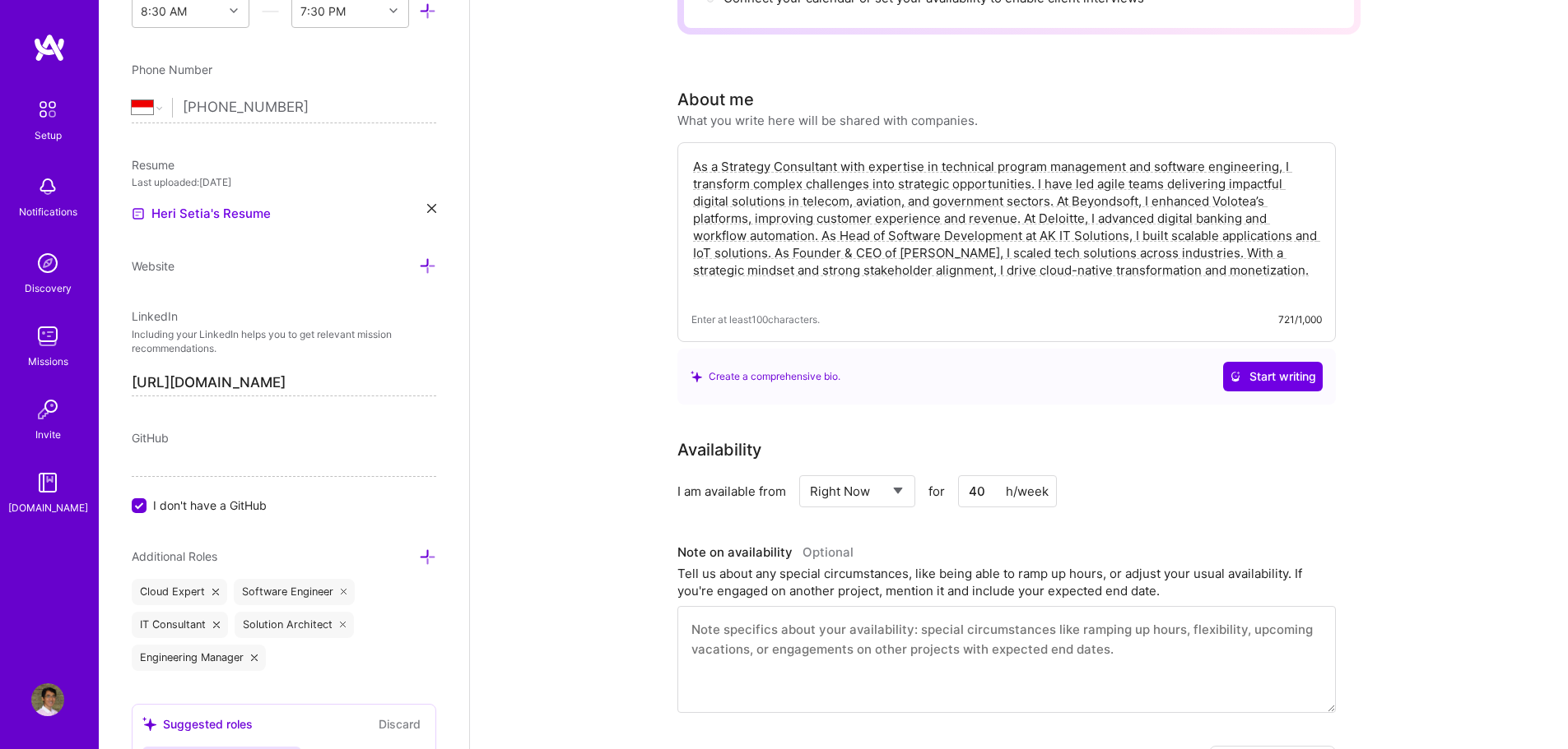
scroll to position [257, 0]
type input "40"
click at [1230, 374] on icon at bounding box center [1235, 380] width 12 height 12
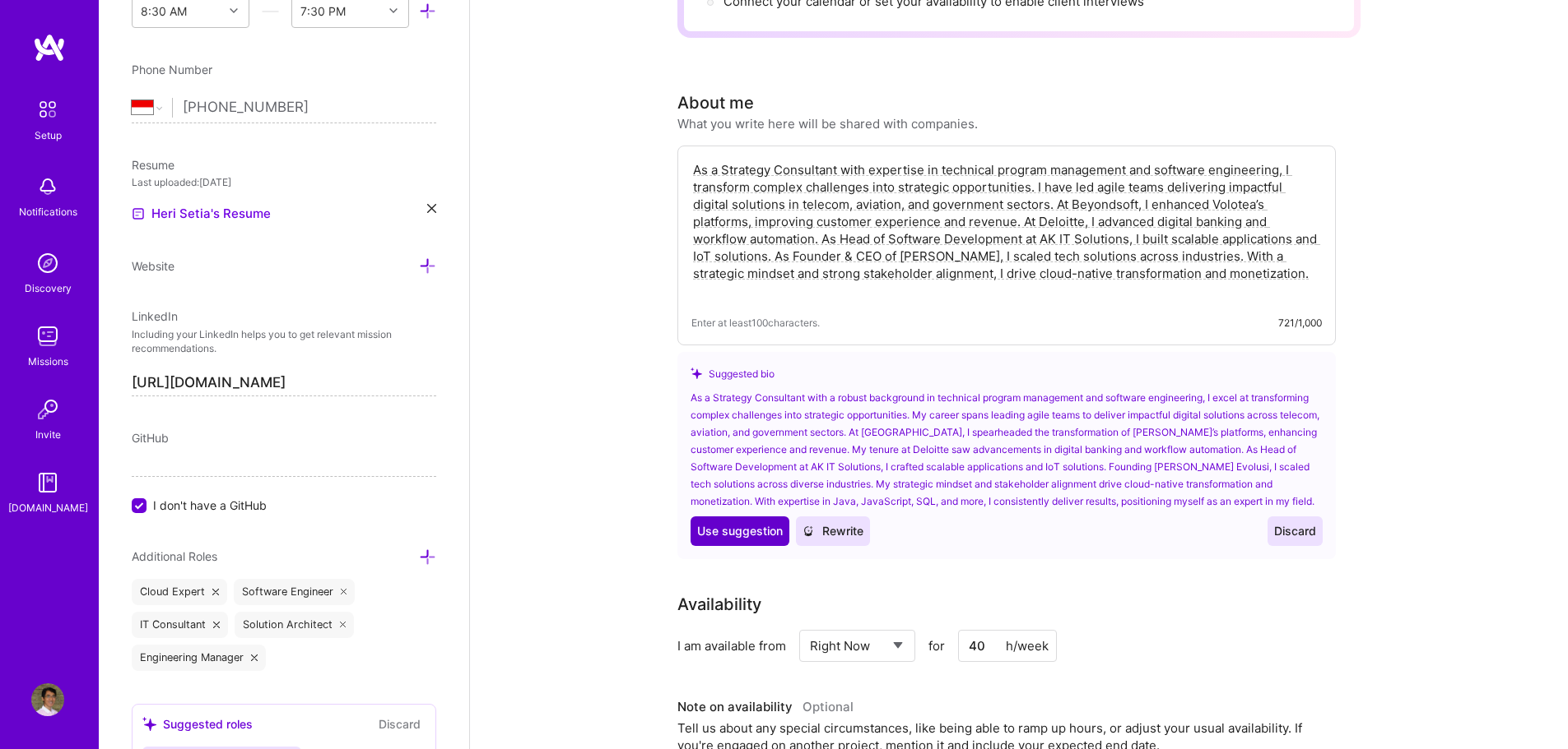
click at [758, 532] on span "Use suggestion" at bounding box center [739, 532] width 86 height 17
type textarea "As a Strategy Consultant with a robust background in technical program manageme…"
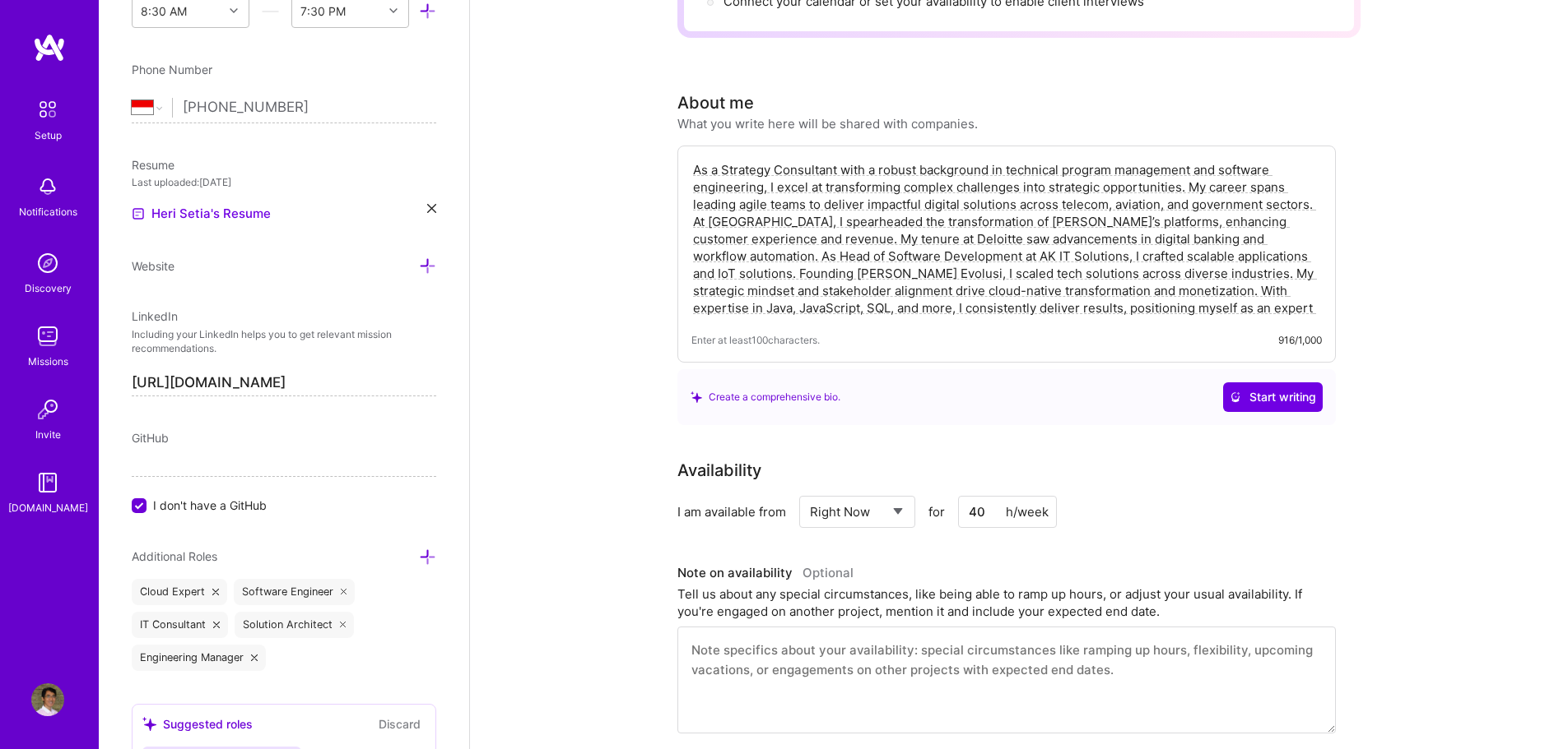
scroll to position [0, 0]
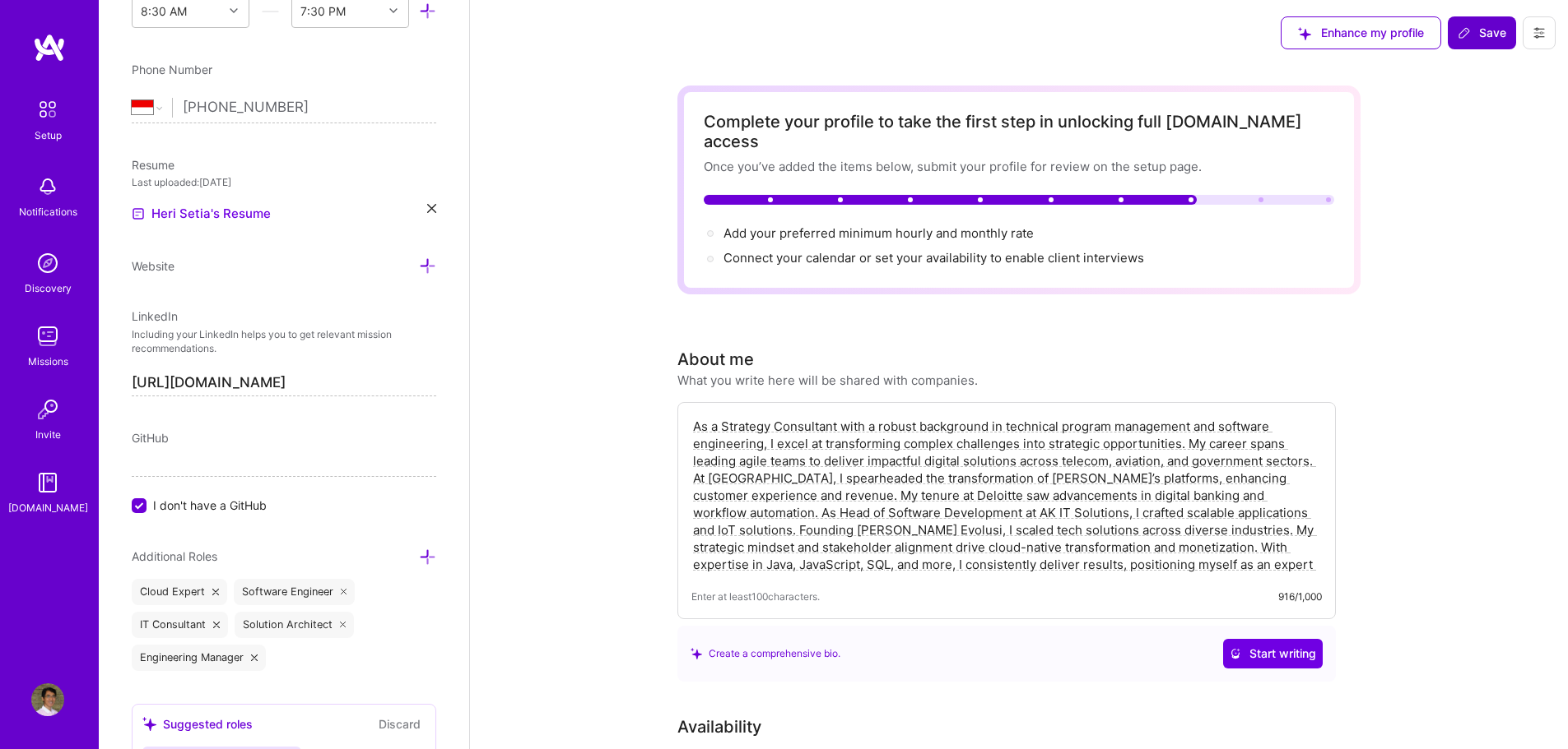
click at [1468, 39] on icon at bounding box center [1464, 33] width 13 height 13
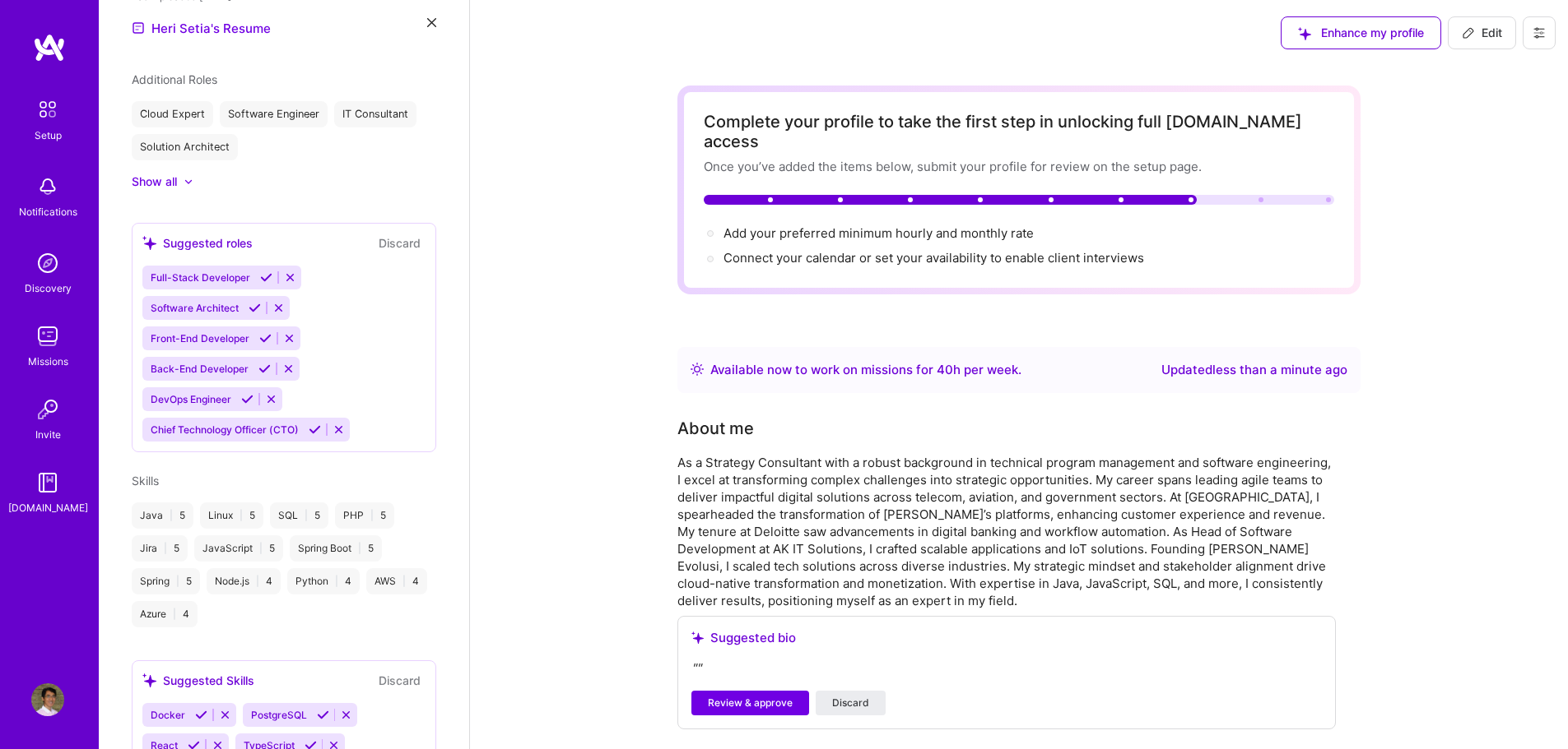
scroll to position [408, 0]
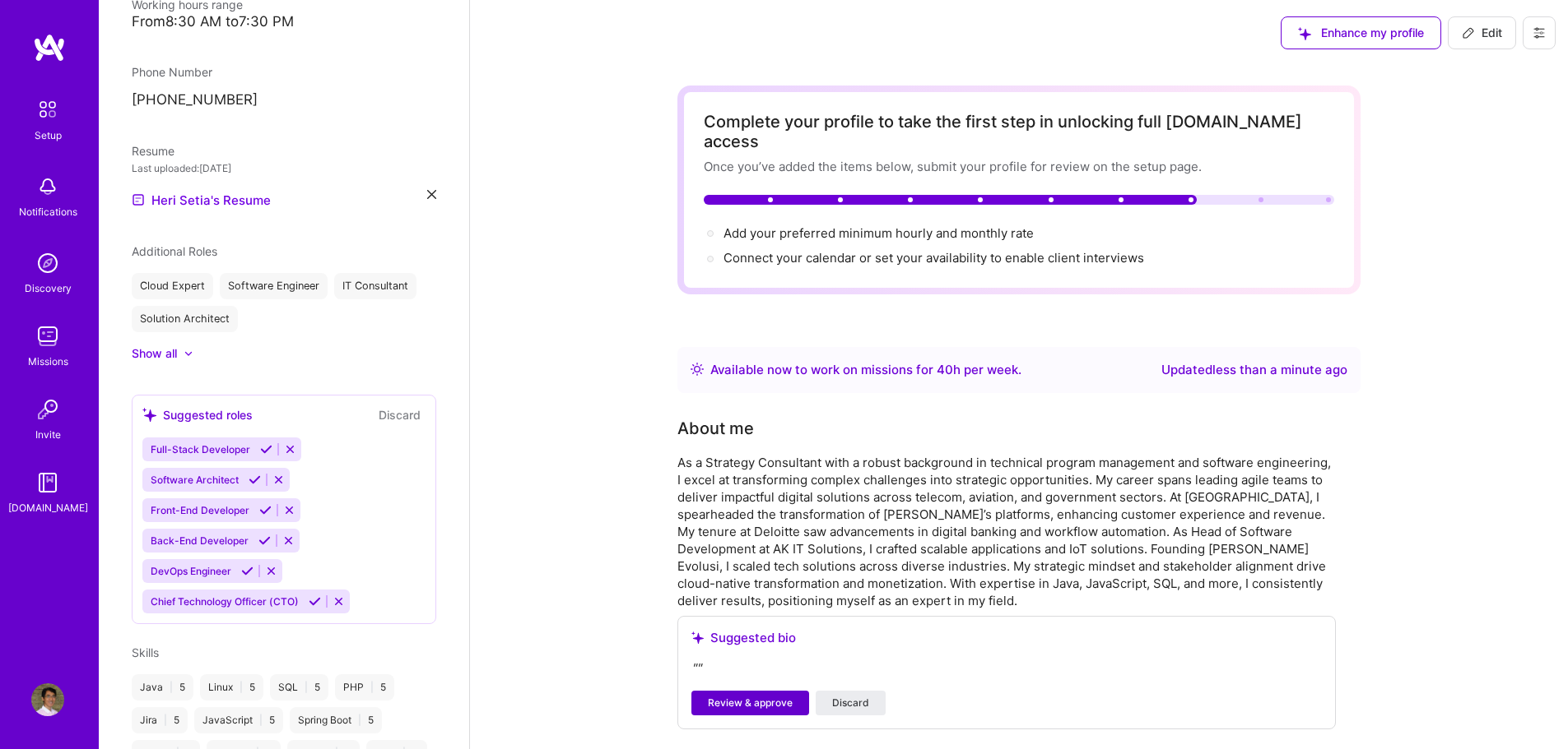
click at [786, 696] on span "Review & approve" at bounding box center [750, 703] width 85 height 15
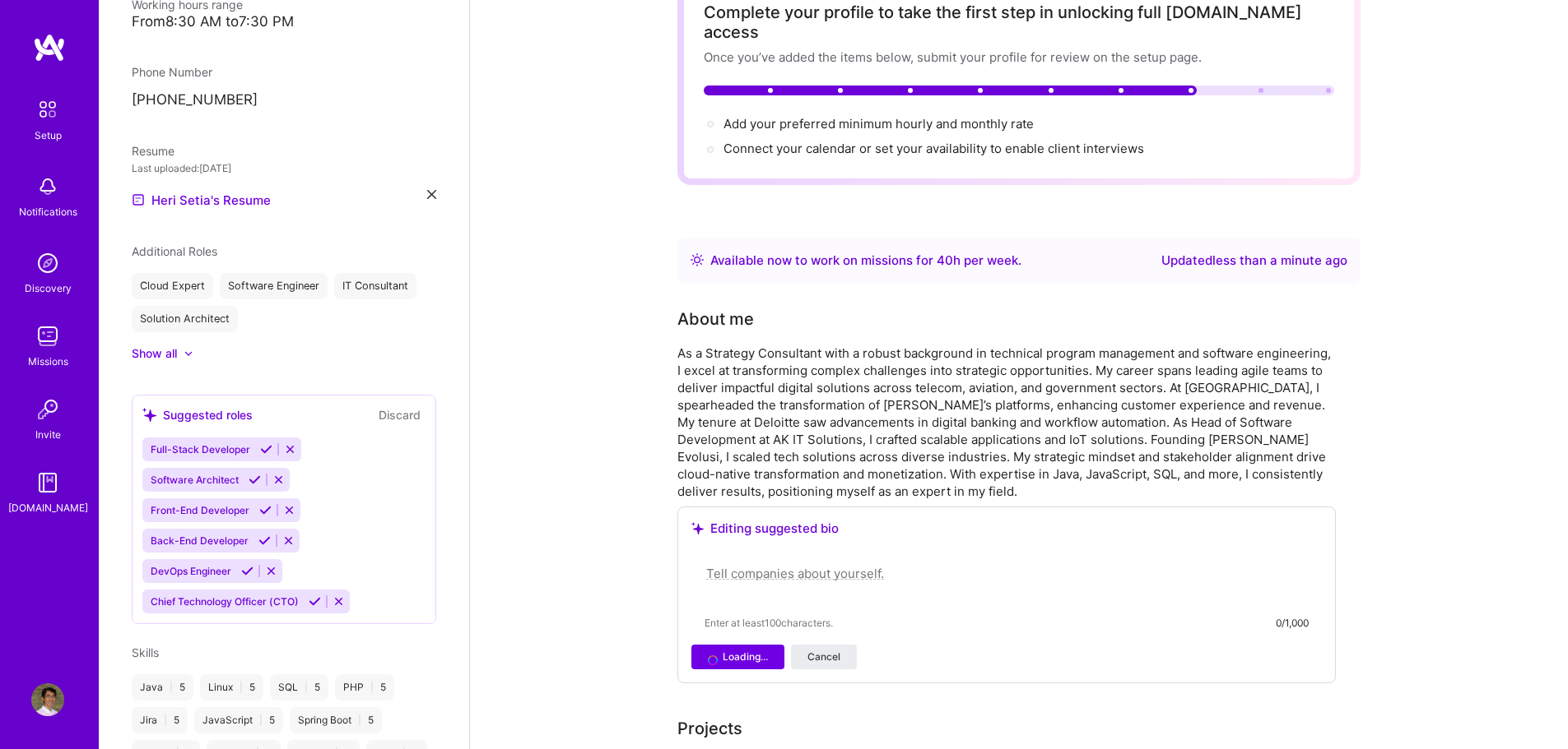
scroll to position [111, 0]
click at [265, 443] on icon at bounding box center [265, 449] width 12 height 12
click at [258, 474] on icon at bounding box center [254, 479] width 12 height 12
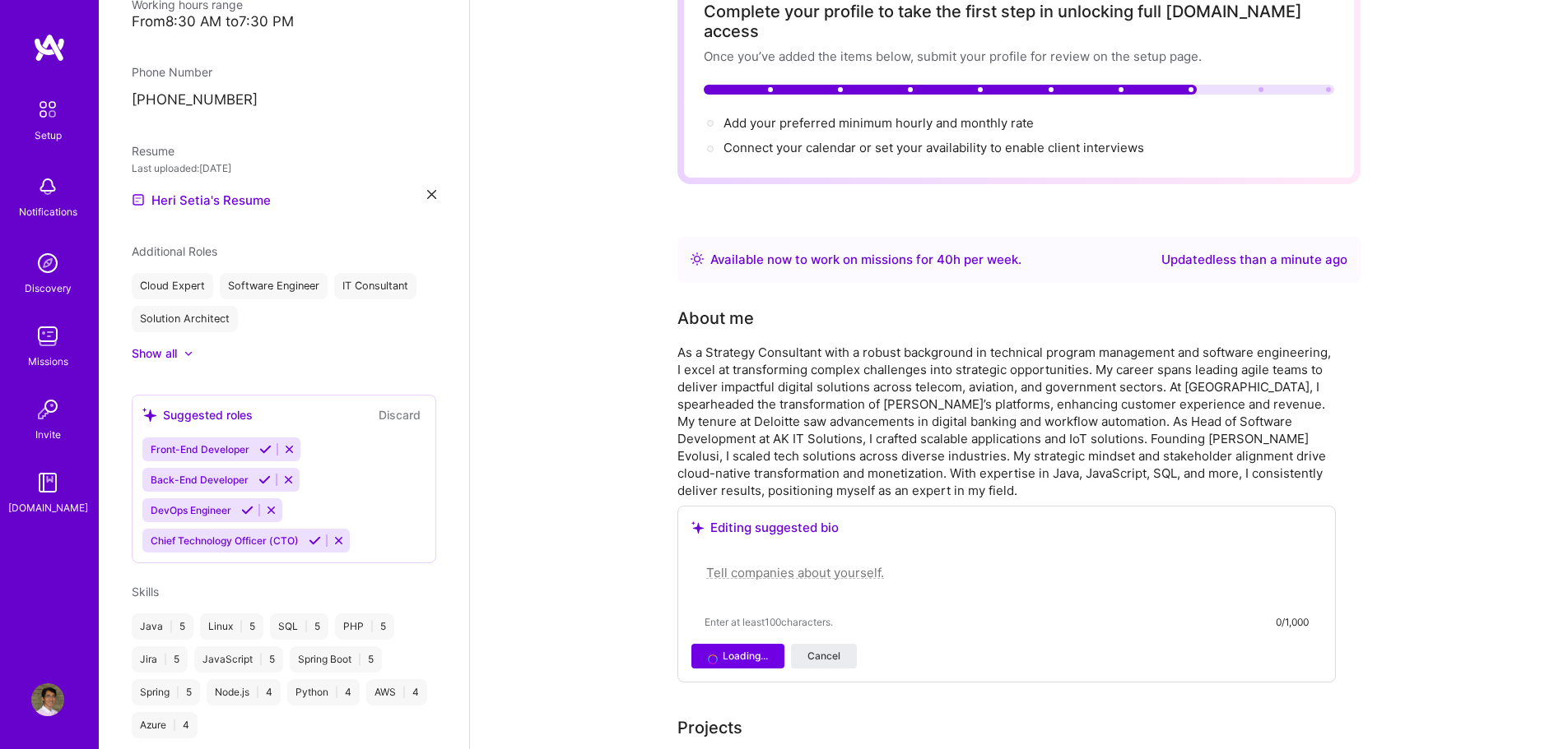
click at [265, 443] on icon at bounding box center [265, 449] width 12 height 12
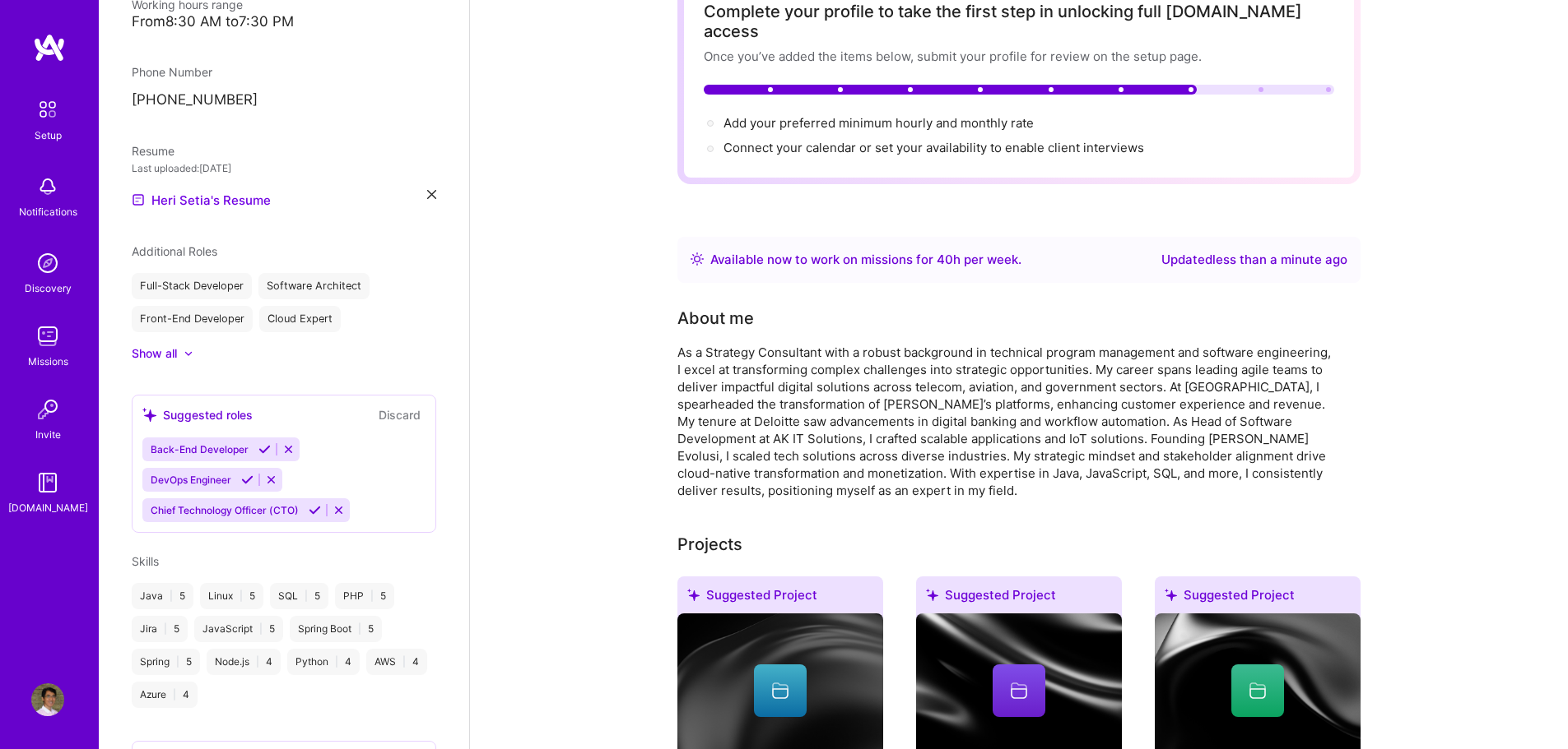
click at [261, 443] on icon at bounding box center [264, 449] width 12 height 12
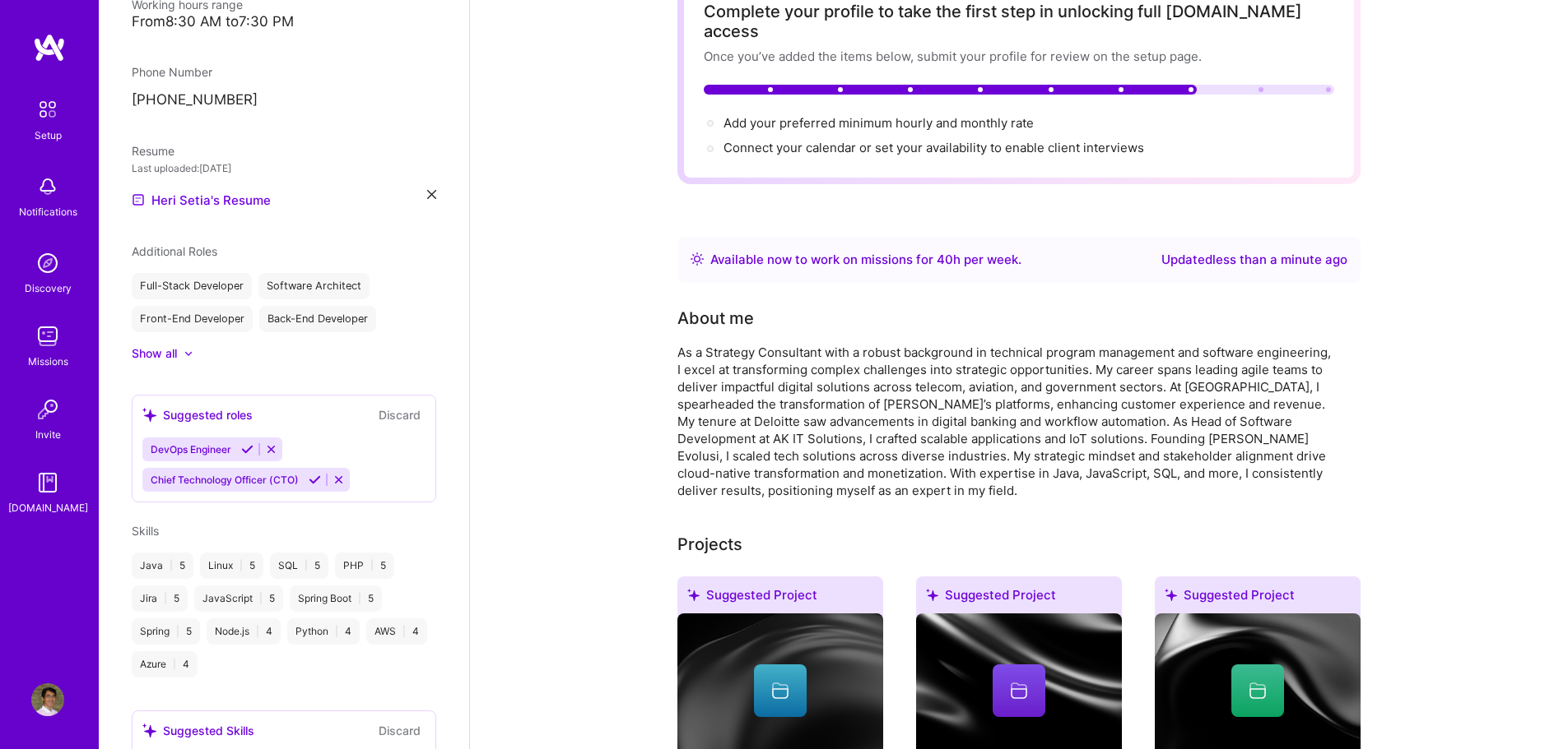
click at [247, 443] on icon at bounding box center [247, 449] width 12 height 12
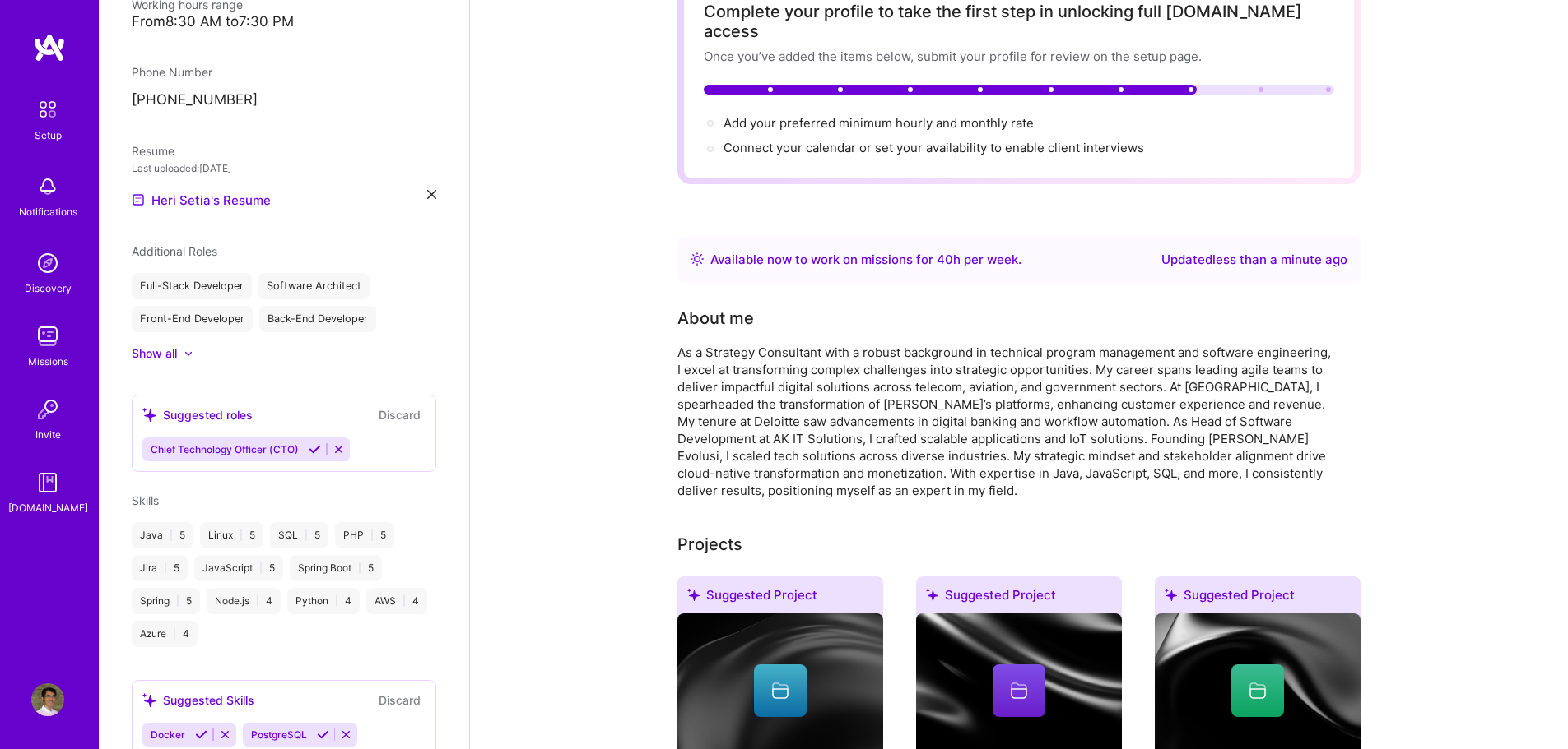
click at [315, 443] on icon at bounding box center [314, 449] width 12 height 12
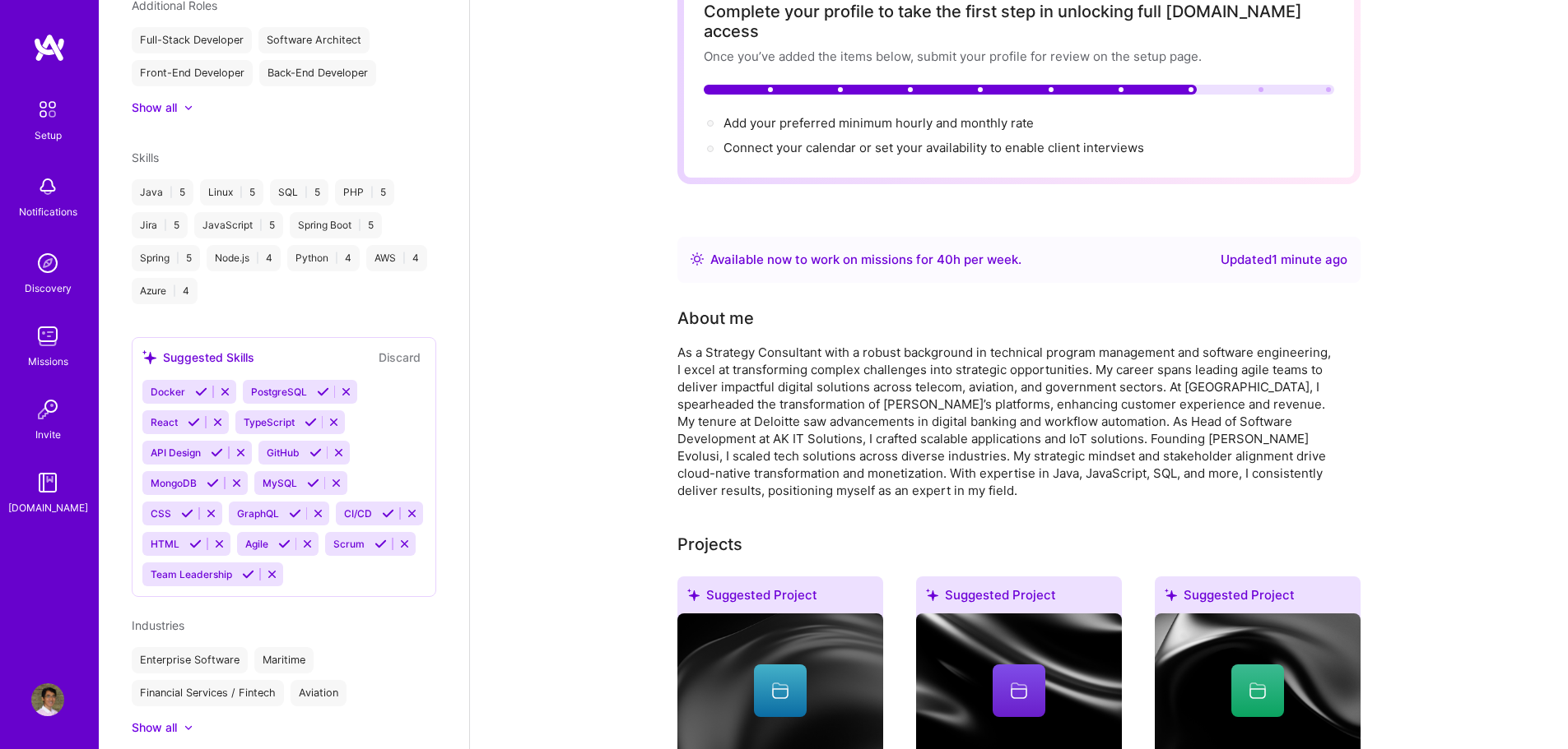
scroll to position [657, 0]
click at [317, 382] on icon at bounding box center [323, 388] width 12 height 12
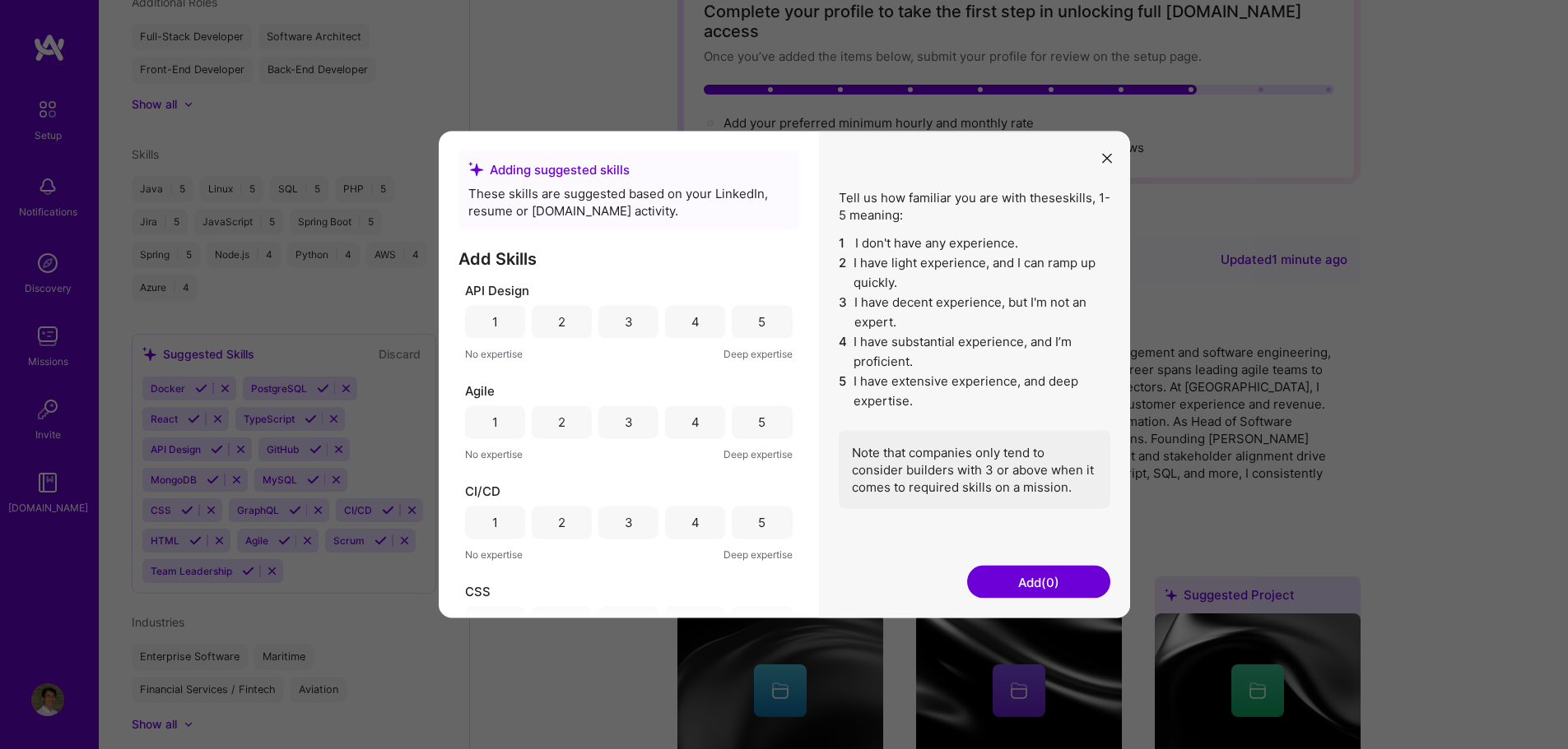
click at [1111, 159] on icon "modal" at bounding box center [1107, 158] width 10 height 10
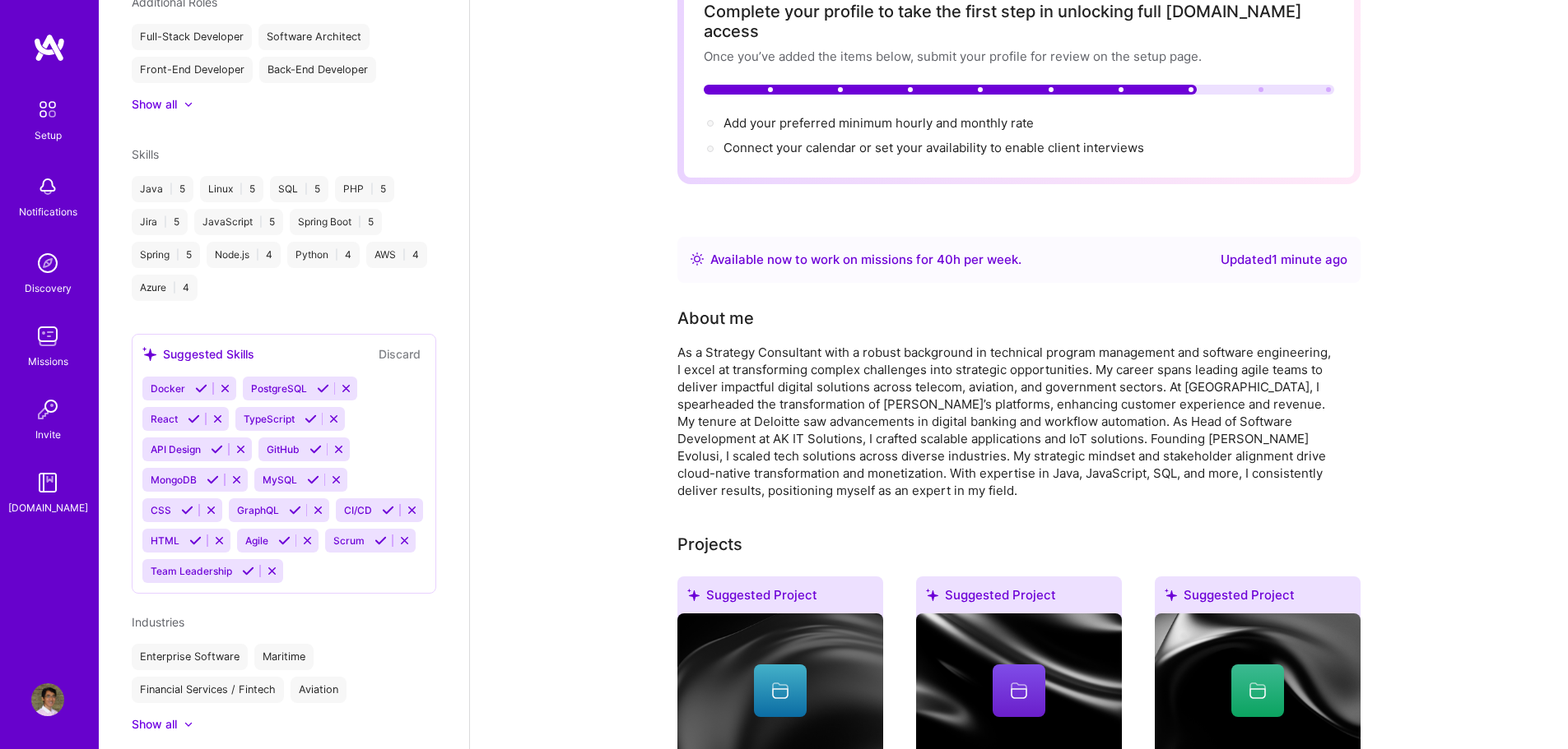
click at [322, 382] on icon at bounding box center [323, 388] width 12 height 12
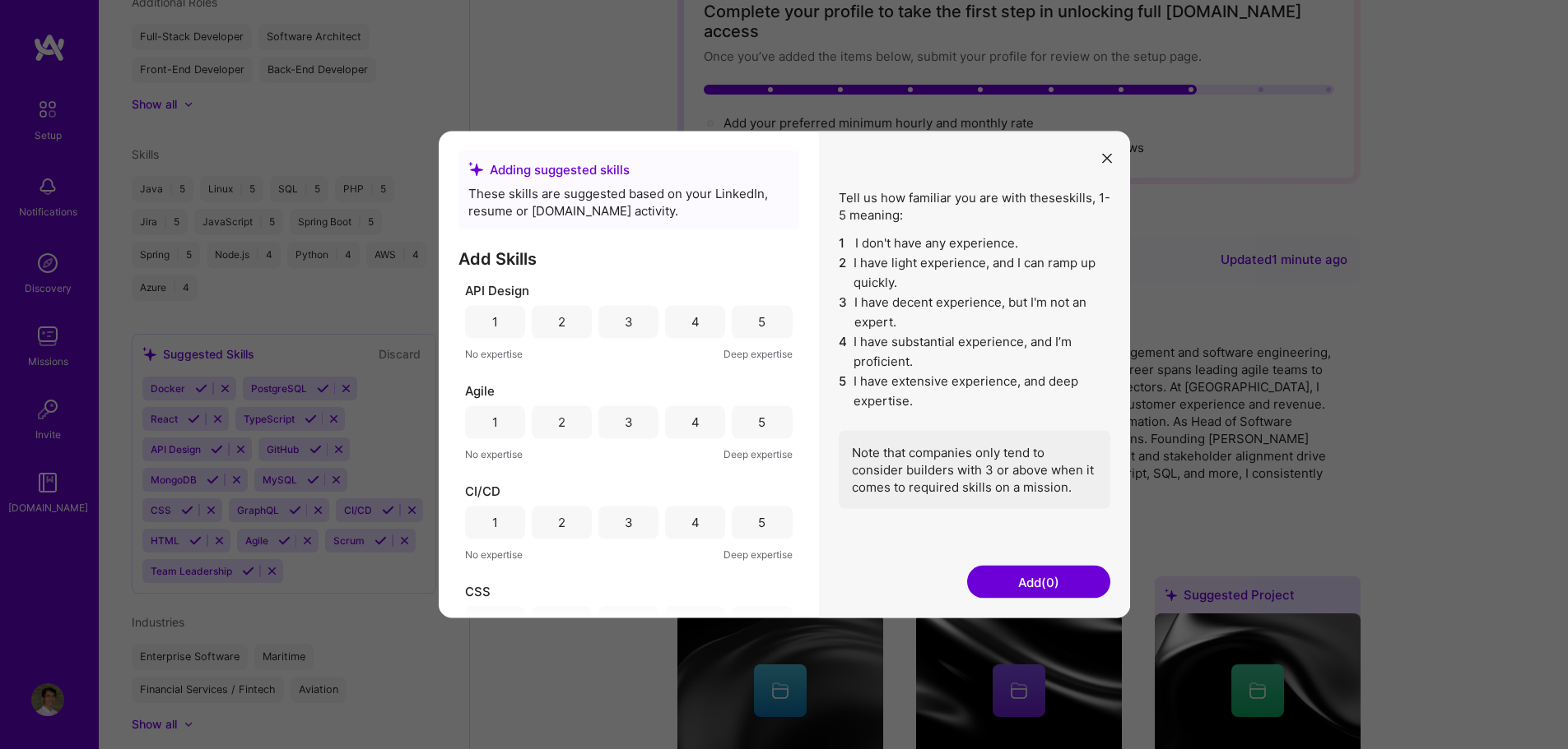
click at [696, 329] on div "4" at bounding box center [694, 322] width 60 height 33
click at [699, 429] on div "4" at bounding box center [694, 422] width 60 height 33
click at [702, 532] on div "4" at bounding box center [694, 522] width 60 height 33
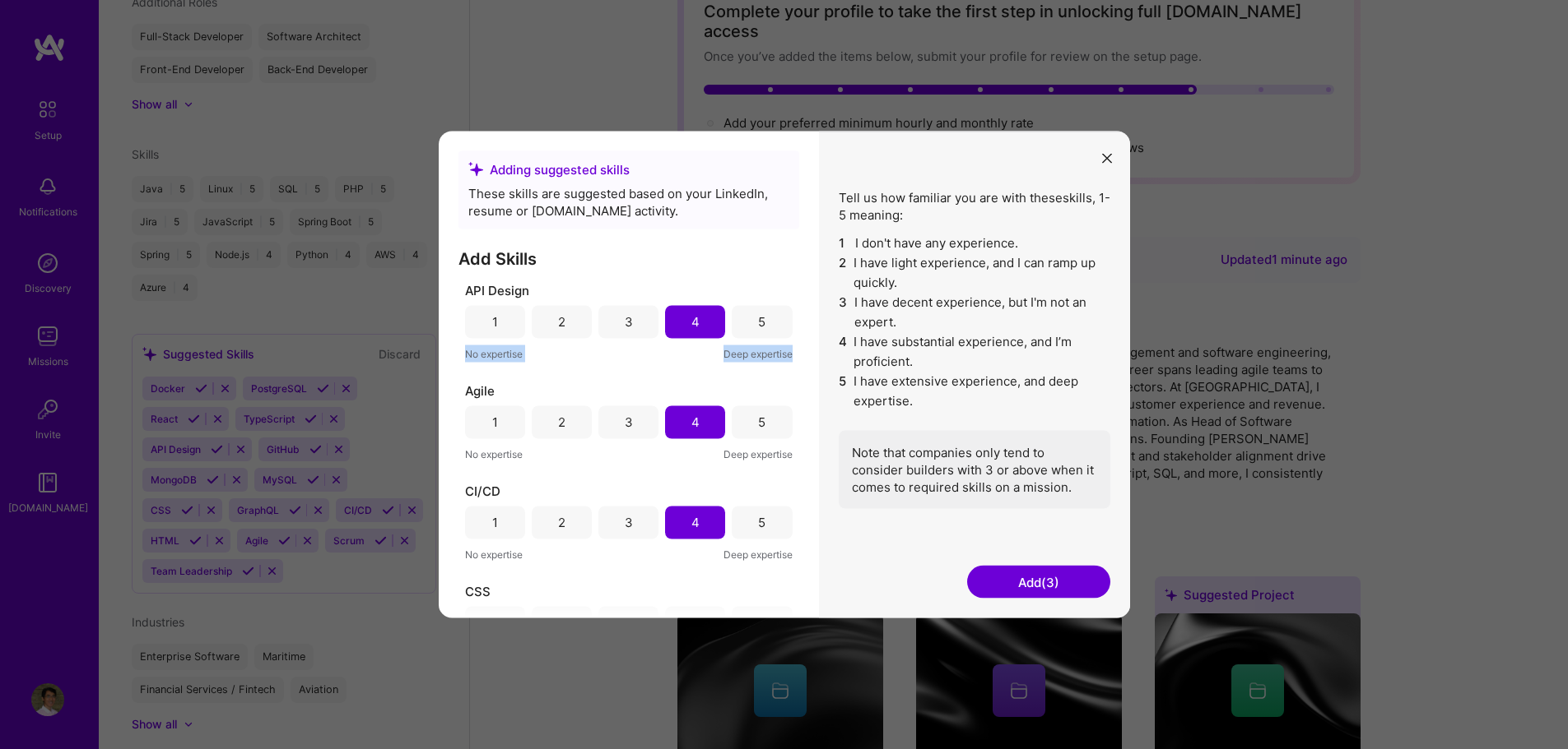
drag, startPoint x: 800, startPoint y: 328, endPoint x: 797, endPoint y: 344, distance: 16.3
click at [797, 344] on div "Adding suggested skills These skills are suggested based on your LinkedIn, resu…" at bounding box center [629, 374] width 381 height 487
click at [816, 322] on div "Adding suggested skills These skills are suggested based on your LinkedIn, resu…" at bounding box center [629, 374] width 381 height 487
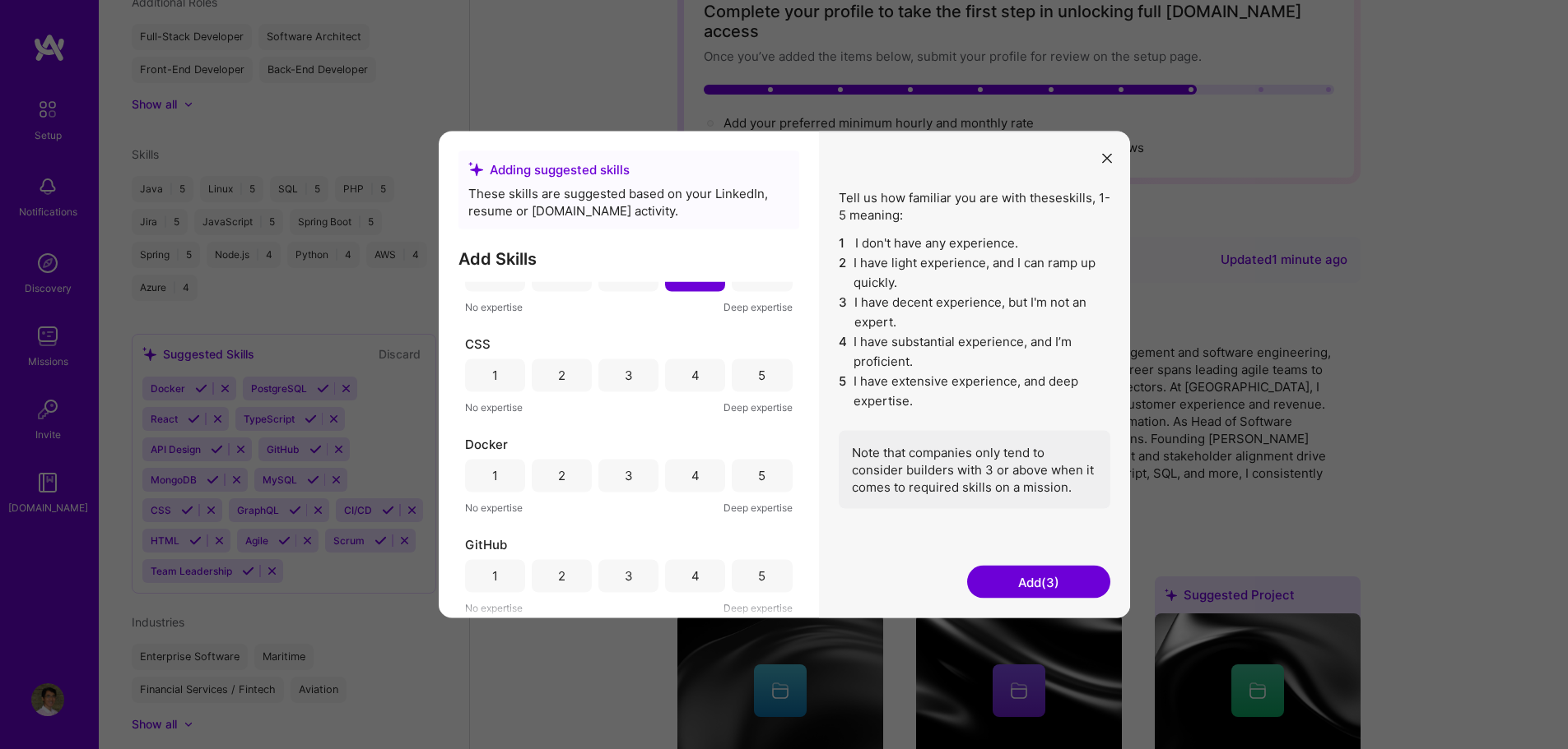
scroll to position [258, 0]
click at [696, 370] on div "4" at bounding box center [694, 365] width 60 height 33
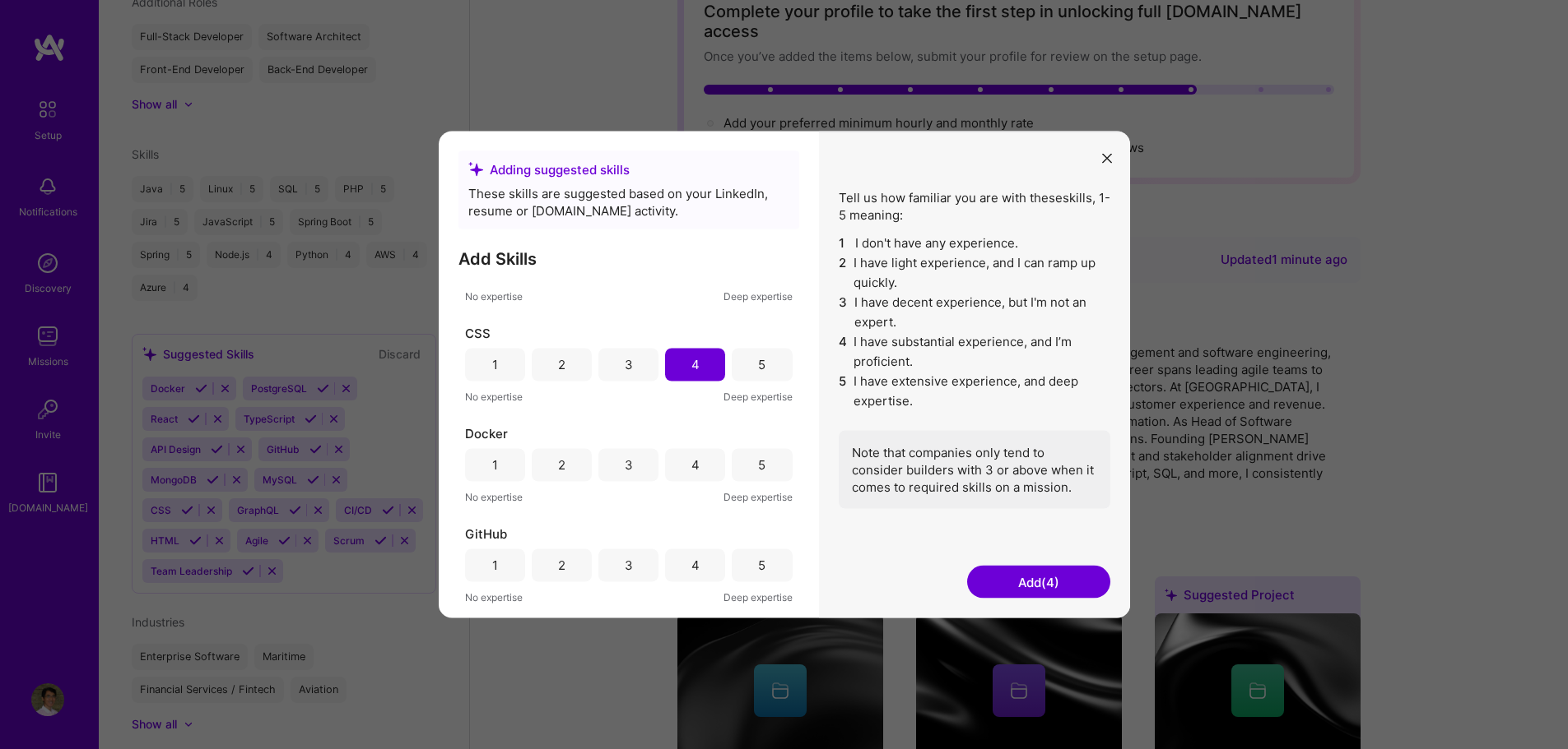
click at [695, 462] on div "4" at bounding box center [694, 465] width 60 height 33
click at [691, 563] on div "4" at bounding box center [695, 565] width 8 height 18
click at [696, 472] on div "4" at bounding box center [694, 464] width 60 height 33
click at [682, 562] on div "4" at bounding box center [694, 565] width 60 height 33
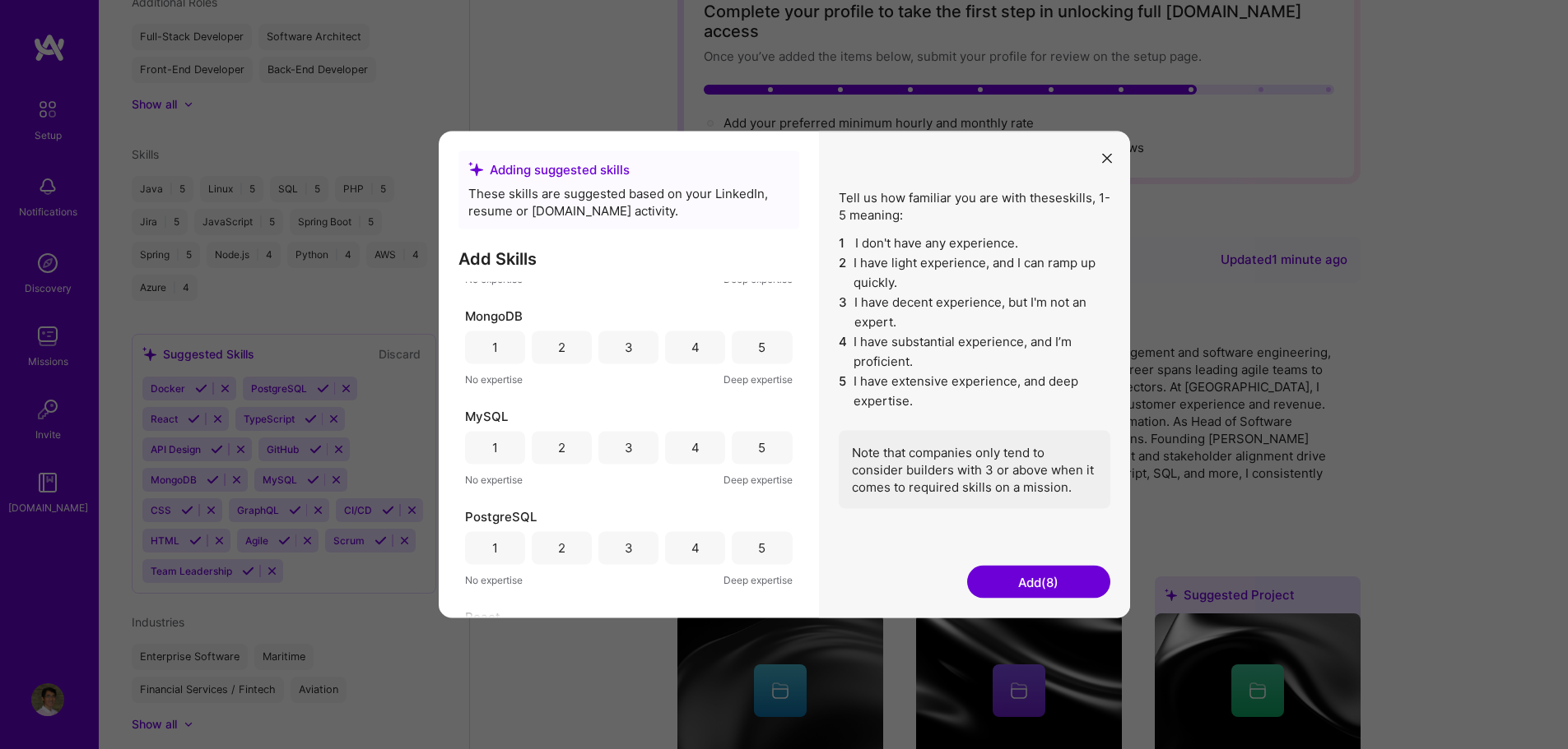
scroll to position [778, 0]
click at [695, 353] on div "4" at bounding box center [694, 346] width 60 height 33
click at [686, 450] on div "4" at bounding box center [694, 447] width 60 height 33
click at [683, 553] on div "4" at bounding box center [694, 547] width 60 height 33
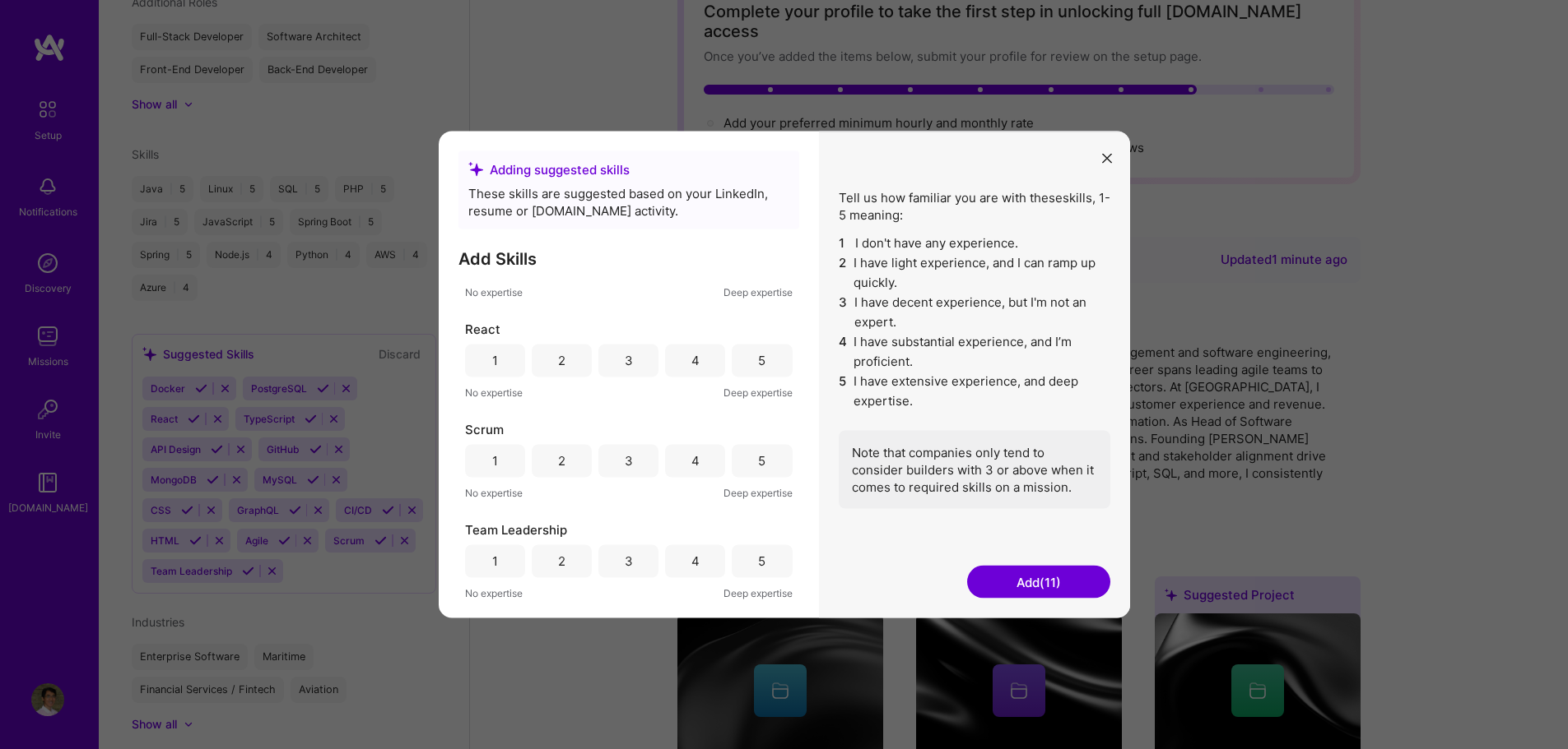
scroll to position [1066, 0]
click at [695, 473] on div "4" at bounding box center [694, 460] width 60 height 33
click at [692, 567] on div "4" at bounding box center [695, 560] width 8 height 18
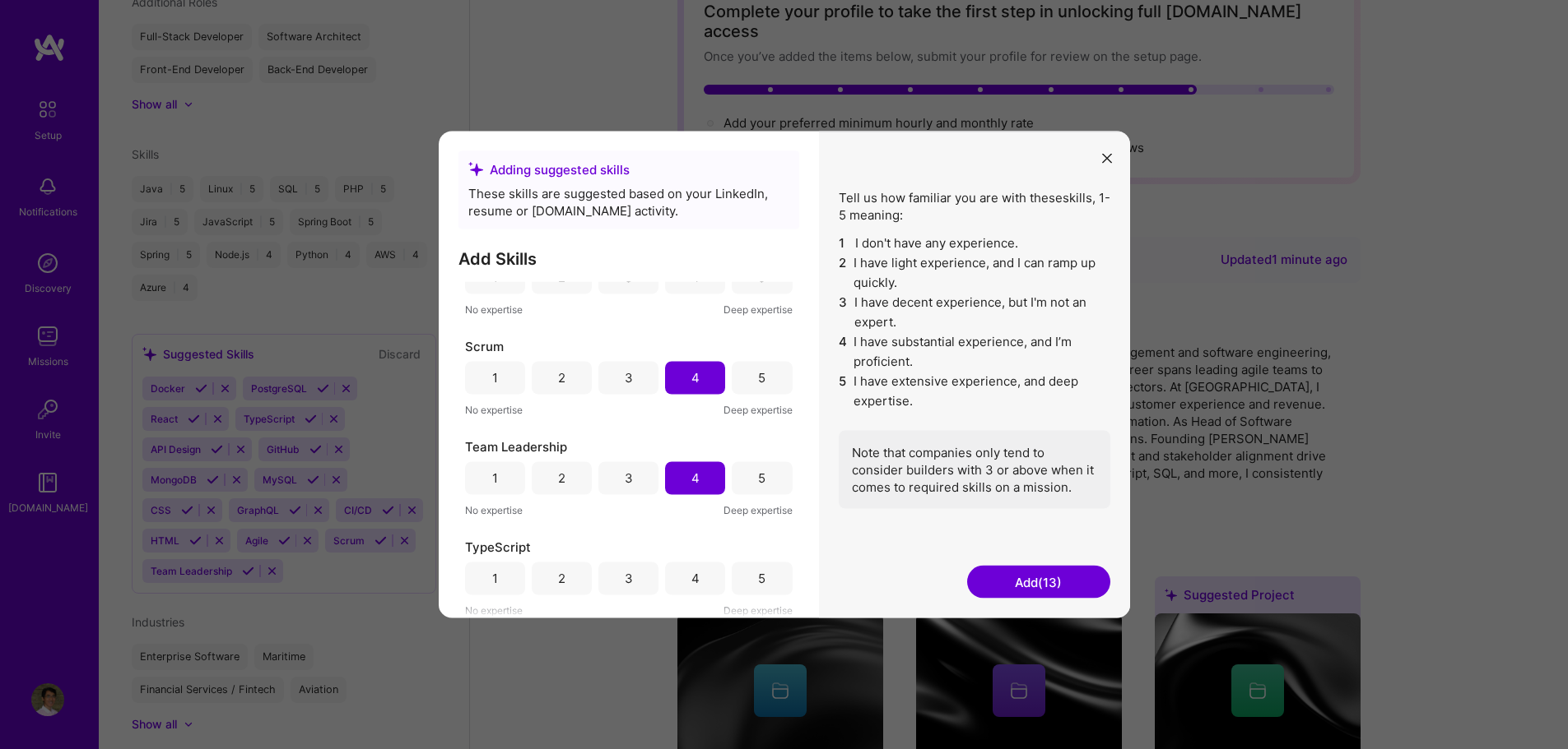
click at [745, 477] on div "5" at bounding box center [761, 478] width 60 height 33
click at [699, 572] on div "4" at bounding box center [694, 579] width 60 height 33
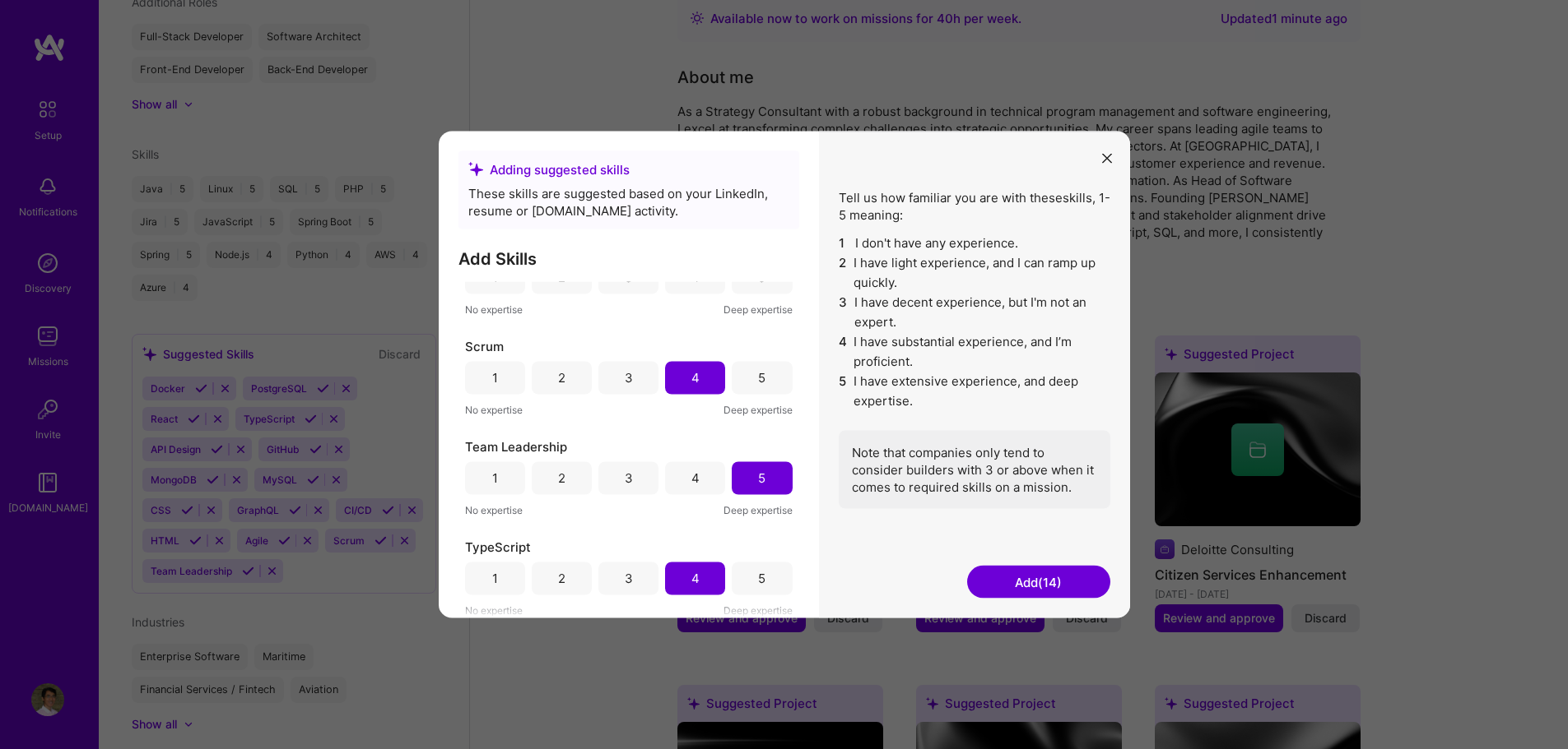
scroll to position [352, 0]
click at [988, 579] on button "Add (14)" at bounding box center [1038, 582] width 143 height 33
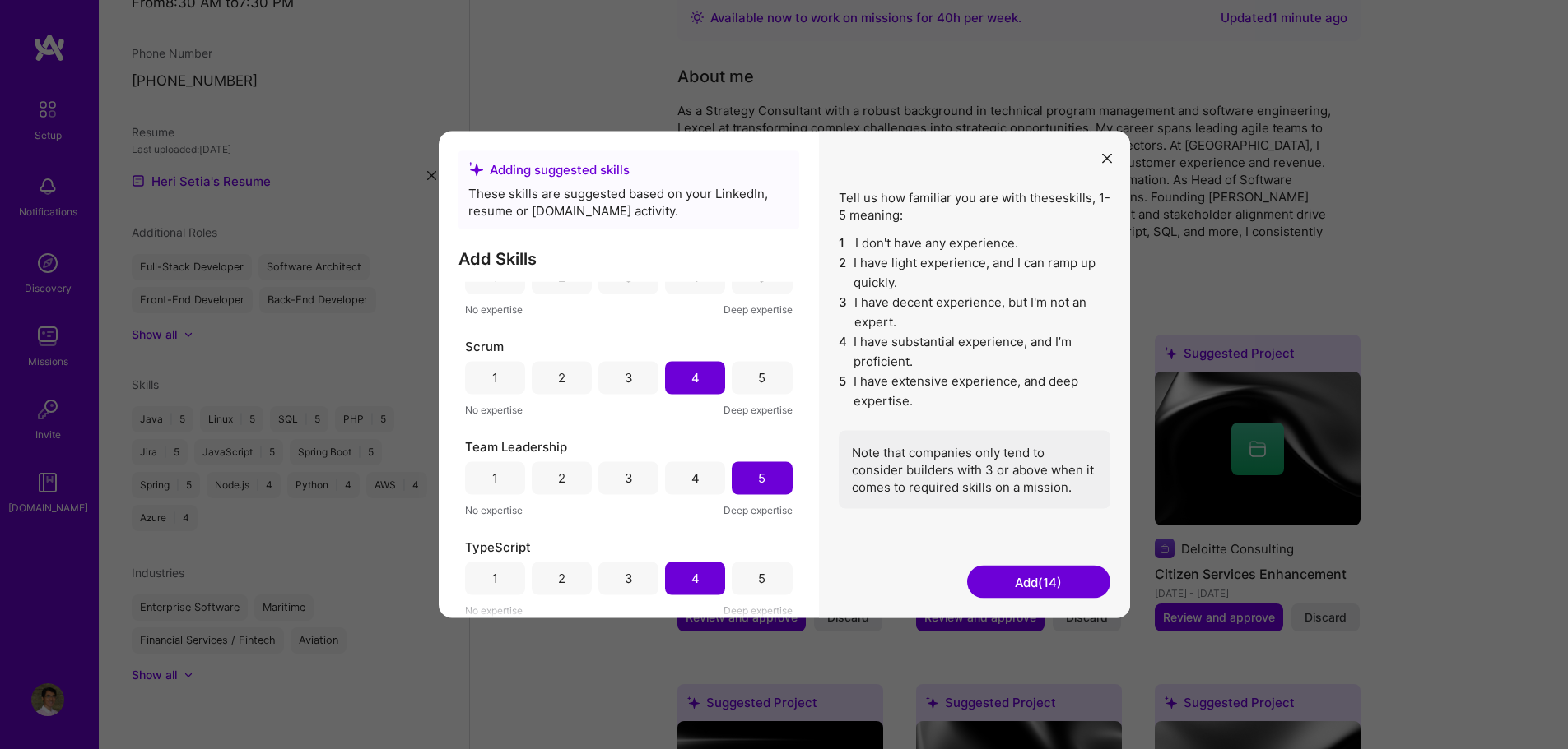
scroll to position [408, 0]
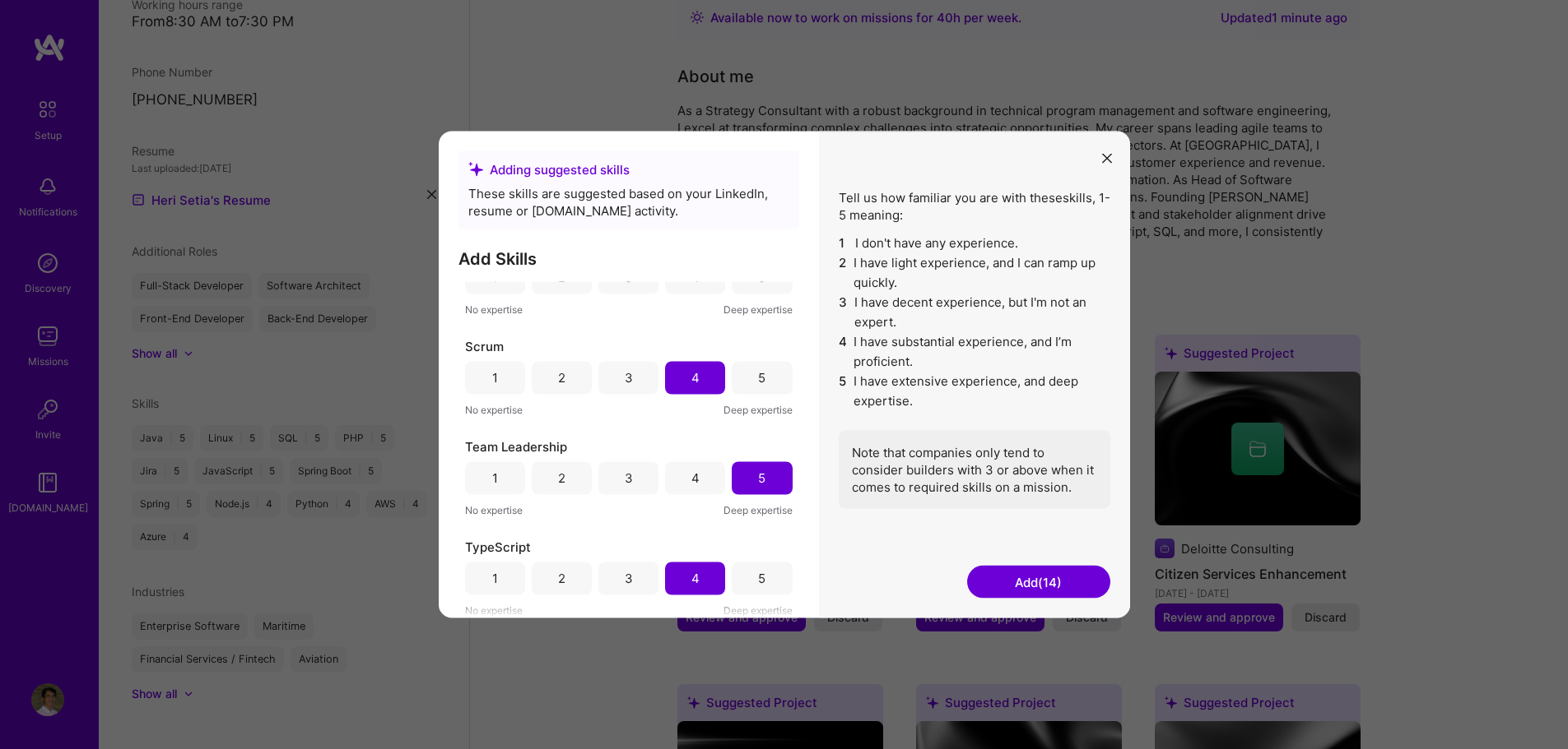
click at [1000, 579] on button "Add (14)" at bounding box center [1038, 582] width 143 height 33
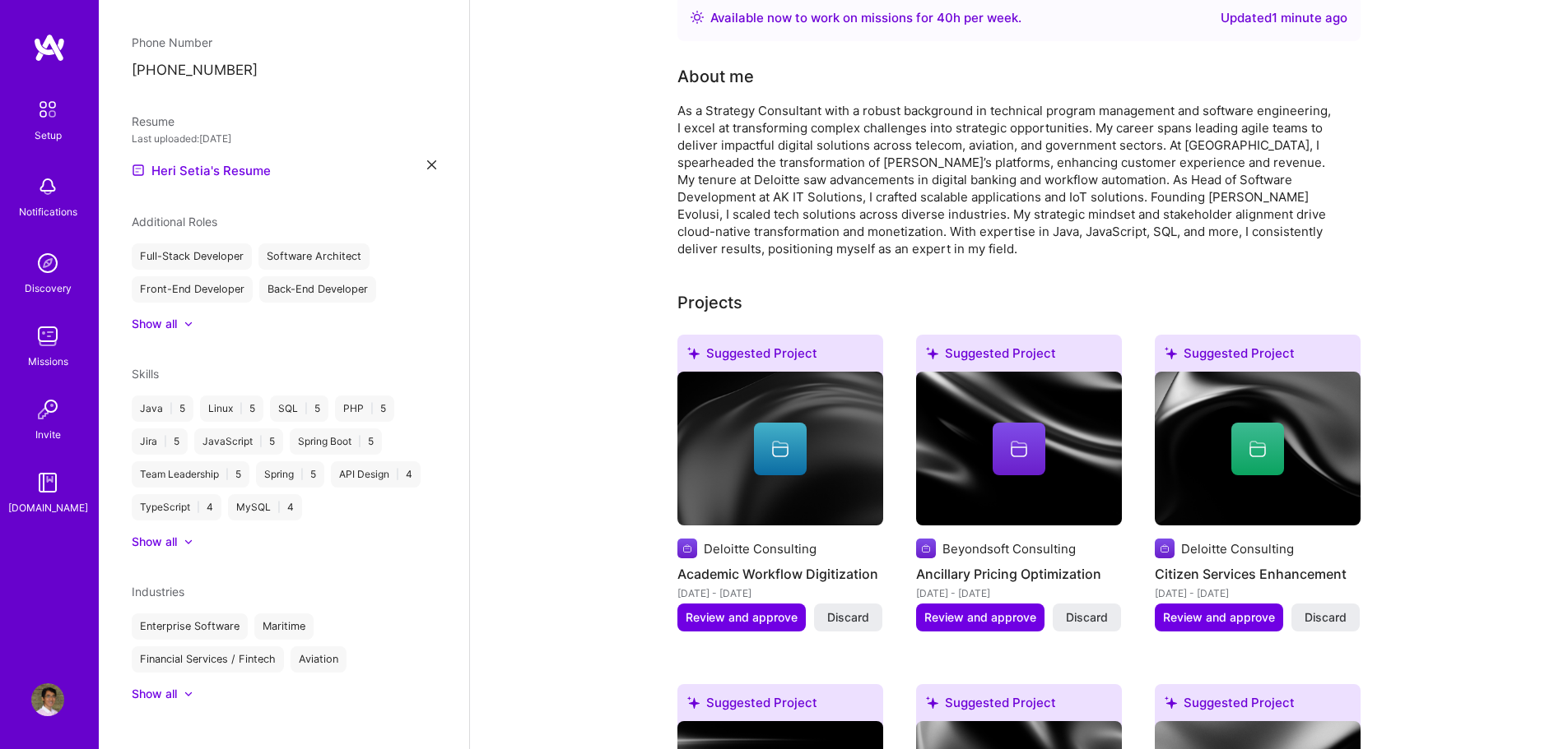
scroll to position [534, 0]
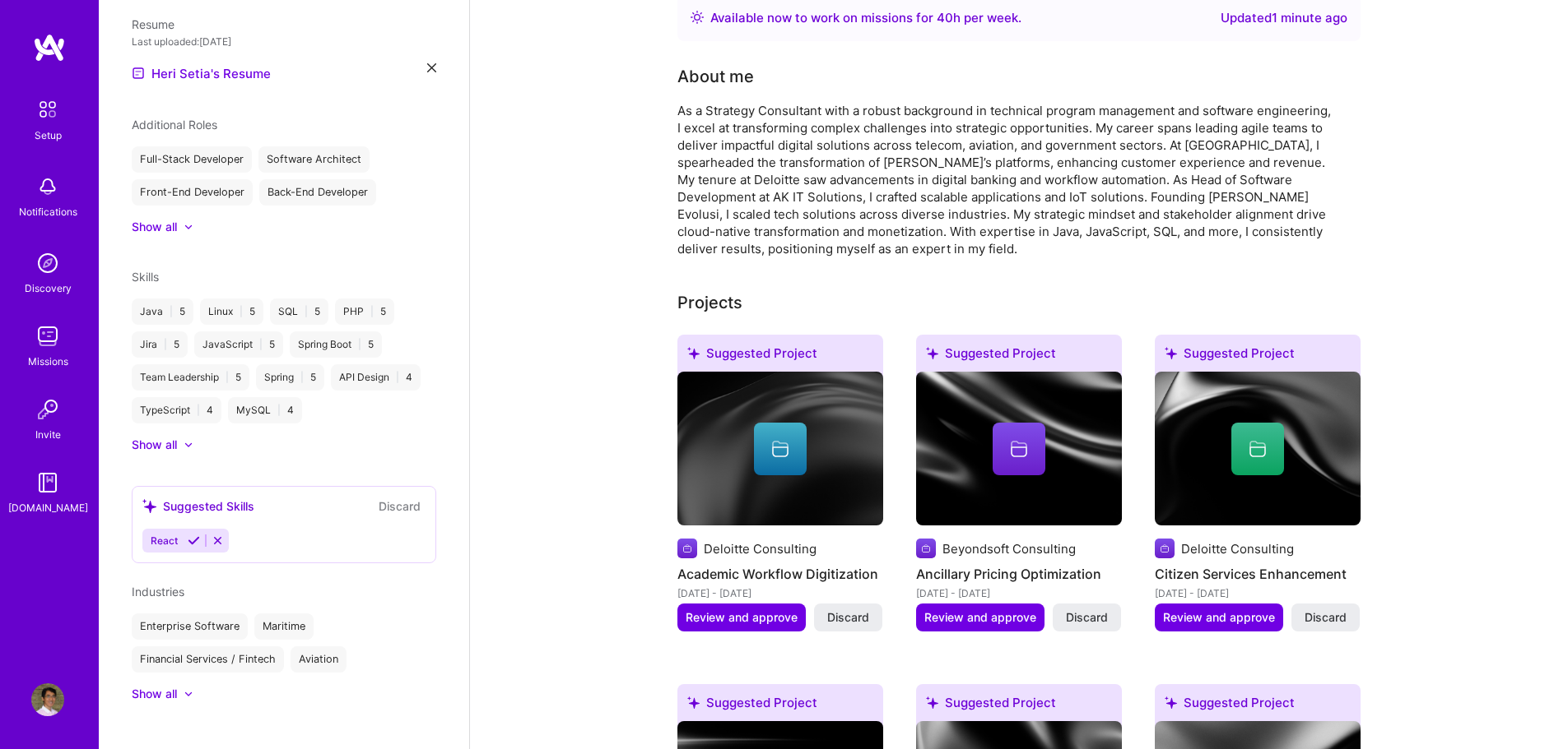
click at [188, 534] on icon at bounding box center [194, 540] width 12 height 12
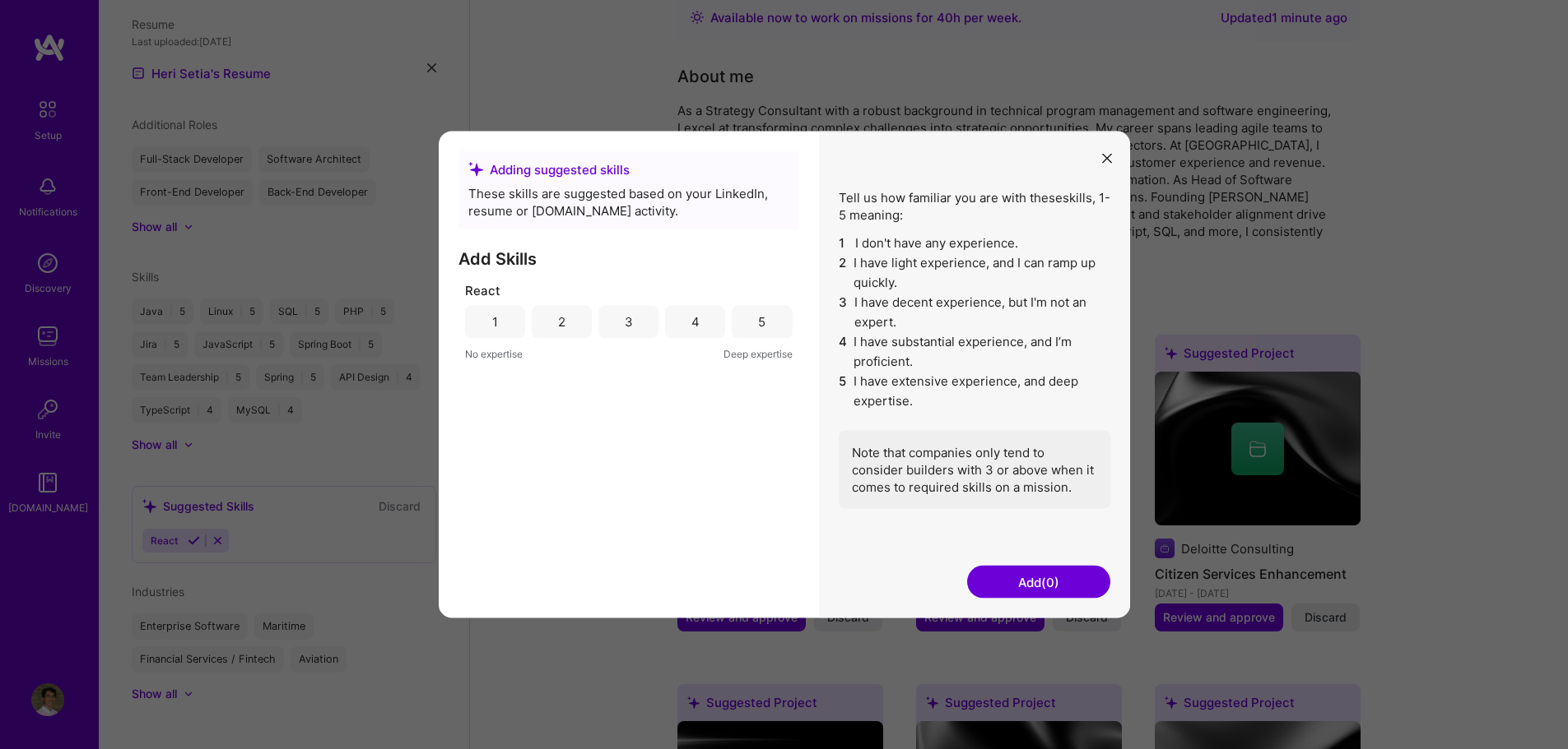
click at [689, 314] on div "4" at bounding box center [694, 322] width 60 height 33
click at [1000, 579] on button "Add (1)" at bounding box center [1038, 582] width 143 height 33
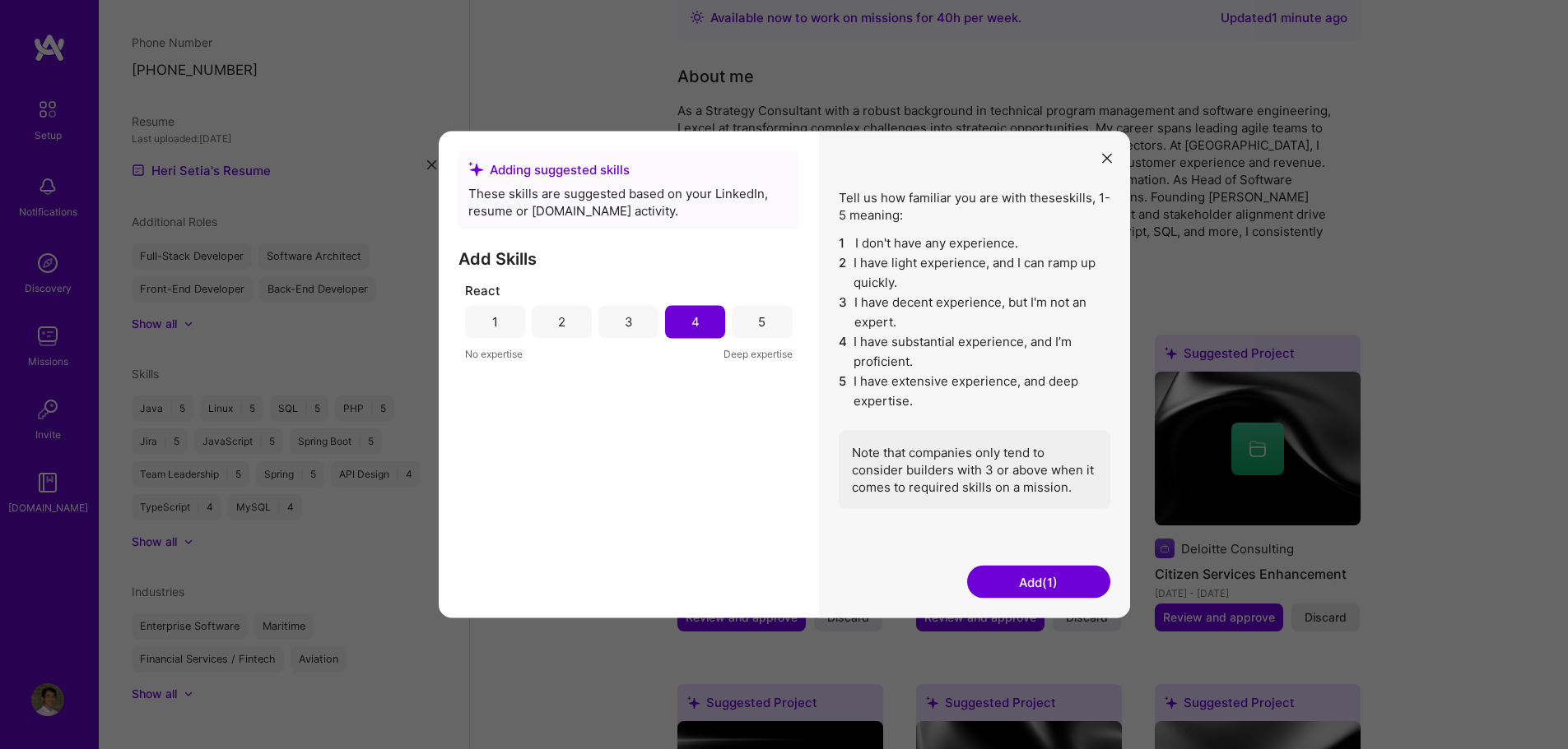
click at [1109, 165] on button "modal" at bounding box center [1106, 157] width 19 height 27
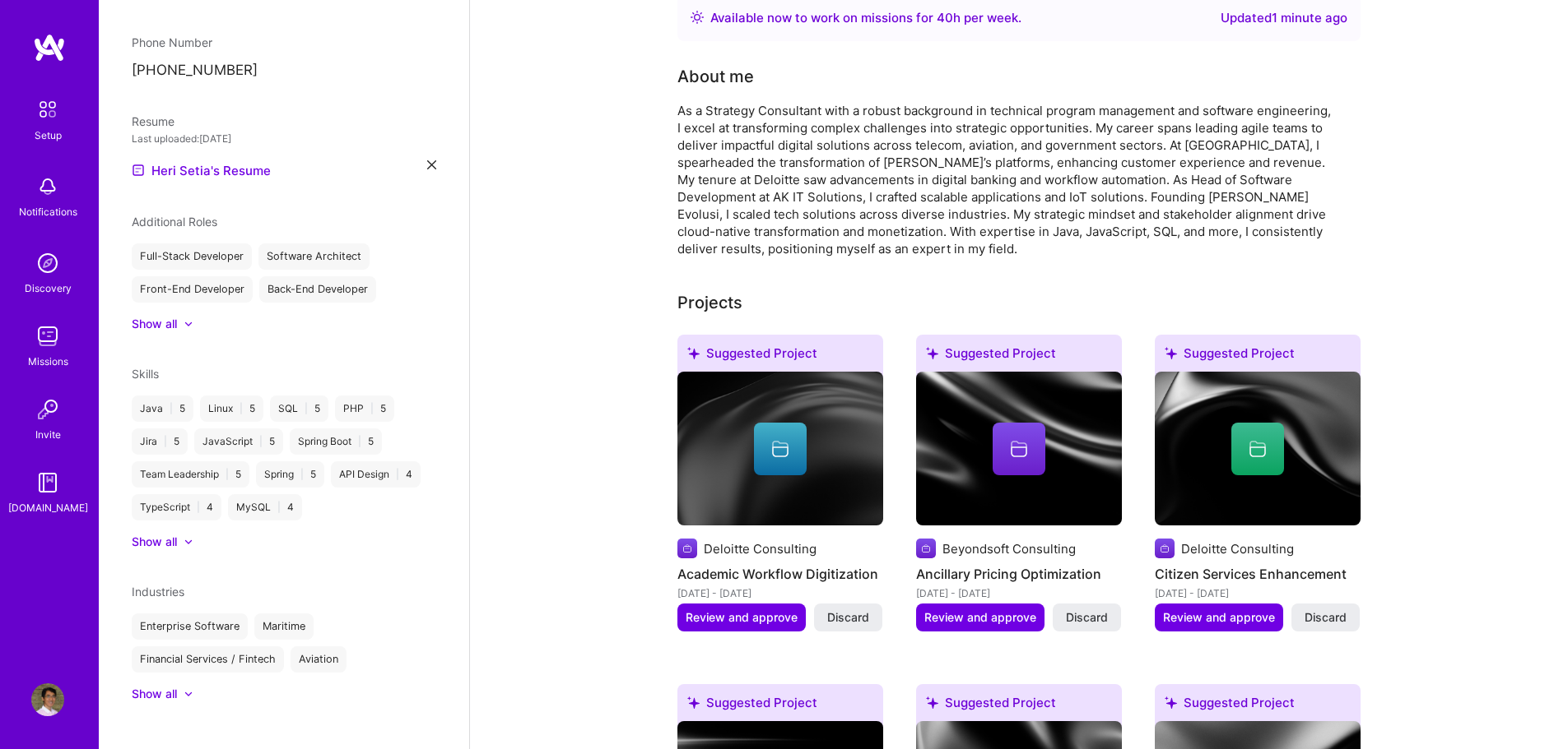
scroll to position [0, 0]
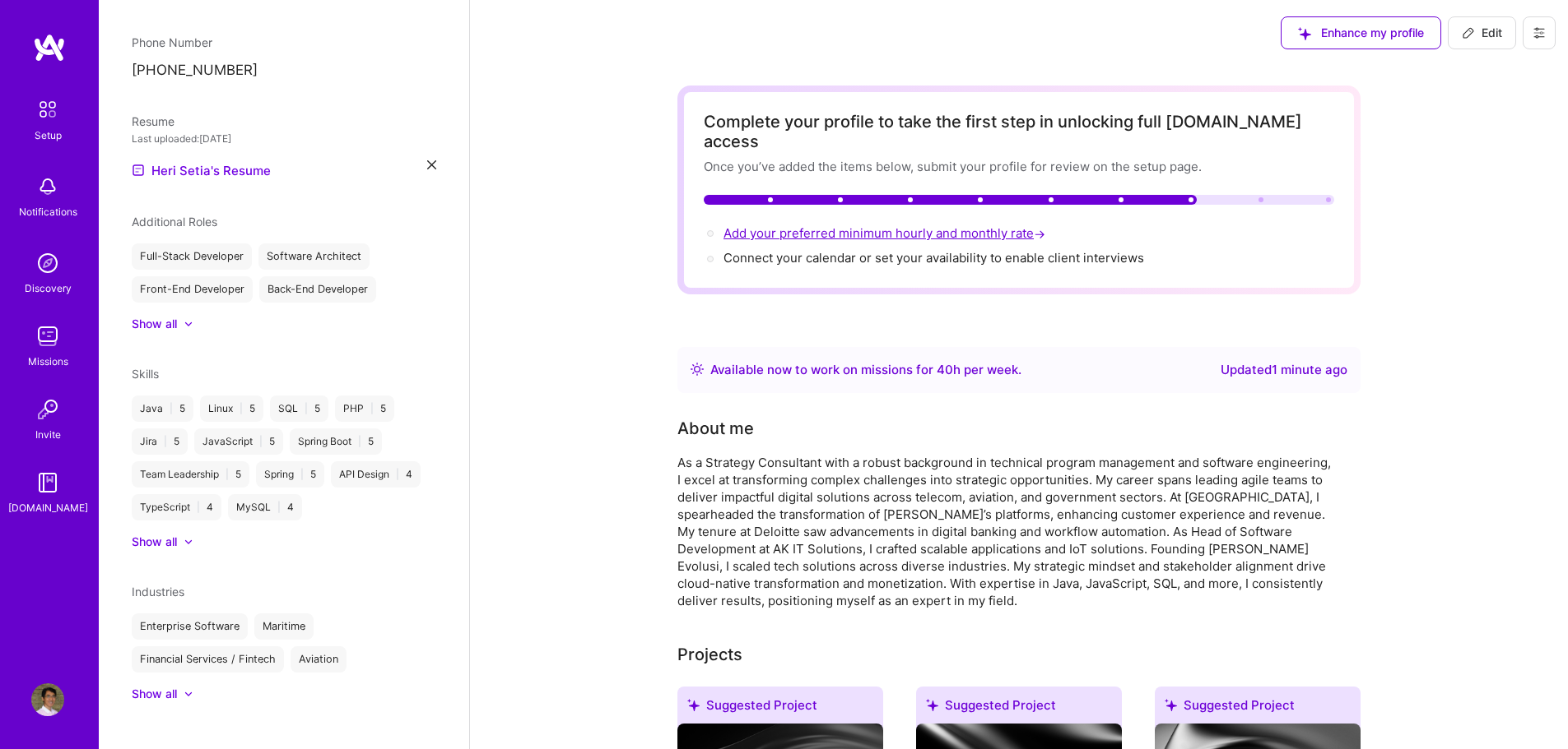
click at [880, 226] on span "Add your preferred minimum hourly and monthly rate →" at bounding box center [886, 233] width 325 height 16
select select "ID"
select select "Right Now"
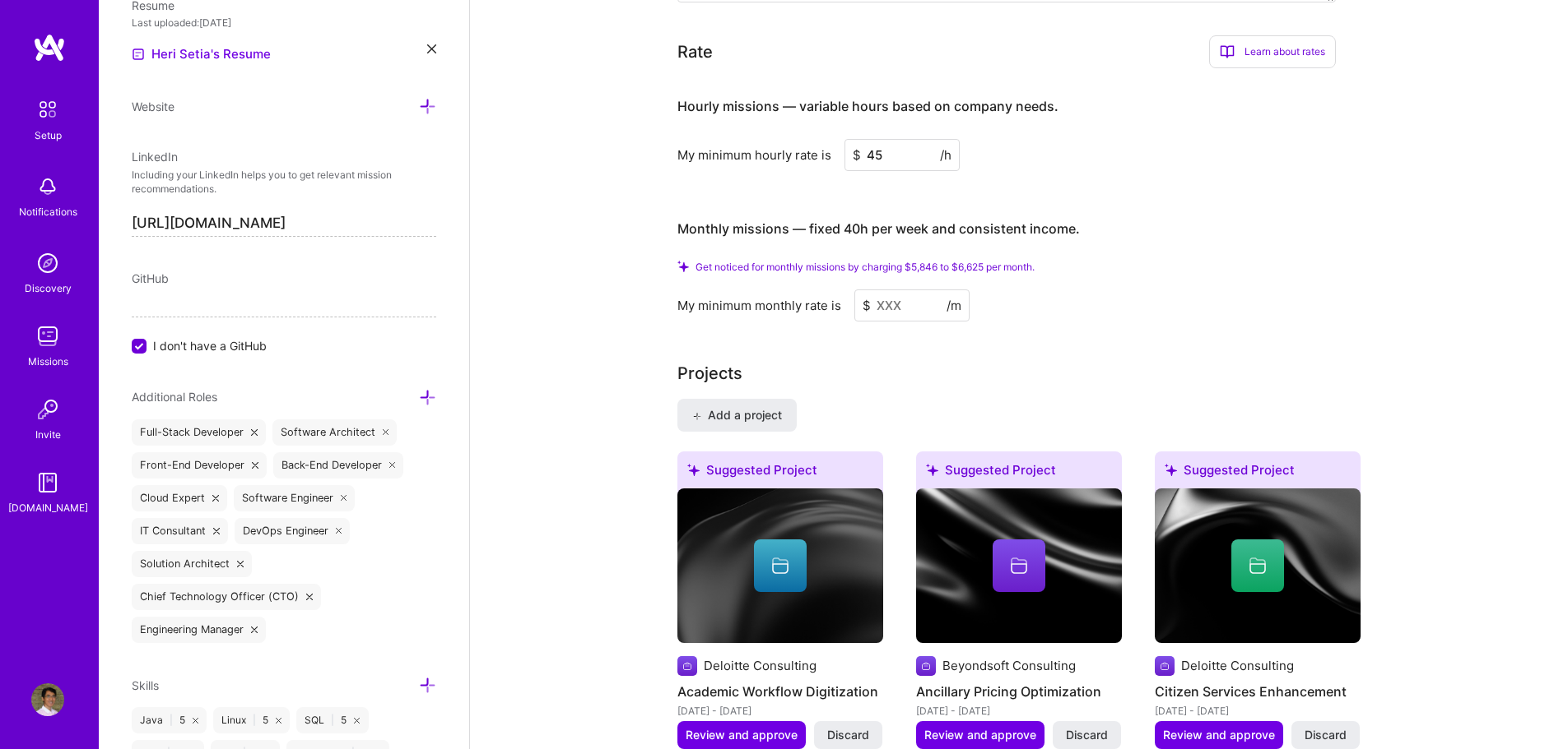
scroll to position [1003, 0]
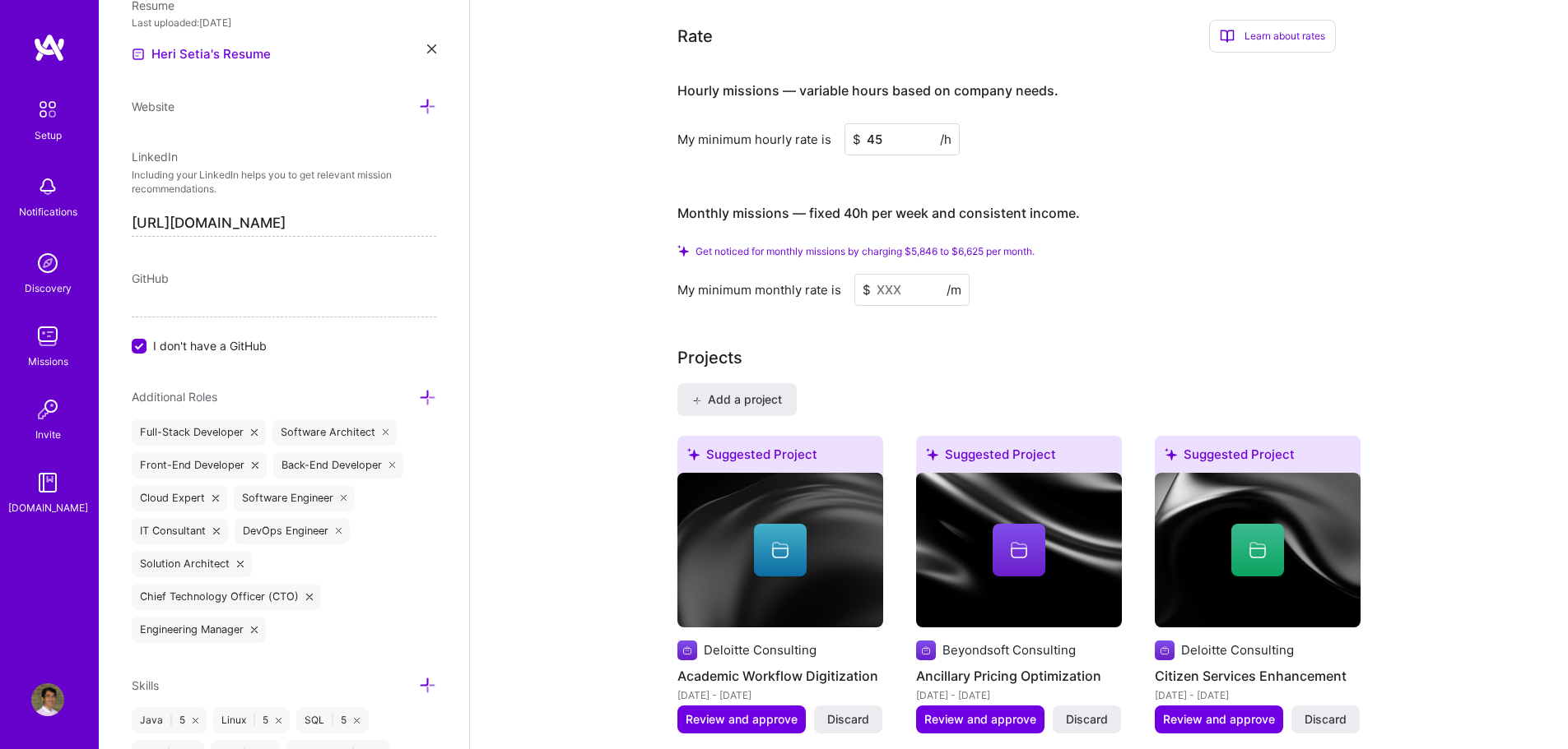
click at [911, 274] on input at bounding box center [912, 289] width 115 height 32
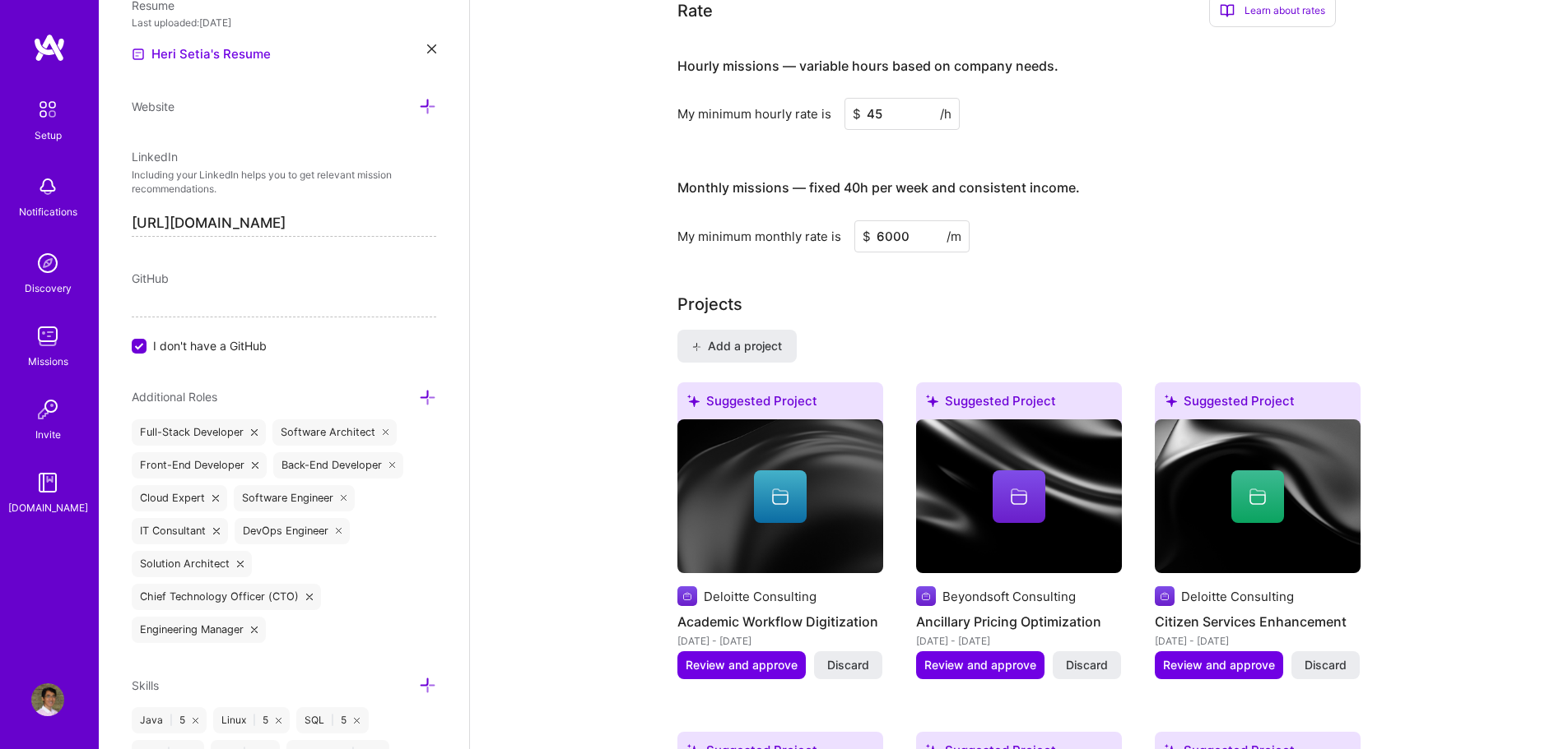
type input "6000"
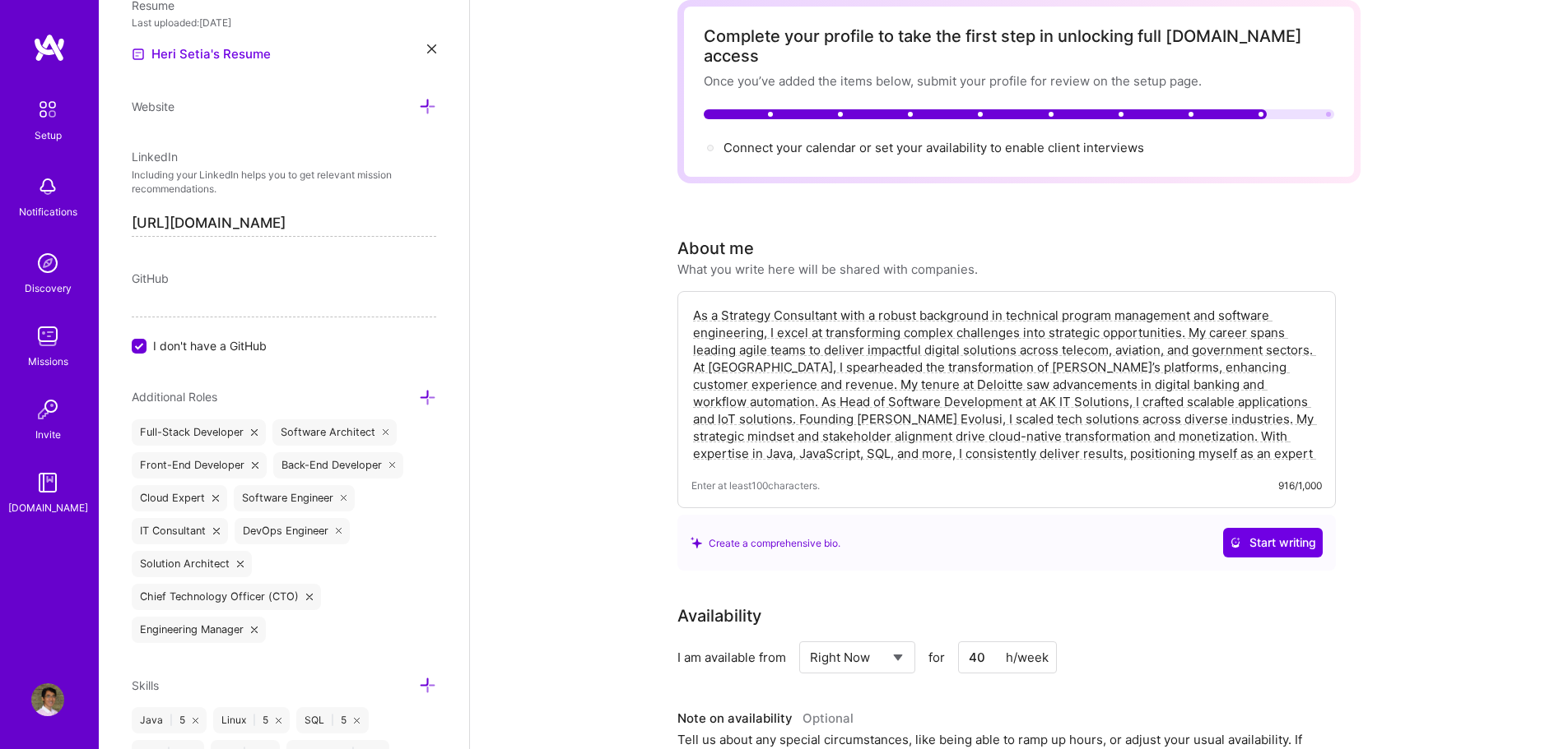
scroll to position [0, 0]
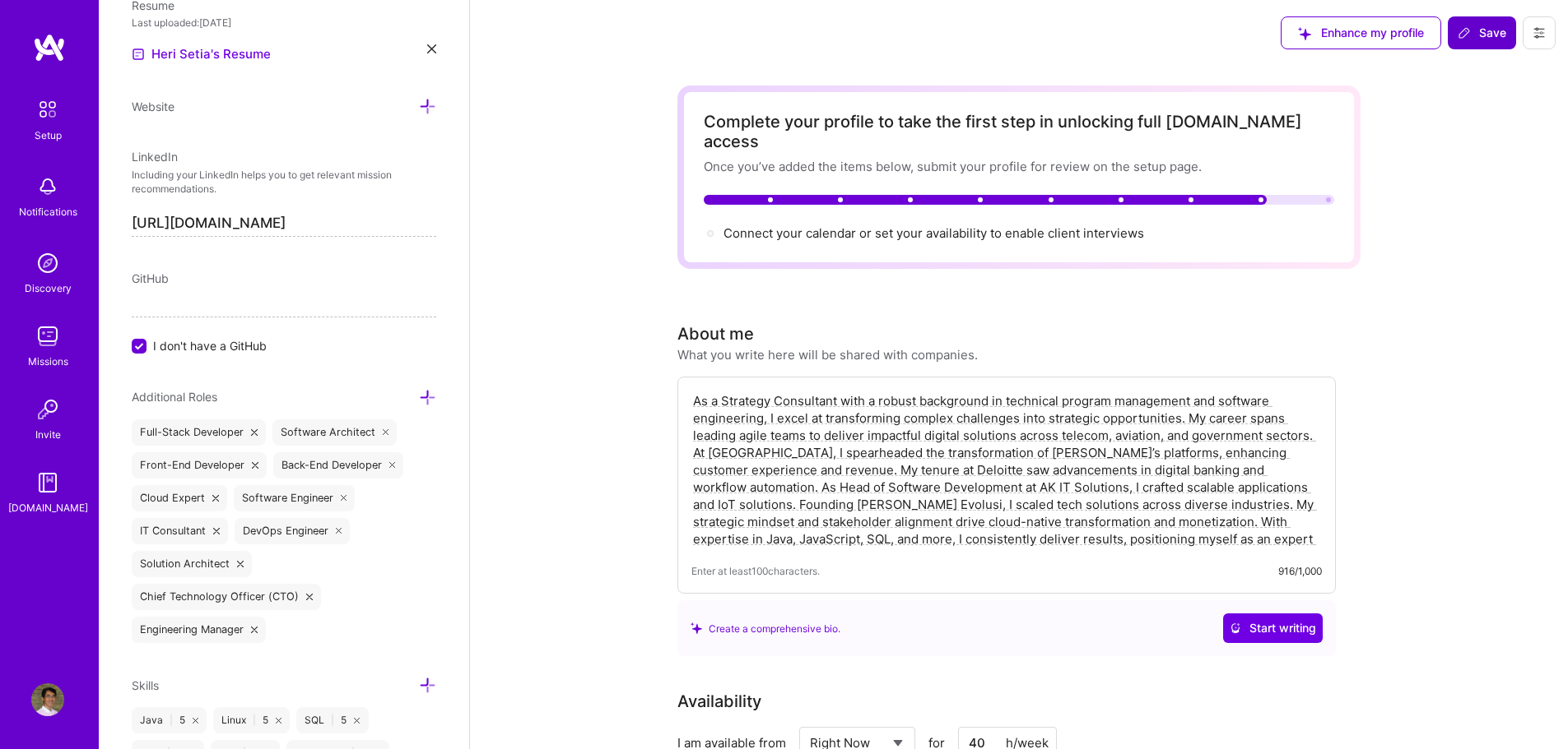
click at [1458, 24] on button "Save" at bounding box center [1482, 33] width 68 height 33
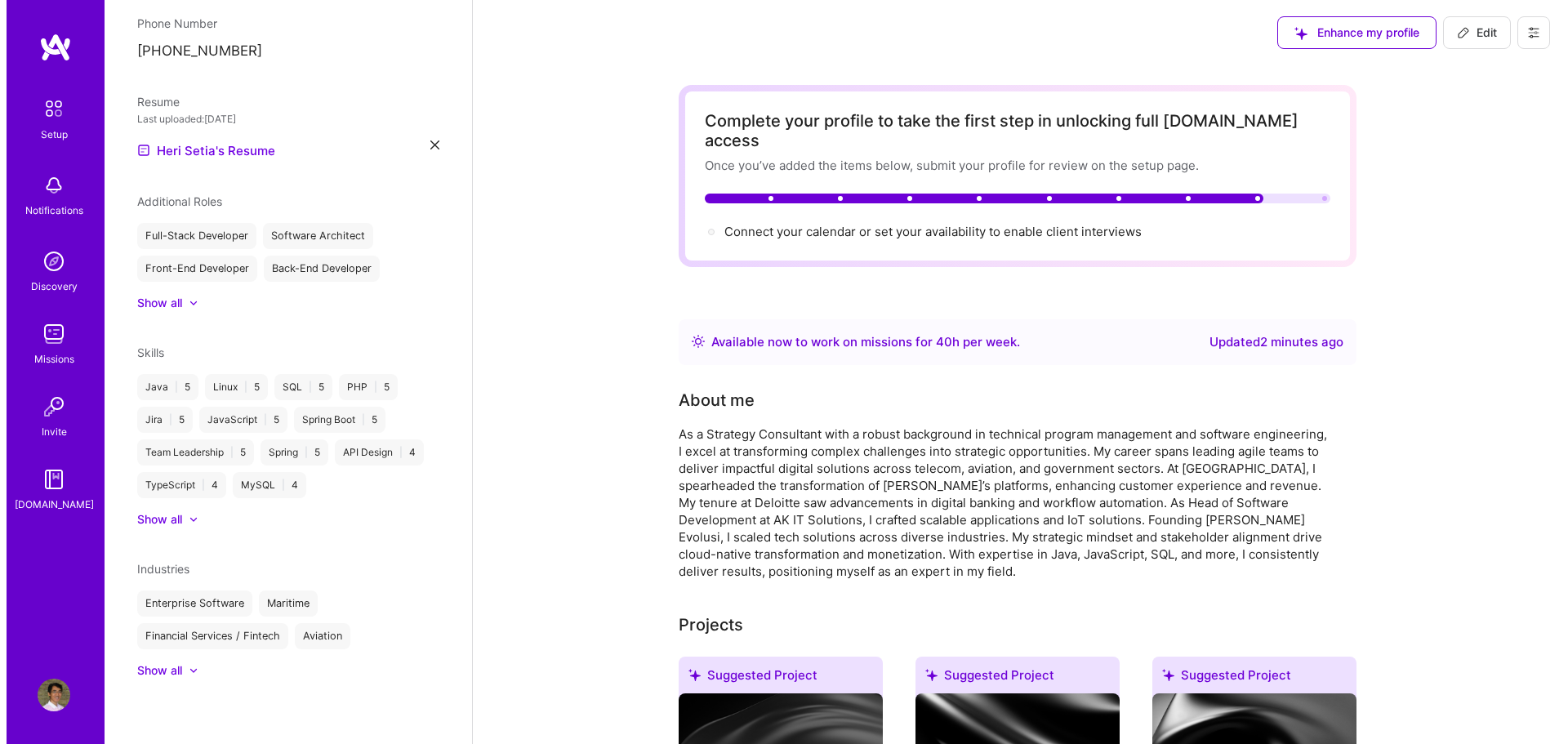
scroll to position [435, 0]
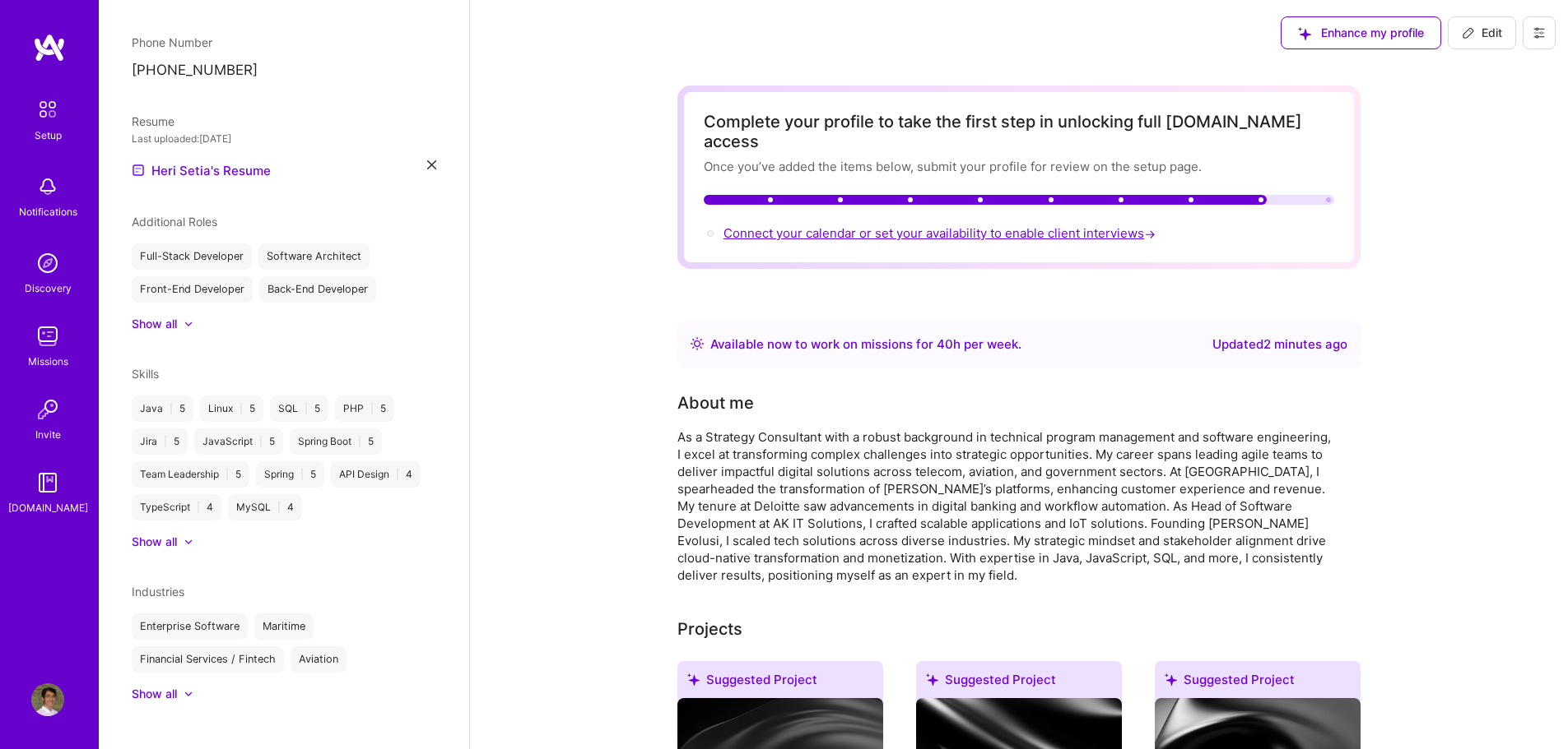
click at [1092, 226] on span "Connect your calendar or set your availability to enable client interviews →" at bounding box center [941, 233] width 435 height 16
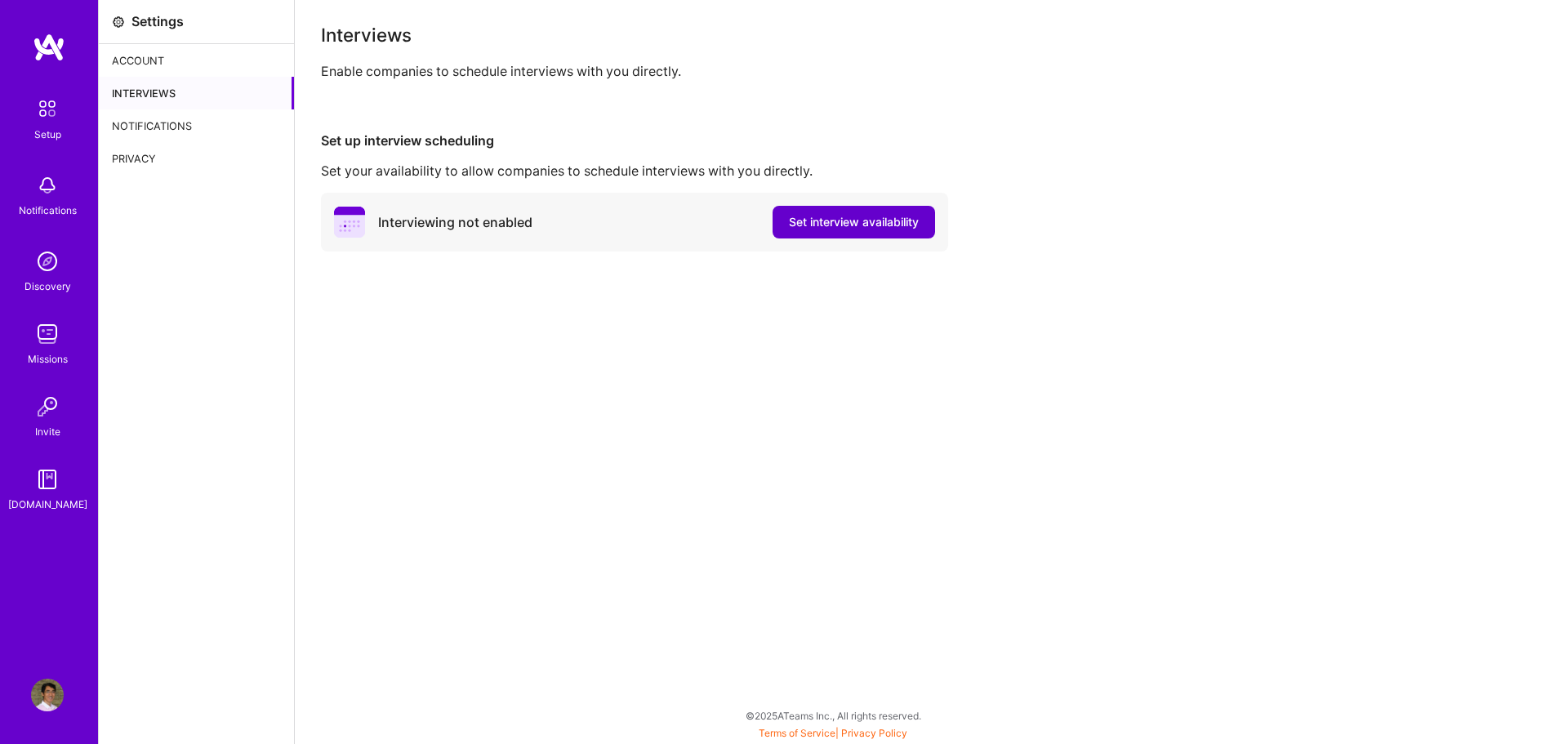
click at [827, 227] on span "Set interview availability" at bounding box center [854, 222] width 130 height 16
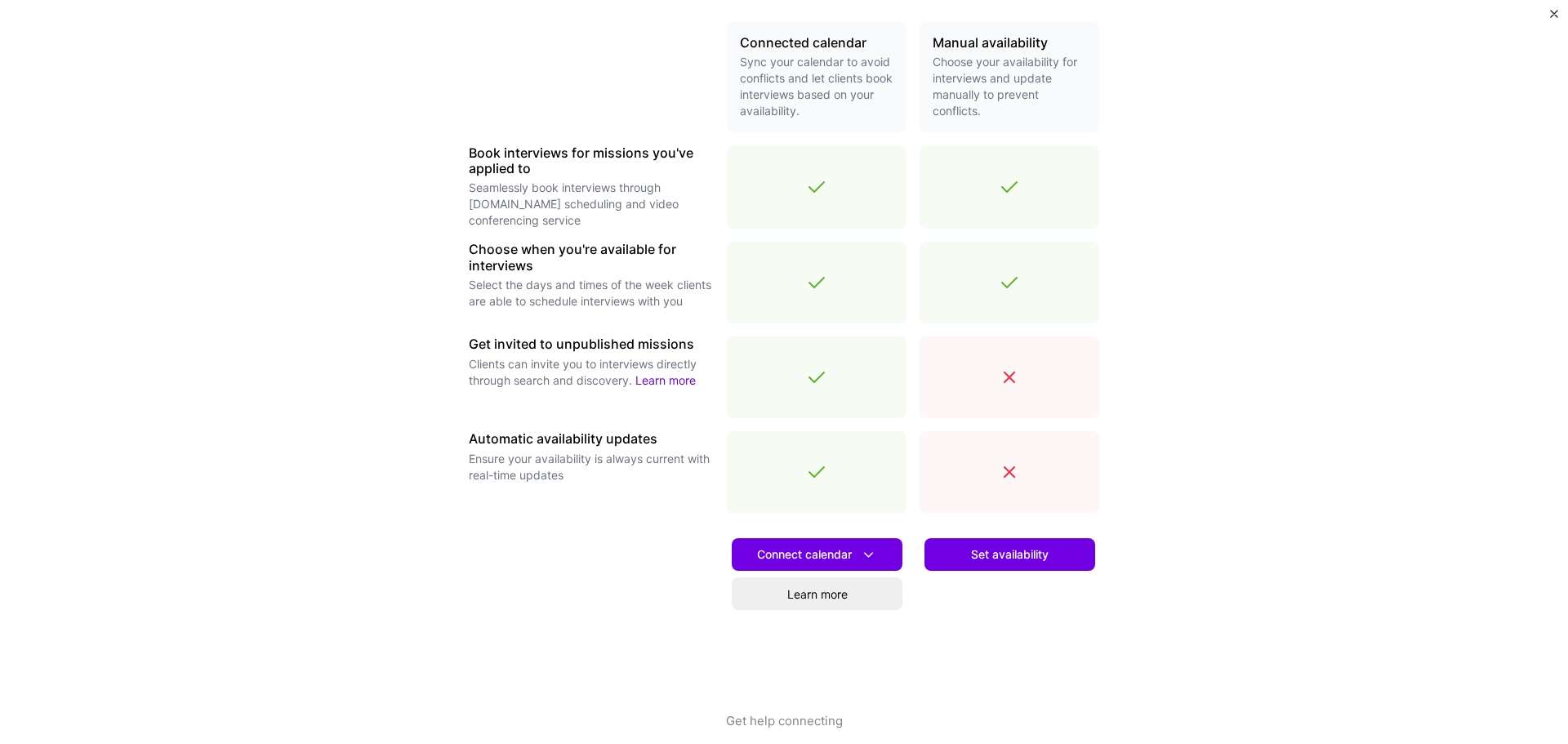
scroll to position [401, 0]
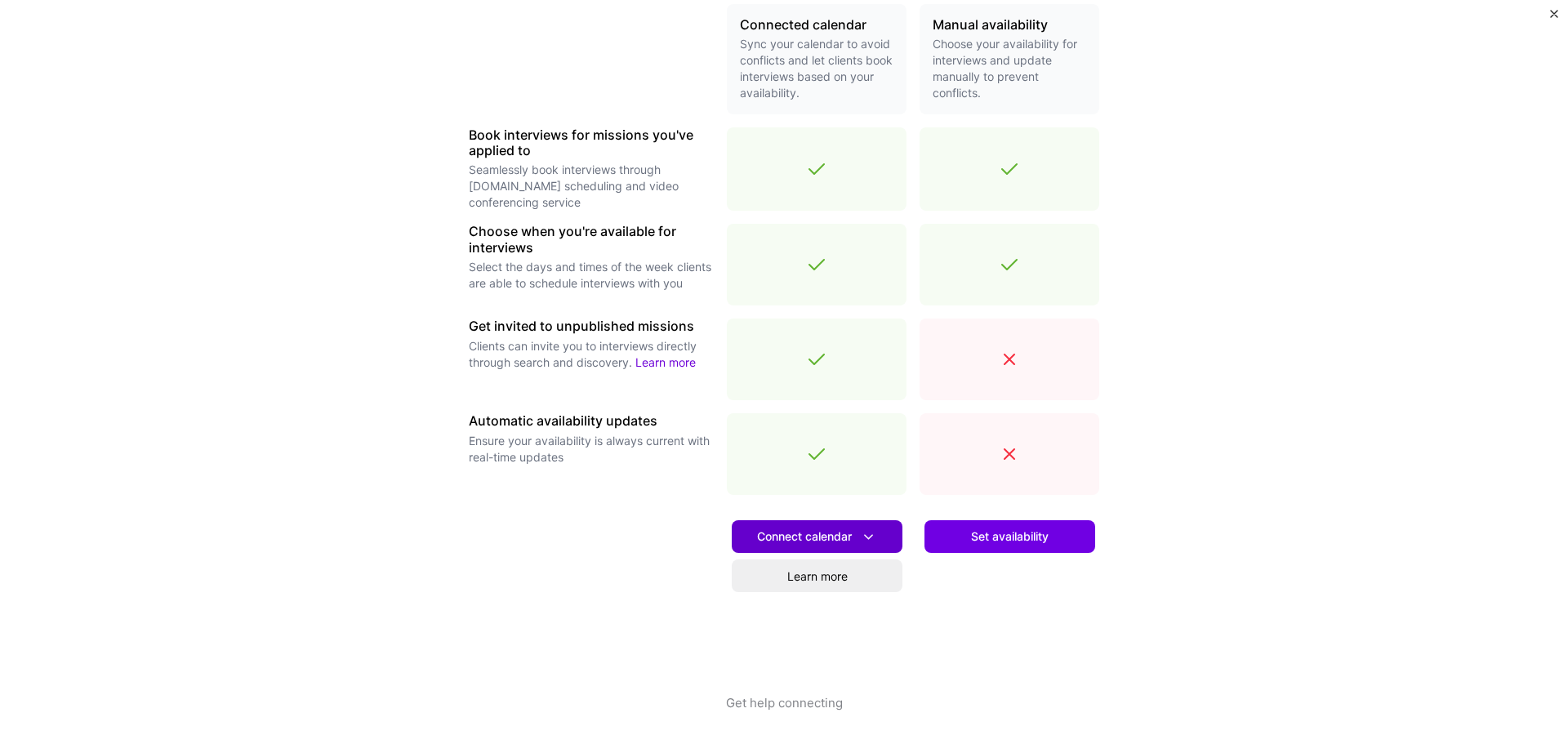
click at [860, 538] on icon at bounding box center [868, 537] width 17 height 17
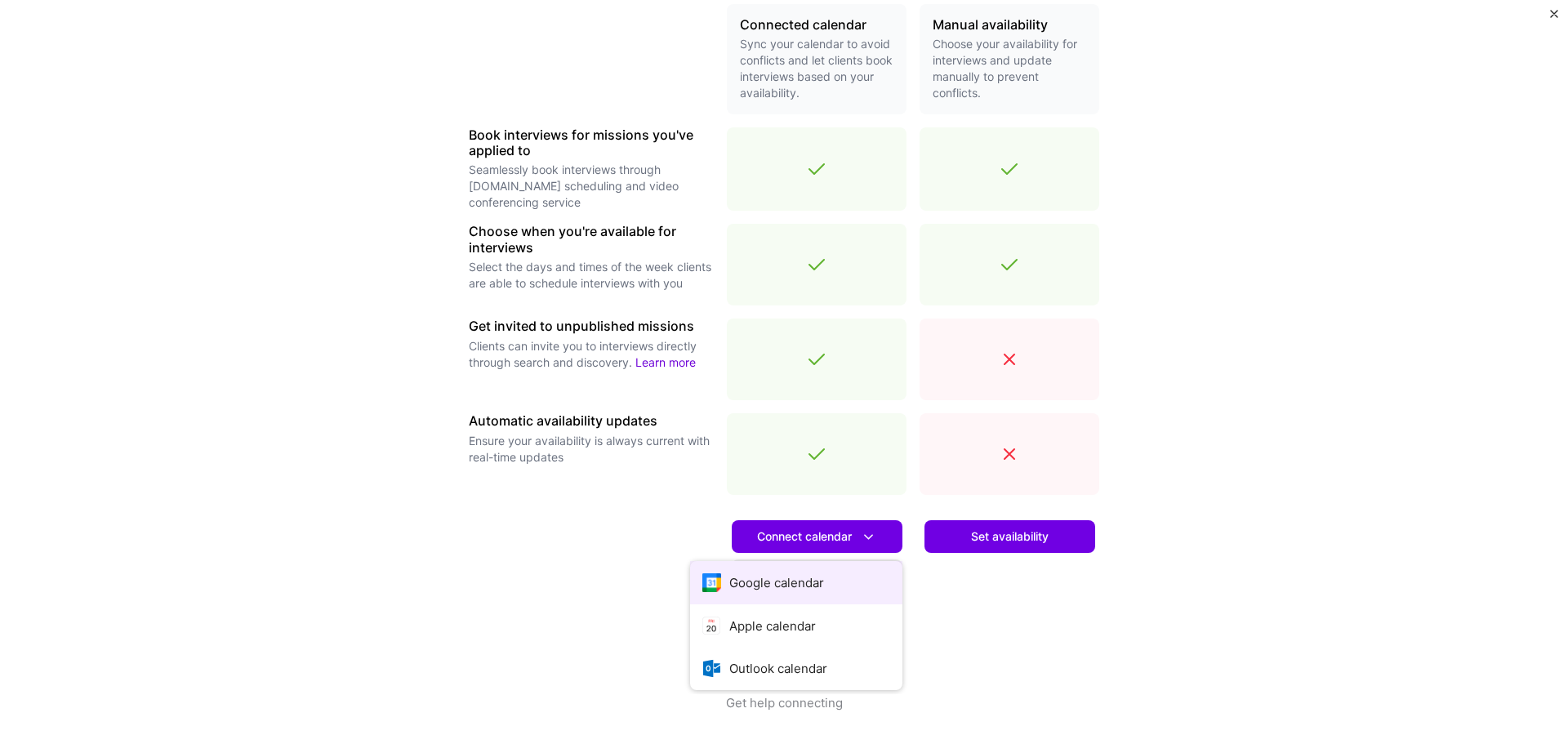
click at [814, 573] on button "Google calendar" at bounding box center [797, 582] width 212 height 43
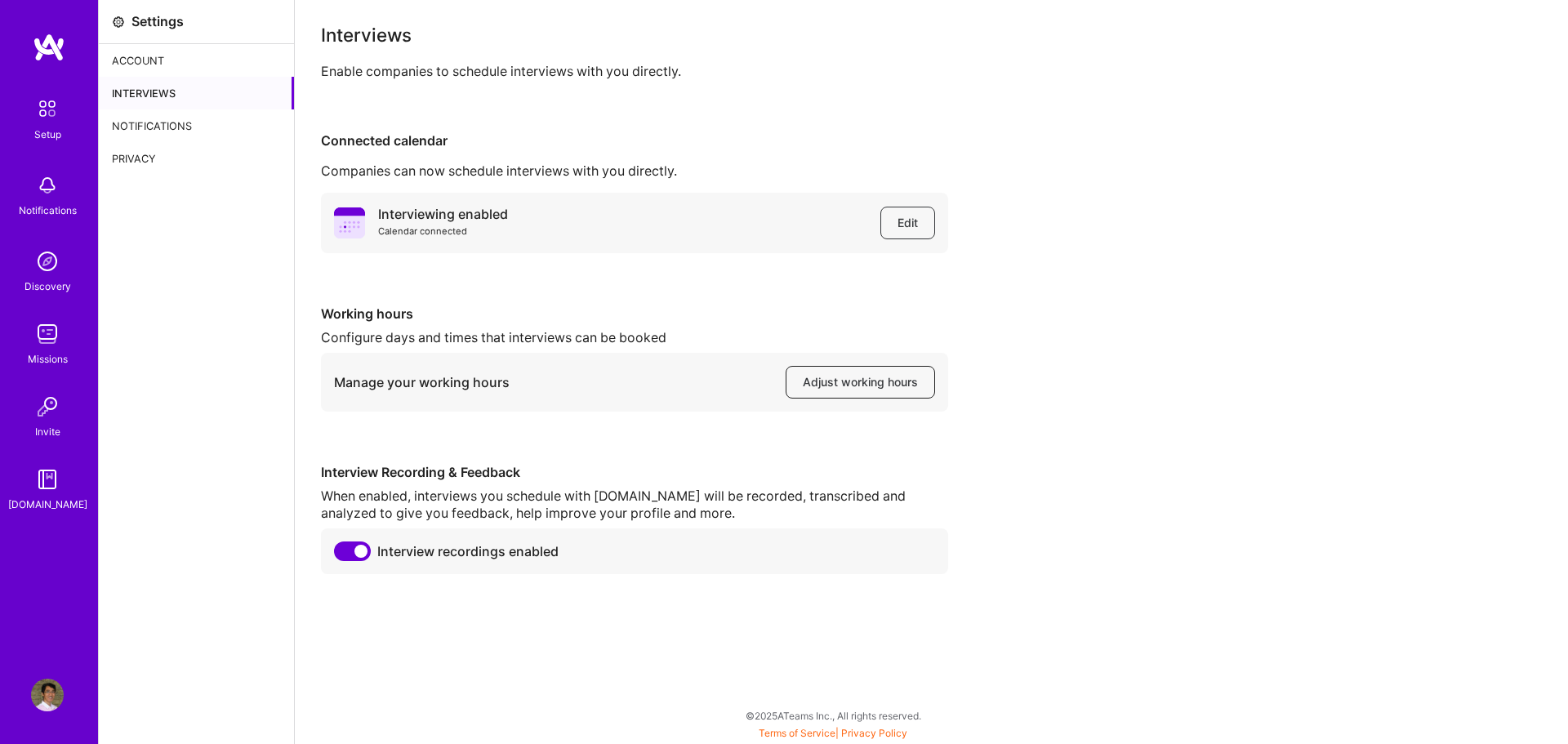
click at [828, 377] on span "Adjust working hours" at bounding box center [861, 383] width 115 height 16
click at [59, 119] on img at bounding box center [48, 109] width 35 height 35
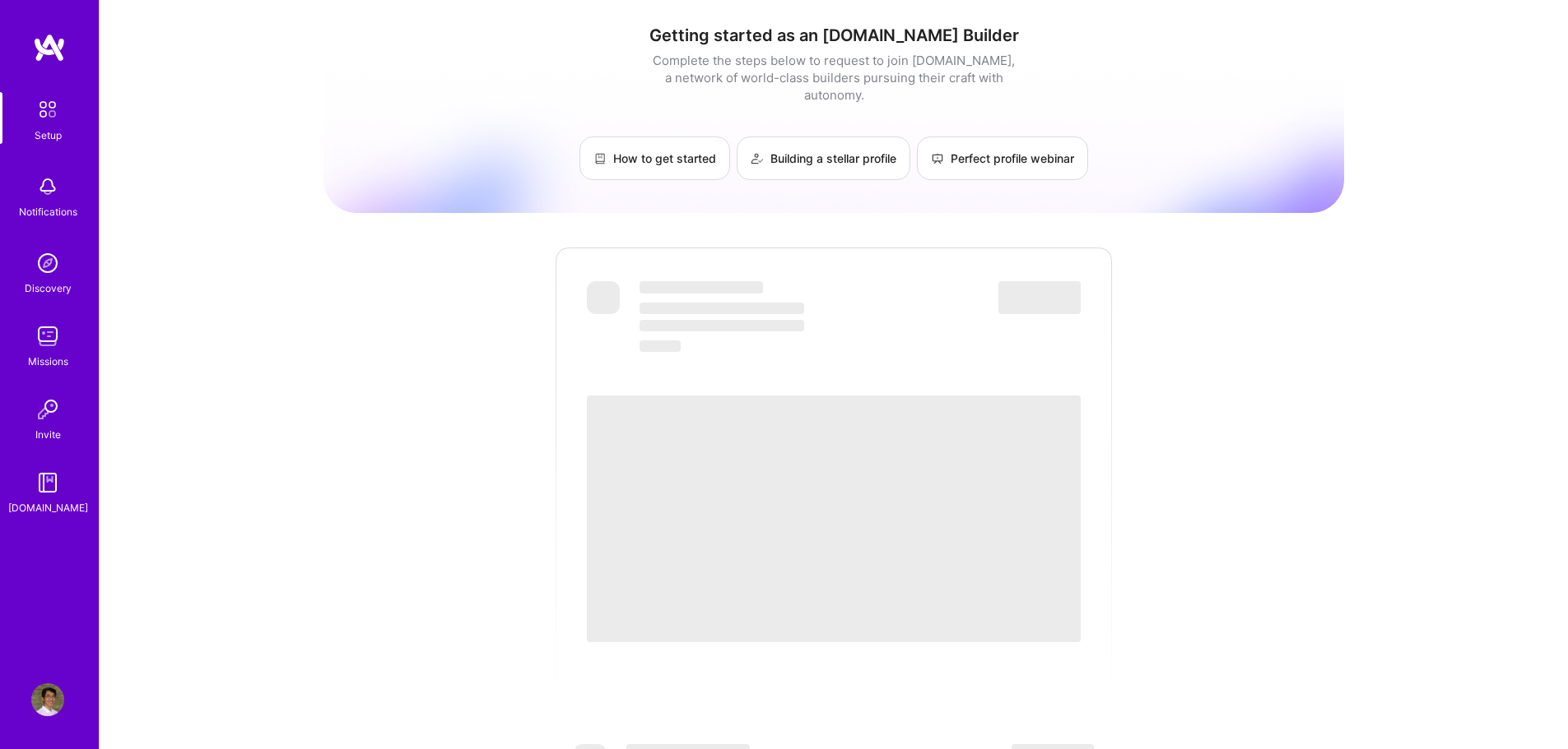
click at [60, 284] on div "Discovery" at bounding box center [48, 288] width 47 height 18
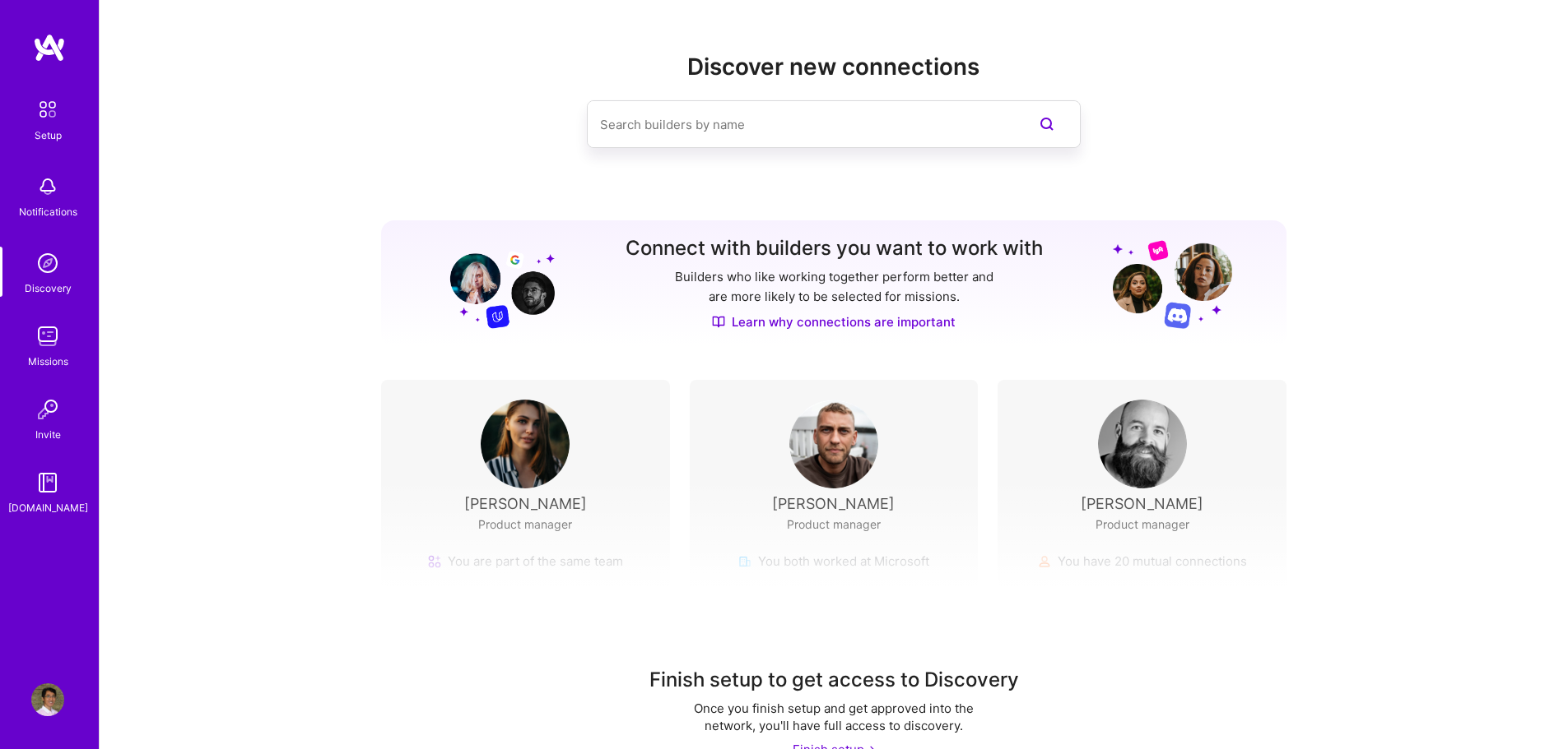
scroll to position [37, 0]
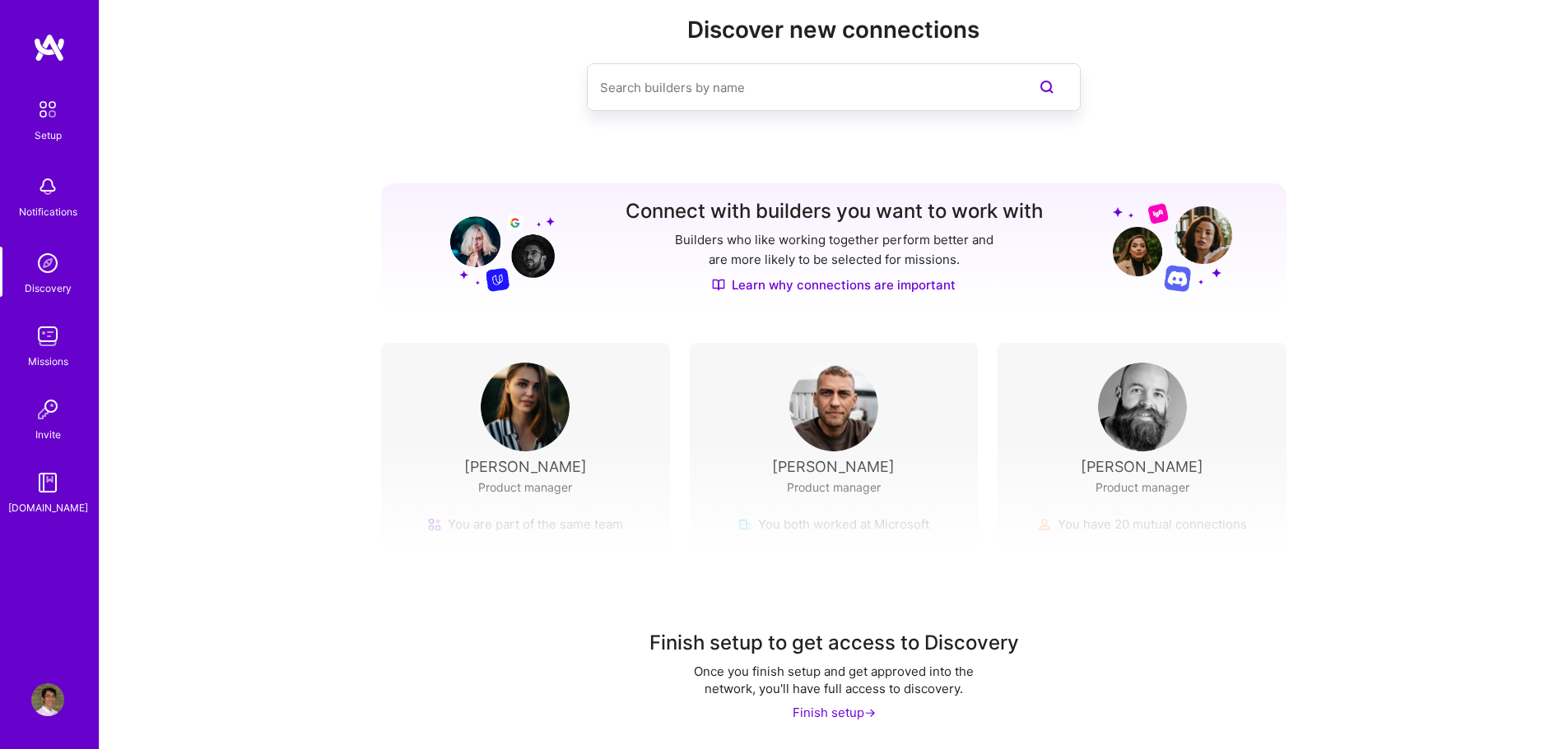
click at [837, 712] on div "Finish setup ->" at bounding box center [834, 712] width 83 height 18
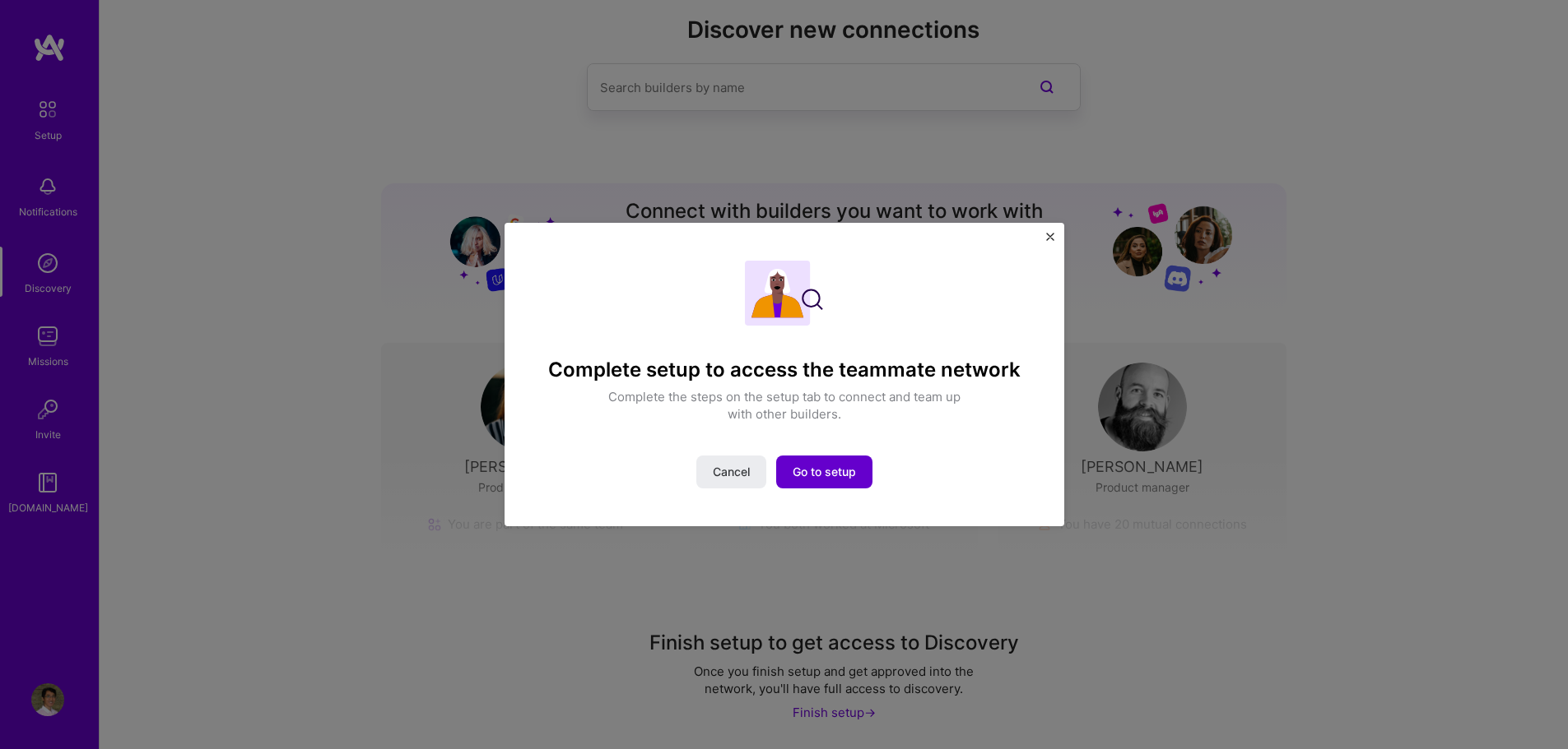
click at [840, 473] on span "Go to setup" at bounding box center [824, 473] width 64 height 17
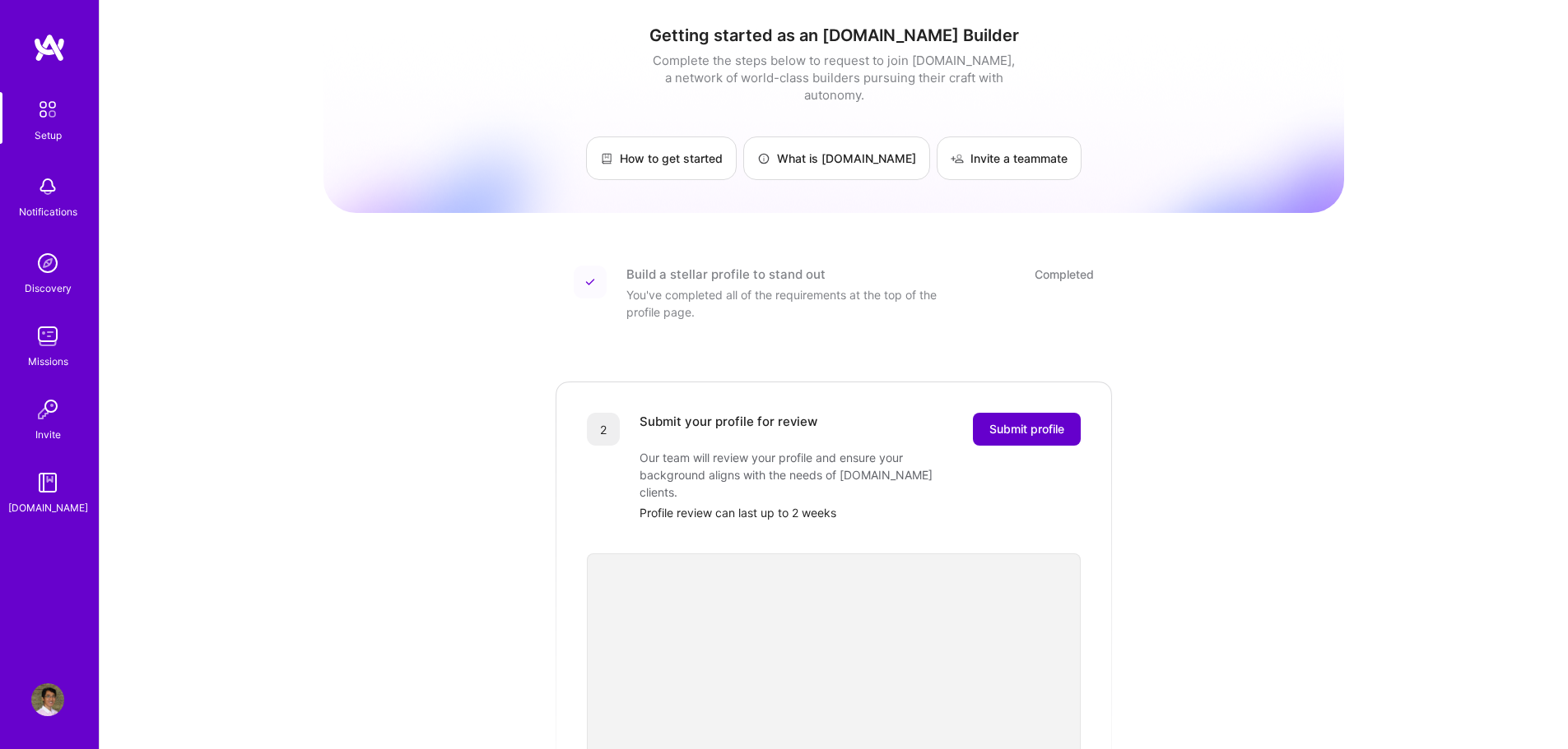
click at [993, 421] on span "Submit profile" at bounding box center [1026, 429] width 75 height 17
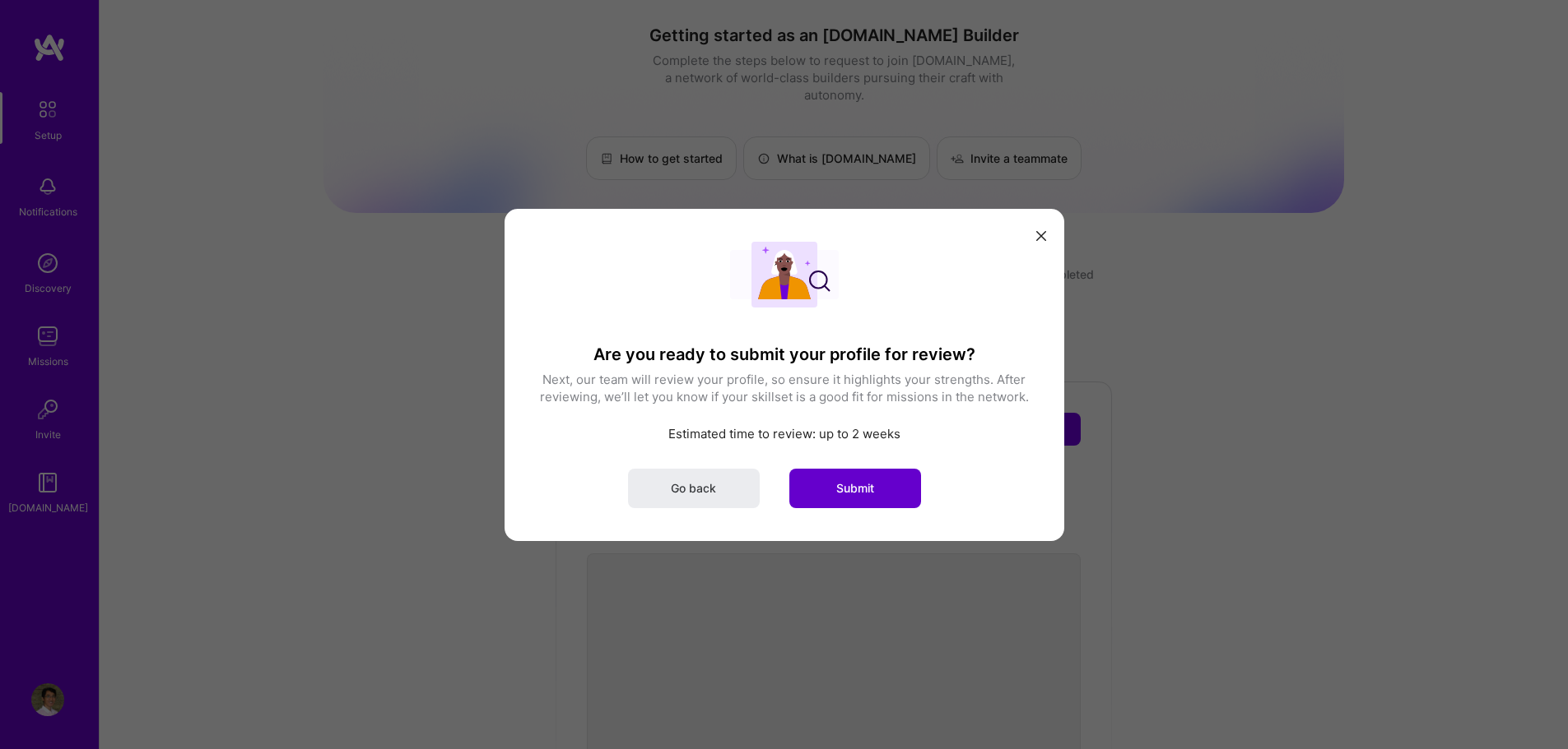
click at [796, 487] on button "Submit" at bounding box center [855, 487] width 132 height 40
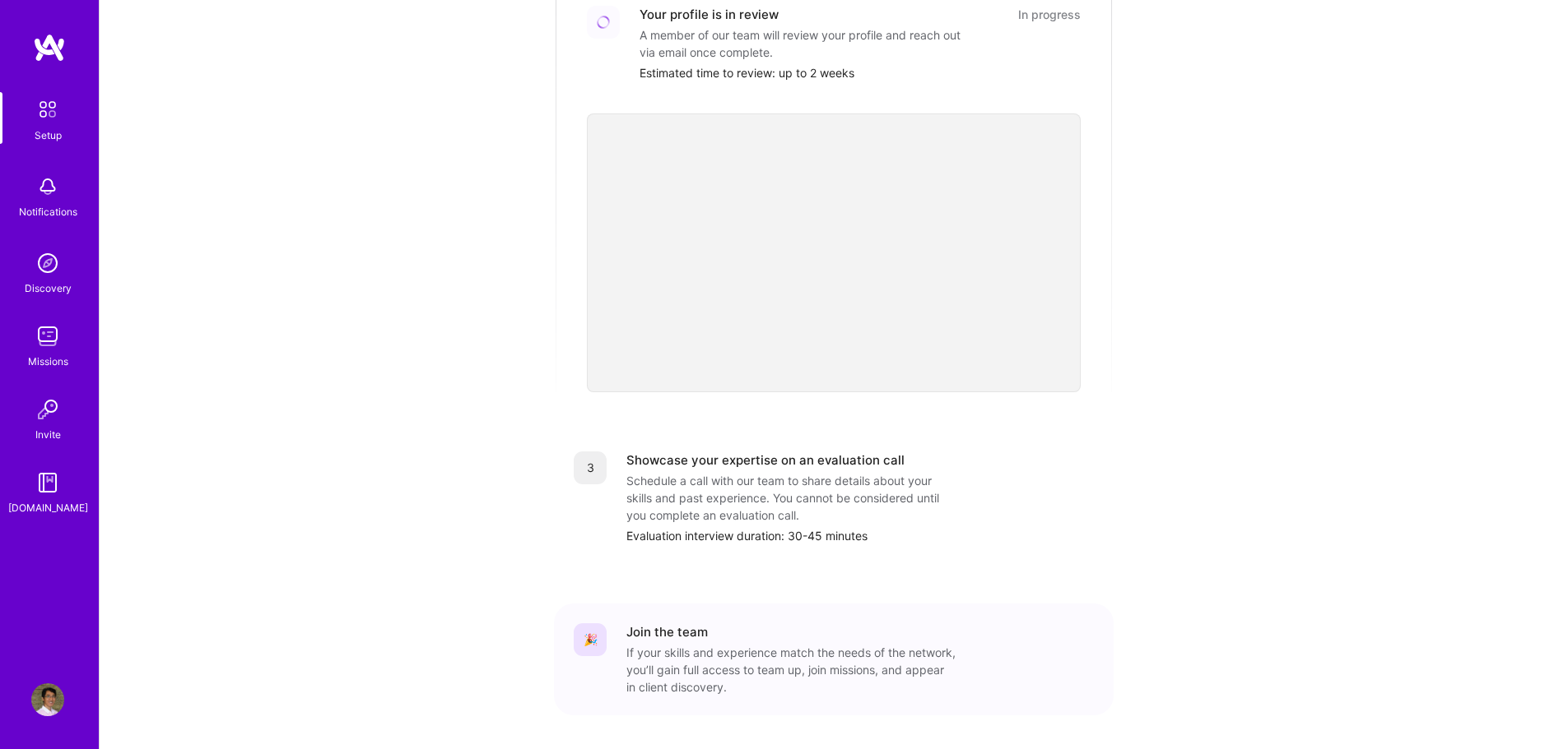
scroll to position [448, 0]
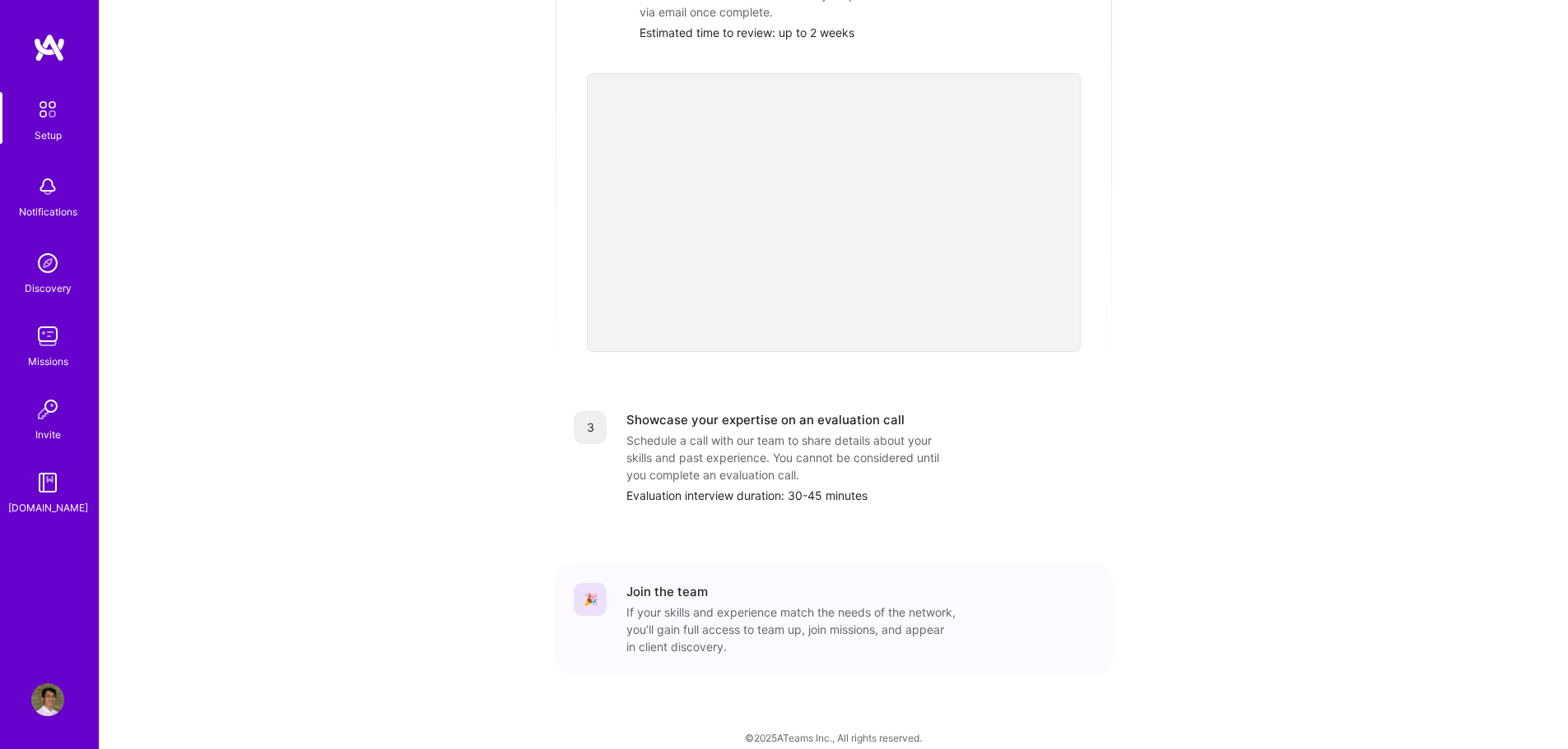
click at [53, 340] on img at bounding box center [48, 336] width 33 height 33
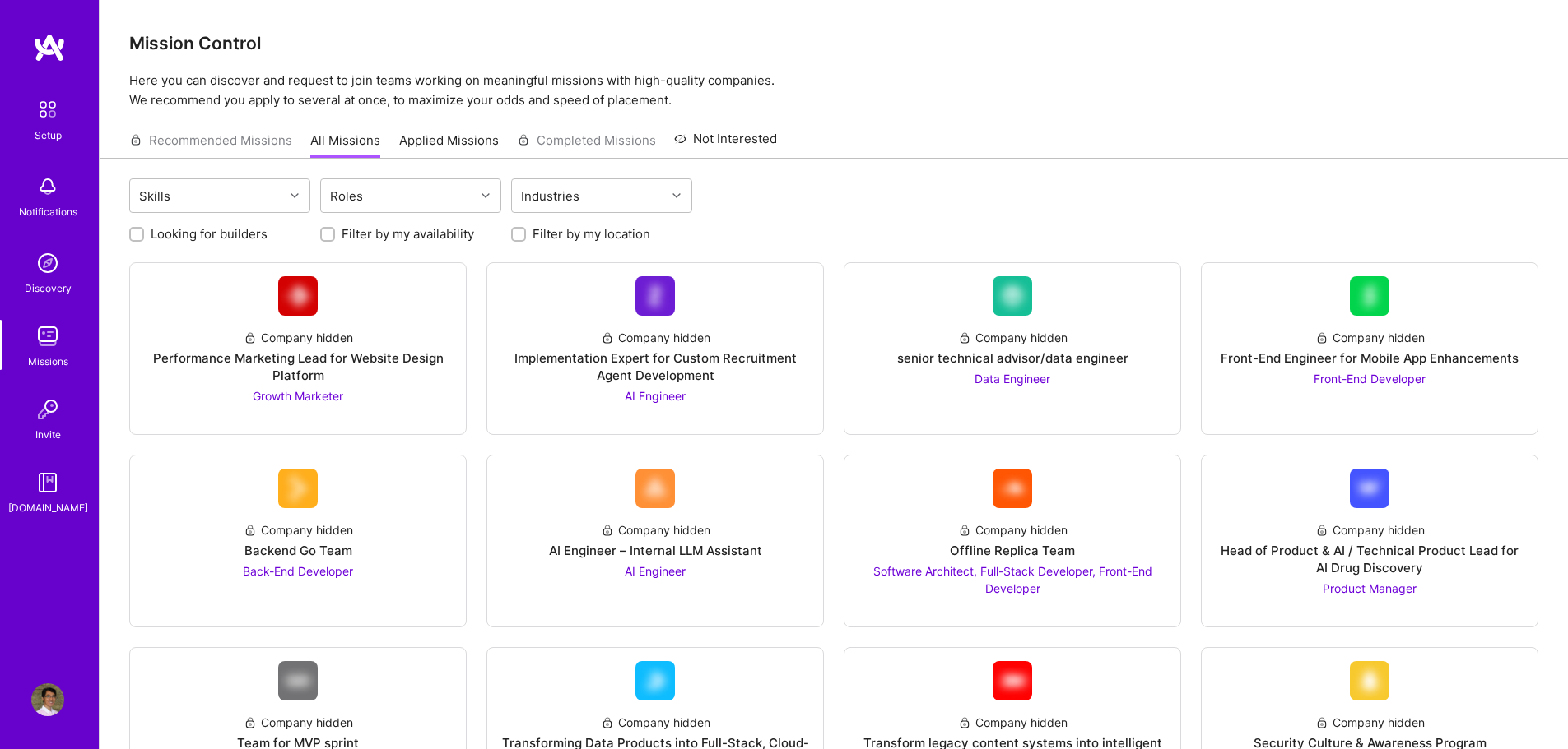
click at [47, 278] on img at bounding box center [48, 263] width 33 height 33
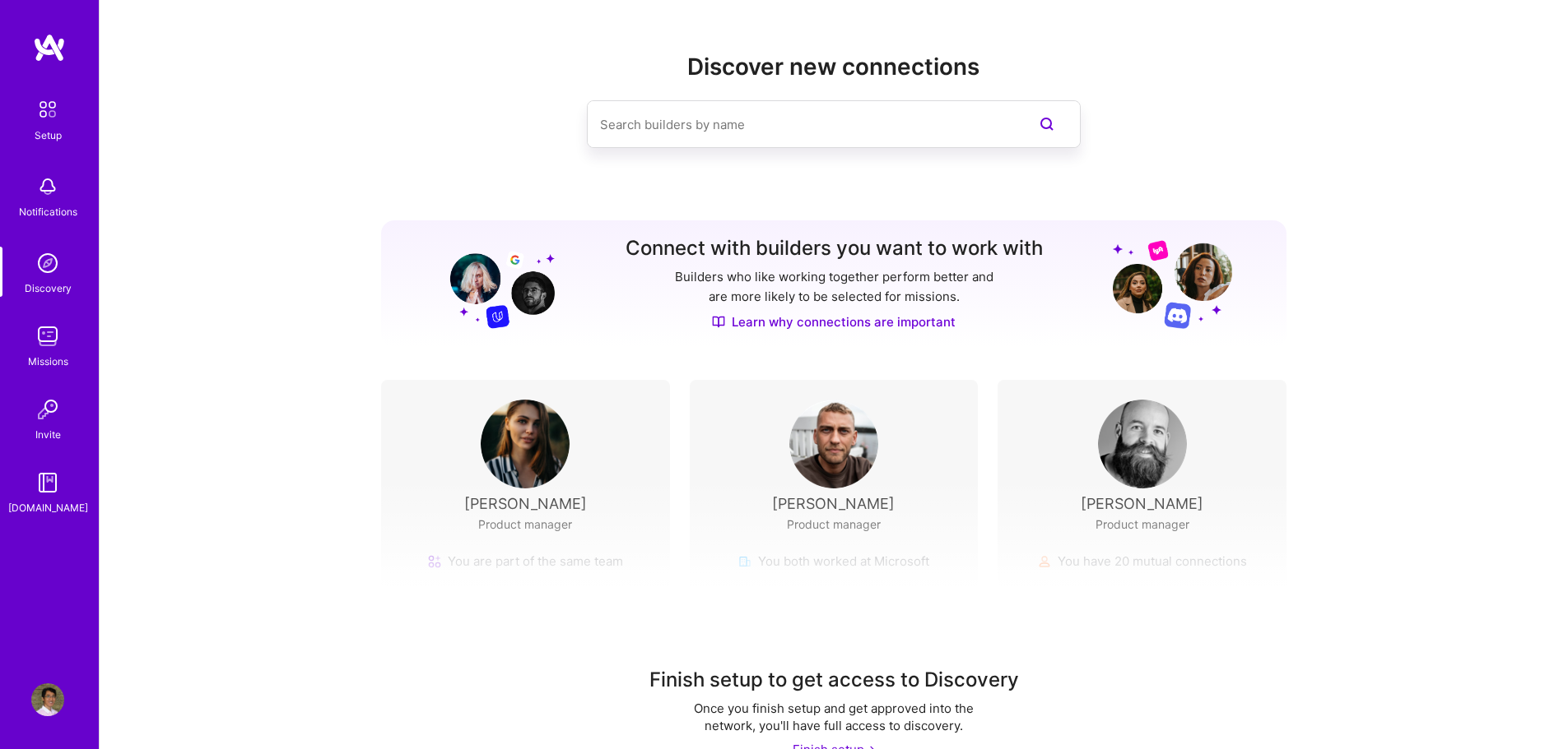
click at [58, 212] on div "Notifications" at bounding box center [48, 212] width 58 height 18
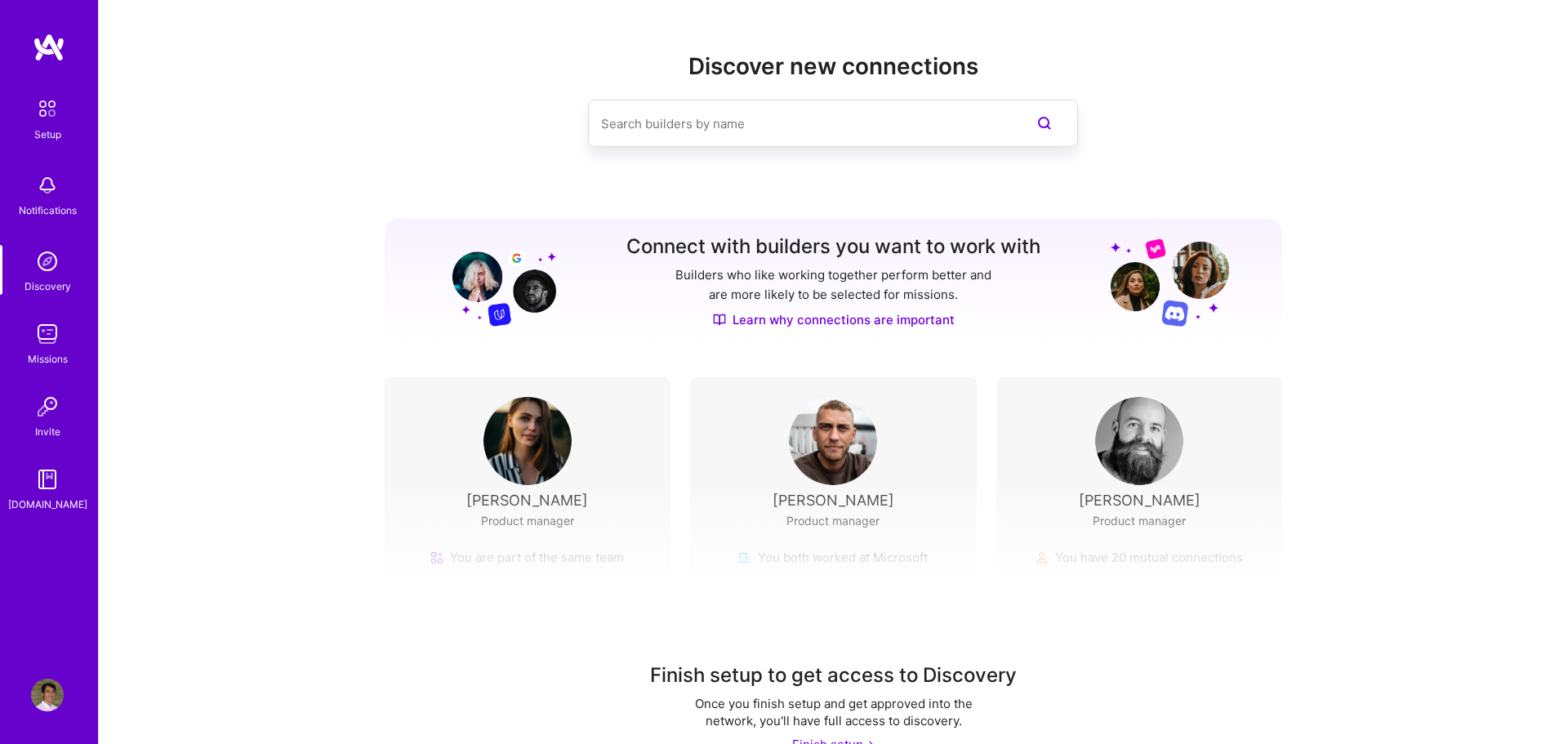
click at [56, 132] on div "Setup" at bounding box center [48, 135] width 27 height 17
